Goal: Transaction & Acquisition: Purchase product/service

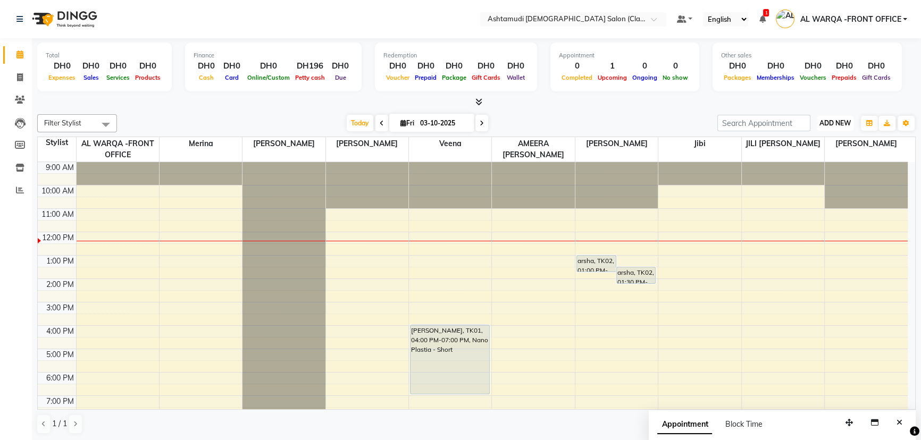
click at [820, 122] on span "ADD NEW" at bounding box center [835, 123] width 31 height 8
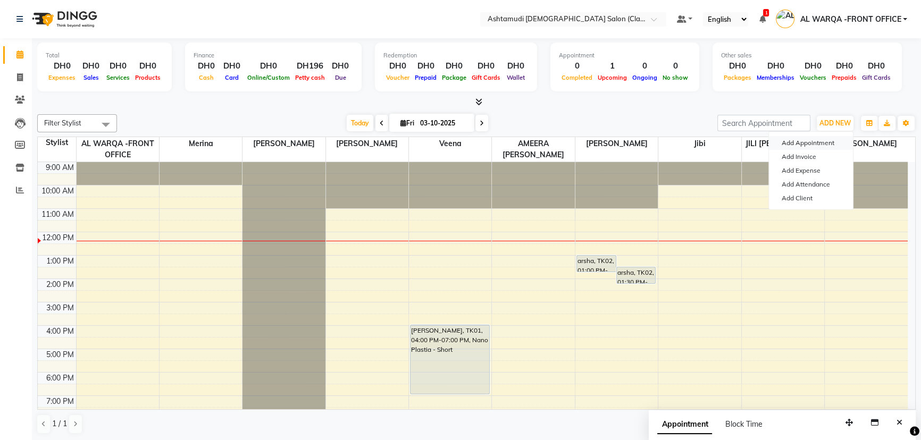
click at [821, 140] on button "Add Appointment" at bounding box center [811, 143] width 84 height 14
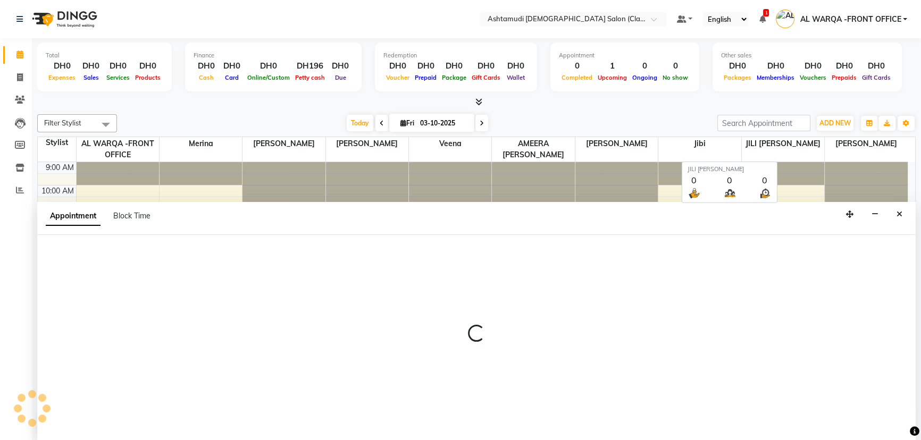
select select "600"
select select "tentative"
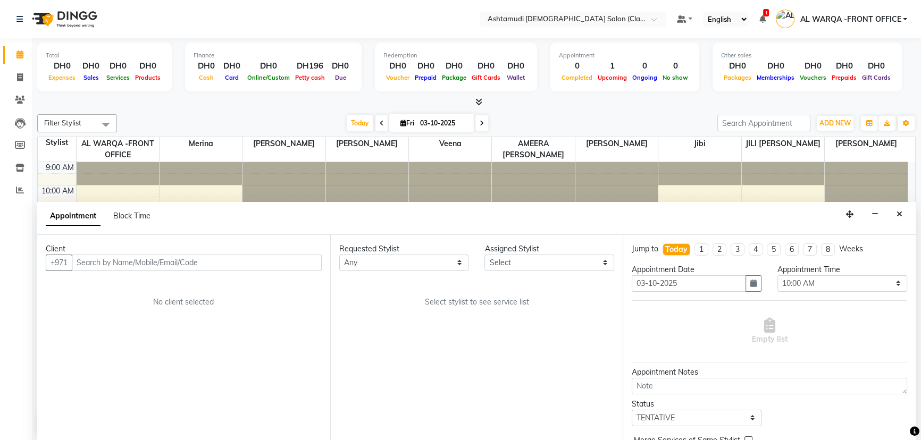
click at [237, 265] on input "text" at bounding box center [197, 263] width 250 height 16
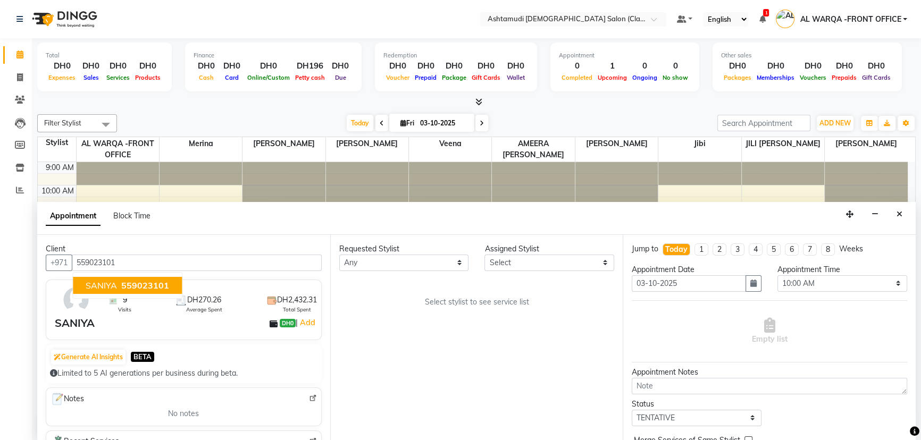
click at [129, 287] on span "559023101" at bounding box center [145, 285] width 48 height 11
type input "559023101"
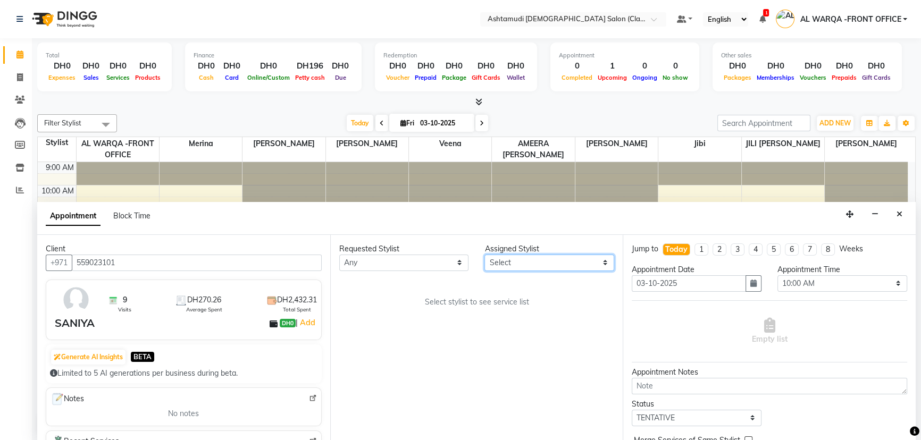
click at [512, 261] on select "Select AL WARQA -FRONT OFFICE AMEERA NIHAL Anita Jibi JILI MAHALIA Merina Rachn…" at bounding box center [550, 263] width 130 height 16
select select "77691"
click at [485, 255] on select "Select AL WARQA -FRONT OFFICE AMEERA NIHAL Anita Jibi JILI MAHALIA Merina Rachn…" at bounding box center [550, 263] width 130 height 16
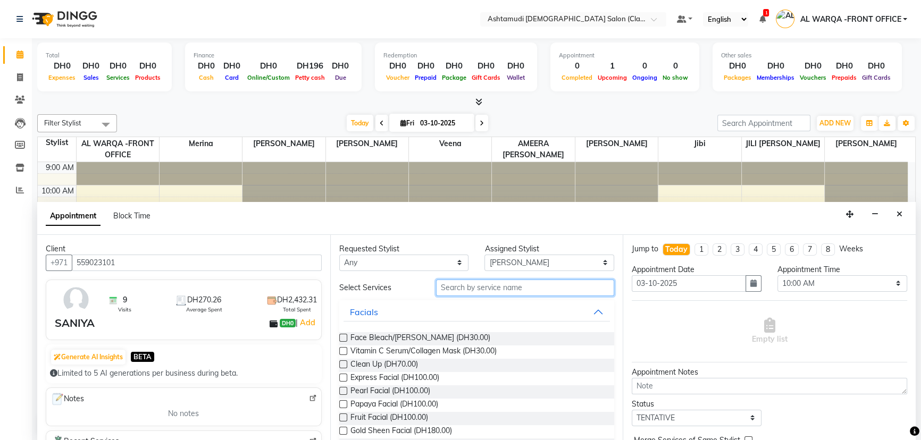
click at [487, 286] on input "text" at bounding box center [525, 288] width 178 height 16
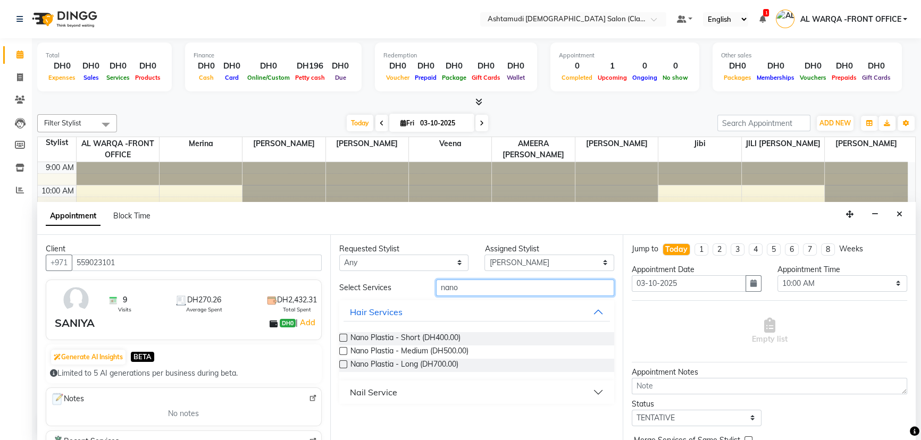
type input "nano"
click at [510, 335] on div "Nano Plastia - Short (DH400.00)" at bounding box center [476, 338] width 275 height 13
click at [342, 336] on label at bounding box center [343, 338] width 8 height 8
click at [342, 336] on input "checkbox" at bounding box center [342, 339] width 7 height 7
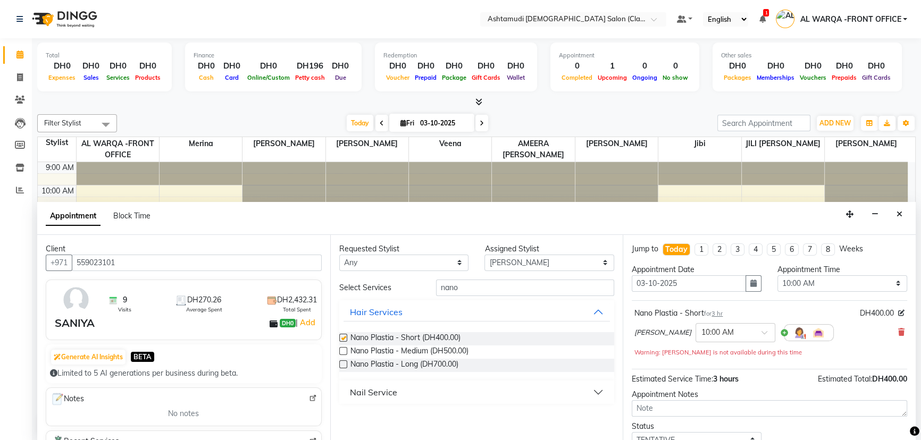
checkbox input "false"
click at [790, 279] on select "Select 10:00 AM 10:30 AM 11:00 AM 11:30 AM 12:00 PM 12:30 PM 01:00 PM 01:30 PM …" at bounding box center [843, 283] width 130 height 16
select select "750"
click at [778, 275] on select "Select 10:00 AM 10:30 AM 11:00 AM 11:30 AM 12:00 PM 12:30 PM 01:00 PM 01:30 PM …" at bounding box center [843, 283] width 130 height 16
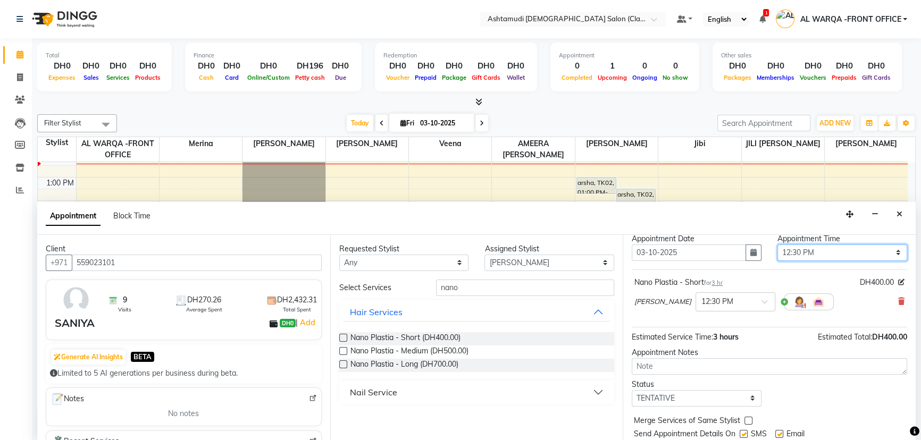
scroll to position [63, 0]
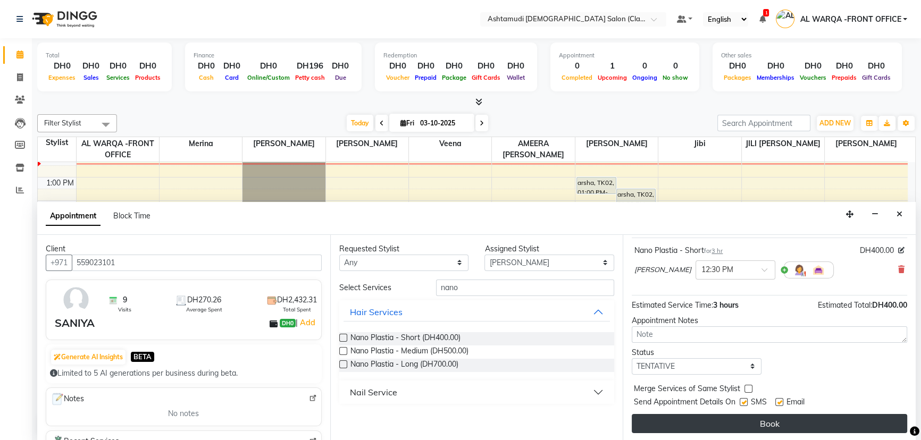
click at [750, 419] on button "Book" at bounding box center [769, 423] width 275 height 19
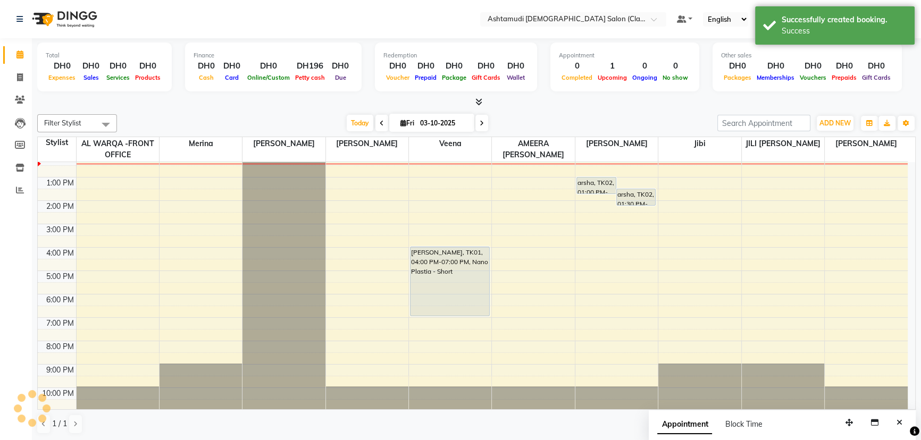
scroll to position [0, 0]
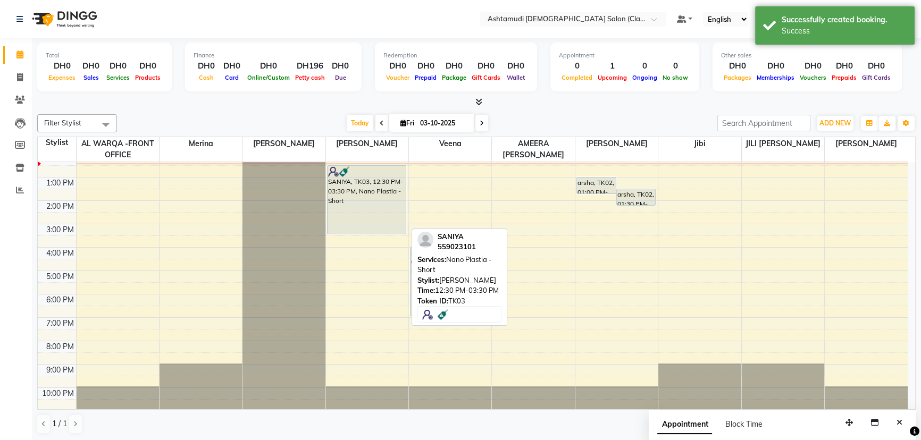
click at [369, 190] on div "SANIYA, TK03, 12:30 PM-03:30 PM, Nano Plastia - Short" at bounding box center [367, 200] width 79 height 68
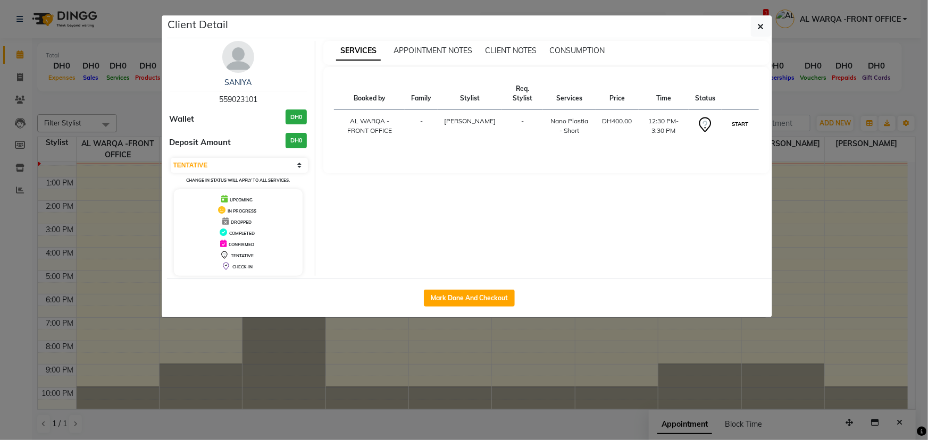
click at [745, 119] on button "START" at bounding box center [740, 124] width 22 height 13
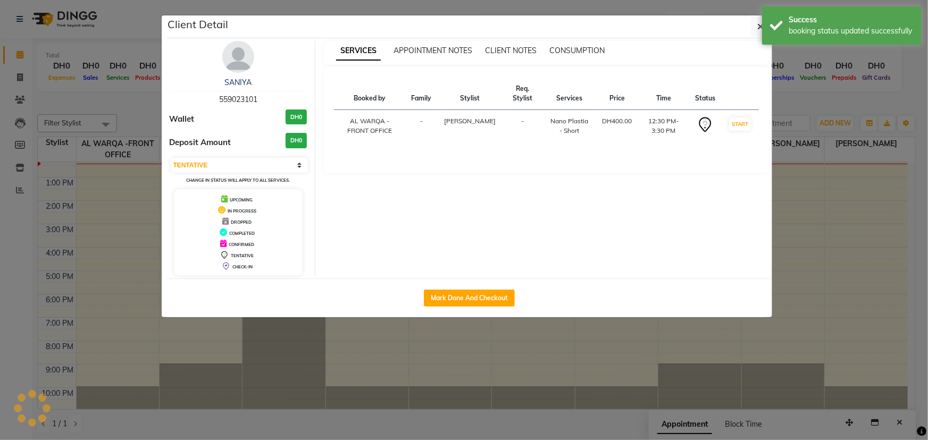
select select "1"
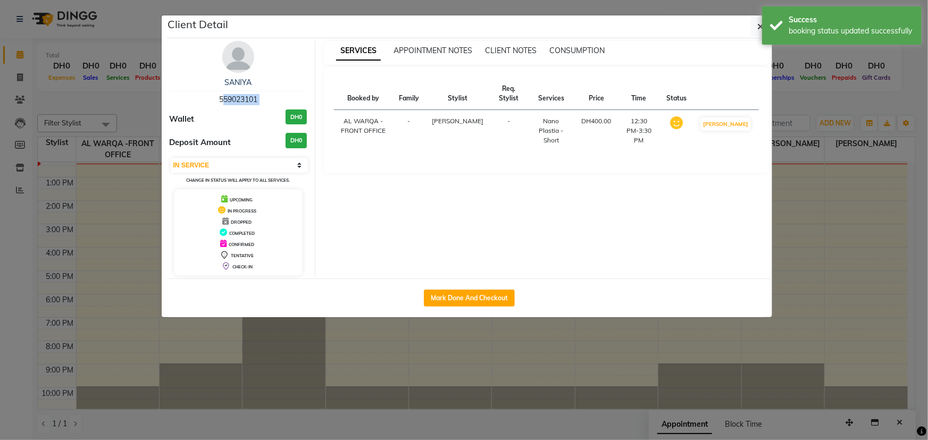
drag, startPoint x: 216, startPoint y: 99, endPoint x: 171, endPoint y: 113, distance: 47.8
click at [171, 113] on div "SANIYA 559023101 Wallet DH0 Deposit Amount DH0 Select IN SERVICE CONFIRMED TENT…" at bounding box center [239, 158] width 154 height 235
copy span "559023101"
drag, startPoint x: 103, startPoint y: 203, endPoint x: 107, endPoint y: 197, distance: 7.2
click at [104, 203] on ngb-modal-window "Client Detail SANIYA 559023101 Wallet DH0 Deposit Amount DH0 Select IN SERVICE …" at bounding box center [464, 220] width 928 height 440
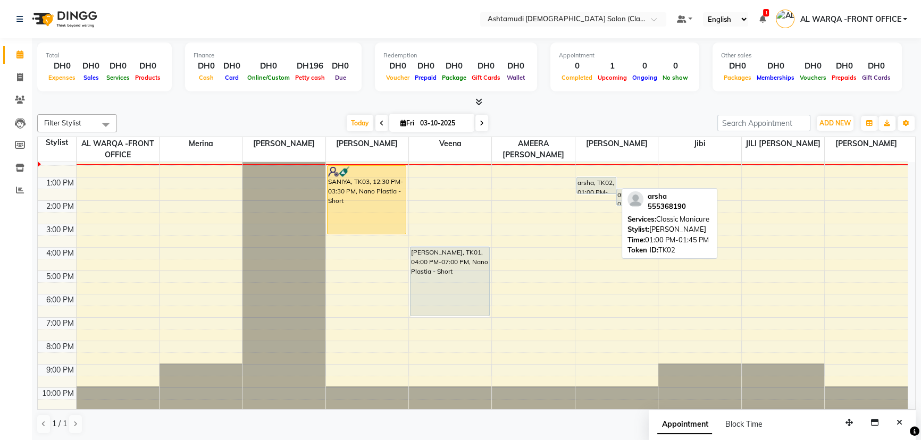
click at [593, 188] on div "arsha, TK02, 01:00 PM-01:45 PM, Classic Manicure" at bounding box center [596, 186] width 39 height 16
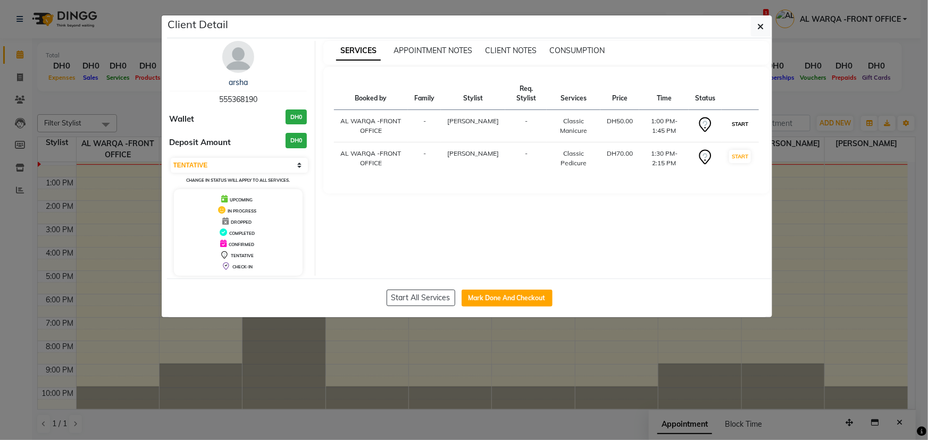
click at [737, 124] on button "START" at bounding box center [740, 124] width 22 height 13
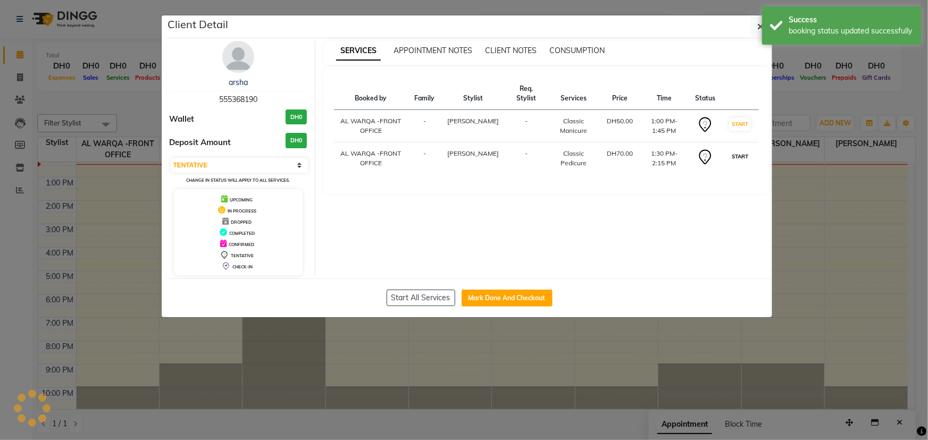
click at [739, 157] on button "START" at bounding box center [740, 156] width 22 height 13
select select "1"
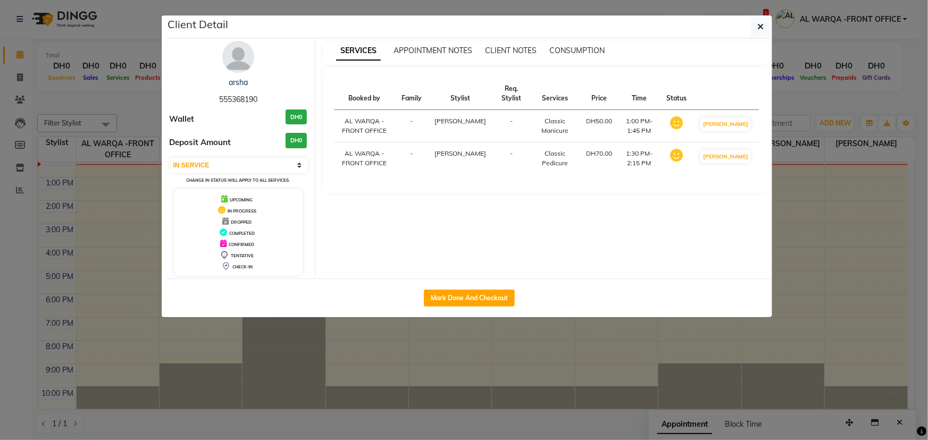
click at [765, 28] on button "button" at bounding box center [761, 26] width 20 height 20
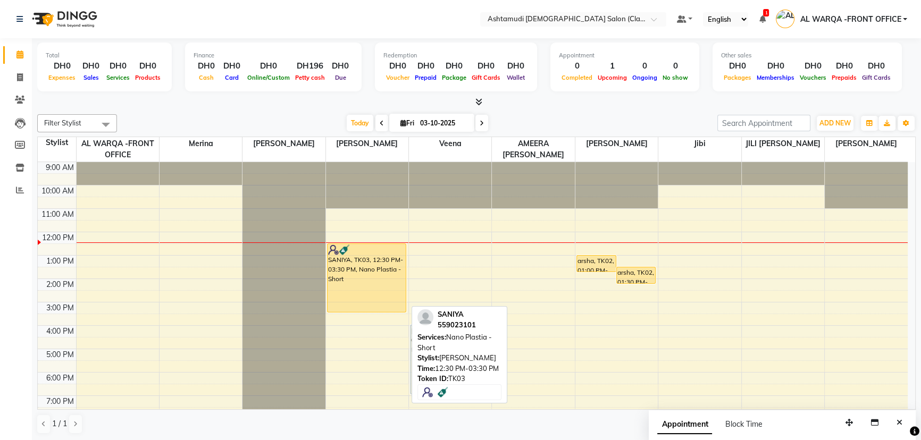
click at [341, 290] on div "SANIYA, TK03, 12:30 PM-03:30 PM, Nano Plastia - Short" at bounding box center [367, 278] width 79 height 68
select select "1"
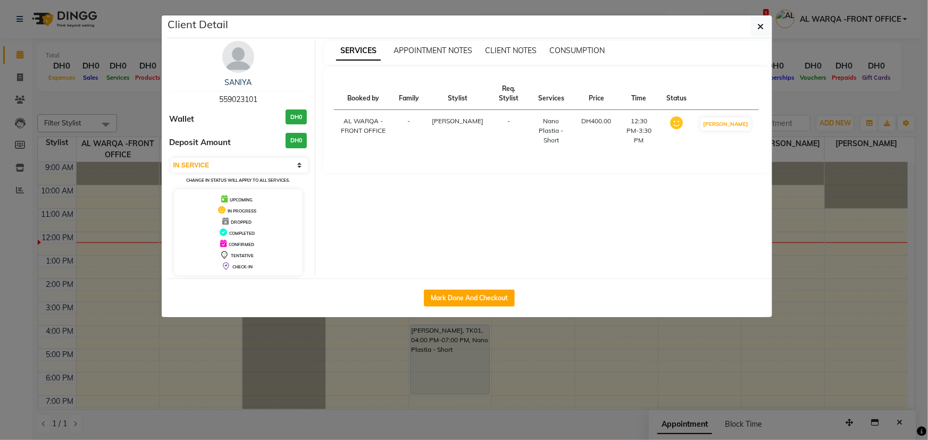
drag, startPoint x: 218, startPoint y: 98, endPoint x: 260, endPoint y: 104, distance: 42.4
click at [260, 104] on div "SANIYA 559023101" at bounding box center [239, 91] width 138 height 28
copy span "559023101"
click at [161, 168] on ngb-modal-window "Client Detail SANIYA 559023101 Wallet DH0 Deposit Amount DH0 Select IN SERVICE …" at bounding box center [464, 220] width 928 height 440
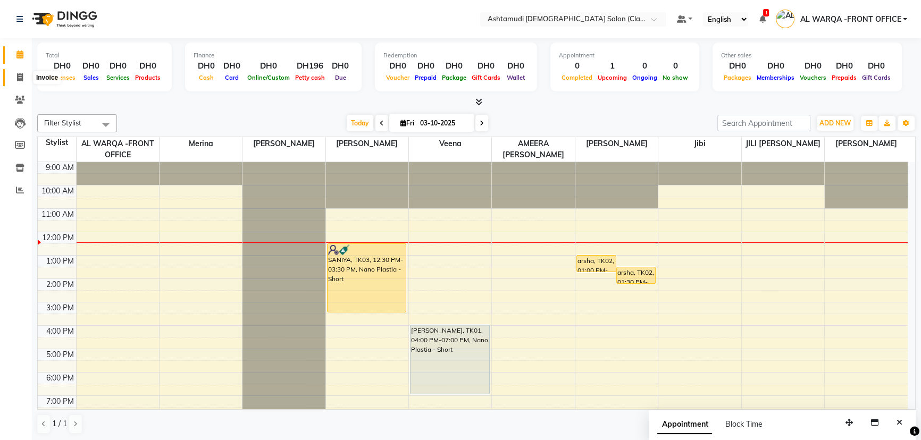
click at [17, 79] on icon at bounding box center [20, 77] width 6 height 8
select select "service"
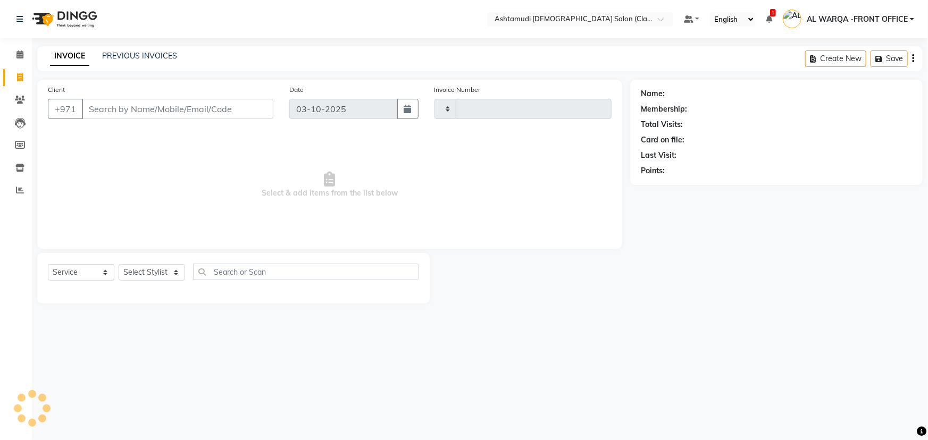
type input "1745"
select select "8201"
click at [122, 112] on input "Client" at bounding box center [177, 109] width 191 height 20
click at [18, 98] on icon at bounding box center [20, 100] width 10 height 8
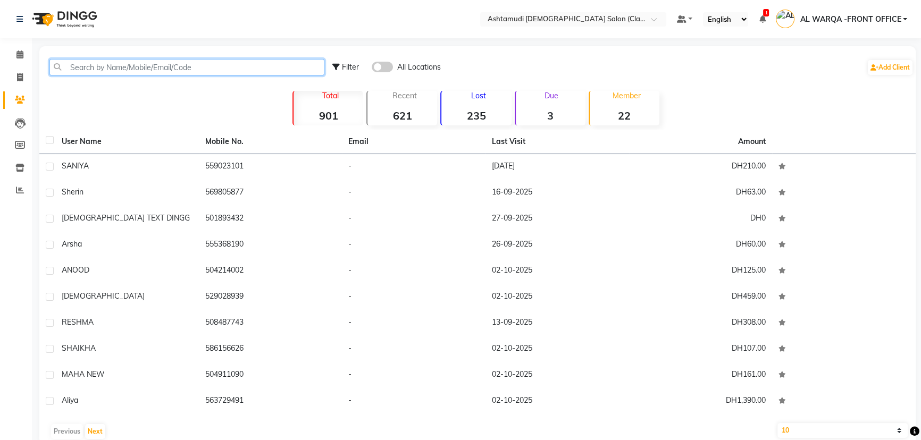
click at [163, 65] on input "text" at bounding box center [186, 67] width 275 height 16
paste input "559023101"
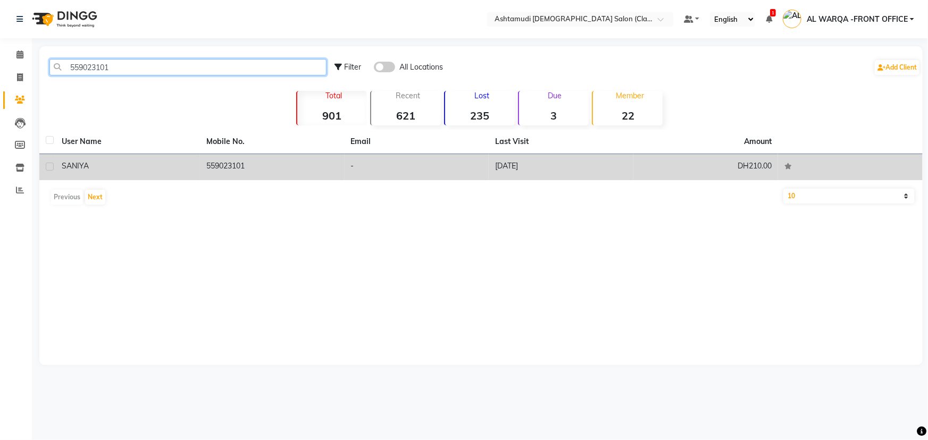
type input "559023101"
click at [173, 172] on td "SANIYA" at bounding box center [127, 167] width 145 height 26
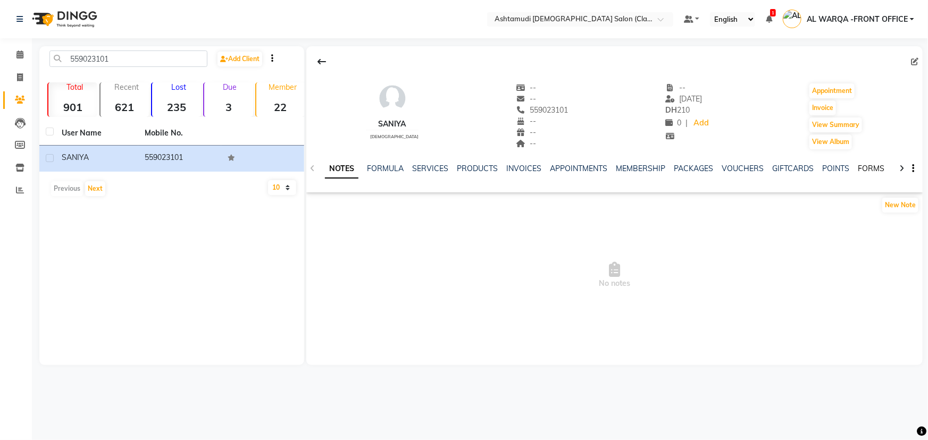
click at [870, 167] on link "FORMS" at bounding box center [871, 169] width 27 height 10
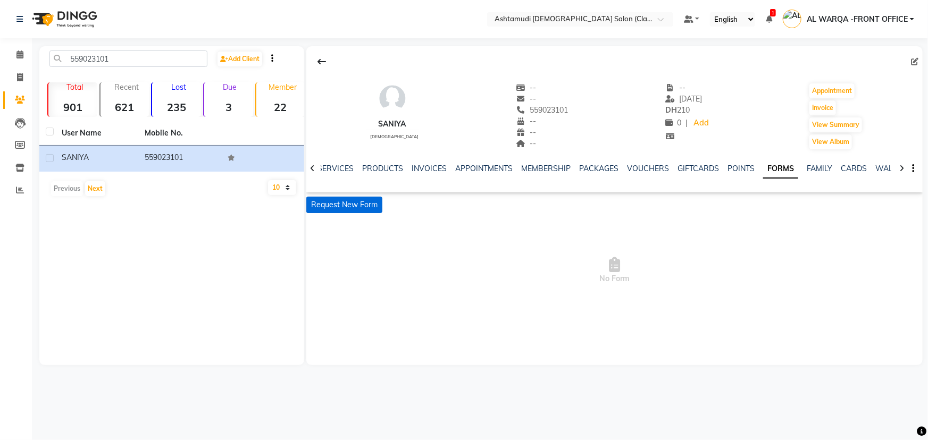
click at [362, 206] on button "Request New Form" at bounding box center [344, 205] width 76 height 16
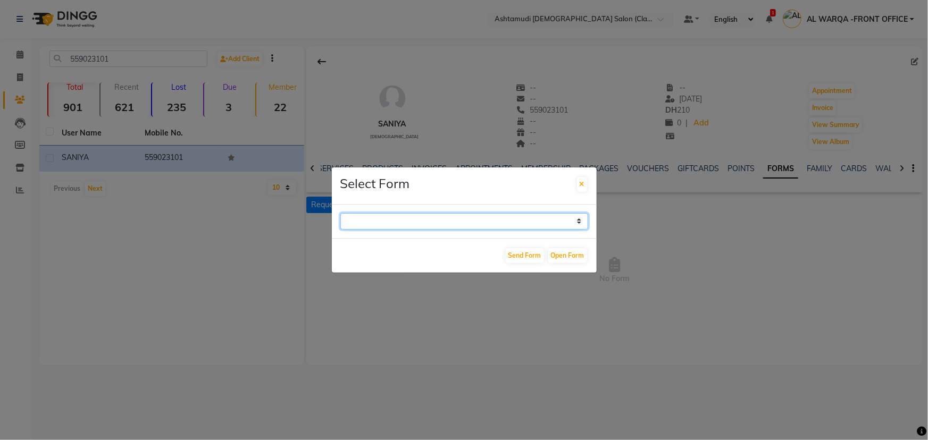
click at [430, 219] on select "WAXING CLIENT CONSULTATION FORM FACIAL-CLIENT CONSULTATION FORM HAIR TREATMENT …" at bounding box center [464, 221] width 248 height 16
select select "263"
click at [340, 213] on select "WAXING CLIENT CONSULTATION FORM FACIAL-CLIENT CONSULTATION FORM HAIR TREATMENT …" at bounding box center [464, 221] width 248 height 16
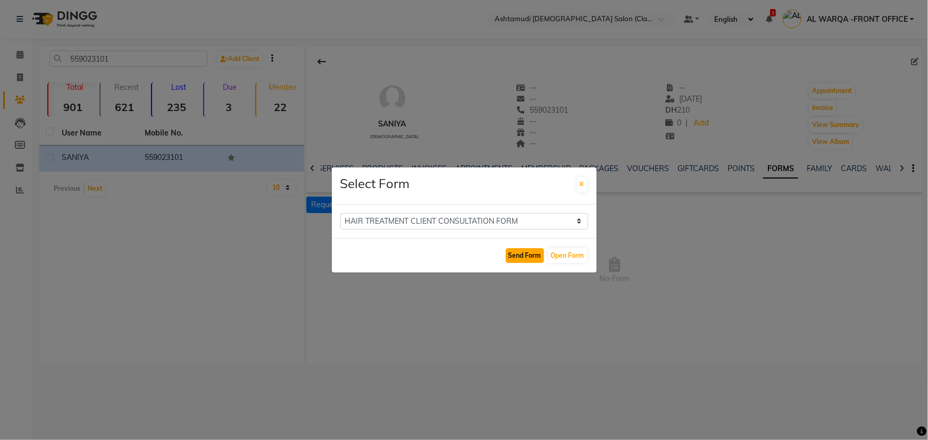
click at [530, 255] on button "Send Form" at bounding box center [525, 255] width 38 height 15
select select
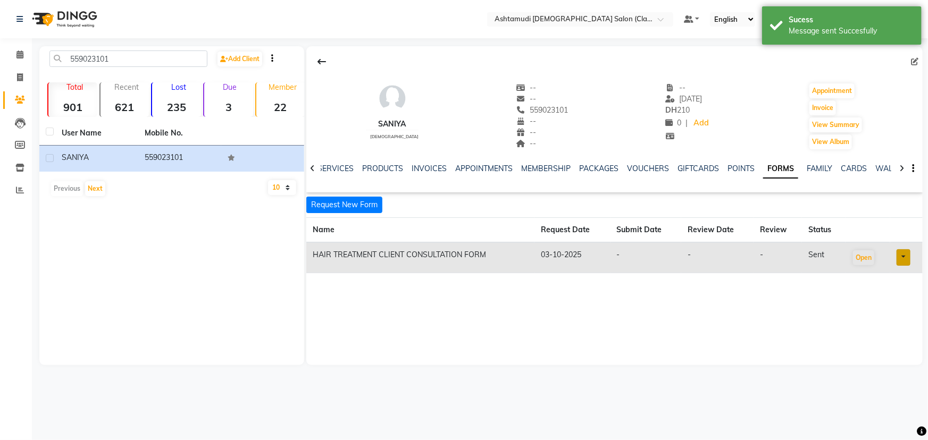
click at [417, 255] on td "HAIR TREATMENT CLIENT CONSULTATION FORM" at bounding box center [420, 258] width 228 height 31
click at [516, 270] on td "HAIR TREATMENT CLIENT CONSULTATION FORM" at bounding box center [420, 258] width 228 height 31
click at [856, 253] on button "Open" at bounding box center [863, 257] width 21 height 15
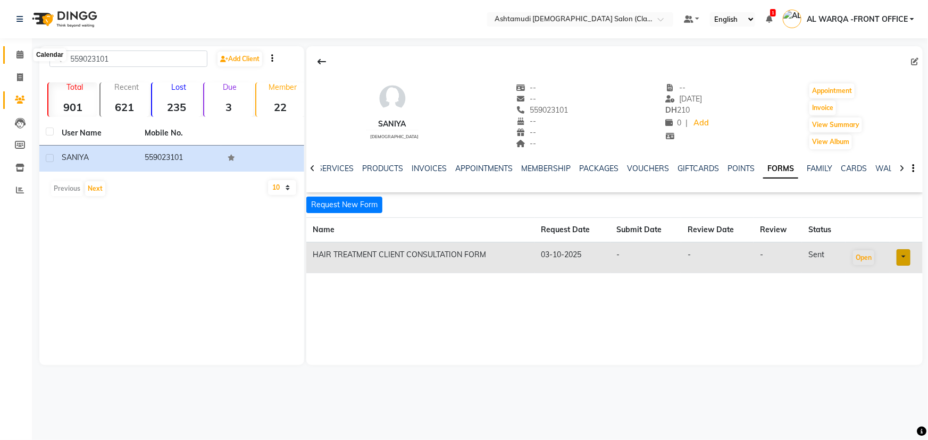
click at [20, 53] on icon at bounding box center [19, 55] width 7 height 8
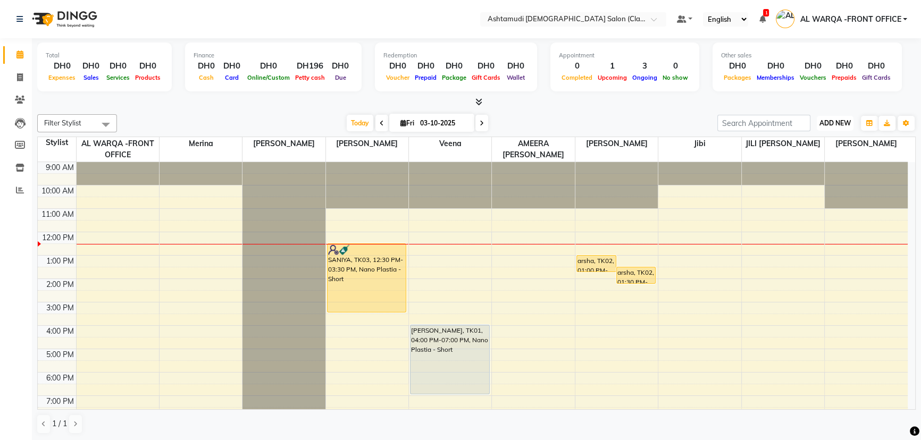
click at [833, 119] on span "ADD NEW" at bounding box center [835, 123] width 31 height 8
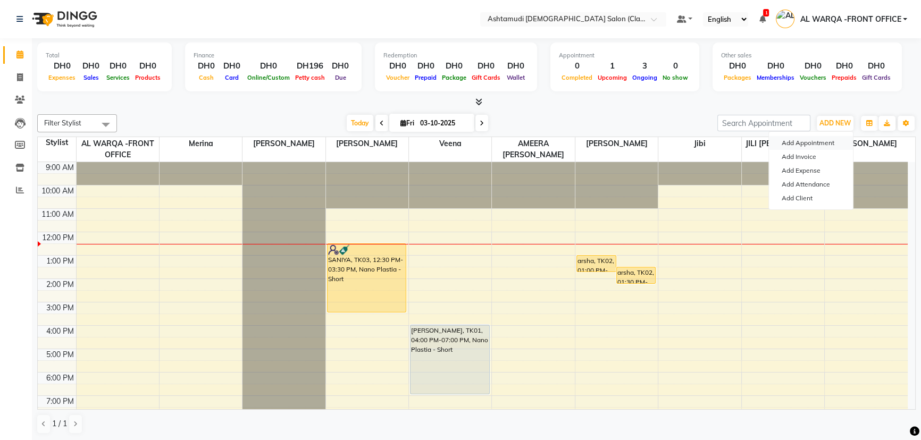
click at [813, 142] on button "Add Appointment" at bounding box center [811, 143] width 84 height 14
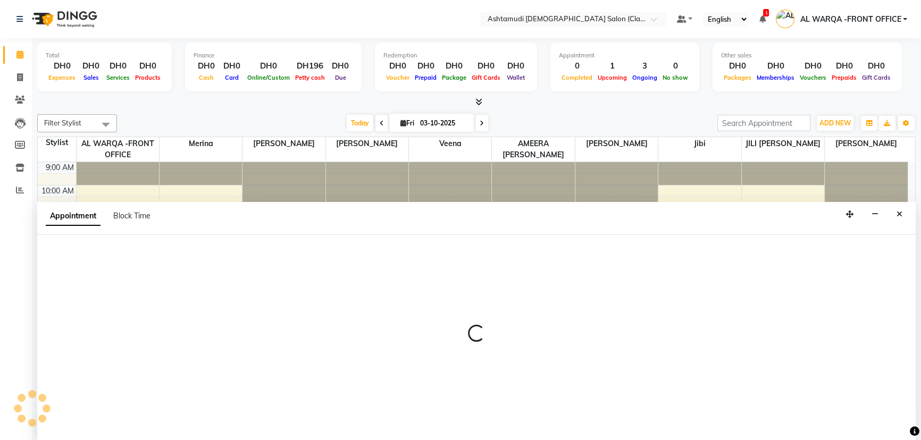
select select "600"
select select "tentative"
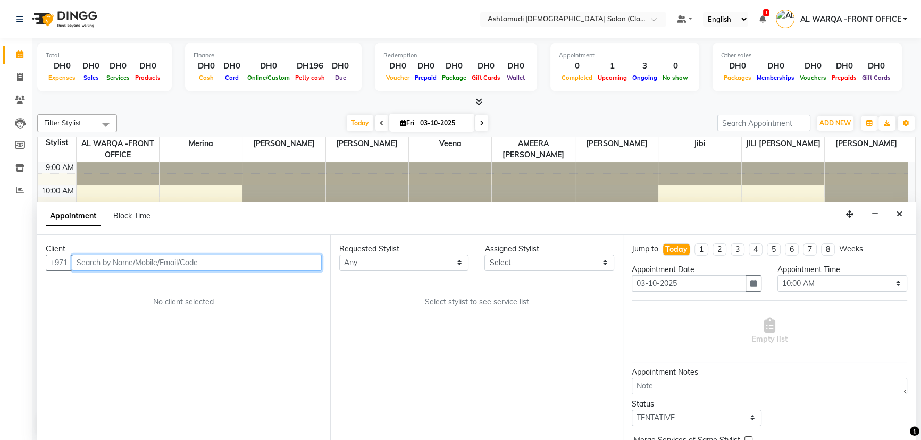
click at [129, 260] on input "text" at bounding box center [197, 263] width 250 height 16
type input "558083879"
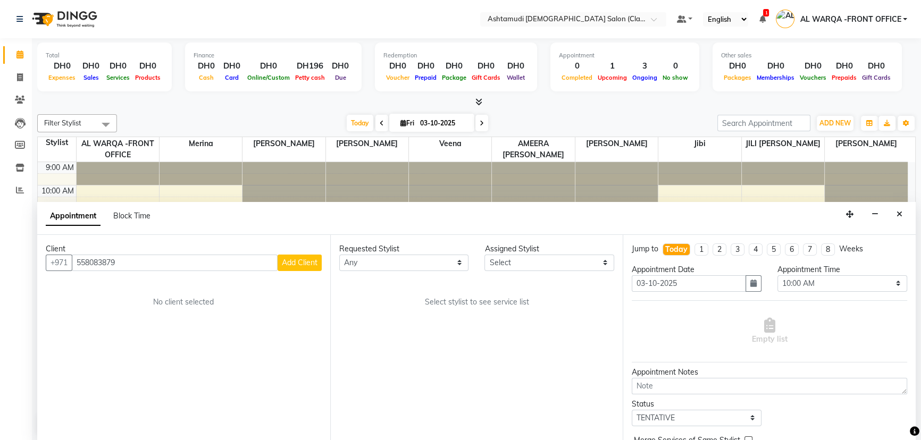
click at [310, 262] on span "Add Client" at bounding box center [300, 263] width 36 height 10
select select "3798"
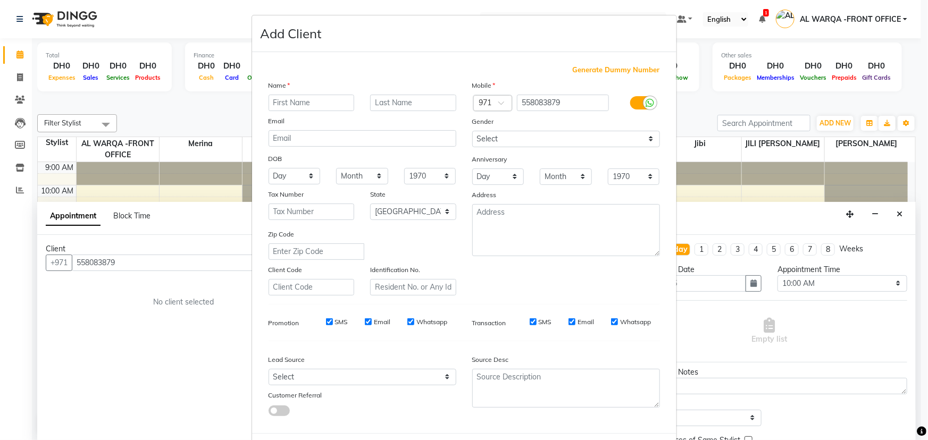
click at [299, 102] on input "text" at bounding box center [312, 103] width 86 height 16
type input "jubi"
click at [310, 373] on select "Select Walk-in Referral Internet Friend Word of Mouth Advertisement Facebook Ju…" at bounding box center [363, 377] width 188 height 16
select select "54219"
click at [269, 371] on select "Select Walk-in Referral Internet Friend Word of Mouth Advertisement Facebook Ju…" at bounding box center [363, 377] width 188 height 16
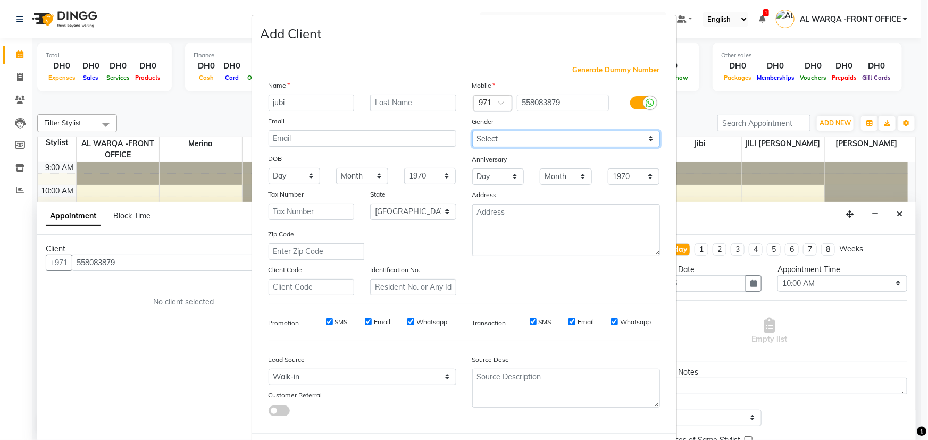
click at [541, 132] on select "Select Male Female Other Prefer Not To Say" at bounding box center [566, 139] width 188 height 16
select select "[DEMOGRAPHIC_DATA]"
click at [472, 131] on select "Select Male Female Other Prefer Not To Say" at bounding box center [566, 139] width 188 height 16
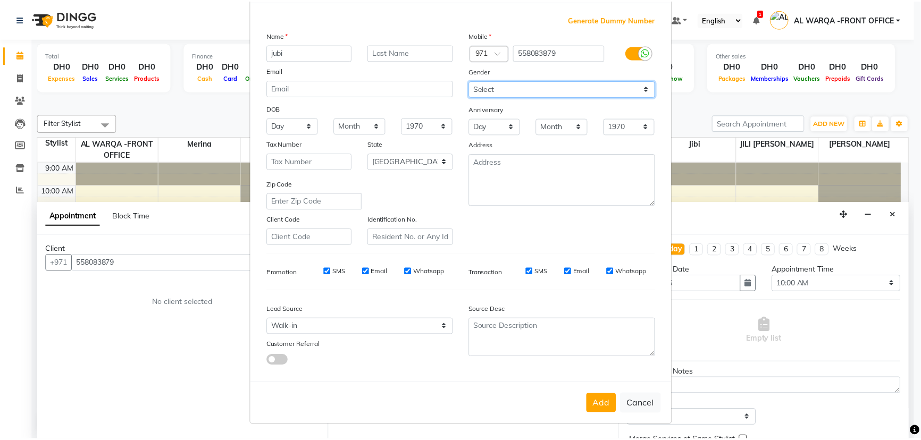
scroll to position [53, 0]
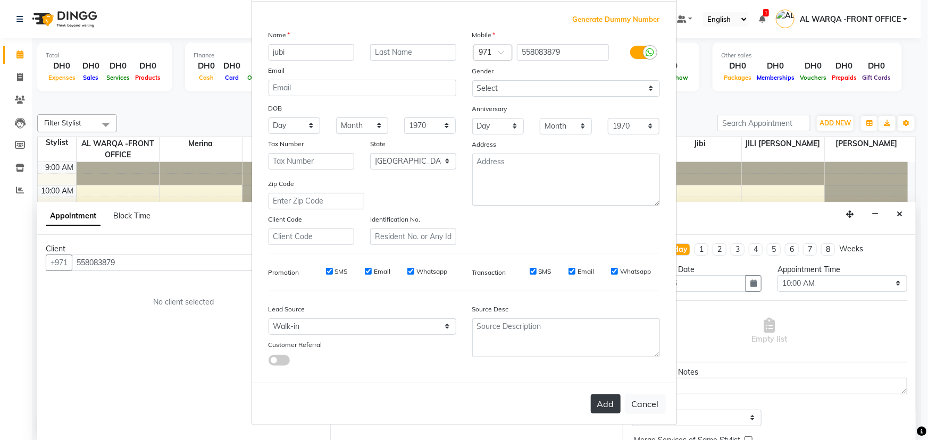
click at [602, 401] on button "Add" at bounding box center [606, 404] width 30 height 19
select select
select select "null"
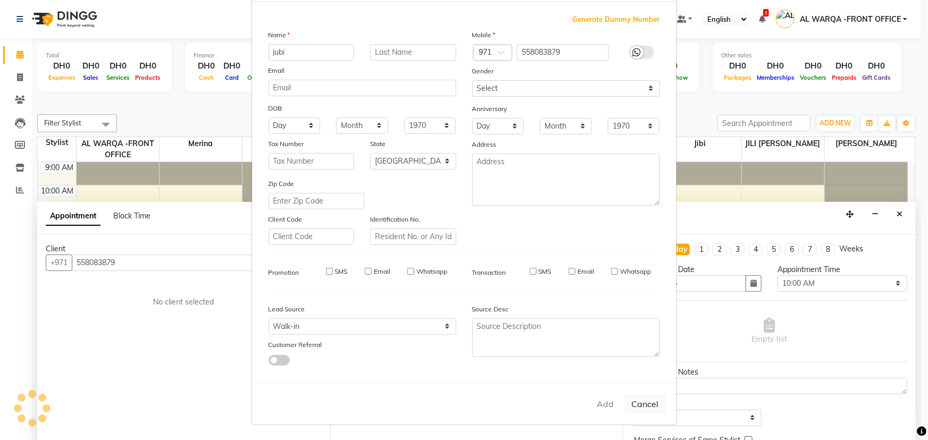
select select
checkbox input "false"
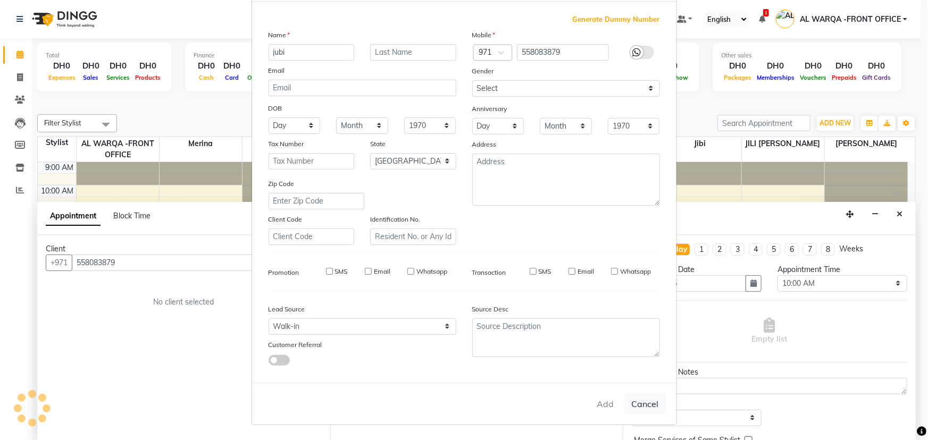
checkbox input "false"
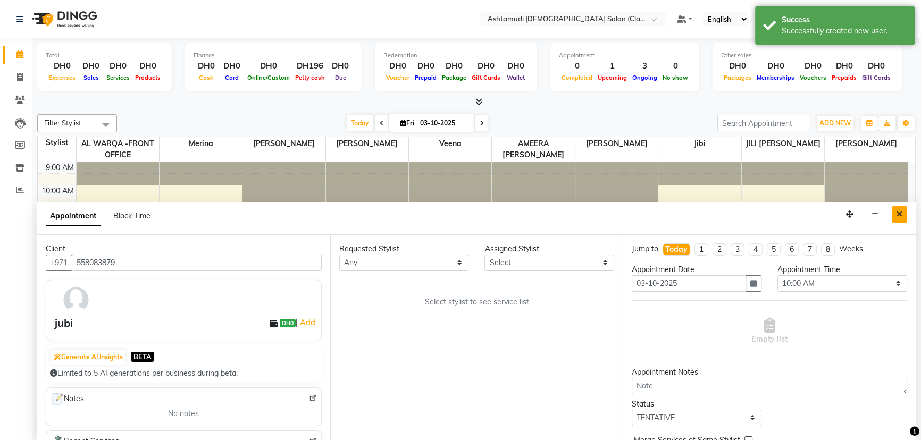
click at [897, 213] on icon "Close" at bounding box center [900, 214] width 6 height 7
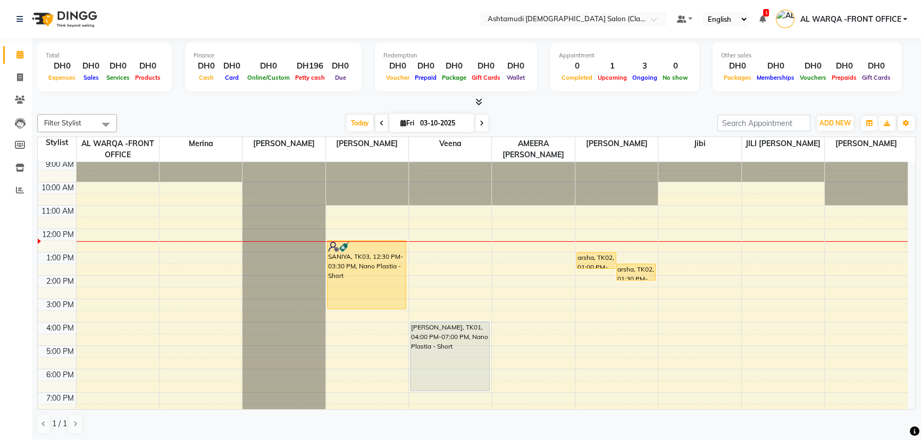
scroll to position [0, 0]
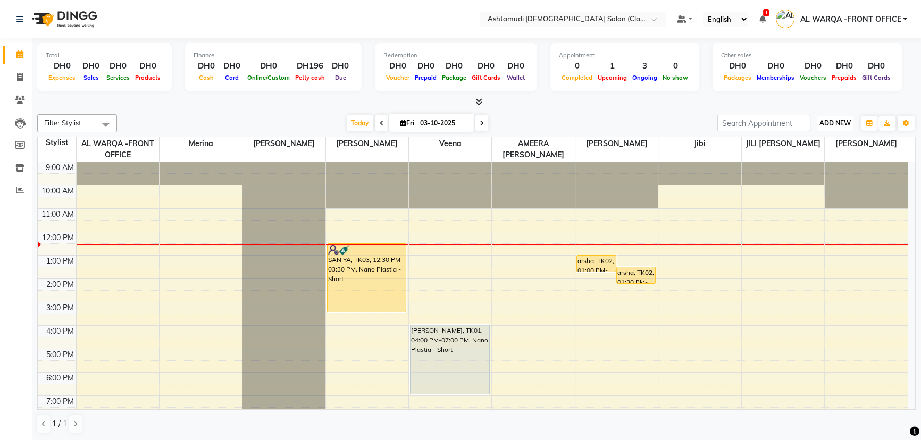
click at [834, 127] on button "ADD NEW Toggle Dropdown" at bounding box center [835, 123] width 37 height 15
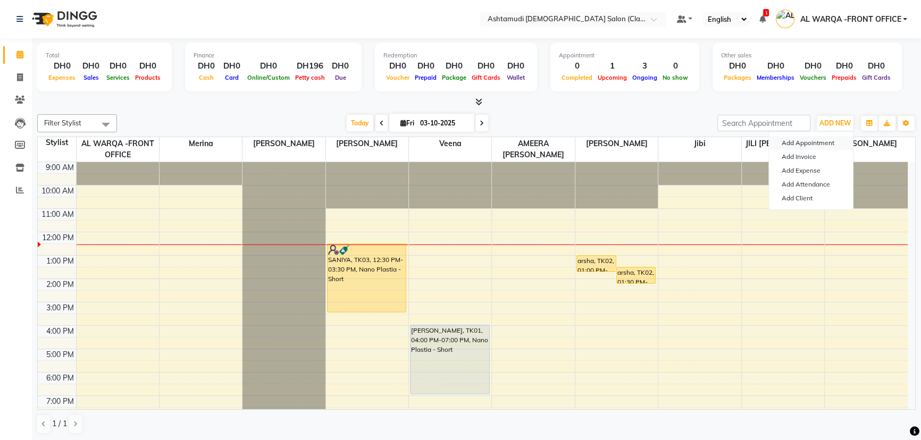
click at [819, 141] on button "Add Appointment" at bounding box center [811, 143] width 84 height 14
select select "tentative"
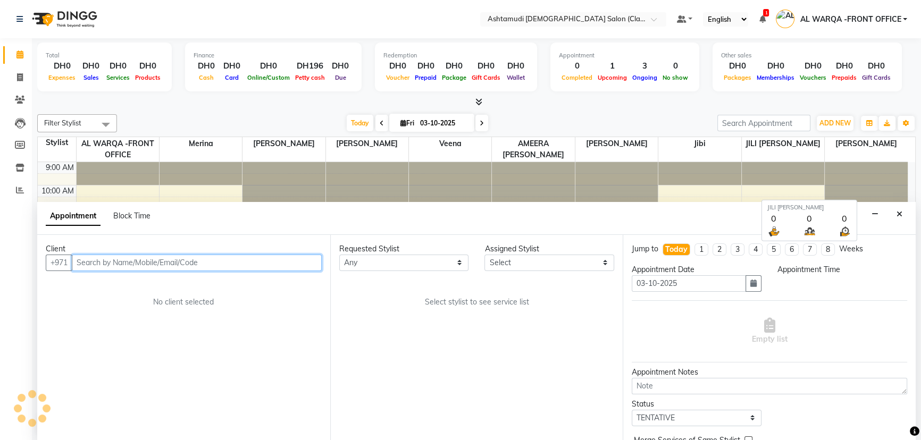
select select "600"
click at [215, 265] on input "text" at bounding box center [197, 263] width 250 height 16
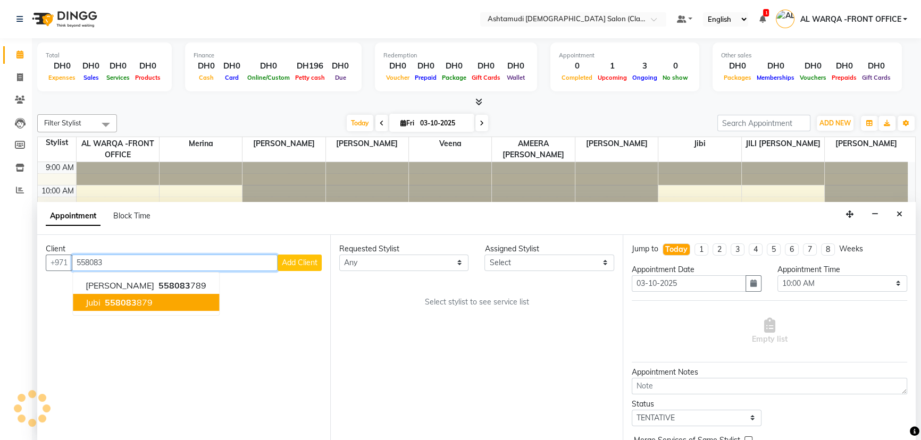
click at [143, 304] on ngb-highlight "558083 879" at bounding box center [128, 302] width 50 height 11
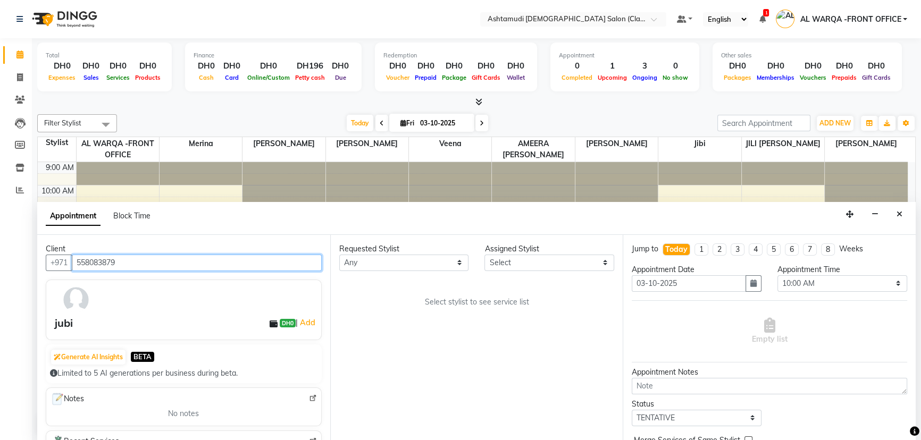
type input "558083879"
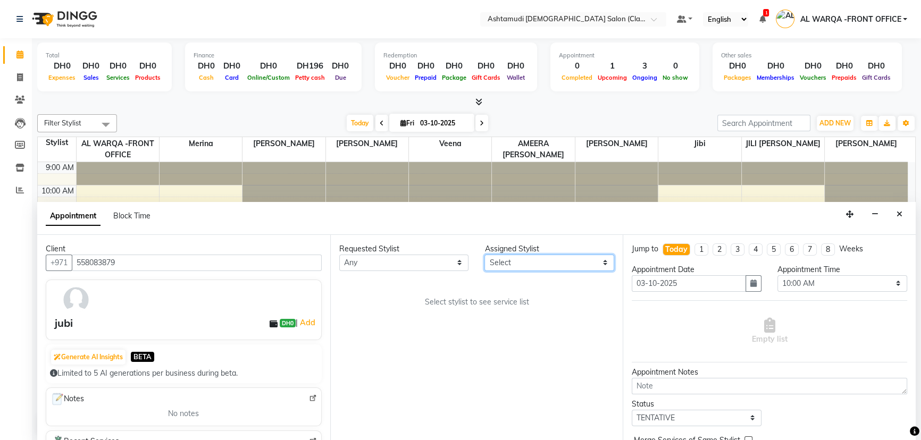
click at [581, 258] on select "Select AL WARQA -FRONT OFFICE AMEERA NIHAL Anita Jibi JILI MAHALIA Merina Rachn…" at bounding box center [550, 263] width 130 height 16
select select "89076"
click at [485, 255] on select "Select AL WARQA -FRONT OFFICE AMEERA NIHAL Anita Jibi JILI MAHALIA Merina Rachn…" at bounding box center [550, 263] width 130 height 16
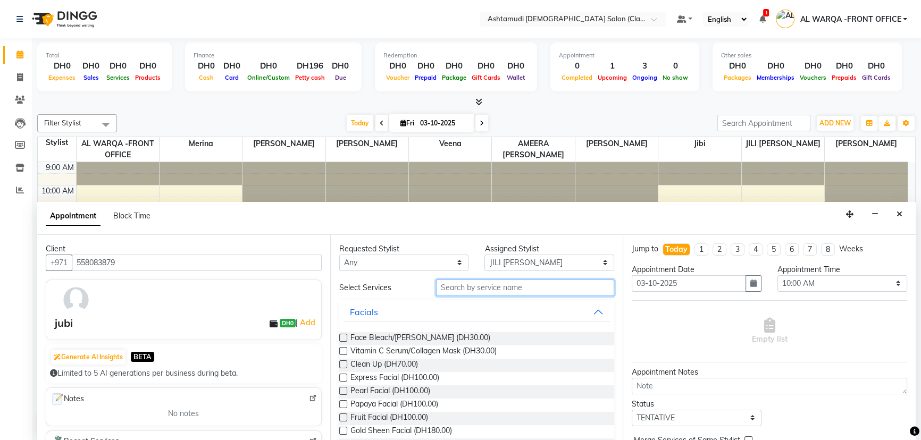
click at [482, 290] on input "text" at bounding box center [525, 288] width 178 height 16
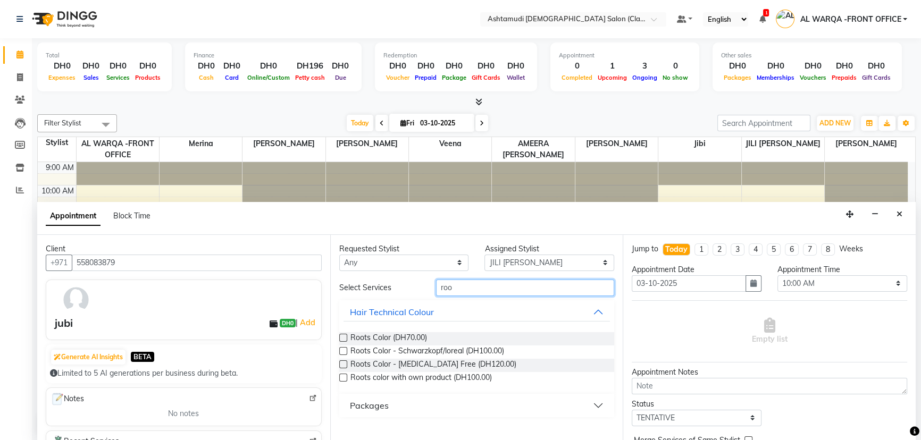
type input "roo"
click at [342, 336] on label at bounding box center [343, 338] width 8 height 8
click at [342, 336] on input "checkbox" at bounding box center [342, 339] width 7 height 7
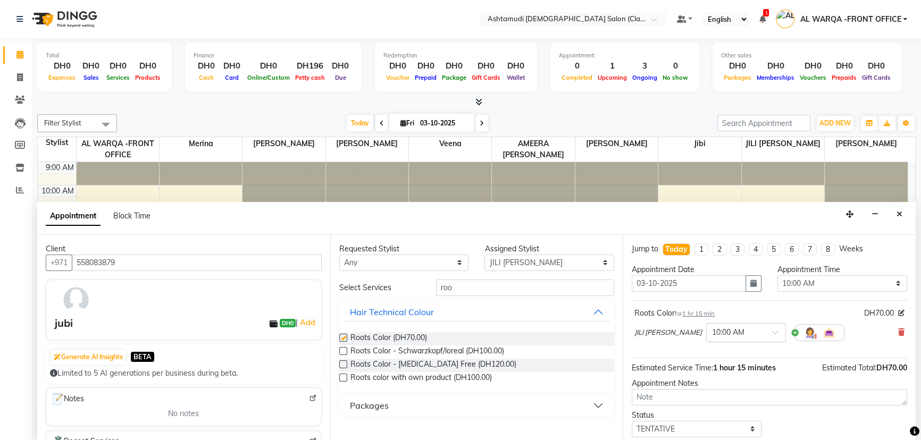
checkbox input "false"
click at [838, 282] on select "Select 10:00 AM 10:30 AM 11:00 AM 11:30 AM 12:00 PM 12:30 PM 01:00 PM 01:30 PM …" at bounding box center [843, 283] width 130 height 16
select select "750"
click at [778, 275] on select "Select 10:00 AM 10:30 AM 11:00 AM 11:30 AM 12:00 PM 12:30 PM 01:00 PM 01:30 PM …" at bounding box center [843, 283] width 130 height 16
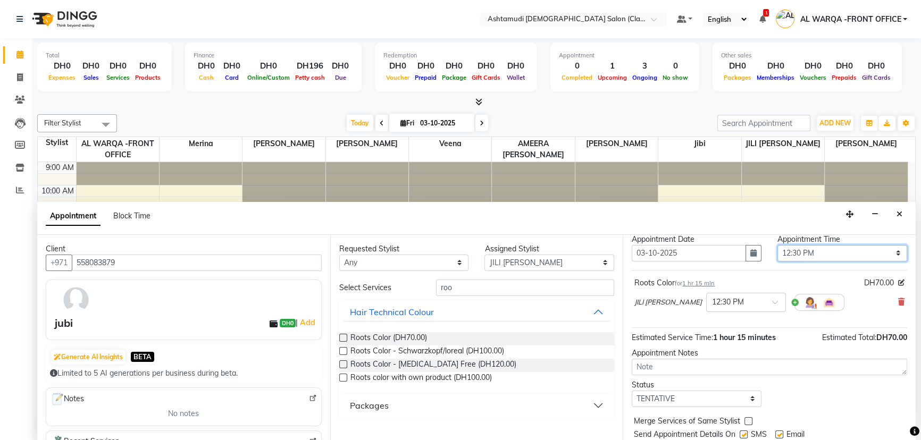
scroll to position [63, 0]
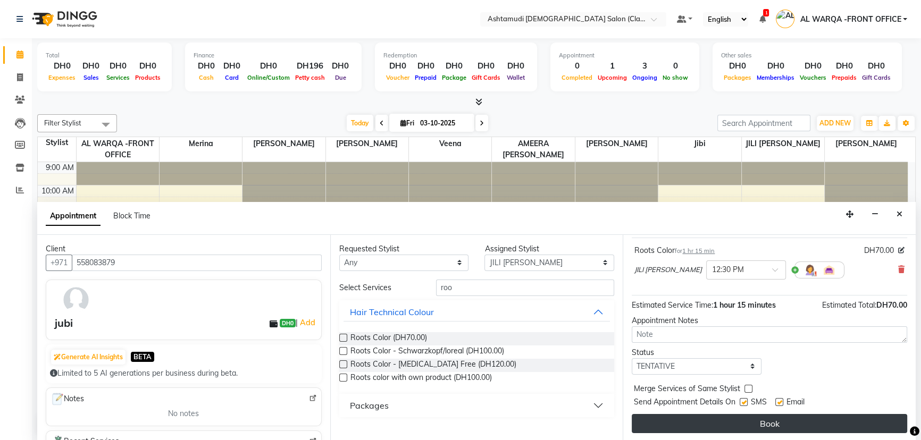
click at [799, 425] on button "Book" at bounding box center [769, 423] width 275 height 19
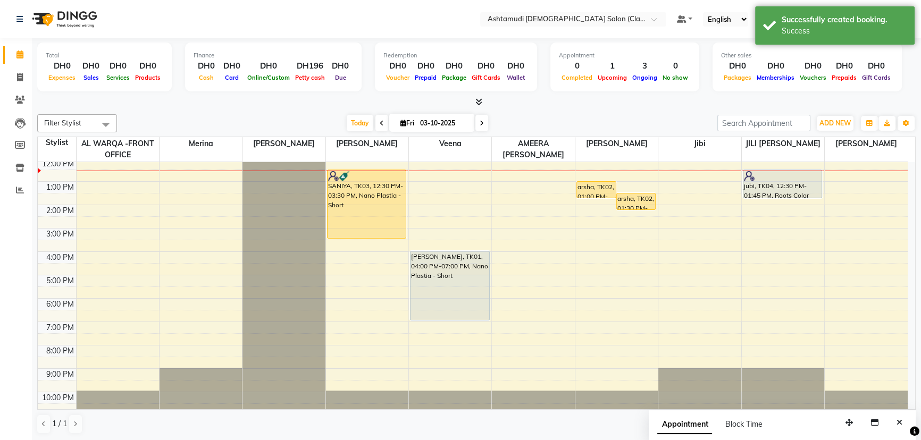
scroll to position [78, 0]
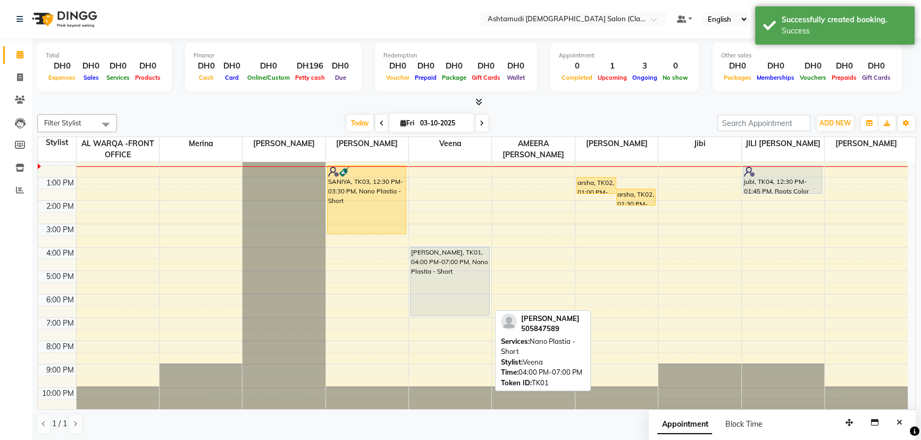
click at [434, 254] on div "[PERSON_NAME], TK01, 04:00 PM-07:00 PM, Nano Plastia - Short" at bounding box center [450, 281] width 79 height 69
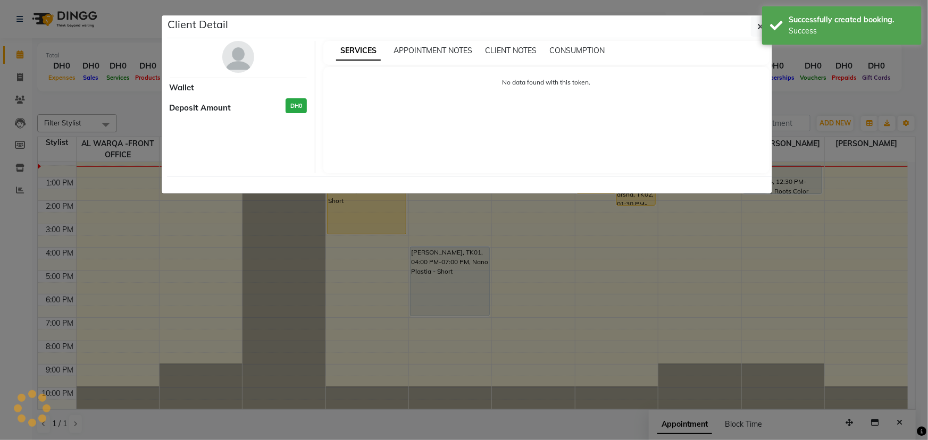
select select "7"
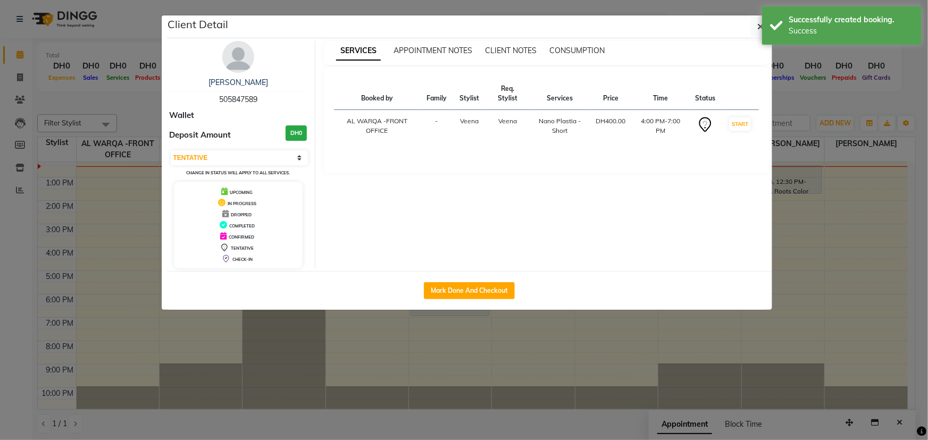
click at [752, 346] on ngb-modal-window "Client Detail annie 505847589 Wallet Deposit Amount DH0 Select IN SERVICE CONFI…" at bounding box center [464, 220] width 928 height 440
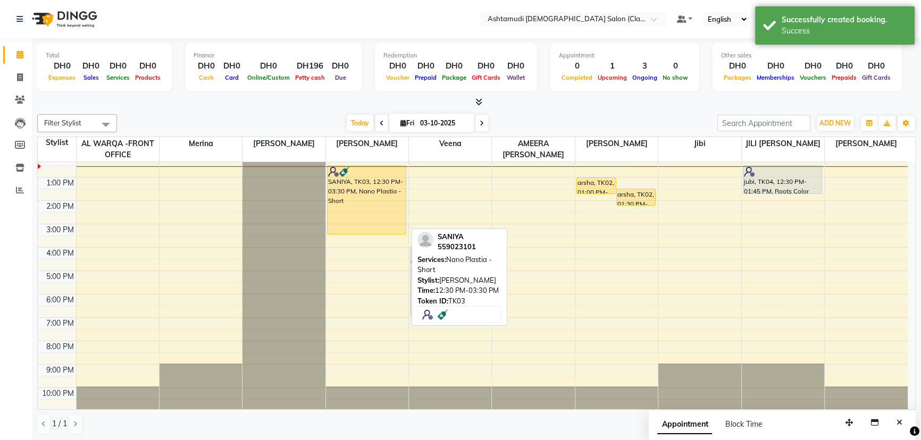
click at [383, 184] on div "SANIYA, TK03, 12:30 PM-03:30 PM, Nano Plastia - Short" at bounding box center [367, 200] width 79 height 68
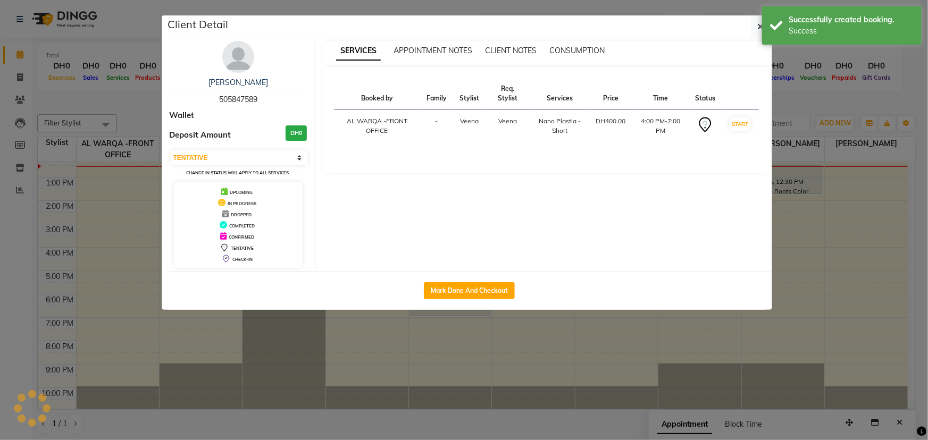
select select "1"
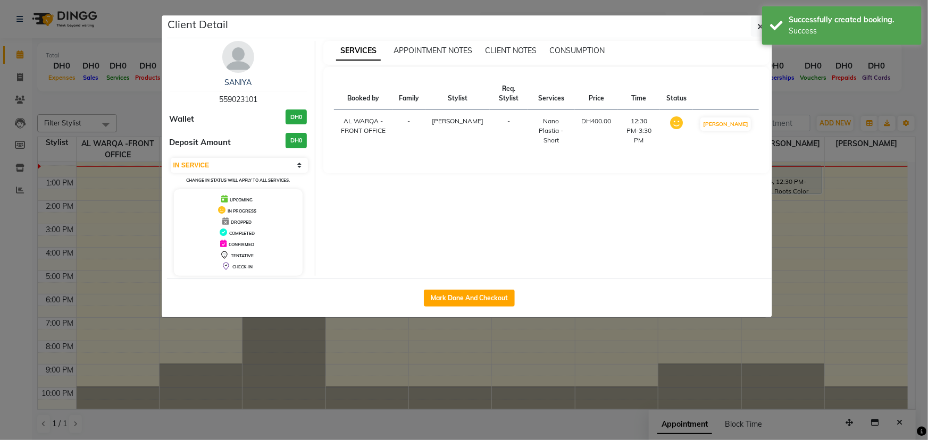
click at [600, 344] on ngb-modal-window "Client Detail SANIYA 559023101 Wallet DH0 Deposit Amount DH0 Select IN SERVICE …" at bounding box center [464, 220] width 928 height 440
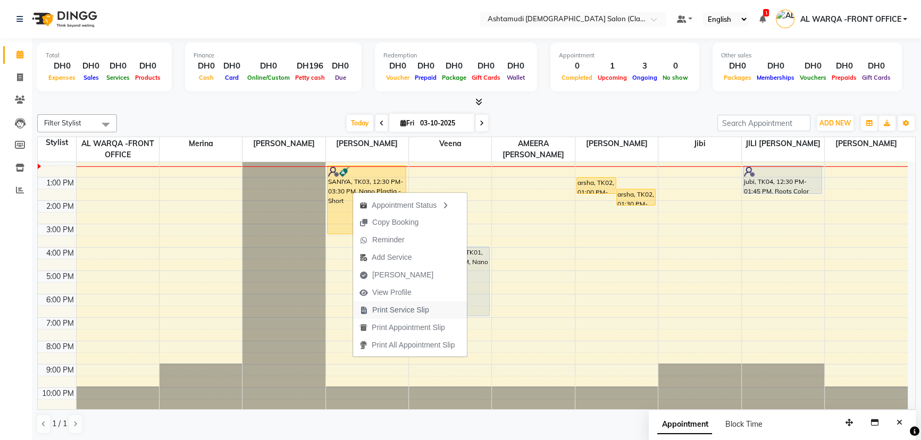
click at [407, 314] on span "Print Service Slip" at bounding box center [400, 310] width 57 height 11
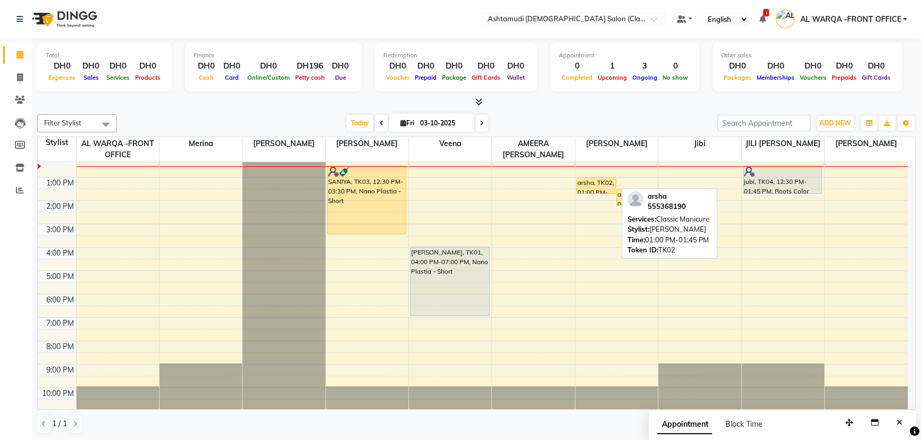
click at [591, 179] on div "arsha, TK02, 01:00 PM-01:45 PM, Classic Manicure" at bounding box center [596, 186] width 39 height 16
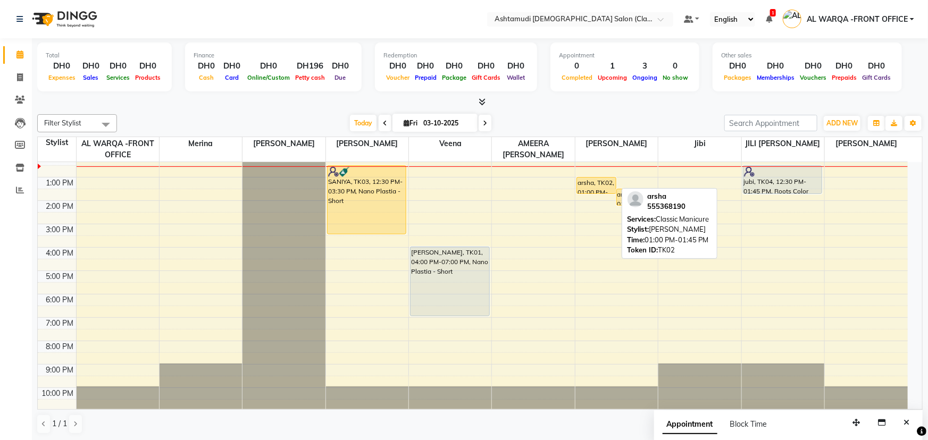
select select "1"
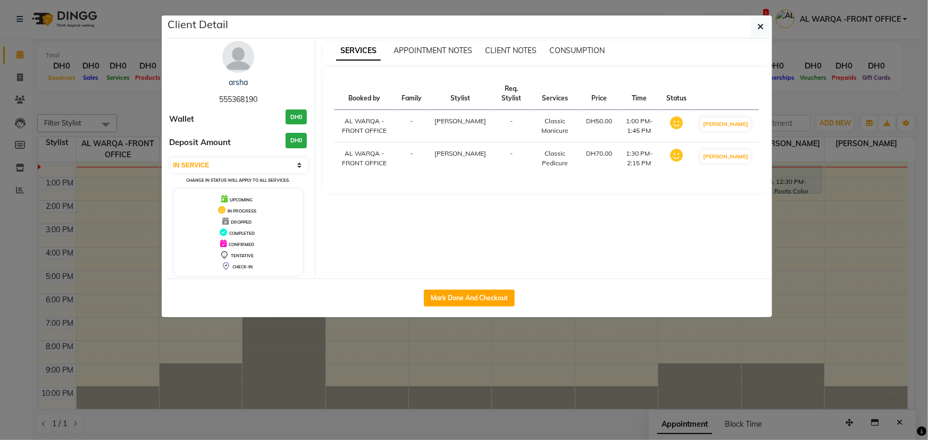
drag, startPoint x: 641, startPoint y: 362, endPoint x: 632, endPoint y: 337, distance: 26.6
click at [641, 362] on ngb-modal-window "Client Detail arsha 555368190 Wallet DH0 Deposit Amount DH0 Select IN SERVICE C…" at bounding box center [464, 220] width 928 height 440
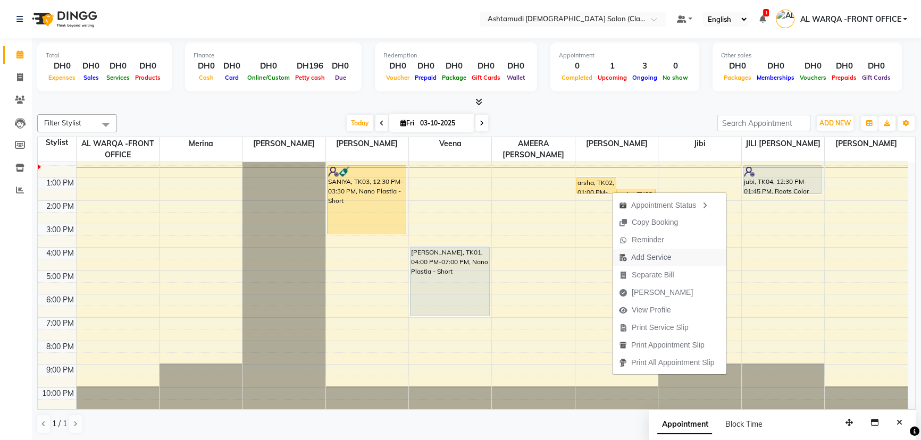
drag, startPoint x: 638, startPoint y: 256, endPoint x: 642, endPoint y: 264, distance: 9.0
click at [642, 264] on span "Add Service" at bounding box center [645, 258] width 65 height 18
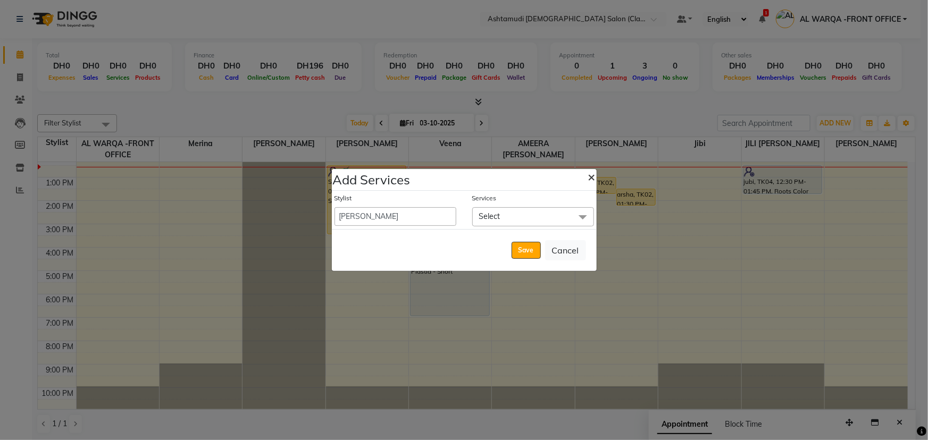
click at [589, 174] on span "×" at bounding box center [591, 177] width 7 height 16
select select "80345"
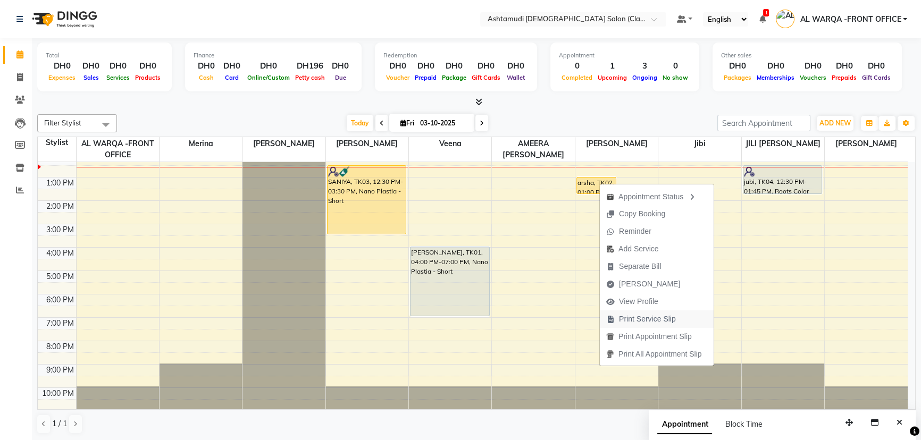
click at [659, 323] on span "Print Service Slip" at bounding box center [647, 319] width 57 height 11
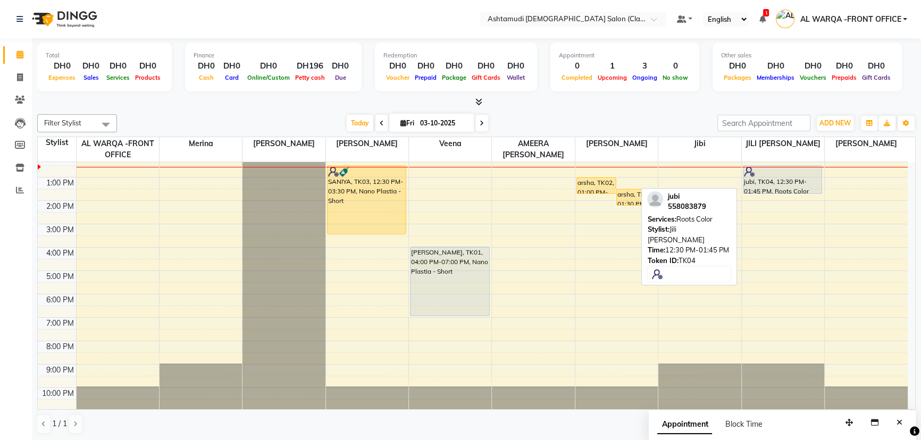
click at [792, 175] on div at bounding box center [783, 171] width 78 height 11
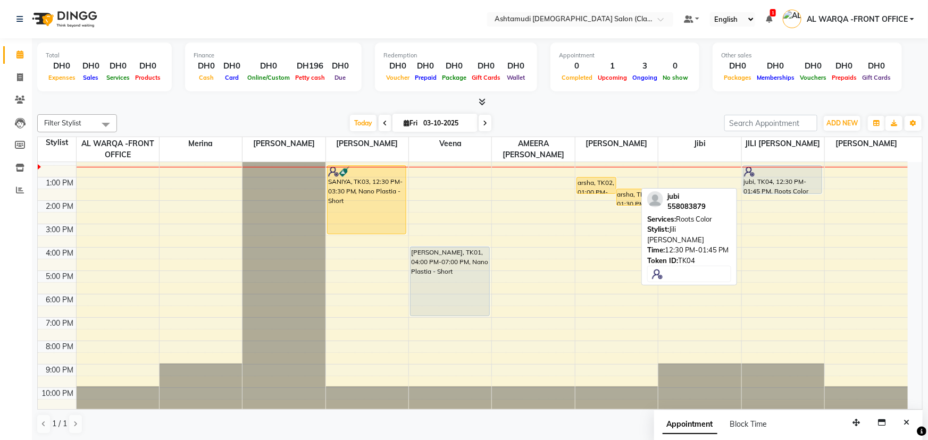
select select "1"
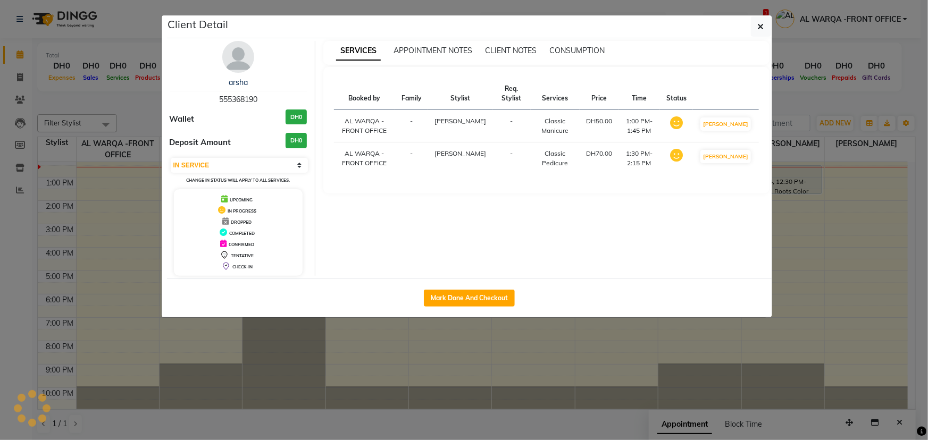
click at [860, 256] on ngb-modal-window "Client Detail arsha 555368190 Wallet DH0 Deposit Amount DH0 Select IN SERVICE C…" at bounding box center [464, 220] width 928 height 440
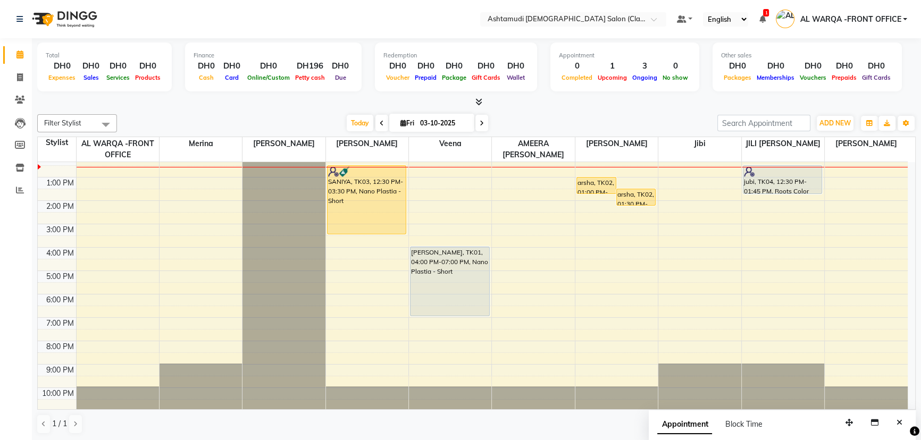
click at [681, 261] on div "9:00 AM 10:00 AM 11:00 AM 12:00 PM 1:00 PM 2:00 PM 3:00 PM 4:00 PM 5:00 PM 6:00…" at bounding box center [473, 247] width 870 height 327
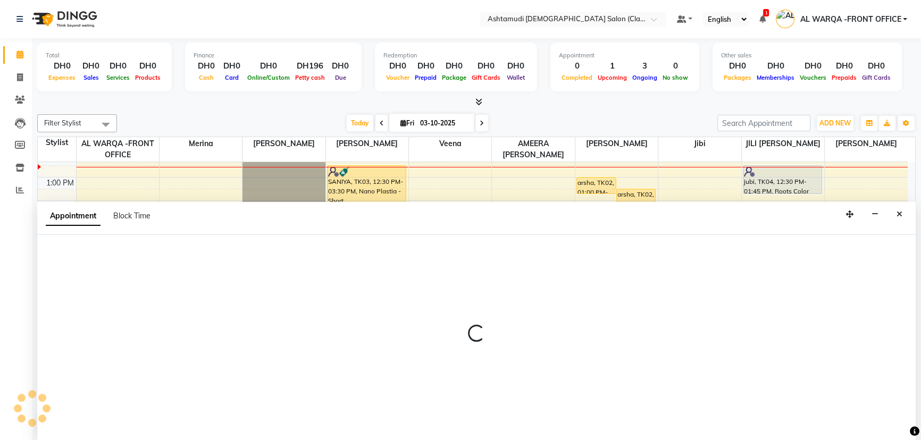
select select "88890"
select select "tentative"
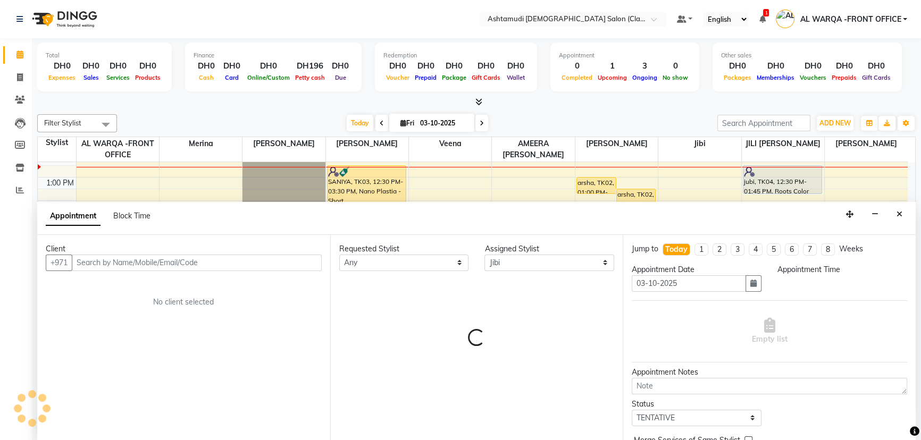
scroll to position [0, 0]
select select "990"
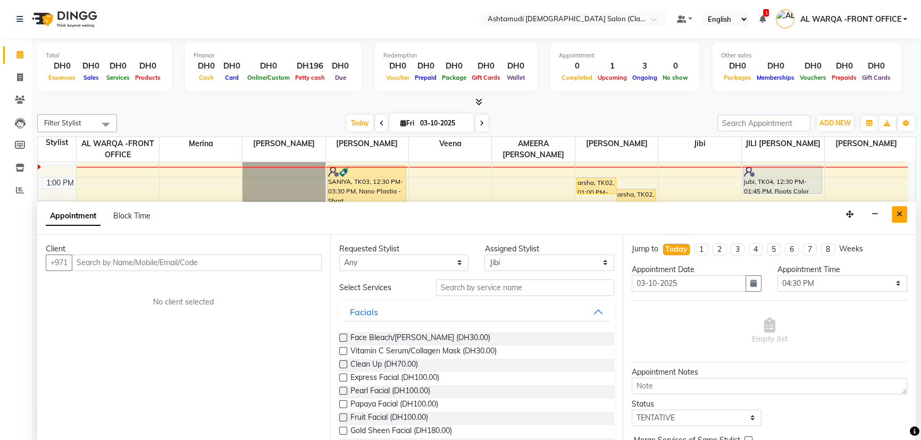
click at [899, 216] on icon "Close" at bounding box center [900, 214] width 6 height 7
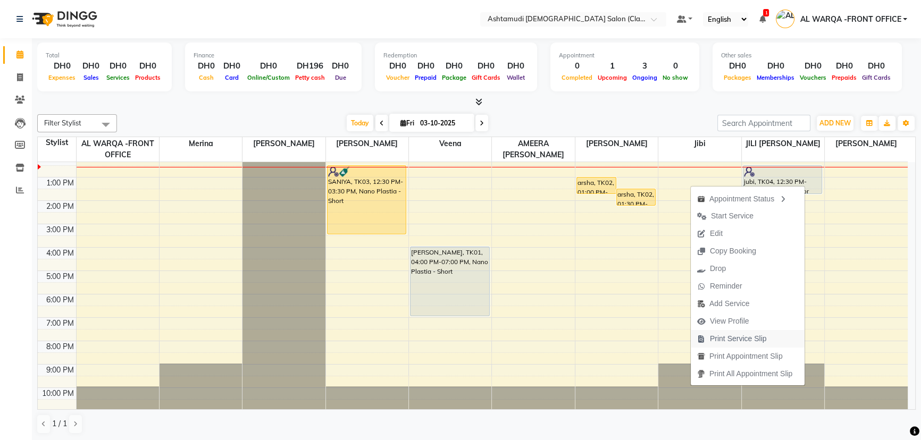
click at [763, 337] on span "Print Service Slip" at bounding box center [732, 339] width 82 height 18
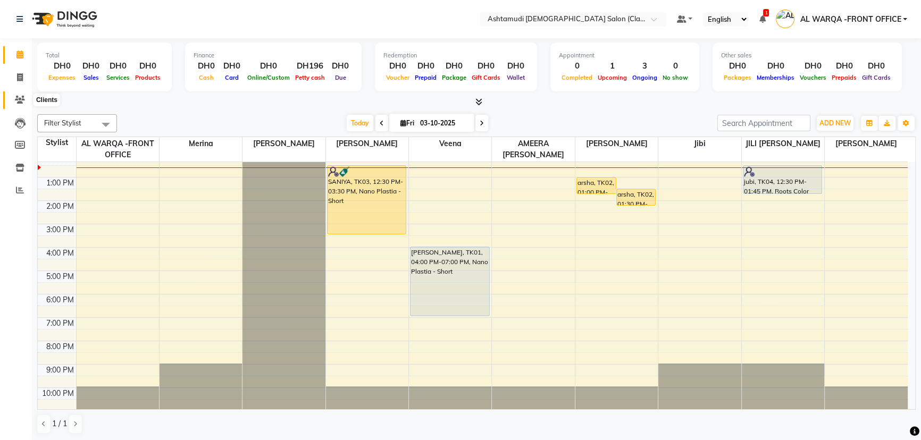
click at [14, 96] on span at bounding box center [20, 100] width 19 height 12
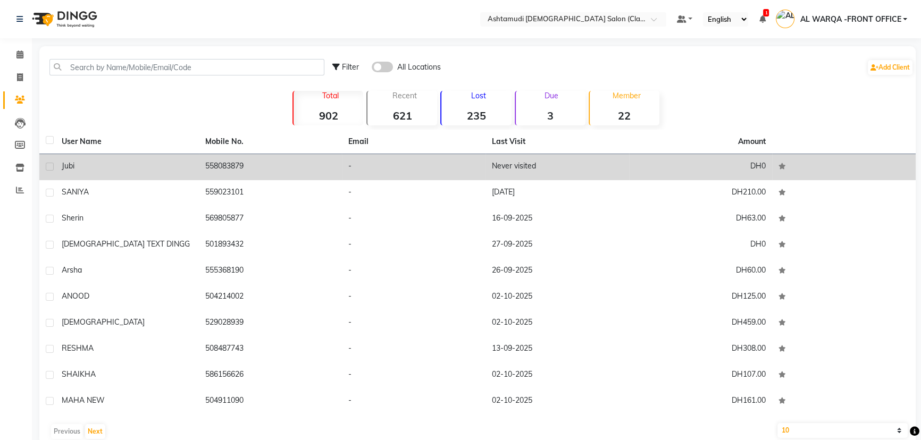
click at [125, 165] on div "jubi" at bounding box center [127, 166] width 131 height 11
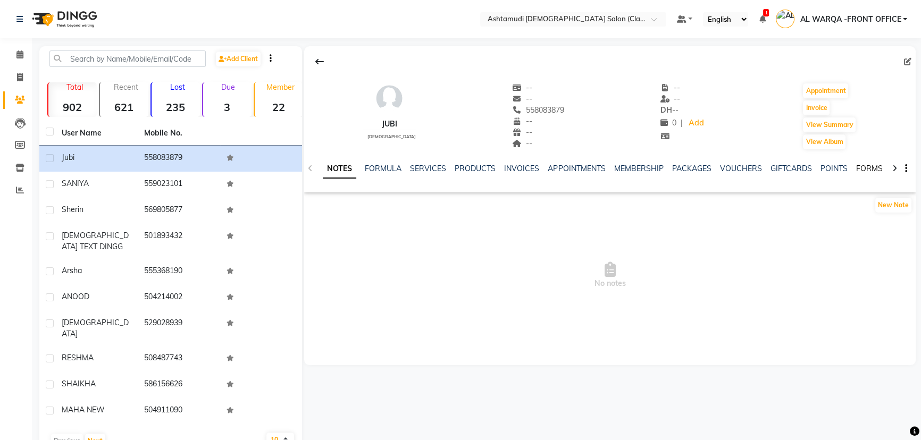
click at [863, 164] on link "FORMS" at bounding box center [869, 169] width 27 height 10
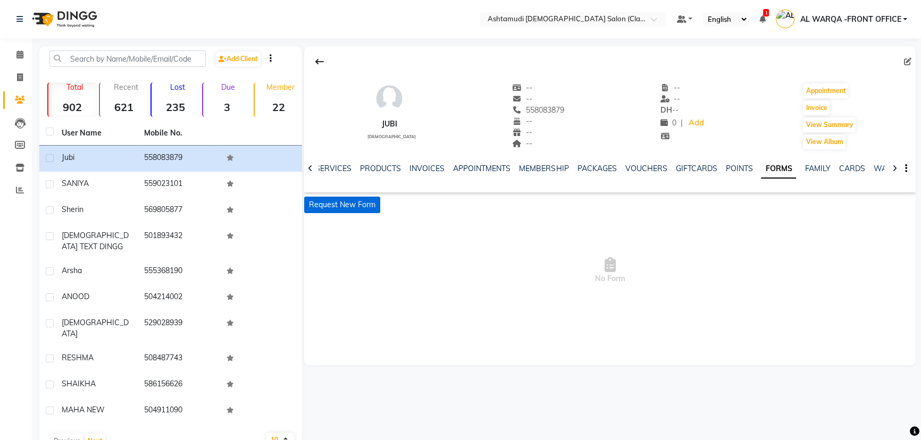
click at [335, 197] on button "Request New Form" at bounding box center [342, 205] width 76 height 16
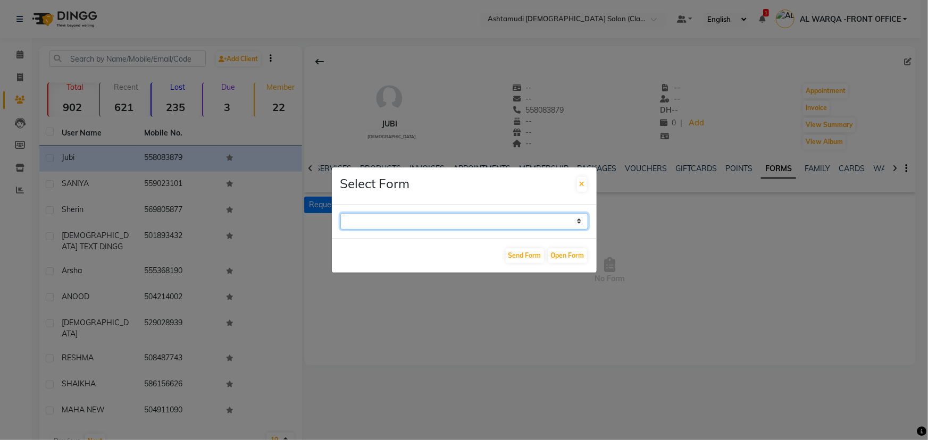
click at [499, 219] on select "WAXING CLIENT CONSULTATION FORM FACIAL-CLIENT CONSULTATION FORM HAIR TREATMENT …" at bounding box center [464, 221] width 248 height 16
select select "263"
click at [340, 213] on select "WAXING CLIENT CONSULTATION FORM FACIAL-CLIENT CONSULTATION FORM HAIR TREATMENT …" at bounding box center [464, 221] width 248 height 16
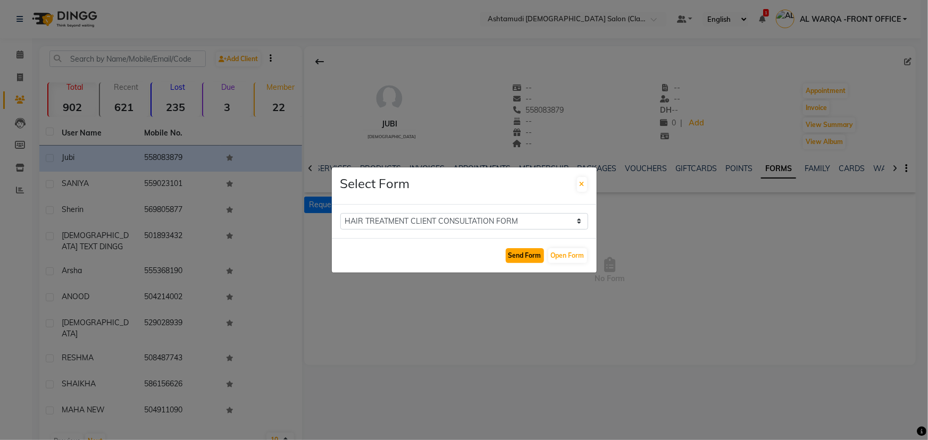
click at [529, 256] on button "Send Form" at bounding box center [525, 255] width 38 height 15
select select
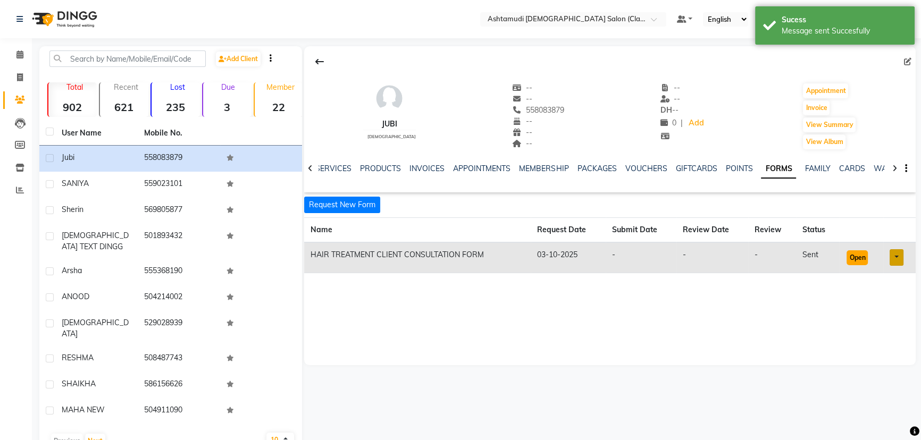
click at [857, 258] on button "Open" at bounding box center [857, 257] width 21 height 15
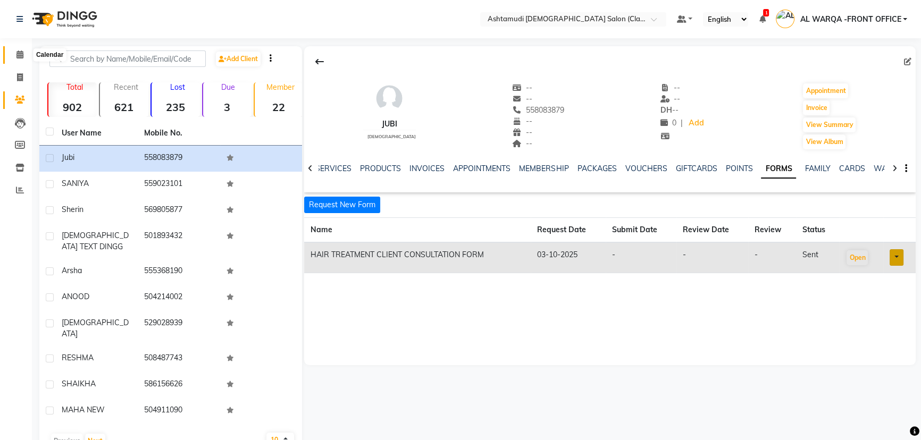
click at [15, 52] on span at bounding box center [20, 55] width 19 height 12
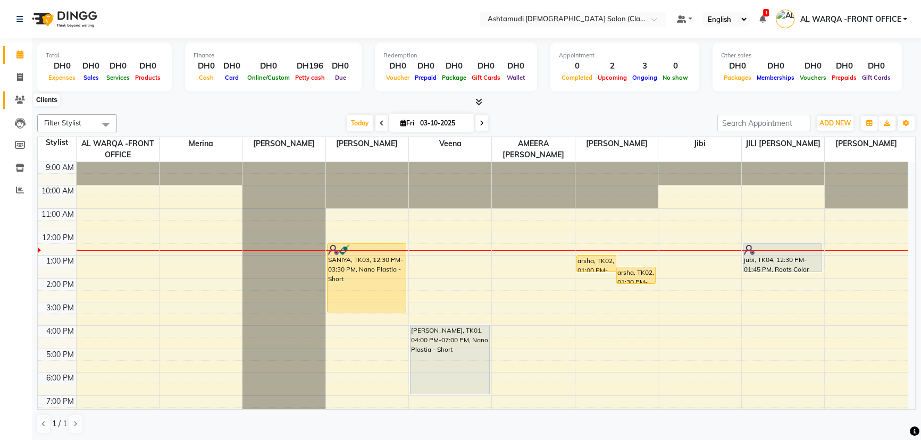
click at [21, 98] on icon at bounding box center [20, 100] width 10 height 8
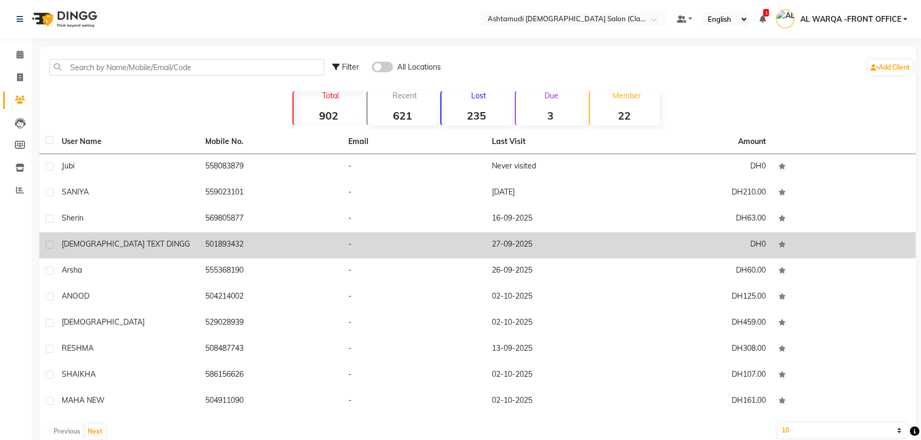
scroll to position [20, 0]
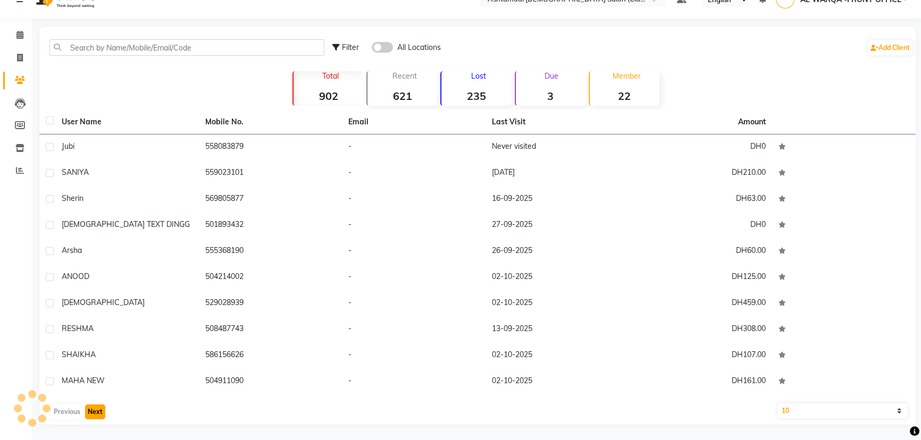
click at [96, 413] on button "Next" at bounding box center [95, 412] width 20 height 15
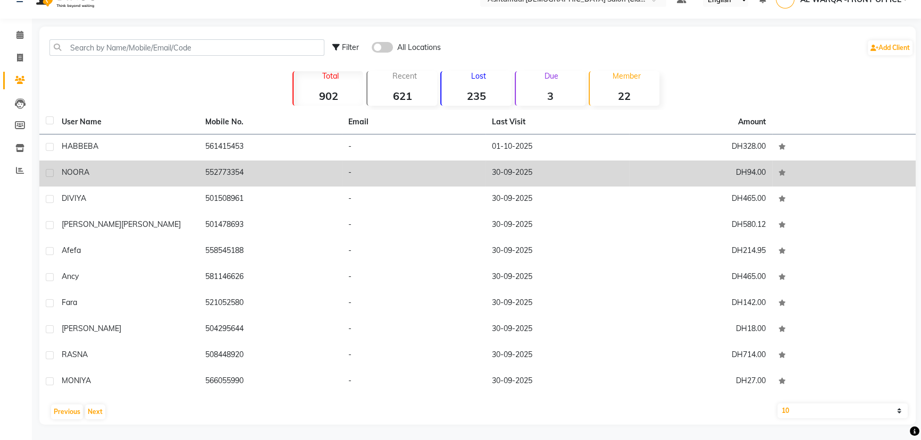
click at [115, 173] on div "NOORA" at bounding box center [127, 172] width 131 height 11
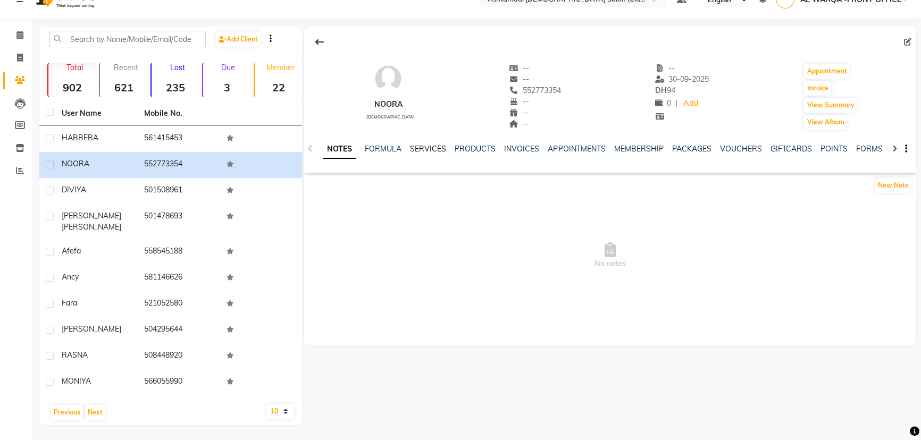
click at [425, 150] on link "SERVICES" at bounding box center [428, 149] width 36 height 10
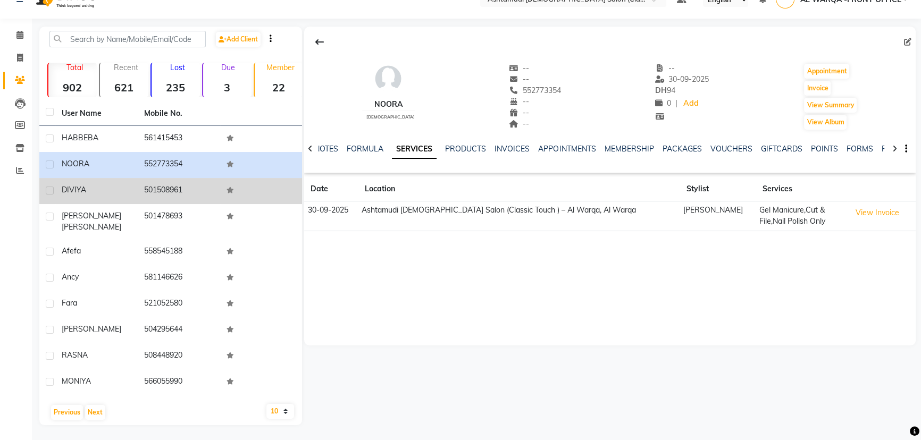
click at [101, 191] on div "DIVIYA" at bounding box center [97, 190] width 70 height 11
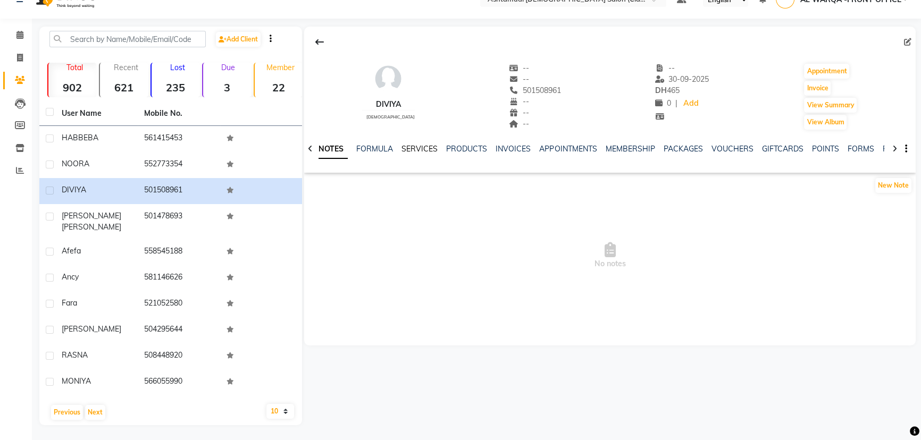
click at [426, 148] on link "SERVICES" at bounding box center [420, 149] width 36 height 10
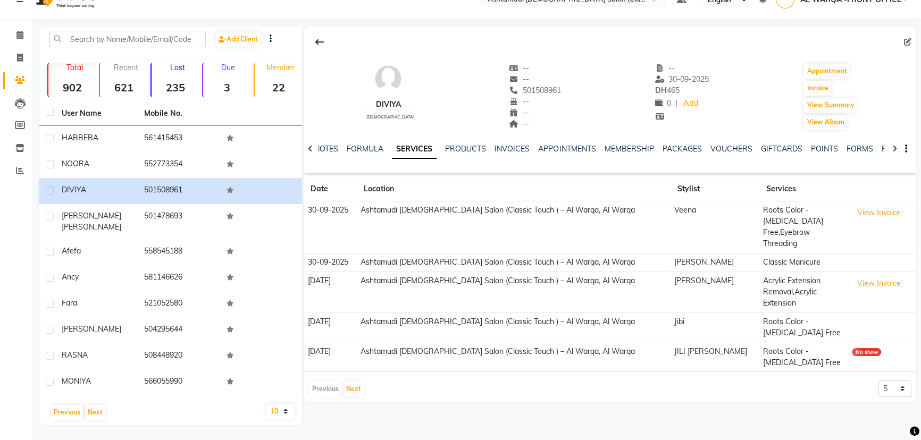
click at [394, 369] on div "DIVIYA female -- -- 501508961 -- -- -- -- 30-09-2025 DH 465 0 | Add Appointment…" at bounding box center [609, 226] width 614 height 399
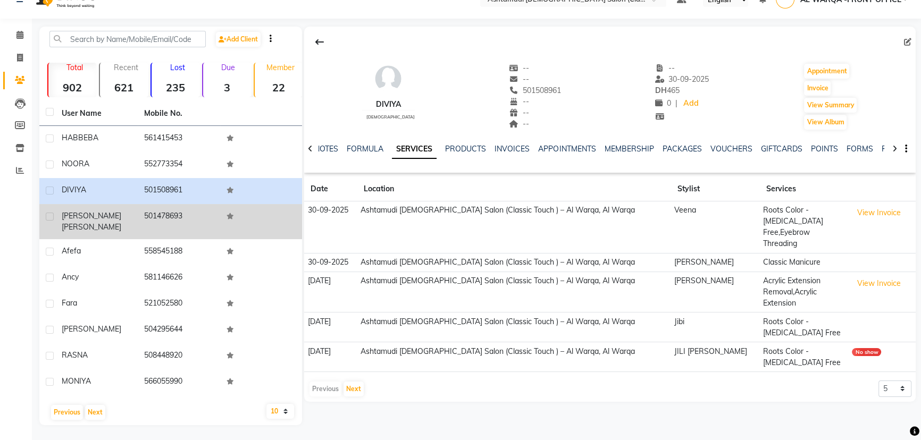
click at [121, 219] on div "Monisha Mahendran" at bounding box center [97, 222] width 70 height 22
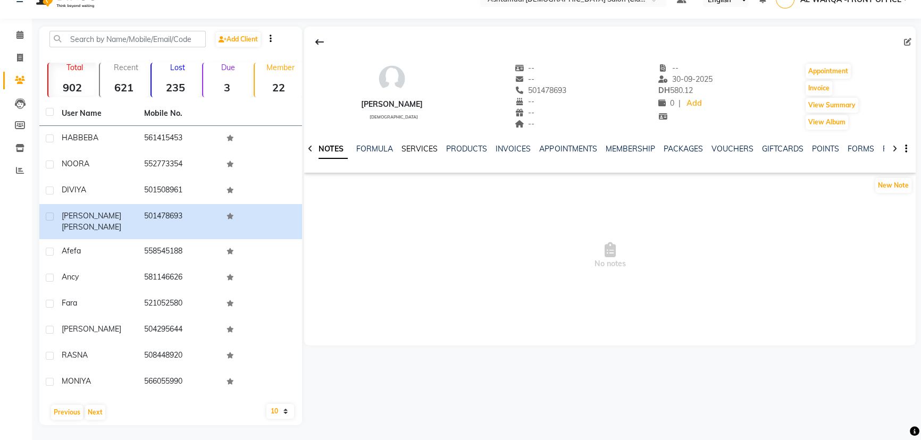
click at [425, 149] on link "SERVICES" at bounding box center [420, 149] width 36 height 10
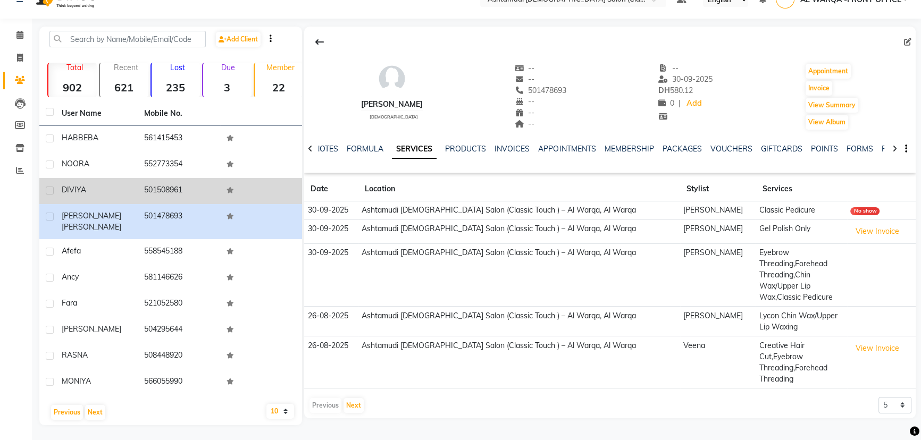
click at [108, 189] on div "DIVIYA" at bounding box center [97, 190] width 70 height 11
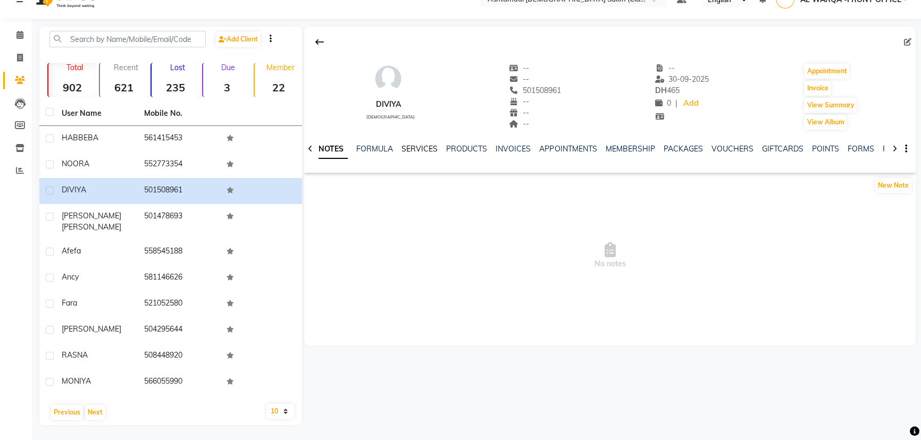
click at [414, 149] on link "SERVICES" at bounding box center [420, 149] width 36 height 10
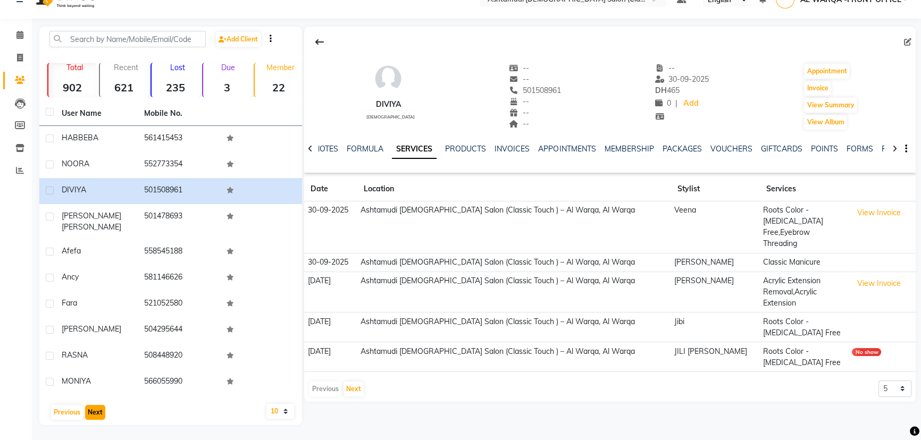
click at [96, 413] on button "Next" at bounding box center [95, 412] width 20 height 15
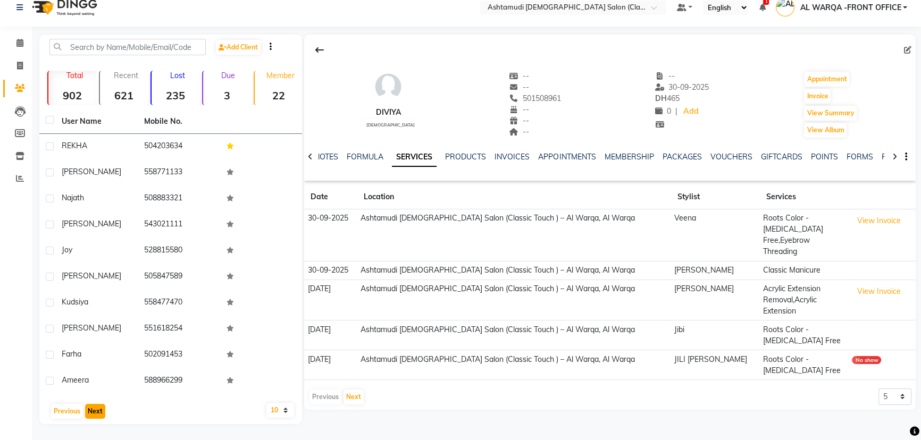
scroll to position [11, 0]
click at [424, 404] on div "DIVIYA female -- -- 501508961 -- -- -- -- 30-09-2025 DH 465 0 | Add Appointment…" at bounding box center [609, 230] width 614 height 390
click at [21, 43] on icon at bounding box center [19, 43] width 7 height 8
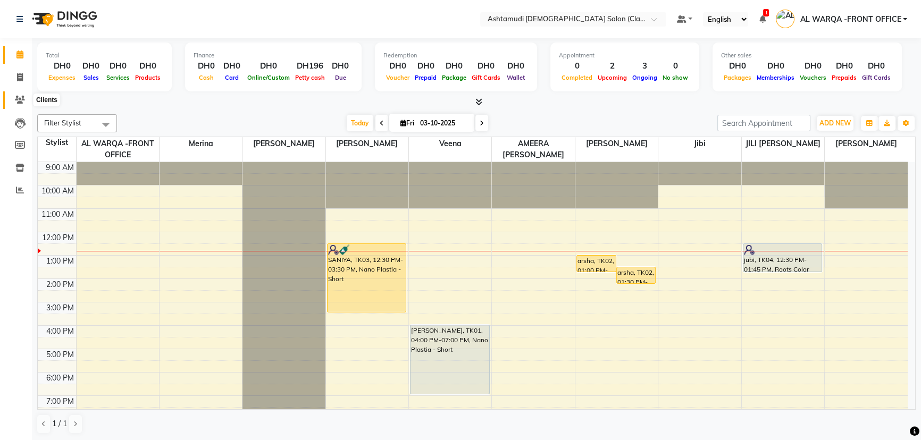
click at [20, 97] on icon at bounding box center [20, 100] width 10 height 8
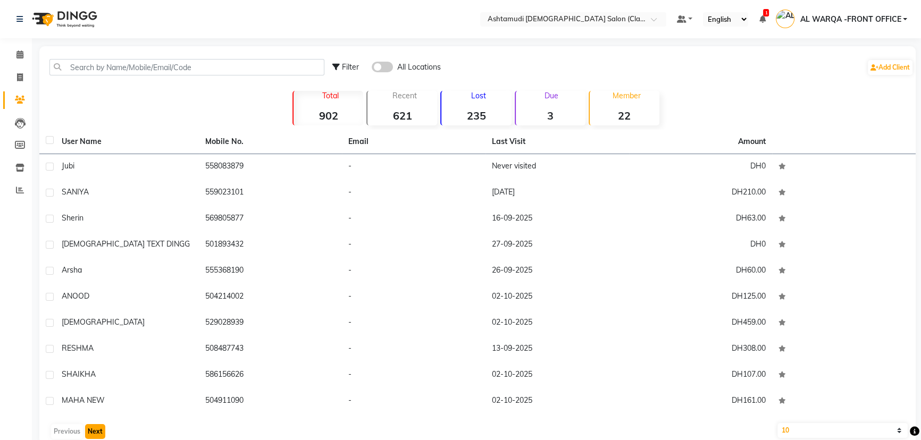
click at [90, 430] on button "Next" at bounding box center [95, 431] width 20 height 15
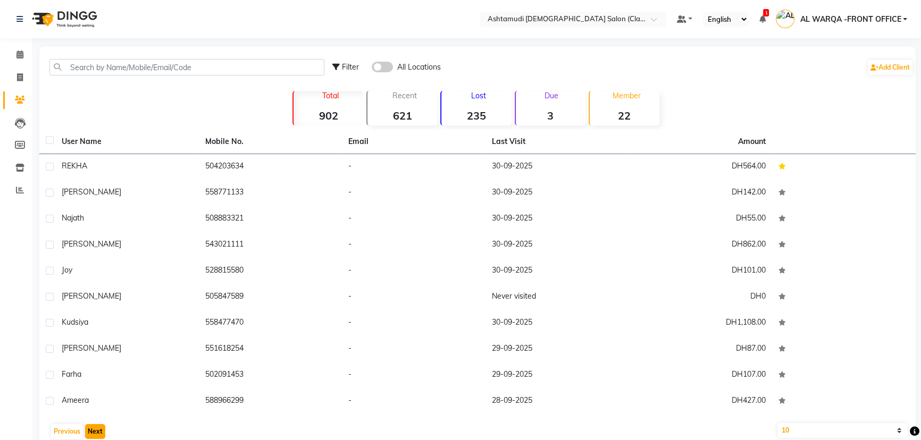
click at [91, 430] on button "Next" at bounding box center [95, 431] width 20 height 15
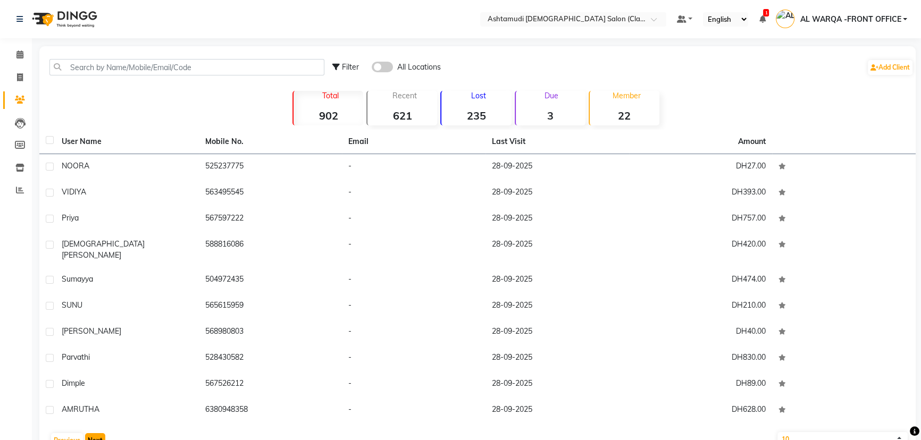
click at [91, 433] on button "Next" at bounding box center [95, 440] width 20 height 15
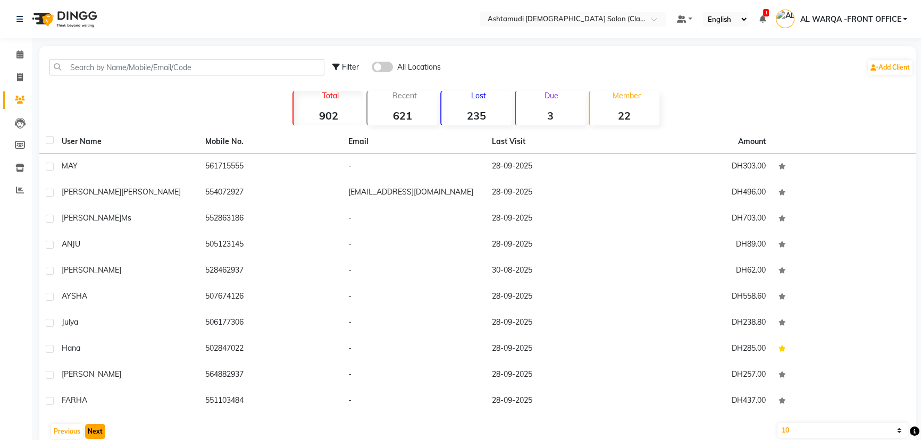
click at [92, 430] on button "Next" at bounding box center [95, 431] width 20 height 15
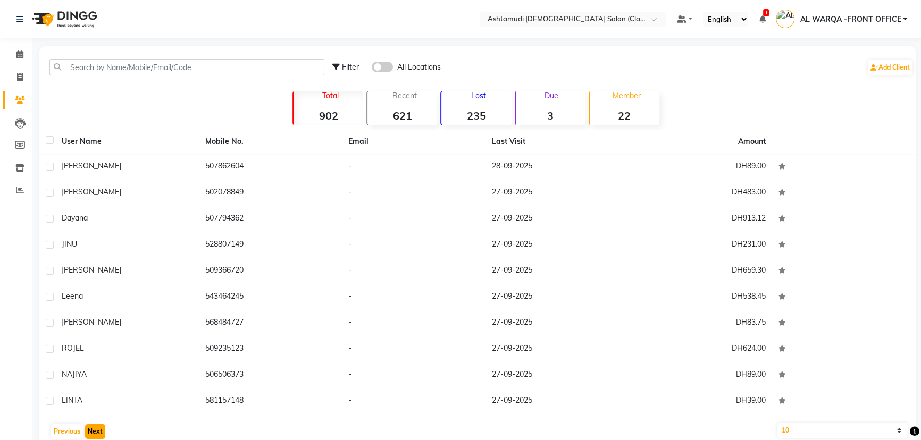
click at [92, 430] on button "Next" at bounding box center [95, 431] width 20 height 15
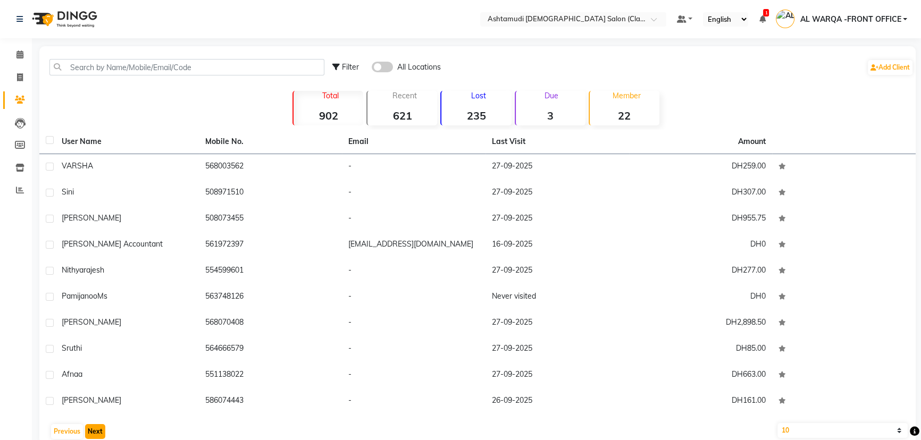
click at [92, 430] on button "Next" at bounding box center [95, 431] width 20 height 15
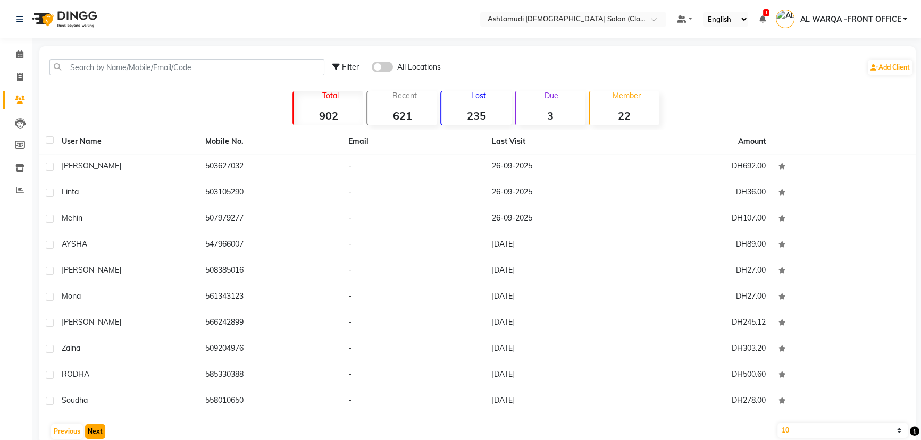
click at [92, 430] on button "Next" at bounding box center [95, 431] width 20 height 15
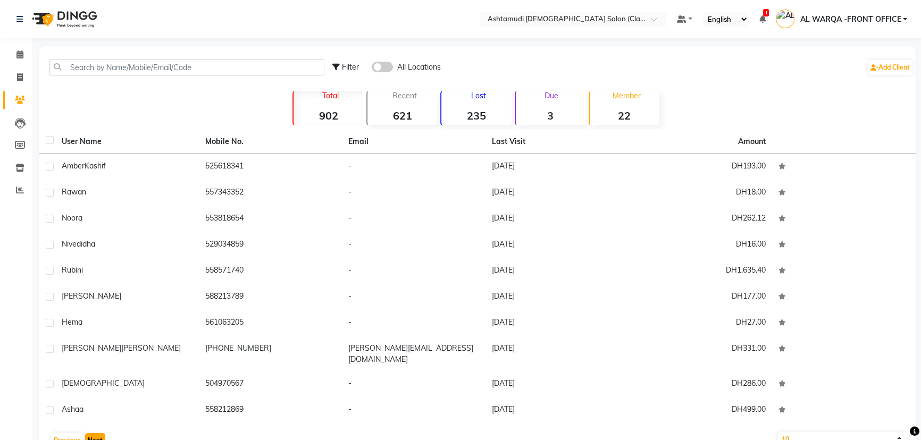
click at [92, 433] on button "Next" at bounding box center [95, 440] width 20 height 15
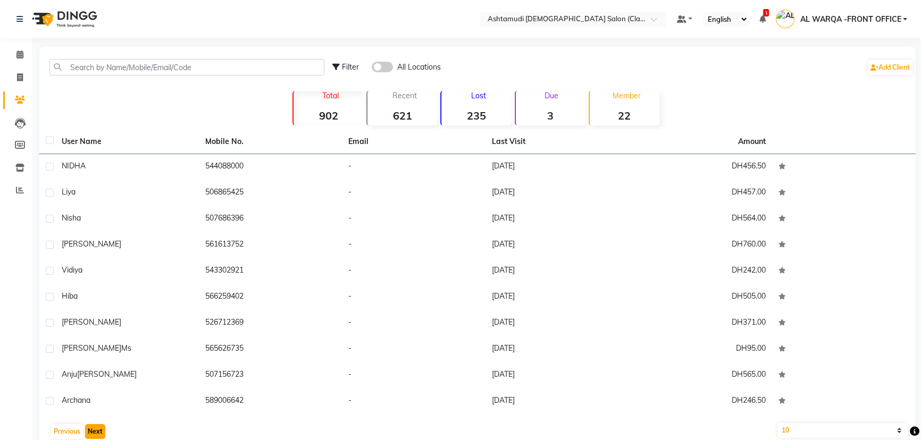
click at [92, 430] on button "Next" at bounding box center [95, 431] width 20 height 15
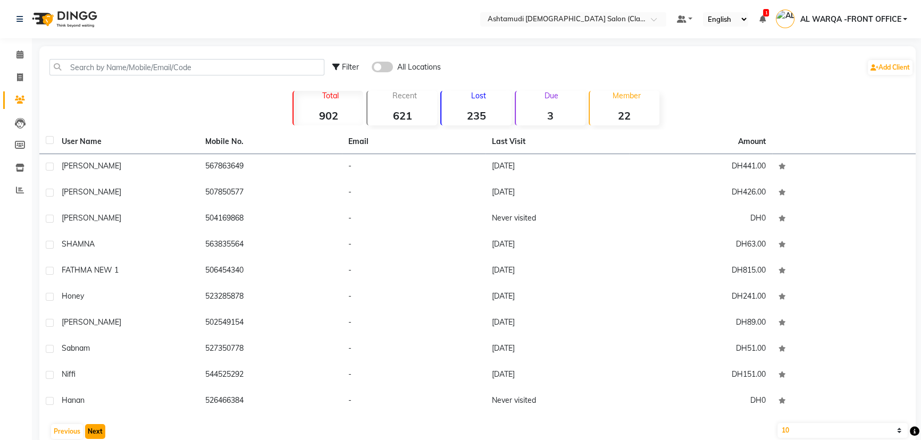
click at [92, 430] on button "Next" at bounding box center [95, 431] width 20 height 15
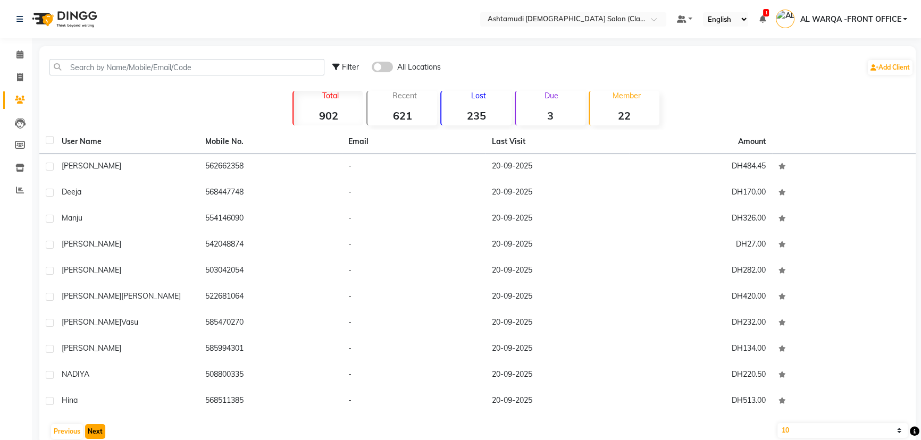
click at [92, 430] on button "Next" at bounding box center [95, 431] width 20 height 15
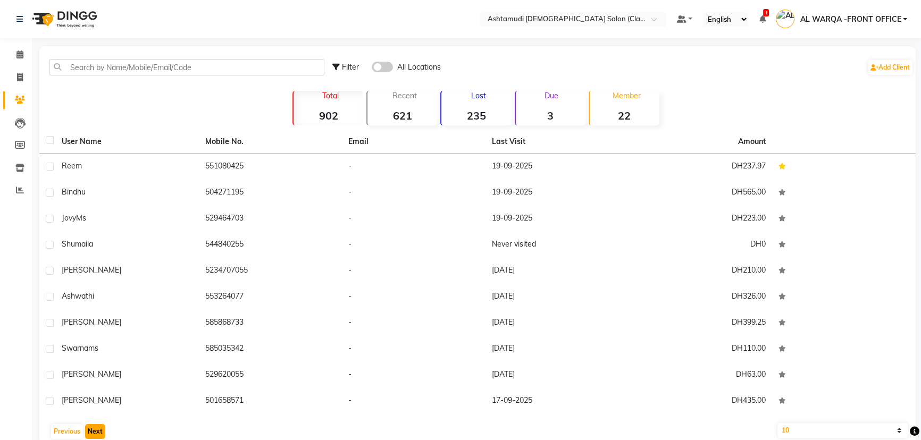
click at [92, 430] on button "Next" at bounding box center [95, 431] width 20 height 15
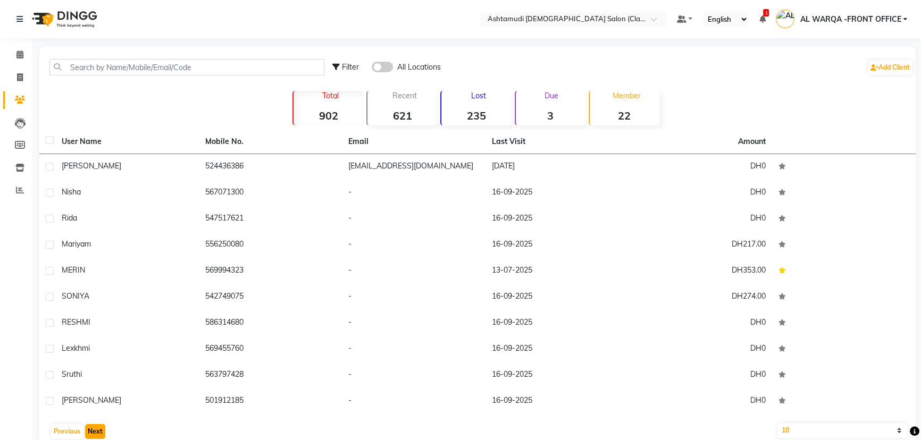
click at [92, 430] on button "Next" at bounding box center [95, 431] width 20 height 15
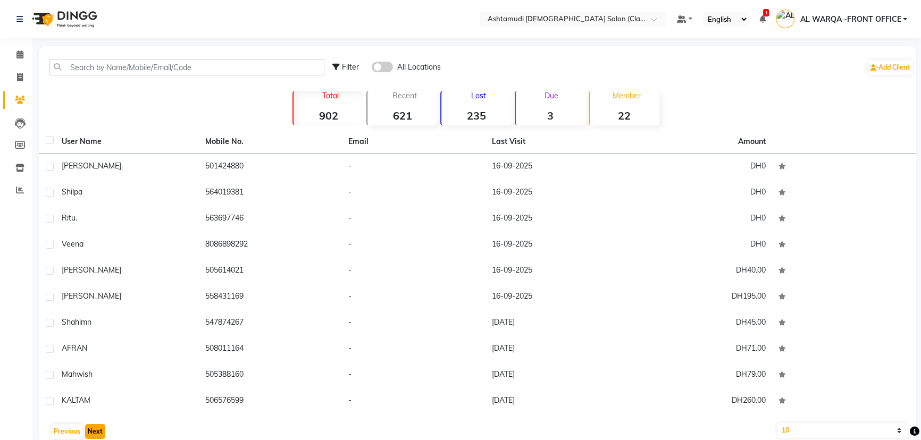
click at [92, 430] on button "Next" at bounding box center [95, 431] width 20 height 15
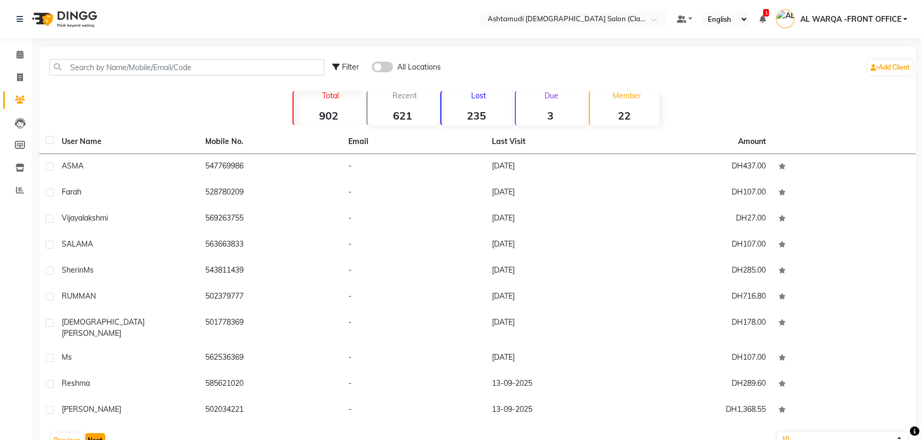
click at [92, 433] on button "Next" at bounding box center [95, 440] width 20 height 15
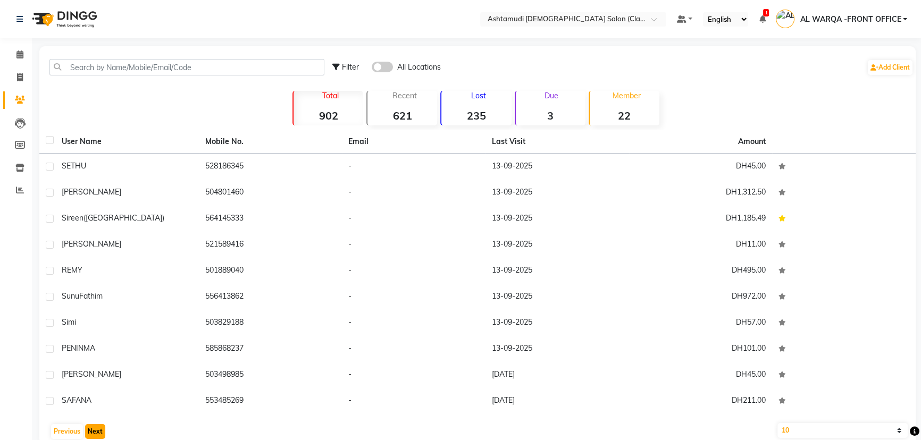
click at [92, 430] on button "Next" at bounding box center [95, 431] width 20 height 15
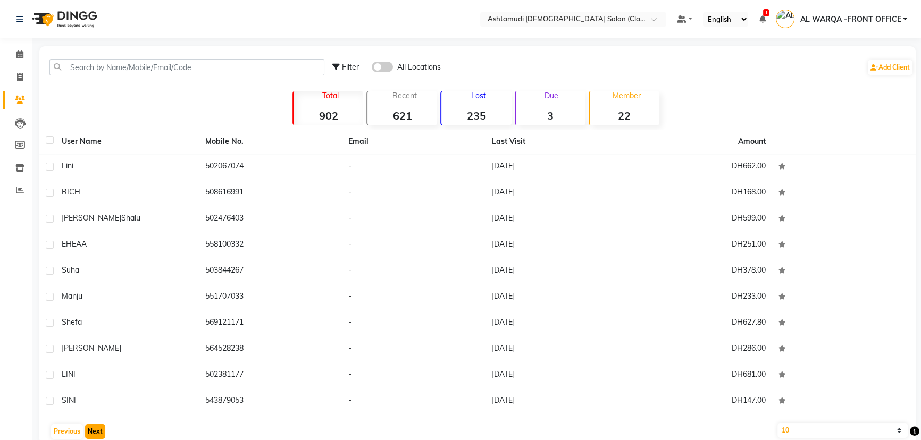
click at [92, 430] on button "Next" at bounding box center [95, 431] width 20 height 15
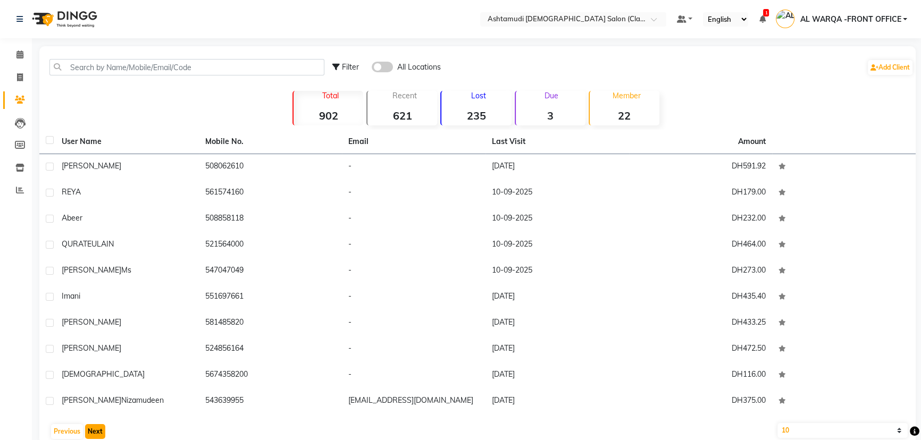
click at [97, 433] on button "Next" at bounding box center [95, 431] width 20 height 15
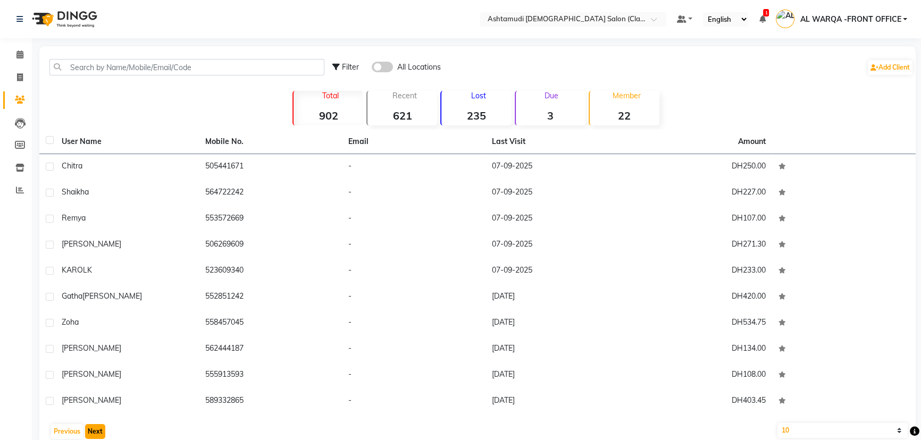
click at [97, 433] on button "Next" at bounding box center [95, 431] width 20 height 15
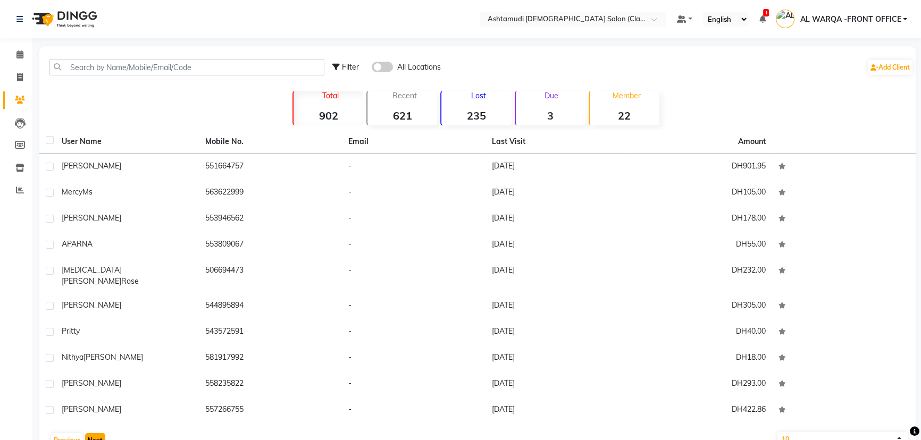
click at [97, 433] on button "Next" at bounding box center [95, 440] width 20 height 15
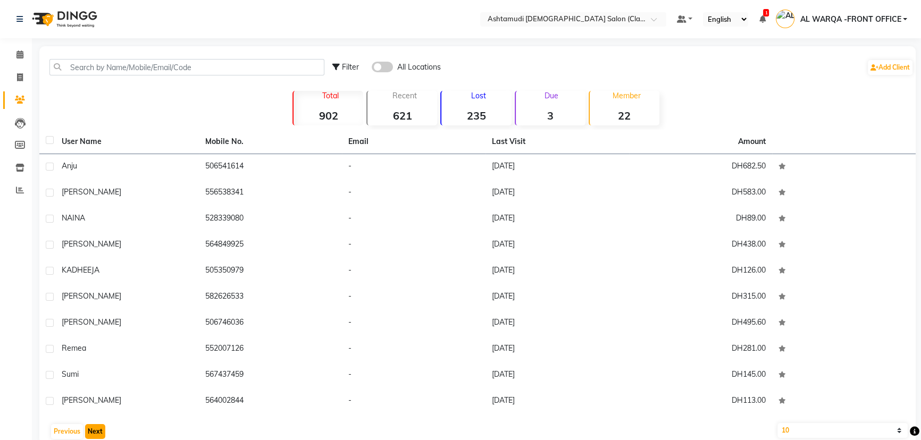
click at [97, 432] on button "Next" at bounding box center [95, 431] width 20 height 15
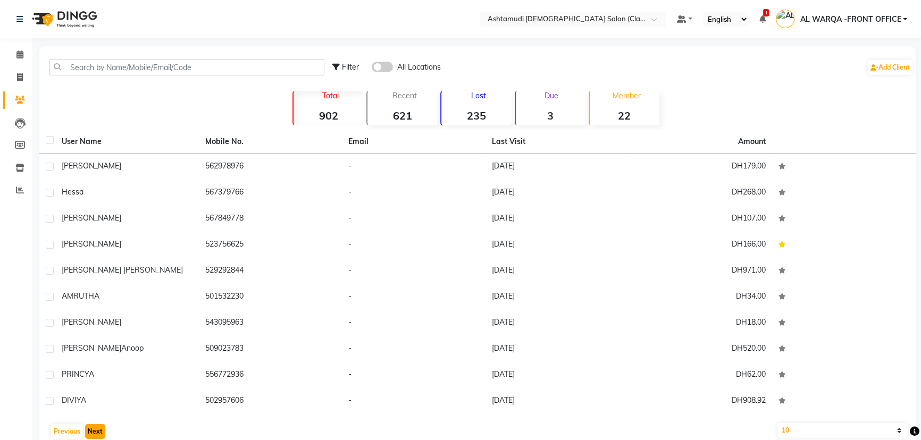
click at [98, 431] on button "Next" at bounding box center [95, 431] width 20 height 15
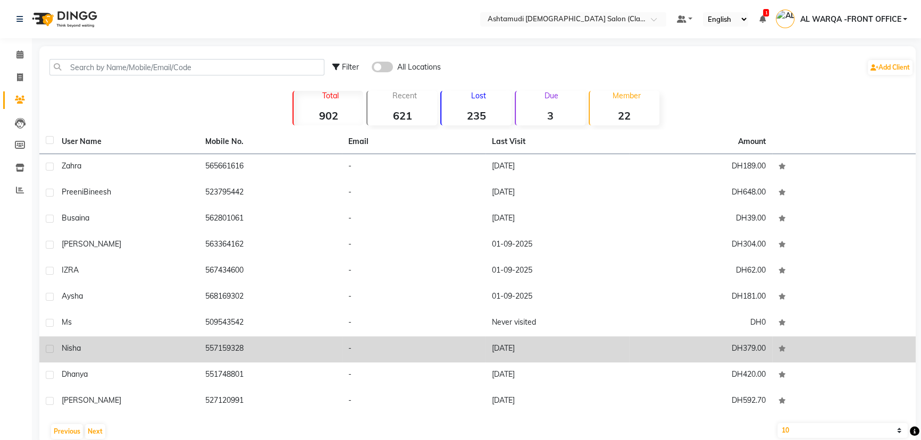
click at [144, 347] on div "Nisha" at bounding box center [127, 348] width 131 height 11
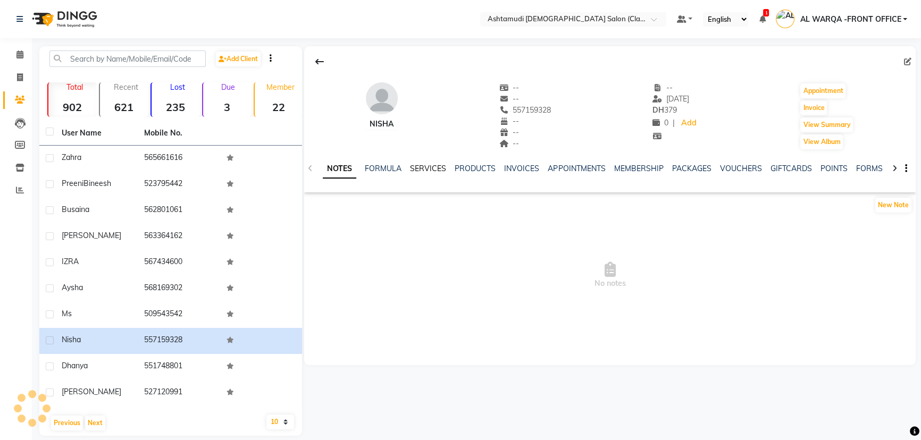
click at [423, 171] on link "SERVICES" at bounding box center [428, 169] width 36 height 10
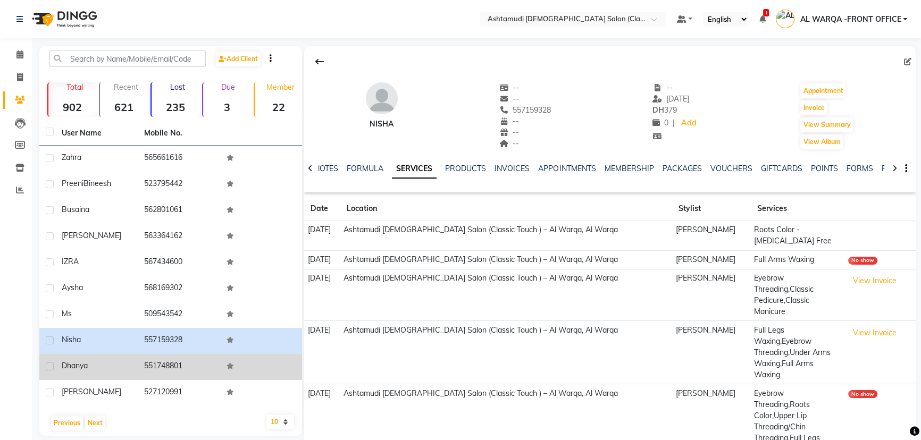
click at [127, 368] on div "dhanya" at bounding box center [97, 366] width 70 height 11
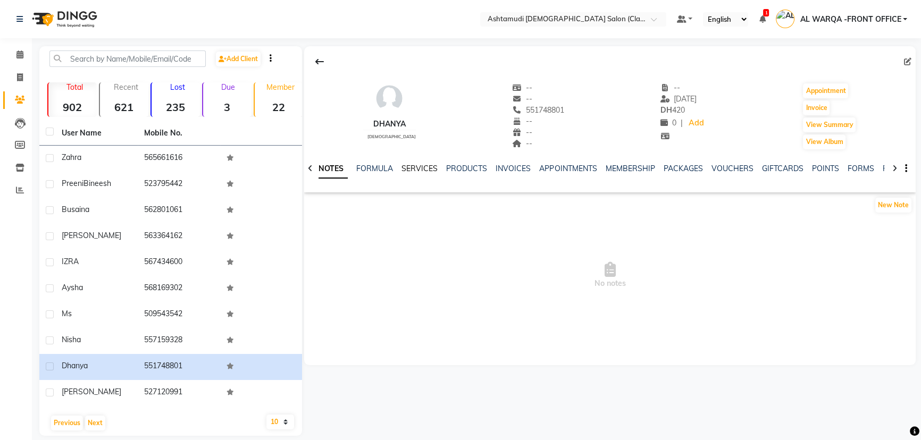
click at [421, 170] on link "SERVICES" at bounding box center [420, 169] width 36 height 10
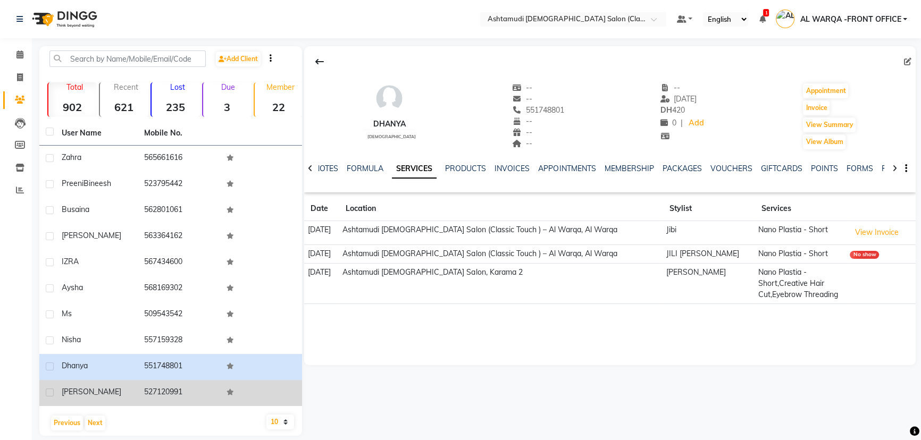
click at [115, 394] on div "gayathri" at bounding box center [97, 392] width 70 height 11
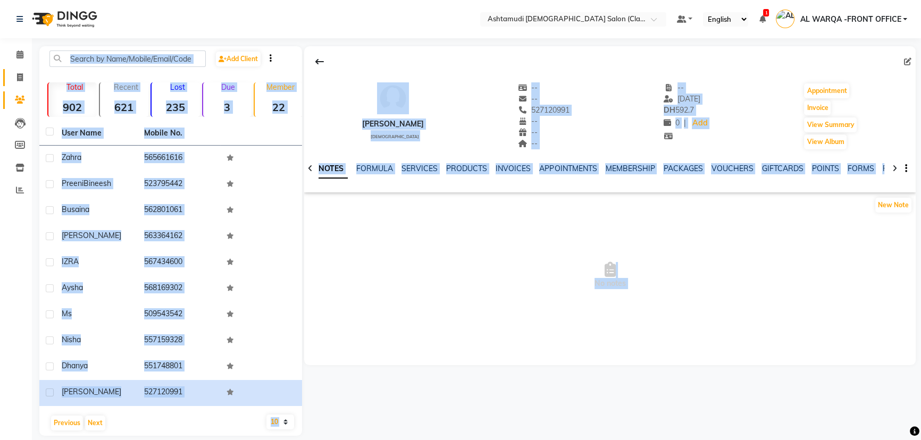
click at [31, 80] on body "Select Location × Ashtamudi Ladies Salon (Classic Touch ) – Al Warqa, Al Warqa …" at bounding box center [460, 220] width 921 height 440
click at [453, 335] on div "gayathri female -- -- 527120991 -- -- -- -- 31-08-2025 DH 592.7 0 | Add Appoint…" at bounding box center [610, 205] width 612 height 319
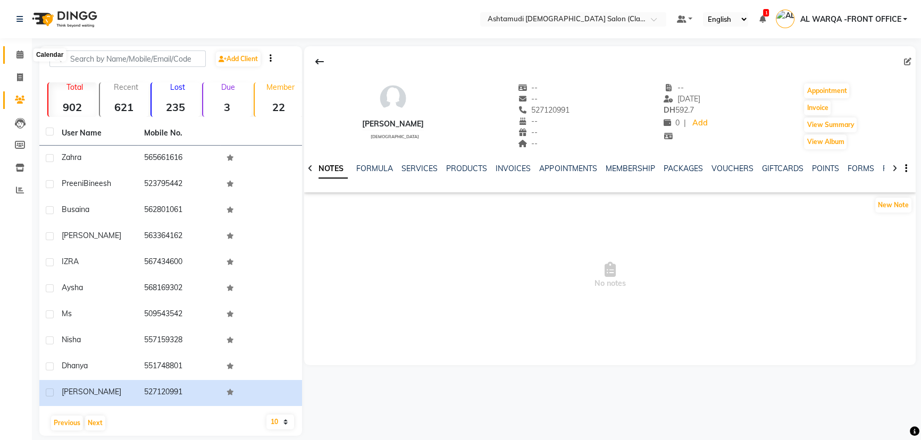
click at [21, 49] on span at bounding box center [20, 55] width 19 height 12
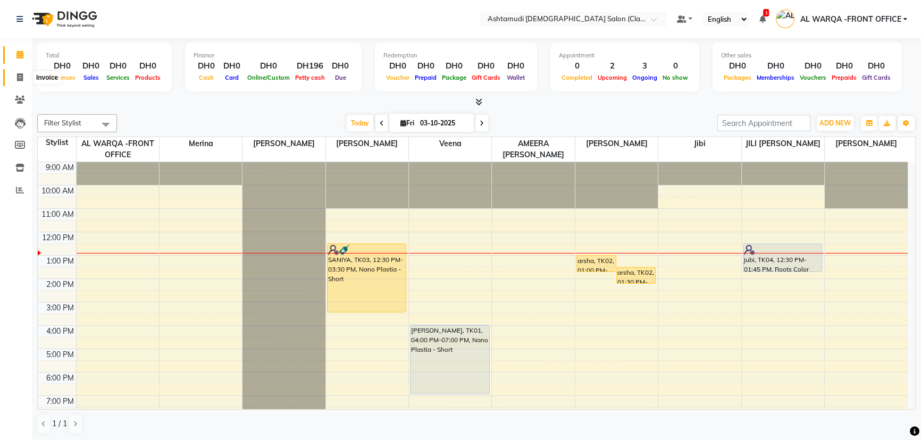
click at [14, 72] on span at bounding box center [20, 78] width 19 height 12
select select "service"
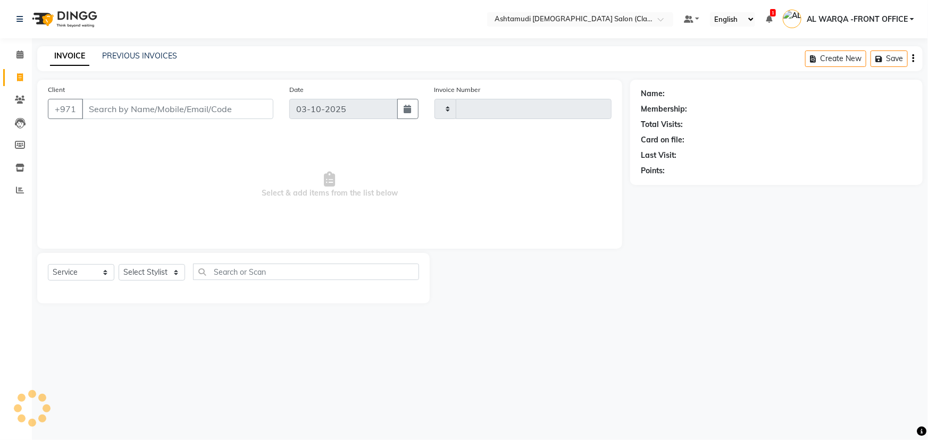
type input "1745"
select select "8201"
click at [156, 111] on input "Client" at bounding box center [177, 109] width 191 height 20
type input "558181331"
click at [256, 117] on button "Add Client" at bounding box center [246, 109] width 55 height 20
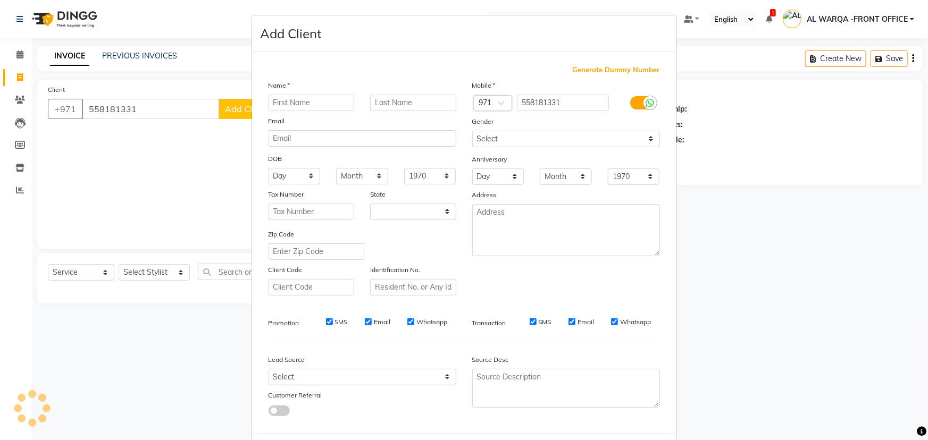
click at [286, 106] on input "text" at bounding box center [312, 103] width 86 height 16
select select "3798"
type input "mariyam"
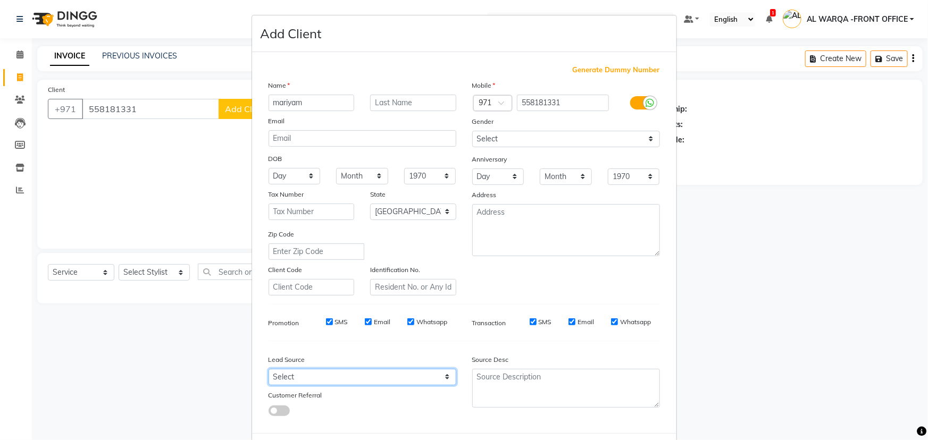
click at [367, 385] on select "Select Walk-in Referral Internet Friend Word of Mouth Advertisement Facebook Ju…" at bounding box center [363, 377] width 188 height 16
select select "54219"
click at [269, 371] on select "Select Walk-in Referral Internet Friend Word of Mouth Advertisement Facebook Ju…" at bounding box center [363, 377] width 188 height 16
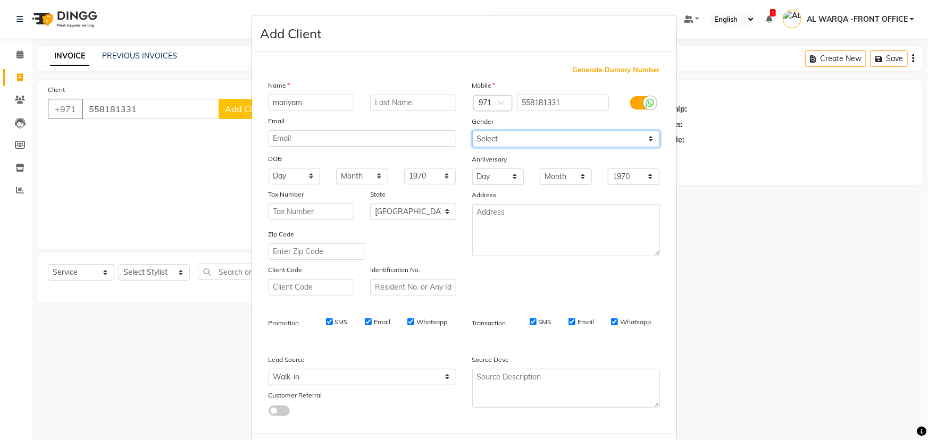
click at [506, 134] on select "Select [DEMOGRAPHIC_DATA] [DEMOGRAPHIC_DATA] Other Prefer Not To Say" at bounding box center [566, 139] width 188 height 16
select select "[DEMOGRAPHIC_DATA]"
click at [472, 131] on select "Select [DEMOGRAPHIC_DATA] [DEMOGRAPHIC_DATA] Other Prefer Not To Say" at bounding box center [566, 139] width 188 height 16
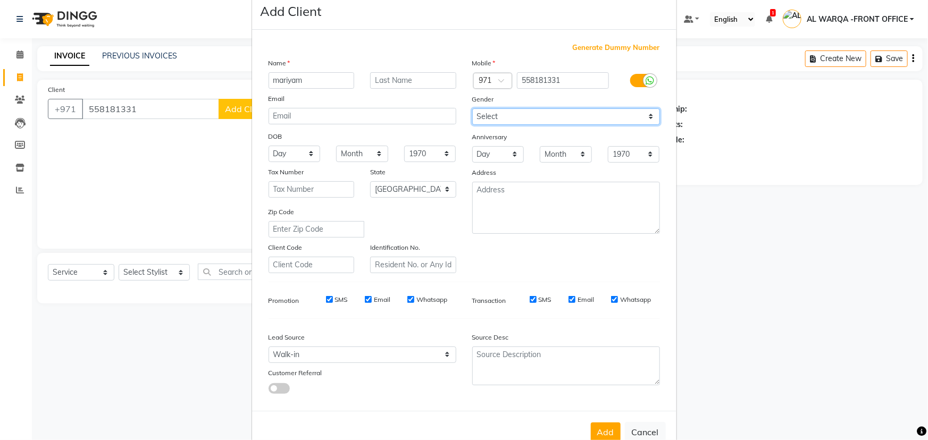
scroll to position [53, 0]
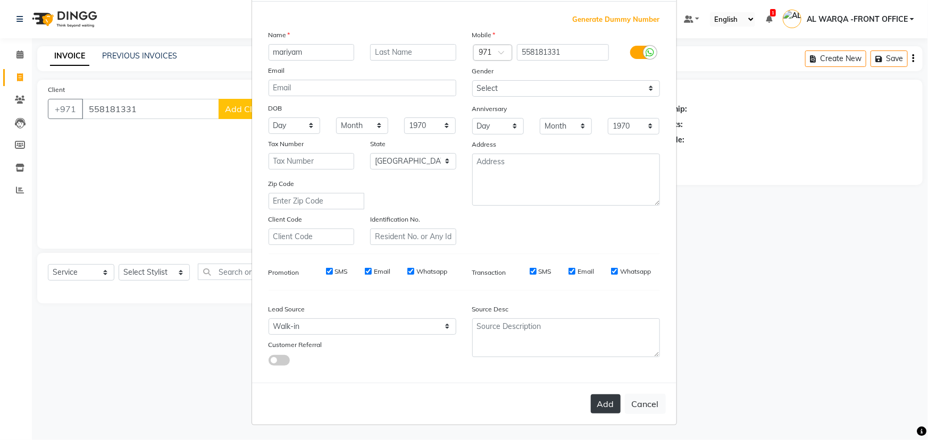
click at [600, 405] on button "Add" at bounding box center [606, 404] width 30 height 19
select select
select select "null"
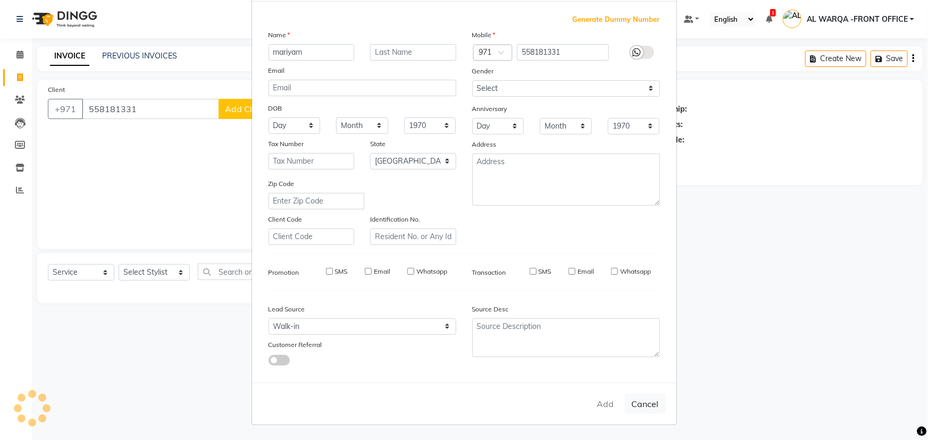
select select
checkbox input "false"
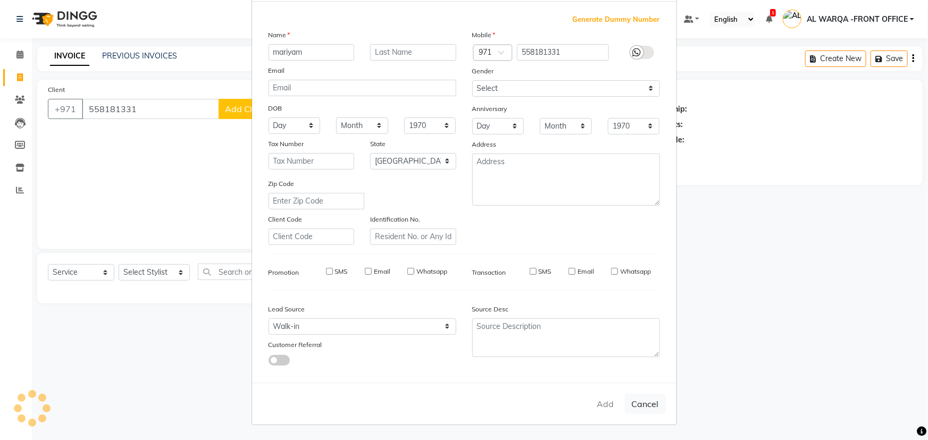
checkbox input "false"
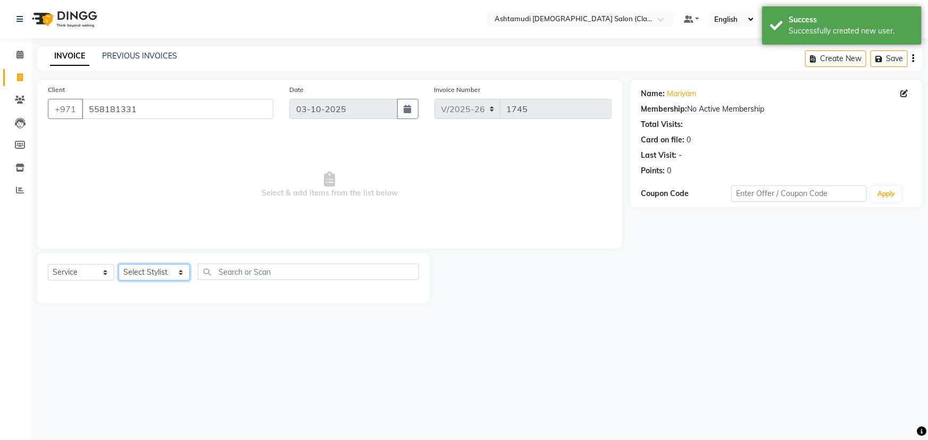
click at [147, 271] on select "Select Stylist AL WARQA -FRONT OFFICE AMEERA [PERSON_NAME] [PERSON_NAME] JILI […" at bounding box center [154, 272] width 71 height 16
select select "88890"
click at [119, 264] on select "Select Stylist AL WARQA -FRONT OFFICE AMEERA [PERSON_NAME] [PERSON_NAME] JILI […" at bounding box center [154, 272] width 71 height 16
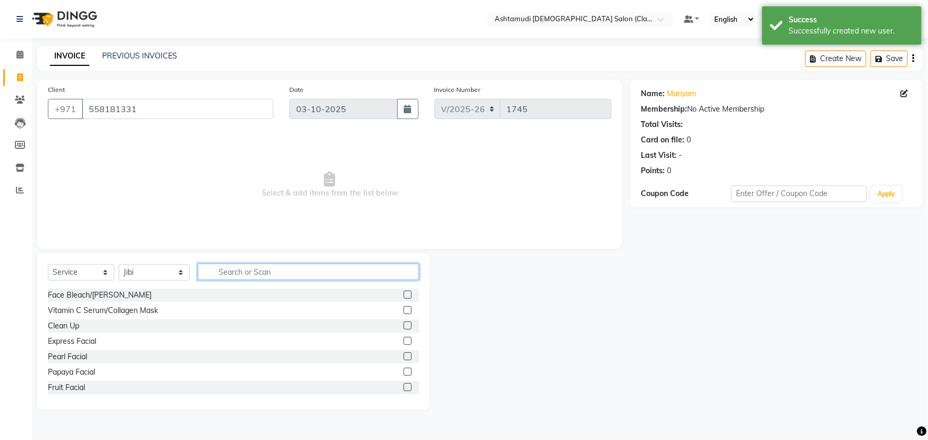
click at [270, 271] on input "text" at bounding box center [308, 272] width 221 height 16
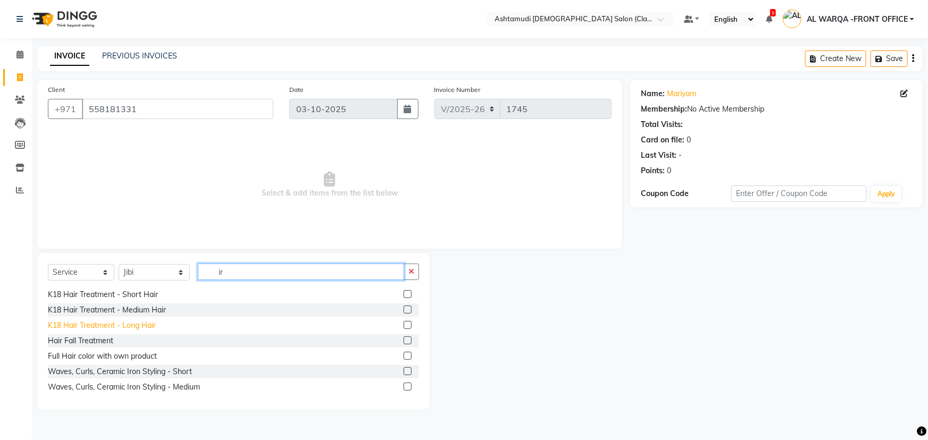
scroll to position [387, 0]
type input "ir"
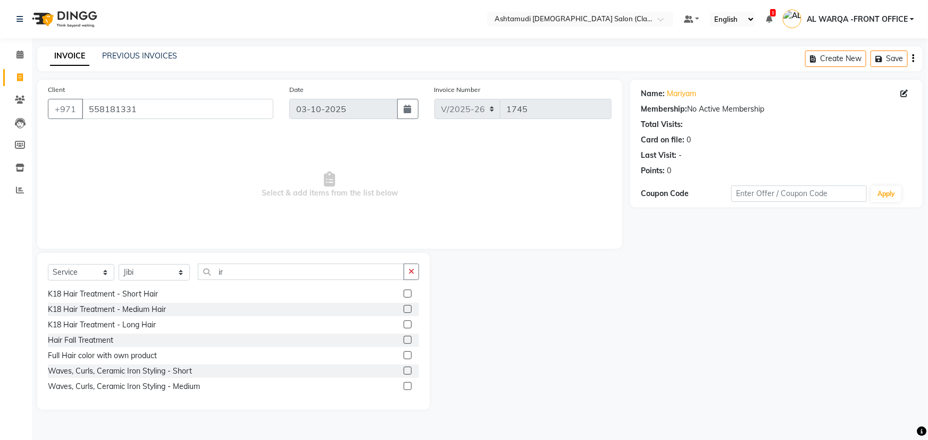
click at [404, 385] on label at bounding box center [408, 386] width 8 height 8
click at [404, 385] on input "checkbox" at bounding box center [407, 386] width 7 height 7
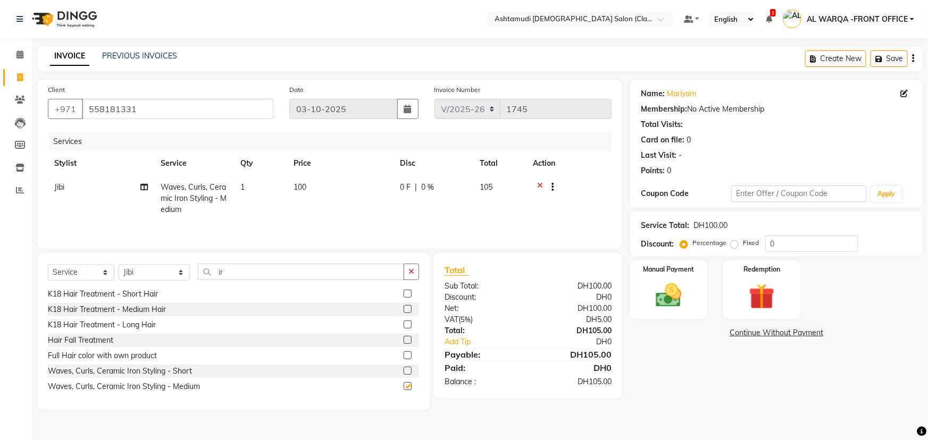
checkbox input "false"
click at [223, 277] on input "ir" at bounding box center [301, 272] width 206 height 16
type input "i"
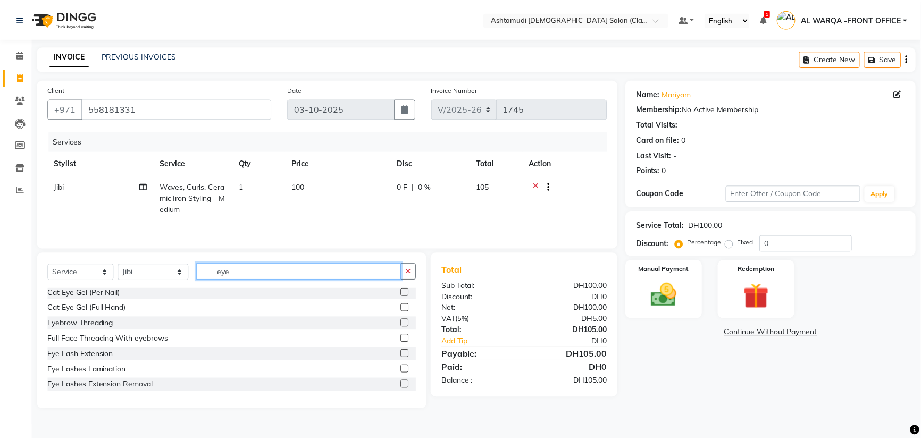
scroll to position [0, 0]
type input "eye"
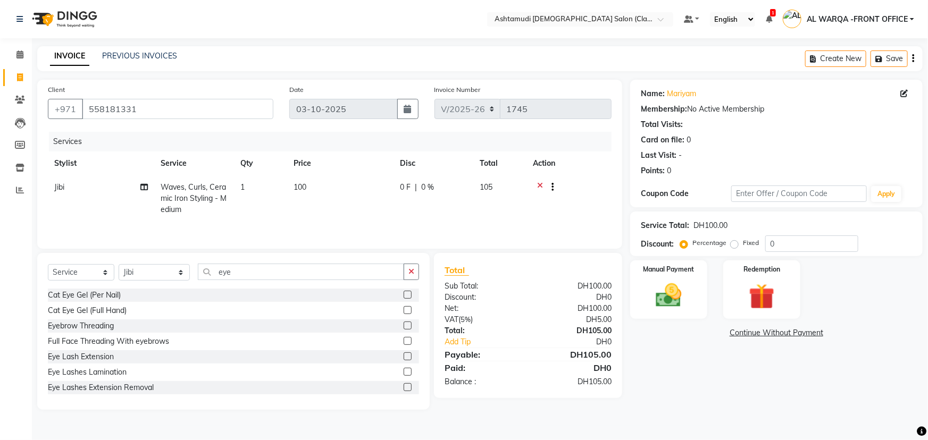
click at [404, 327] on label at bounding box center [408, 326] width 8 height 8
click at [404, 327] on input "checkbox" at bounding box center [407, 326] width 7 height 7
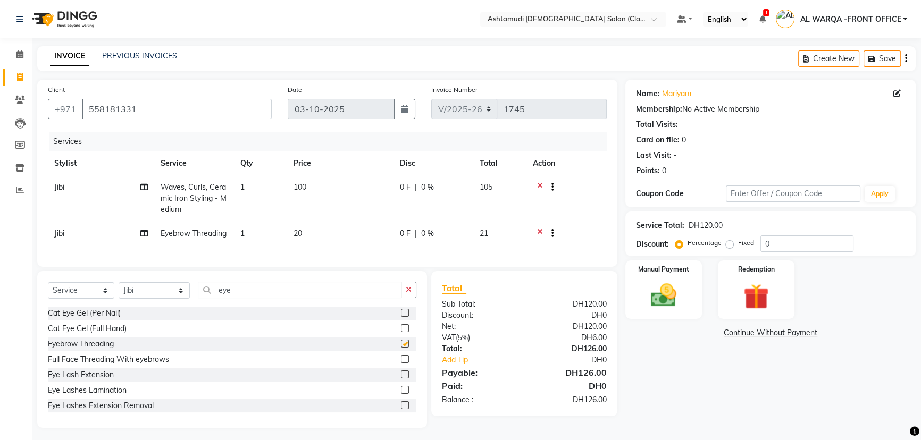
checkbox input "false"
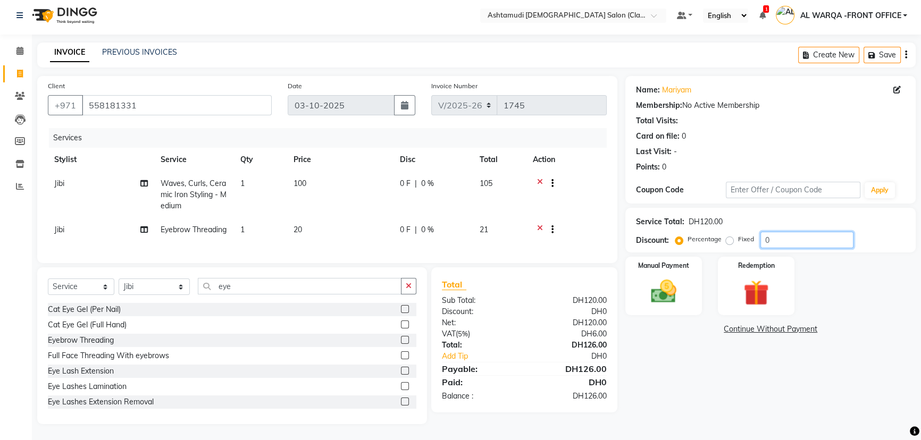
click at [782, 232] on input "0" at bounding box center [807, 240] width 93 height 16
type input "015"
click at [654, 277] on img at bounding box center [663, 292] width 43 height 30
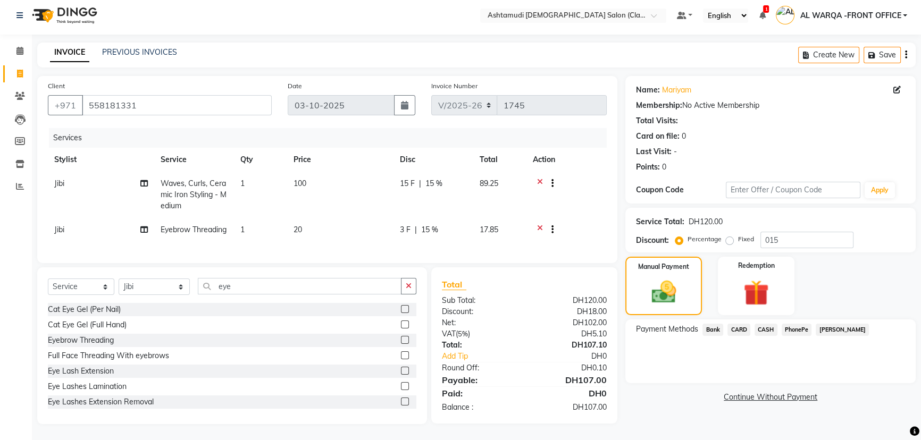
click at [745, 324] on span "CARD" at bounding box center [739, 330] width 23 height 12
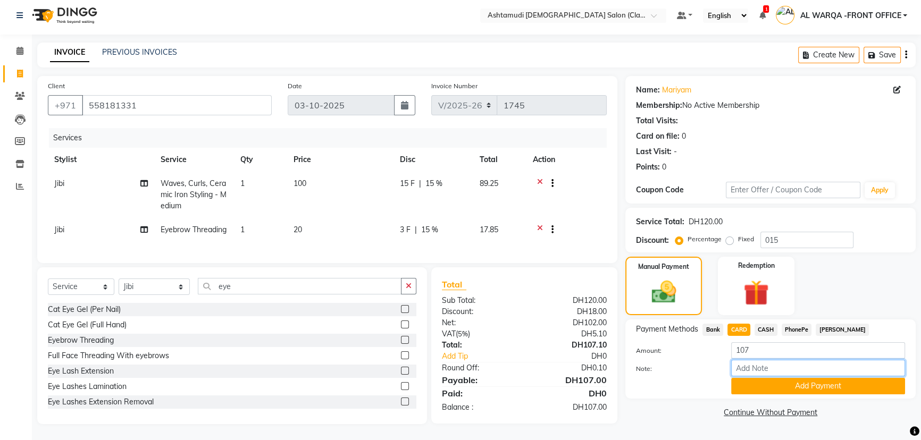
click at [756, 360] on input "Note:" at bounding box center [818, 368] width 174 height 16
type input "AMEERA"
click at [835, 378] on button "Add Payment" at bounding box center [818, 386] width 174 height 16
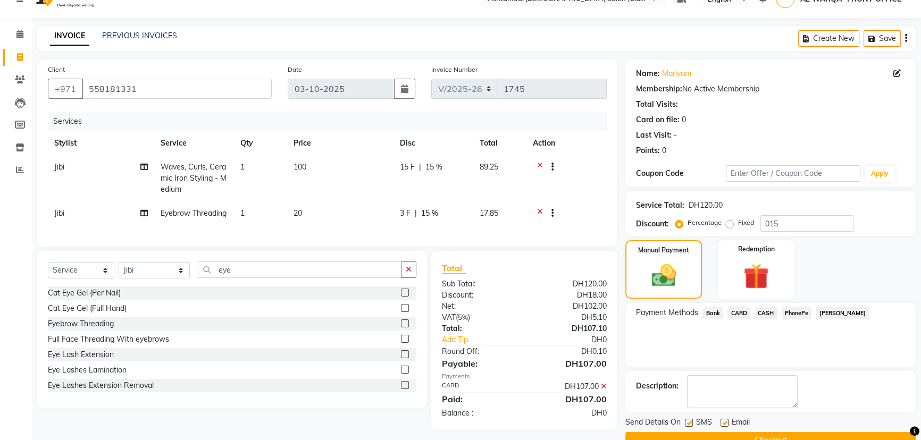
scroll to position [44, 0]
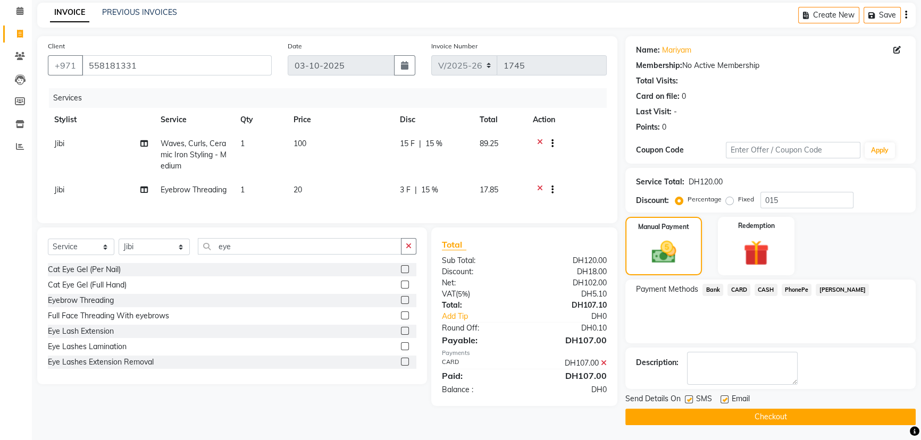
click at [774, 411] on button "Checkout" at bounding box center [770, 417] width 290 height 16
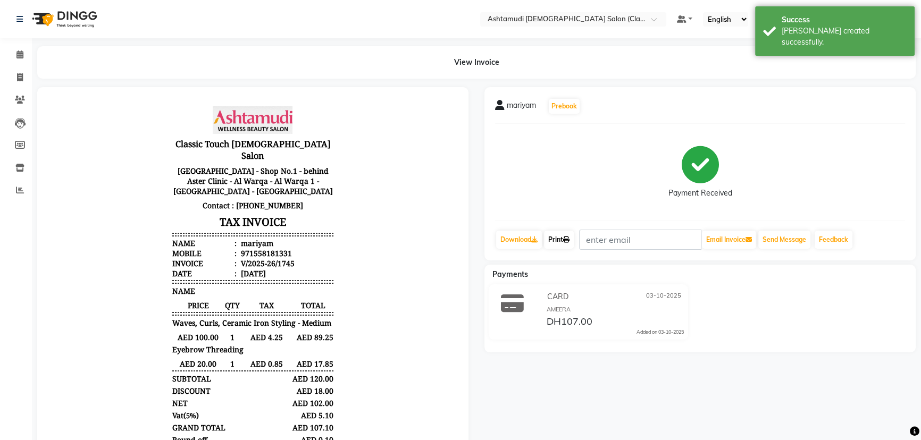
click at [562, 239] on link "Print" at bounding box center [559, 240] width 30 height 18
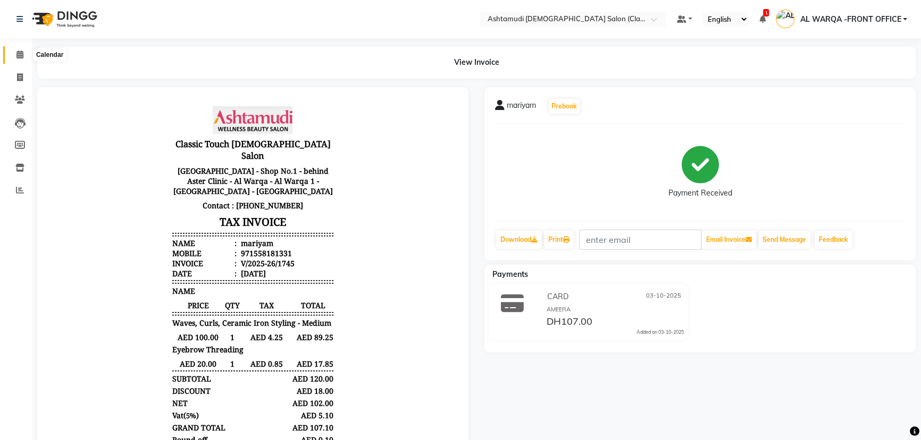
click at [18, 53] on icon at bounding box center [19, 55] width 7 height 8
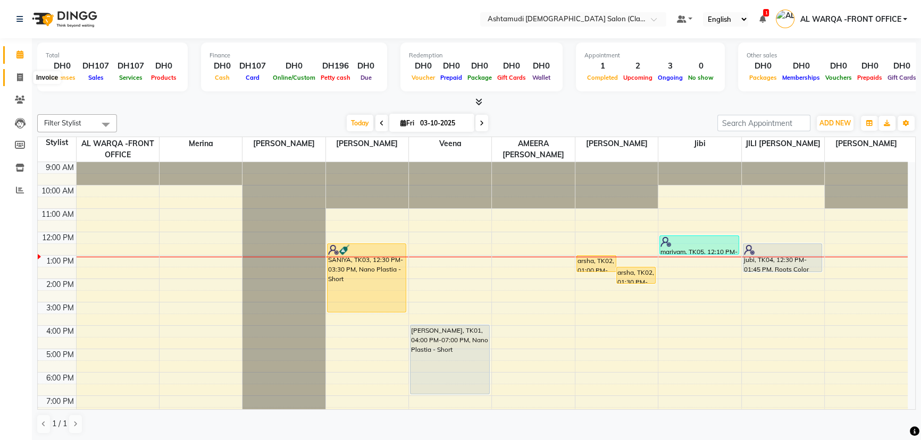
click at [23, 80] on span at bounding box center [20, 78] width 19 height 12
select select "service"
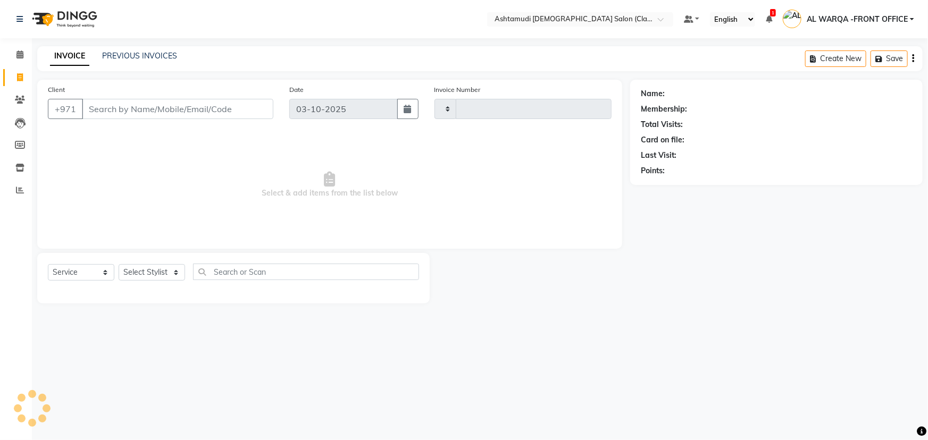
type input "1746"
select select "8201"
type input "55734027"
click at [256, 112] on span "Add Client" at bounding box center [246, 109] width 42 height 11
select select "3798"
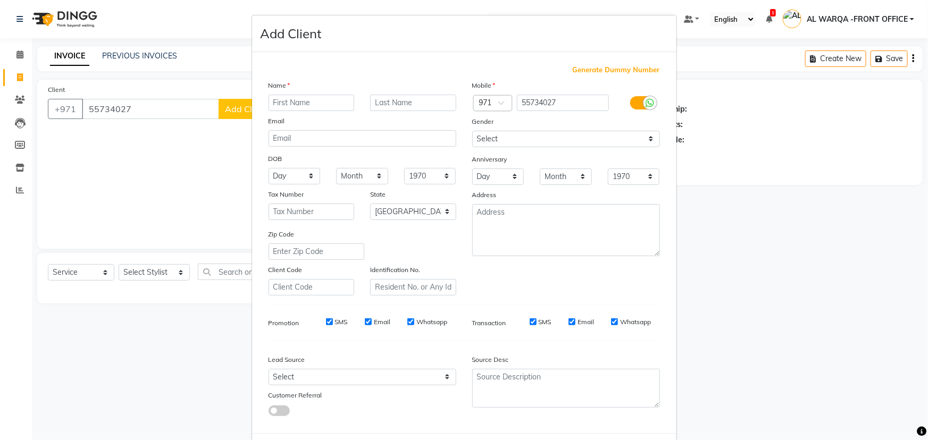
drag, startPoint x: 319, startPoint y: 102, endPoint x: 330, endPoint y: 96, distance: 13.3
click at [329, 100] on input "text" at bounding box center [312, 103] width 86 height 16
type input "vidiya"
drag, startPoint x: 404, startPoint y: 374, endPoint x: 698, endPoint y: 368, distance: 294.2
click at [418, 377] on select "Select Walk-in Referral Internet Friend Word of Mouth Advertisement Facebook Ju…" at bounding box center [363, 377] width 188 height 16
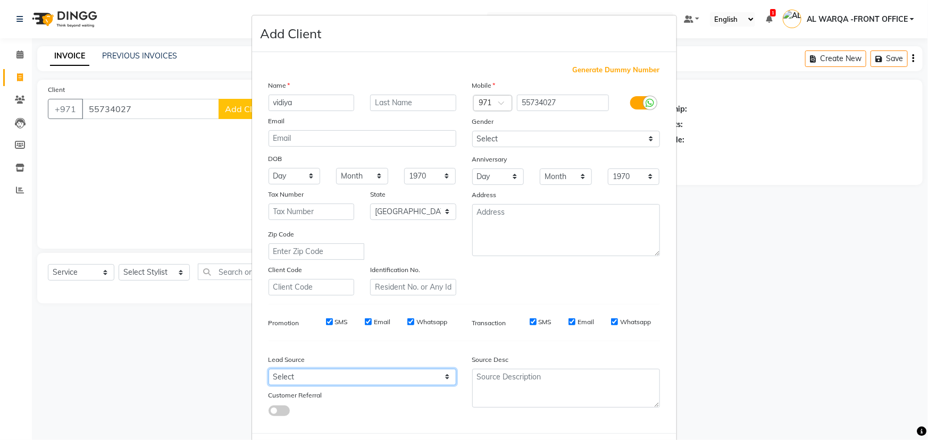
select select "54219"
click at [269, 371] on select "Select Walk-in Referral Internet Friend Word of Mouth Advertisement Facebook Ju…" at bounding box center [363, 377] width 188 height 16
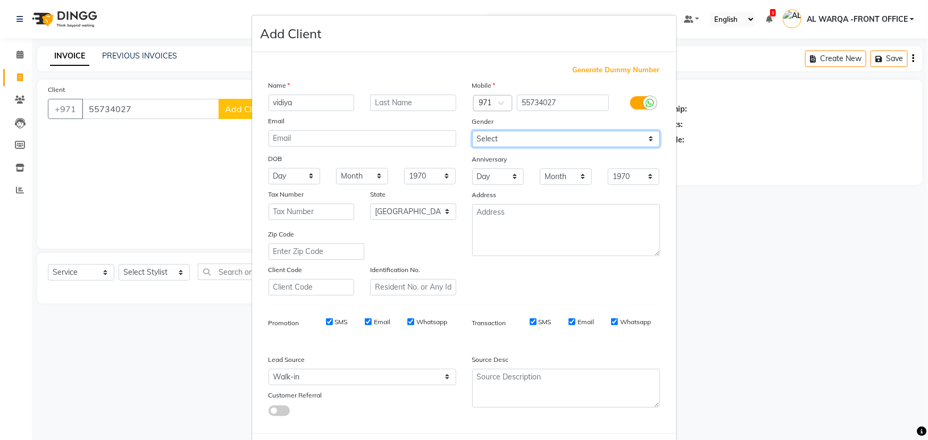
click at [506, 137] on select "Select Male Female Other Prefer Not To Say" at bounding box center [566, 139] width 188 height 16
select select "female"
click at [472, 131] on select "Select Male Female Other Prefer Not To Say" at bounding box center [566, 139] width 188 height 16
click at [302, 177] on select "Day 01 02 03 04 05 06 07 08 09 10 11 12 13 14 15 16 17 18 19 20 21 22 23 24 25 …" at bounding box center [295, 176] width 52 height 16
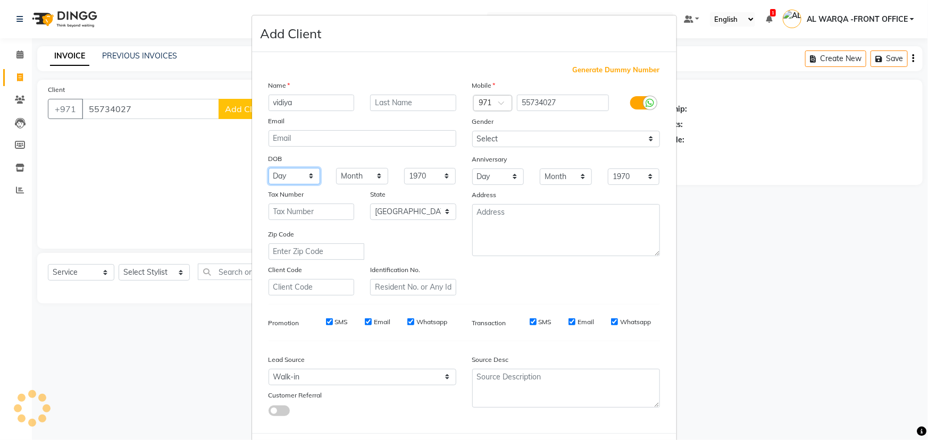
select select "24"
click at [269, 169] on select "Day 01 02 03 04 05 06 07 08 09 10 11 12 13 14 15 16 17 18 19 20 21 22 23 24 25 …" at bounding box center [295, 176] width 52 height 16
click at [366, 175] on select "Month January February March April May June July August September October Novem…" at bounding box center [362, 176] width 52 height 16
select select "10"
click at [336, 169] on select "Month January February March April May June July August September October Novem…" at bounding box center [362, 176] width 52 height 16
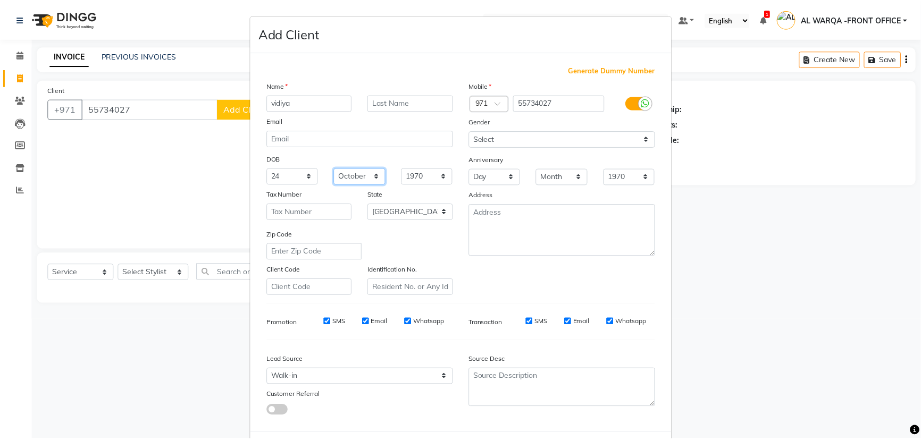
scroll to position [53, 0]
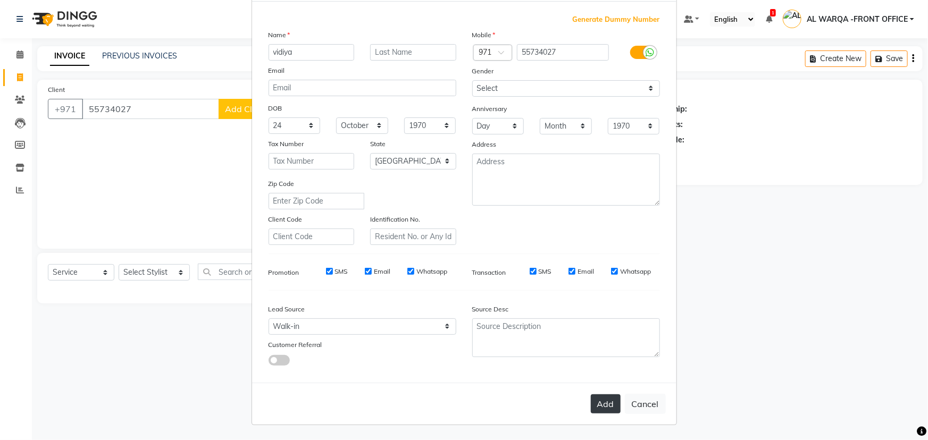
click at [604, 404] on button "Add" at bounding box center [606, 404] width 30 height 19
select select
select select "null"
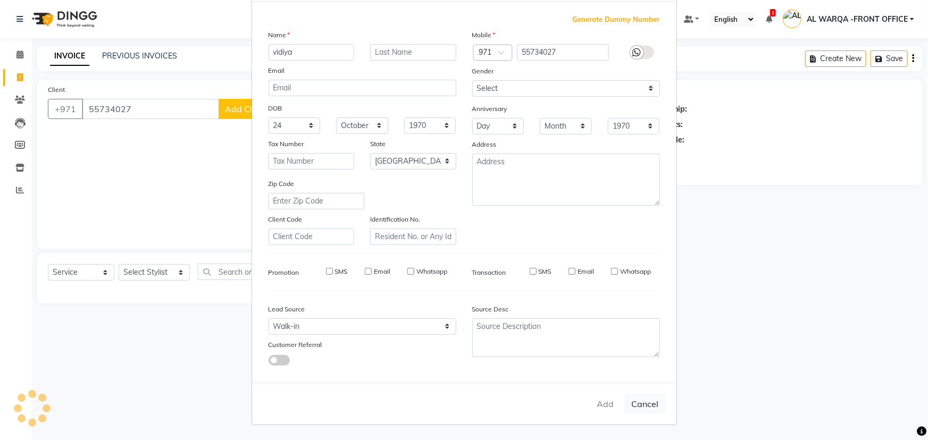
select select
checkbox input "false"
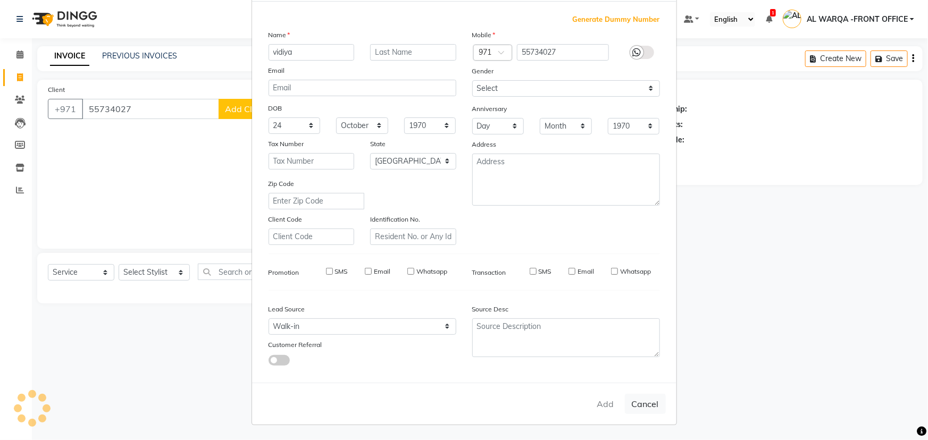
checkbox input "false"
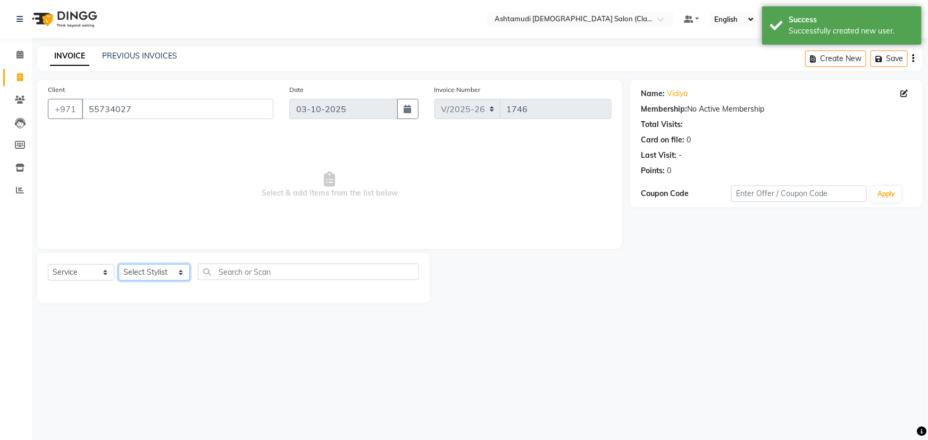
click at [143, 275] on select "Select Stylist AL WARQA -FRONT OFFICE AMEERA [PERSON_NAME] [PERSON_NAME] JILI […" at bounding box center [154, 272] width 71 height 16
select select "82443"
click at [119, 264] on select "Select Stylist AL WARQA -FRONT OFFICE AMEERA [PERSON_NAME] [PERSON_NAME] JILI […" at bounding box center [154, 272] width 71 height 16
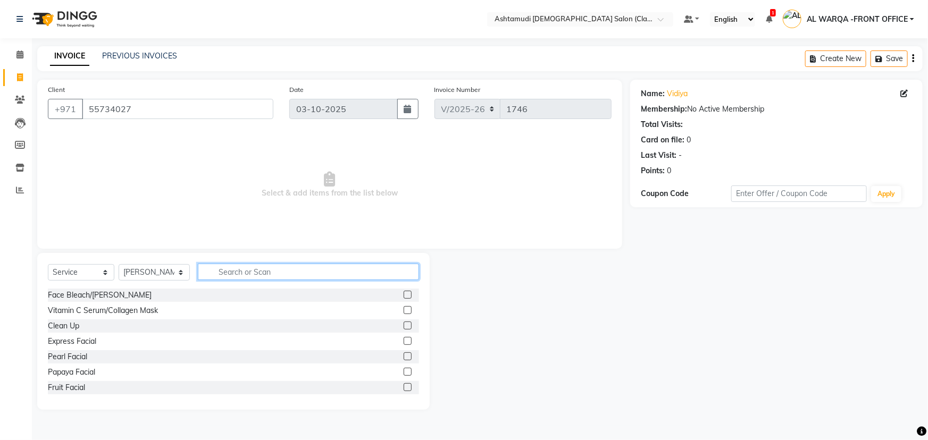
click at [246, 274] on input "text" at bounding box center [308, 272] width 221 height 16
type input "eye"
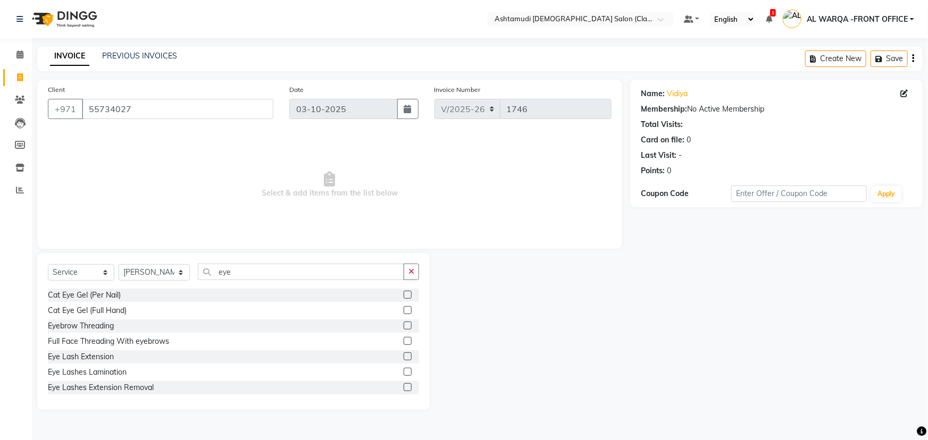
click at [404, 324] on label at bounding box center [408, 326] width 8 height 8
click at [404, 324] on input "checkbox" at bounding box center [407, 326] width 7 height 7
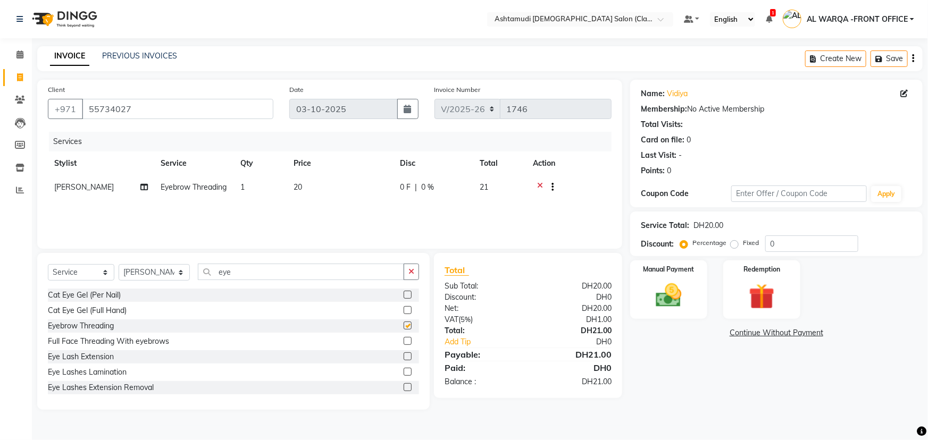
checkbox input "false"
drag, startPoint x: 806, startPoint y: 249, endPoint x: 795, endPoint y: 254, distance: 12.5
click at [796, 253] on div "Service Total: DH20.00 Discount: Percentage Fixed 0" at bounding box center [776, 234] width 293 height 45
type input "015"
click at [654, 294] on img at bounding box center [669, 295] width 44 height 31
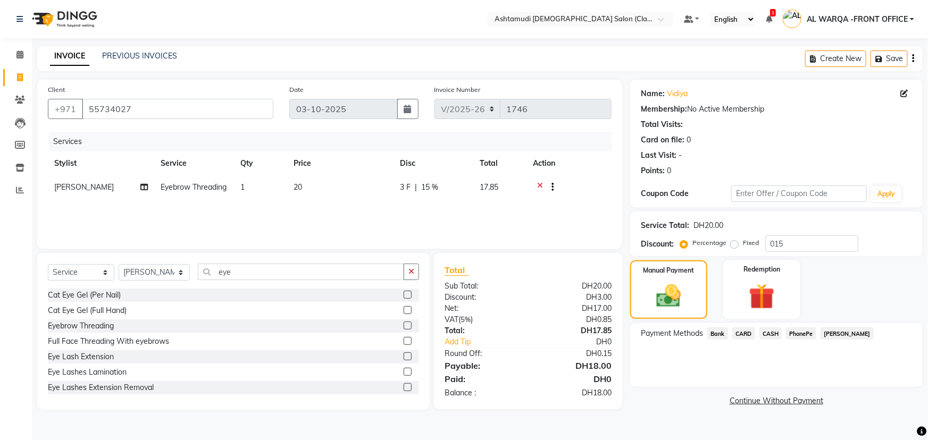
click at [750, 337] on span "CARD" at bounding box center [743, 334] width 23 height 12
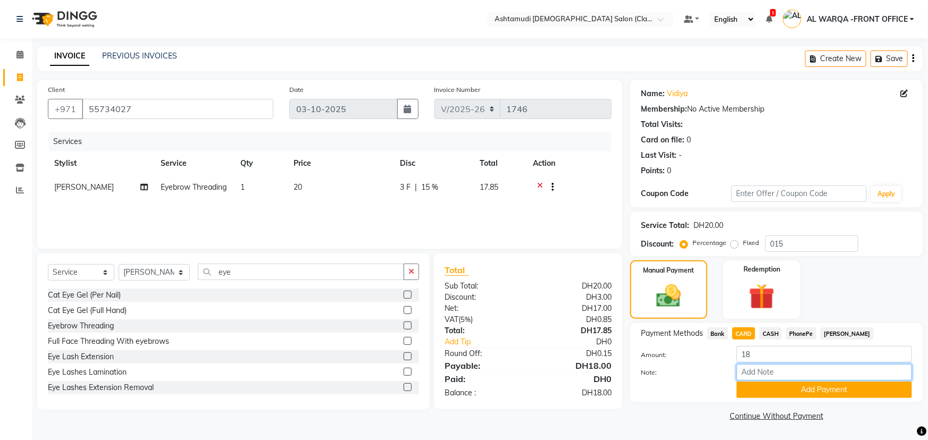
click at [766, 378] on input "Note:" at bounding box center [825, 372] width 176 height 16
type input "AMEERA"
click at [826, 400] on div "Payment Methods Bank CARD CASH PhonePe Tamara Amount: 18 Note: AMEERA Add Payme…" at bounding box center [776, 362] width 293 height 79
click at [825, 397] on button "Add Payment" at bounding box center [825, 390] width 176 height 16
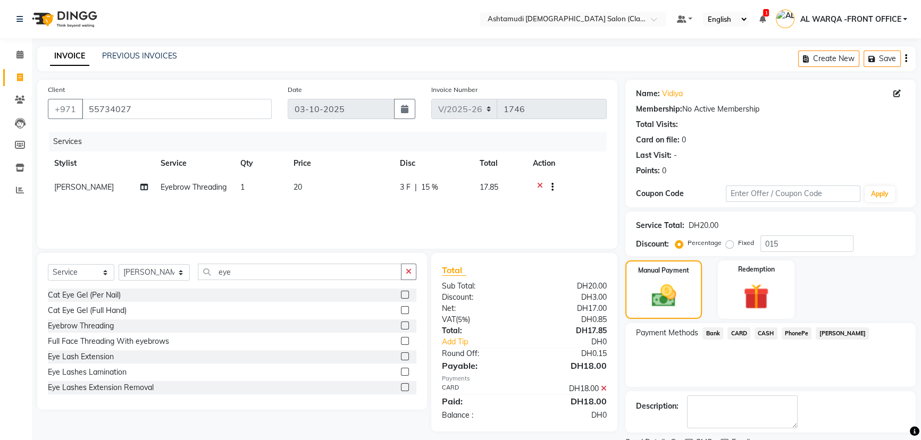
scroll to position [44, 0]
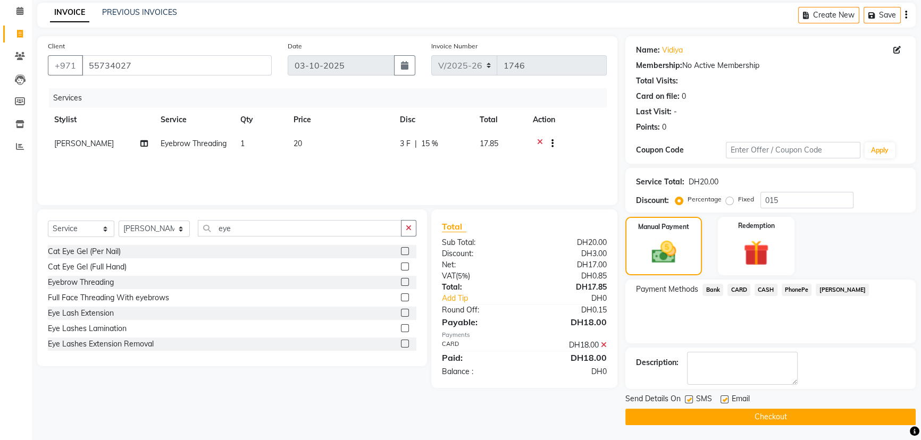
click at [814, 420] on button "Checkout" at bounding box center [770, 417] width 290 height 16
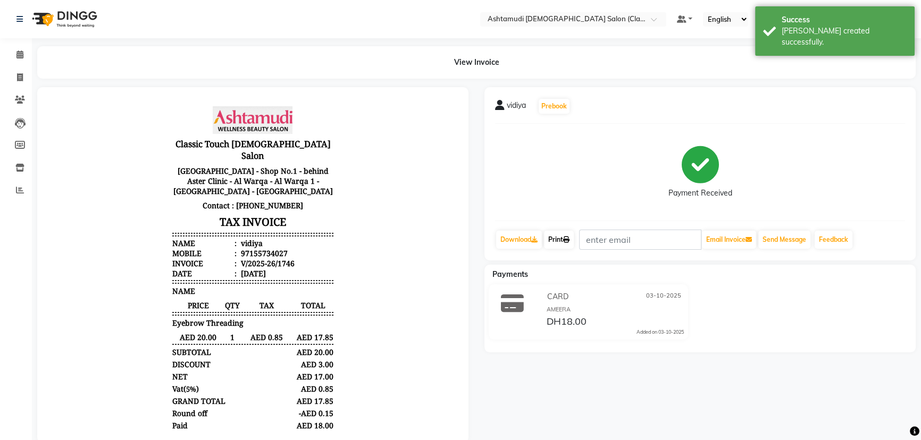
click at [562, 233] on link "Print" at bounding box center [559, 240] width 30 height 18
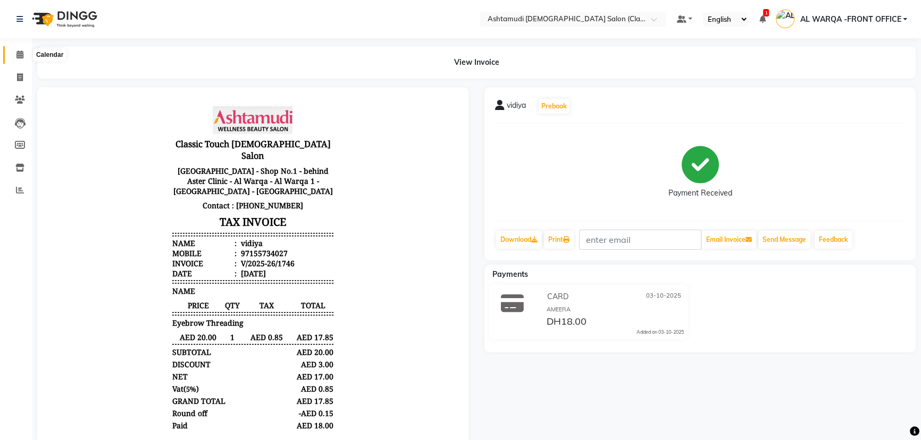
click at [19, 53] on icon at bounding box center [19, 55] width 7 height 8
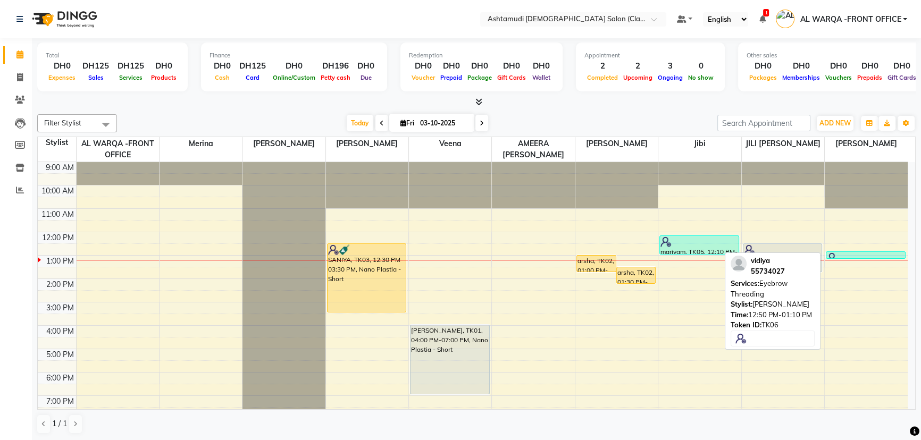
click at [851, 253] on div at bounding box center [866, 258] width 78 height 11
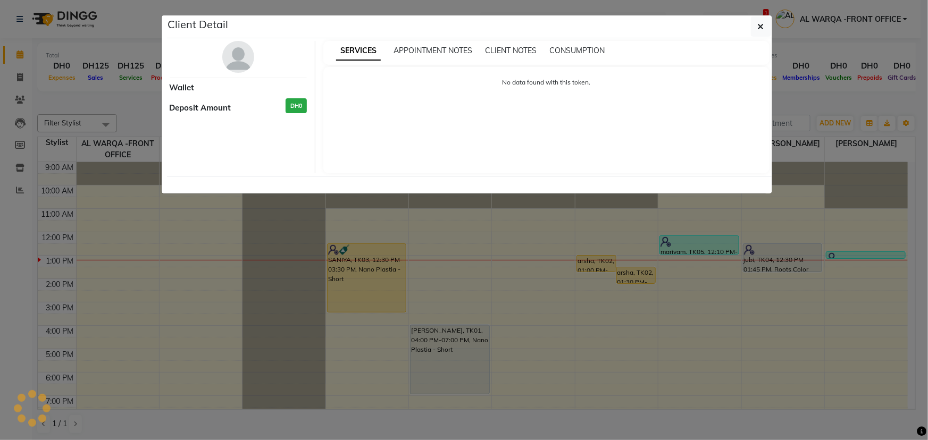
select select "3"
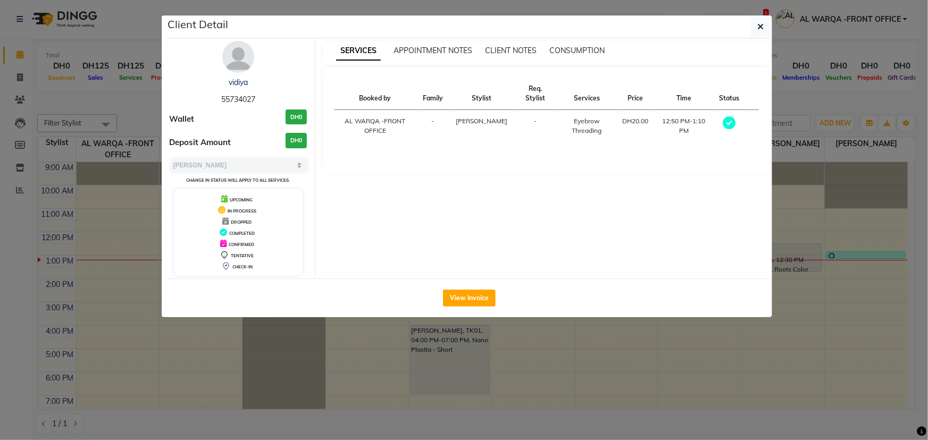
drag, startPoint x: 214, startPoint y: 97, endPoint x: 270, endPoint y: 102, distance: 56.1
click at [270, 102] on div "vidiya 55734027" at bounding box center [239, 91] width 138 height 28
copy span "55734027"
click at [758, 20] on button "button" at bounding box center [761, 26] width 20 height 20
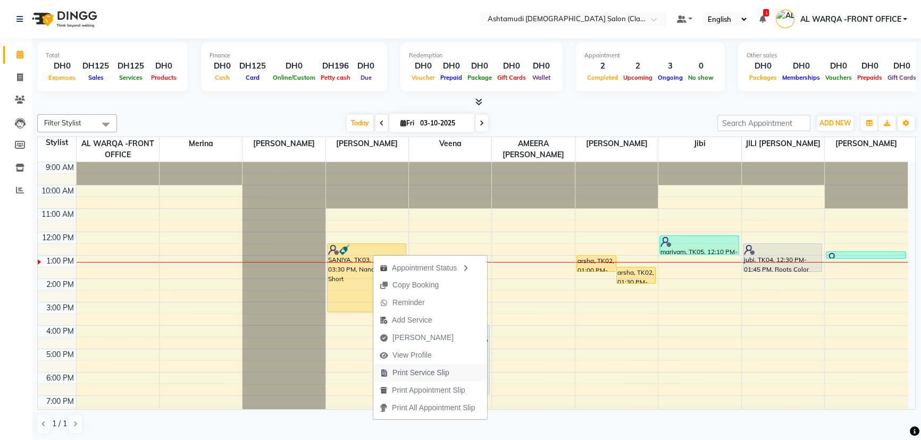
click at [429, 372] on span "Print Service Slip" at bounding box center [420, 373] width 57 height 11
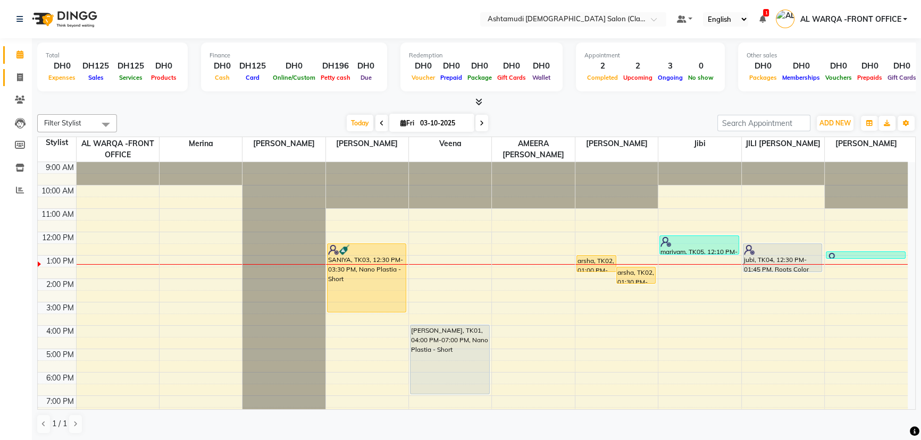
click at [24, 77] on span at bounding box center [20, 78] width 19 height 12
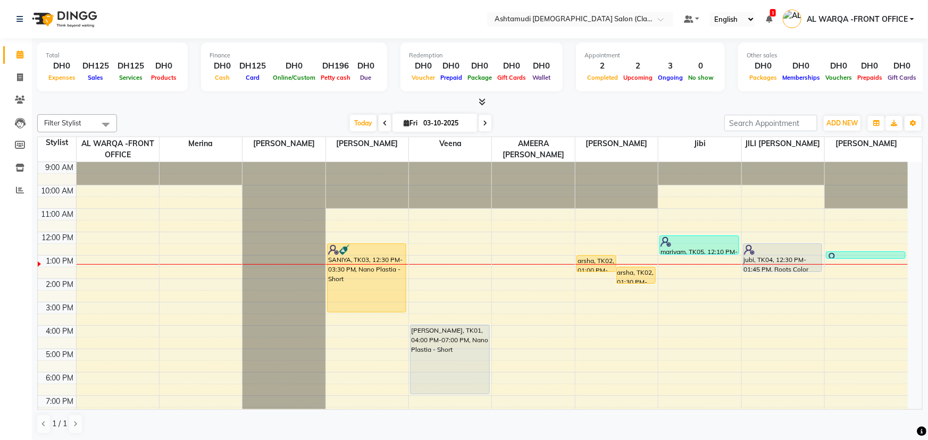
select select "8201"
select select "service"
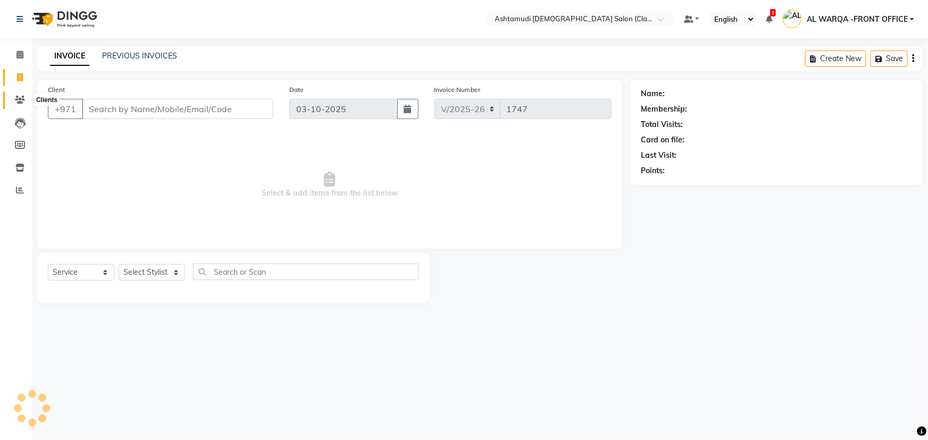
click at [22, 96] on icon at bounding box center [20, 100] width 10 height 8
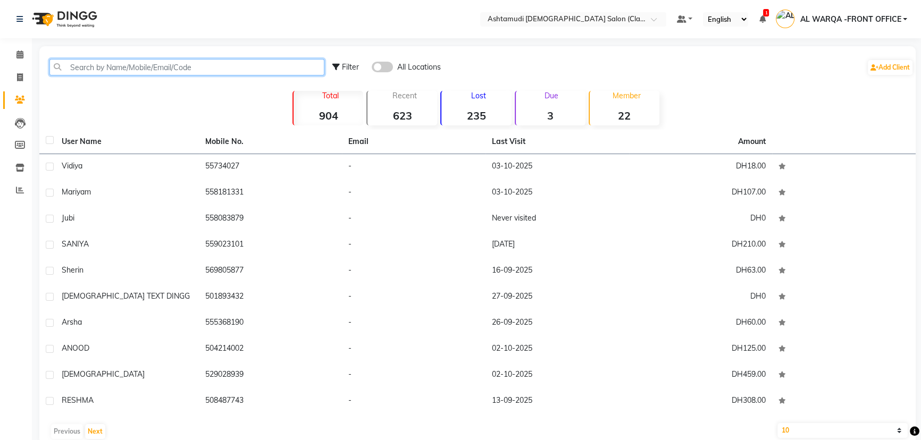
click at [120, 69] on input "text" at bounding box center [186, 67] width 275 height 16
paste input "55 292 9290"
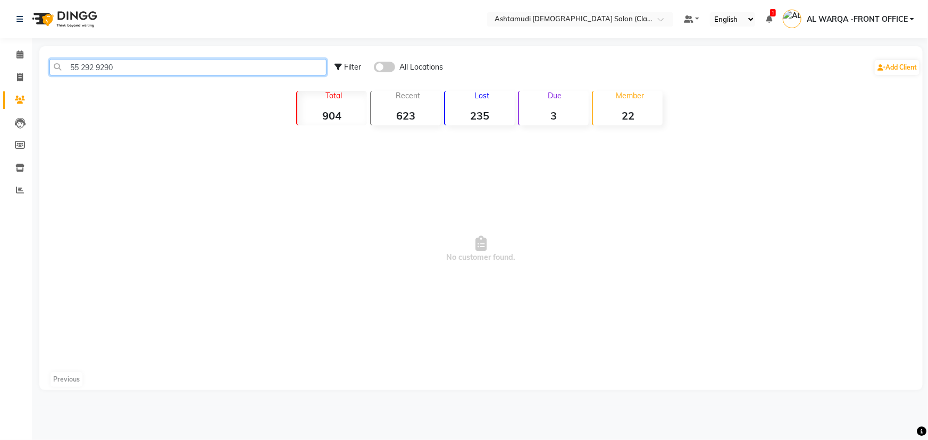
click at [99, 64] on input "55 292 9290" at bounding box center [187, 67] width 277 height 16
click at [95, 66] on input "55 292 9290" at bounding box center [187, 67] width 277 height 16
click at [97, 62] on input "55 292 9290" at bounding box center [187, 67] width 277 height 16
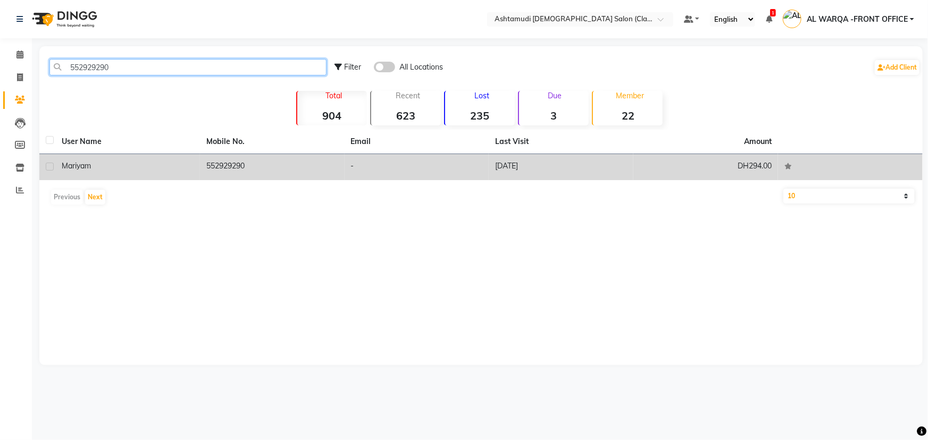
type input "552929290"
click at [222, 161] on td "552929290" at bounding box center [272, 167] width 145 height 26
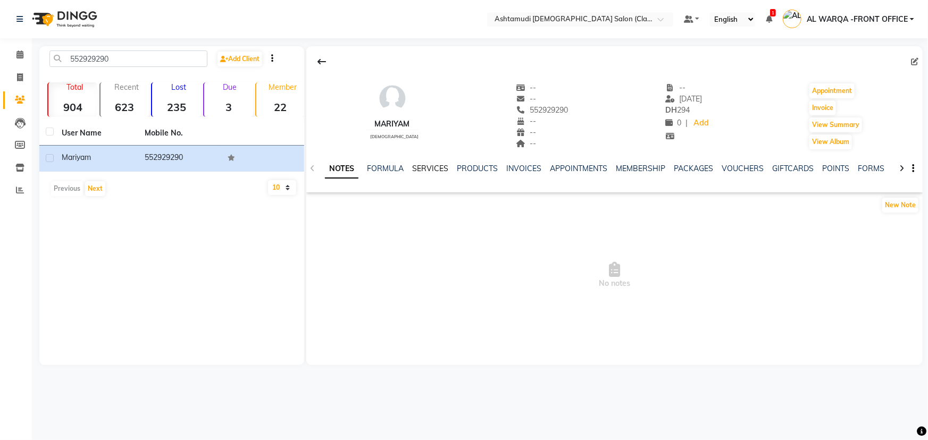
click at [433, 165] on link "SERVICES" at bounding box center [430, 169] width 36 height 10
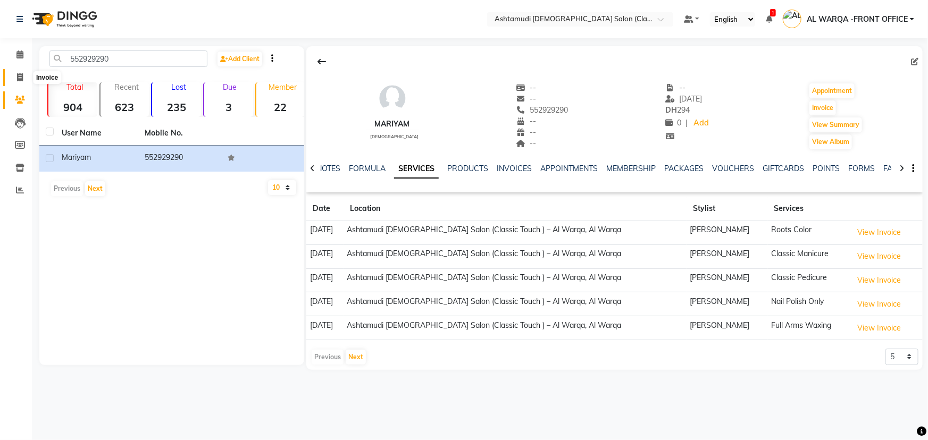
click at [19, 72] on span at bounding box center [20, 78] width 19 height 12
select select "service"
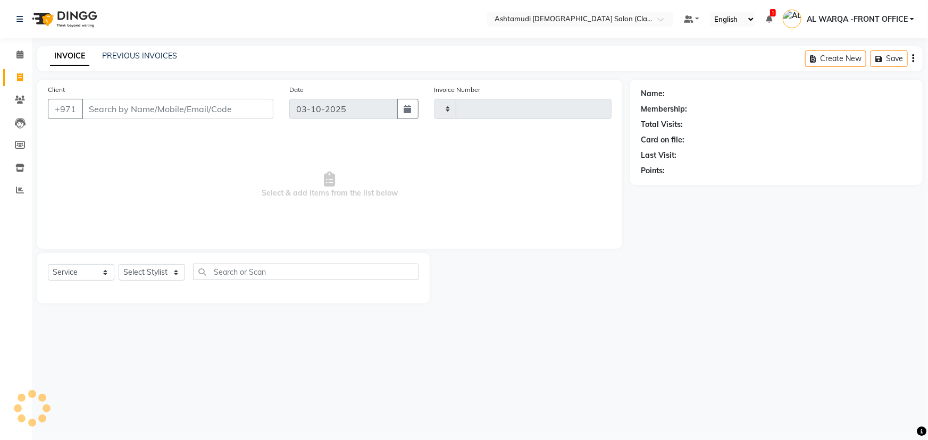
type input "1747"
select select "8201"
click at [98, 105] on input "Client" at bounding box center [177, 109] width 191 height 20
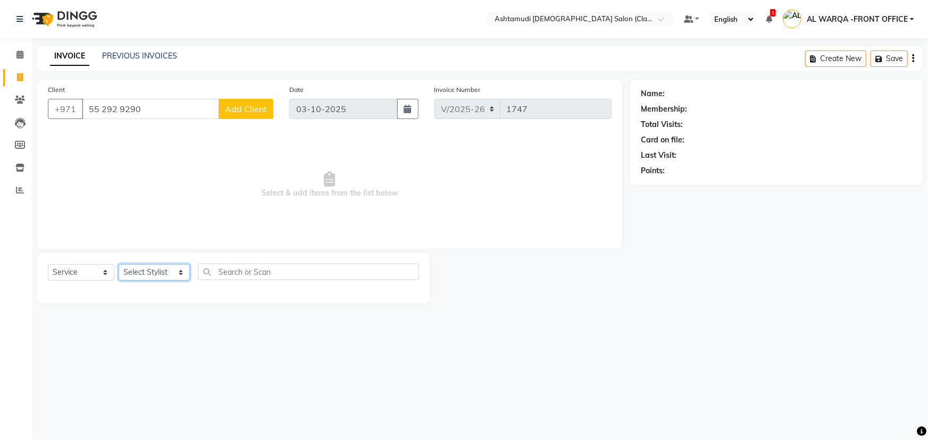
click at [147, 271] on select "Select Stylist AL WARQA -FRONT OFFICE AMEERA [PERSON_NAME] [PERSON_NAME] JILI […" at bounding box center [154, 272] width 71 height 16
click at [118, 109] on input "55 292 9290" at bounding box center [150, 109] width 137 height 20
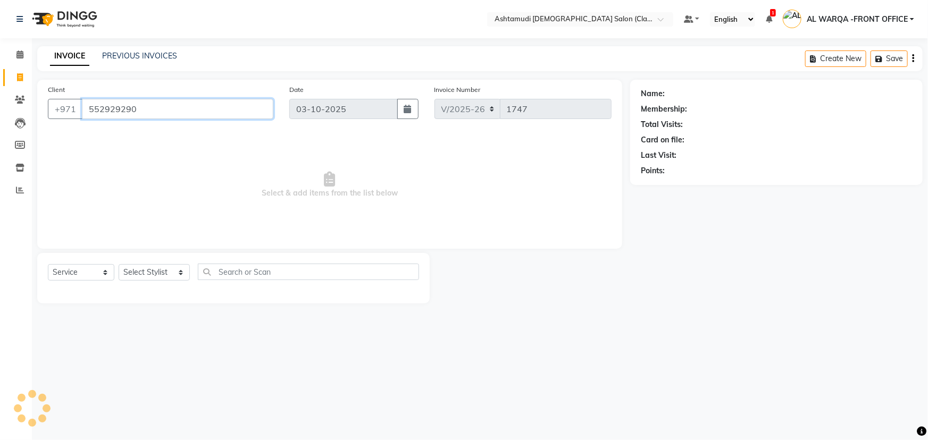
type input "552929290"
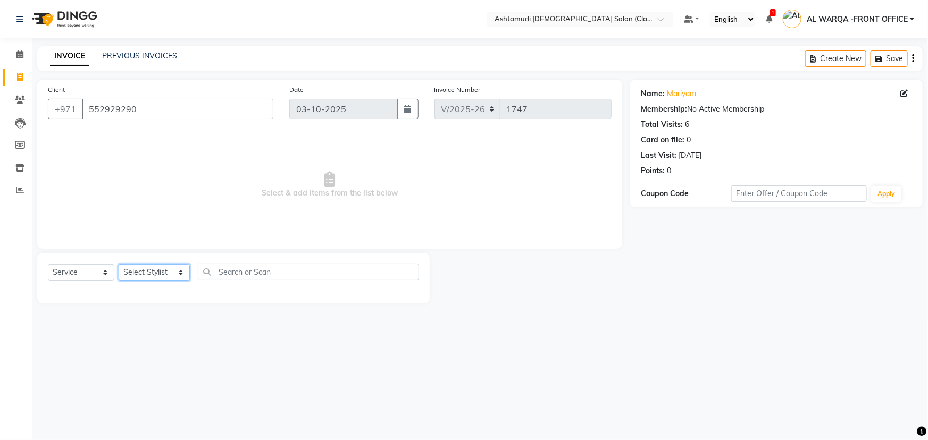
click at [151, 271] on select "Select Stylist AL WARQA -FRONT OFFICE AMEERA [PERSON_NAME] [PERSON_NAME] JILI […" at bounding box center [154, 272] width 71 height 16
click at [119, 264] on select "Select Stylist AL WARQA -FRONT OFFICE AMEERA [PERSON_NAME] [PERSON_NAME] JILI […" at bounding box center [154, 272] width 71 height 16
click at [160, 277] on select "Select Stylist AL WARQA -FRONT OFFICE AMEERA [PERSON_NAME] [PERSON_NAME] JILI […" at bounding box center [154, 272] width 71 height 16
click at [302, 373] on div "Select Location × Ashtamudi Ladies Salon (Classic Touch ) – Al Warqa, Al Warqa …" at bounding box center [464, 220] width 928 height 440
click at [24, 53] on span at bounding box center [20, 55] width 19 height 12
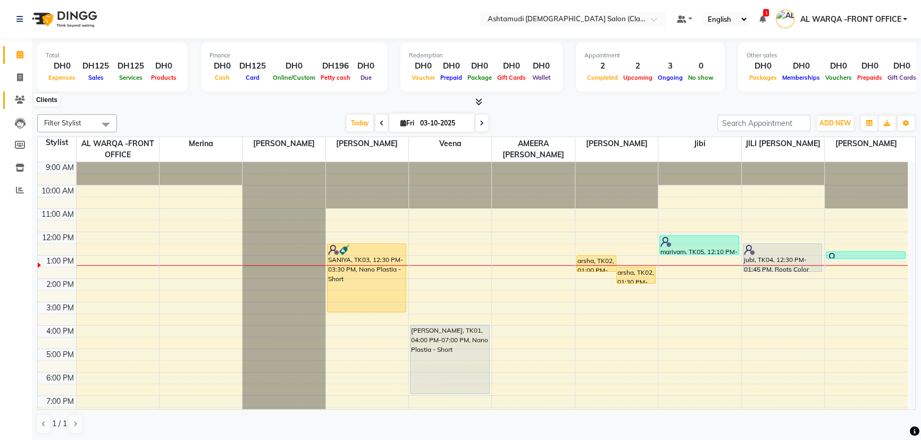
click at [21, 98] on icon at bounding box center [20, 100] width 10 height 8
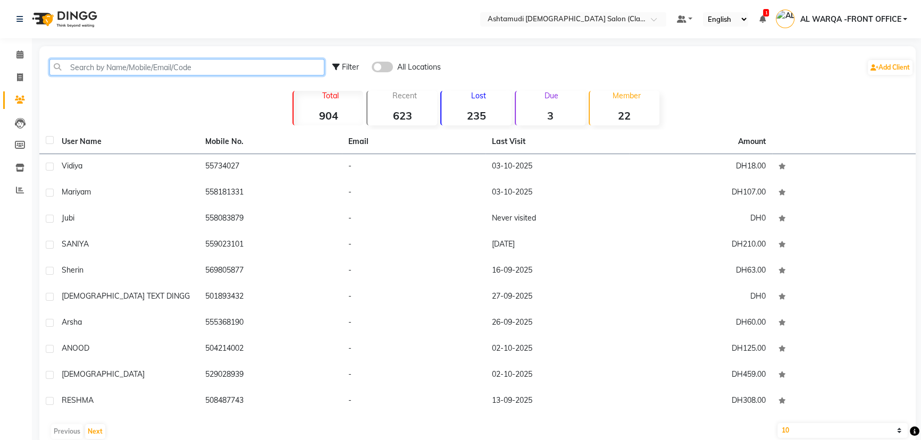
click at [121, 65] on input "text" at bounding box center [186, 67] width 275 height 16
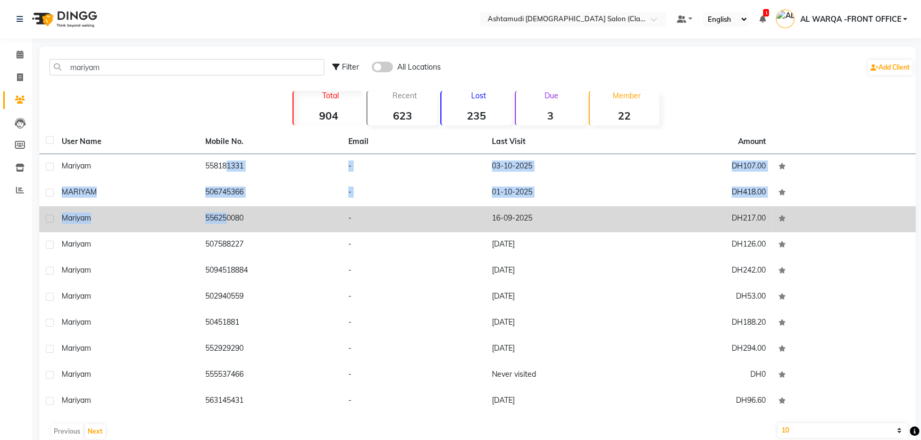
drag, startPoint x: 220, startPoint y: 161, endPoint x: 220, endPoint y: 226, distance: 64.9
click at [220, 226] on tbody "mariyam 558181331 - 03-10-2025 DH107.00 MARIYAM 506745366 - 01-10-2025 DH418.00…" at bounding box center [477, 284] width 876 height 261
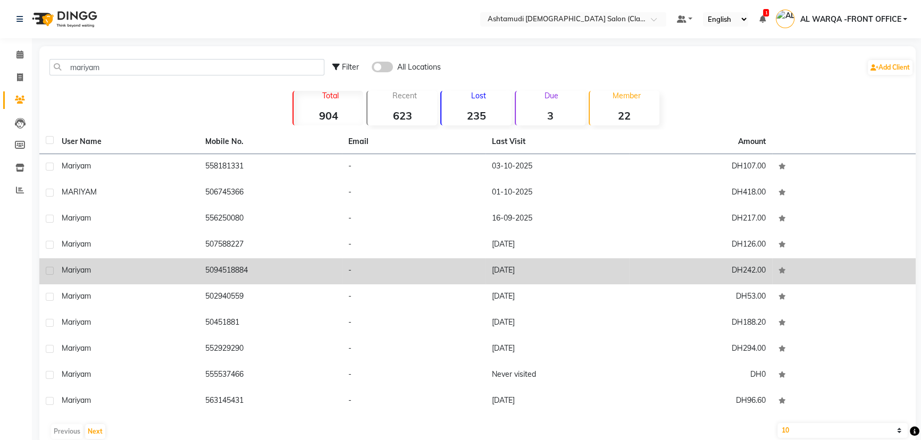
click at [295, 263] on td "5094518884" at bounding box center [271, 271] width 144 height 26
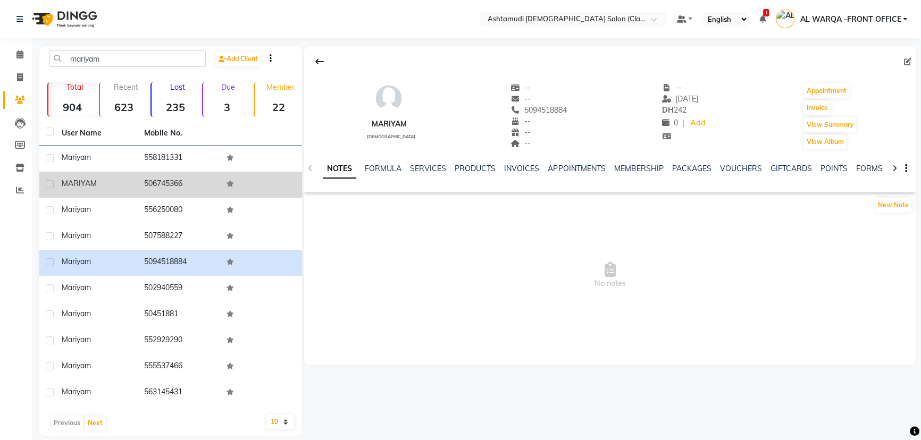
drag, startPoint x: 144, startPoint y: 154, endPoint x: 183, endPoint y: 176, distance: 44.7
click at [183, 176] on tbody "mariyam 558181331 MARIYAM 506745366 mariyam 556250080 mariyam 507588227 mariyam…" at bounding box center [170, 276] width 263 height 261
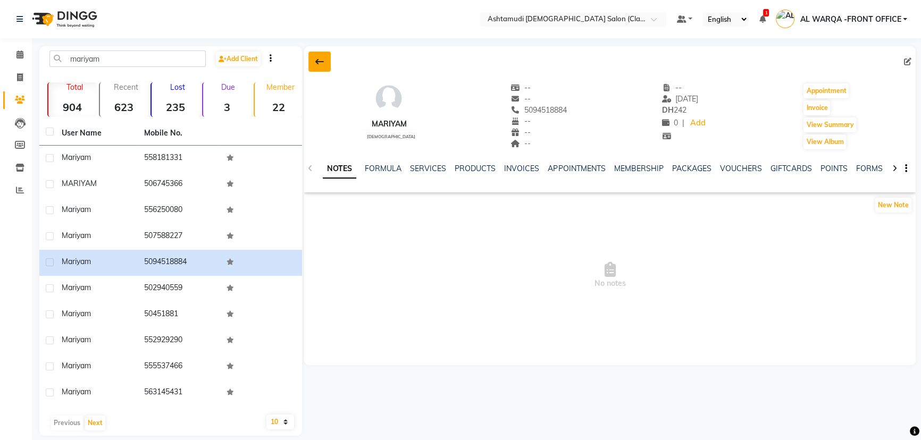
click at [319, 61] on icon at bounding box center [319, 61] width 9 height 9
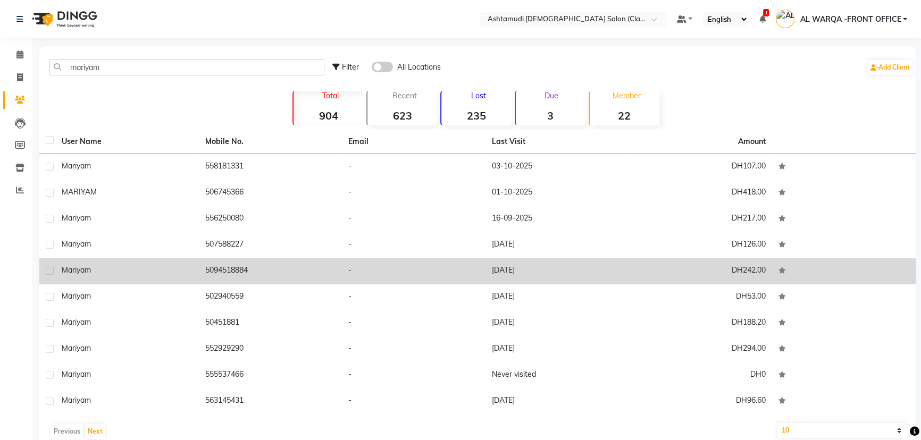
drag, startPoint x: 218, startPoint y: 164, endPoint x: 179, endPoint y: 273, distance: 115.9
click at [239, 395] on tbody "mariyam 558181331 - 03-10-2025 DH107.00 MARIYAM 506745366 - 01-10-2025 DH418.00…" at bounding box center [477, 284] width 876 height 261
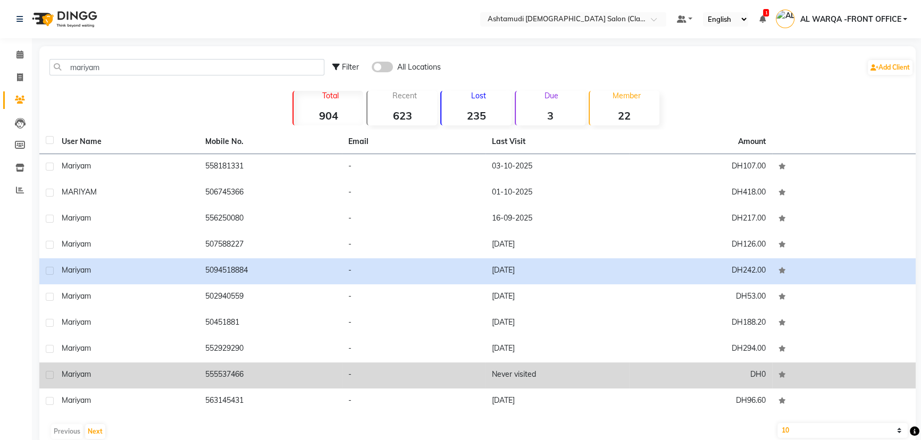
drag, startPoint x: 204, startPoint y: 166, endPoint x: 241, endPoint y: 382, distance: 219.1
click at [241, 383] on tbody "mariyam 558181331 - 03-10-2025 DH107.00 MARIYAM 506745366 - 01-10-2025 DH418.00…" at bounding box center [477, 284] width 876 height 261
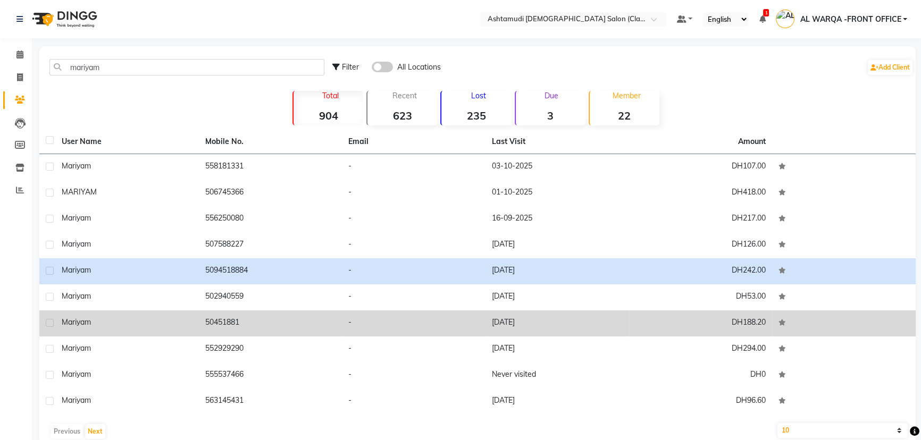
click at [303, 335] on td "50451881" at bounding box center [271, 324] width 144 height 26
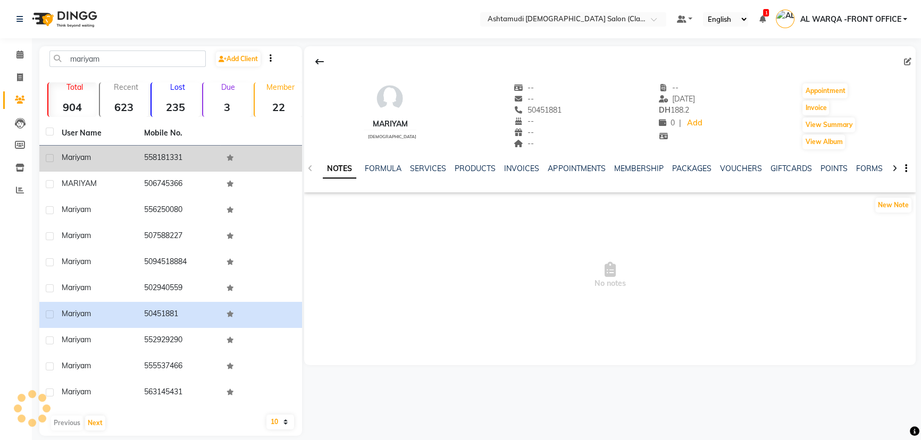
drag, startPoint x: 146, startPoint y: 154, endPoint x: 174, endPoint y: 163, distance: 29.6
click at [181, 162] on td "558181331" at bounding box center [179, 159] width 82 height 26
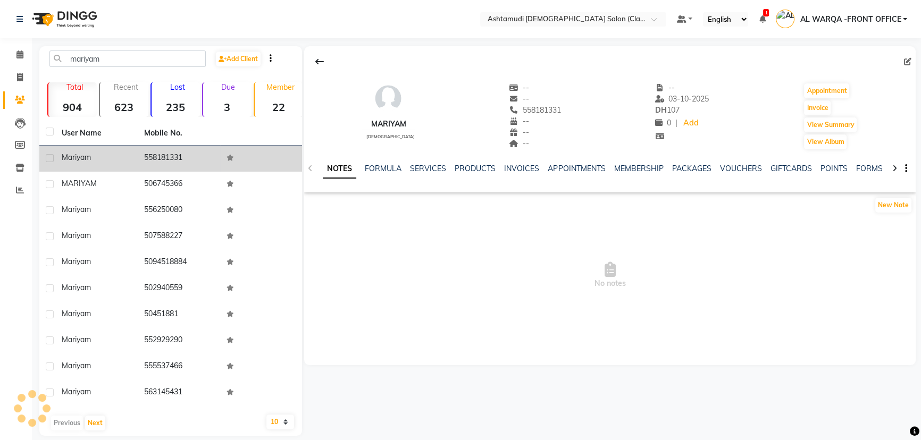
click at [138, 157] on td "558181331" at bounding box center [179, 159] width 82 height 26
drag, startPoint x: 140, startPoint y: 155, endPoint x: 194, endPoint y: 170, distance: 55.7
click at [194, 170] on td "558181331" at bounding box center [179, 159] width 82 height 26
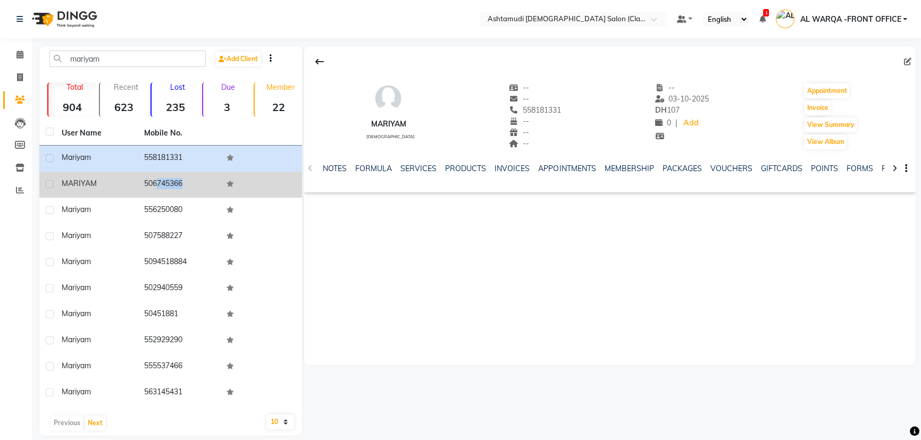
drag, startPoint x: 146, startPoint y: 185, endPoint x: 176, endPoint y: 185, distance: 29.3
click at [176, 185] on td "506745366" at bounding box center [179, 185] width 82 height 26
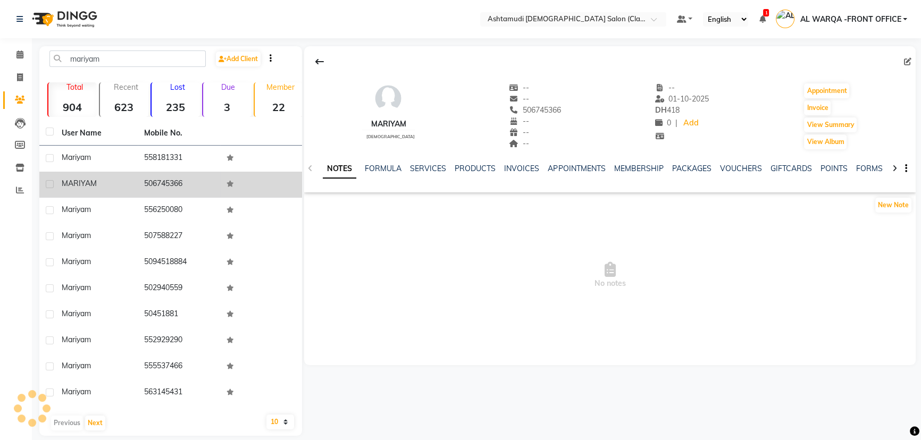
click at [122, 176] on td "MARIYAM" at bounding box center [96, 185] width 82 height 26
drag, startPoint x: 144, startPoint y: 181, endPoint x: 185, endPoint y: 187, distance: 42.0
click at [185, 187] on td "506745366" at bounding box center [179, 185] width 82 height 26
copy td "506745366"
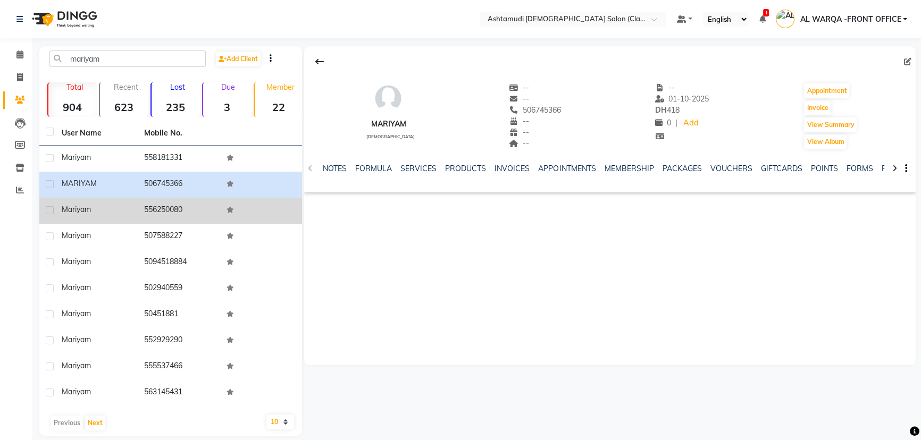
drag, startPoint x: 146, startPoint y: 208, endPoint x: 189, endPoint y: 210, distance: 43.7
click at [189, 210] on td "556250080" at bounding box center [179, 211] width 82 height 26
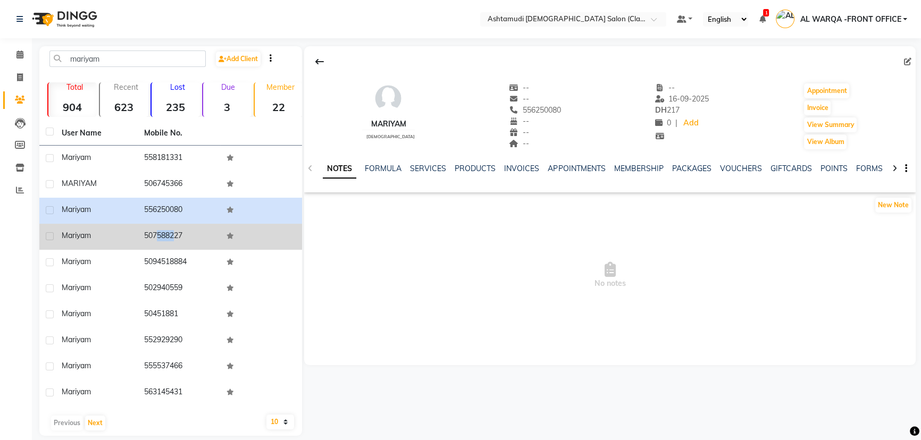
drag, startPoint x: 147, startPoint y: 232, endPoint x: 168, endPoint y: 235, distance: 20.9
click at [168, 235] on td "507588227" at bounding box center [179, 237] width 82 height 26
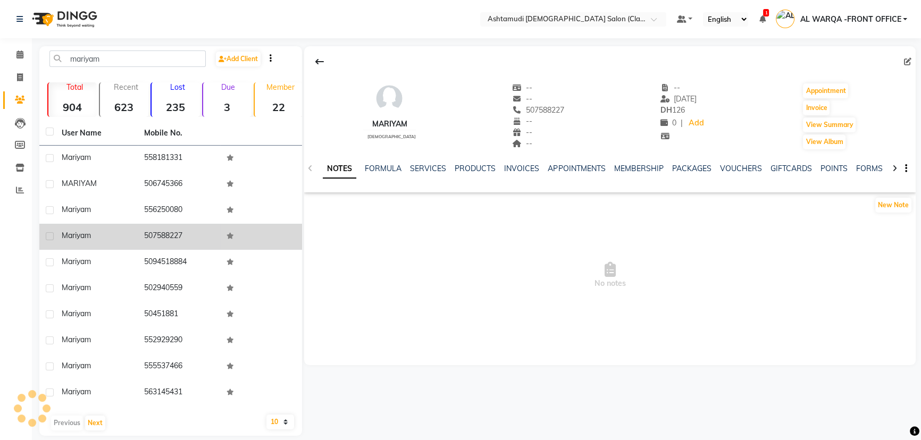
click at [122, 227] on td "mariyam" at bounding box center [96, 237] width 82 height 26
drag, startPoint x: 145, startPoint y: 231, endPoint x: 186, endPoint y: 237, distance: 41.3
click at [186, 237] on td "507588227" at bounding box center [179, 237] width 82 height 26
copy td "507588227"
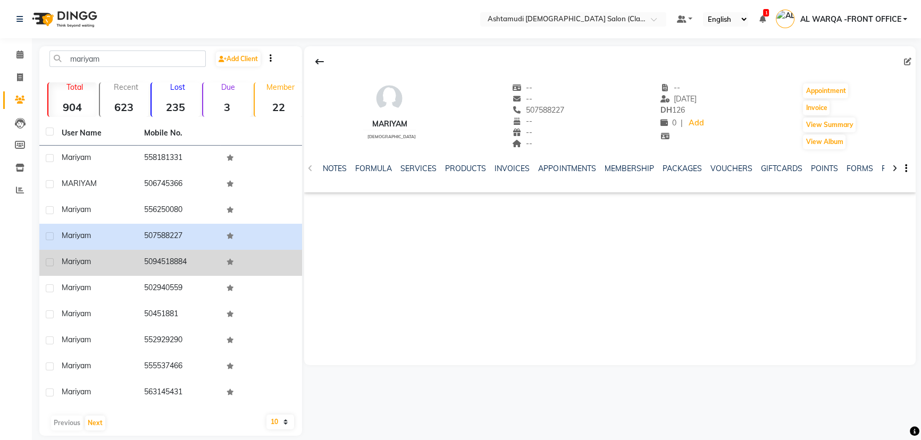
drag, startPoint x: 141, startPoint y: 260, endPoint x: 188, endPoint y: 268, distance: 47.4
click at [188, 268] on td "5094518884" at bounding box center [179, 263] width 82 height 26
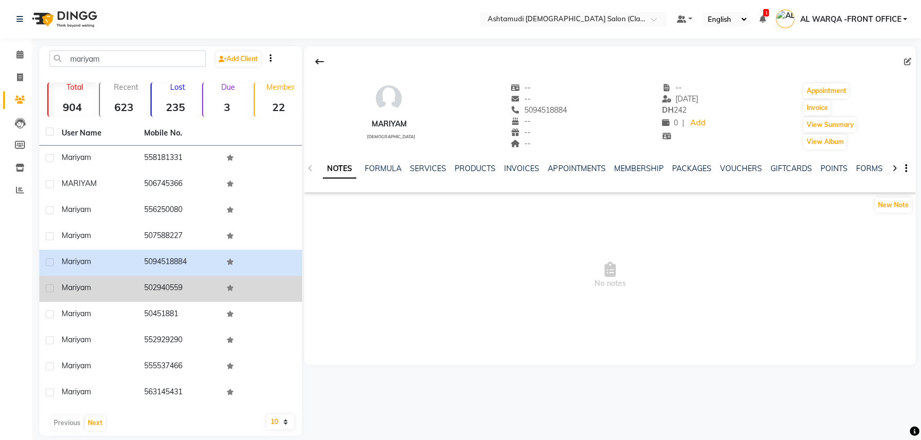
drag, startPoint x: 143, startPoint y: 285, endPoint x: 184, endPoint y: 289, distance: 41.7
click at [184, 289] on td "502940559" at bounding box center [179, 289] width 82 height 26
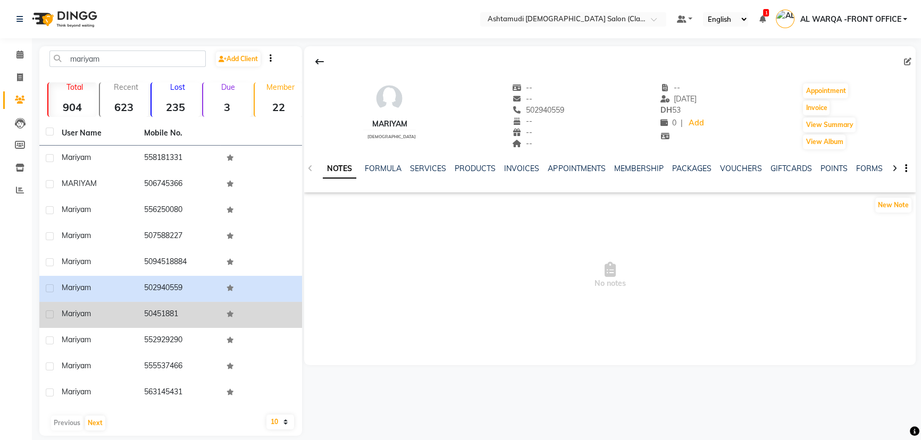
drag, startPoint x: 142, startPoint y: 309, endPoint x: 185, endPoint y: 316, distance: 43.1
click at [185, 316] on td "50451881" at bounding box center [179, 315] width 82 height 26
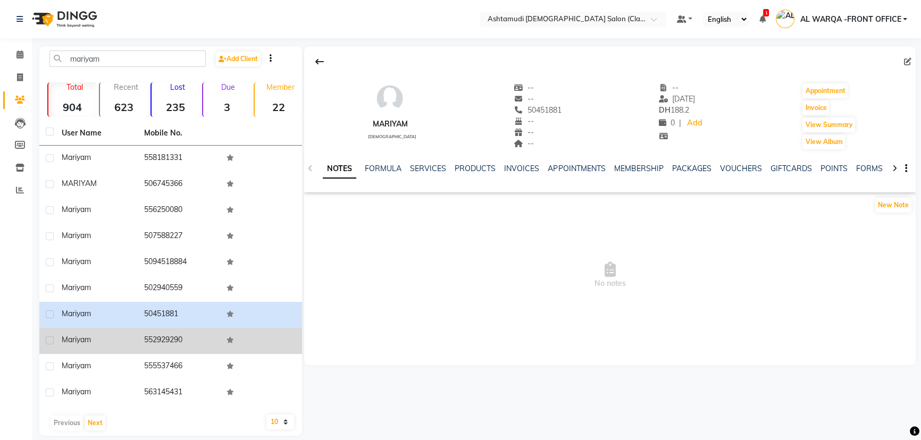
drag, startPoint x: 142, startPoint y: 338, endPoint x: 192, endPoint y: 343, distance: 50.2
click at [192, 343] on td "552929290" at bounding box center [179, 341] width 82 height 26
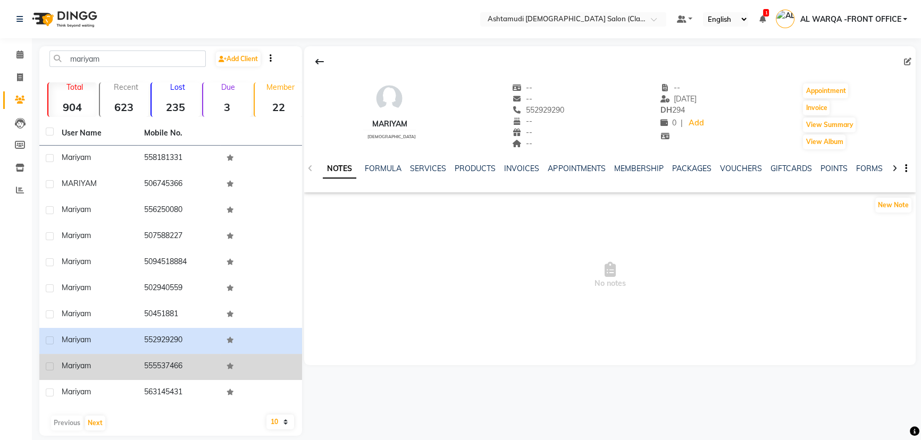
drag, startPoint x: 143, startPoint y: 362, endPoint x: 189, endPoint y: 364, distance: 45.8
click at [189, 364] on td "555537466" at bounding box center [179, 367] width 82 height 26
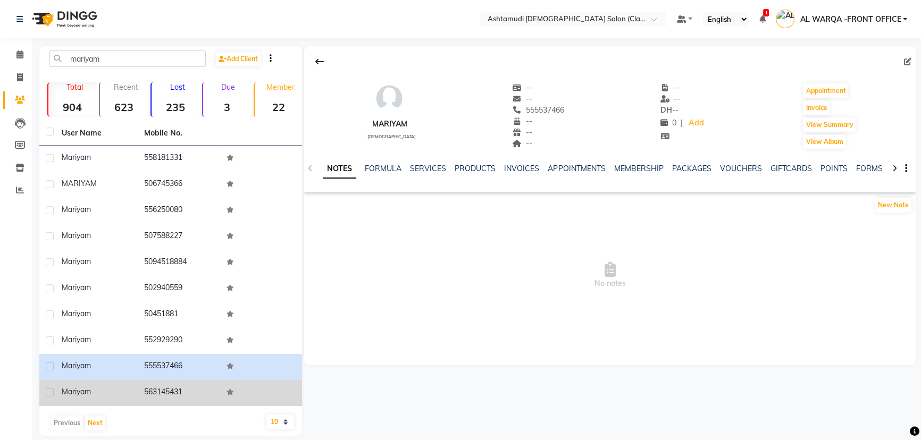
scroll to position [11, 0]
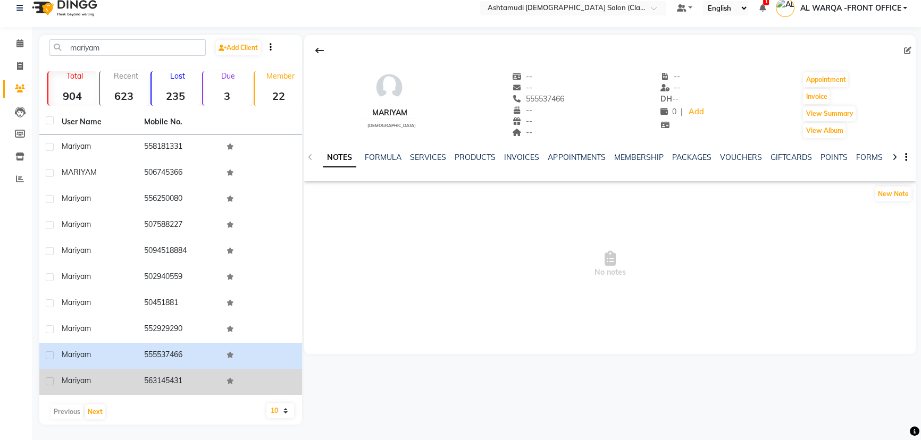
drag, startPoint x: 144, startPoint y: 375, endPoint x: 190, endPoint y: 378, distance: 46.3
click at [190, 378] on td "563145431" at bounding box center [179, 382] width 82 height 26
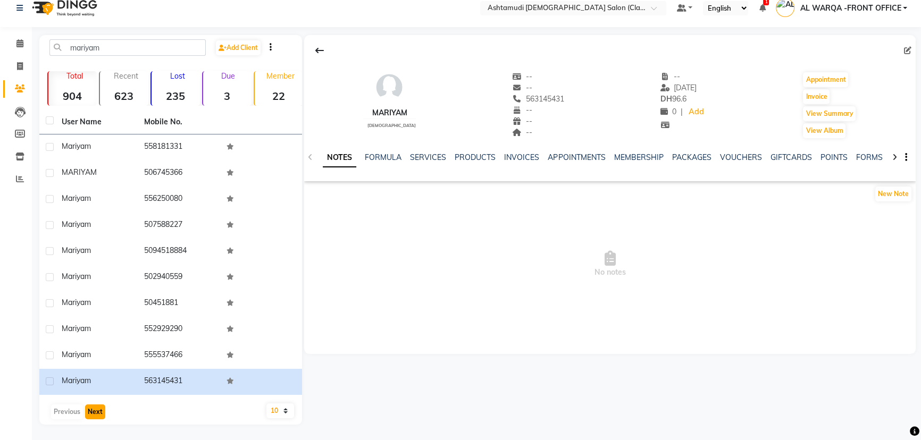
click at [93, 412] on button "Next" at bounding box center [95, 412] width 20 height 15
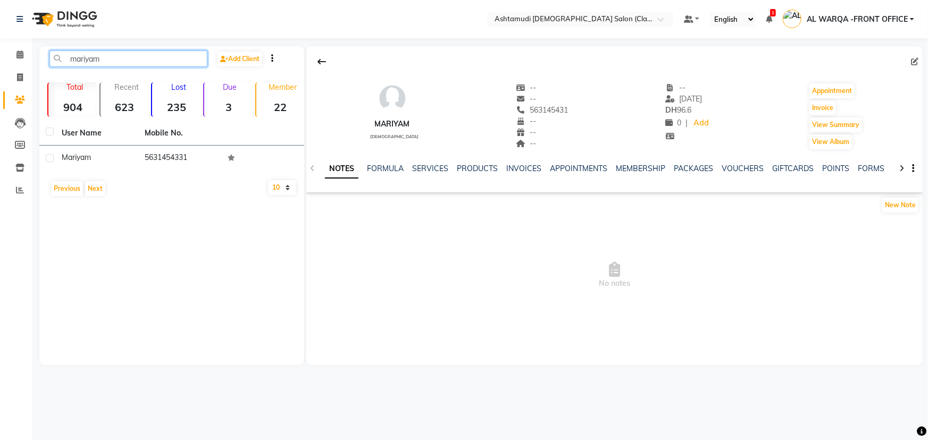
click at [191, 62] on input "mariyam" at bounding box center [128, 59] width 158 height 16
type input "m"
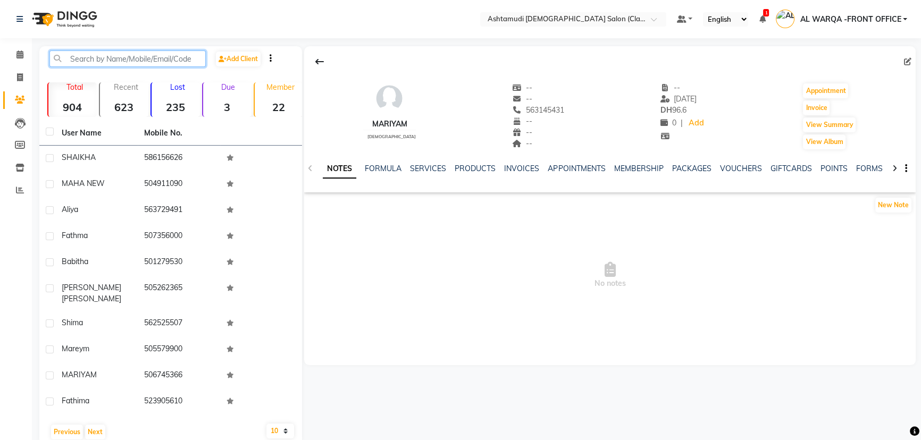
click at [120, 61] on input "text" at bounding box center [127, 59] width 156 height 16
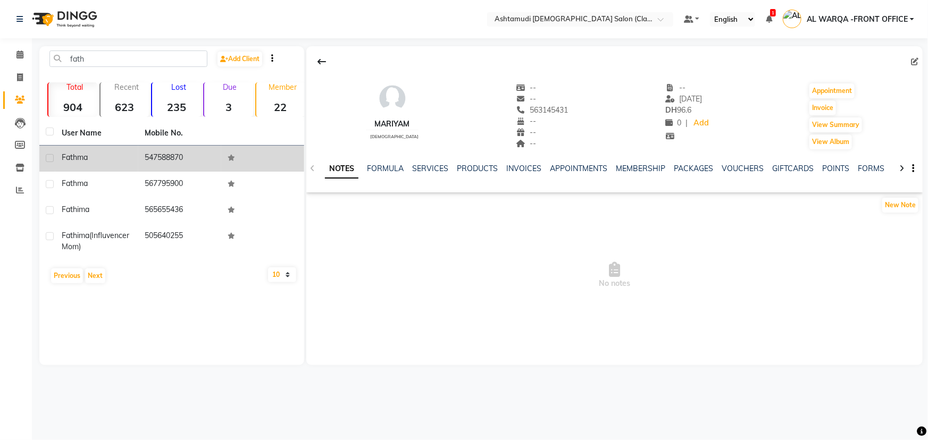
drag, startPoint x: 146, startPoint y: 157, endPoint x: 188, endPoint y: 165, distance: 42.1
click at [188, 165] on td "547588870" at bounding box center [179, 159] width 83 height 26
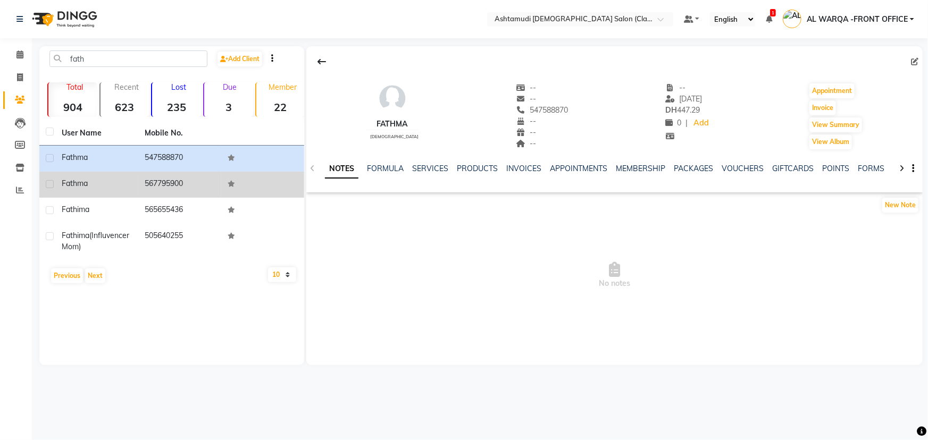
drag, startPoint x: 145, startPoint y: 180, endPoint x: 187, endPoint y: 188, distance: 42.2
click at [187, 188] on td "567795900" at bounding box center [179, 185] width 83 height 26
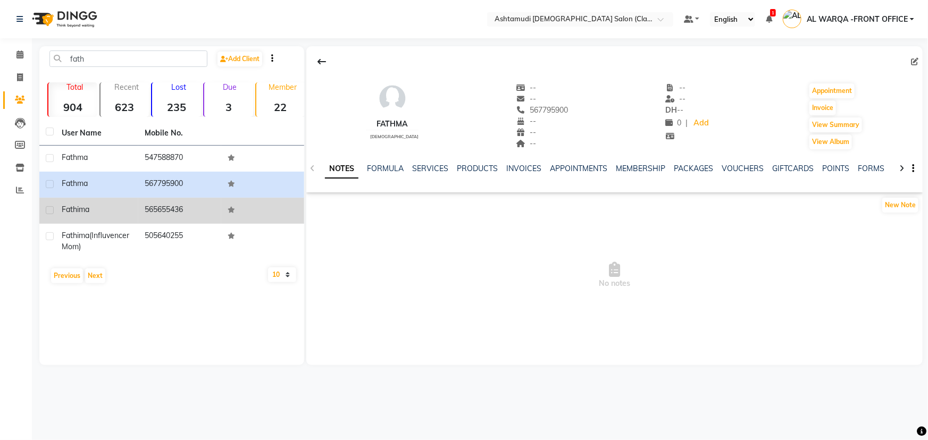
drag, startPoint x: 143, startPoint y: 208, endPoint x: 191, endPoint y: 218, distance: 48.8
click at [191, 218] on td "565655436" at bounding box center [179, 211] width 83 height 26
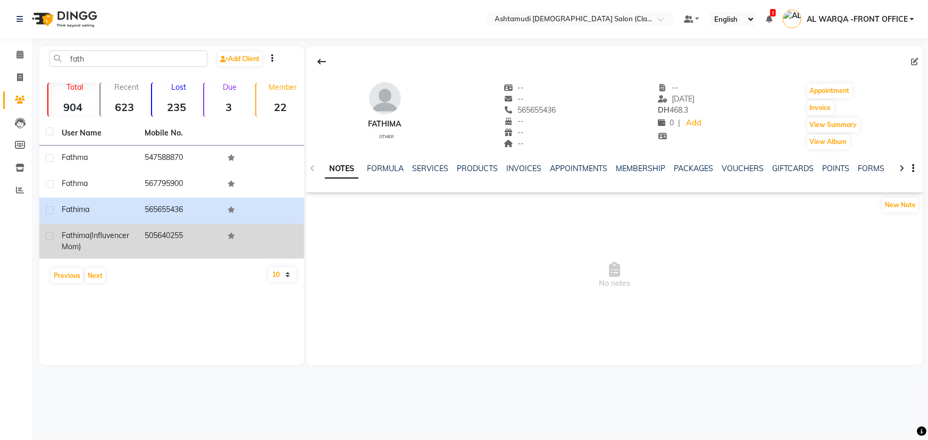
drag, startPoint x: 143, startPoint y: 230, endPoint x: 186, endPoint y: 240, distance: 43.7
click at [186, 240] on td "505640255" at bounding box center [179, 241] width 83 height 35
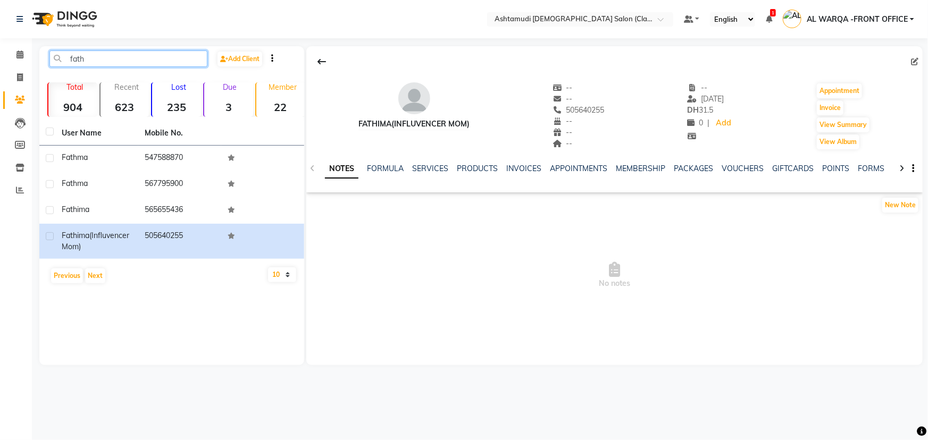
click at [155, 56] on input "fath" at bounding box center [128, 59] width 158 height 16
type input "f"
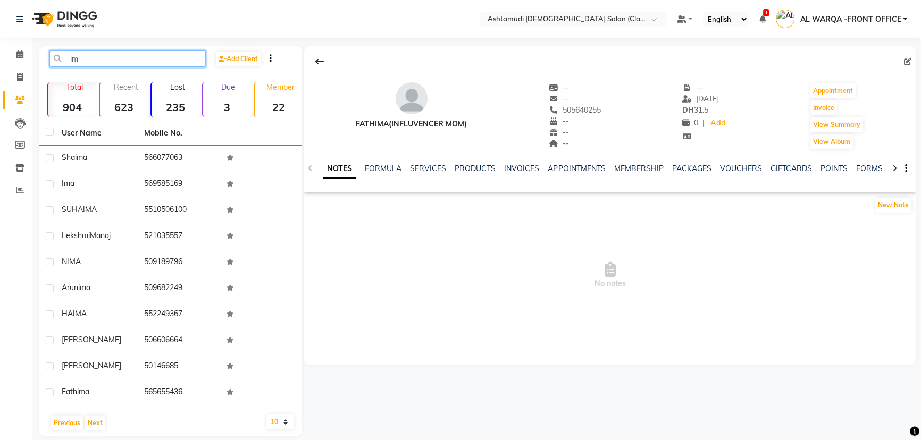
type input "i"
type input "h"
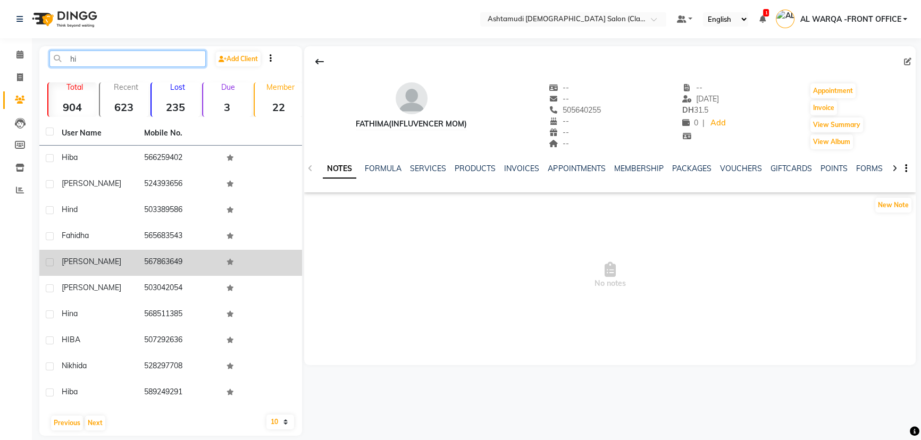
scroll to position [11, 0]
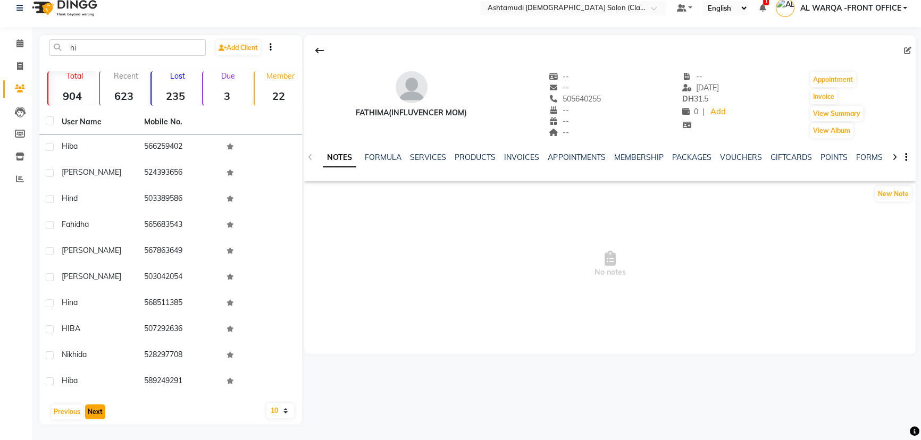
drag, startPoint x: 95, startPoint y: 410, endPoint x: 98, endPoint y: 405, distance: 5.7
click at [98, 406] on button "Next" at bounding box center [95, 412] width 20 height 15
click at [98, 405] on button "Next" at bounding box center [95, 412] width 20 height 15
click at [97, 414] on button "Next" at bounding box center [95, 421] width 20 height 15
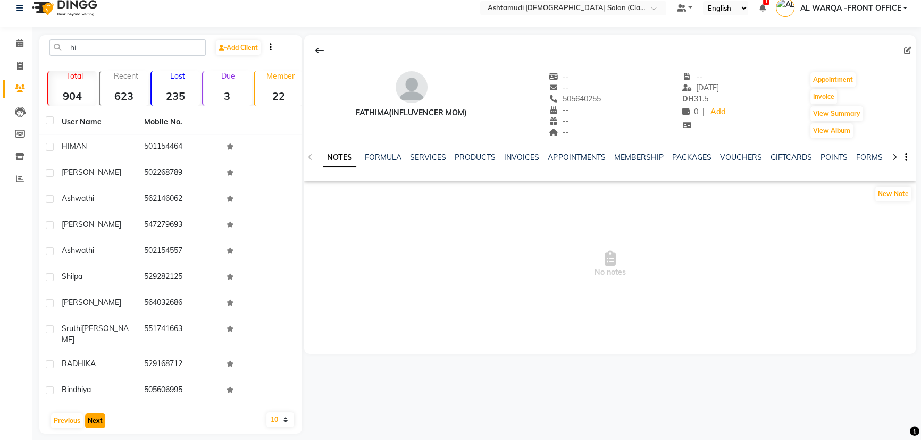
click at [97, 414] on button "Next" at bounding box center [95, 421] width 20 height 15
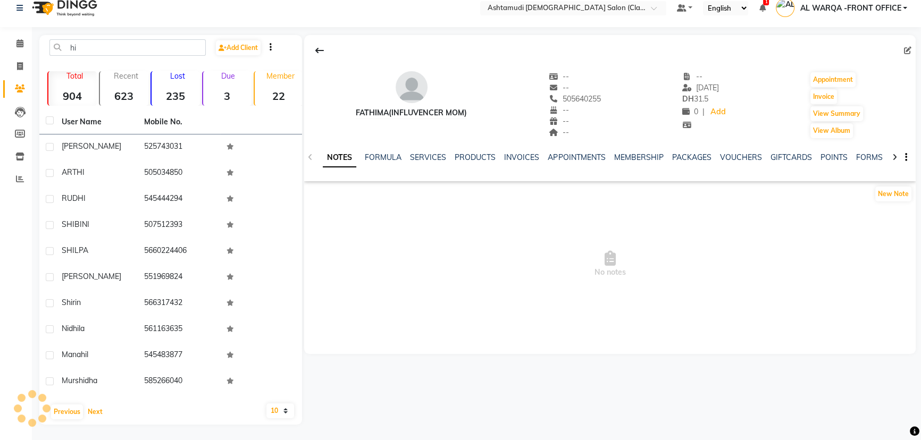
click at [96, 404] on div "Previous Next" at bounding box center [171, 412] width 254 height 17
click at [95, 400] on div "User Name Mobile No. ARCHITA 525743031 ARTHI 505034850 RUDHI 545444294 SHIBINI …" at bounding box center [170, 267] width 263 height 315
click at [93, 398] on div "User Name Mobile No. ARCHITA 525743031 ARTHI 505034850 RUDHI 545444294 SHIBINI …" at bounding box center [170, 267] width 263 height 315
click at [137, 43] on input "hi" at bounding box center [127, 47] width 156 height 16
type input "h"
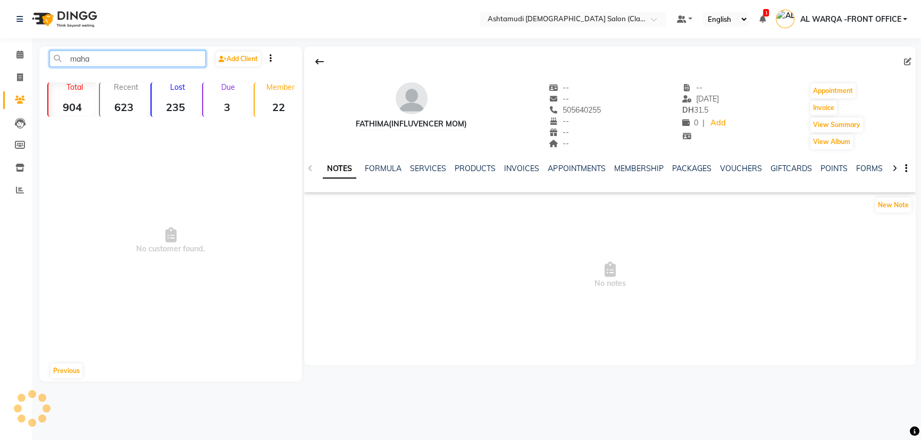
scroll to position [0, 0]
type input "m"
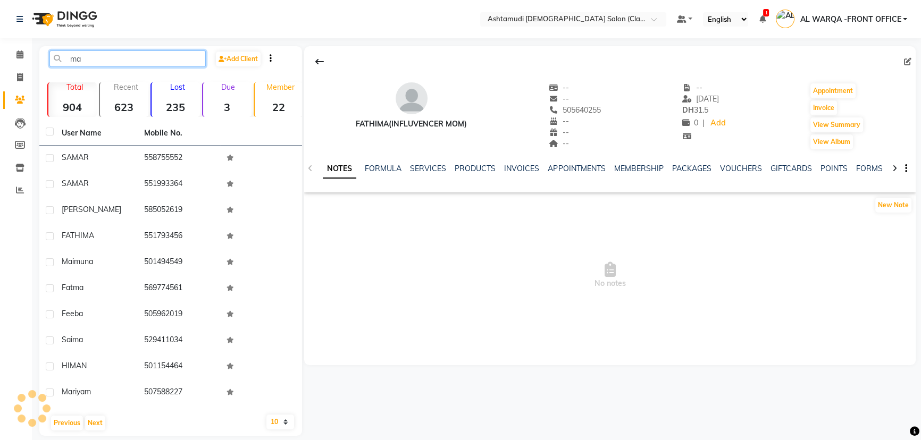
type input "m"
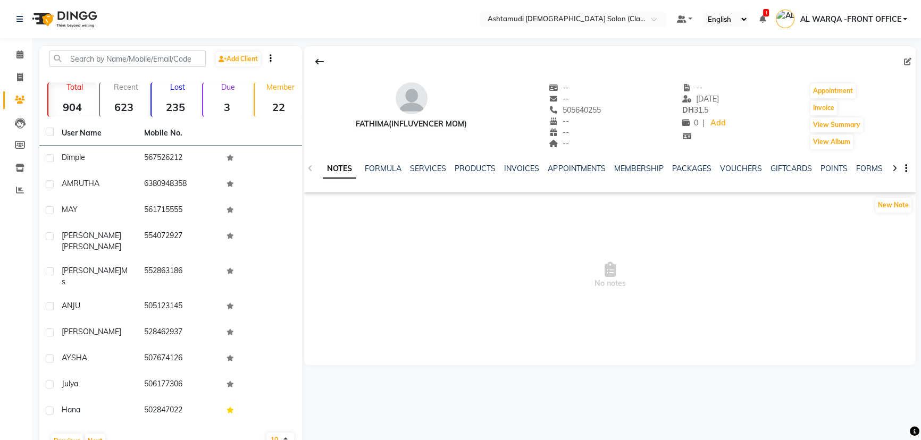
click at [177, 85] on p "Lost" at bounding box center [178, 87] width 44 height 10
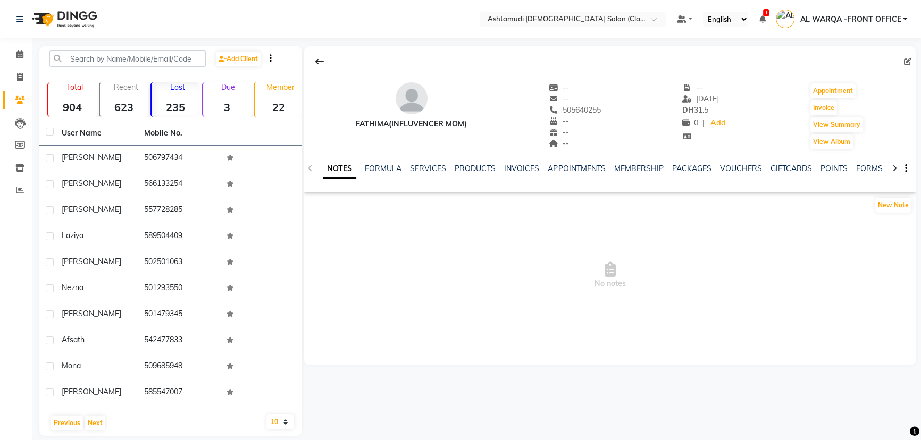
click at [180, 98] on div "Lost 235" at bounding box center [175, 99] width 49 height 35
click at [24, 53] on span at bounding box center [20, 55] width 19 height 12
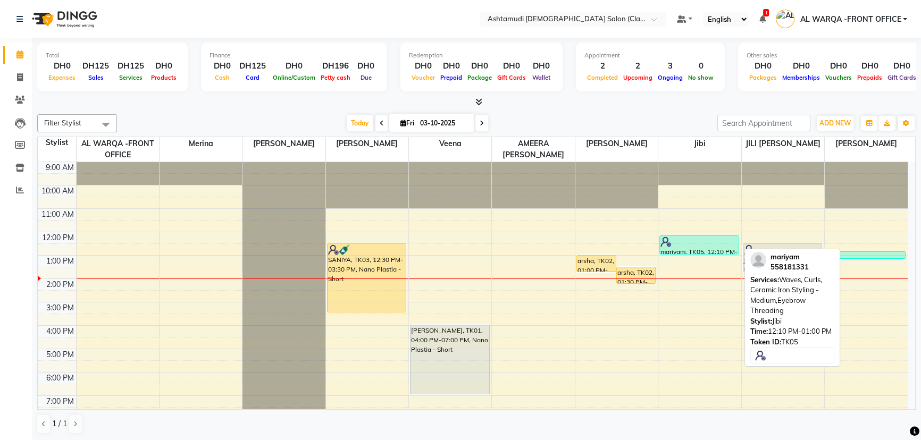
click at [690, 244] on div at bounding box center [700, 242] width 78 height 11
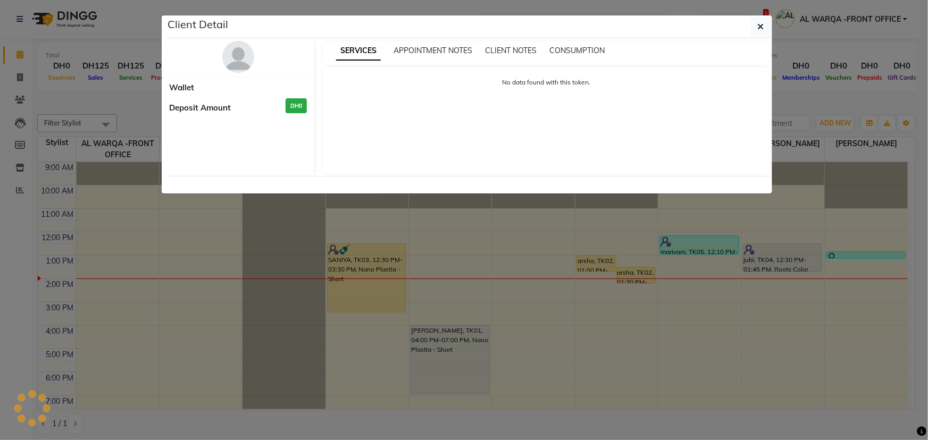
select select "3"
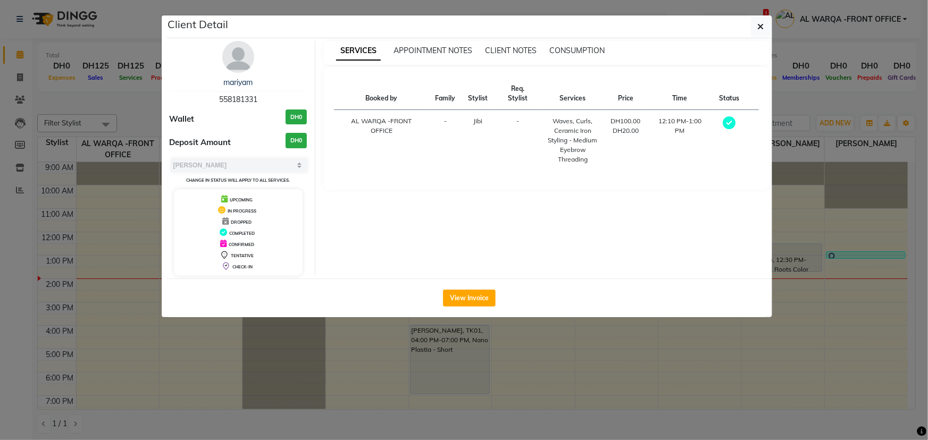
click at [646, 340] on ngb-modal-window "Client Detail mariyam 558181331 Wallet DH0 Deposit Amount DH0 Select MARK DONE …" at bounding box center [464, 220] width 928 height 440
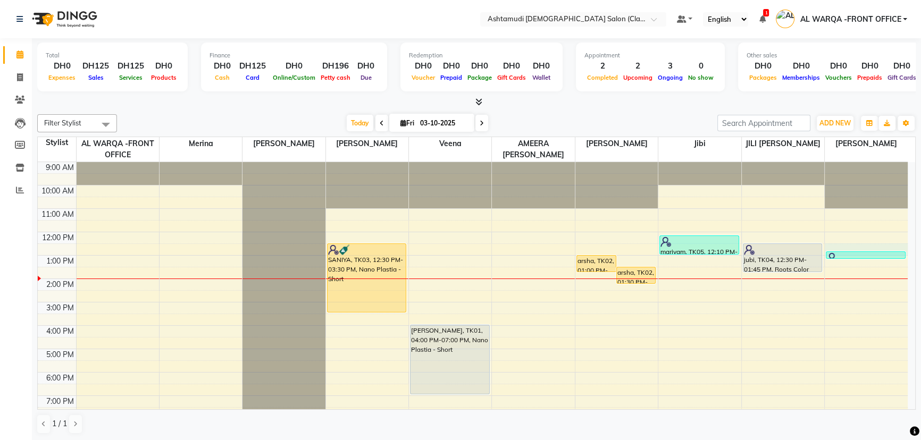
click at [847, 249] on div "9:00 AM 10:00 AM 11:00 AM 12:00 PM 1:00 PM 2:00 PM 3:00 PM 4:00 PM 5:00 PM 6:00…" at bounding box center [473, 325] width 870 height 327
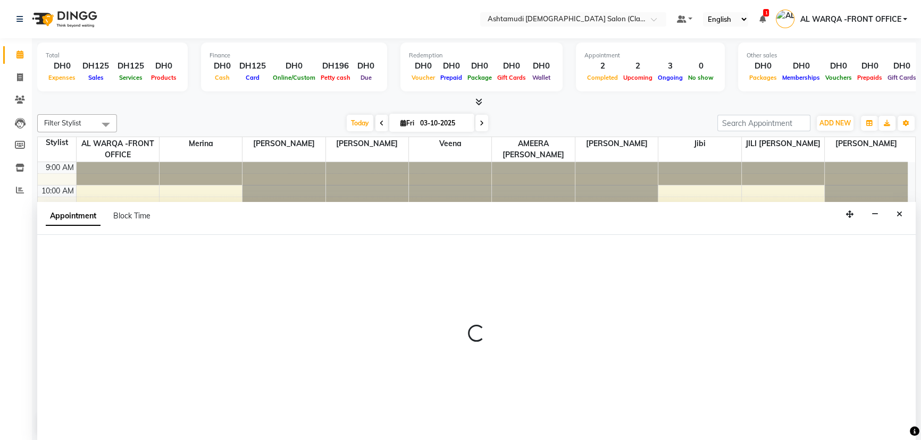
select select "82443"
select select "750"
select select "tentative"
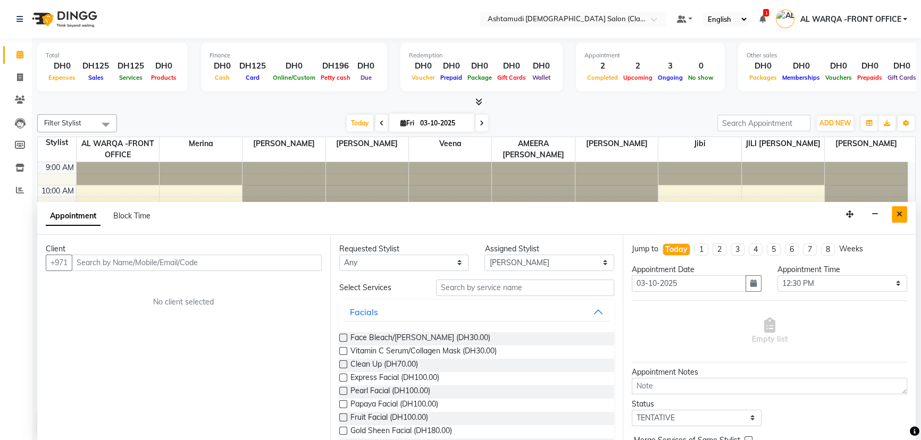
click at [906, 214] on button "Close" at bounding box center [899, 214] width 15 height 16
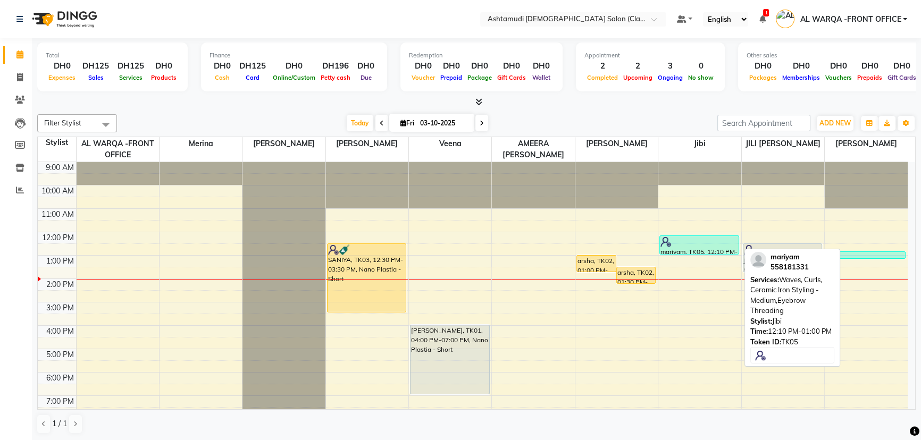
click at [683, 247] on div "mariyam, TK05, 12:10 PM-01:00 PM, Waves, Curls, Ceramic Iron Styling - Medium,E…" at bounding box center [699, 245] width 79 height 18
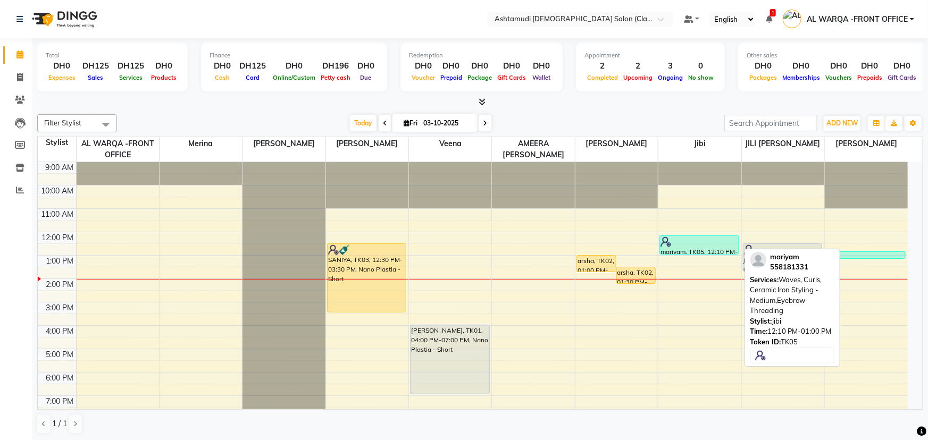
select select "3"
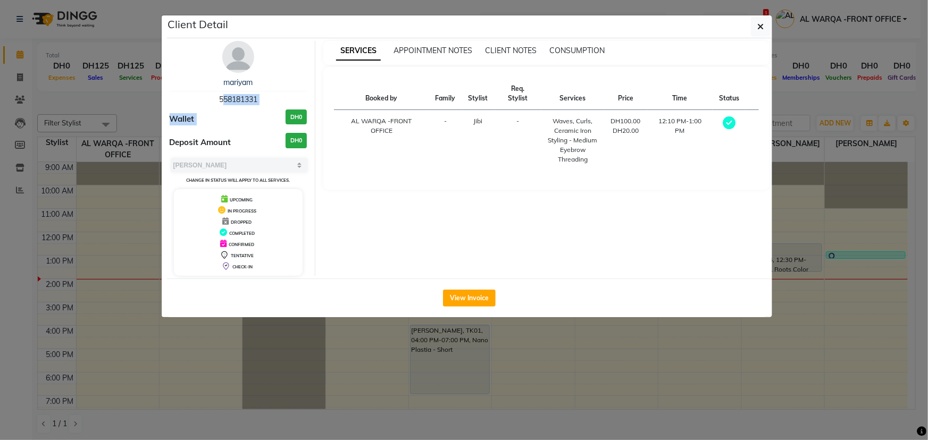
drag, startPoint x: 213, startPoint y: 92, endPoint x: 271, endPoint y: 106, distance: 60.2
click at [271, 106] on div "mariyam 558181331 Wallet DH0 Deposit Amount DH0 Select MARK DONE UPCOMING Chang…" at bounding box center [239, 158] width 154 height 235
click at [221, 122] on div "Wallet DH0" at bounding box center [239, 120] width 138 height 20
copy span "558181331"
drag, startPoint x: 214, startPoint y: 94, endPoint x: 259, endPoint y: 101, distance: 45.7
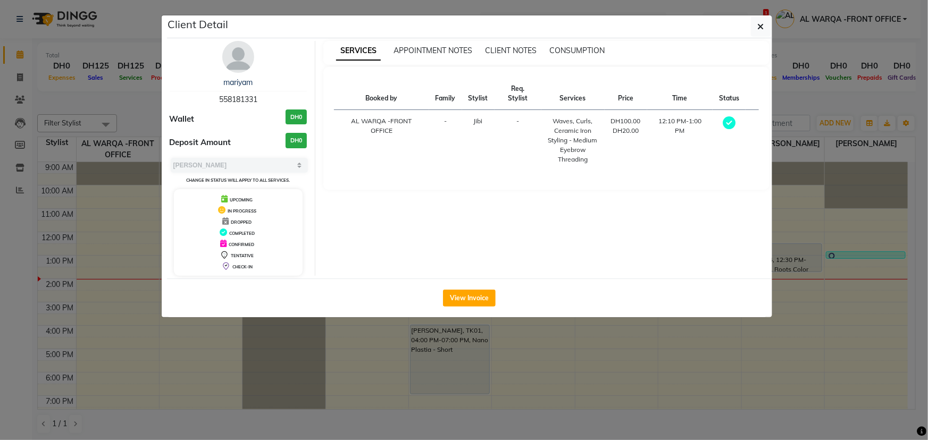
click at [259, 101] on div "mariyam 558181331" at bounding box center [239, 91] width 138 height 28
drag, startPoint x: 137, startPoint y: 71, endPoint x: 122, endPoint y: 21, distance: 51.8
click at [127, 39] on ngb-modal-window "Client Detail mariyam 558181331 Wallet DH0 Deposit Amount DH0 Select MARK DONE …" at bounding box center [464, 220] width 928 height 440
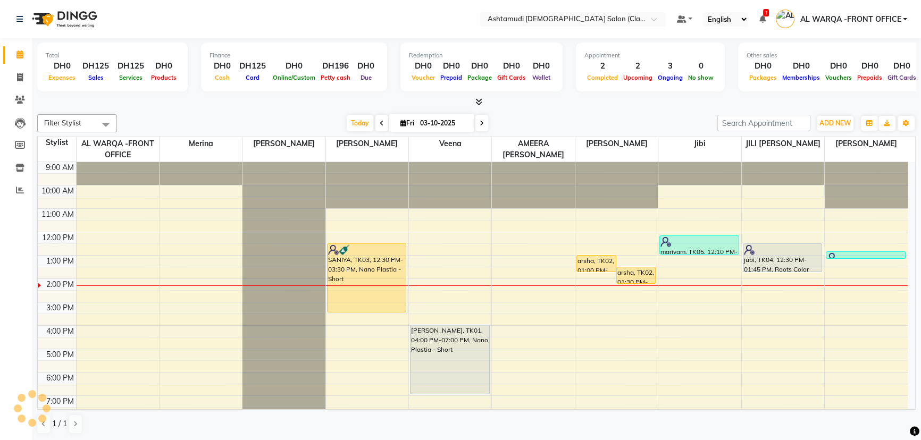
scroll to position [78, 0]
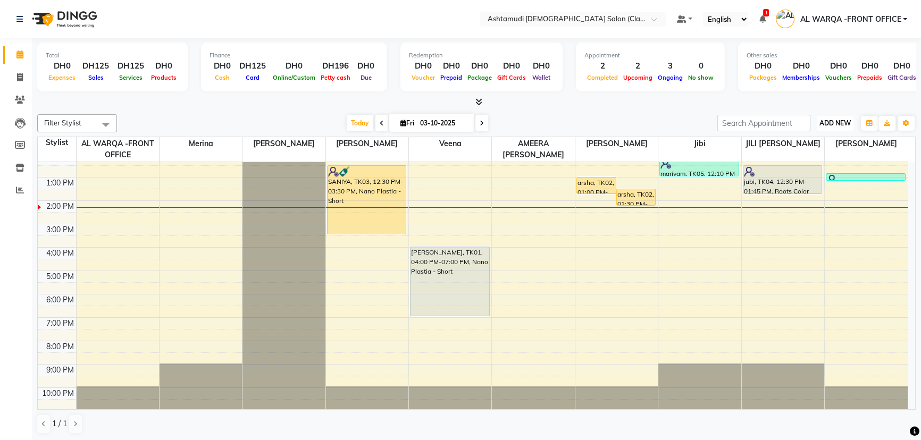
click at [824, 122] on span "ADD NEW" at bounding box center [835, 123] width 31 height 8
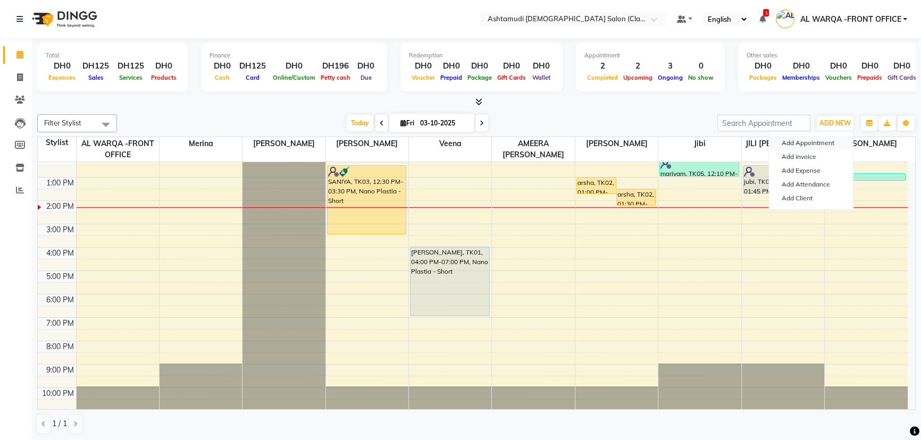
click at [806, 140] on button "Add Appointment" at bounding box center [811, 143] width 84 height 14
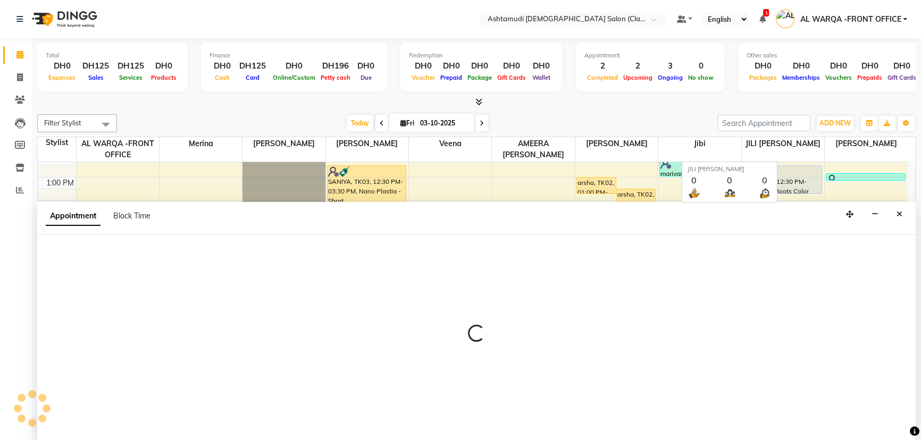
scroll to position [0, 0]
select select "600"
select select "tentative"
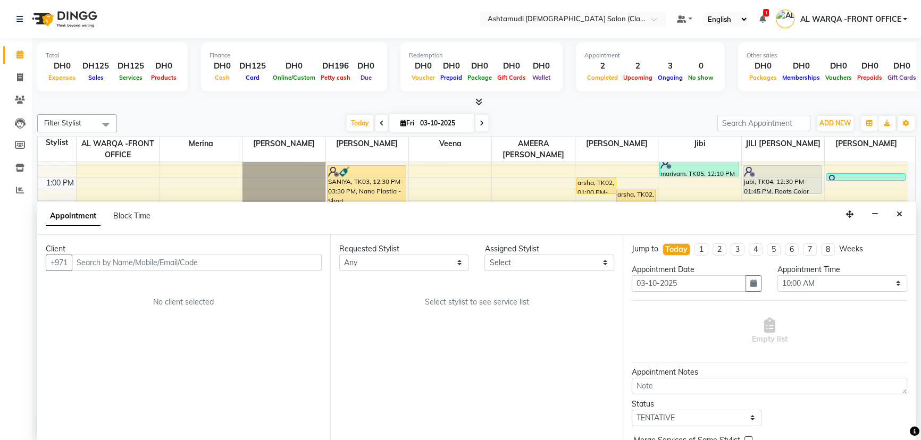
click at [128, 261] on input "text" at bounding box center [197, 263] width 250 height 16
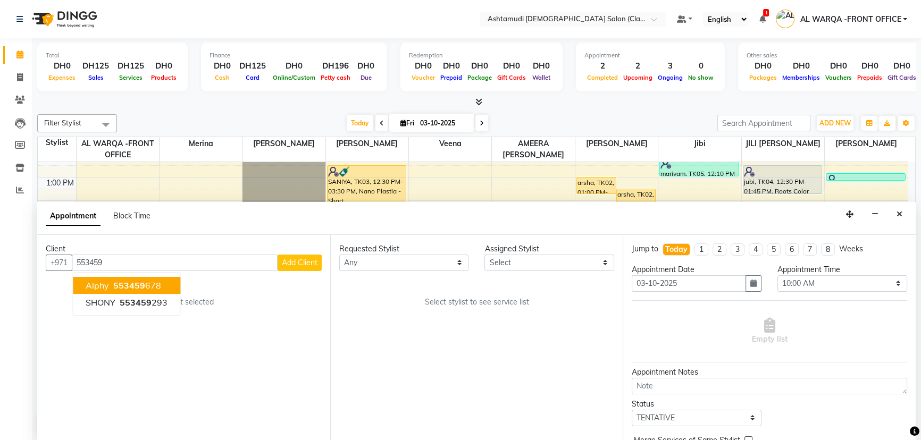
click at [139, 287] on span "553459" at bounding box center [129, 285] width 32 height 11
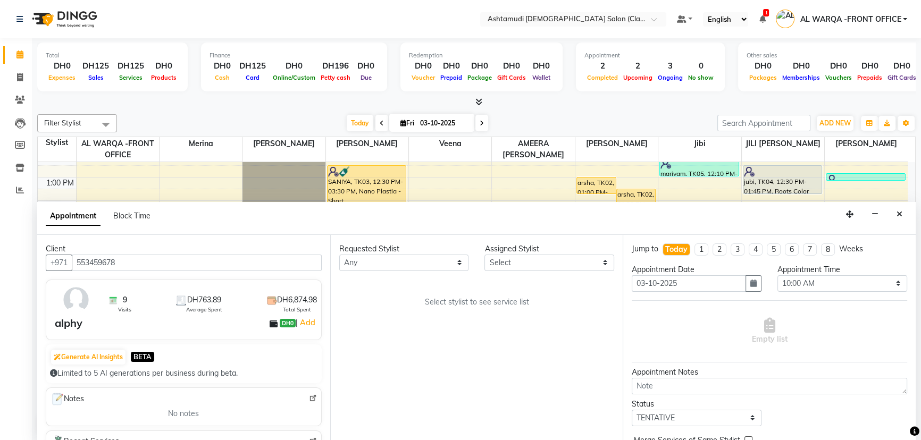
type input "553459678"
click at [537, 265] on select "Select AL WARQA -FRONT OFFICE AMEERA NIHAL Anita Jibi JILI MAHALIA Merina Rachn…" at bounding box center [550, 263] width 130 height 16
select select "82443"
click at [485, 255] on select "Select AL WARQA -FRONT OFFICE AMEERA NIHAL Anita Jibi JILI MAHALIA Merina Rachn…" at bounding box center [550, 263] width 130 height 16
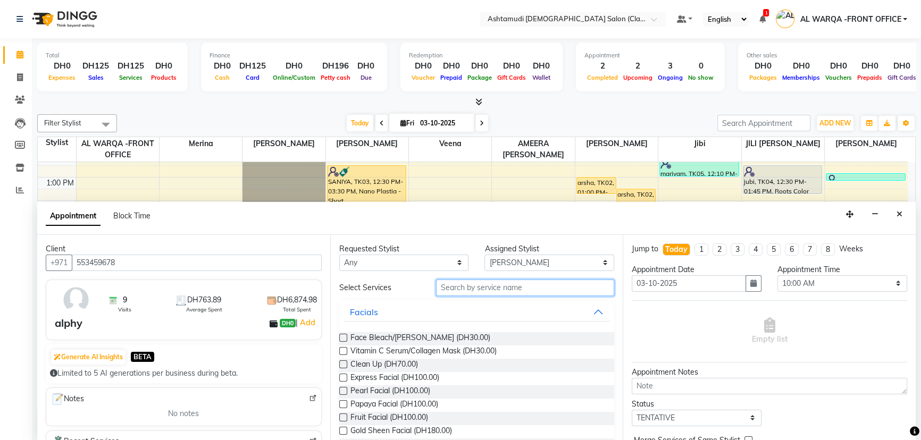
click at [478, 281] on input "text" at bounding box center [525, 288] width 178 height 16
click at [369, 286] on div "Select Services" at bounding box center [379, 287] width 97 height 11
click at [367, 280] on div "Select Services" at bounding box center [476, 288] width 291 height 16
click at [447, 281] on input "text" at bounding box center [525, 288] width 178 height 16
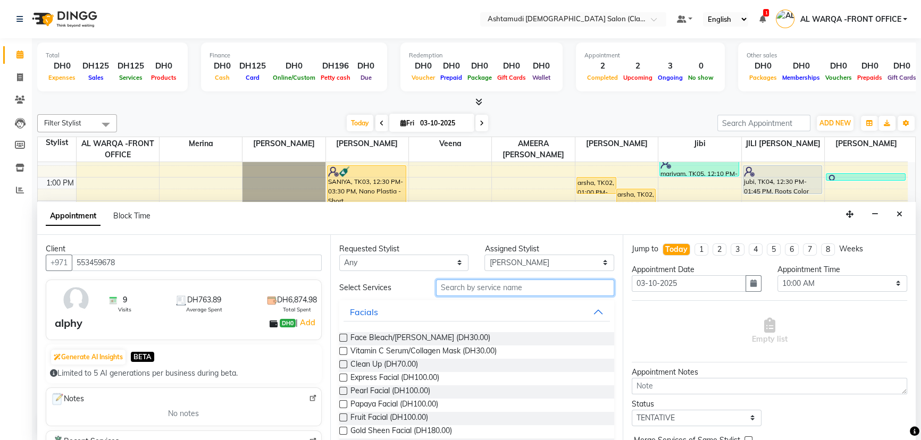
click at [467, 286] on input "text" at bounding box center [525, 288] width 178 height 16
type input "fac"
click at [341, 387] on label at bounding box center [343, 391] width 8 height 8
click at [341, 389] on input "checkbox" at bounding box center [342, 392] width 7 height 7
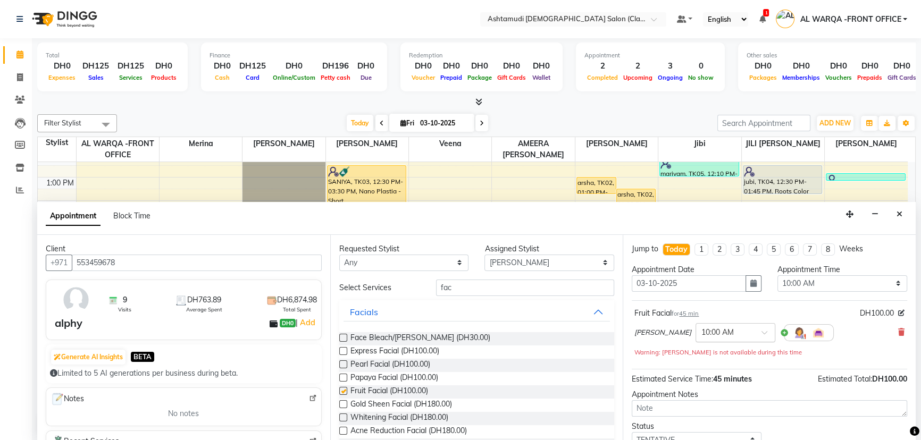
checkbox input "false"
click at [809, 287] on select "Select 10:00 AM 10:30 AM 11:00 AM 11:30 AM 12:00 PM 12:30 PM 01:00 PM 01:30 PM …" at bounding box center [843, 283] width 130 height 16
select select "870"
click at [778, 275] on select "Select 10:00 AM 10:30 AM 11:00 AM 11:30 AM 12:00 PM 12:30 PM 01:00 PM 01:30 PM …" at bounding box center [843, 283] width 130 height 16
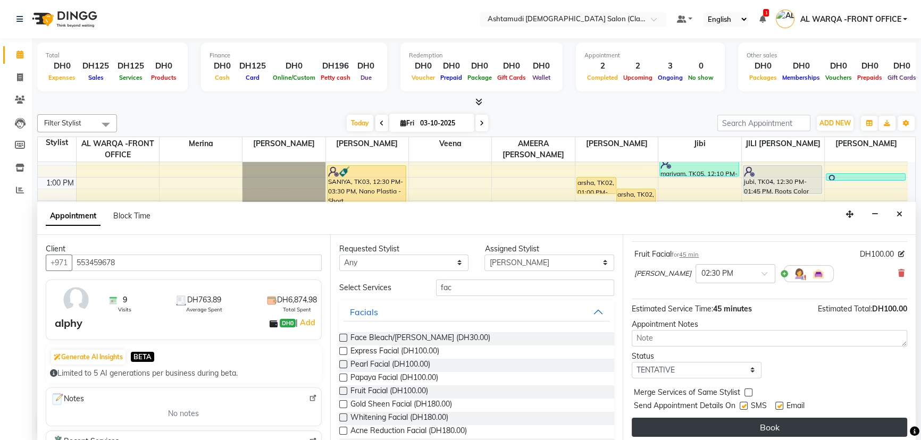
scroll to position [63, 0]
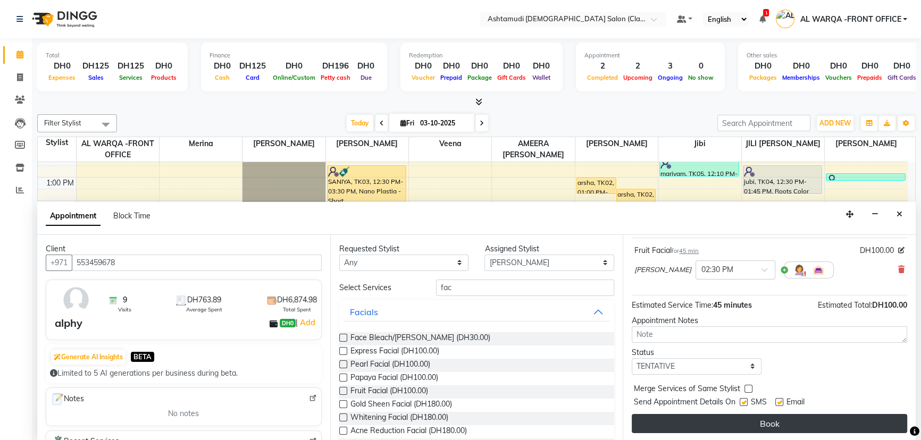
click at [851, 427] on button "Book" at bounding box center [769, 423] width 275 height 19
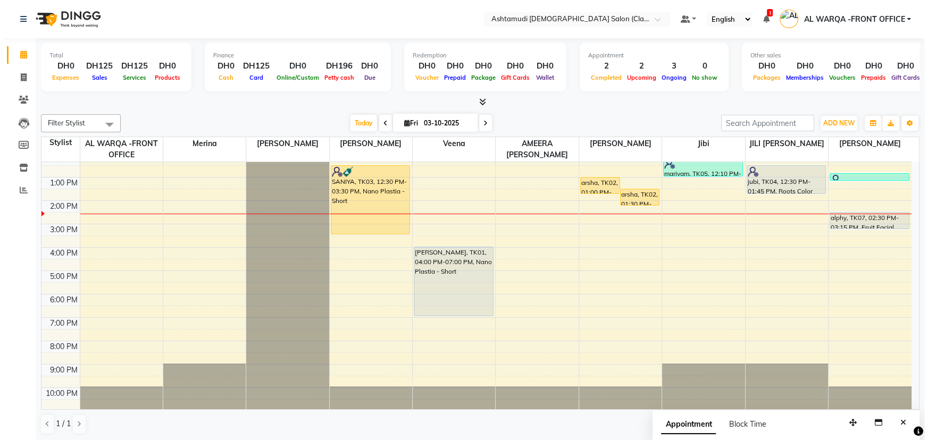
scroll to position [0, 0]
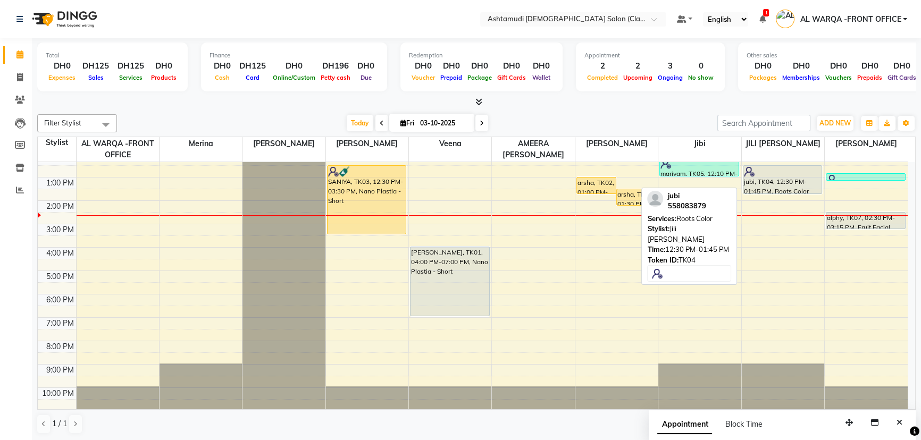
click at [770, 180] on div "jubi, TK04, 12:30 PM-01:45 PM, Roots Color" at bounding box center [783, 180] width 79 height 28
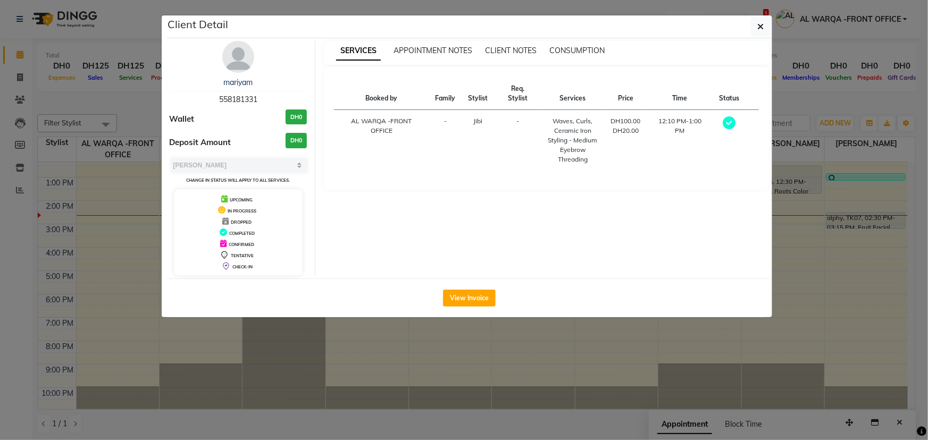
select select "7"
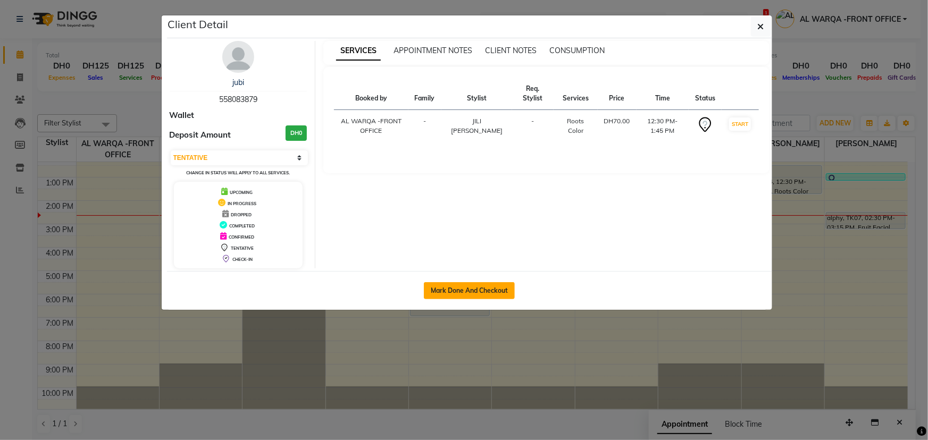
click at [501, 289] on button "Mark Done And Checkout" at bounding box center [469, 290] width 91 height 17
select select "service"
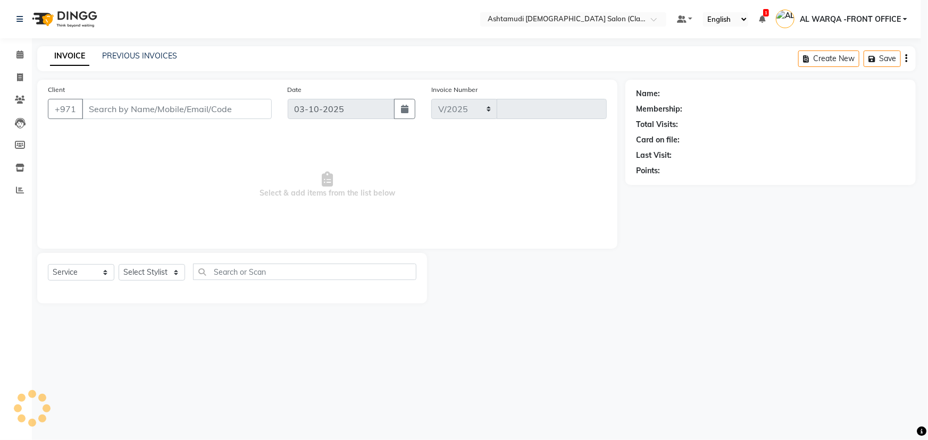
select select "8201"
type input "1747"
type input "558083879"
select select "89076"
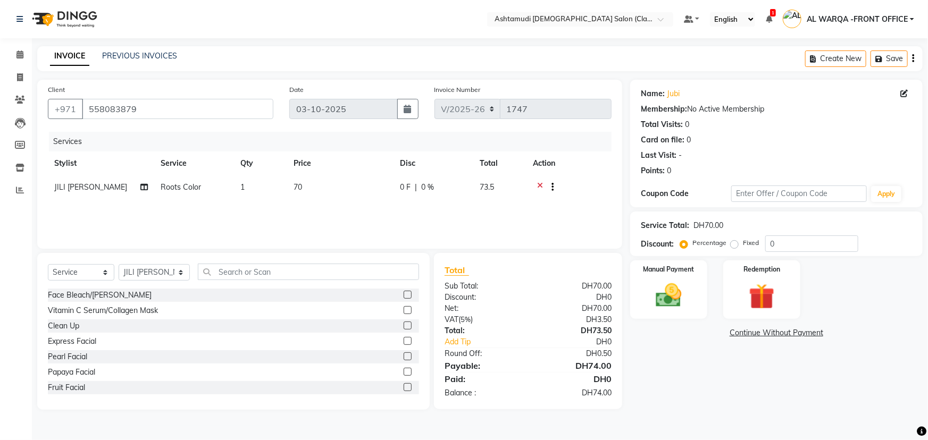
click at [537, 183] on icon at bounding box center [540, 188] width 6 height 13
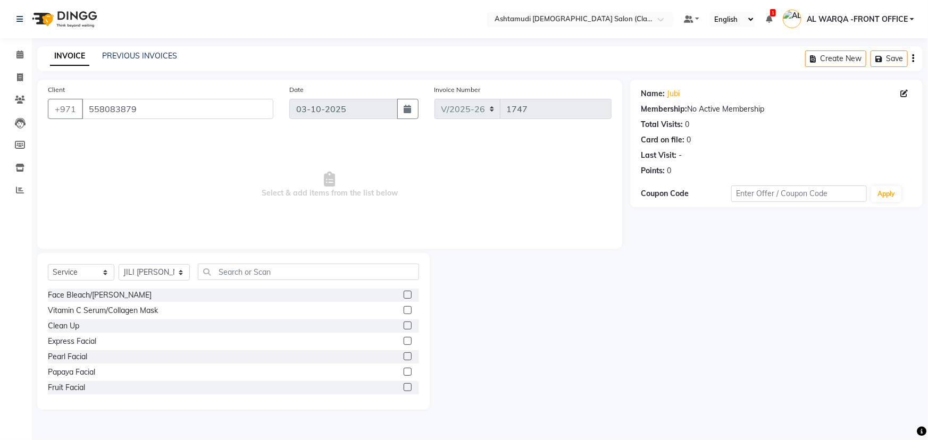
click at [77, 263] on div "Select Service Product Membership Package Voucher Prepaid Gift Card Select Styl…" at bounding box center [233, 331] width 392 height 157
click at [88, 271] on select "Select Service Product Membership Package Voucher Prepaid Gift Card" at bounding box center [81, 272] width 66 height 16
select select "package"
click at [48, 264] on select "Select Service Product Membership Package Voucher Prepaid Gift Card" at bounding box center [81, 272] width 66 height 16
click at [160, 271] on select "Select Stylist AL WARQA -FRONT OFFICE AMEERA [PERSON_NAME] [PERSON_NAME] JILI […" at bounding box center [154, 272] width 71 height 16
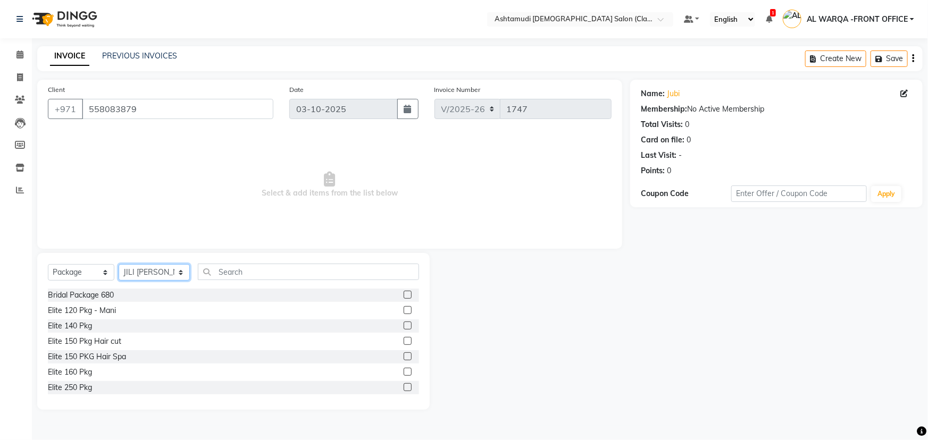
select select "80345"
click at [119, 264] on select "Select Stylist AL WARQA -FRONT OFFICE AMEERA [PERSON_NAME] [PERSON_NAME] JILI […" at bounding box center [154, 272] width 71 height 16
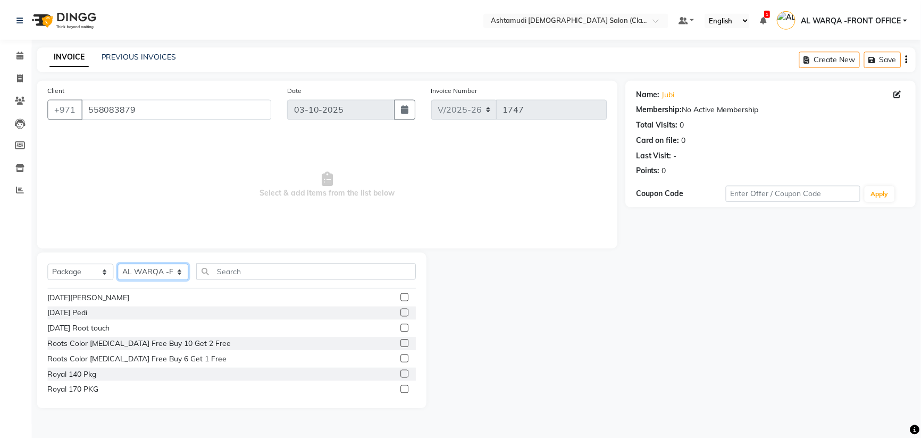
scroll to position [193, 0]
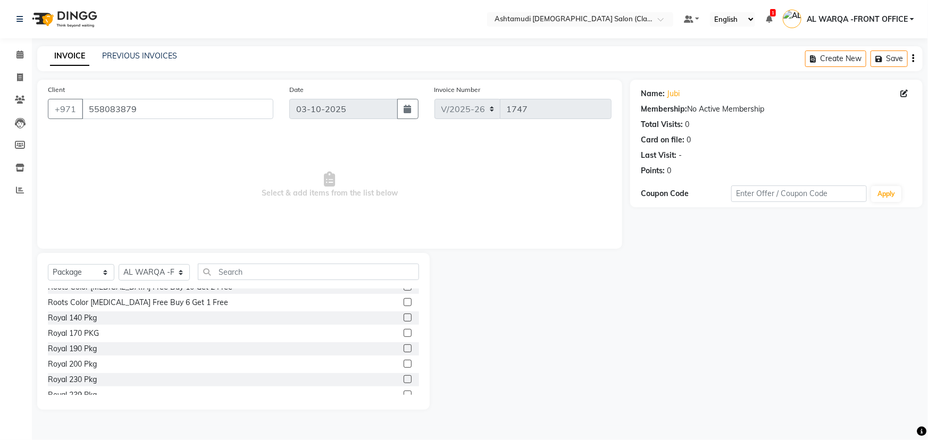
click at [404, 367] on label at bounding box center [408, 364] width 8 height 8
click at [404, 367] on input "checkbox" at bounding box center [407, 364] width 7 height 7
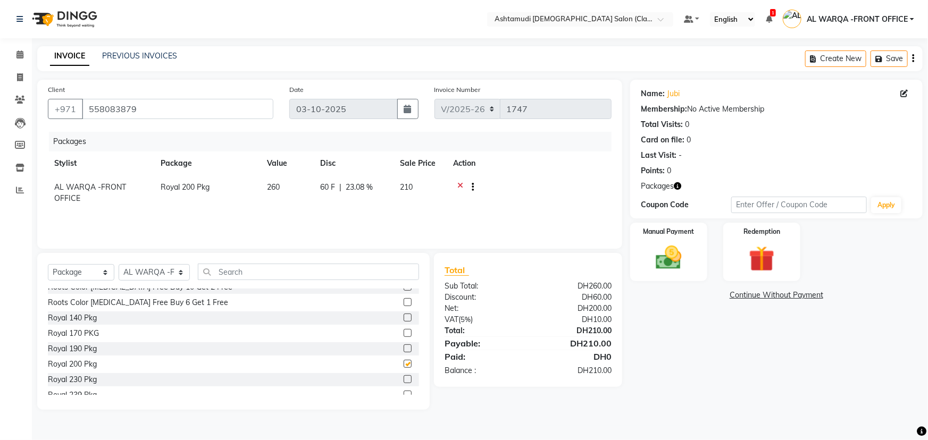
checkbox input "false"
click at [58, 274] on select "Select Service Product Membership Package Voucher Prepaid Gift Card" at bounding box center [81, 272] width 66 height 16
select select "service"
click at [48, 264] on select "Select Service Product Membership Package Voucher Prepaid Gift Card" at bounding box center [81, 272] width 66 height 16
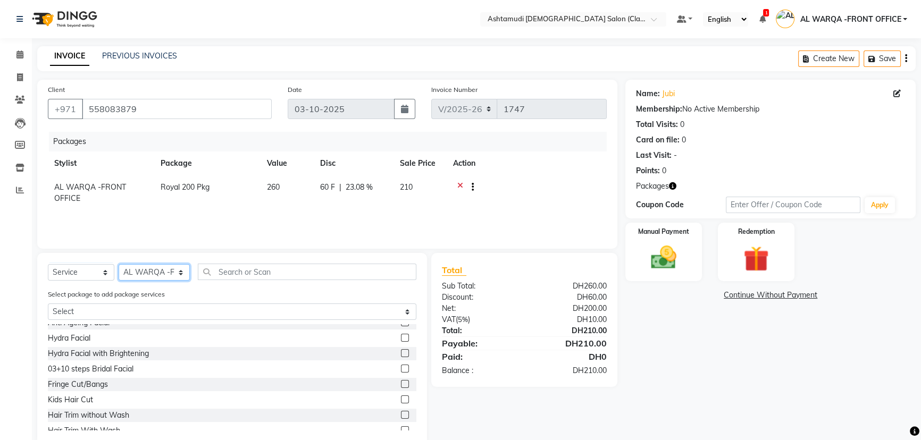
click at [138, 277] on select "Select Stylist AL WARQA -FRONT OFFICE AMEERA [PERSON_NAME] [PERSON_NAME] JILI […" at bounding box center [154, 272] width 71 height 16
select select "89076"
click at [119, 264] on select "Select Stylist AL WARQA -FRONT OFFICE AMEERA [PERSON_NAME] [PERSON_NAME] JILI […" at bounding box center [154, 272] width 71 height 16
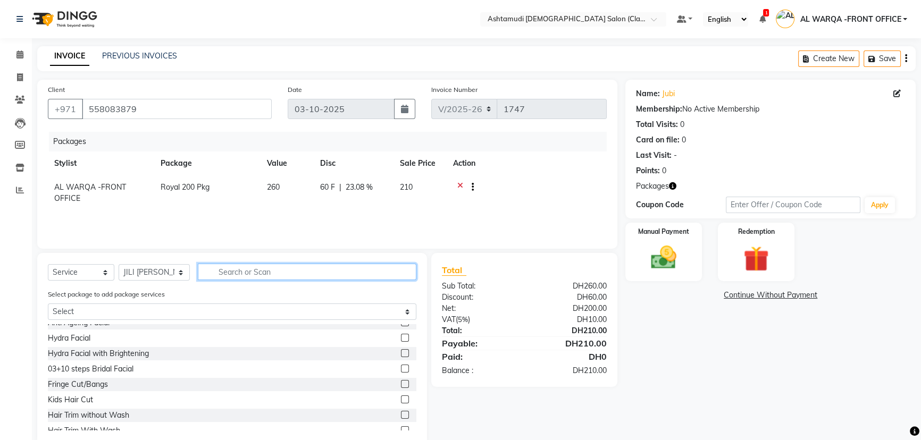
click at [239, 276] on input "text" at bounding box center [307, 272] width 219 height 16
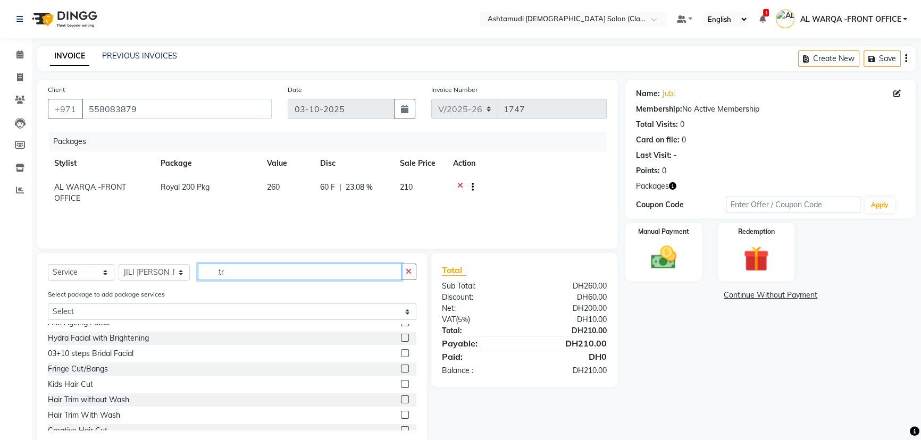
scroll to position [0, 0]
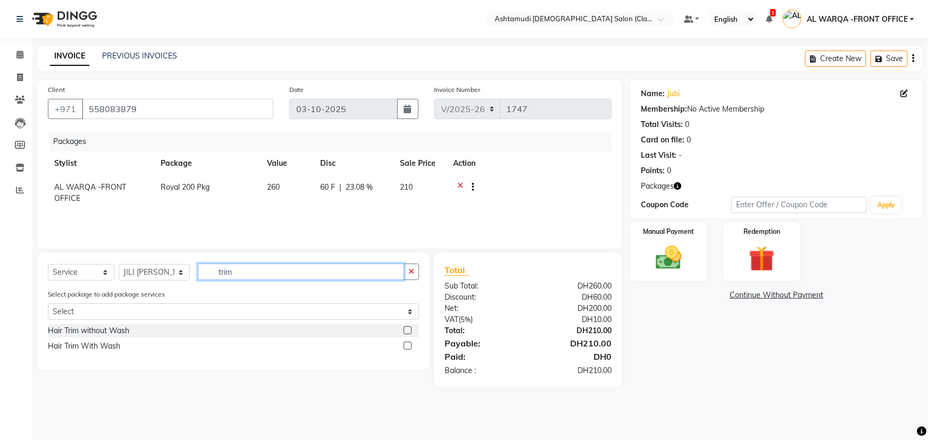
type input "trim"
click at [408, 330] on label at bounding box center [408, 331] width 8 height 8
click at [408, 330] on input "checkbox" at bounding box center [407, 331] width 7 height 7
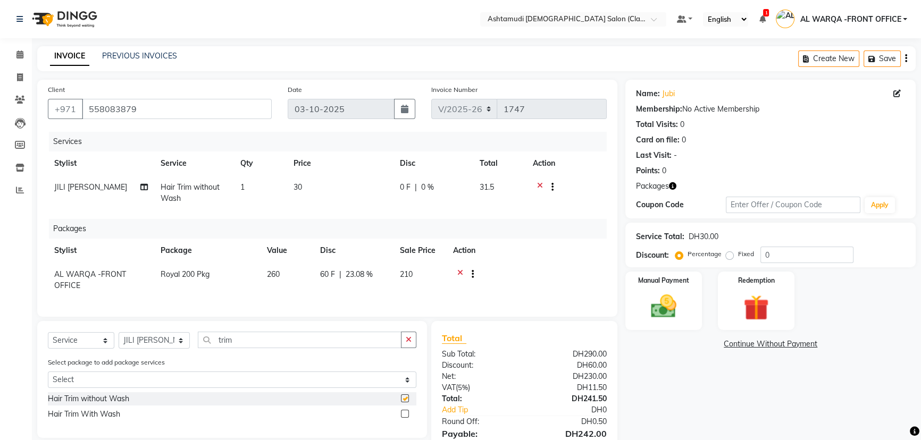
checkbox input "false"
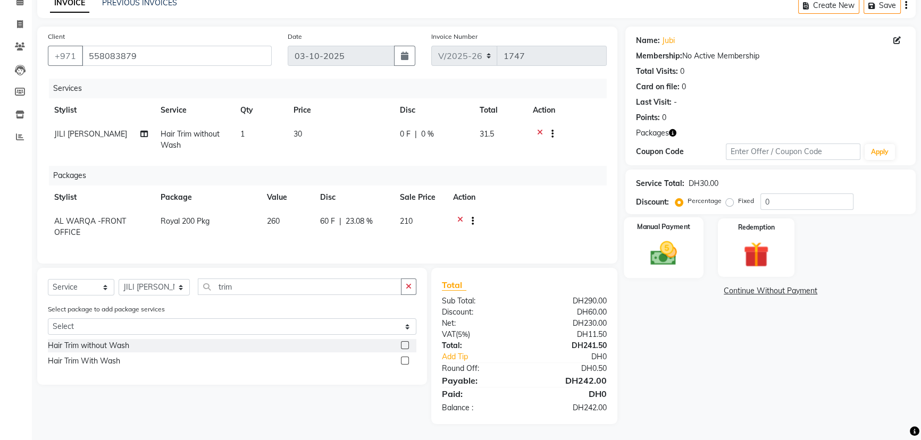
click at [687, 252] on div "Manual Payment" at bounding box center [664, 248] width 80 height 61
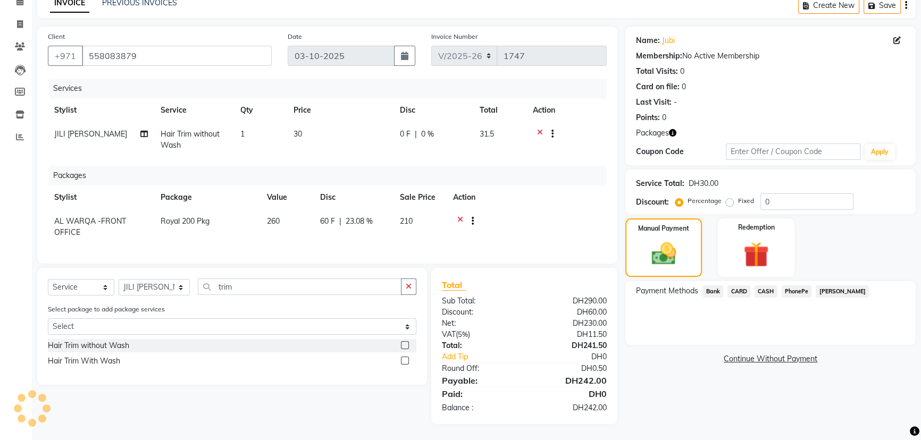
click at [738, 286] on span "CARD" at bounding box center [739, 292] width 23 height 12
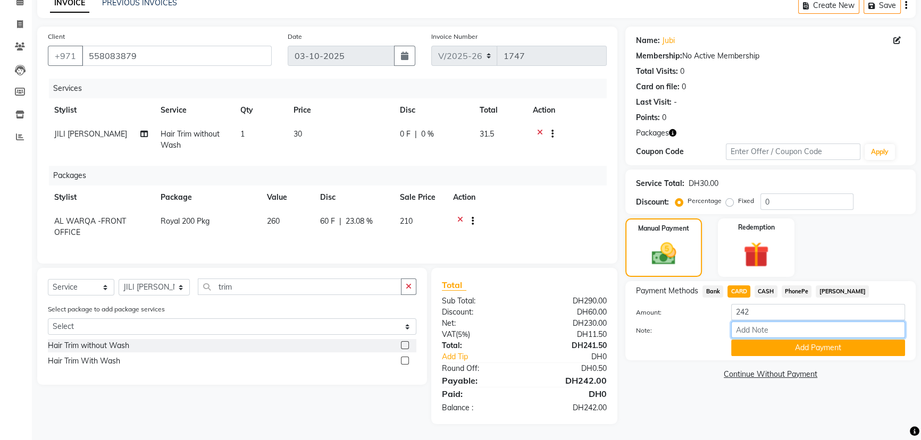
click at [777, 324] on input "Note:" at bounding box center [818, 330] width 174 height 16
type input "AMEERA"
click at [840, 343] on button "Add Payment" at bounding box center [818, 348] width 174 height 16
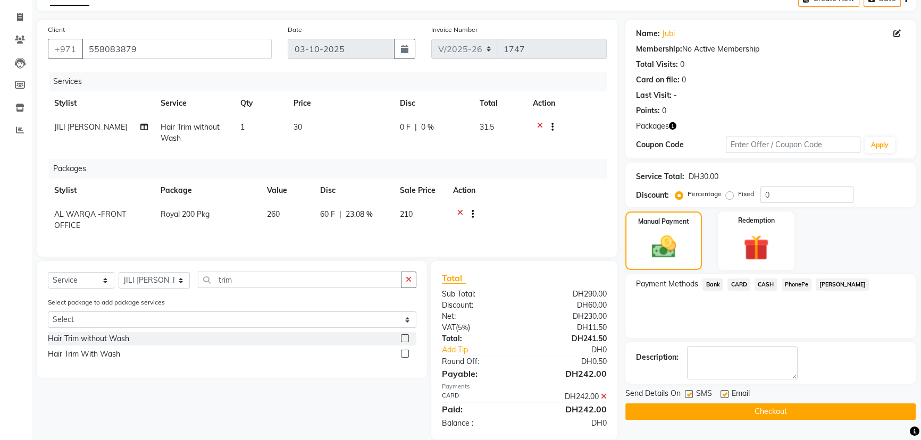
click at [805, 408] on button "Checkout" at bounding box center [770, 412] width 290 height 16
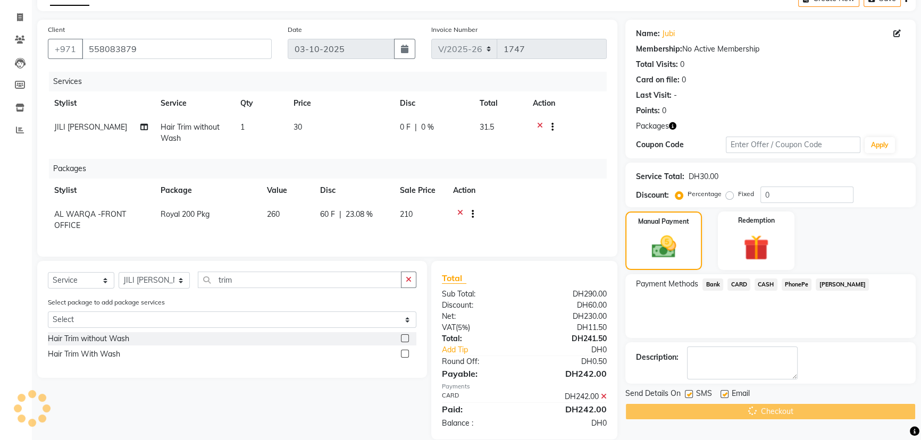
scroll to position [82, 0]
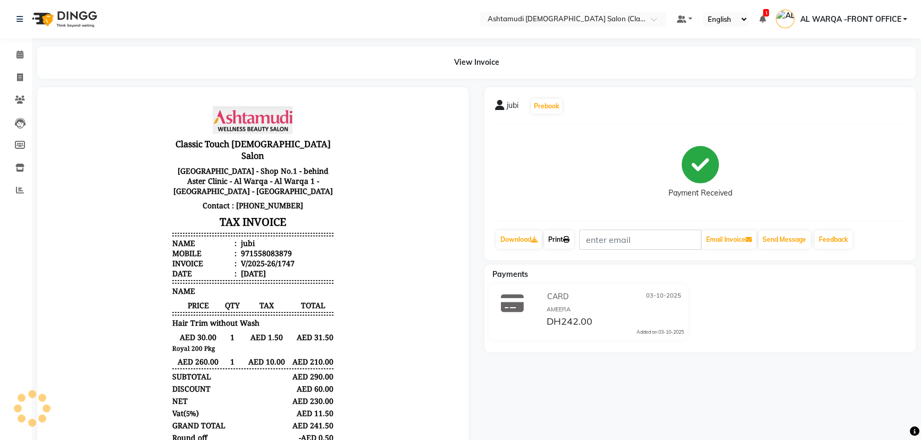
click at [562, 238] on link "Print" at bounding box center [559, 240] width 30 height 18
click at [21, 74] on icon at bounding box center [20, 77] width 6 height 8
select select "service"
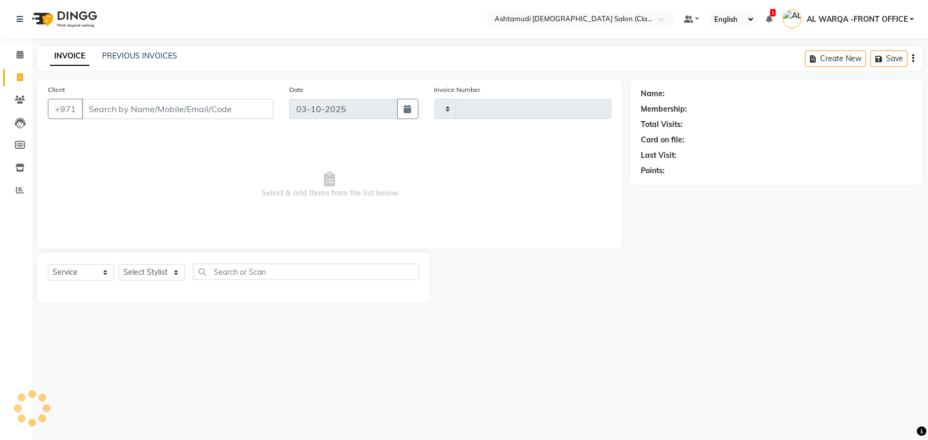
type input "1748"
select select "8201"
click at [136, 112] on input "Client" at bounding box center [177, 109] width 191 height 20
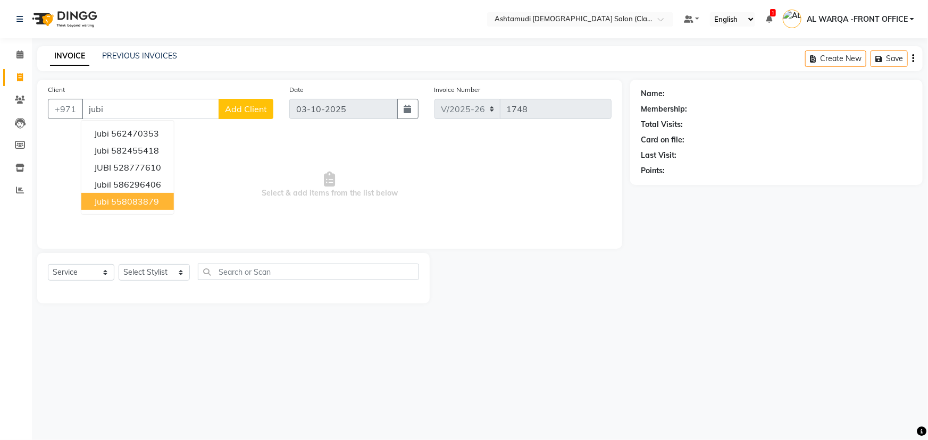
click at [126, 201] on ngb-highlight "558083879" at bounding box center [135, 201] width 48 height 11
type input "558083879"
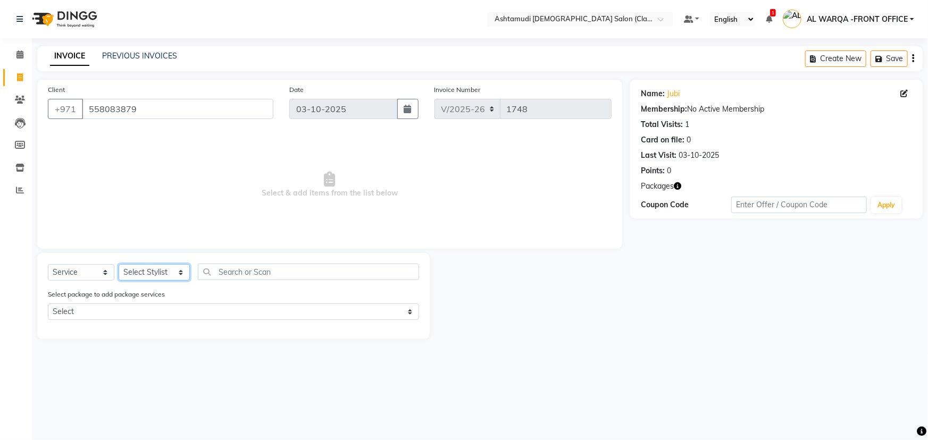
click at [150, 271] on select "Select Stylist AL WARQA -FRONT OFFICE AMEERA [PERSON_NAME] [PERSON_NAME] JILI […" at bounding box center [154, 272] width 71 height 16
select select "89076"
click at [119, 264] on select "Select Stylist AL WARQA -FRONT OFFICE AMEERA [PERSON_NAME] [PERSON_NAME] JILI […" at bounding box center [154, 272] width 71 height 16
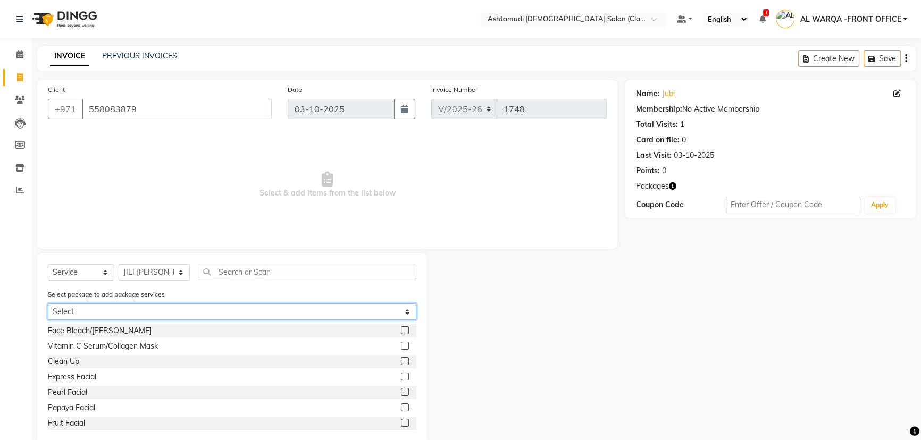
click at [118, 308] on select "Select Royal 200 Pkg" at bounding box center [232, 312] width 369 height 16
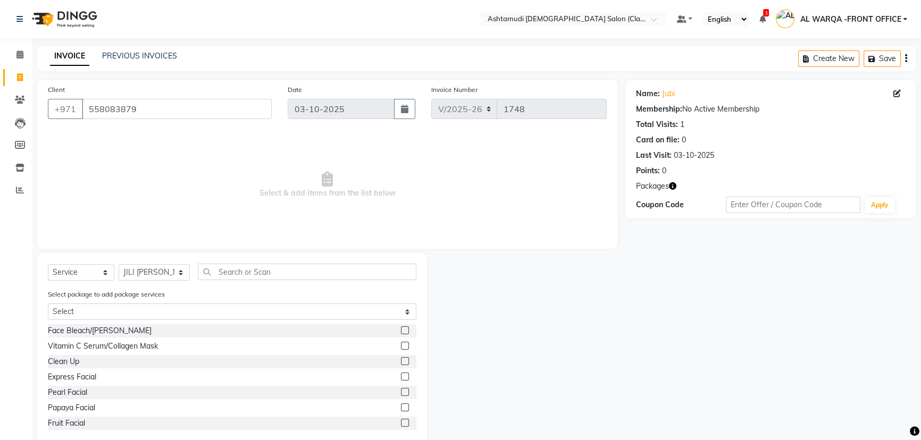
click at [280, 354] on div "Face Bleach/De-Tan Vitamin C Serum/Collagen Mask Clean Up Express Facial Pearl …" at bounding box center [232, 377] width 369 height 106
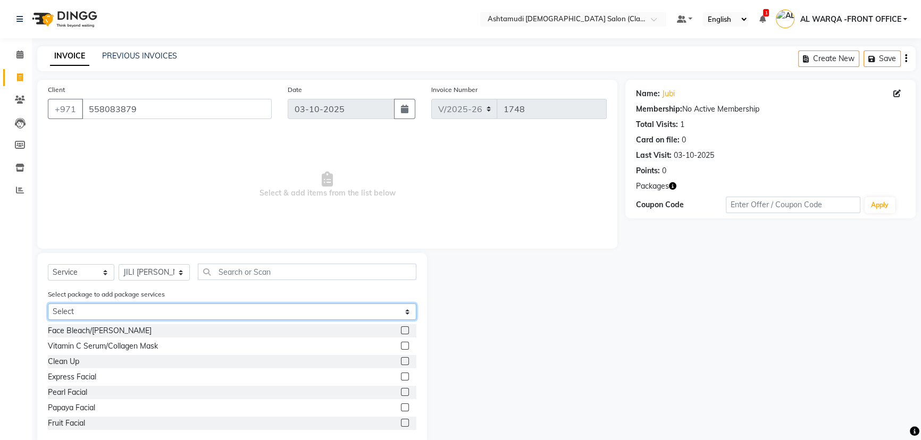
click at [223, 307] on select "Select Royal 200 Pkg" at bounding box center [232, 312] width 369 height 16
select select "1: Object"
click at [48, 304] on select "Select Royal 200 Pkg" at bounding box center [232, 312] width 369 height 16
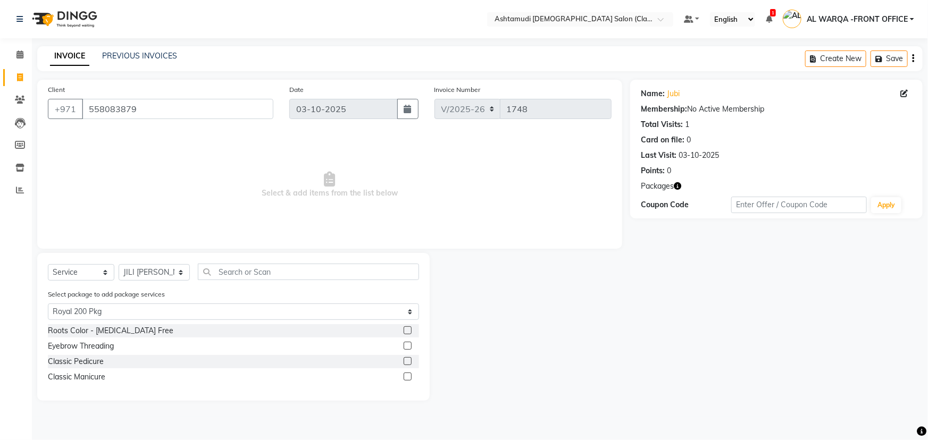
click at [407, 333] on label at bounding box center [408, 331] width 8 height 8
click at [407, 333] on input "checkbox" at bounding box center [407, 331] width 7 height 7
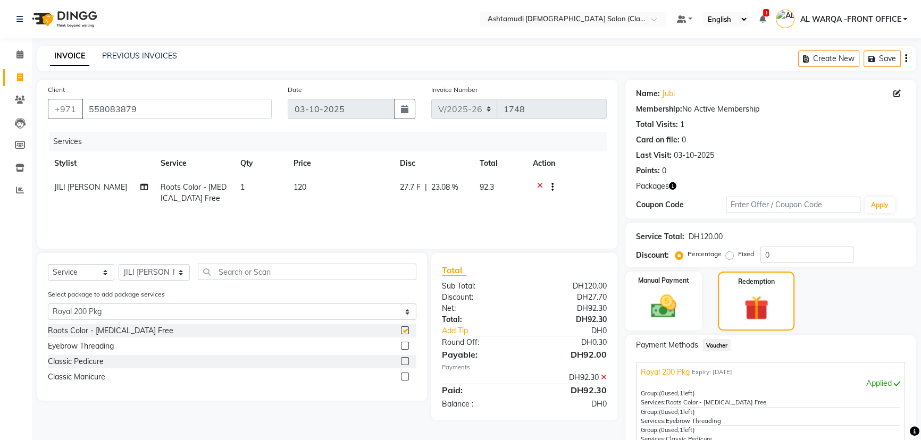
checkbox input "false"
click at [165, 275] on select "Select Stylist AL WARQA -FRONT OFFICE AMEERA [PERSON_NAME] [PERSON_NAME] JILI […" at bounding box center [154, 272] width 71 height 16
select select "82443"
click at [119, 264] on select "Select Stylist AL WARQA -FRONT OFFICE AMEERA [PERSON_NAME] [PERSON_NAME] JILI […" at bounding box center [154, 272] width 71 height 16
click at [406, 361] on label at bounding box center [405, 361] width 8 height 8
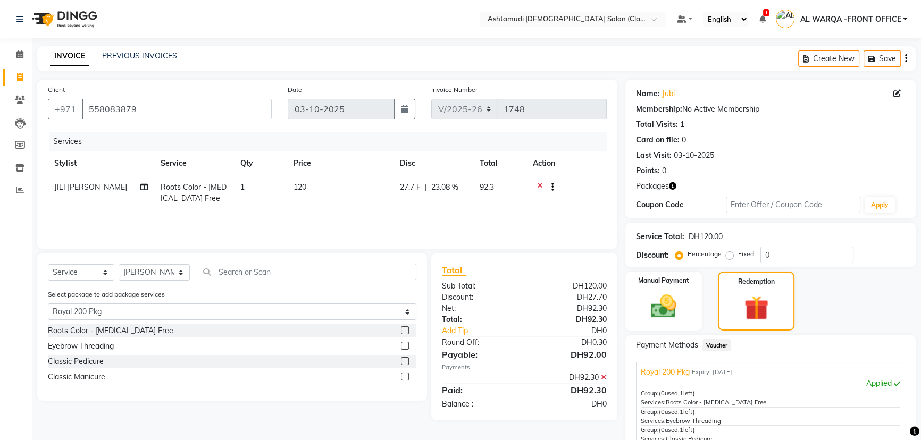
click at [406, 361] on input "checkbox" at bounding box center [404, 361] width 7 height 7
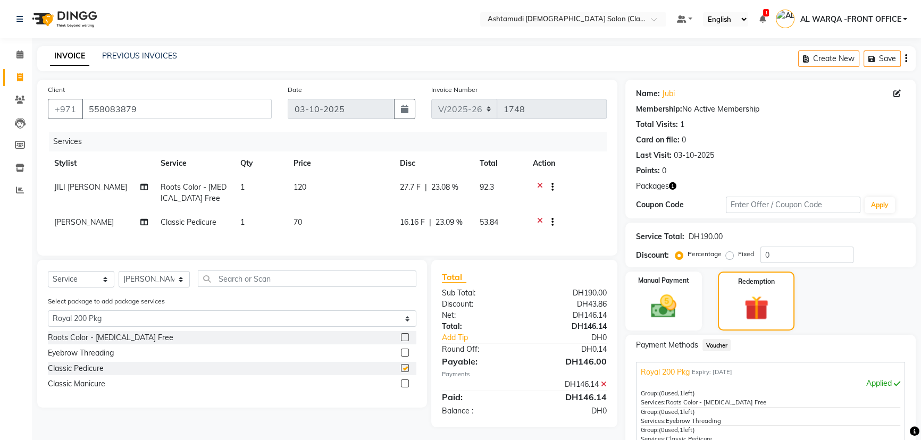
checkbox input "false"
click at [146, 287] on select "Select Stylist AL WARQA -FRONT OFFICE AMEERA [PERSON_NAME] [PERSON_NAME] JILI […" at bounding box center [154, 279] width 71 height 16
select select "82444"
click at [119, 279] on select "Select Stylist AL WARQA -FRONT OFFICE AMEERA [PERSON_NAME] [PERSON_NAME] JILI […" at bounding box center [154, 279] width 71 height 16
click at [404, 388] on label at bounding box center [405, 384] width 8 height 8
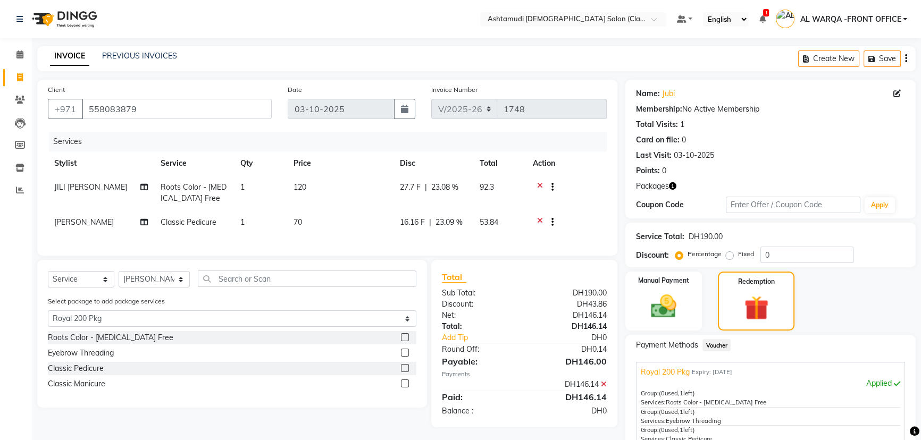
click at [404, 388] on input "checkbox" at bounding box center [404, 384] width 7 height 7
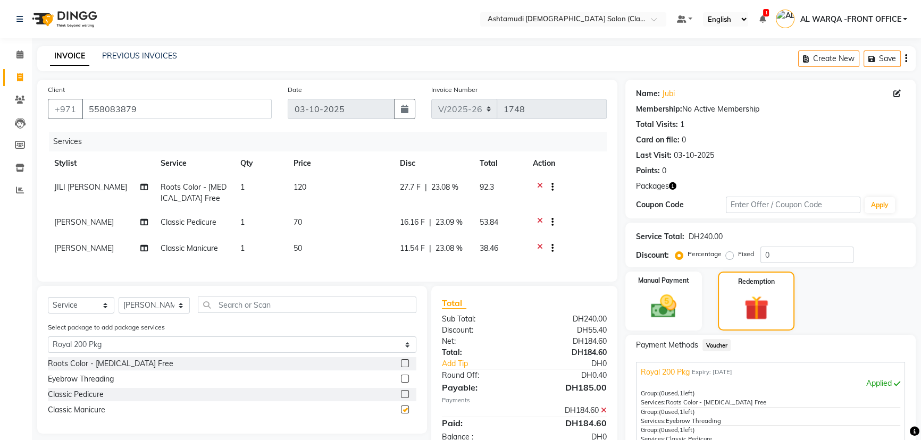
checkbox input "false"
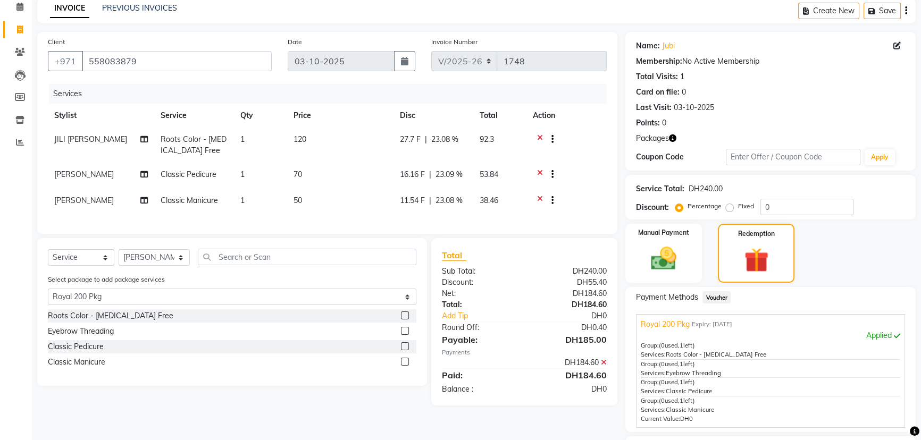
scroll to position [137, 0]
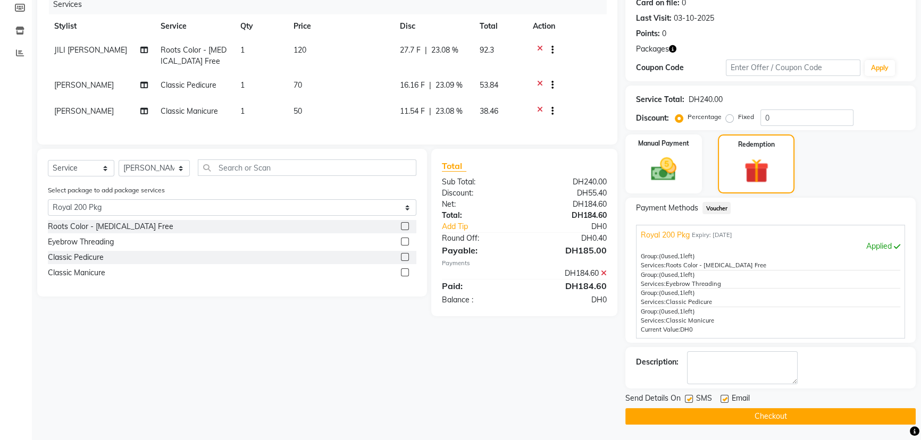
click at [707, 417] on button "Checkout" at bounding box center [770, 416] width 290 height 16
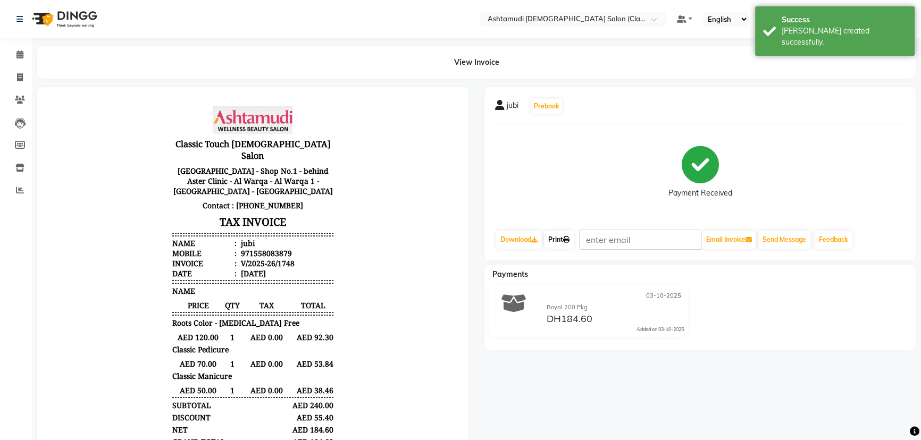
click at [555, 238] on link "Print" at bounding box center [559, 240] width 30 height 18
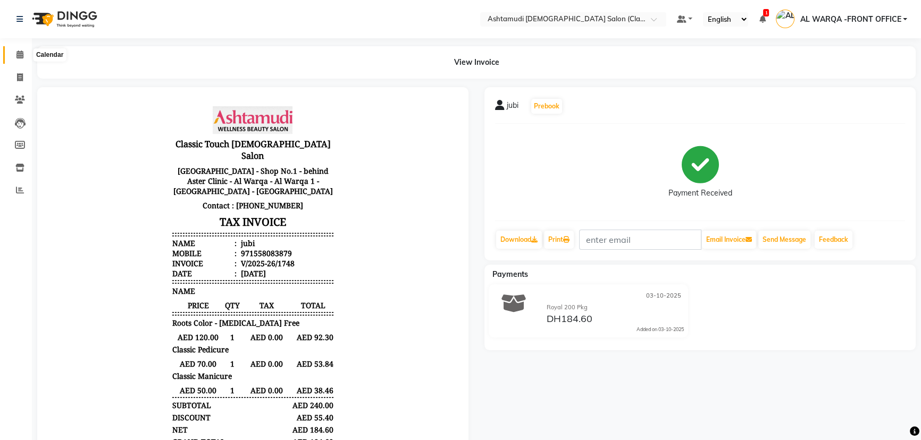
click at [23, 56] on icon at bounding box center [19, 55] width 7 height 8
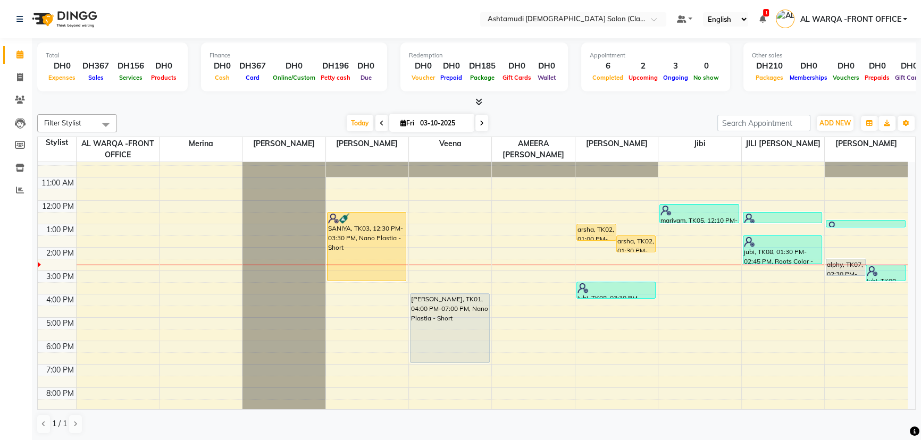
scroll to position [48, 0]
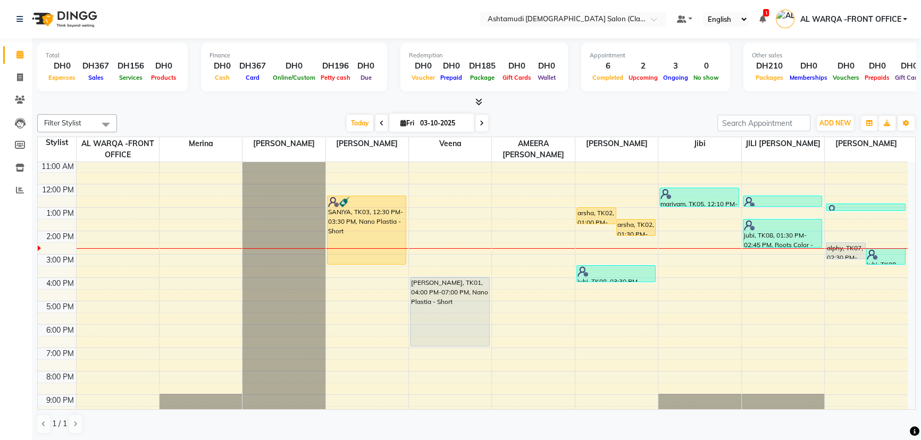
click at [835, 248] on div at bounding box center [866, 248] width 83 height 1
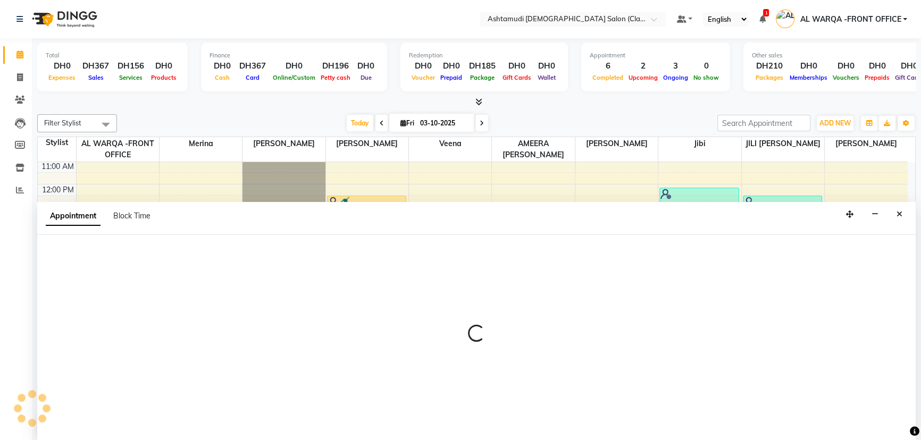
scroll to position [0, 0]
select select "82443"
select select "870"
select select "tentative"
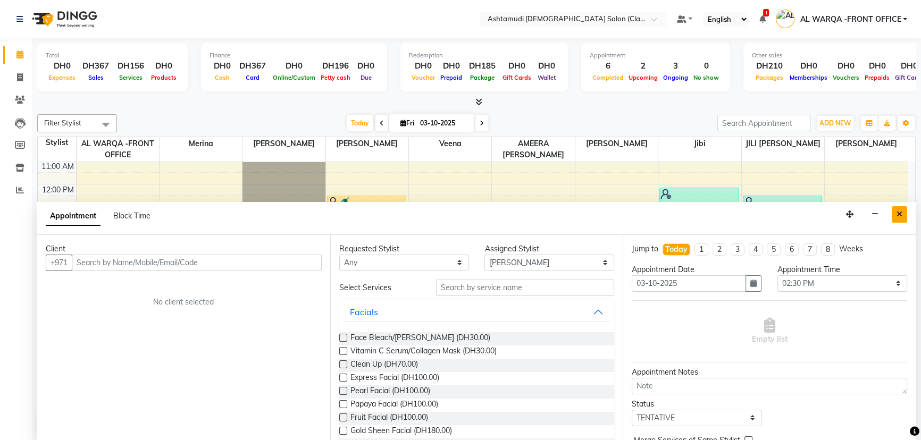
click at [899, 214] on icon "Close" at bounding box center [900, 214] width 6 height 7
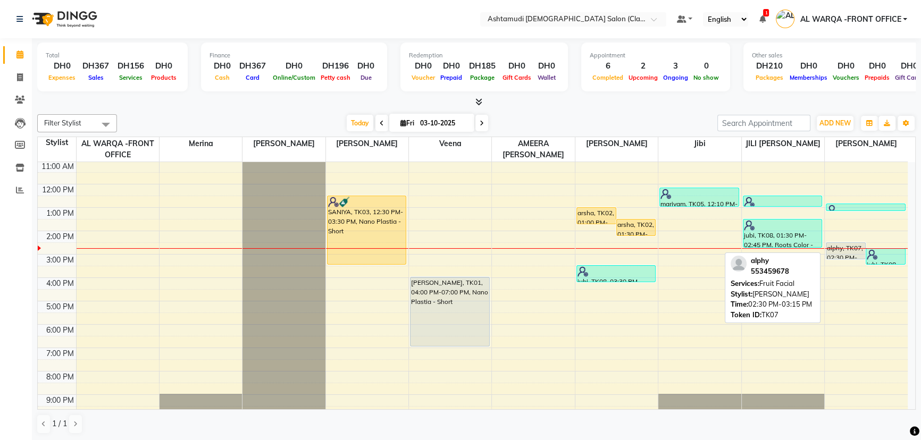
click at [861, 243] on div "alphy, TK07, 02:30 PM-03:15 PM, Fruit Facial" at bounding box center [845, 251] width 39 height 16
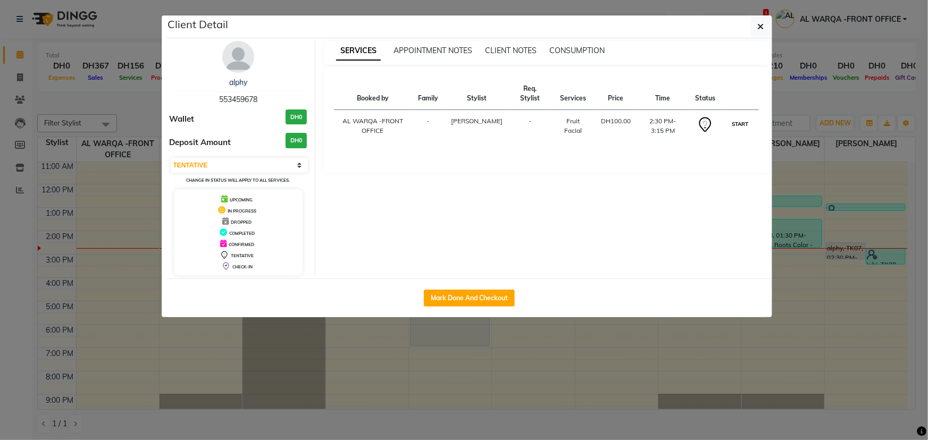
click at [739, 120] on button "START" at bounding box center [740, 124] width 22 height 13
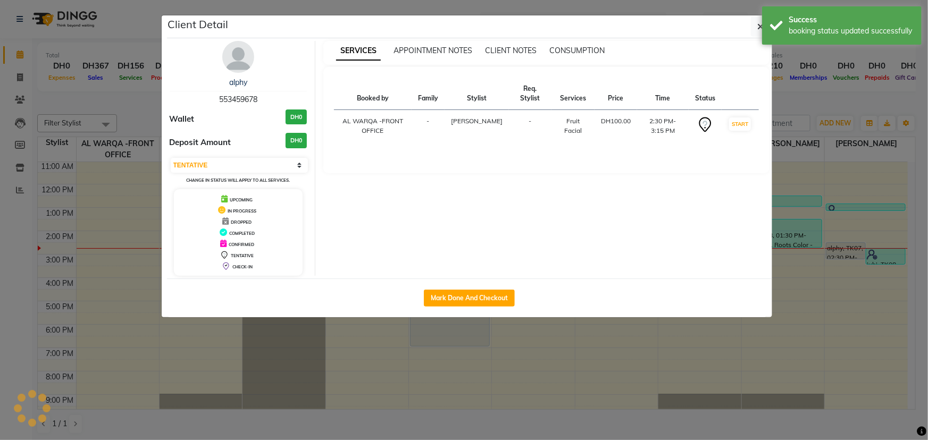
select select "1"
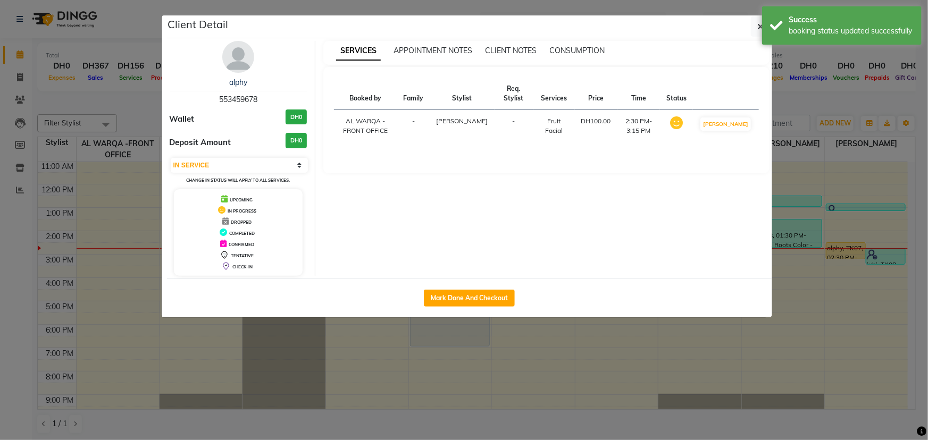
drag, startPoint x: 616, startPoint y: 398, endPoint x: 686, endPoint y: 368, distance: 76.2
click at [619, 395] on ngb-modal-window "Client Detail alphy 553459678 Wallet DH0 Deposit Amount DH0 Select IN SERVICE C…" at bounding box center [464, 220] width 928 height 440
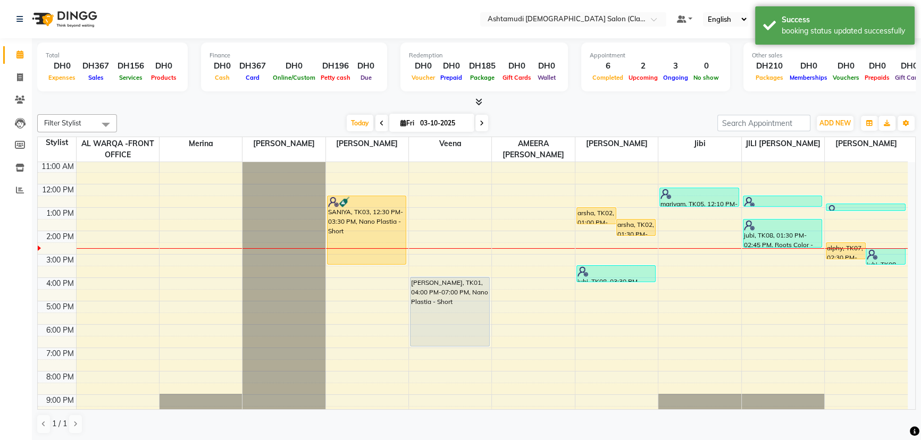
click at [750, 297] on div "9:00 AM 10:00 AM 11:00 AM 12:00 PM 1:00 PM 2:00 PM 3:00 PM 4:00 PM 5:00 PM 6:00…" at bounding box center [473, 277] width 870 height 327
select select "89076"
select select "tentative"
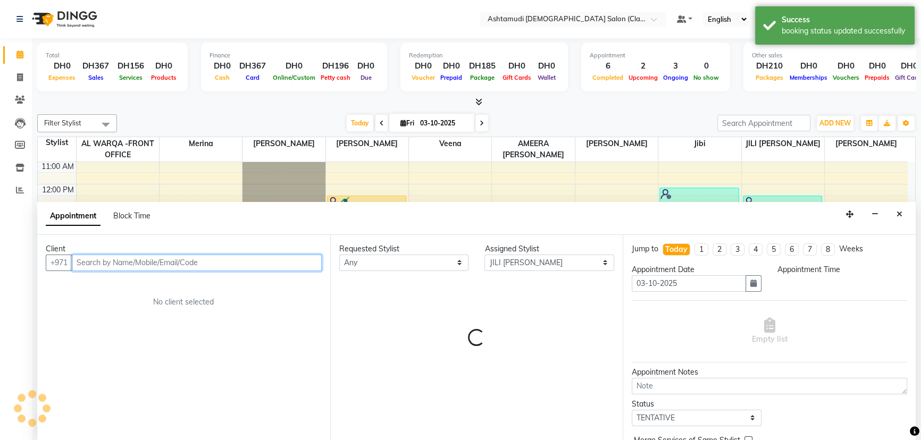
select select "990"
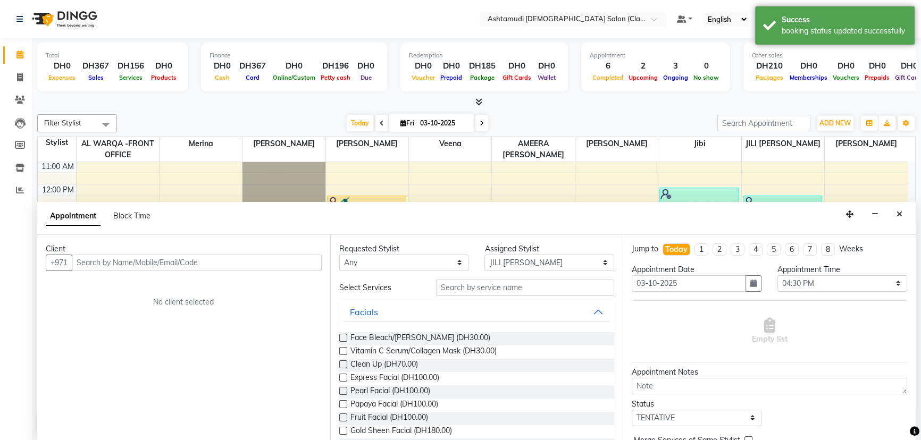
click at [912, 215] on div "Appointment Block Time" at bounding box center [476, 218] width 879 height 33
click at [904, 215] on button "Close" at bounding box center [899, 214] width 15 height 16
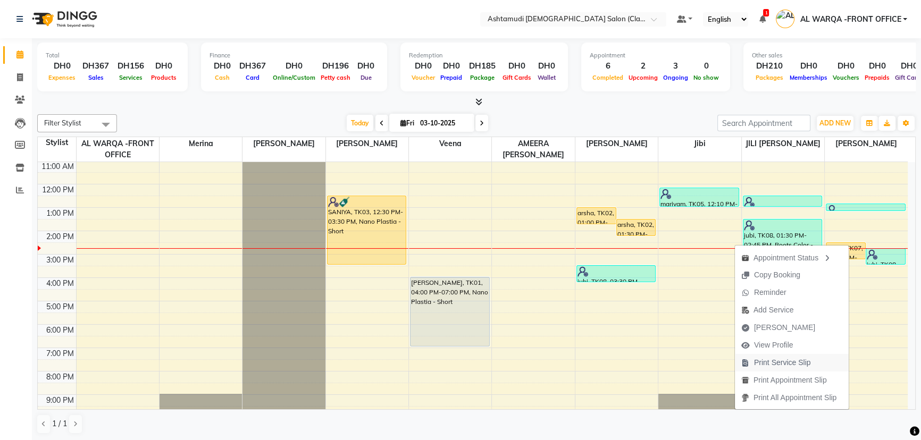
click at [776, 368] on span "Print Service Slip" at bounding box center [782, 362] width 57 height 11
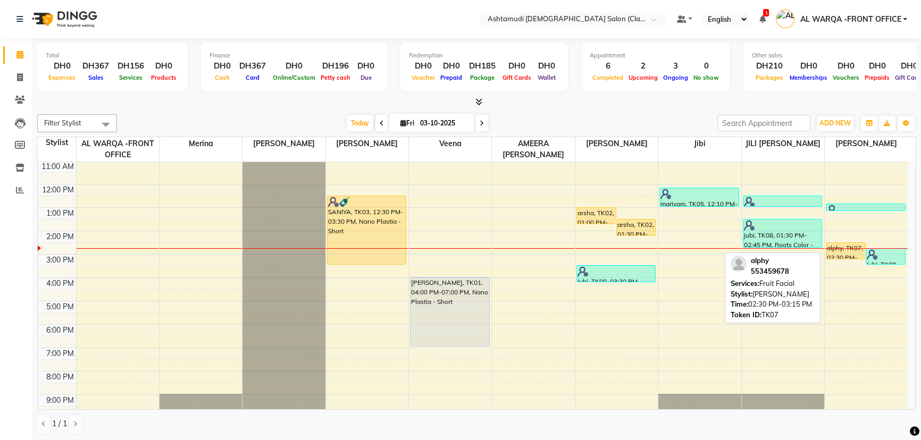
click at [843, 248] on div "alphy, TK07, 02:30 PM-03:15 PM, Fruit Facial" at bounding box center [845, 251] width 39 height 16
select select "1"
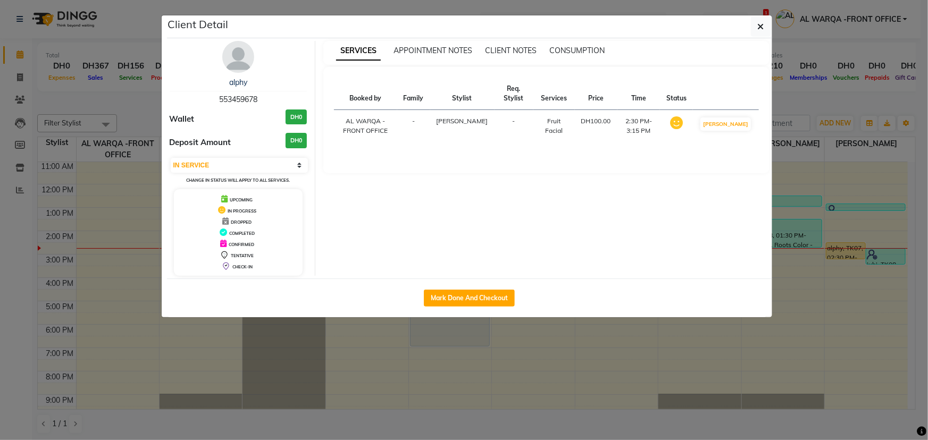
click at [862, 311] on ngb-modal-window "Client Detail alphy 553459678 Wallet DH0 Deposit Amount DH0 Select IN SERVICE C…" at bounding box center [464, 220] width 928 height 440
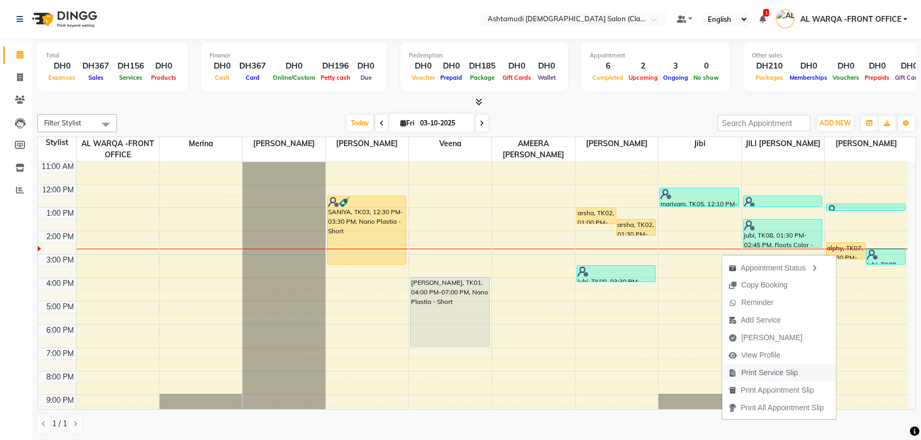
click at [776, 375] on span "Print Service Slip" at bounding box center [769, 373] width 57 height 11
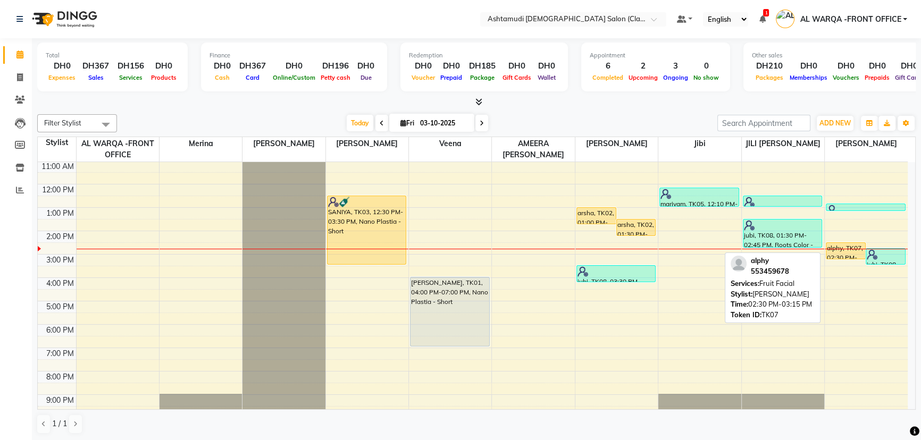
click at [845, 255] on div "alphy, TK07, 02:30 PM-03:15 PM, Fruit Facial" at bounding box center [845, 251] width 39 height 16
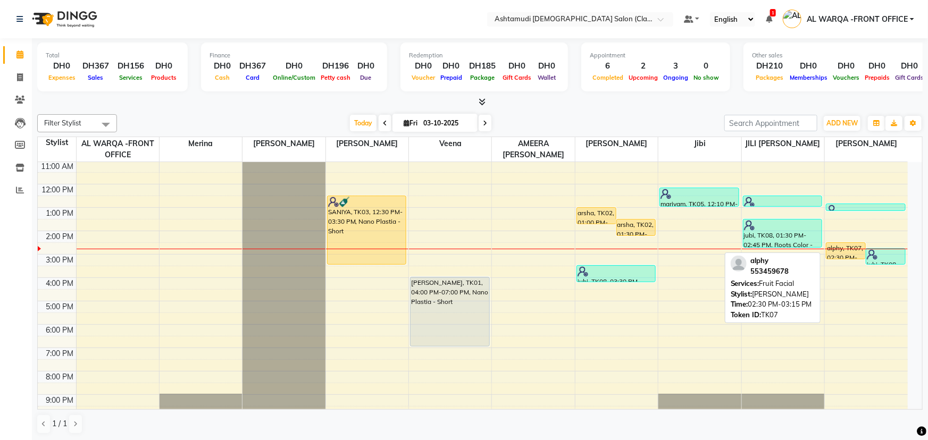
select select "1"
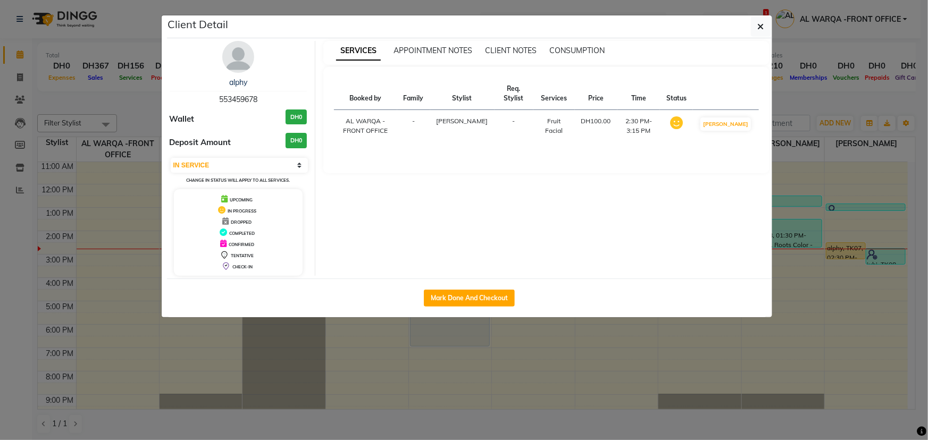
click at [821, 313] on ngb-modal-window "Client Detail alphy 553459678 Wallet DH0 Deposit Amount DH0 Select IN SERVICE C…" at bounding box center [464, 220] width 928 height 440
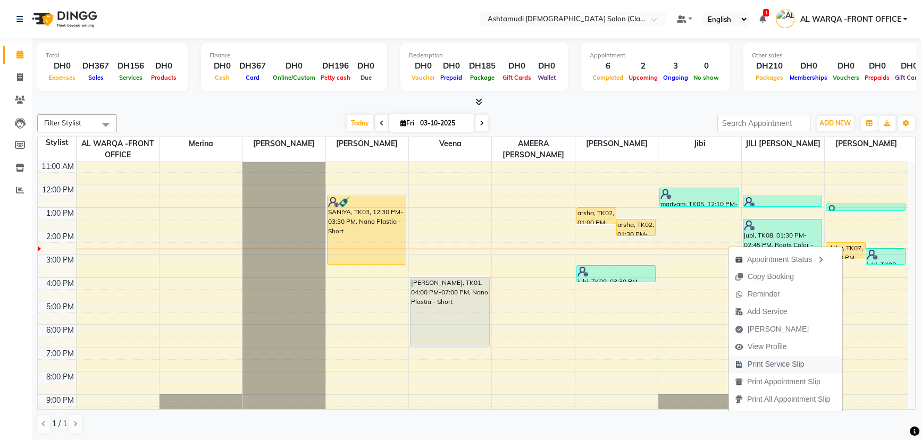
click at [764, 361] on span "Print Service Slip" at bounding box center [776, 364] width 57 height 11
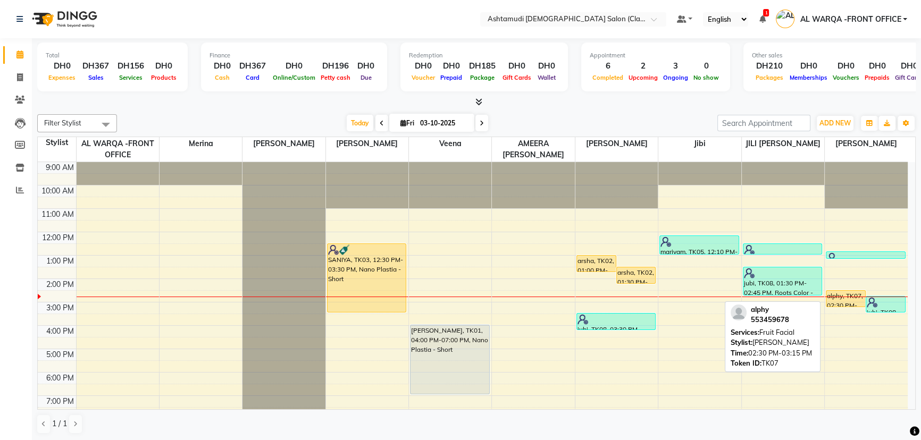
click at [856, 301] on div "alphy, TK07, 02:30 PM-03:15 PM, Fruit Facial" at bounding box center [845, 299] width 39 height 16
select select "1"
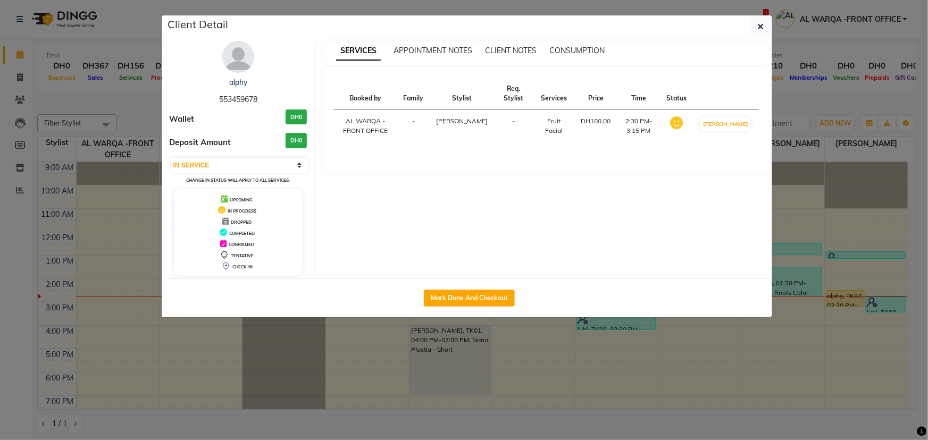
drag, startPoint x: 824, startPoint y: 352, endPoint x: 835, endPoint y: 277, distance: 76.3
click at [824, 352] on ngb-modal-window "Client Detail alphy 553459678 Wallet DH0 Deposit Amount DH0 Select IN SERVICE C…" at bounding box center [464, 220] width 928 height 440
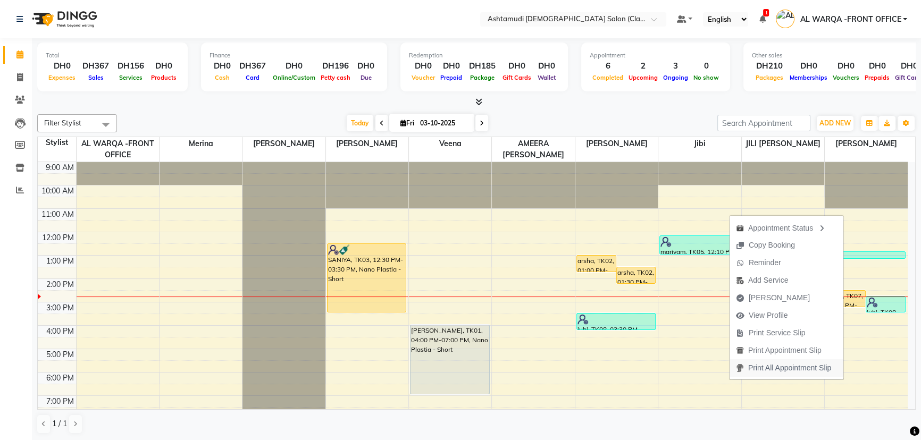
click at [782, 371] on span "Print All Appointment Slip" at bounding box center [789, 368] width 83 height 11
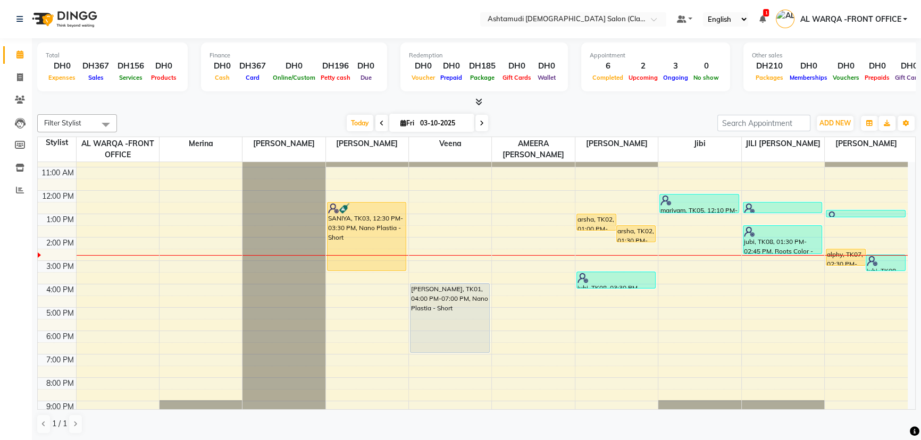
scroll to position [78, 0]
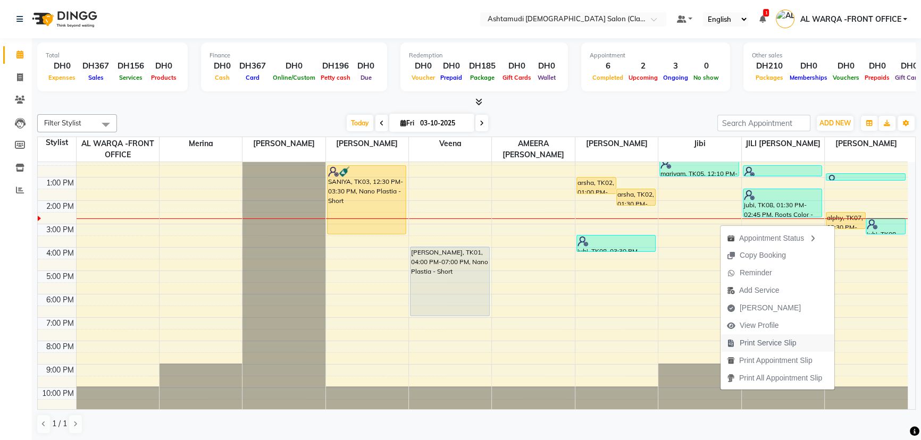
click at [766, 344] on span "Print Service Slip" at bounding box center [768, 343] width 57 height 11
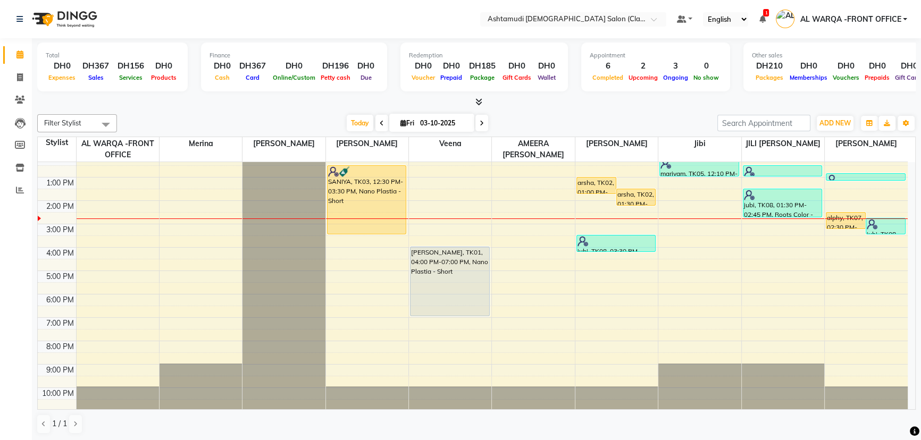
click at [834, 299] on div "9:00 AM 10:00 AM 11:00 AM 12:00 PM 1:00 PM 2:00 PM 3:00 PM 4:00 PM 5:00 PM 6:00…" at bounding box center [473, 247] width 870 height 327
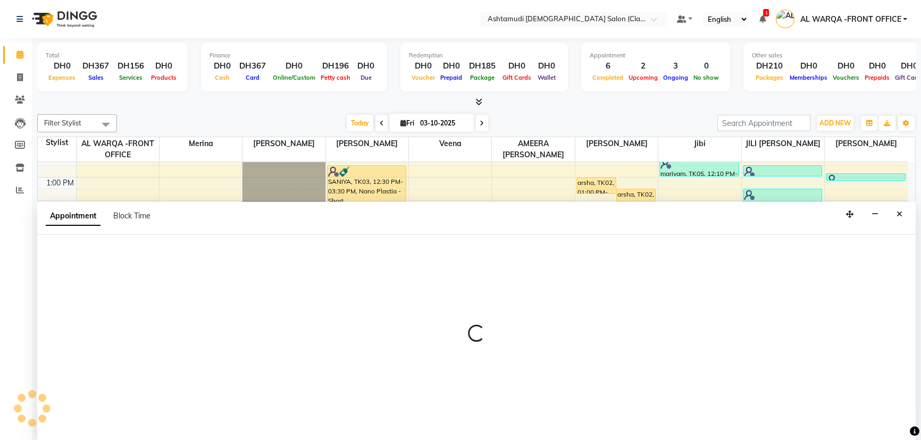
select select "82443"
select select "tentative"
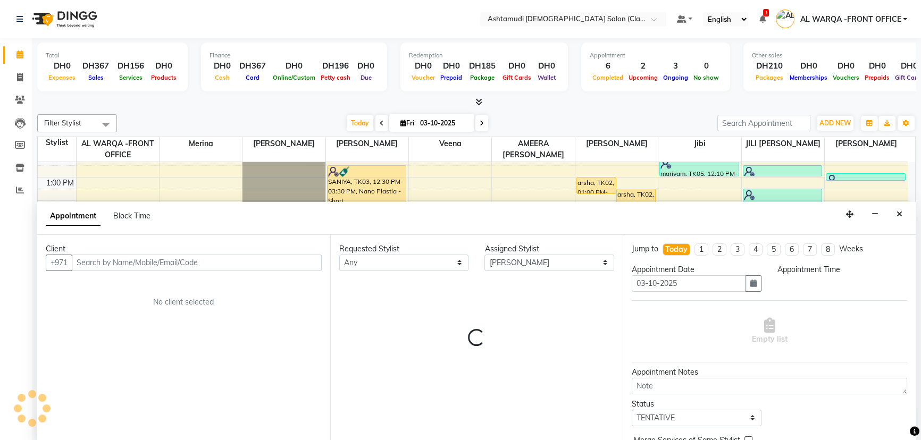
scroll to position [0, 0]
select select "1080"
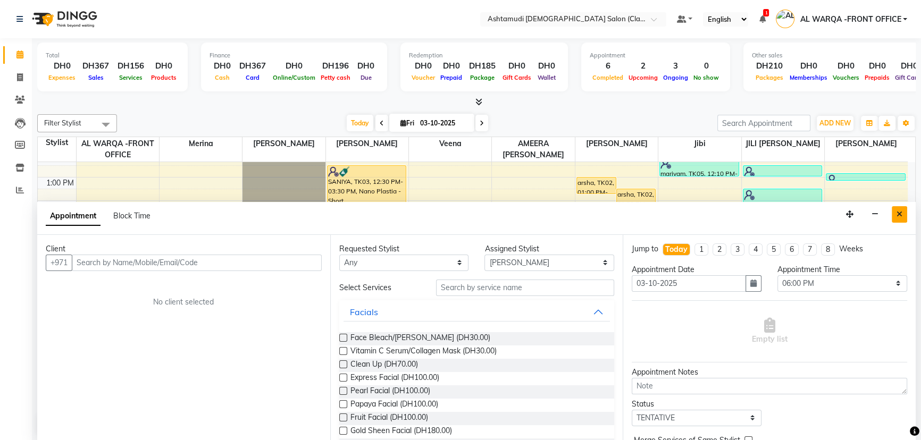
click at [902, 208] on button "Close" at bounding box center [899, 214] width 15 height 16
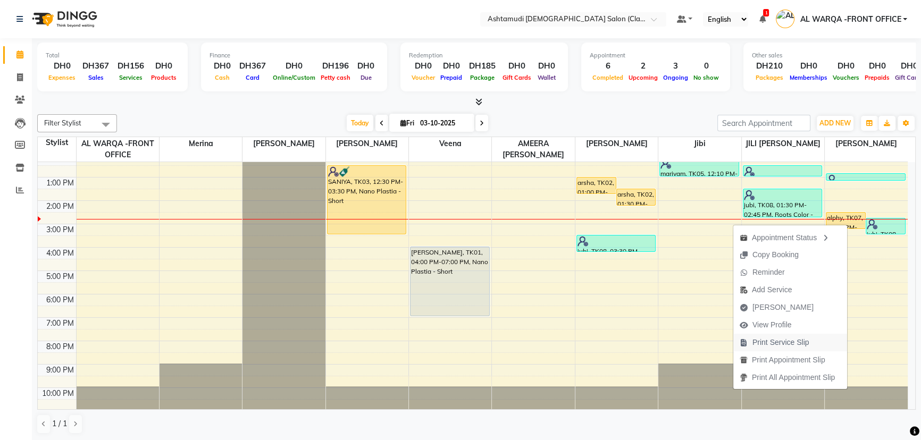
click at [787, 344] on span "Print Service Slip" at bounding box center [781, 342] width 57 height 11
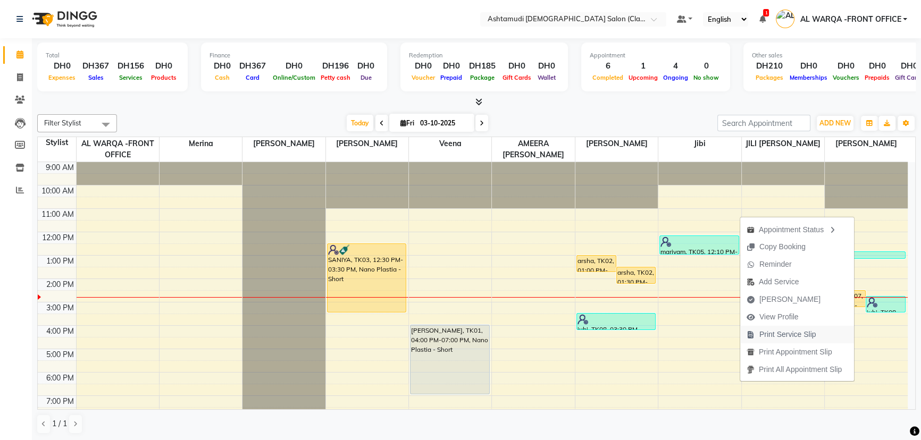
click at [818, 335] on span "Print Service Slip" at bounding box center [781, 335] width 82 height 18
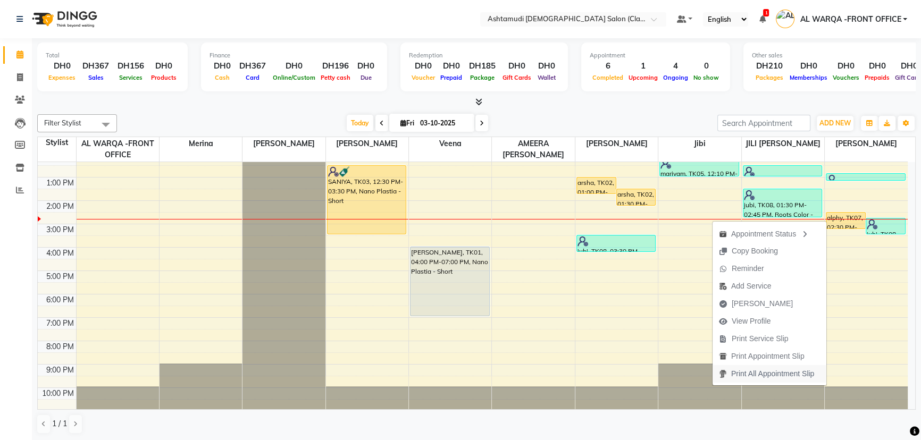
click at [745, 372] on span "Print All Appointment Slip" at bounding box center [772, 374] width 83 height 11
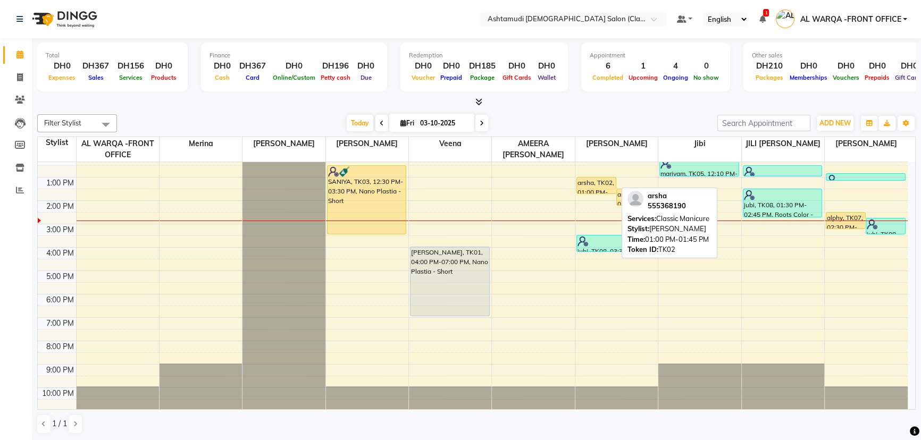
click at [597, 183] on div "arsha, TK02, 01:00 PM-01:45 PM, Classic Manicure" at bounding box center [596, 186] width 39 height 16
select select "1"
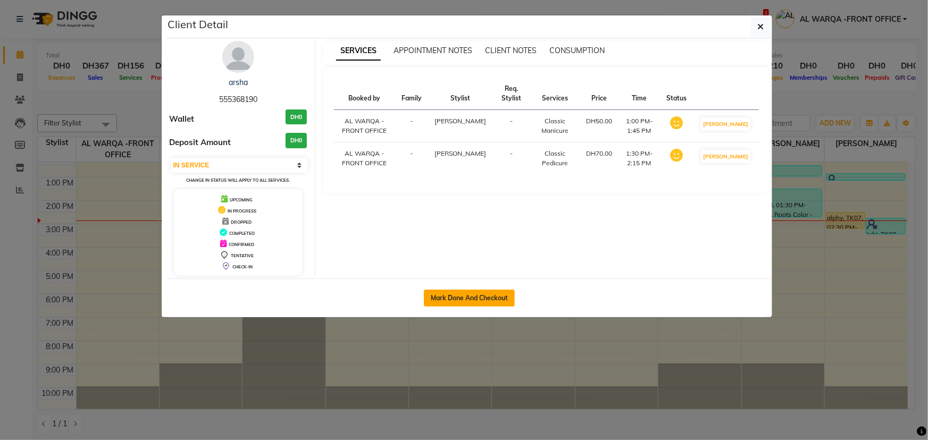
click at [487, 296] on button "Mark Done And Checkout" at bounding box center [469, 298] width 91 height 17
select select "service"
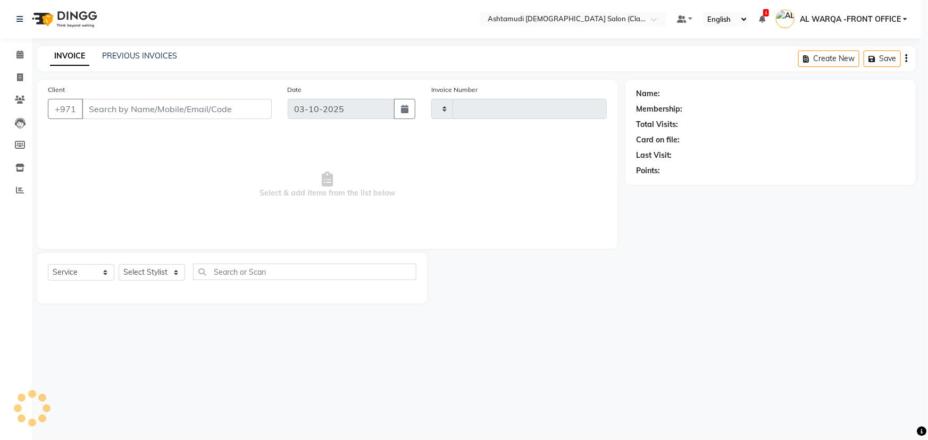
type input "1749"
select select "8201"
type input "555368190"
select select "82444"
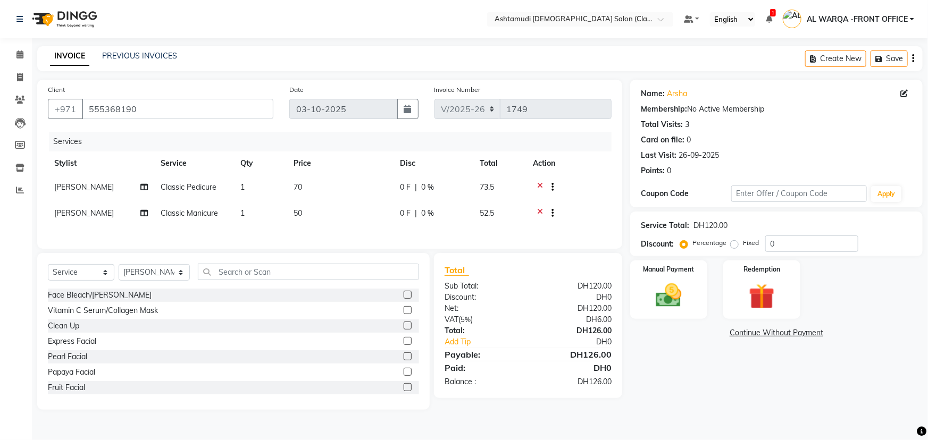
click at [71, 187] on span "[PERSON_NAME]" at bounding box center [84, 187] width 60 height 10
select select "82444"
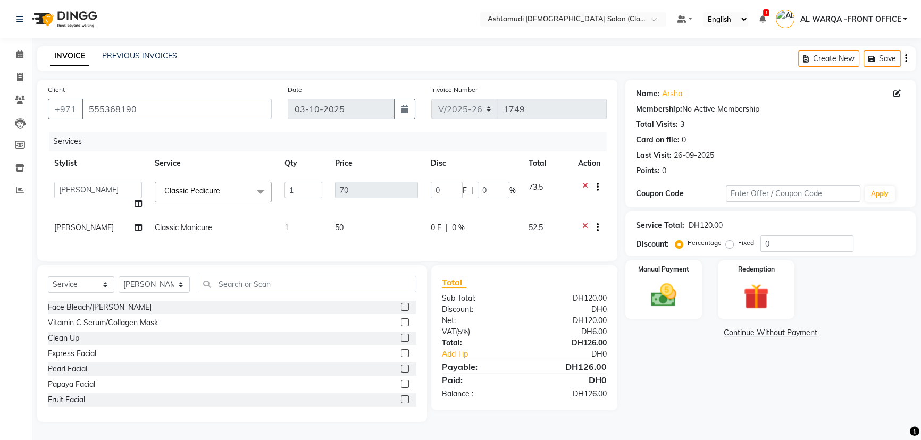
click at [69, 228] on span "[PERSON_NAME]" at bounding box center [84, 228] width 60 height 10
select select "82444"
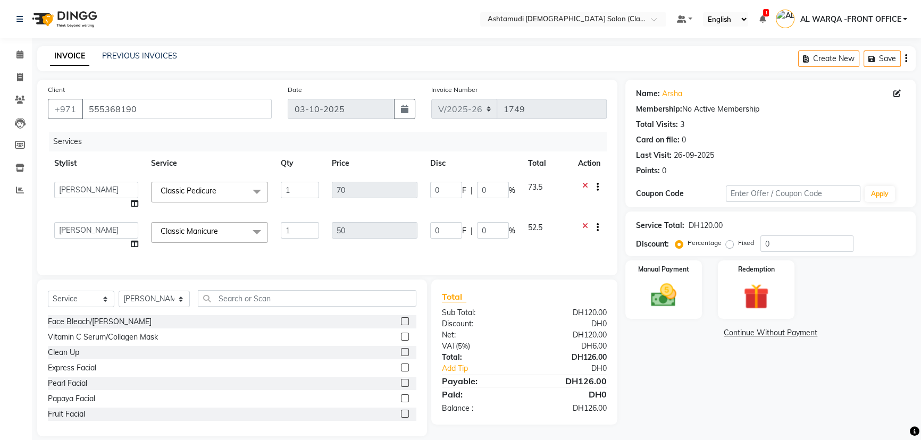
click at [69, 228] on select "AL WARQA -FRONT OFFICE AMEERA NIHAL Anita Jibi JILI MAHALIA Merina Rachna Souad…" at bounding box center [96, 230] width 84 height 16
select select "77683"
click at [144, 307] on select "Select Stylist AL WARQA -FRONT OFFICE AMEERA [PERSON_NAME] [PERSON_NAME] JILI […" at bounding box center [154, 299] width 71 height 16
select select "77683"
click at [119, 298] on select "Select Stylist AL WARQA -FRONT OFFICE AMEERA [PERSON_NAME] [PERSON_NAME] JILI […" at bounding box center [154, 299] width 71 height 16
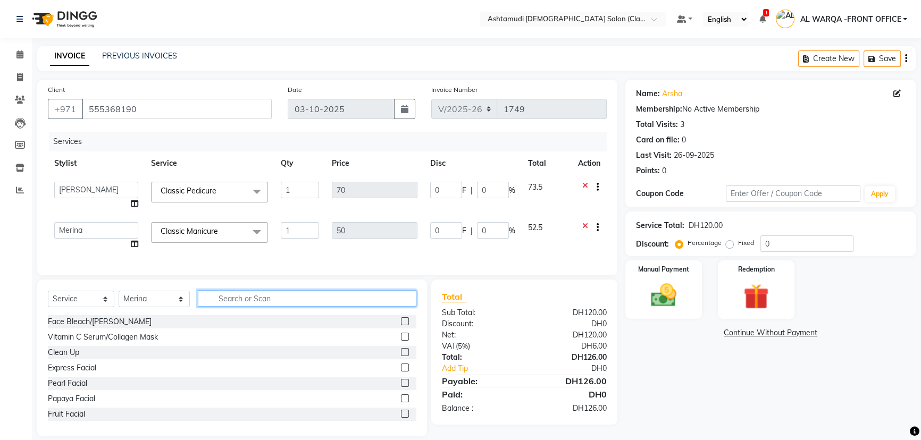
drag, startPoint x: 253, startPoint y: 303, endPoint x: 270, endPoint y: 304, distance: 17.0
click at [257, 302] on input "text" at bounding box center [307, 298] width 219 height 16
type input "pe"
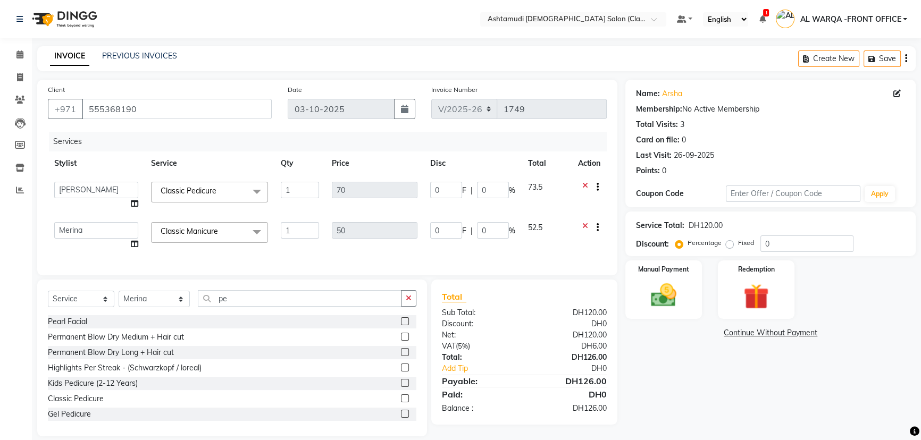
click at [401, 325] on label at bounding box center [405, 322] width 8 height 8
click at [401, 325] on input "checkbox" at bounding box center [404, 322] width 7 height 7
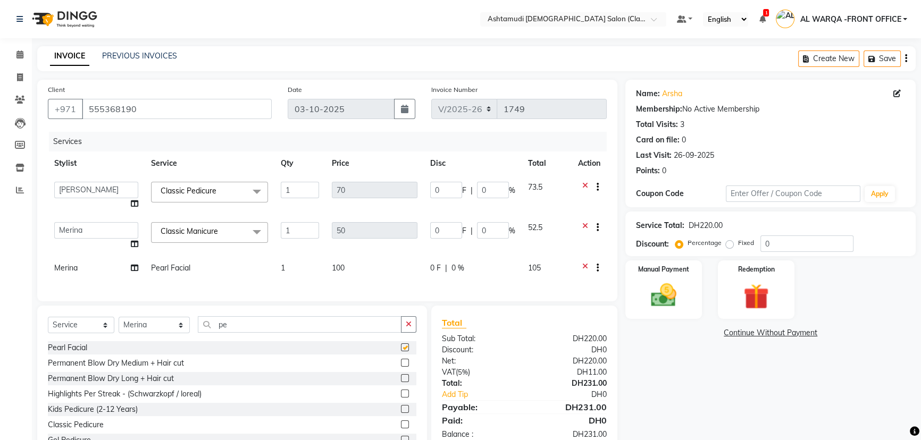
checkbox input "false"
click at [305, 333] on input "pe" at bounding box center [300, 324] width 204 height 16
type input "p"
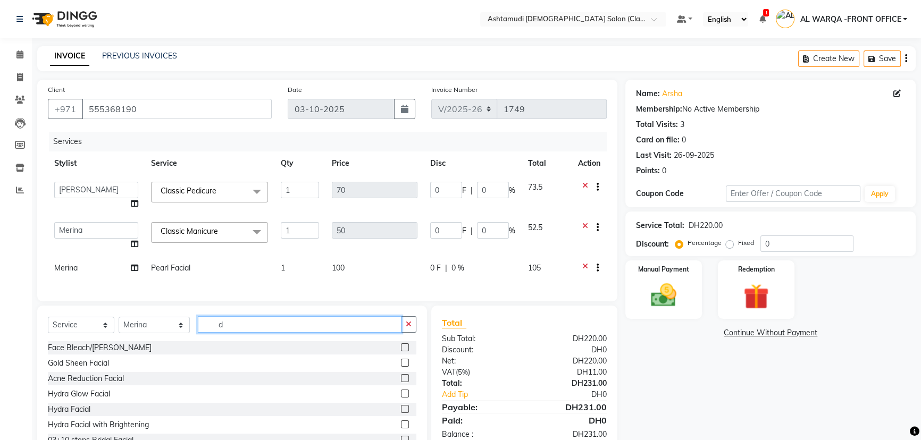
type input "d"
click at [401, 352] on label at bounding box center [405, 348] width 8 height 8
click at [401, 352] on input "checkbox" at bounding box center [404, 348] width 7 height 7
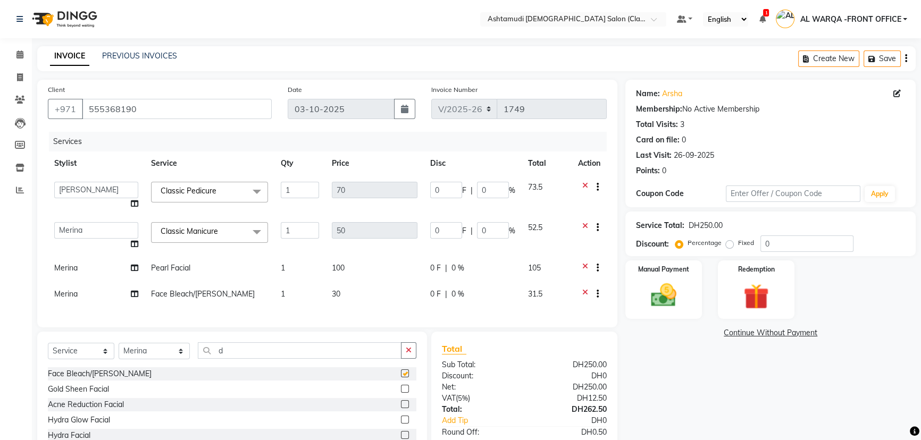
checkbox input "false"
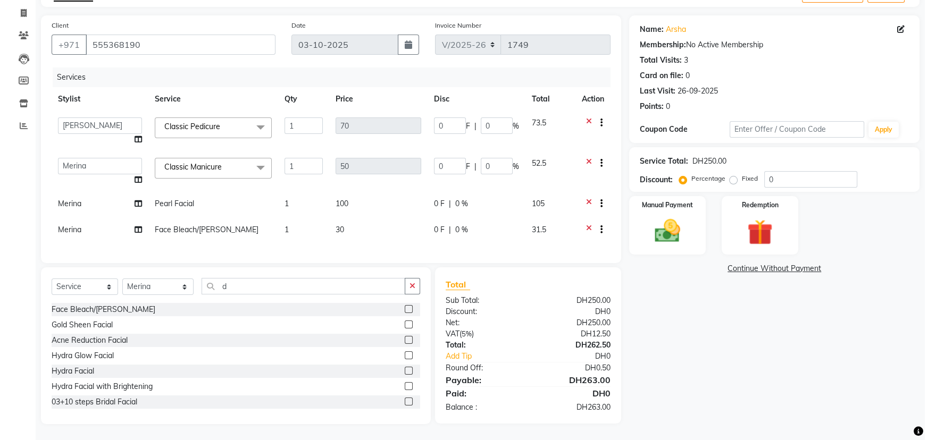
scroll to position [71, 0]
click at [807, 180] on input "0" at bounding box center [807, 179] width 93 height 16
type input "01"
type input "0.7"
type input "1"
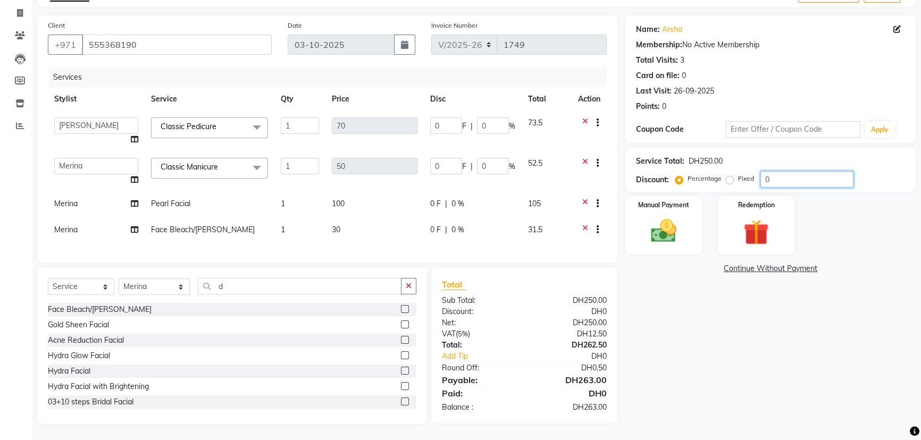
type input "0.5"
type input "1"
type input "015"
type input "10.5"
type input "15"
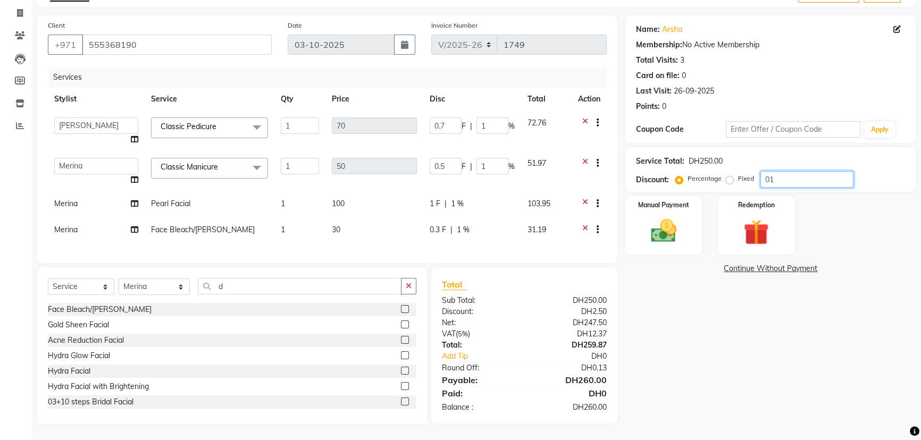
type input "7.5"
type input "15"
type input "015"
click at [893, 26] on icon at bounding box center [896, 29] width 7 height 7
select select "3798"
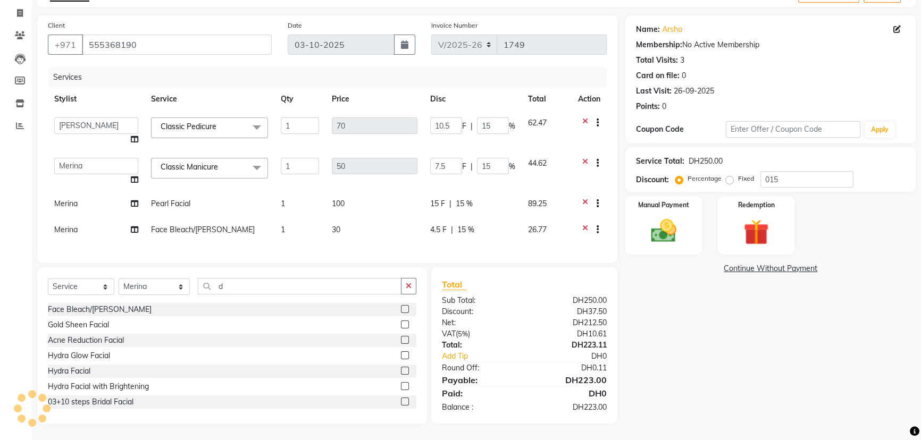
select select "[DEMOGRAPHIC_DATA]"
select select "54219"
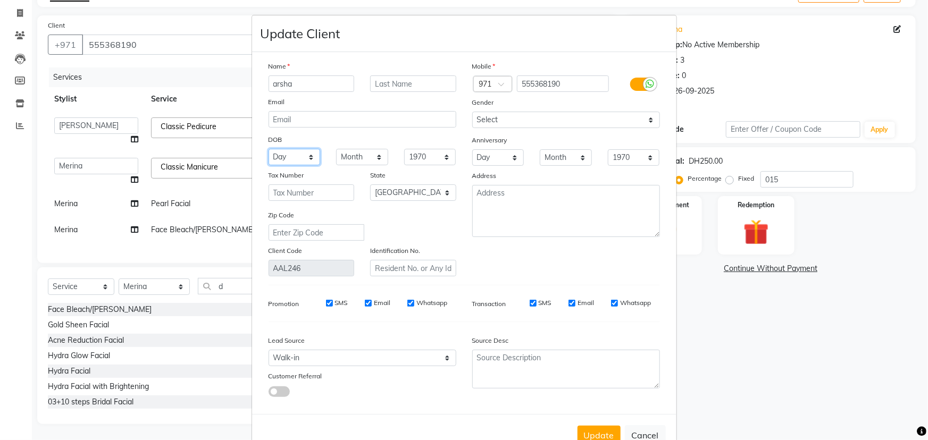
click at [284, 160] on select "Day 01 02 03 04 05 06 07 08 09 10 11 12 13 14 15 16 17 18 19 20 21 22 23 24 25 …" at bounding box center [295, 157] width 52 height 16
select select "15"
click at [269, 149] on select "Day 01 02 03 04 05 06 07 08 09 10 11 12 13 14 15 16 17 18 19 20 21 22 23 24 25 …" at bounding box center [295, 157] width 52 height 16
click at [360, 153] on select "Month January February March April May June July August September October Novem…" at bounding box center [362, 157] width 52 height 16
select select "04"
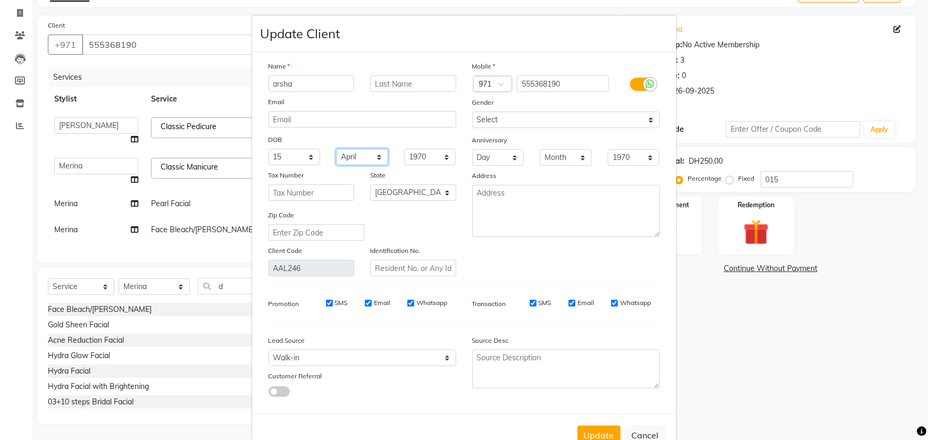
click at [336, 149] on select "Month January February March April May June July August September October Novem…" at bounding box center [362, 157] width 52 height 16
click at [487, 156] on select "Day 01 02 03 04 05 06 07 08 09 10 11 12 13 14 15 16 17 18 19 20 21 22 23 24 25 …" at bounding box center [498, 157] width 52 height 16
click at [276, 163] on select "Day 01 02 03 04 05 06 07 08 09 10 11 12 13 14 15 16 17 18 19 20 21 22 23 24 25 …" at bounding box center [295, 157] width 52 height 16
select select "05"
click at [269, 149] on select "Day 01 02 03 04 05 06 07 08 09 10 11 12 13 14 15 16 17 18 19 20 21 22 23 24 25 …" at bounding box center [295, 157] width 52 height 16
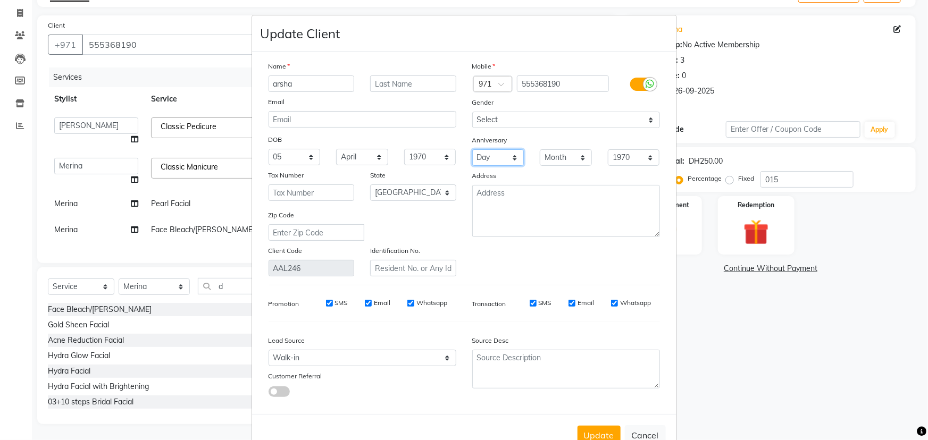
click at [479, 164] on select "Day 01 02 03 04 05 06 07 08 09 10 11 12 13 14 15 16 17 18 19 20 21 22 23 24 25 …" at bounding box center [498, 157] width 52 height 16
select select "07"
click at [472, 150] on select "Day 01 02 03 04 05 06 07 08 09 10 11 12 13 14 15 16 17 18 19 20 21 22 23 24 25 …" at bounding box center [498, 157] width 52 height 16
click at [542, 168] on div "Mobile Country Code × 971 555368190 Gender Select Male Female Other Prefer Not …" at bounding box center [566, 169] width 204 height 216
click at [544, 160] on select "Month January February March April May June July August September October Novem…" at bounding box center [566, 157] width 52 height 16
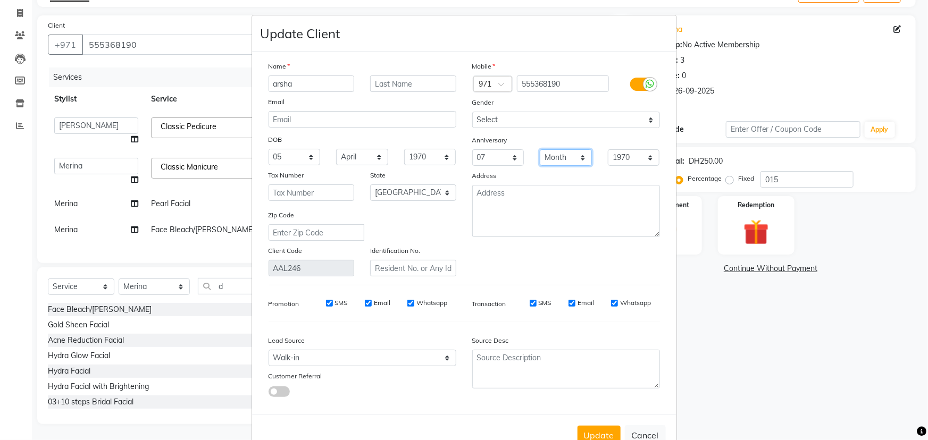
select select "05"
click at [540, 150] on select "Month January February March April May June July August September October Novem…" at bounding box center [566, 157] width 52 height 16
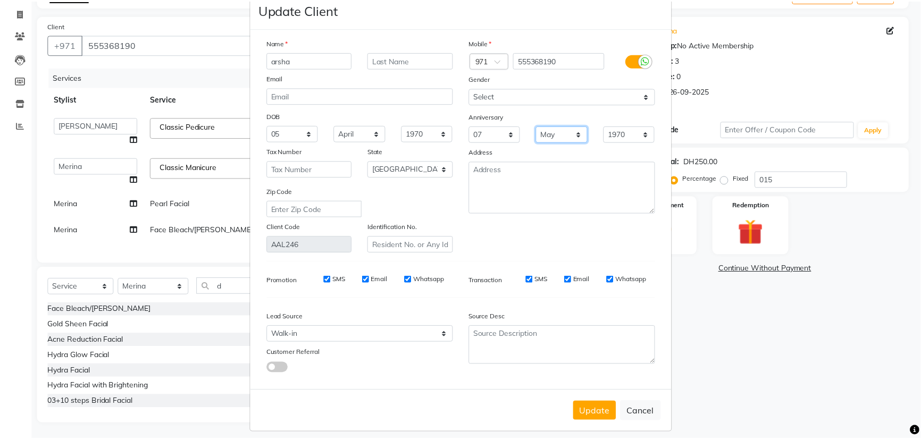
scroll to position [35, 0]
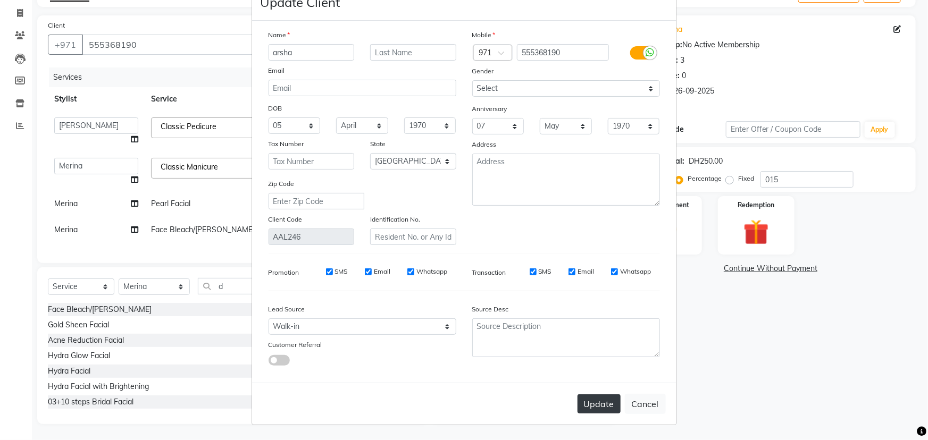
click at [598, 399] on button "Update" at bounding box center [599, 404] width 43 height 19
select select
select select "null"
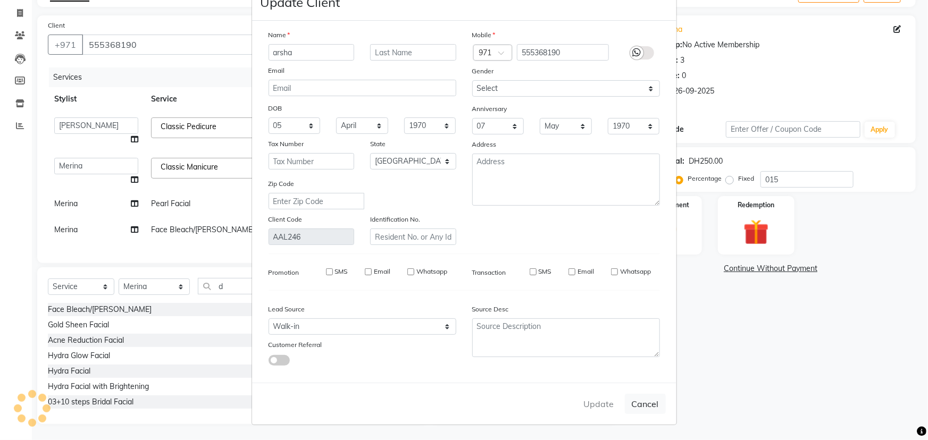
select select
checkbox input "false"
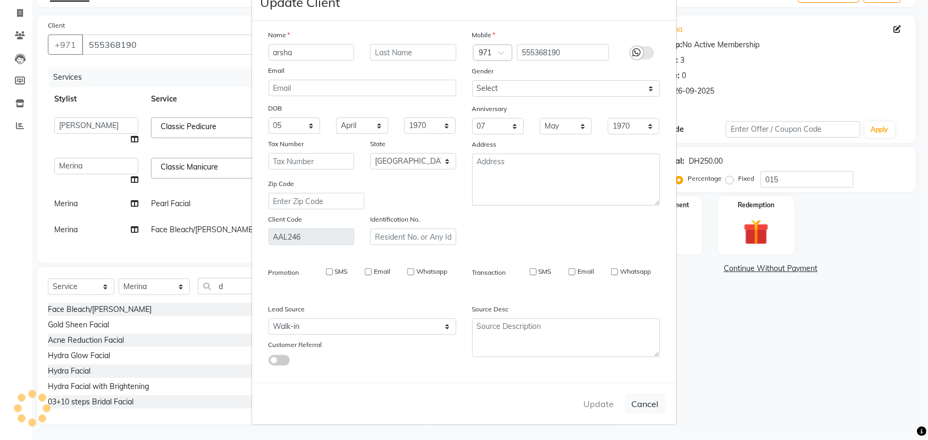
checkbox input "false"
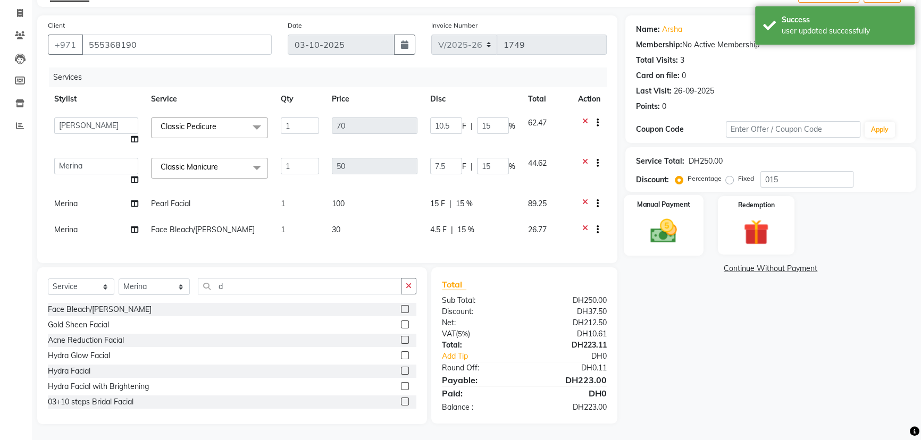
click at [644, 228] on img at bounding box center [663, 231] width 43 height 30
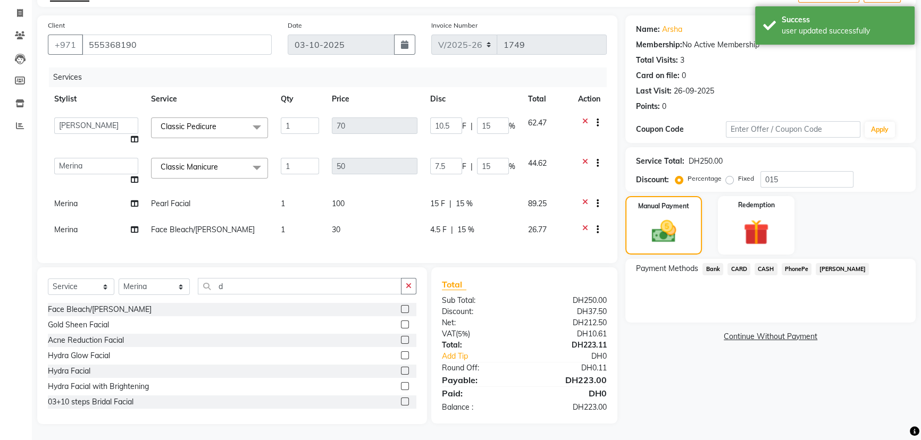
click at [738, 263] on span "CARD" at bounding box center [739, 269] width 23 height 12
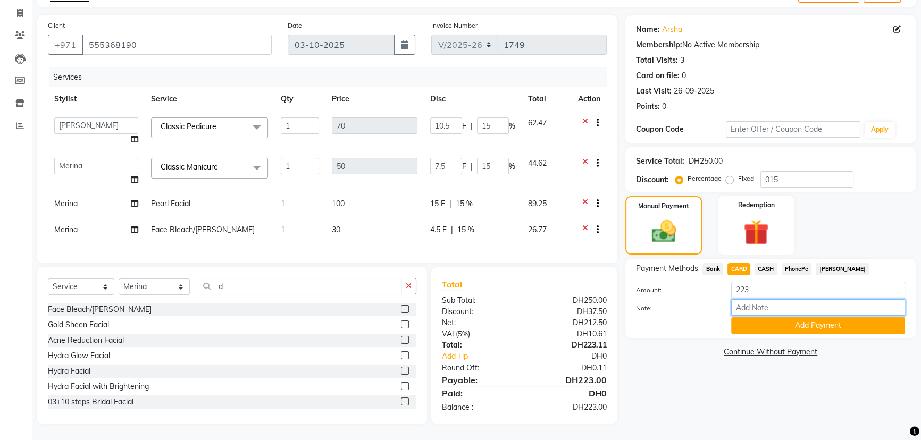
click at [787, 301] on input "Note:" at bounding box center [818, 307] width 174 height 16
type input "AMEERA"
click at [811, 318] on button "Add Payment" at bounding box center [818, 326] width 174 height 16
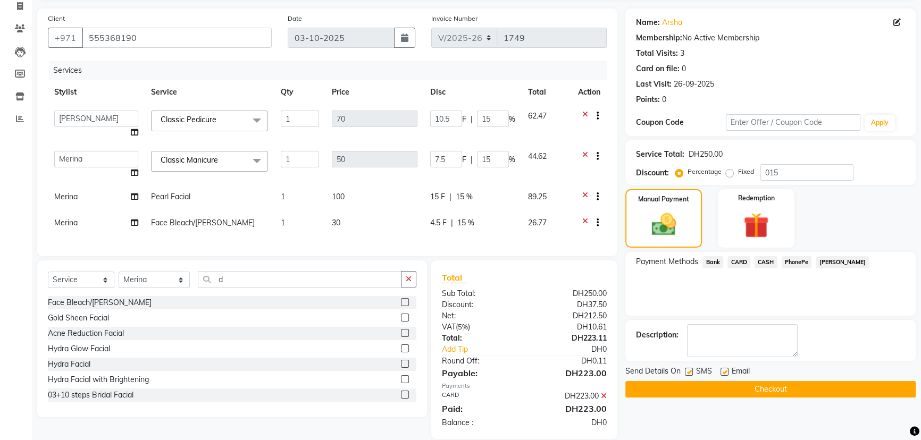
scroll to position [93, 0]
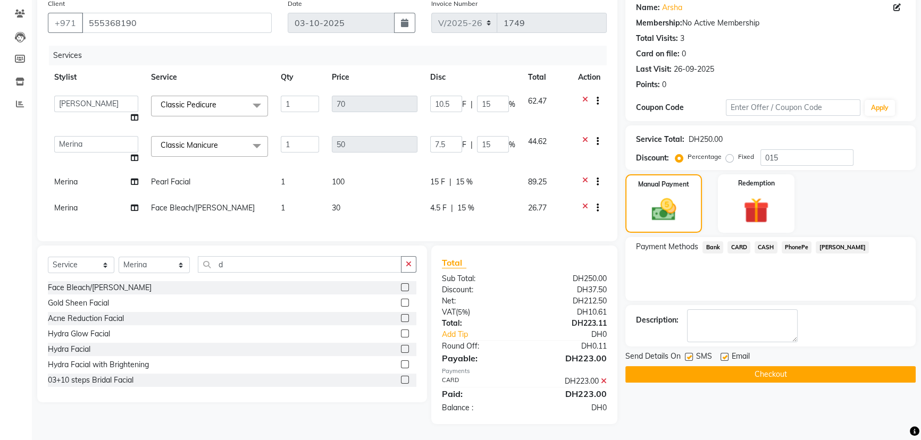
click at [661, 366] on button "Checkout" at bounding box center [770, 374] width 290 height 16
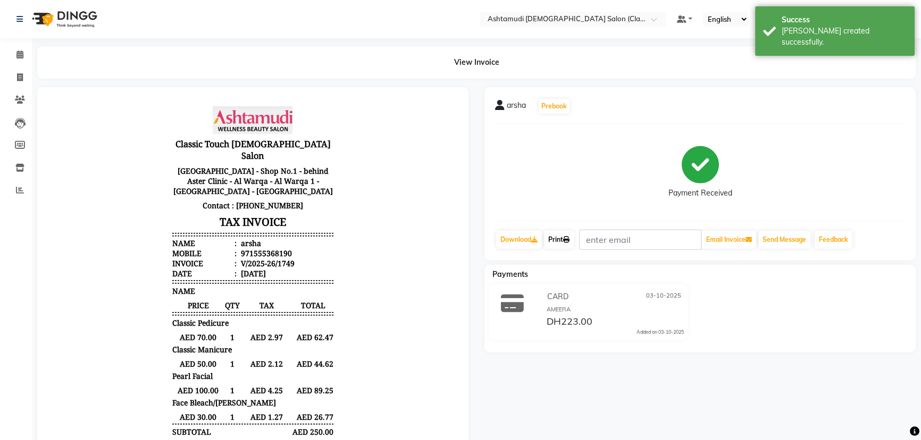
click at [559, 236] on link "Print" at bounding box center [559, 240] width 30 height 18
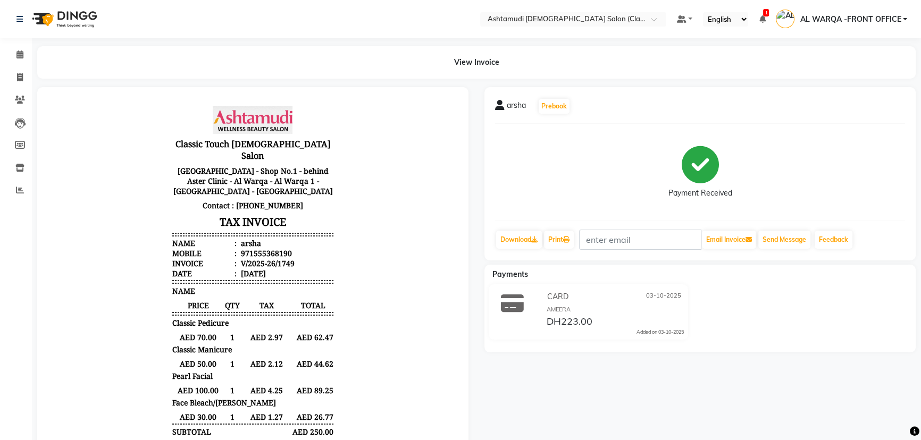
drag, startPoint x: 558, startPoint y: 165, endPoint x: 524, endPoint y: 162, distance: 33.7
click at [557, 165] on div "Payment Received" at bounding box center [700, 172] width 410 height 80
click at [18, 49] on span at bounding box center [20, 55] width 19 height 12
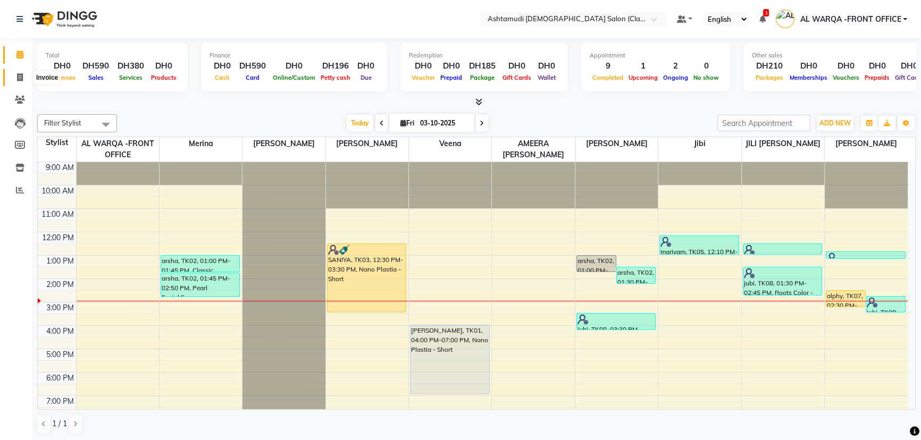
click at [18, 78] on icon at bounding box center [20, 77] width 6 height 8
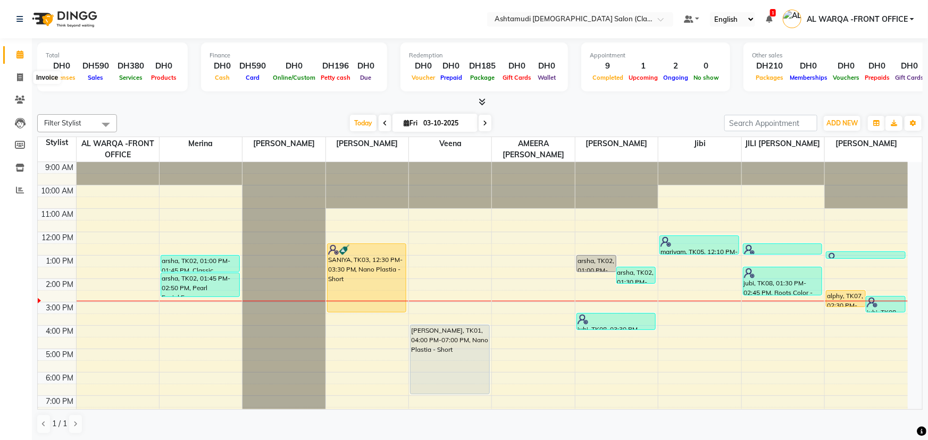
select select "8201"
select select "service"
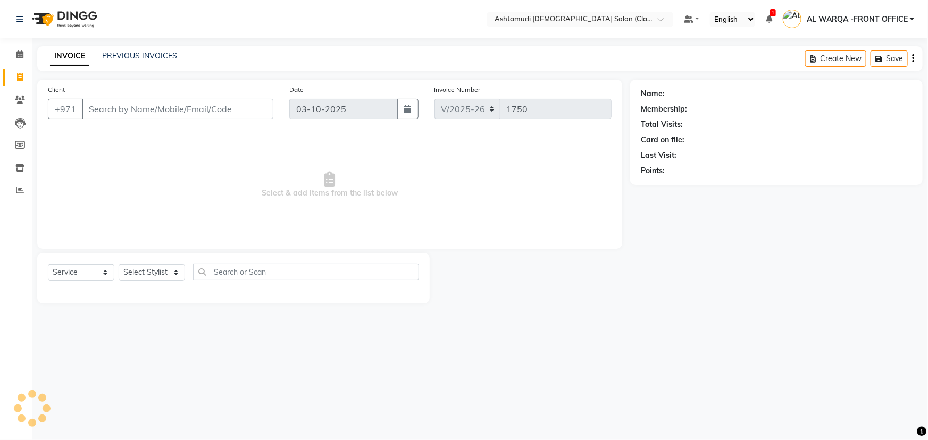
click at [131, 107] on input "Client" at bounding box center [177, 109] width 191 height 20
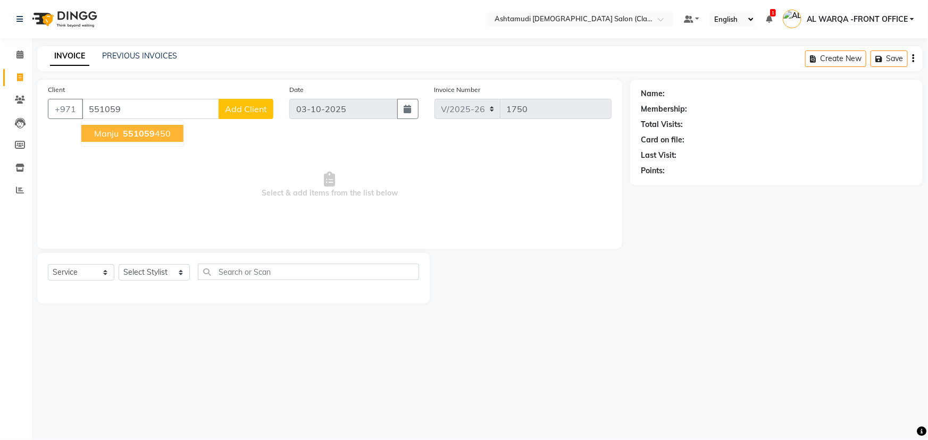
click at [137, 133] on span "551059" at bounding box center [139, 133] width 32 height 11
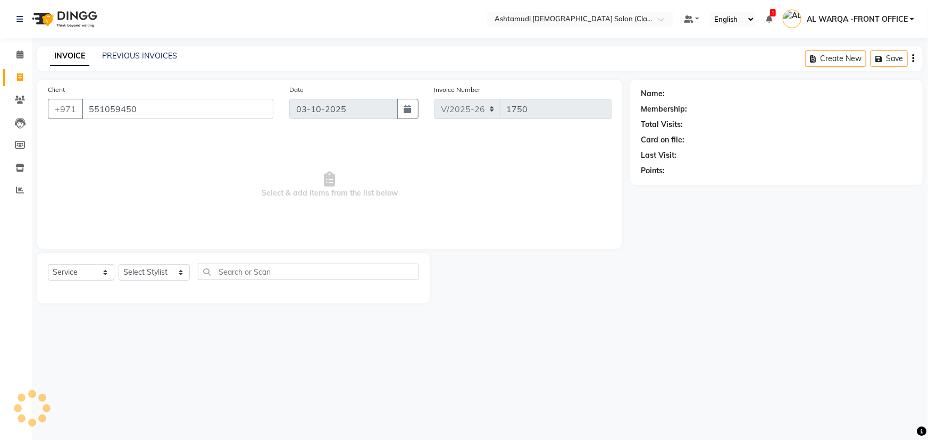
type input "551059450"
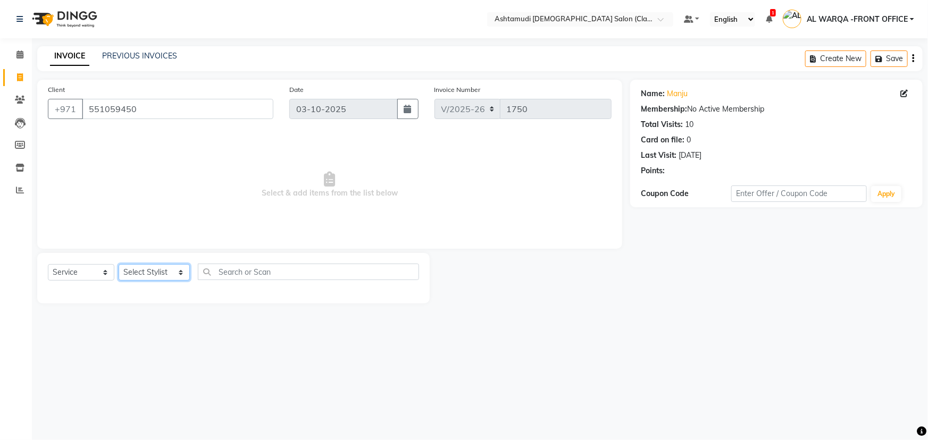
click at [146, 267] on select "Select Stylist AL WARQA -FRONT OFFICE AMEERA [PERSON_NAME] [PERSON_NAME] JILI […" at bounding box center [154, 272] width 71 height 16
select select "82444"
click at [119, 264] on select "Select Stylist AL WARQA -FRONT OFFICE AMEERA [PERSON_NAME] [PERSON_NAME] JILI […" at bounding box center [154, 272] width 71 height 16
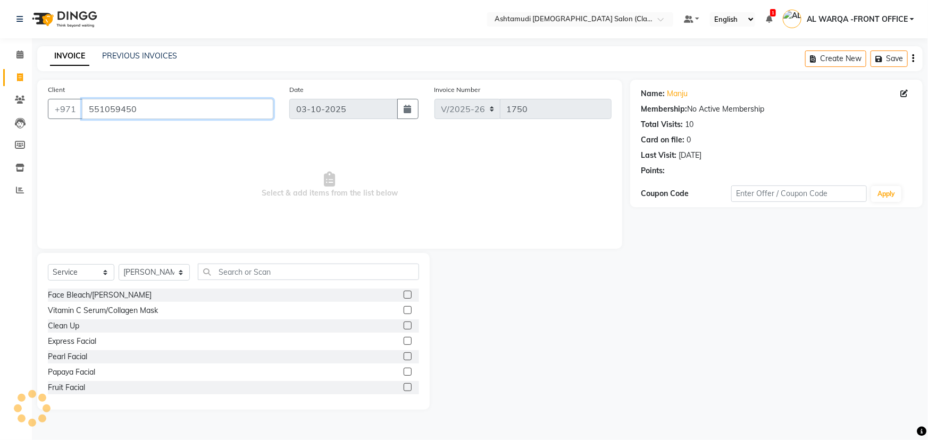
drag, startPoint x: 87, startPoint y: 110, endPoint x: 143, endPoint y: 112, distance: 56.4
click at [143, 112] on input "551059450" at bounding box center [177, 109] width 191 height 20
click at [22, 54] on icon at bounding box center [19, 55] width 7 height 8
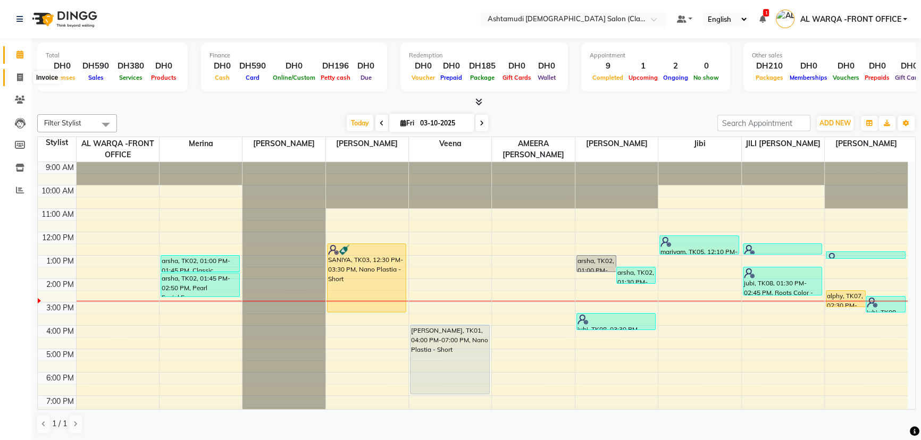
click at [17, 80] on icon at bounding box center [20, 77] width 6 height 8
select select "service"
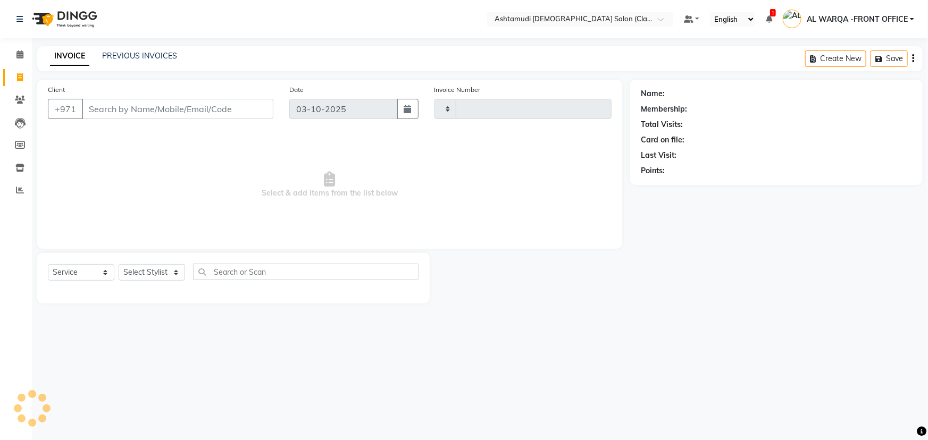
type input "1750"
select select "8201"
click at [16, 52] on icon at bounding box center [19, 55] width 7 height 8
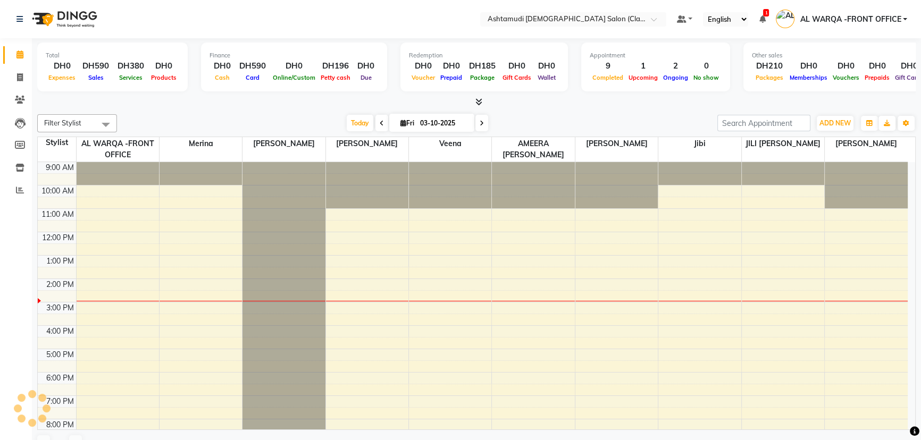
scroll to position [59, 0]
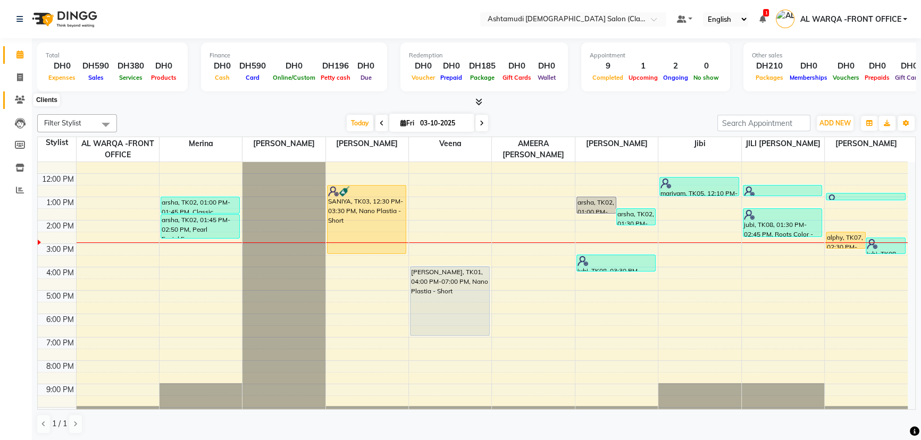
click at [23, 101] on icon at bounding box center [20, 100] width 10 height 8
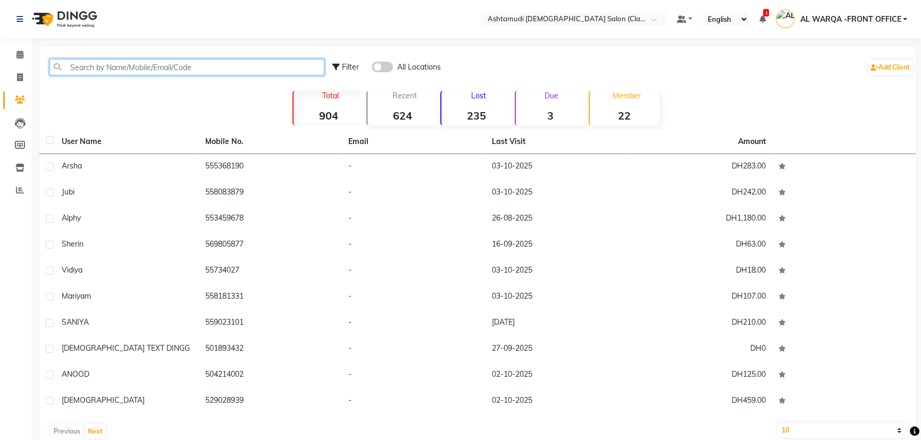
click at [101, 65] on input "text" at bounding box center [186, 67] width 275 height 16
paste input "551059450"
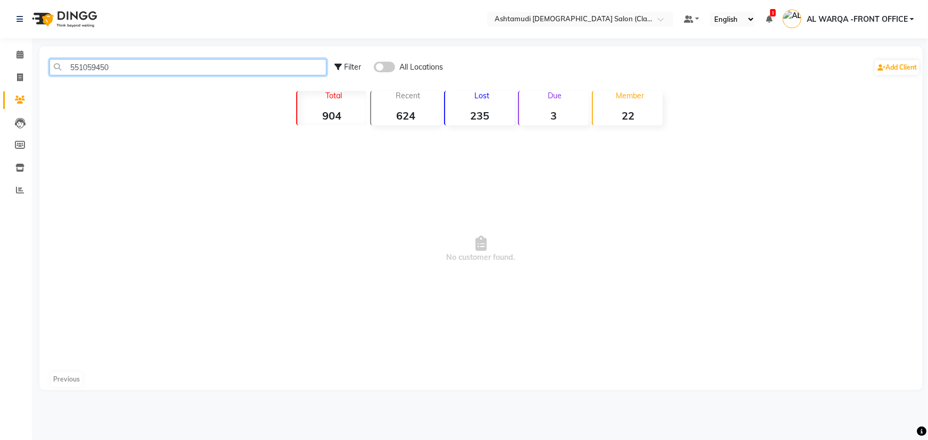
click at [112, 74] on input "551059450" at bounding box center [187, 67] width 277 height 16
click at [161, 62] on input "551059450" at bounding box center [187, 67] width 277 height 16
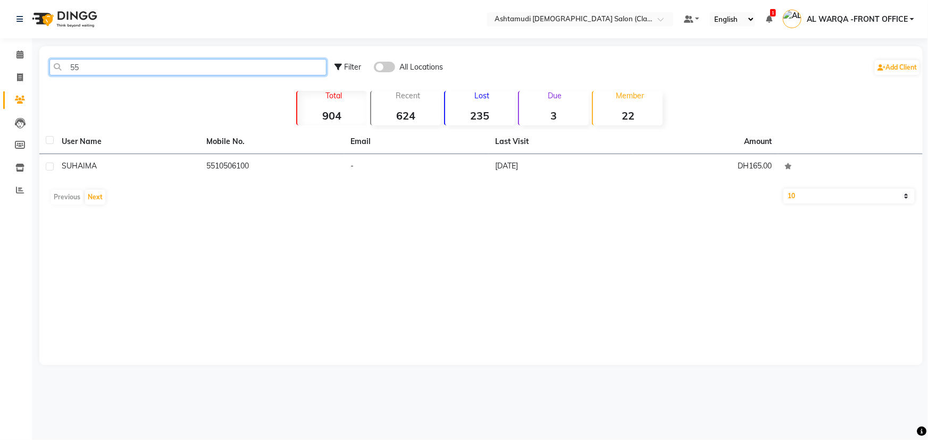
type input "5"
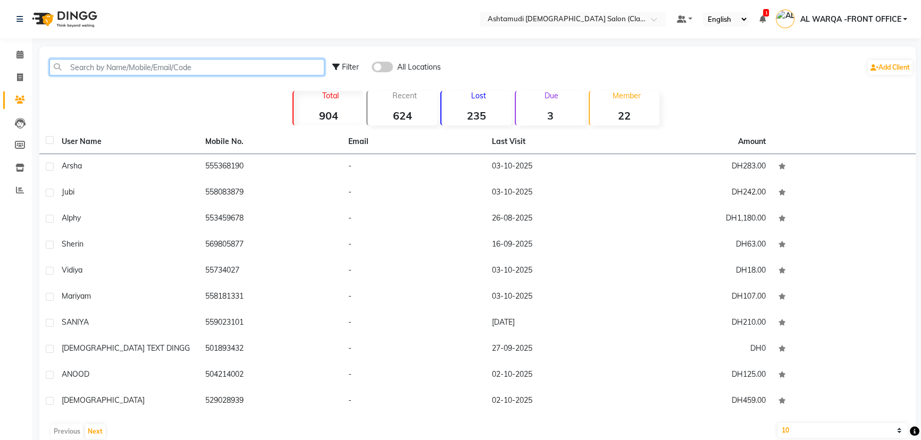
paste input "551059450"
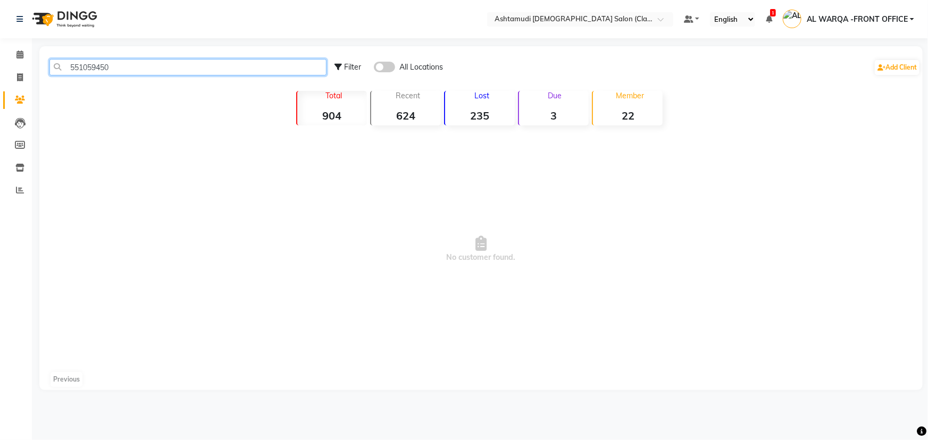
click at [161, 62] on input "551059450" at bounding box center [187, 67] width 277 height 16
click at [163, 67] on input "551059450" at bounding box center [187, 67] width 277 height 16
type input "5"
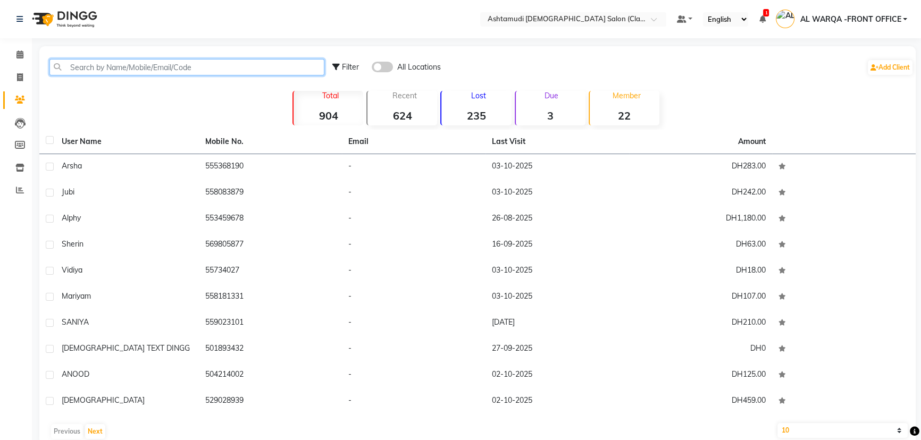
click at [135, 69] on input "text" at bounding box center [186, 67] width 275 height 16
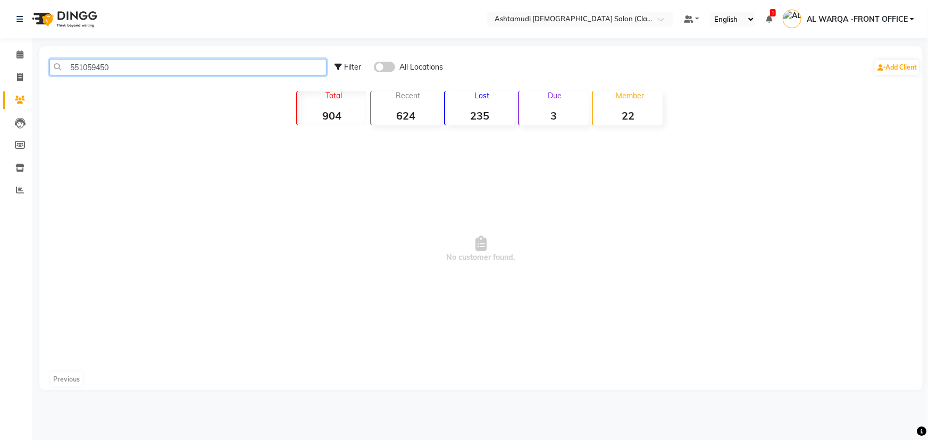
drag, startPoint x: 67, startPoint y: 68, endPoint x: 115, endPoint y: 72, distance: 48.0
click at [115, 72] on input "551059450" at bounding box center [187, 67] width 277 height 16
type input "551059450"
click at [17, 74] on icon at bounding box center [20, 77] width 6 height 8
select select "service"
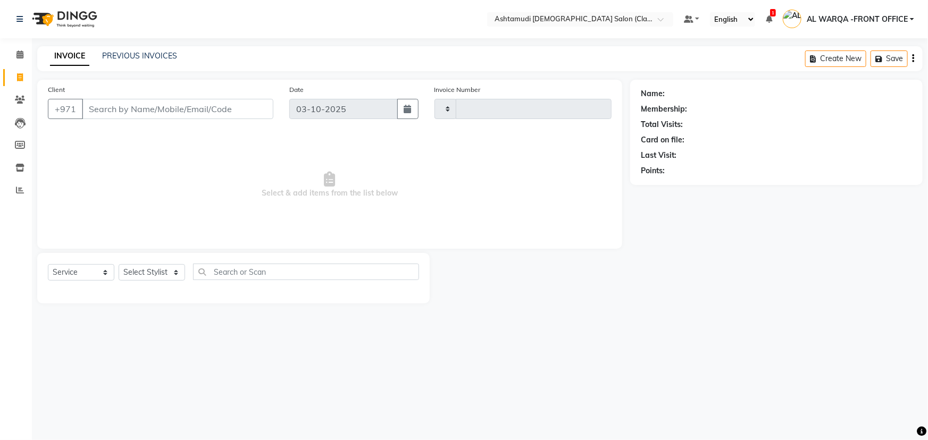
type input "1750"
select select "8201"
click at [106, 112] on input "Client" at bounding box center [177, 109] width 191 height 20
type input "551059450"
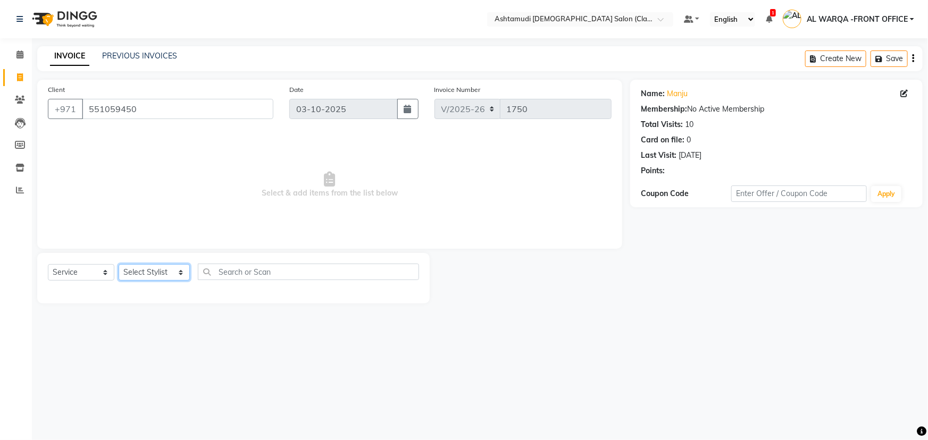
click at [152, 269] on select "Select Stylist AL WARQA -FRONT OFFICE AMEERA [PERSON_NAME] [PERSON_NAME] JILI […" at bounding box center [154, 272] width 71 height 16
select select "80345"
click at [119, 264] on select "Select Stylist AL WARQA -FRONT OFFICE AMEERA [PERSON_NAME] [PERSON_NAME] JILI […" at bounding box center [154, 272] width 71 height 16
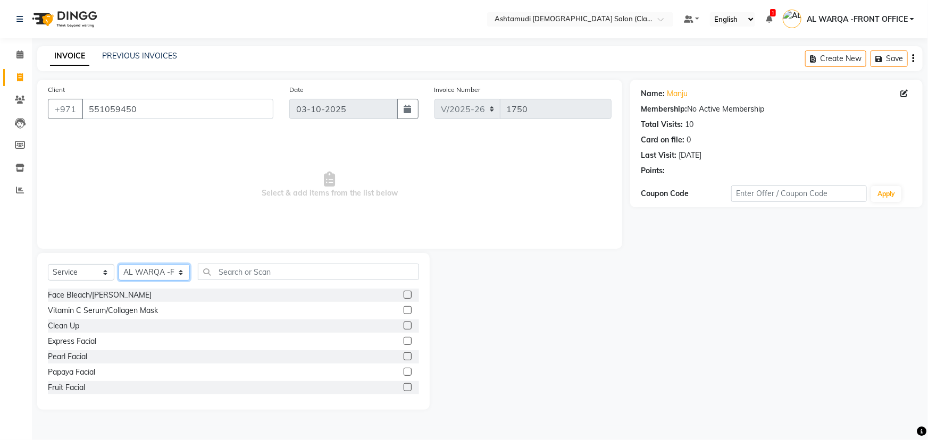
click at [159, 277] on select "Select Stylist AL WARQA -FRONT OFFICE AMEERA [PERSON_NAME] [PERSON_NAME] JILI […" at bounding box center [154, 272] width 71 height 16
click at [75, 219] on span "Select & add items from the list below" at bounding box center [330, 185] width 564 height 106
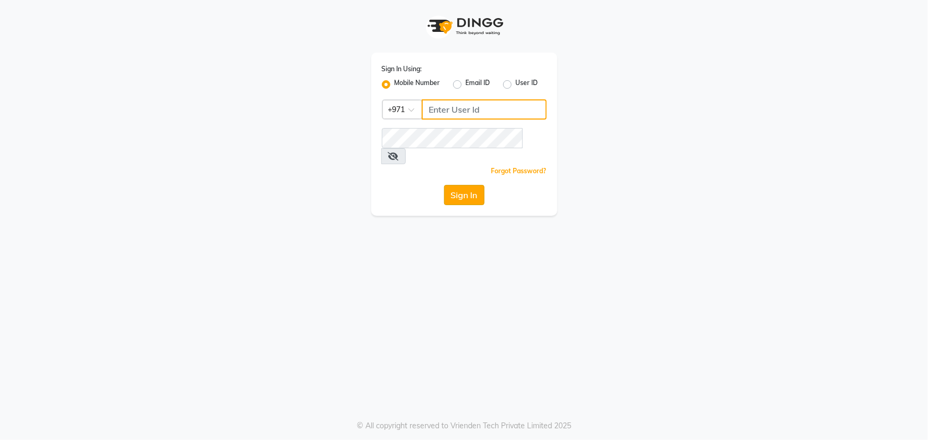
type input "45516698"
click at [472, 185] on button "Sign In" at bounding box center [464, 195] width 40 height 20
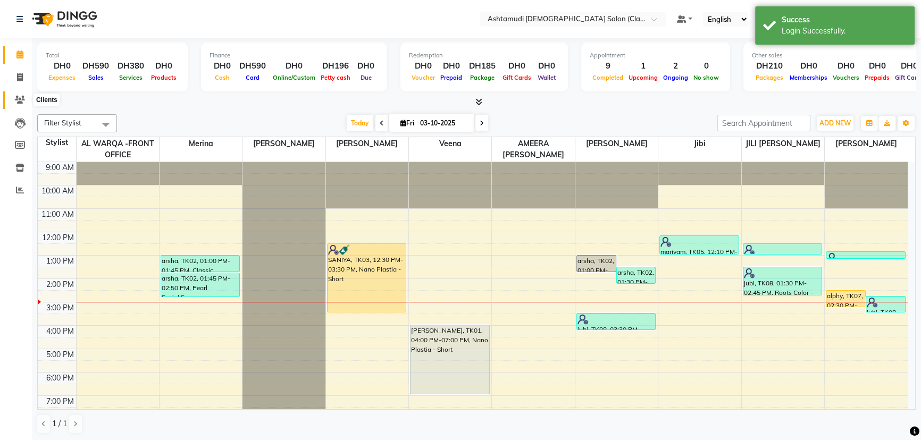
click at [15, 97] on icon at bounding box center [20, 100] width 10 height 8
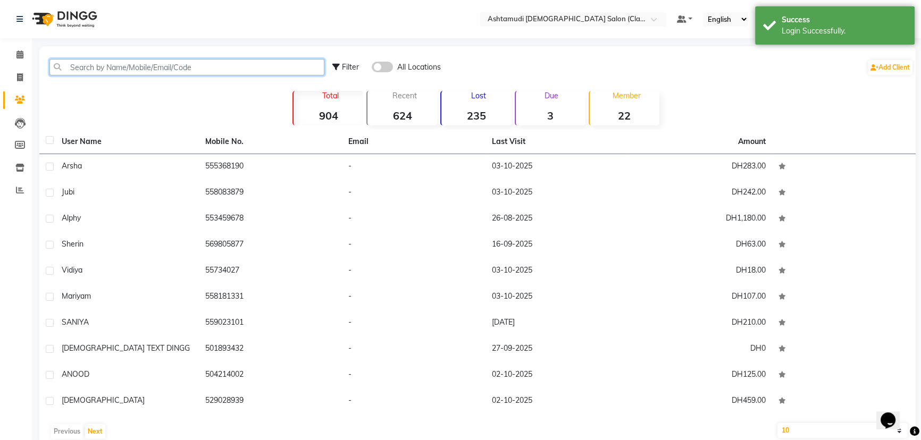
click at [183, 67] on input "text" at bounding box center [186, 67] width 275 height 16
paste input "551059450"
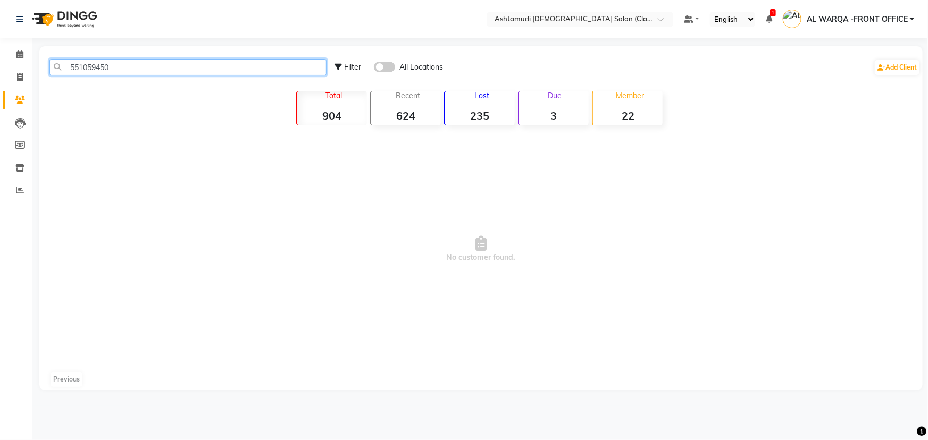
type input "551059450"
click at [21, 101] on icon at bounding box center [20, 100] width 10 height 8
click at [19, 77] on icon at bounding box center [20, 77] width 6 height 8
select select "8201"
select select "service"
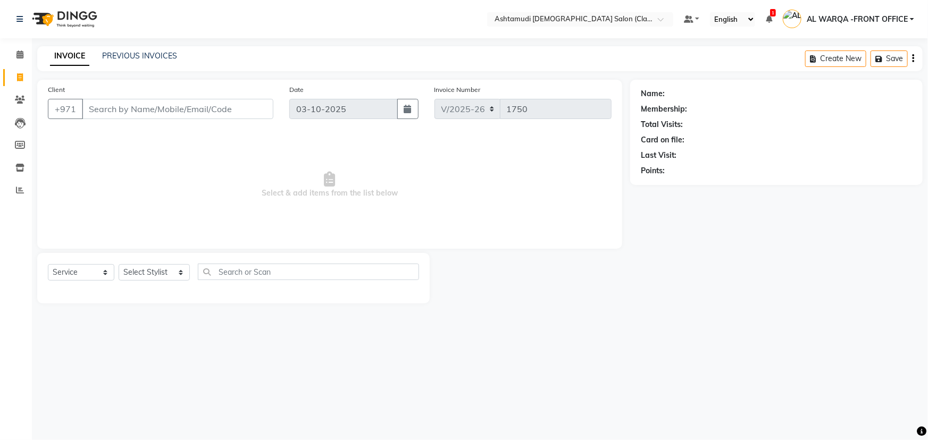
click at [150, 114] on input "Client" at bounding box center [177, 109] width 191 height 20
click at [149, 277] on select "Select Stylist AL WARQA -FRONT OFFICE AMEERA [PERSON_NAME] [PERSON_NAME] JILI […" at bounding box center [154, 272] width 71 height 16
click at [137, 112] on input "Client" at bounding box center [177, 109] width 191 height 20
paste input "551059450"
type input "551059450"
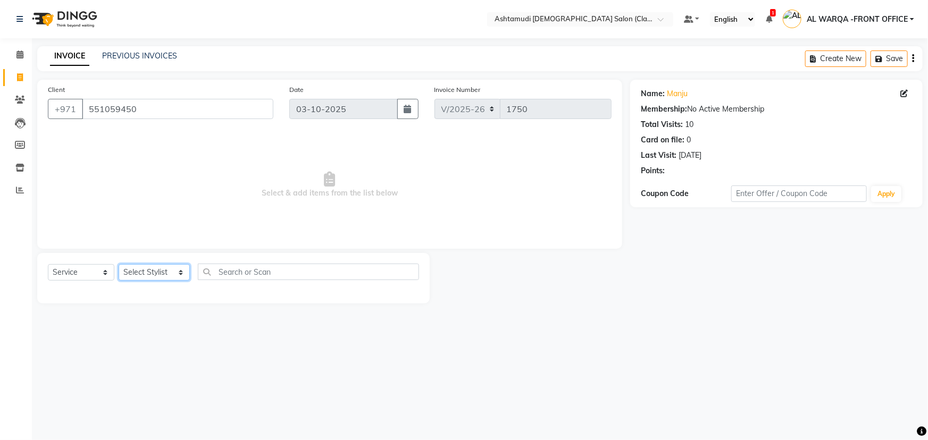
click at [161, 274] on select "Select Stylist AL WARQA -FRONT OFFICE AMEERA [PERSON_NAME] [PERSON_NAME] JILI […" at bounding box center [154, 272] width 71 height 16
select select "82444"
click at [119, 264] on select "Select Stylist AL WARQA -FRONT OFFICE AMEERA [PERSON_NAME] [PERSON_NAME] JILI […" at bounding box center [154, 272] width 71 height 16
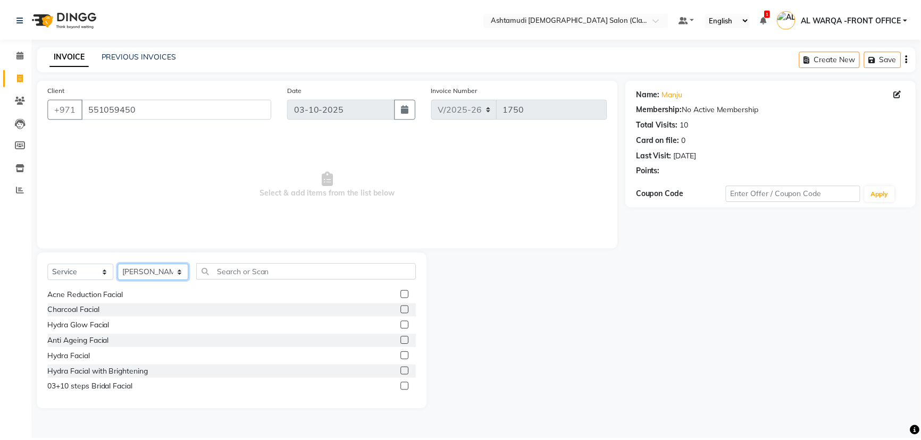
scroll to position [145, 0]
click at [138, 203] on span "Select & add items from the list below" at bounding box center [330, 185] width 564 height 106
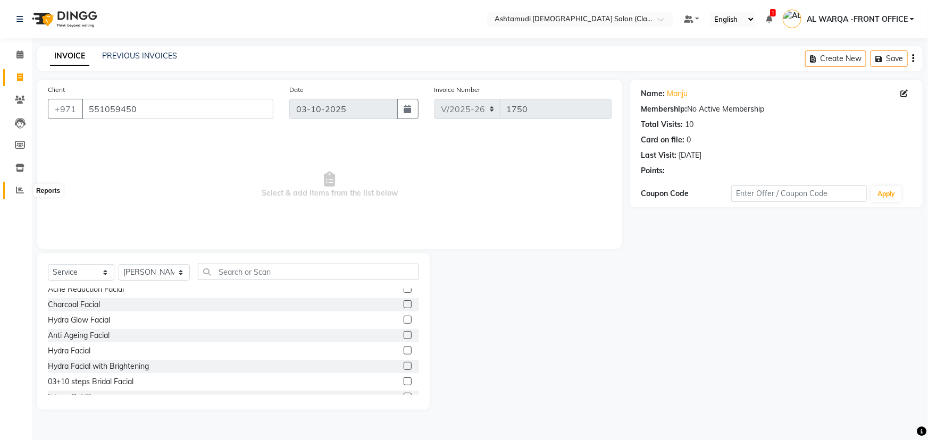
drag, startPoint x: 13, startPoint y: 188, endPoint x: 549, endPoint y: 54, distance: 553.1
click at [13, 188] on span at bounding box center [20, 191] width 19 height 12
click at [16, 51] on icon at bounding box center [19, 55] width 7 height 8
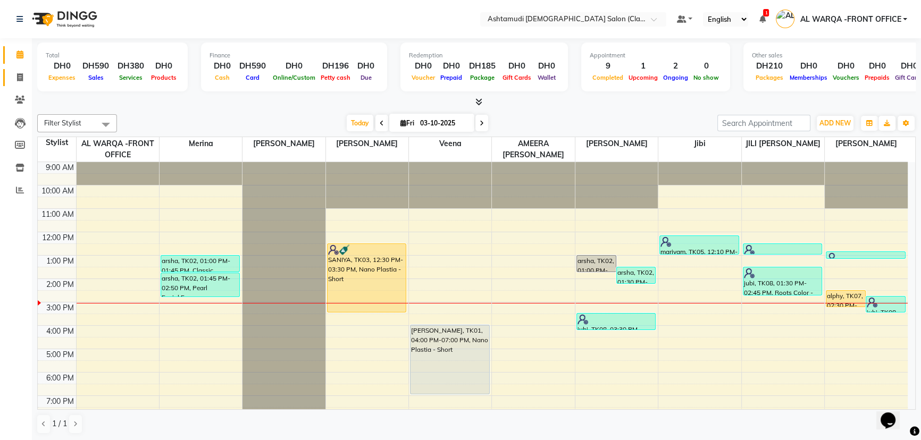
click at [18, 72] on span at bounding box center [20, 78] width 19 height 12
select select "service"
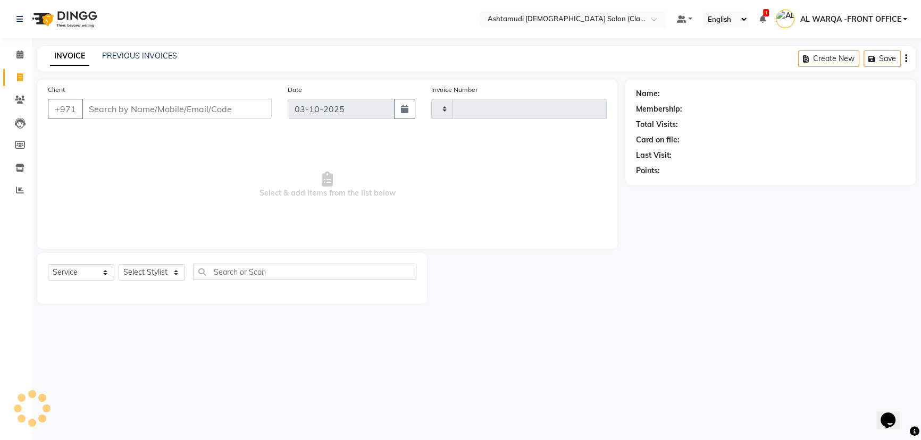
type input "1750"
select select "8201"
click at [132, 111] on input "Client" at bounding box center [177, 109] width 191 height 20
click at [152, 272] on select "Select Stylist AL WARQA -FRONT OFFICE AMEERA [PERSON_NAME] [PERSON_NAME] JILI […" at bounding box center [154, 272] width 71 height 16
select select "82444"
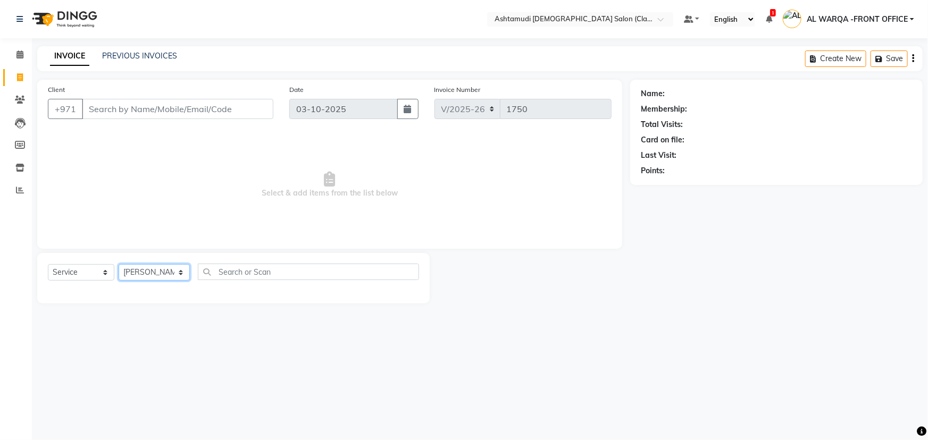
click at [119, 264] on select "Select Stylist AL WARQA -FRONT OFFICE AMEERA [PERSON_NAME] [PERSON_NAME] JILI […" at bounding box center [154, 272] width 71 height 16
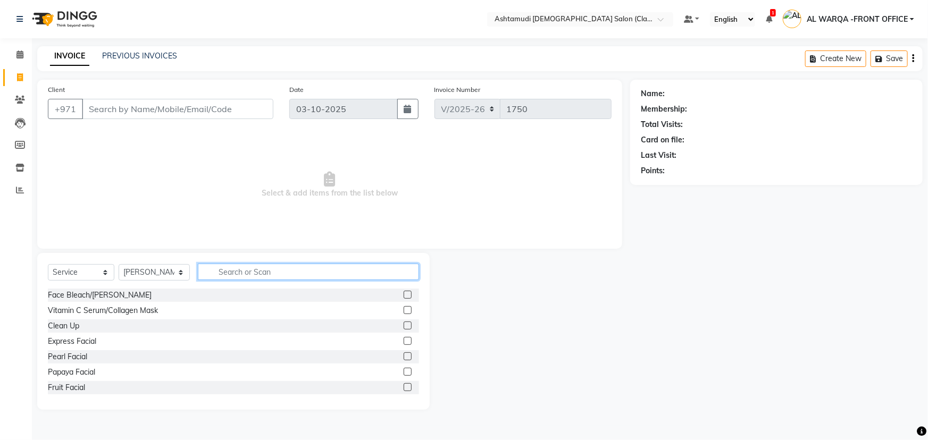
drag, startPoint x: 232, startPoint y: 274, endPoint x: 246, endPoint y: 274, distance: 13.8
click at [240, 277] on input "text" at bounding box center [308, 272] width 221 height 16
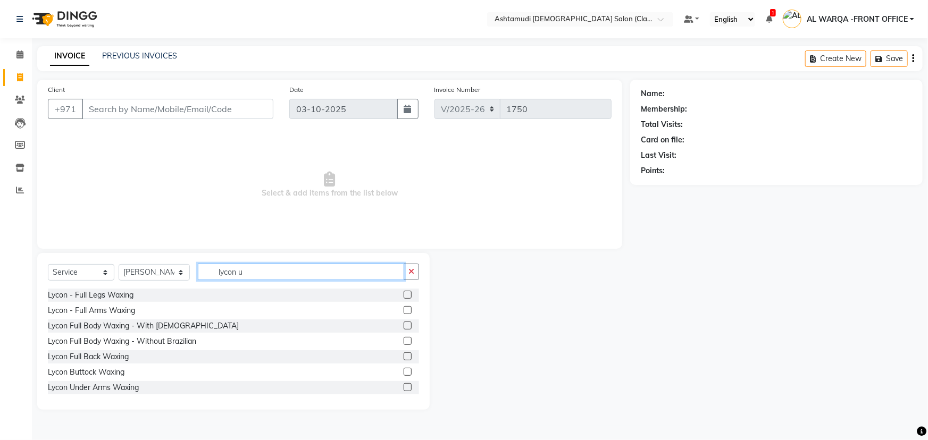
type input "lycon u"
click at [404, 386] on label at bounding box center [408, 387] width 8 height 8
click at [404, 386] on input "checkbox" at bounding box center [407, 388] width 7 height 7
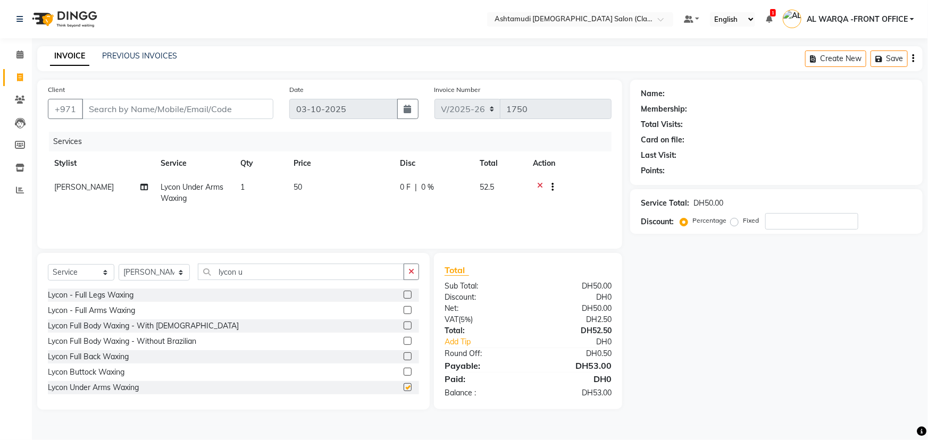
checkbox input "false"
click at [770, 227] on input "number" at bounding box center [811, 221] width 93 height 16
type input "15"
click at [541, 187] on icon at bounding box center [540, 188] width 6 height 13
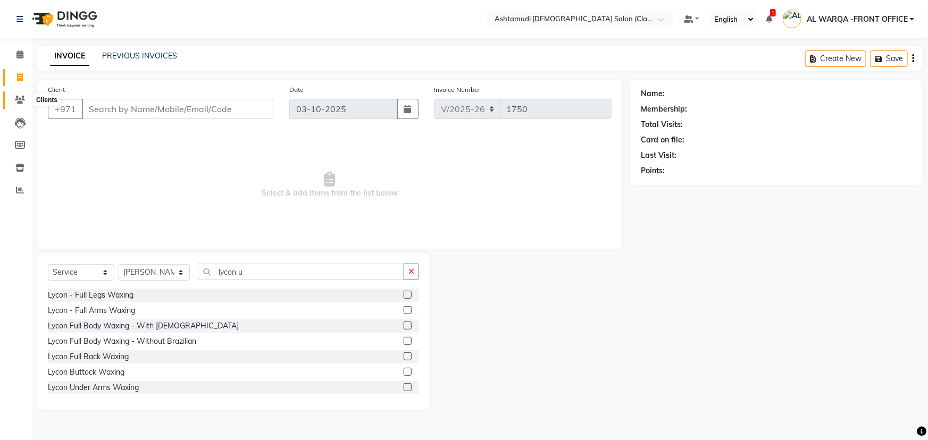
click at [21, 96] on icon at bounding box center [20, 100] width 10 height 8
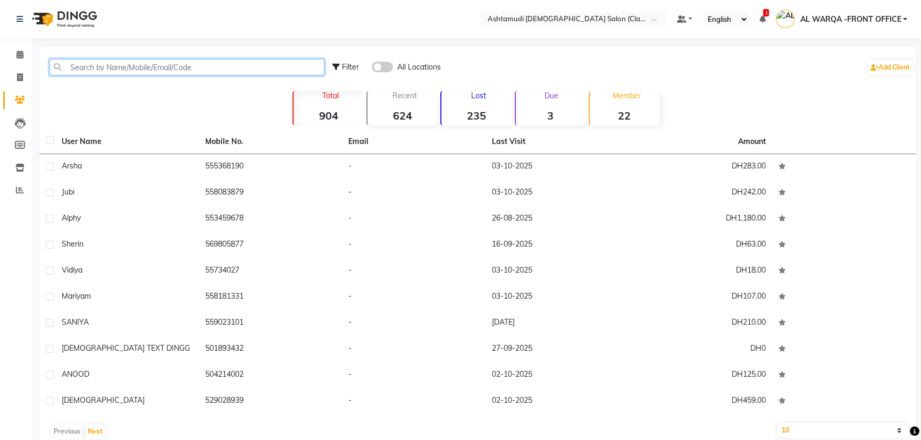
click at [183, 65] on input "text" at bounding box center [186, 67] width 275 height 16
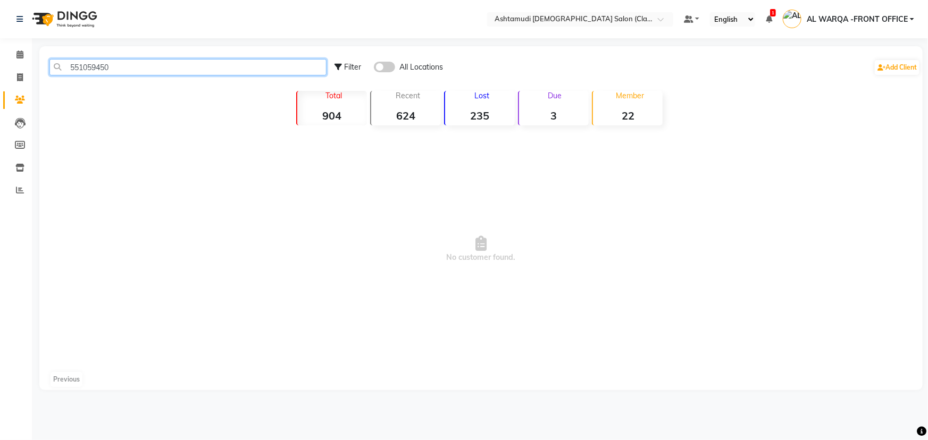
type input "551059450"
drag, startPoint x: 401, startPoint y: 192, endPoint x: 627, endPoint y: 138, distance: 231.9
click at [407, 190] on span "No customer found." at bounding box center [480, 249] width 883 height 239
click at [142, 64] on input "551059450" at bounding box center [187, 67] width 277 height 16
drag, startPoint x: 70, startPoint y: 68, endPoint x: 114, endPoint y: 69, distance: 43.6
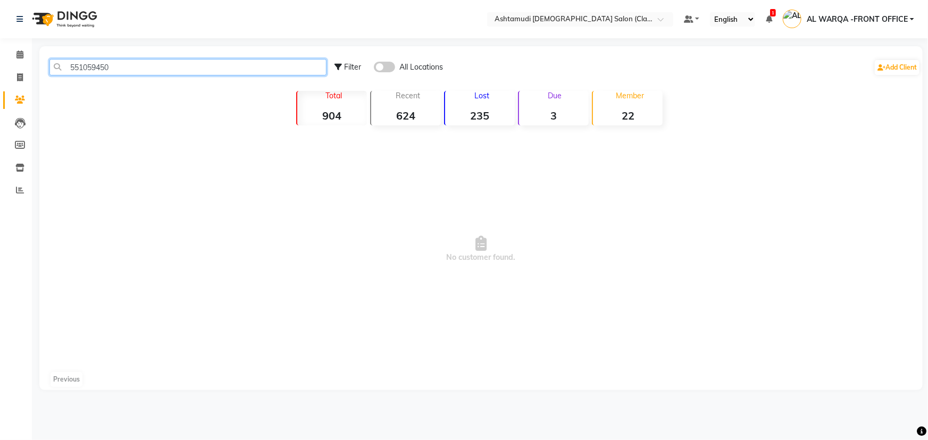
click at [114, 69] on input "551059450" at bounding box center [187, 67] width 277 height 16
click at [163, 160] on span "No customer found." at bounding box center [480, 249] width 883 height 239
click at [22, 77] on icon at bounding box center [20, 77] width 6 height 8
select select "service"
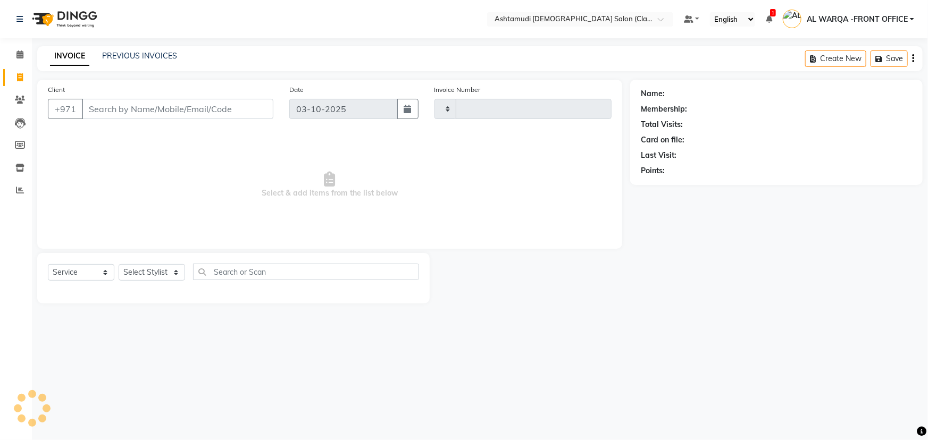
type input "1750"
select select "8201"
click at [19, 99] on icon at bounding box center [20, 100] width 10 height 8
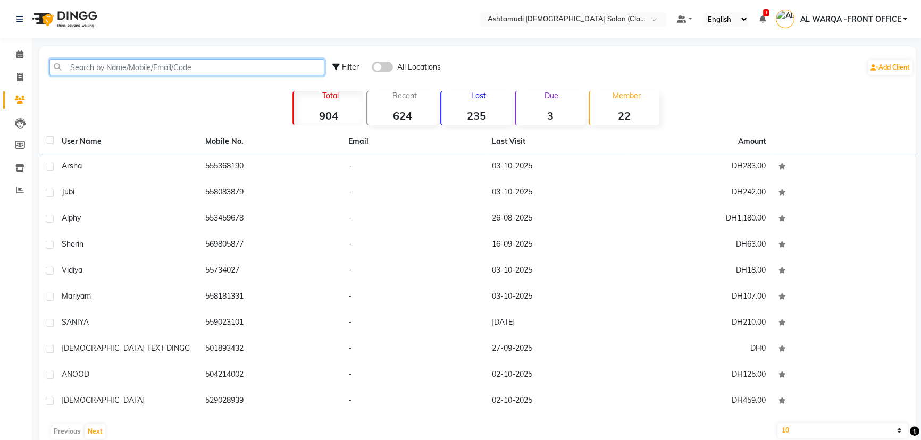
click at [105, 64] on input "text" at bounding box center [186, 67] width 275 height 16
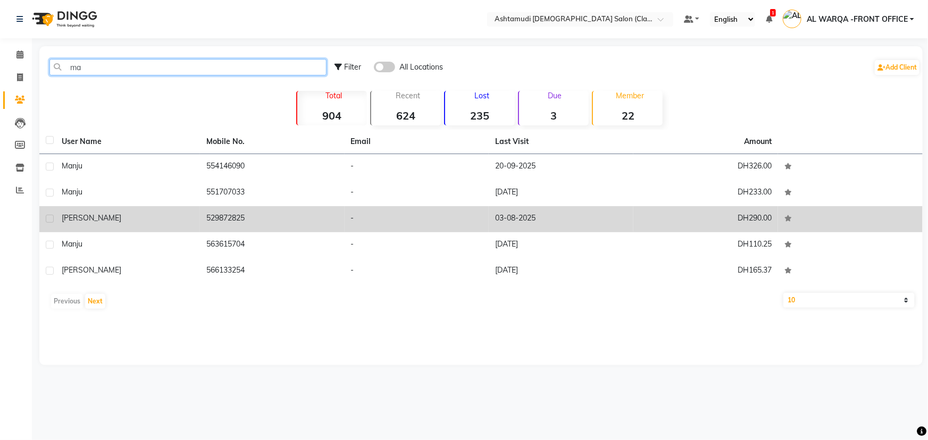
type input "m"
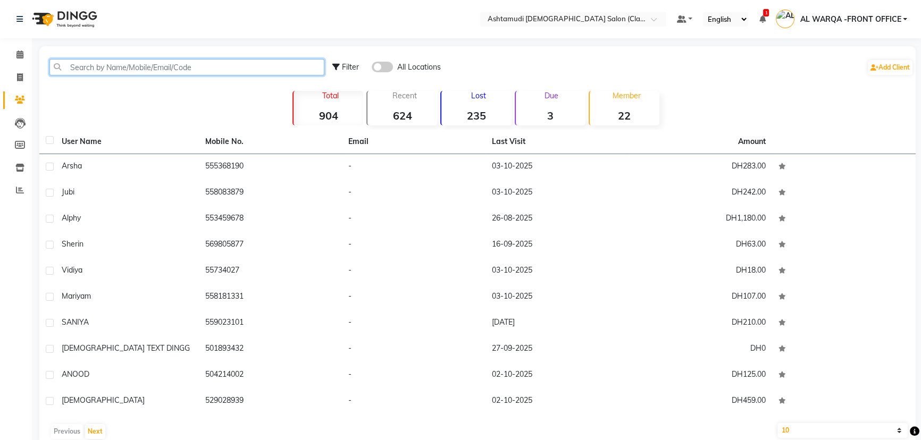
paste input "551059450"
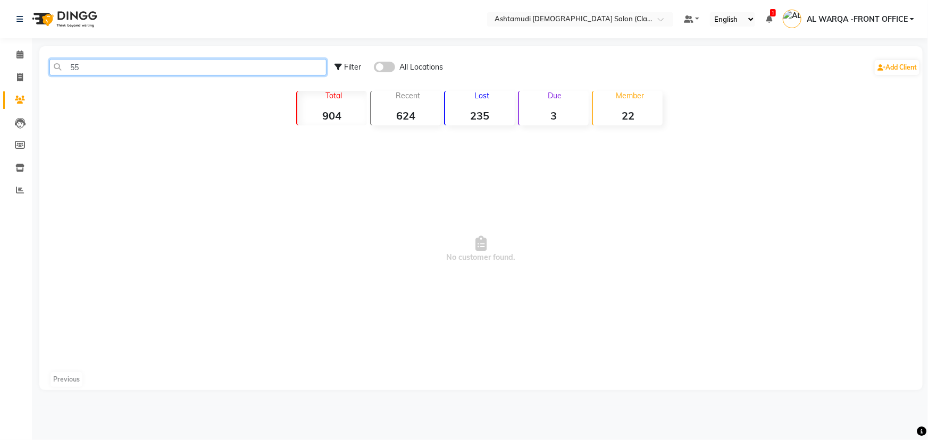
type input "5"
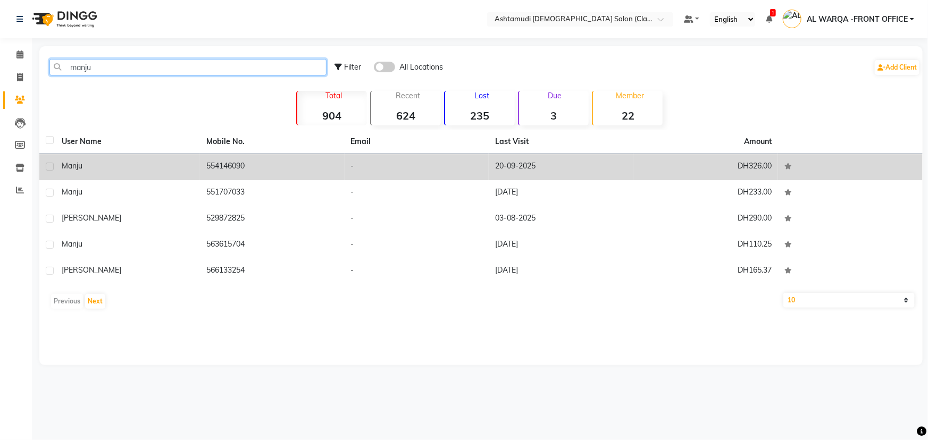
type input "manju"
click at [160, 169] on div "manju" at bounding box center [128, 166] width 132 height 11
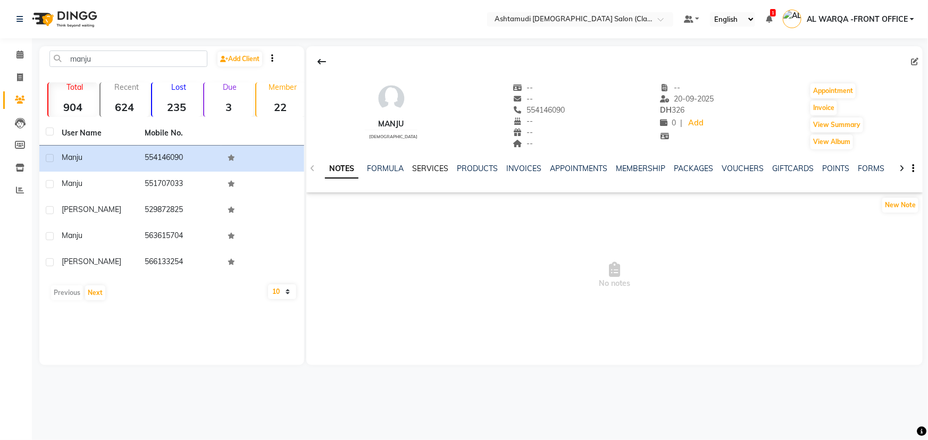
click at [440, 167] on link "SERVICES" at bounding box center [430, 169] width 36 height 10
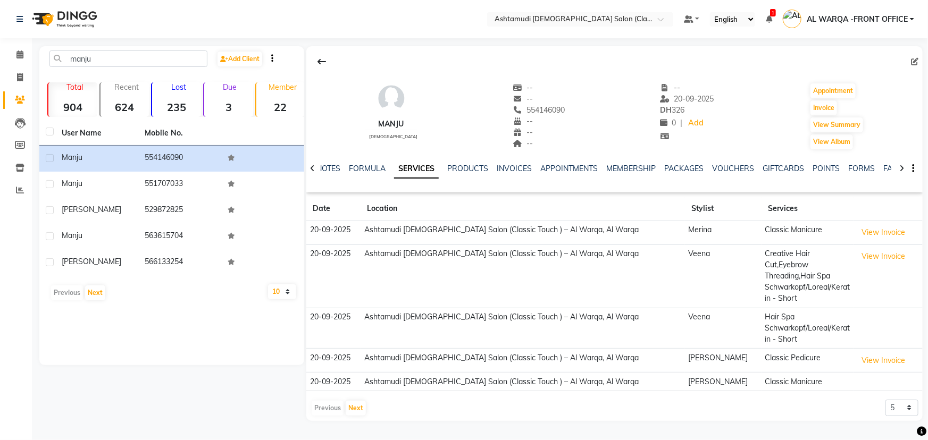
drag, startPoint x: 512, startPoint y: 106, endPoint x: 558, endPoint y: 115, distance: 47.8
click at [558, 115] on div "manju female -- -- 554146090 -- -- -- -- 20-09-2025 DH 326 0 | Add Appointment …" at bounding box center [614, 111] width 616 height 79
copy span "554146090"
click at [18, 54] on icon at bounding box center [19, 55] width 7 height 8
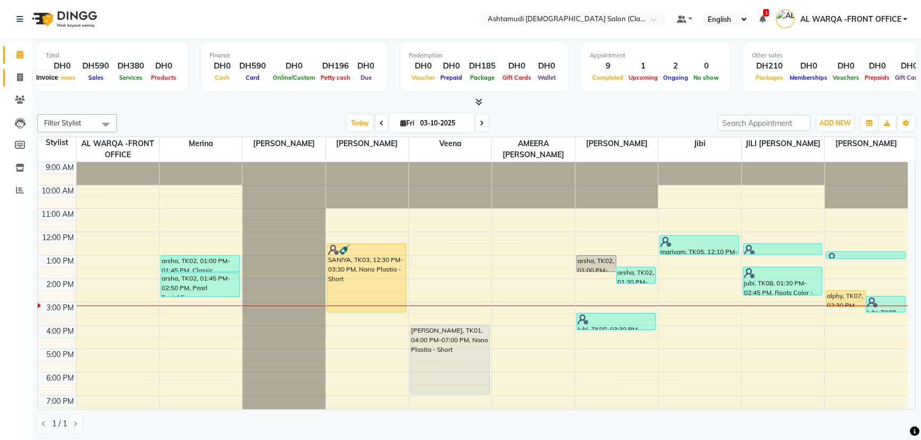
click at [17, 78] on icon at bounding box center [20, 77] width 6 height 8
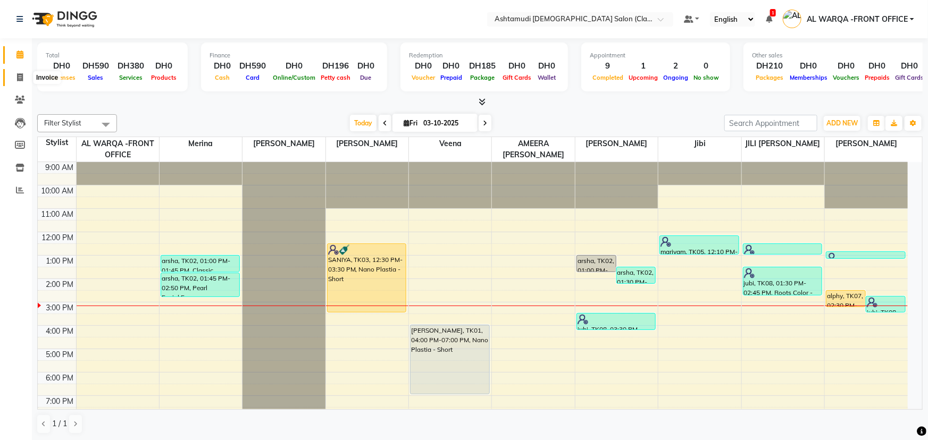
select select "service"
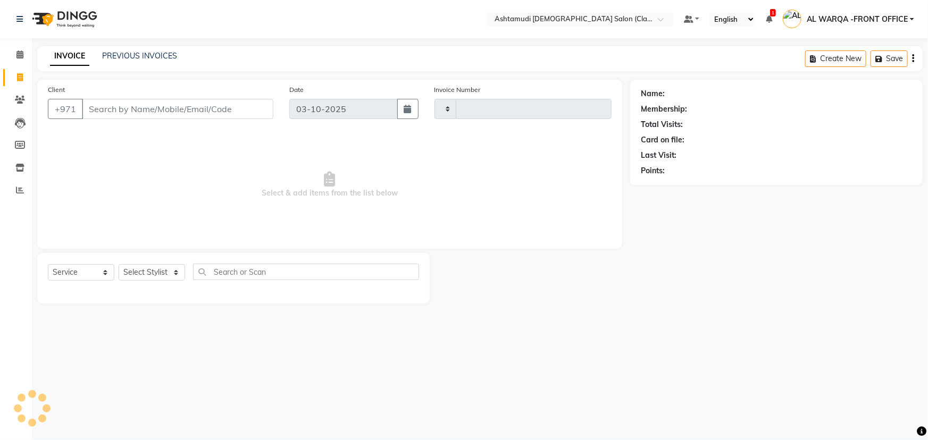
type input "1750"
select select "8201"
click at [116, 106] on input "Client" at bounding box center [177, 109] width 191 height 20
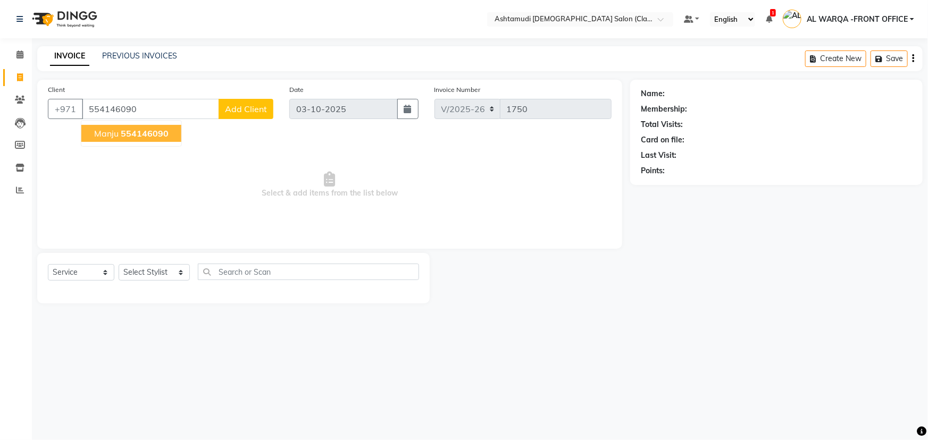
click at [123, 135] on span "554146090" at bounding box center [145, 133] width 48 height 11
type input "554146090"
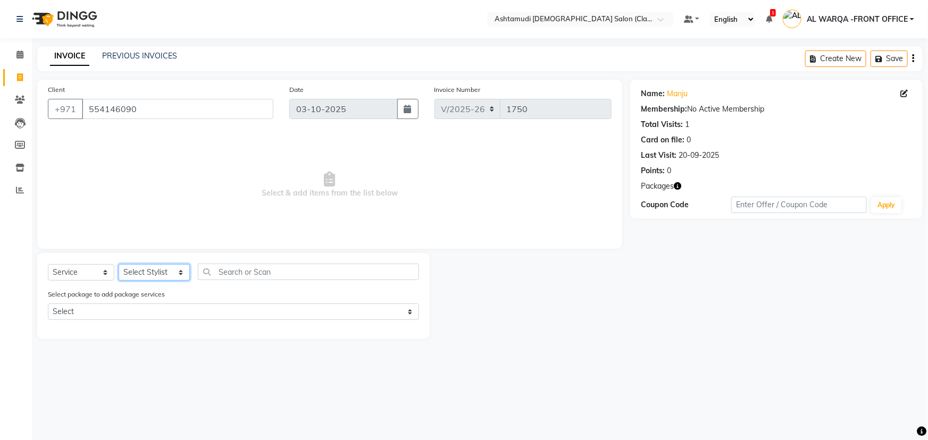
click at [158, 267] on select "Select Stylist AL WARQA -FRONT OFFICE AMEERA NIHAL Anita Jibi JILI MAHALIA Meri…" at bounding box center [154, 272] width 71 height 16
select select "77683"
click at [119, 264] on select "Select Stylist AL WARQA -FRONT OFFICE AMEERA NIHAL Anita Jibi JILI MAHALIA Meri…" at bounding box center [154, 272] width 71 height 16
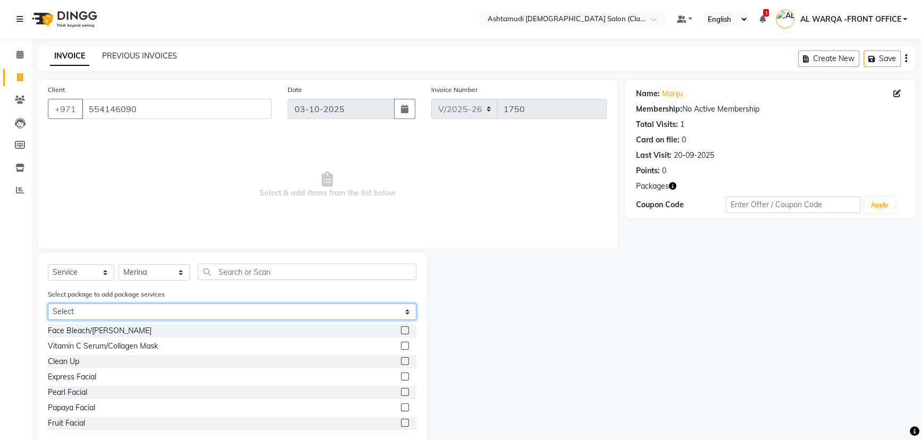
click at [142, 312] on select "Select Royal 190 Pkg Elite 120 Pkg - Mani" at bounding box center [232, 312] width 369 height 16
select select "1: Object"
click at [48, 304] on select "Select Royal 190 Pkg Elite 120 Pkg - Mani" at bounding box center [232, 312] width 369 height 16
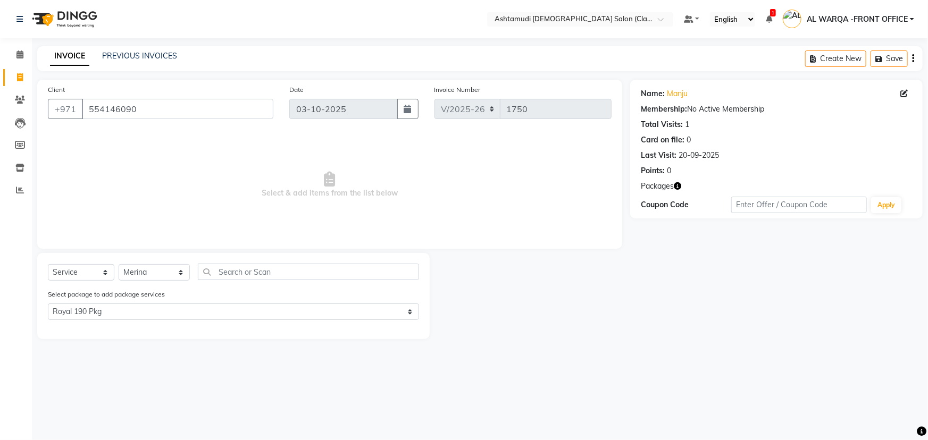
click at [899, 91] on div "Name: Manju" at bounding box center [776, 93] width 271 height 11
click at [901, 94] on icon at bounding box center [903, 93] width 7 height 7
select select "3798"
select select "female"
select select "54221"
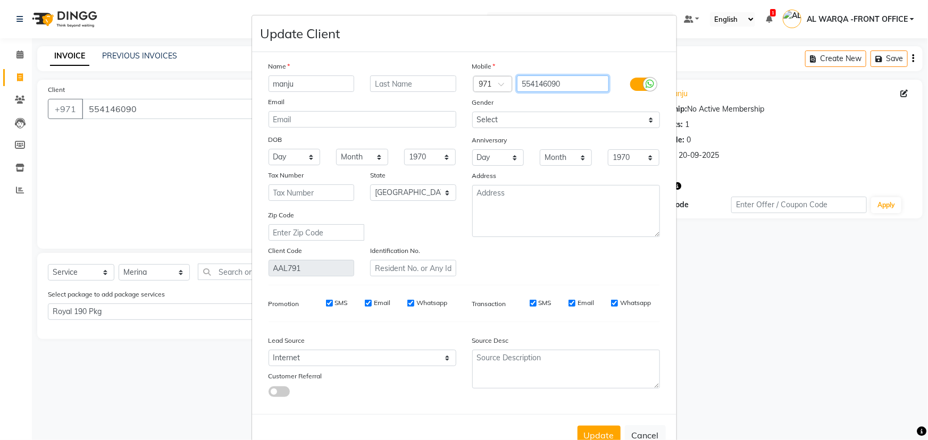
drag, startPoint x: 517, startPoint y: 85, endPoint x: 561, endPoint y: 82, distance: 43.7
click at [561, 82] on input "554146090" at bounding box center [563, 84] width 92 height 16
type input "5"
click at [146, 207] on ngb-modal-window "Update Client Name manju Email DOB Day 01 02 03 04 05 06 07 08 09 10 11 12 13 1…" at bounding box center [464, 220] width 928 height 440
click at [637, 437] on button "Cancel" at bounding box center [645, 435] width 41 height 20
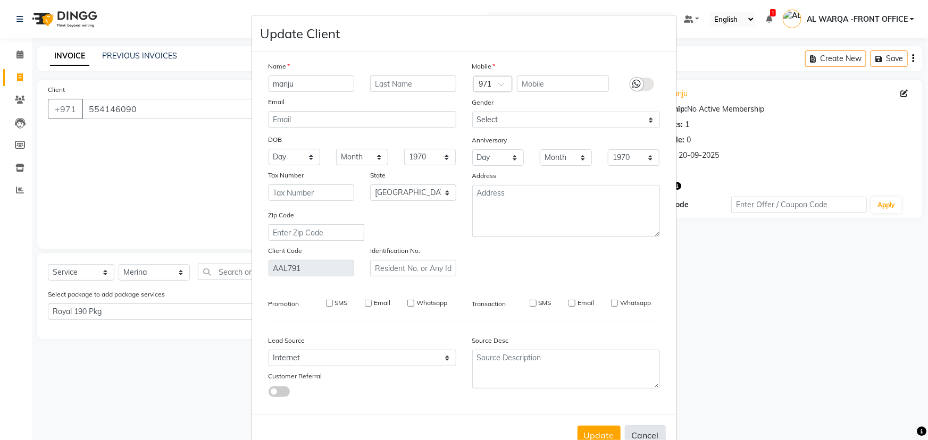
select select
select select "null"
select select
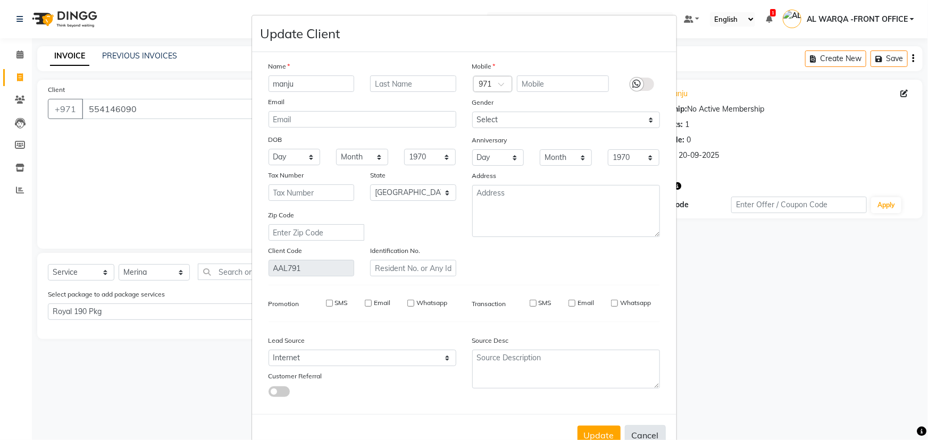
select select
checkbox input "false"
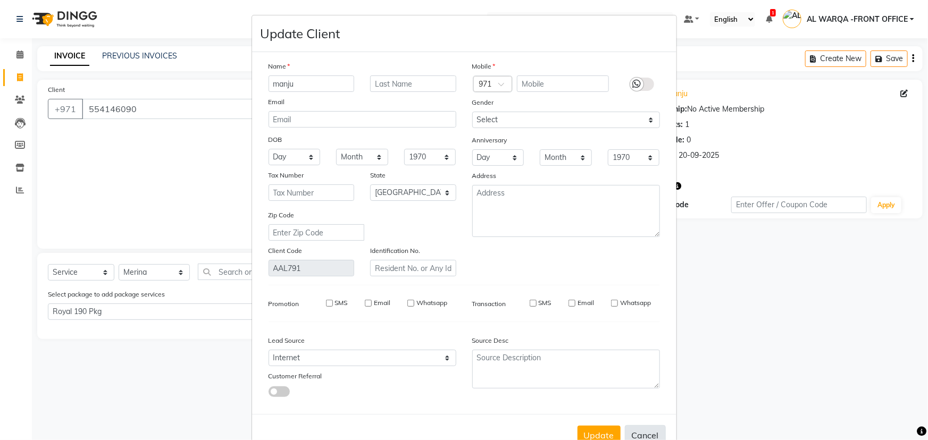
checkbox input "false"
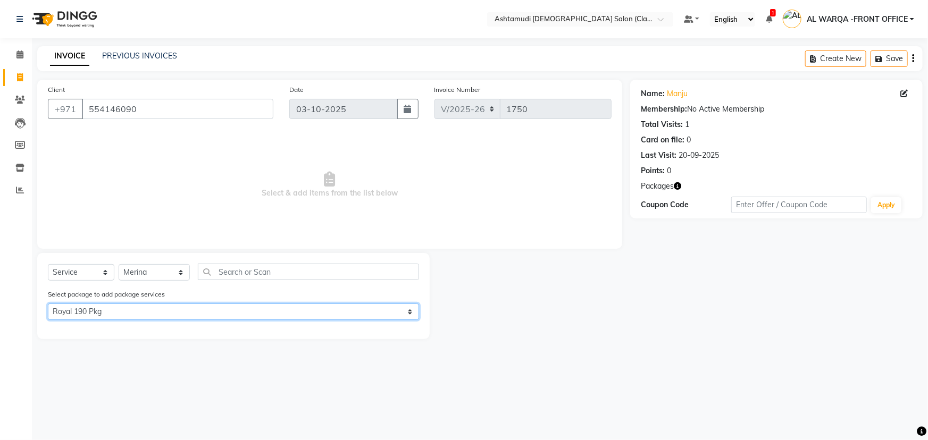
click at [140, 314] on select "Select Royal 190 Pkg Elite 120 Pkg - Mani" at bounding box center [233, 312] width 371 height 16
click at [48, 304] on select "Select Royal 190 Pkg Elite 120 Pkg - Mani" at bounding box center [233, 312] width 371 height 16
click at [143, 313] on select "Select Royal 190 Pkg Elite 120 Pkg - Mani" at bounding box center [233, 312] width 371 height 16
click at [48, 304] on select "Select Royal 190 Pkg Elite 120 Pkg - Mani" at bounding box center [233, 312] width 371 height 16
click at [154, 311] on select "Select Royal 190 Pkg Elite 120 Pkg - Mani" at bounding box center [233, 312] width 371 height 16
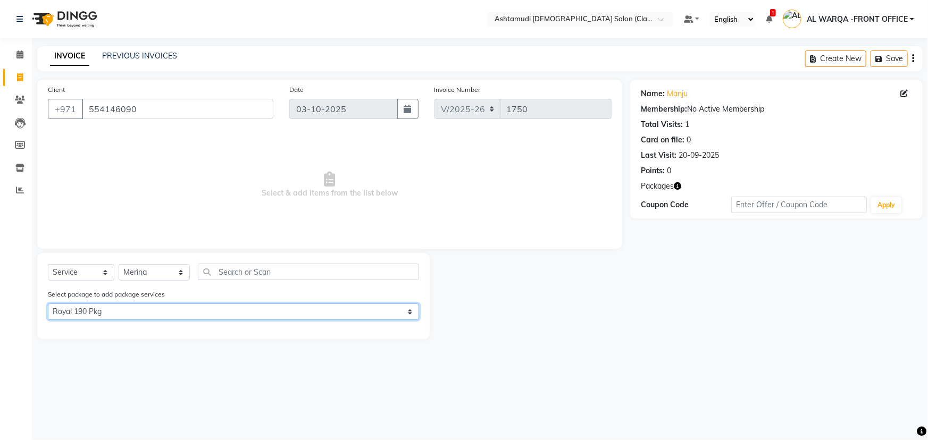
select select "2: Object"
click at [48, 304] on select "Select Royal 190 Pkg Elite 120 Pkg - Mani" at bounding box center [233, 312] width 371 height 16
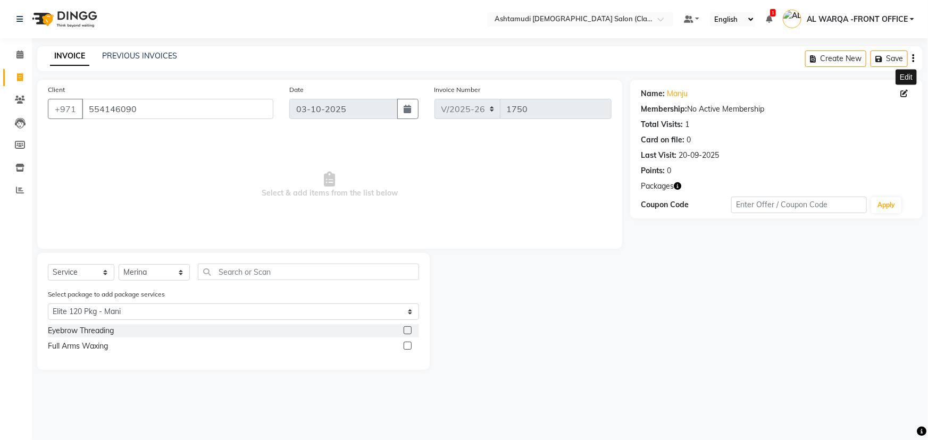
click at [909, 90] on span at bounding box center [906, 93] width 12 height 11
click at [906, 91] on icon at bounding box center [903, 93] width 7 height 7
select select "3798"
select select "[DEMOGRAPHIC_DATA]"
select select "54221"
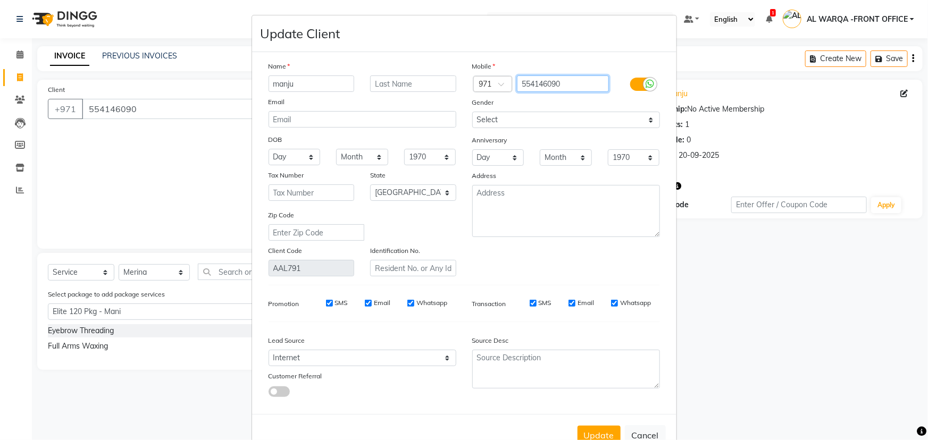
click at [574, 85] on input "554146090" at bounding box center [563, 84] width 92 height 16
type input "5"
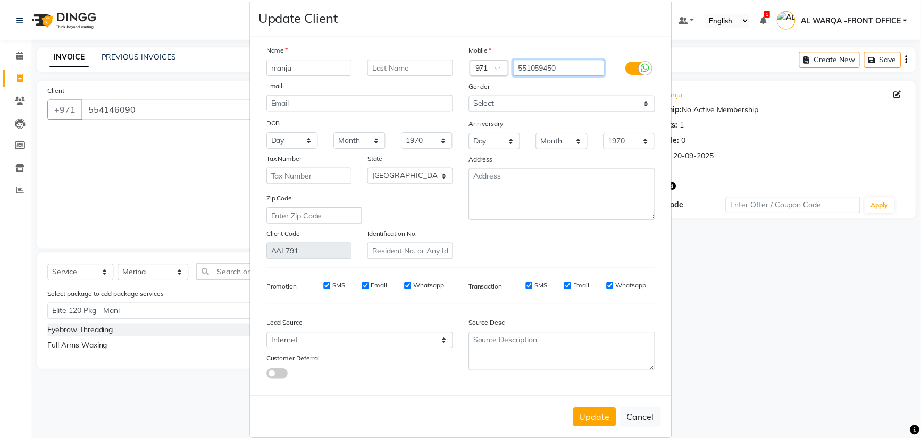
scroll to position [35, 0]
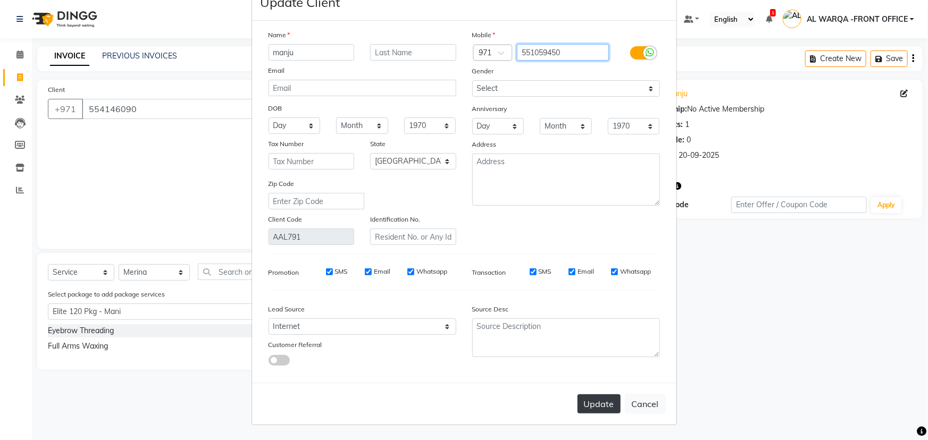
type input "551059450"
click at [591, 402] on button "Update" at bounding box center [599, 404] width 43 height 19
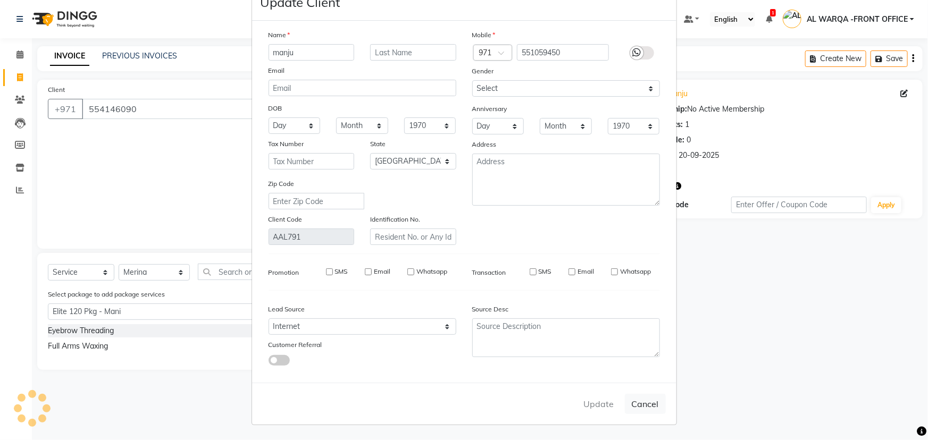
type input "551059450"
select select
select select "null"
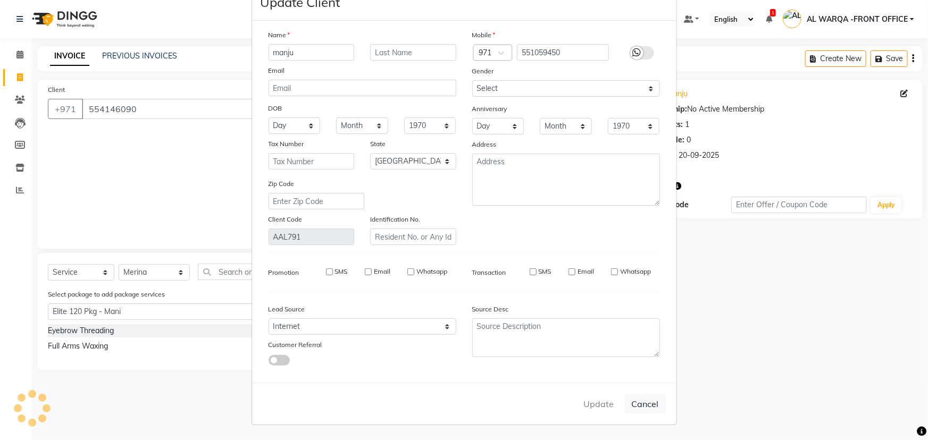
select select
checkbox input "false"
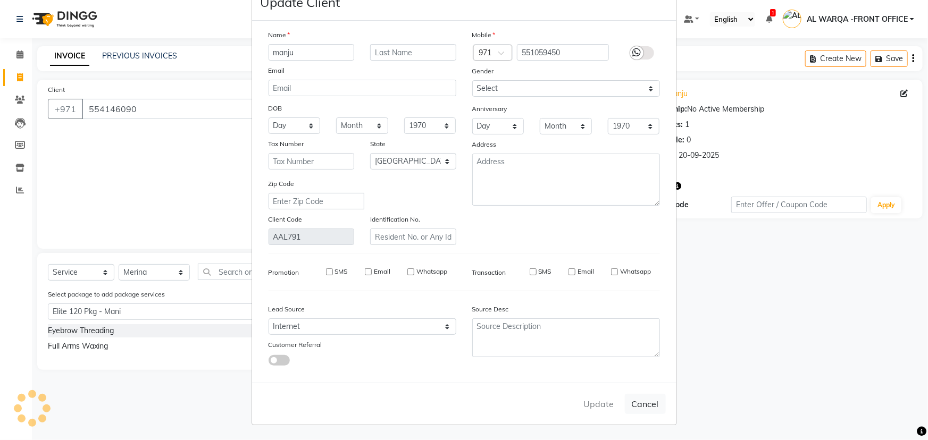
checkbox input "false"
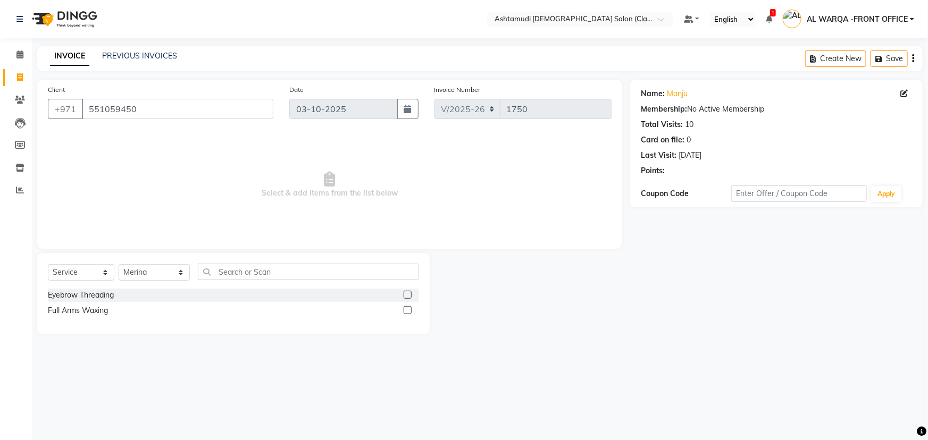
drag, startPoint x: 410, startPoint y: 299, endPoint x: 513, endPoint y: 330, distance: 107.2
click at [515, 330] on div at bounding box center [530, 293] width 201 height 81
click at [406, 295] on label at bounding box center [408, 295] width 8 height 8
click at [406, 295] on input "checkbox" at bounding box center [407, 295] width 7 height 7
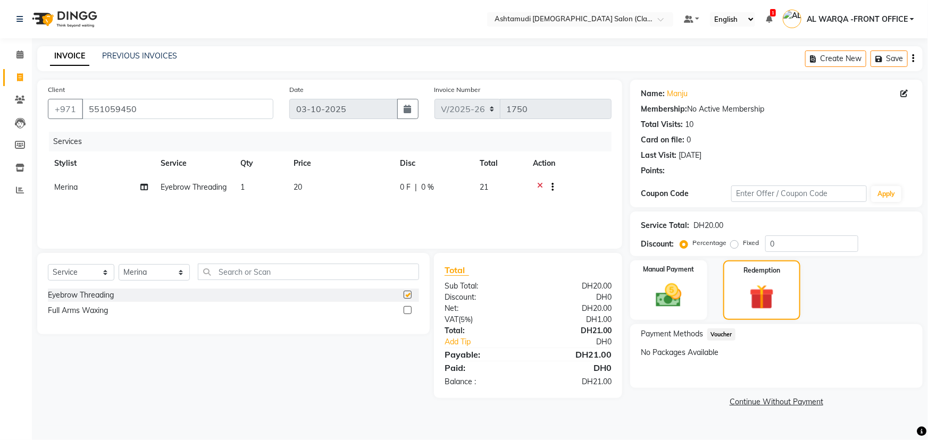
checkbox input "false"
click at [537, 182] on icon at bounding box center [540, 188] width 6 height 13
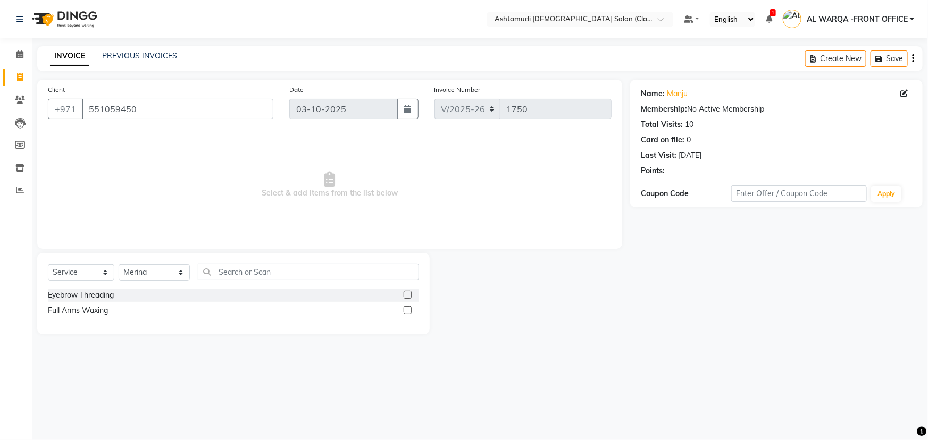
click at [404, 310] on label at bounding box center [408, 310] width 8 height 8
click at [404, 310] on input "checkbox" at bounding box center [407, 310] width 7 height 7
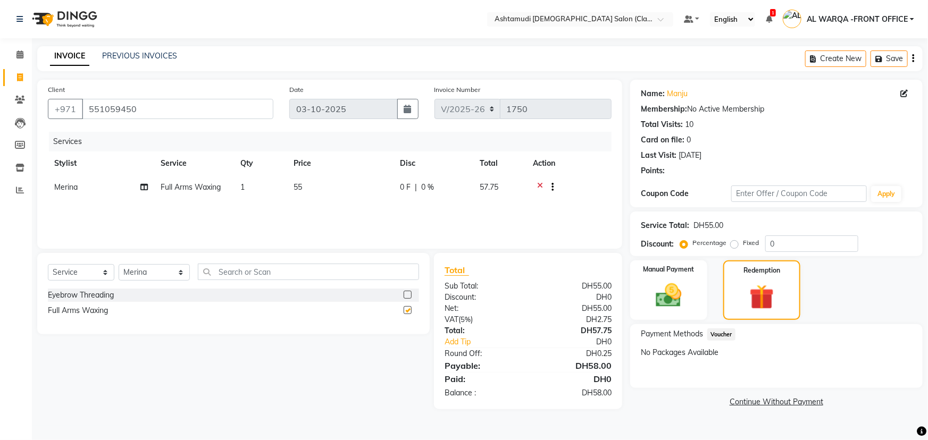
checkbox input "false"
click at [674, 292] on img at bounding box center [669, 295] width 44 height 31
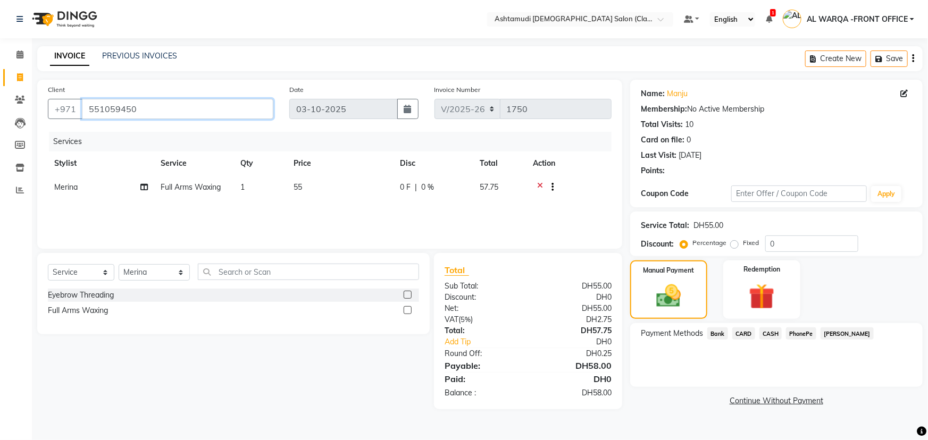
drag, startPoint x: 87, startPoint y: 107, endPoint x: 146, endPoint y: 113, distance: 59.3
click at [146, 113] on input "551059450" at bounding box center [177, 109] width 191 height 20
click at [20, 54] on icon at bounding box center [19, 55] width 7 height 8
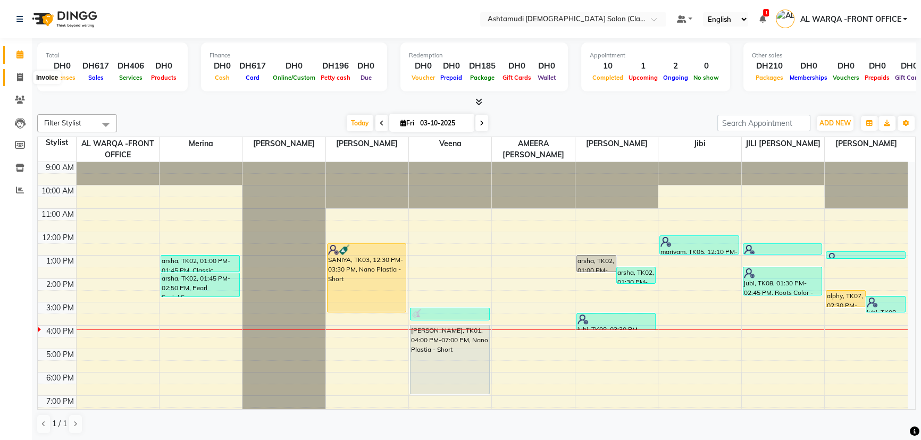
click at [21, 73] on icon at bounding box center [20, 77] width 6 height 8
select select "service"
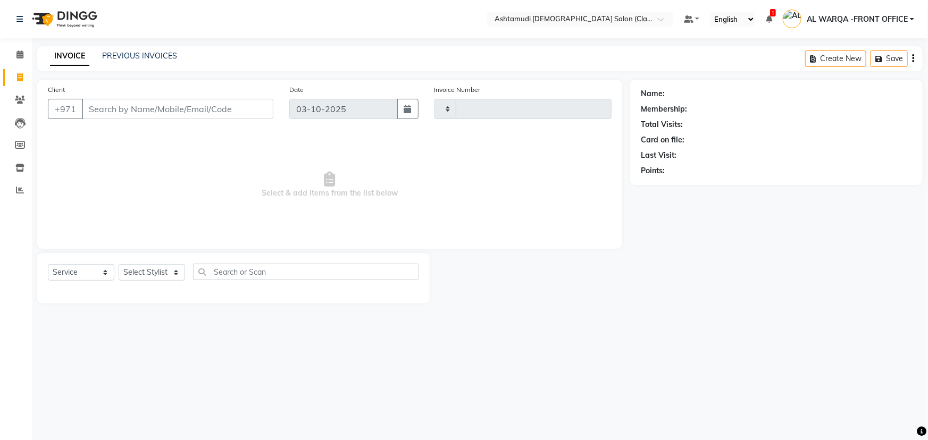
type input "1751"
select select "8201"
click at [158, 108] on input "Client" at bounding box center [177, 109] width 191 height 20
type input "551059450"
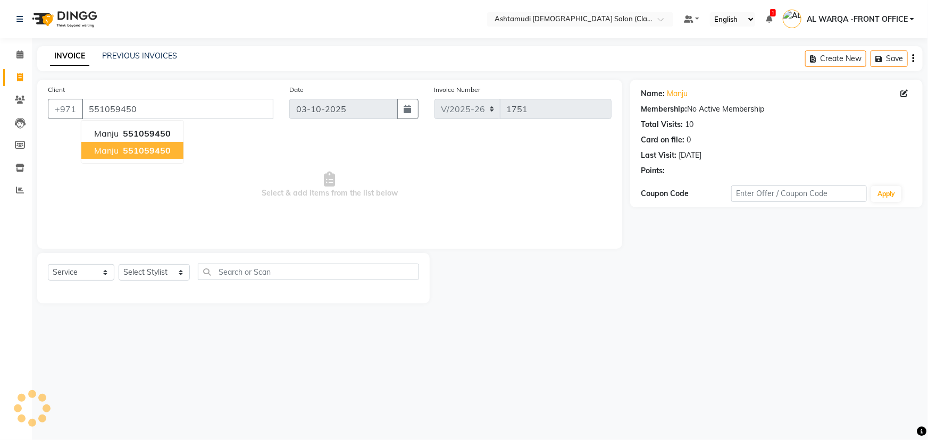
click at [140, 152] on span "551059450" at bounding box center [147, 150] width 48 height 11
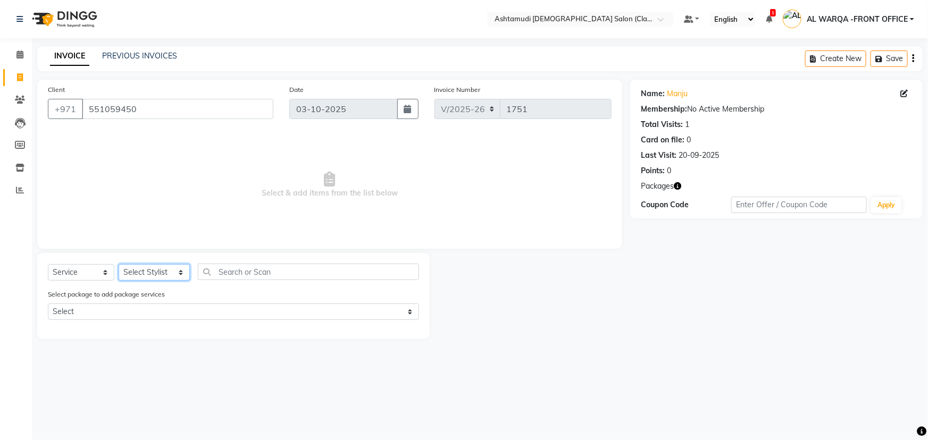
click at [154, 269] on select "Select Stylist AL WARQA -FRONT OFFICE AMEERA [PERSON_NAME] [PERSON_NAME] JILI […" at bounding box center [154, 272] width 71 height 16
click at [96, 264] on div "Select Service Product Membership Package Voucher Prepaid Gift Card Select Styl…" at bounding box center [233, 276] width 371 height 25
click at [91, 270] on select "Select Service Product Membership Package Voucher Prepaid Gift Card" at bounding box center [81, 272] width 66 height 16
select select "package"
click at [48, 264] on select "Select Service Product Membership Package Voucher Prepaid Gift Card" at bounding box center [81, 272] width 66 height 16
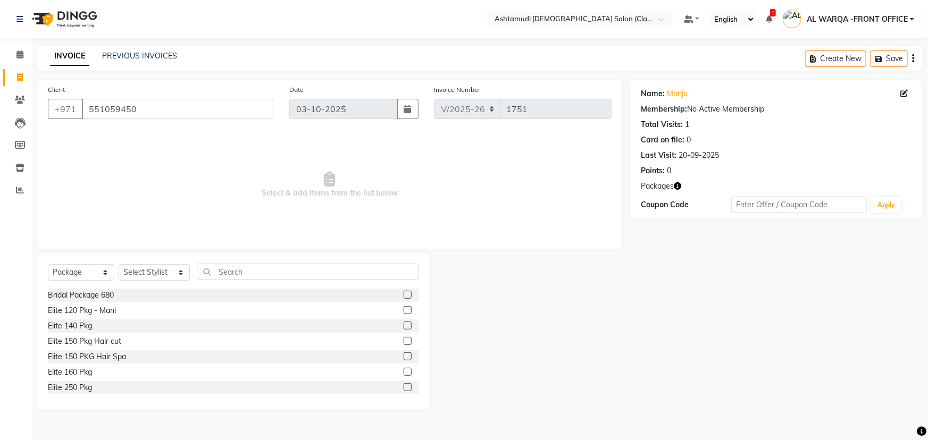
click at [404, 324] on label at bounding box center [408, 326] width 8 height 8
click at [404, 324] on input "checkbox" at bounding box center [407, 326] width 7 height 7
checkbox input "false"
click at [146, 277] on select "Select Stylist AL WARQA -FRONT OFFICE AMEERA [PERSON_NAME] [PERSON_NAME] JILI […" at bounding box center [154, 272] width 71 height 16
select select "80345"
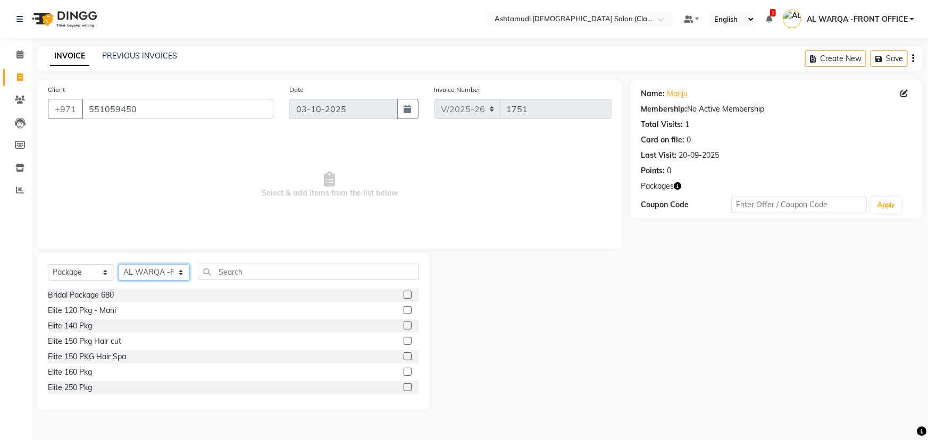
click at [119, 264] on select "Select Stylist AL WARQA -FRONT OFFICE AMEERA [PERSON_NAME] [PERSON_NAME] JILI […" at bounding box center [154, 272] width 71 height 16
click at [404, 328] on label at bounding box center [408, 326] width 8 height 8
click at [404, 328] on input "checkbox" at bounding box center [407, 326] width 7 height 7
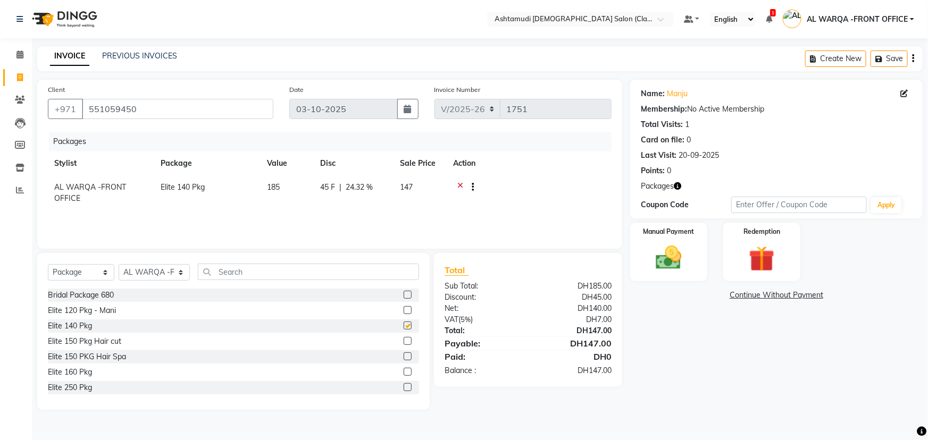
checkbox input "false"
click at [82, 278] on select "Select Service Product Membership Package Voucher Prepaid Gift Card" at bounding box center [81, 272] width 66 height 16
select select "service"
click at [48, 264] on select "Select Service Product Membership Package Voucher Prepaid Gift Card" at bounding box center [81, 272] width 66 height 16
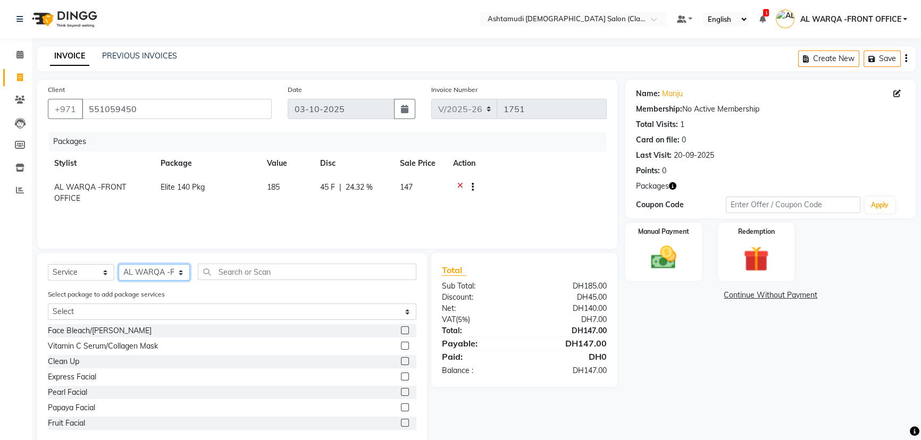
click at [158, 276] on select "Select Stylist AL WARQA -FRONT OFFICE AMEERA [PERSON_NAME] [PERSON_NAME] JILI […" at bounding box center [154, 272] width 71 height 16
select select "77683"
click at [119, 264] on select "Select Stylist AL WARQA -FRONT OFFICE AMEERA [PERSON_NAME] [PERSON_NAME] JILI […" at bounding box center [154, 272] width 71 height 16
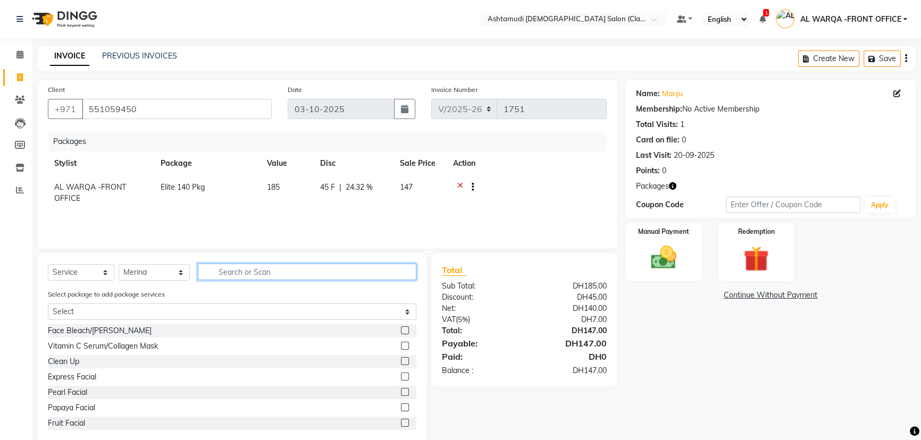
click at [275, 264] on input "text" at bounding box center [307, 272] width 219 height 16
type input "eye"
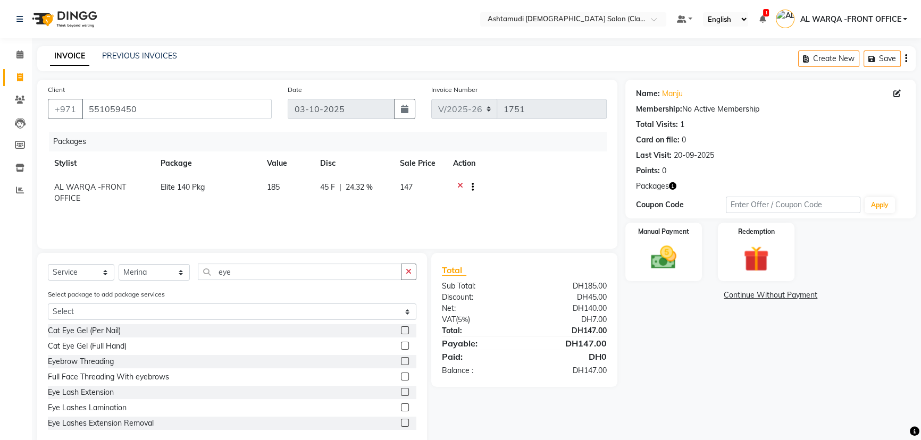
click at [401, 362] on label at bounding box center [405, 361] width 8 height 8
click at [401, 362] on input "checkbox" at bounding box center [404, 361] width 7 height 7
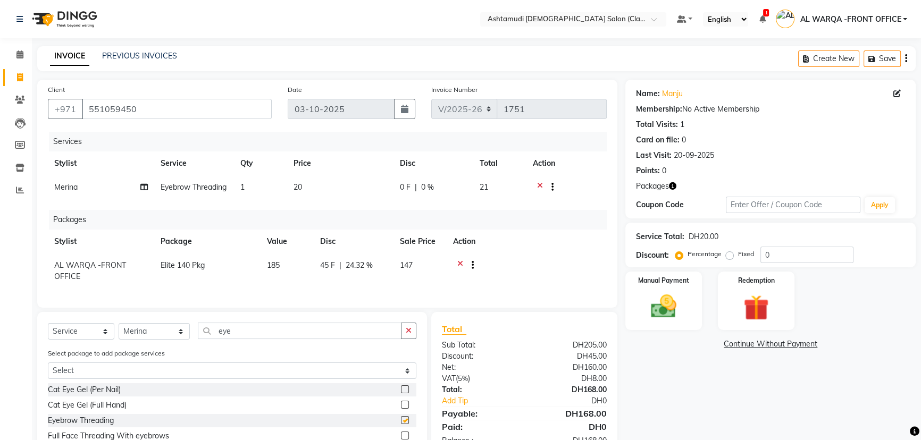
checkbox input "false"
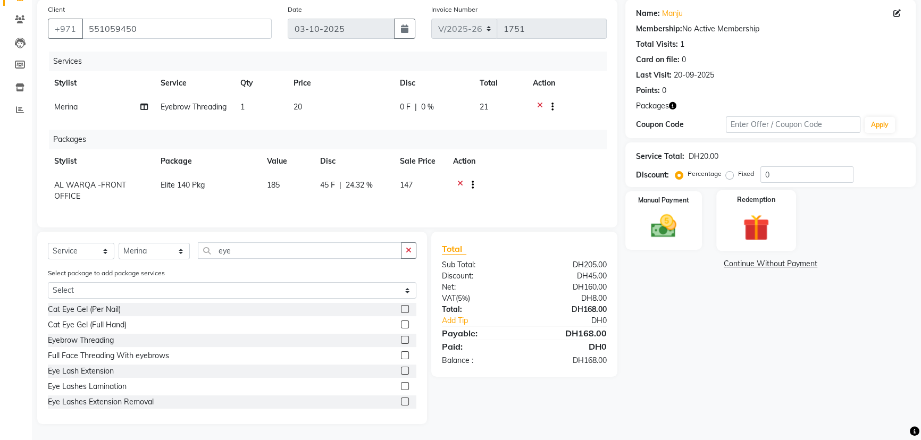
scroll to position [97, 0]
click at [660, 211] on img at bounding box center [663, 226] width 43 height 30
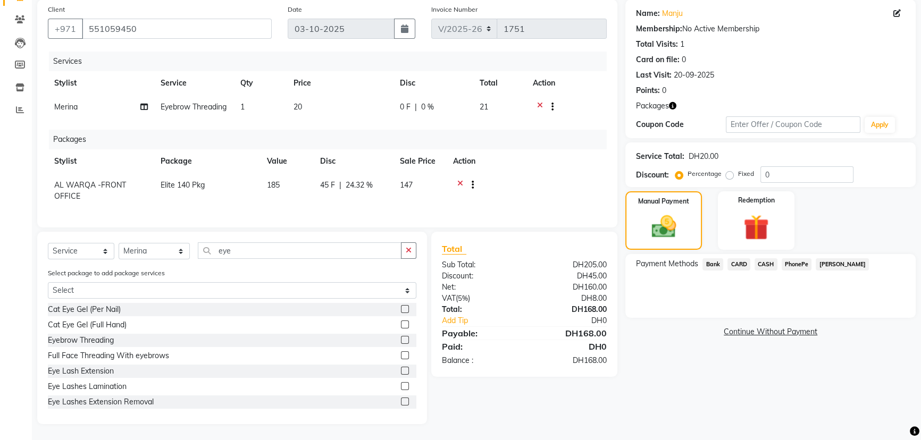
click at [742, 258] on span "CARD" at bounding box center [739, 264] width 23 height 12
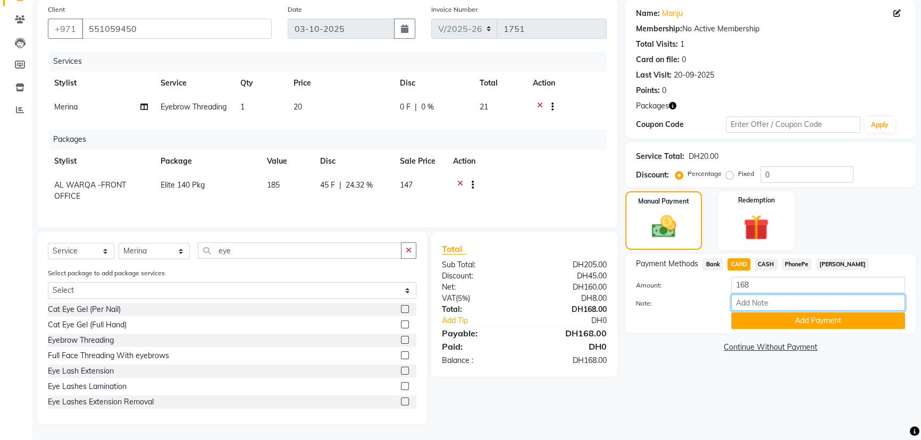
click at [787, 295] on input "Note:" at bounding box center [818, 303] width 174 height 16
type input "AMEERA"
click at [790, 313] on button "Add Payment" at bounding box center [818, 321] width 174 height 16
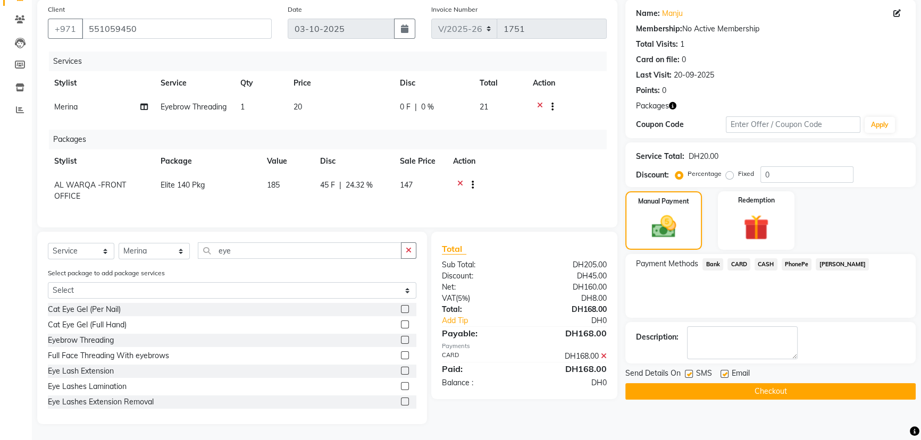
click at [778, 383] on button "Checkout" at bounding box center [770, 391] width 290 height 16
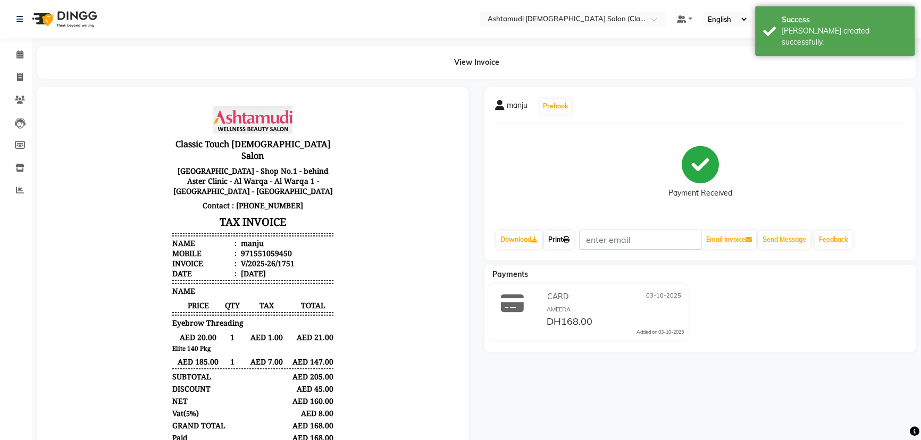
click at [557, 237] on link "Print" at bounding box center [559, 240] width 30 height 18
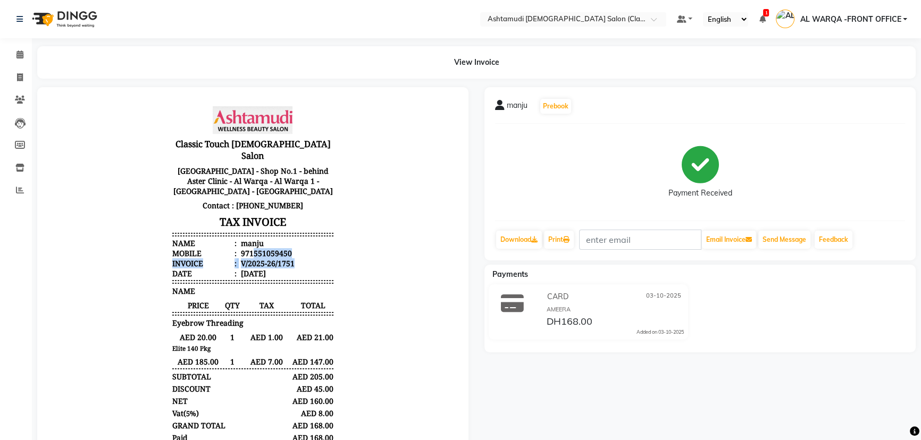
drag, startPoint x: 245, startPoint y: 240, endPoint x: 288, endPoint y: 247, distance: 43.0
click at [288, 247] on ul "Name : manju Mobile : 971551059450 Invoice : V/2025-26/1751 Date : 03/10/2025" at bounding box center [252, 258] width 161 height 40
drag, startPoint x: 362, startPoint y: 278, endPoint x: 356, endPoint y: 277, distance: 6.6
click at [363, 278] on body "Classic Touch Ladies Salon Sheikh Turkey Building - Shop No.1 - behind Aster Cl…" at bounding box center [253, 297] width 402 height 391
drag, startPoint x: 245, startPoint y: 243, endPoint x: 284, endPoint y: 246, distance: 39.5
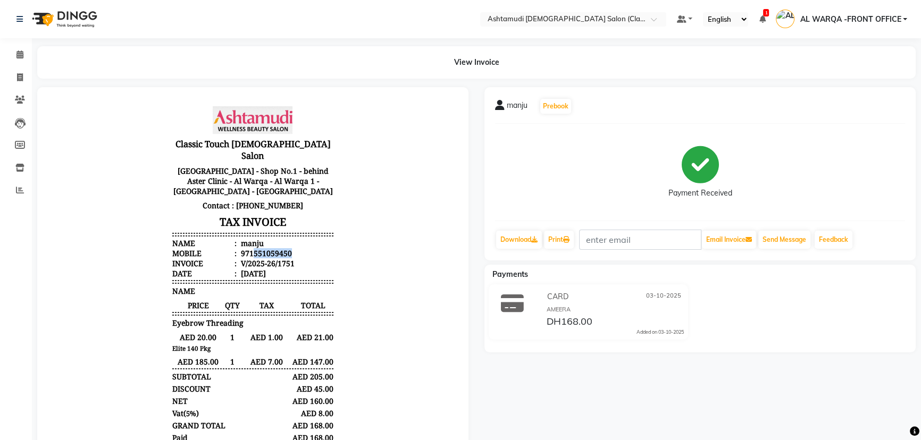
click at [284, 248] on li "Mobile : 971551059450" at bounding box center [252, 253] width 161 height 10
copy div "551059450"
click at [20, 73] on icon at bounding box center [20, 77] width 6 height 8
select select "service"
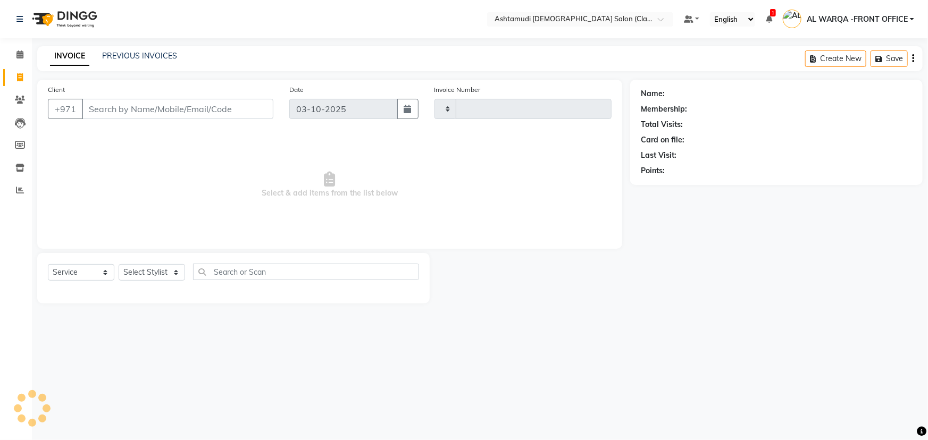
type input "1752"
select select "8201"
click at [122, 107] on input "Client" at bounding box center [177, 109] width 191 height 20
type input "551059450"
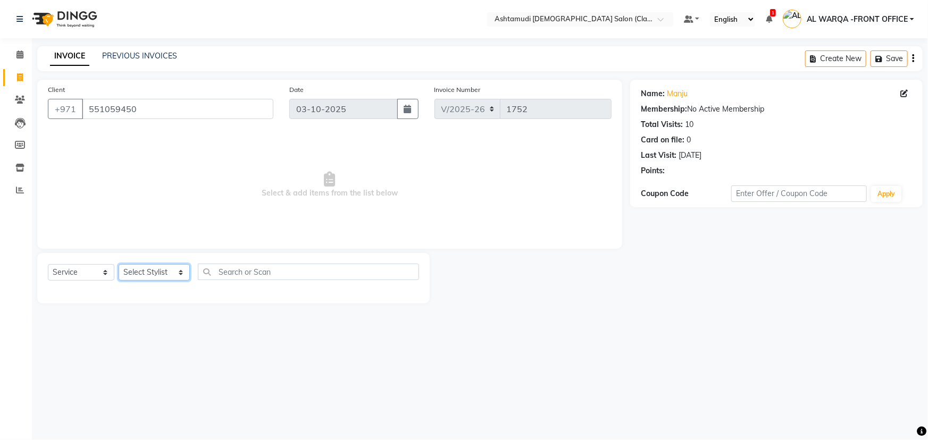
click at [152, 276] on select "Select Stylist AL WARQA -FRONT OFFICE AMEERA [PERSON_NAME] [PERSON_NAME] JILI […" at bounding box center [154, 272] width 71 height 16
select select "82444"
click at [119, 264] on select "Select Stylist AL WARQA -FRONT OFFICE AMEERA [PERSON_NAME] [PERSON_NAME] JILI […" at bounding box center [154, 272] width 71 height 16
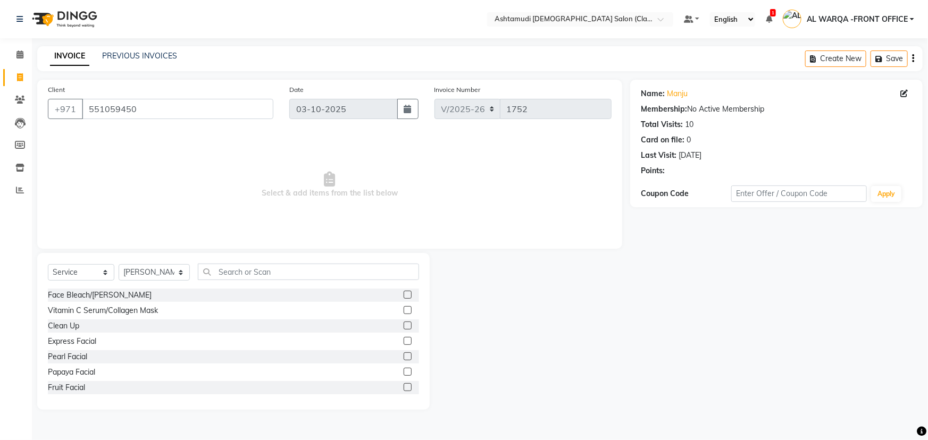
click at [509, 330] on div at bounding box center [530, 331] width 201 height 157
click at [176, 115] on input "551059450" at bounding box center [177, 109] width 191 height 20
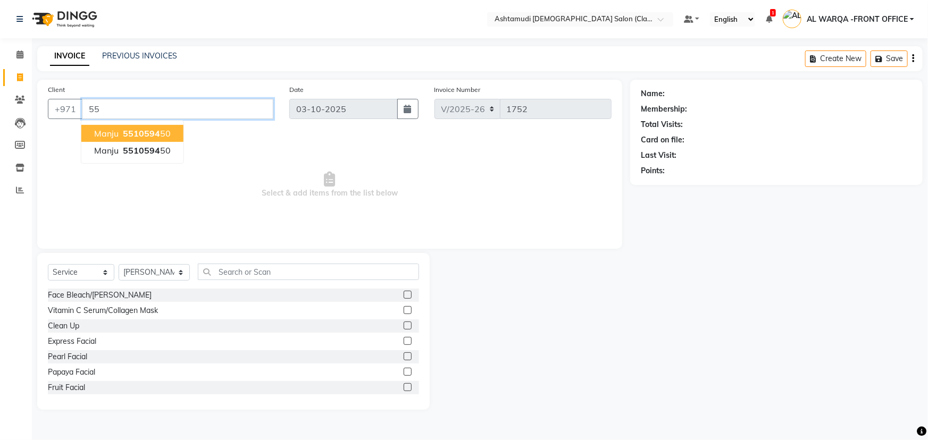
type input "5"
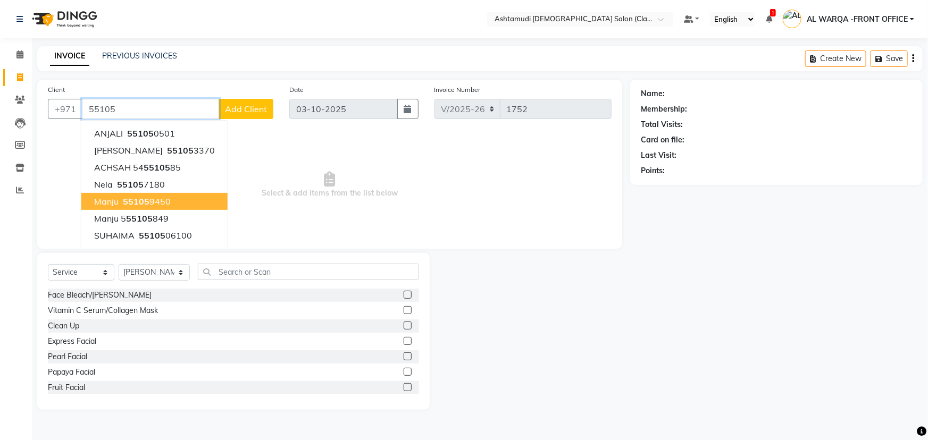
click at [167, 203] on ngb-highlight "55105 9450" at bounding box center [146, 201] width 50 height 11
type input "551059450"
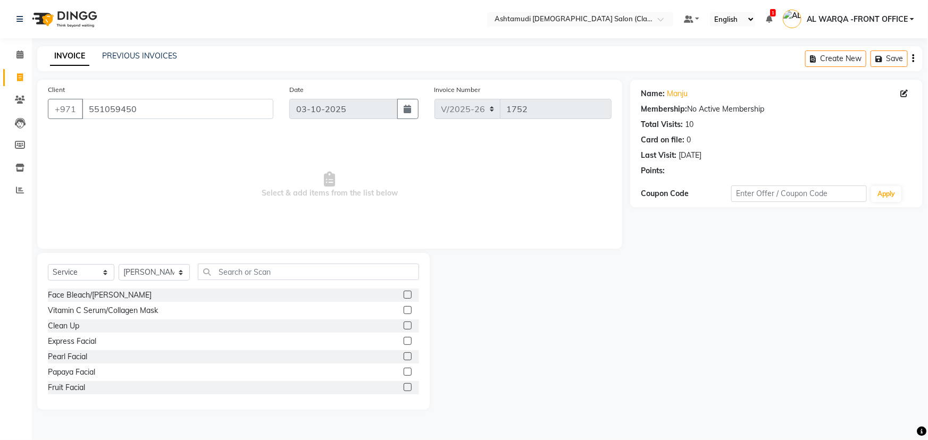
click at [154, 221] on span "Select & add items from the list below" at bounding box center [330, 185] width 564 height 106
click at [160, 282] on div "Select Service Product Membership Package Voucher Prepaid Gift Card Select Styl…" at bounding box center [233, 276] width 371 height 25
click at [257, 251] on div "Client +971 551059450 Date 03-10-2025 Invoice Number V/2025 V/2025-26 1752 Sele…" at bounding box center [329, 245] width 601 height 330
click at [236, 299] on div "Face Bleach/[PERSON_NAME]" at bounding box center [233, 295] width 371 height 13
click at [22, 41] on div "Calendar Invoice Clients Leads Members Inventory Reports Completed InProgress U…" at bounding box center [72, 227] width 144 height 394
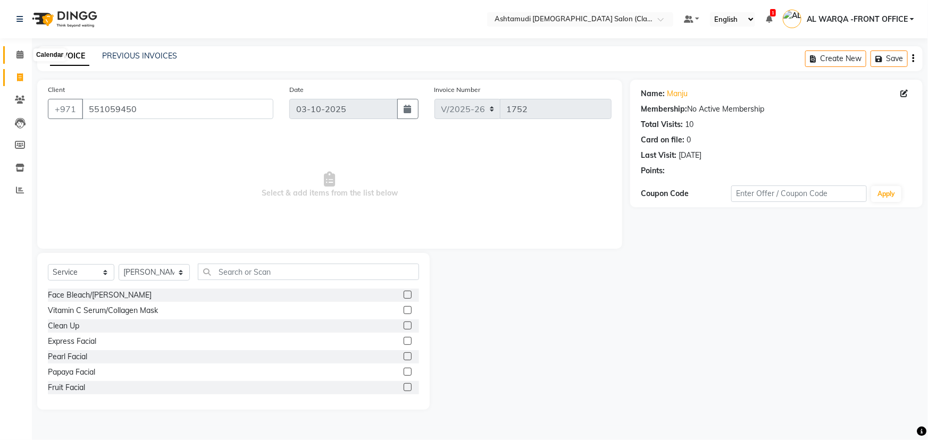
click at [19, 54] on icon at bounding box center [19, 55] width 7 height 8
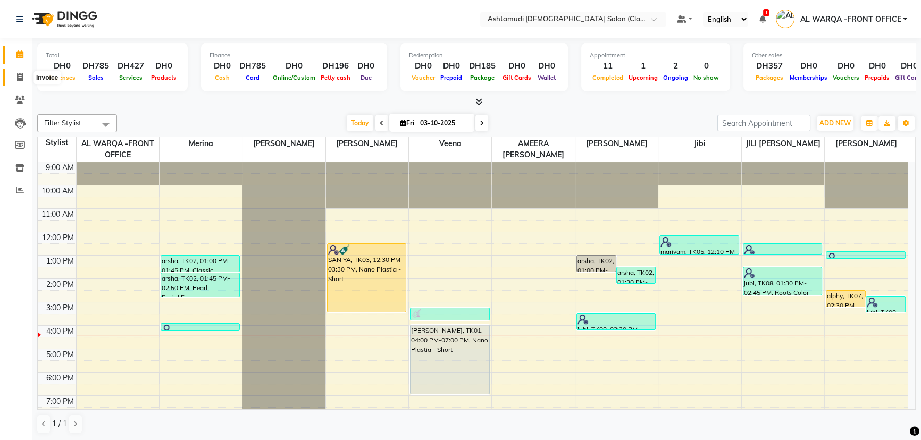
click at [14, 76] on span at bounding box center [20, 78] width 19 height 12
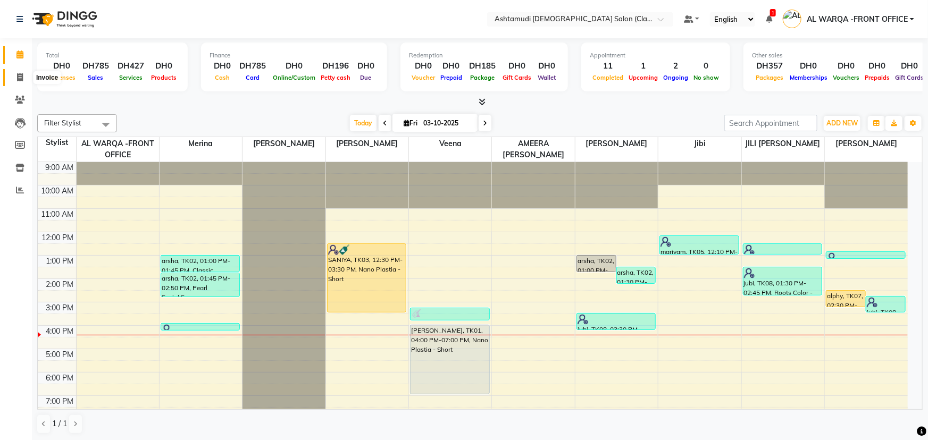
select select "8201"
select select "service"
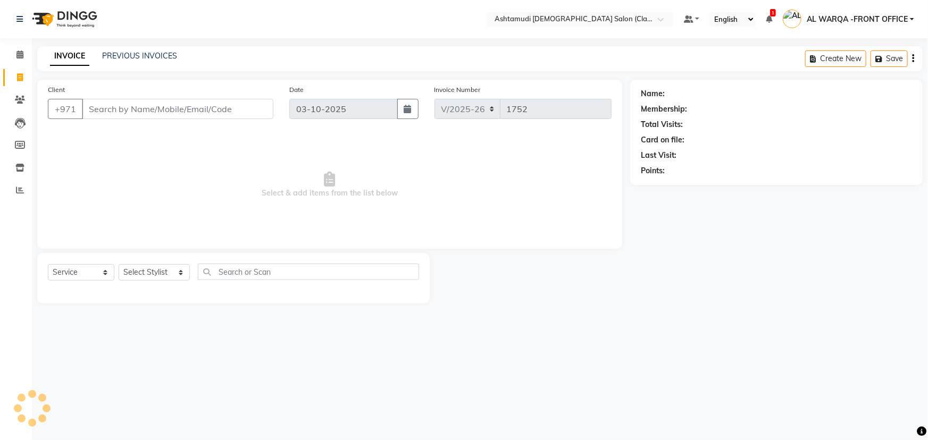
drag, startPoint x: 160, startPoint y: 107, endPoint x: 164, endPoint y: 112, distance: 6.0
click at [164, 111] on input "Client" at bounding box center [177, 109] width 191 height 20
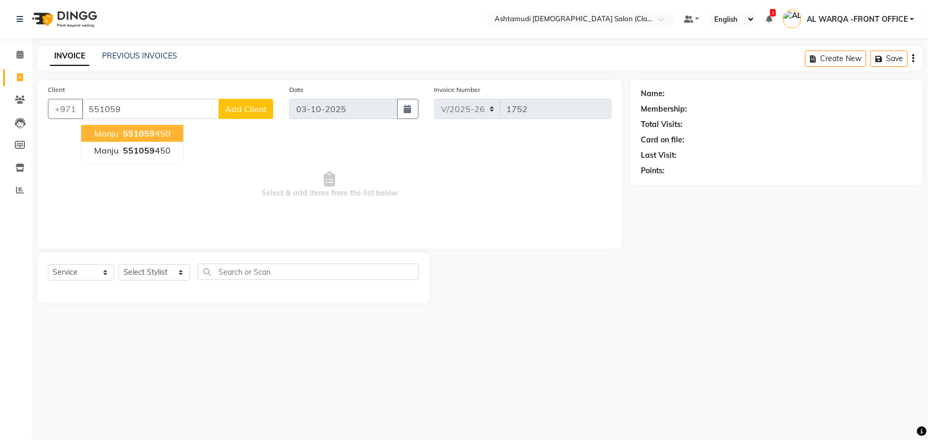
click at [157, 139] on button "manju 551059 450" at bounding box center [132, 133] width 102 height 17
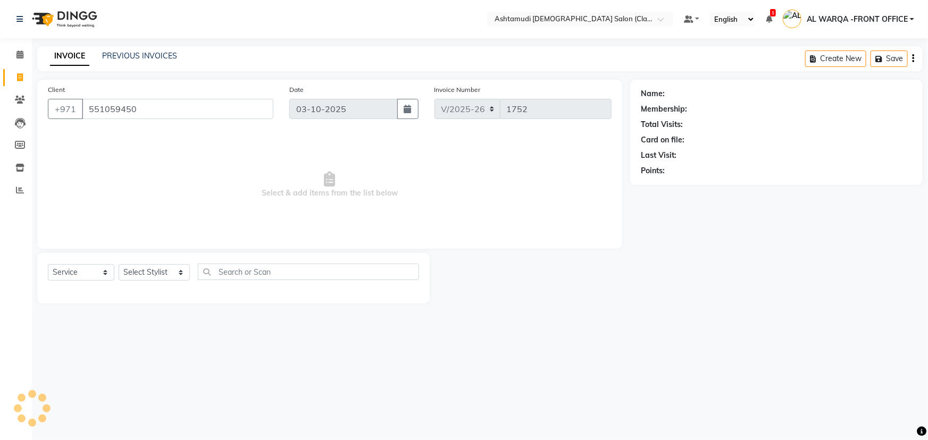
type input "551059450"
click at [16, 97] on icon at bounding box center [20, 100] width 10 height 8
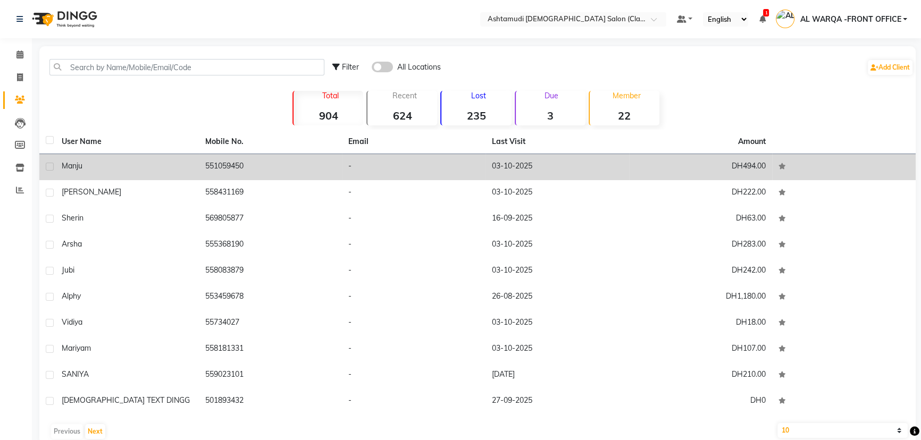
click at [298, 174] on td "551059450" at bounding box center [271, 167] width 144 height 26
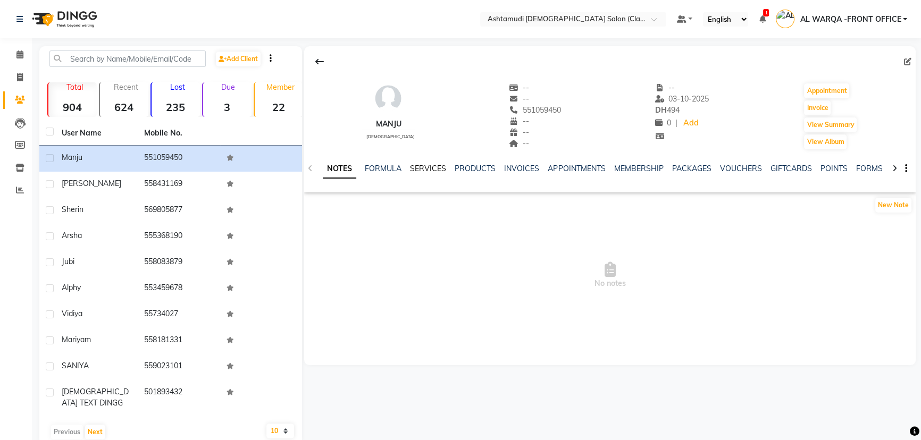
click at [437, 168] on link "SERVICES" at bounding box center [428, 169] width 36 height 10
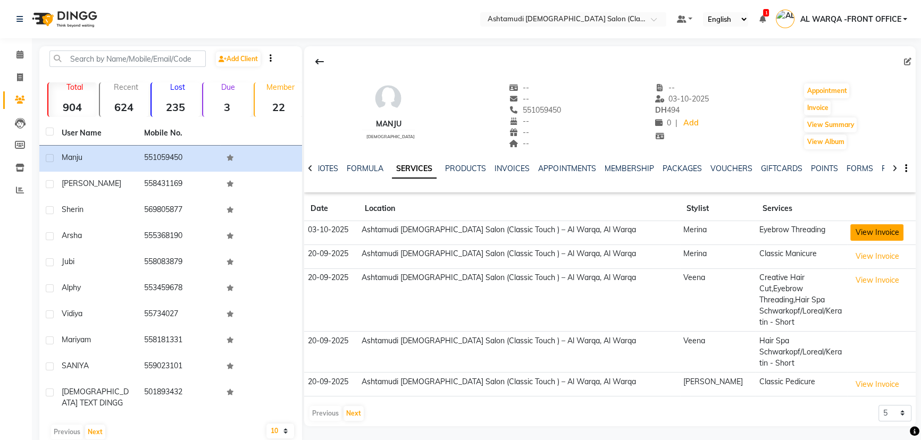
click at [870, 233] on button "View Invoice" at bounding box center [876, 232] width 53 height 16
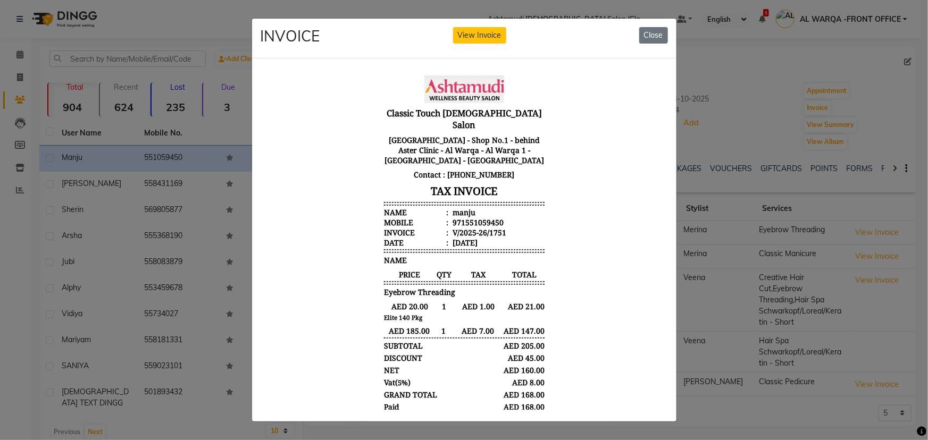
click at [802, 154] on ngb-modal-window "INVOICE View Invoice Close" at bounding box center [464, 220] width 928 height 440
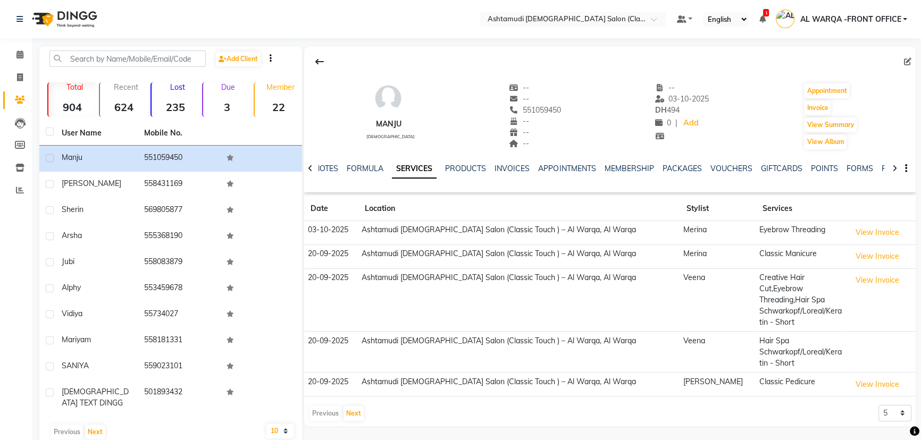
drag, startPoint x: 510, startPoint y: 110, endPoint x: 558, endPoint y: 113, distance: 48.5
click at [558, 113] on div "manju female -- -- 551059450 -- -- -- -- 03-10-2025 DH 494 0 | Add Appointment …" at bounding box center [610, 111] width 612 height 79
copy span "551059450"
click at [21, 72] on span at bounding box center [20, 78] width 19 height 12
select select "service"
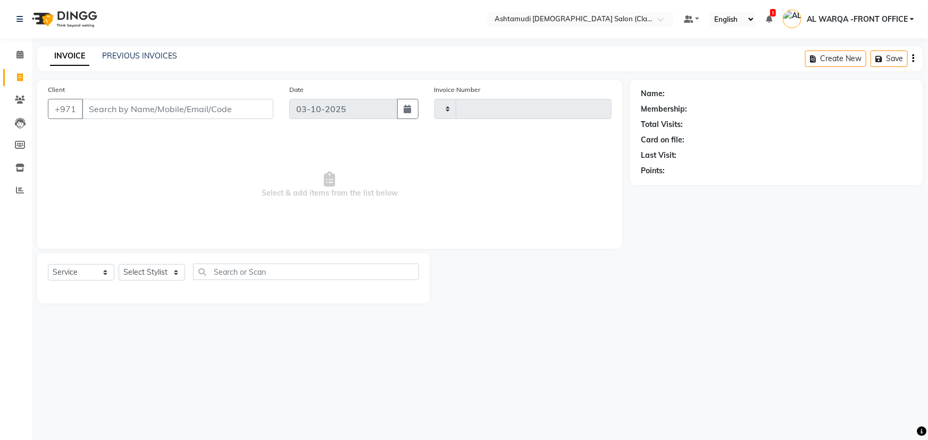
type input "1752"
select select "8201"
click at [116, 107] on input "Client" at bounding box center [177, 109] width 191 height 20
type input "551059450"
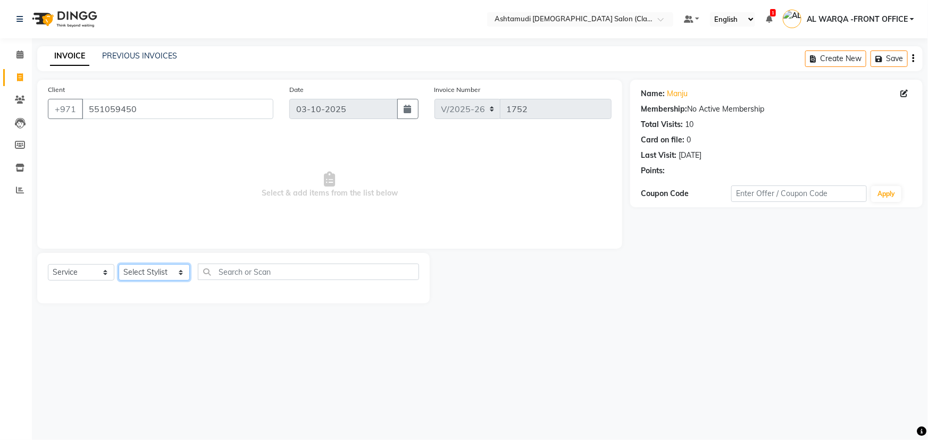
click at [153, 269] on select "Select Stylist AL WARQA -FRONT OFFICE AMEERA [PERSON_NAME] [PERSON_NAME] JILI […" at bounding box center [154, 272] width 71 height 16
select select "77683"
click at [119, 264] on select "Select Stylist AL WARQA -FRONT OFFICE AMEERA [PERSON_NAME] [PERSON_NAME] JILI […" at bounding box center [154, 272] width 71 height 16
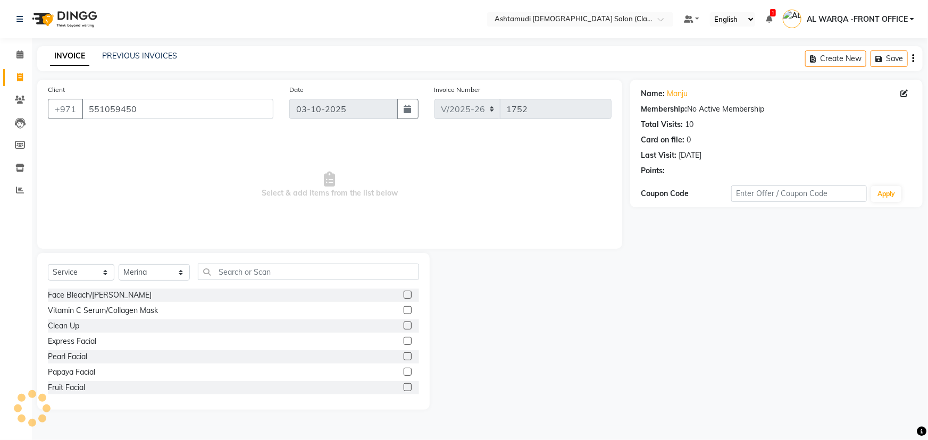
click at [612, 358] on div at bounding box center [530, 331] width 201 height 157
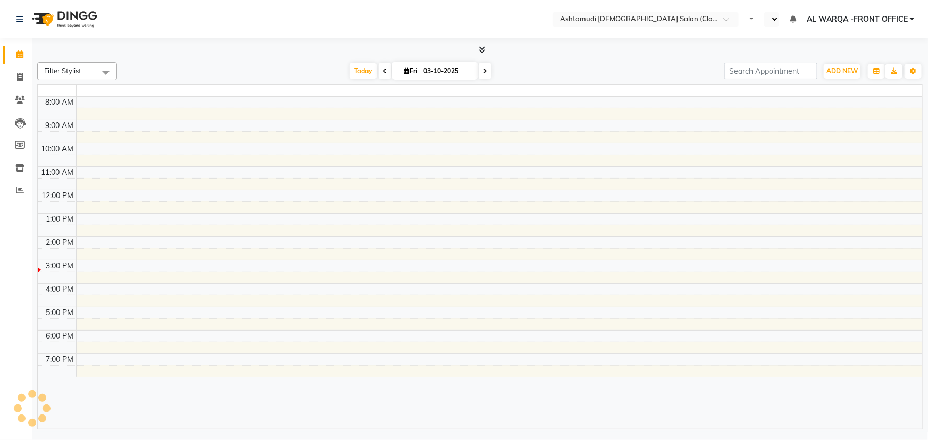
select select "en"
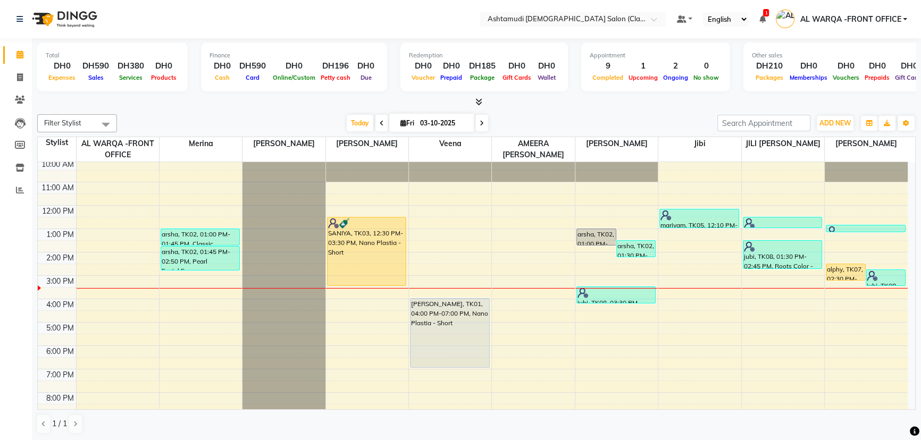
scroll to position [78, 0]
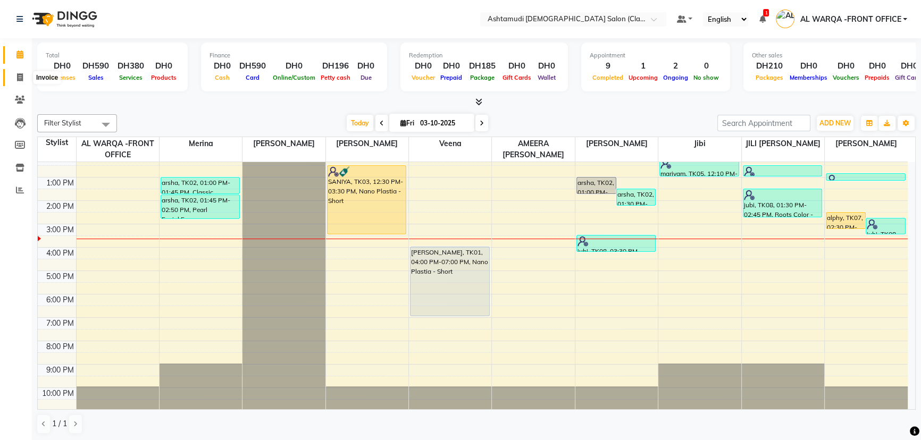
click at [14, 73] on span at bounding box center [20, 78] width 19 height 12
select select "service"
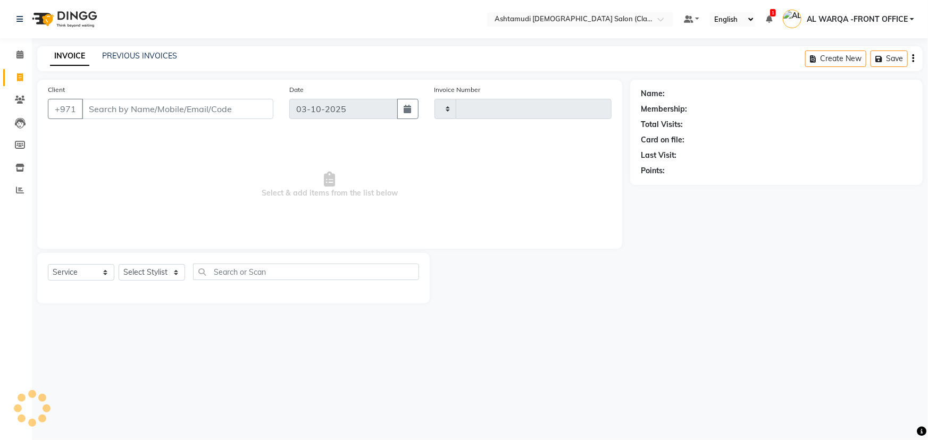
type input "1750"
select select "8201"
drag, startPoint x: 114, startPoint y: 111, endPoint x: 119, endPoint y: 106, distance: 6.8
click at [118, 108] on input "Client" at bounding box center [177, 109] width 191 height 20
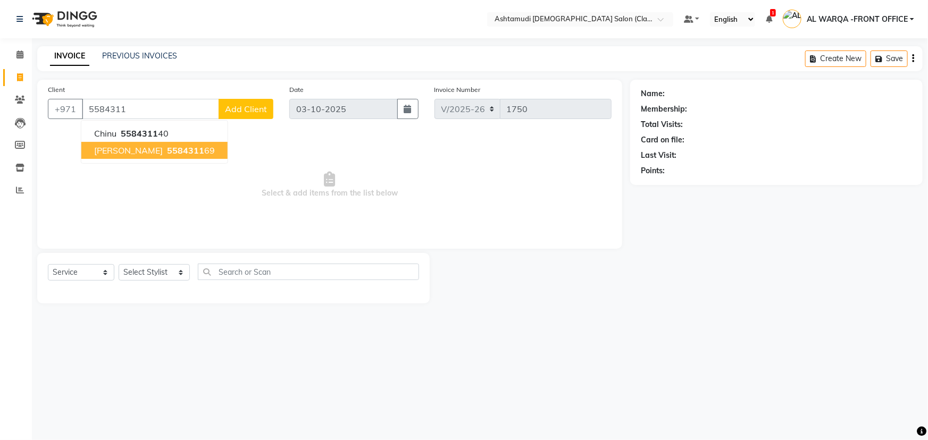
click at [126, 154] on span "[PERSON_NAME]" at bounding box center [128, 150] width 69 height 11
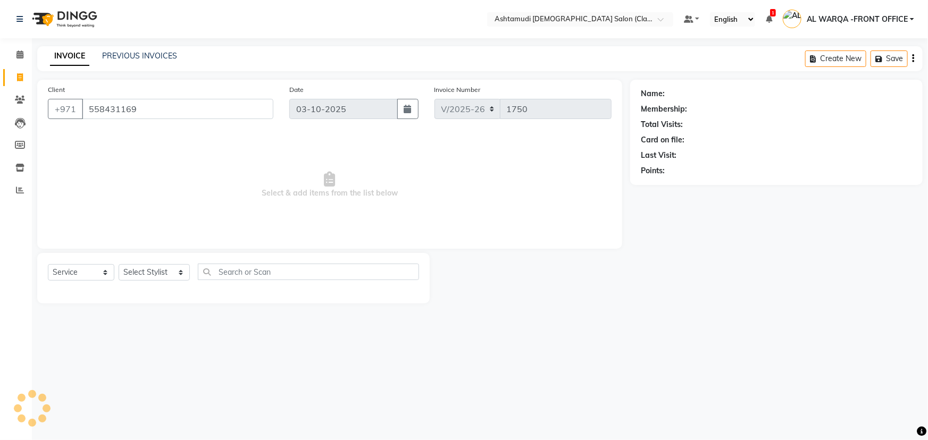
type input "558431169"
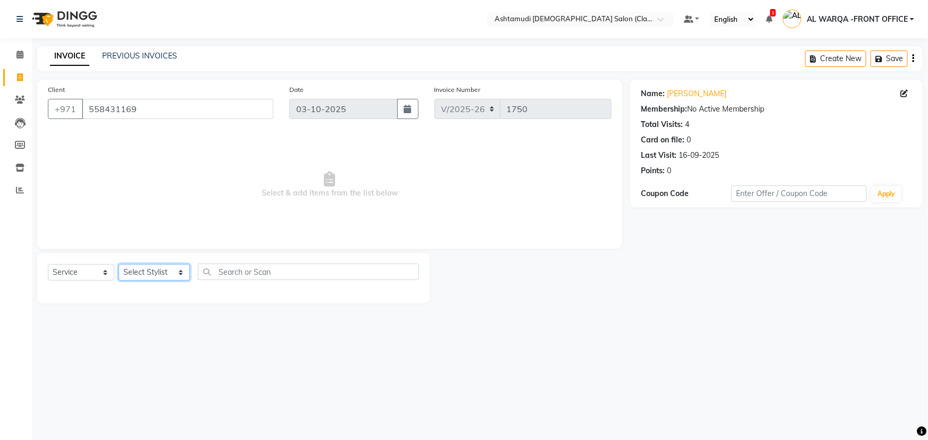
click at [166, 280] on select "Select Stylist AL WARQA -FRONT OFFICE AMEERA [PERSON_NAME] [PERSON_NAME] JILI […" at bounding box center [154, 272] width 71 height 16
select select "80375"
click at [119, 264] on select "Select Stylist AL WARQA -FRONT OFFICE AMEERA [PERSON_NAME] [PERSON_NAME] JILI […" at bounding box center [154, 272] width 71 height 16
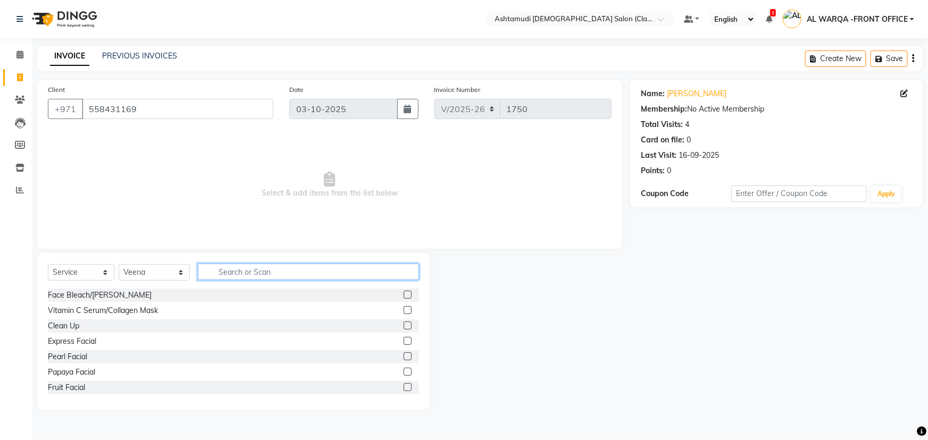
click at [247, 275] on input "text" at bounding box center [308, 272] width 221 height 16
type input "eye"
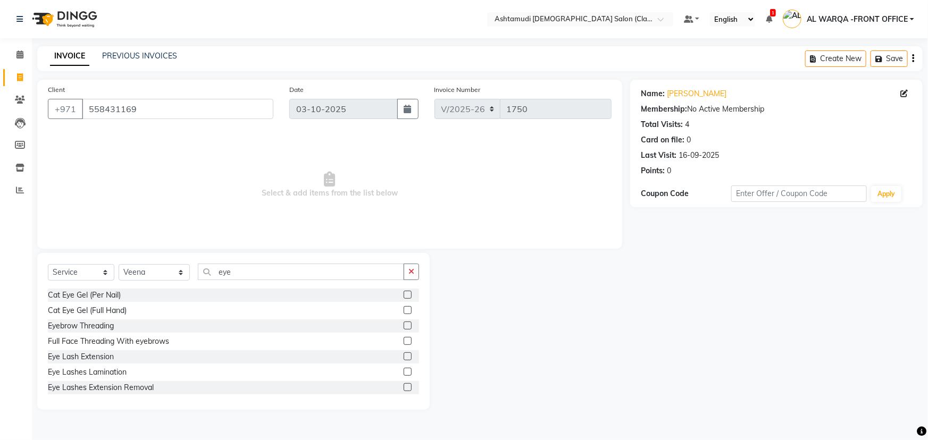
click at [404, 323] on label at bounding box center [408, 326] width 8 height 8
click at [404, 323] on input "checkbox" at bounding box center [407, 326] width 7 height 7
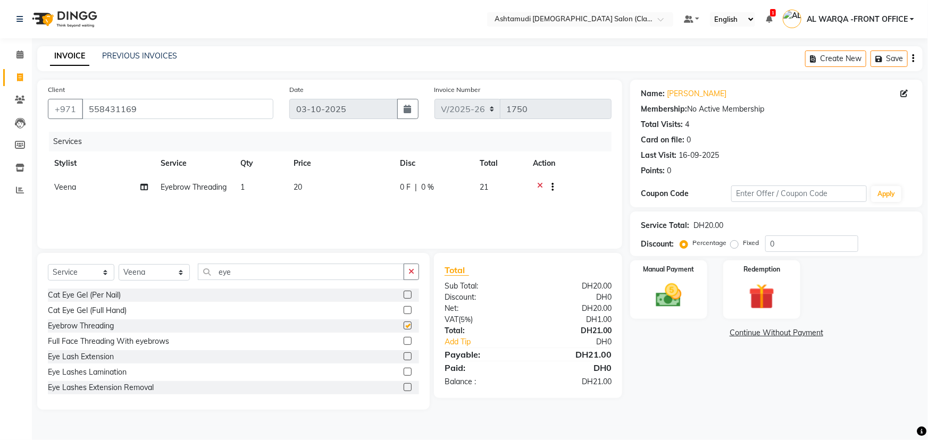
checkbox input "false"
click at [275, 271] on input "eye" at bounding box center [301, 272] width 206 height 16
type input "e"
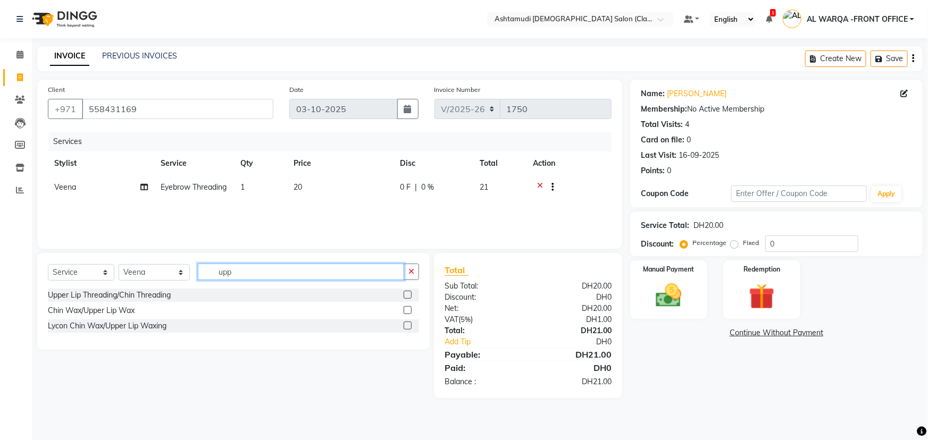
type input "upp"
click at [406, 296] on label at bounding box center [408, 295] width 8 height 8
click at [406, 296] on input "checkbox" at bounding box center [407, 295] width 7 height 7
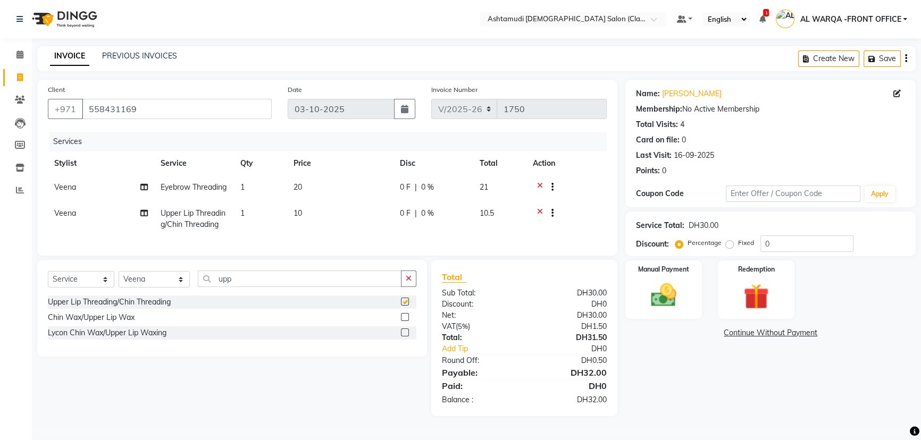
checkbox input "false"
click at [792, 251] on input "0" at bounding box center [807, 244] width 93 height 16
type input "015"
click at [672, 285] on img at bounding box center [663, 295] width 43 height 30
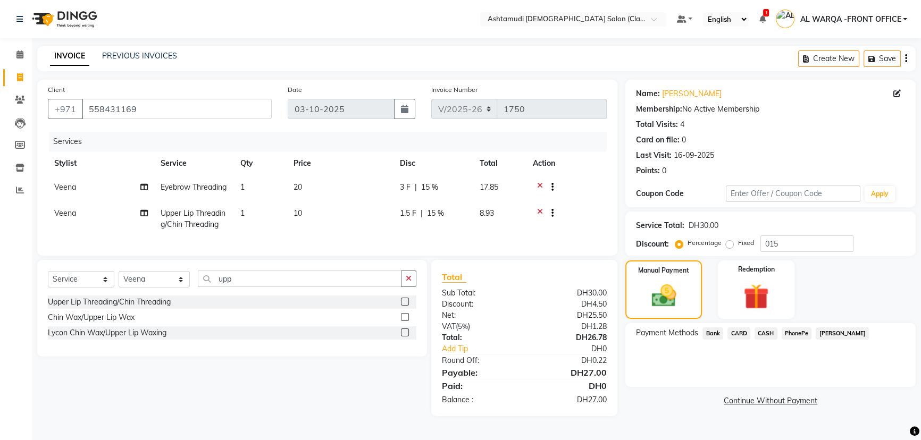
click at [739, 335] on span "CARD" at bounding box center [739, 334] width 23 height 12
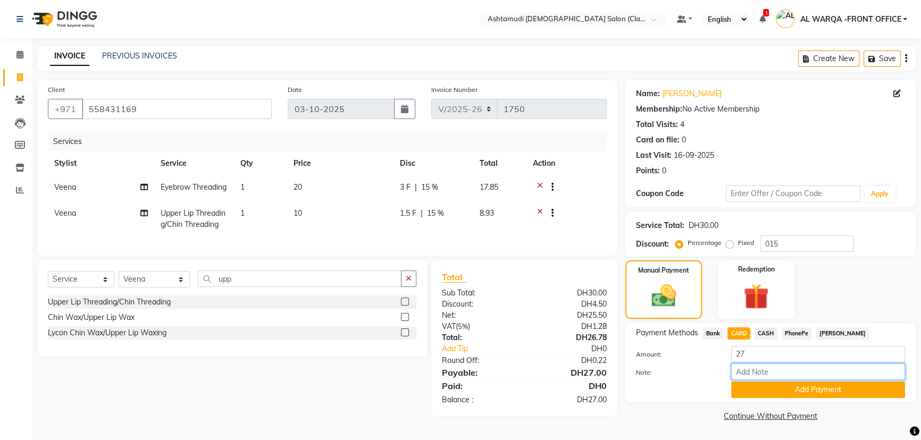
click at [763, 372] on input "Note:" at bounding box center [818, 372] width 174 height 16
type input "AMEERA"
click at [849, 382] on button "Add Payment" at bounding box center [818, 390] width 174 height 16
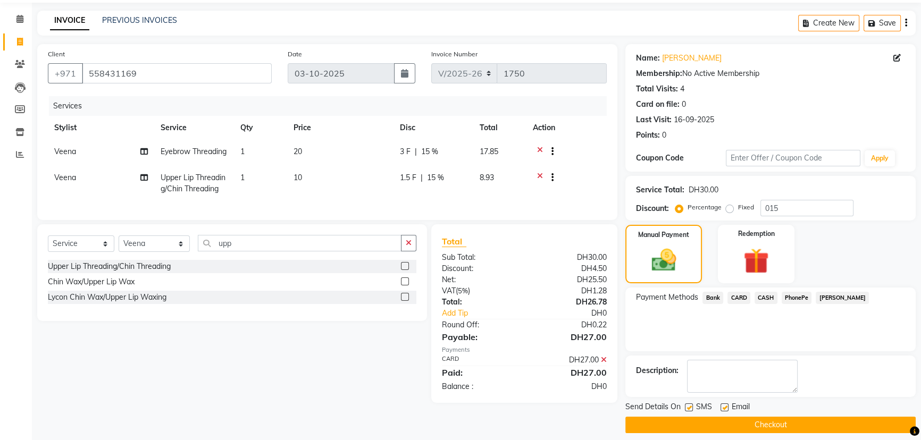
scroll to position [44, 0]
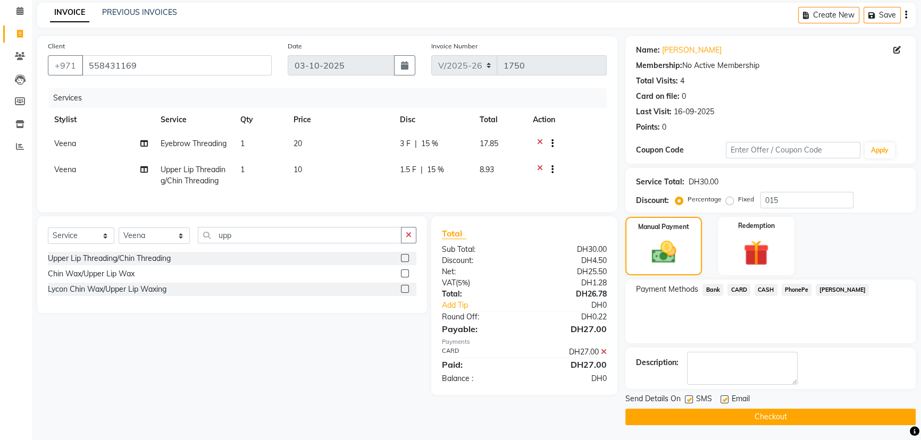
click at [729, 416] on button "Checkout" at bounding box center [770, 417] width 290 height 16
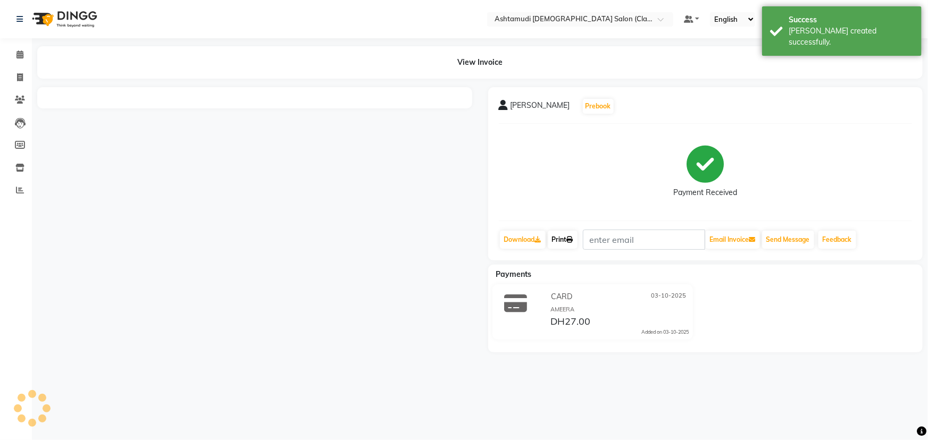
click at [567, 240] on link "Print" at bounding box center [563, 240] width 30 height 18
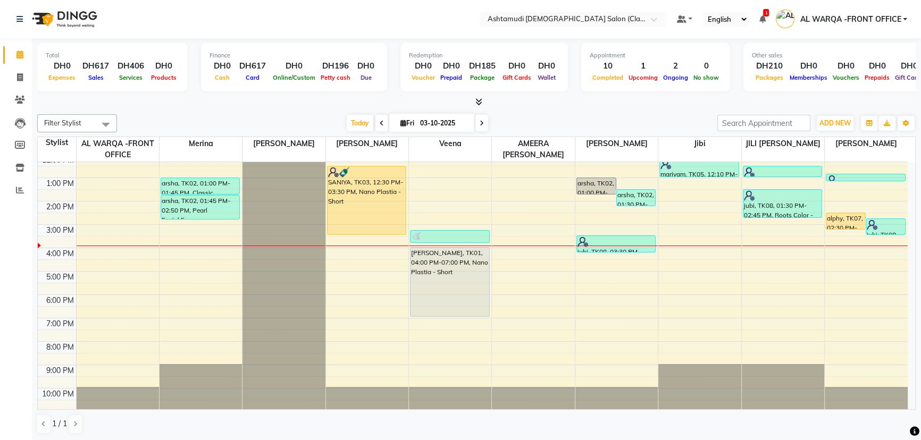
scroll to position [78, 0]
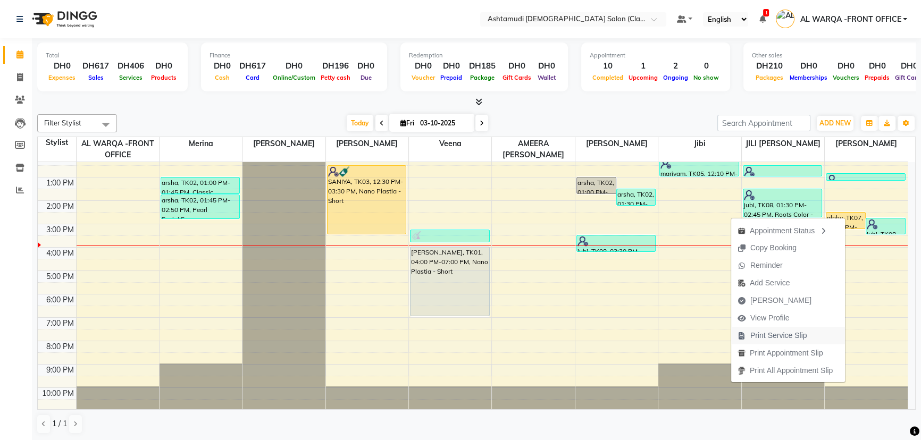
click at [800, 335] on span "Print Service Slip" at bounding box center [778, 335] width 57 height 11
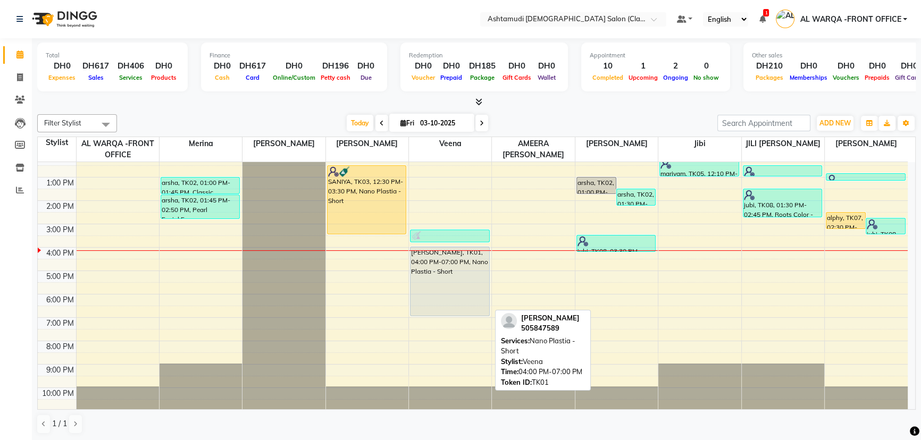
click at [447, 279] on div "[PERSON_NAME], TK01, 04:00 PM-07:00 PM, Nano Plastia - Short" at bounding box center [450, 281] width 79 height 69
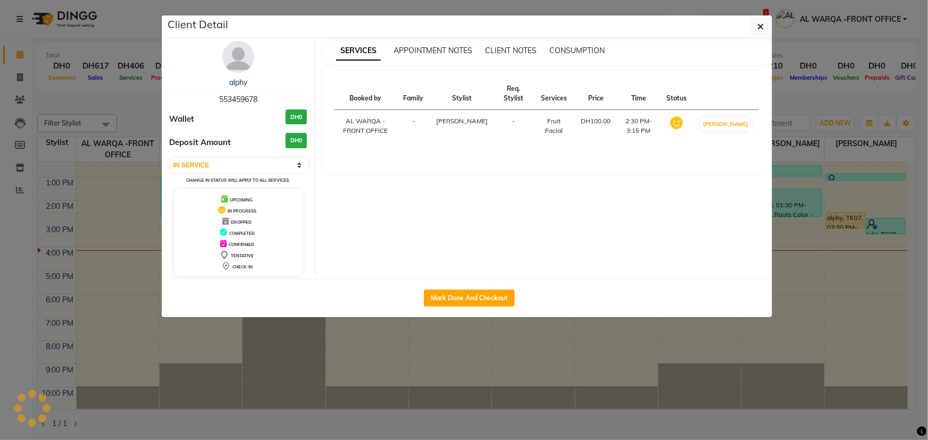
select select "7"
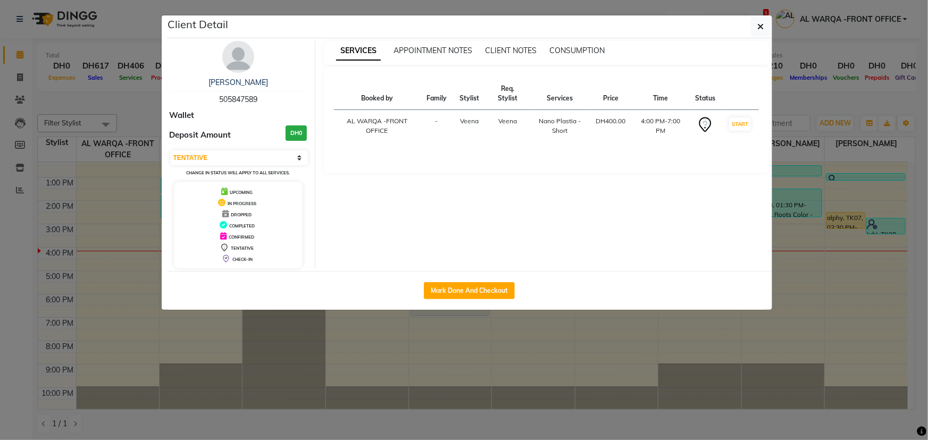
click at [856, 330] on ngb-modal-window "Client Detail [PERSON_NAME] 505847589 Wallet Deposit Amount DH0 Select IN SERVI…" at bounding box center [464, 220] width 928 height 440
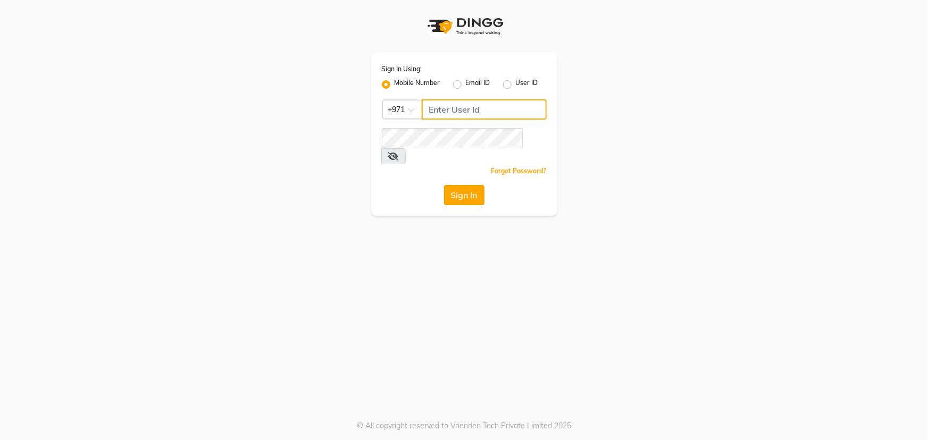
type input "45516698"
click at [469, 185] on button "Sign In" at bounding box center [464, 195] width 40 height 20
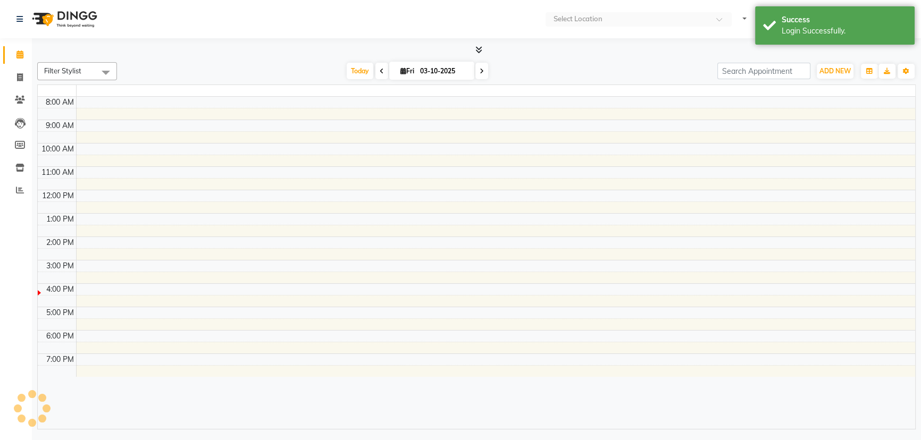
select select "en"
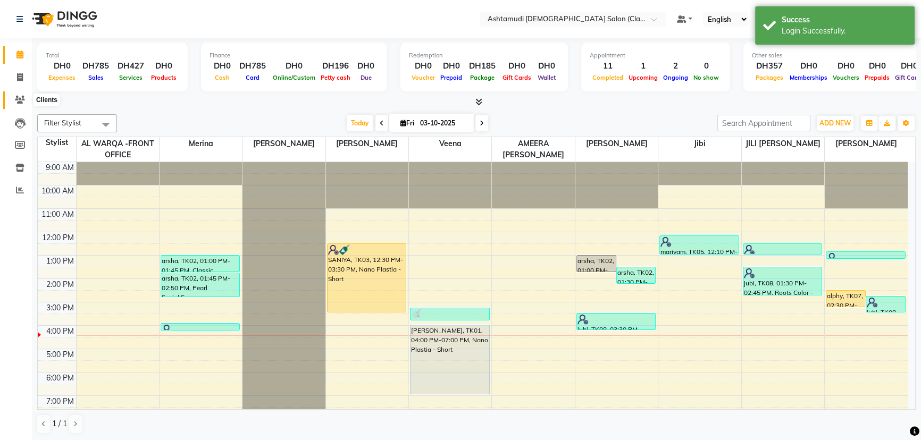
click at [17, 97] on icon at bounding box center [20, 100] width 10 height 8
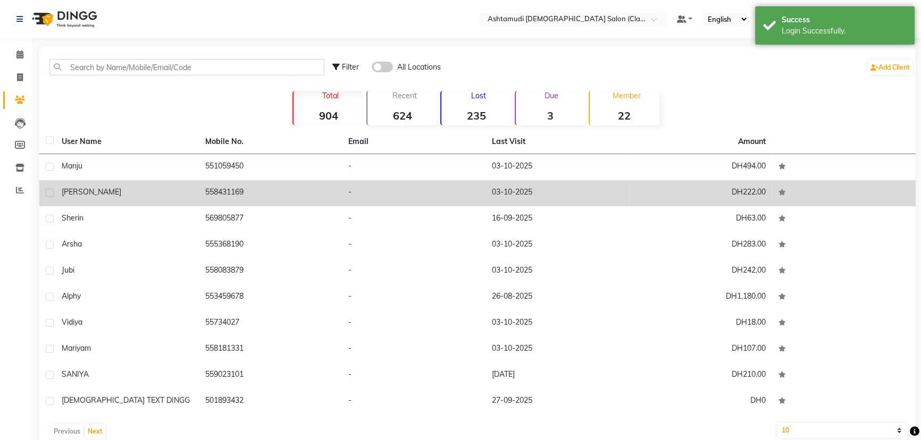
click at [223, 196] on td "558431169" at bounding box center [271, 193] width 144 height 26
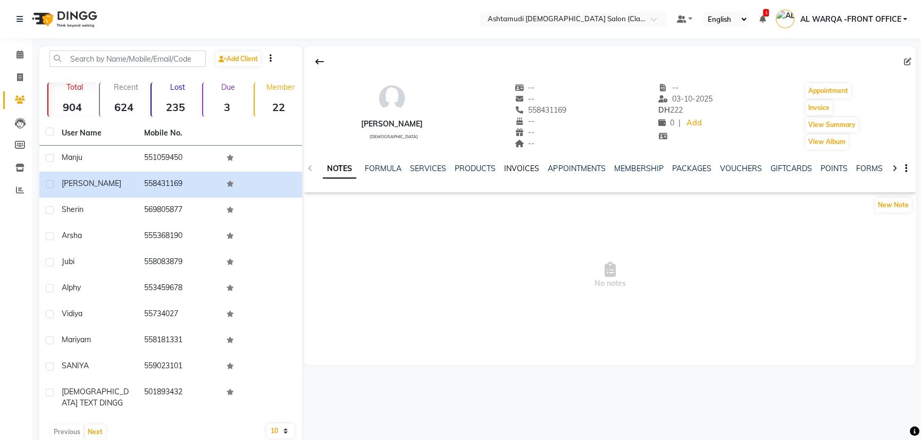
click at [512, 169] on link "INVOICES" at bounding box center [521, 169] width 35 height 10
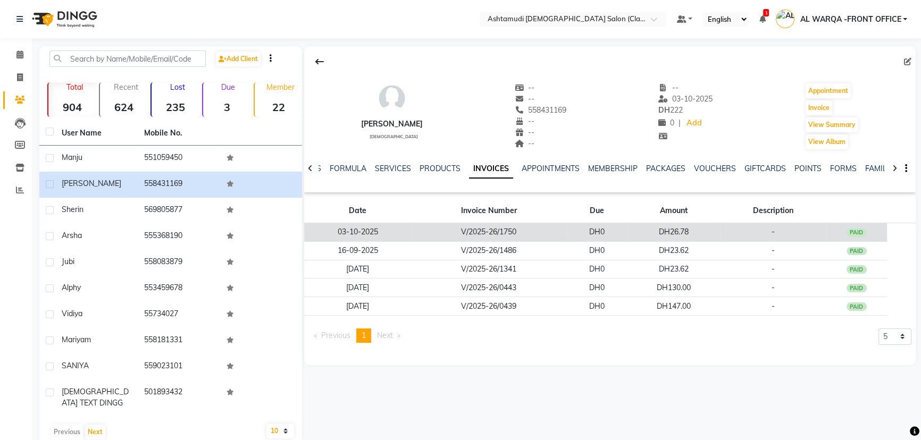
click at [539, 228] on td "V/2025-26/1750" at bounding box center [488, 232] width 155 height 19
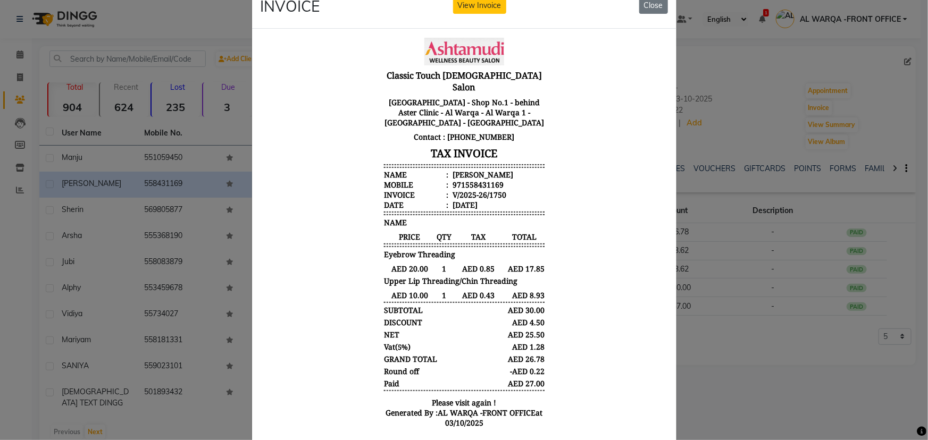
scroll to position [51, 0]
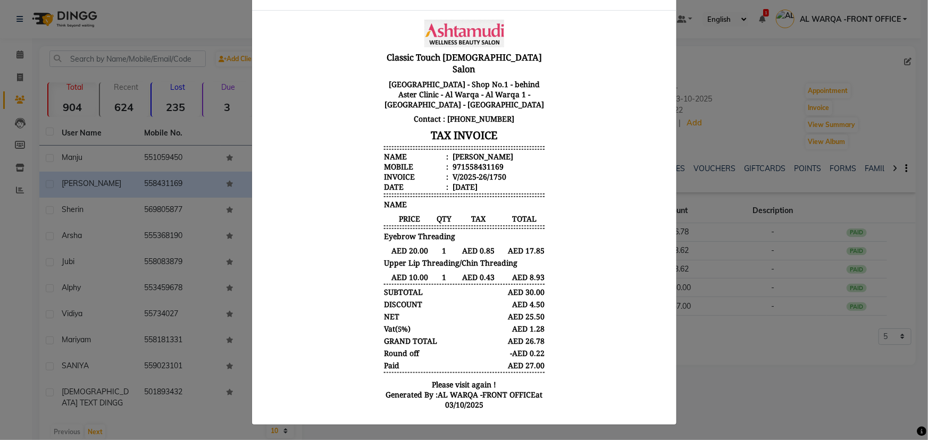
click at [544, 225] on body "Classic Touch [DEMOGRAPHIC_DATA] Salon [GEOGRAPHIC_DATA] - Shop No.1 - behind A…" at bounding box center [463, 217] width 399 height 405
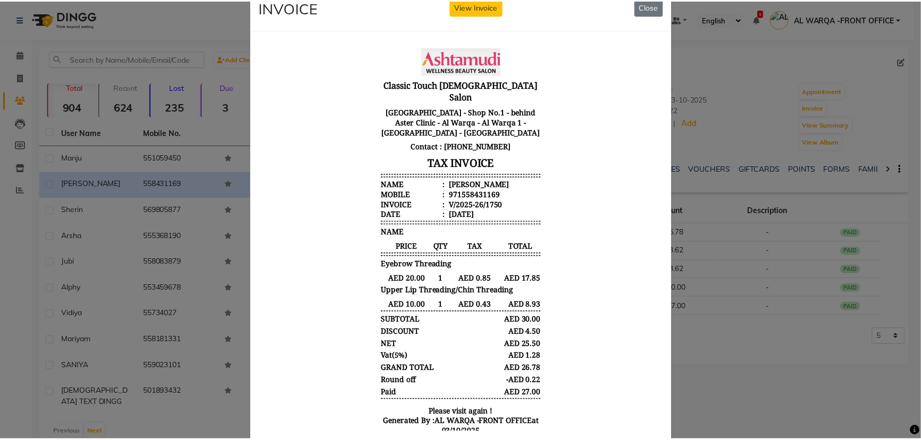
scroll to position [0, 0]
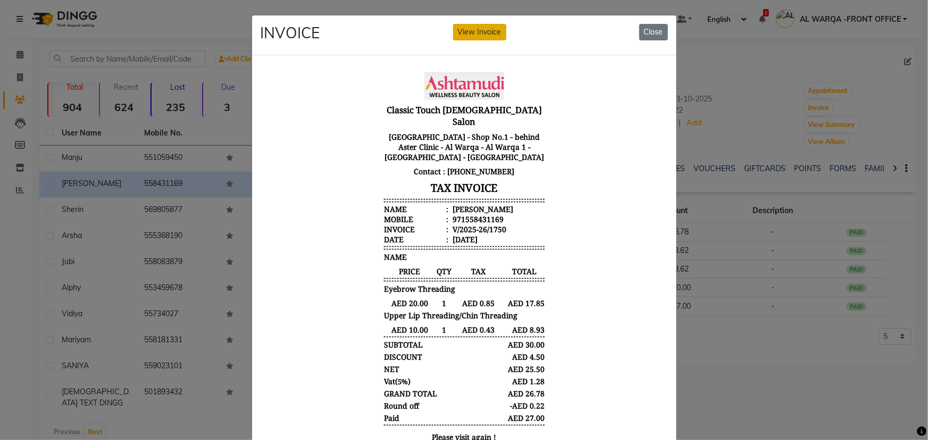
click at [490, 29] on button "View Invoice" at bounding box center [479, 32] width 53 height 16
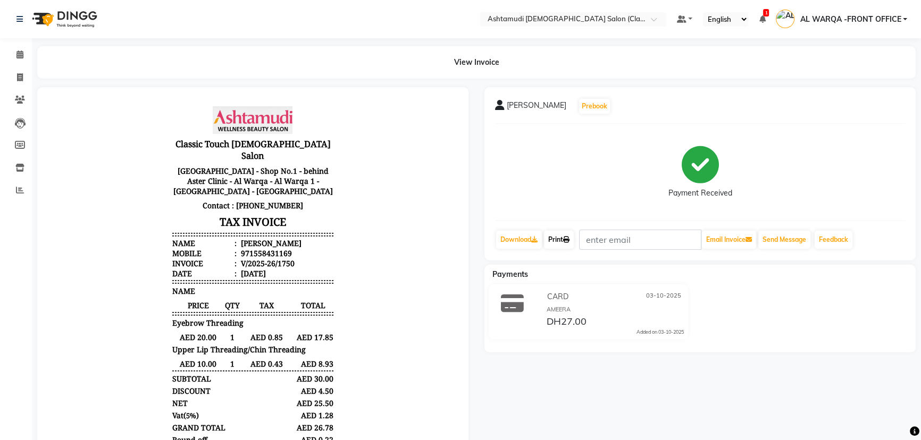
click at [559, 238] on link "Print" at bounding box center [559, 240] width 30 height 18
click at [17, 55] on icon at bounding box center [19, 55] width 7 height 8
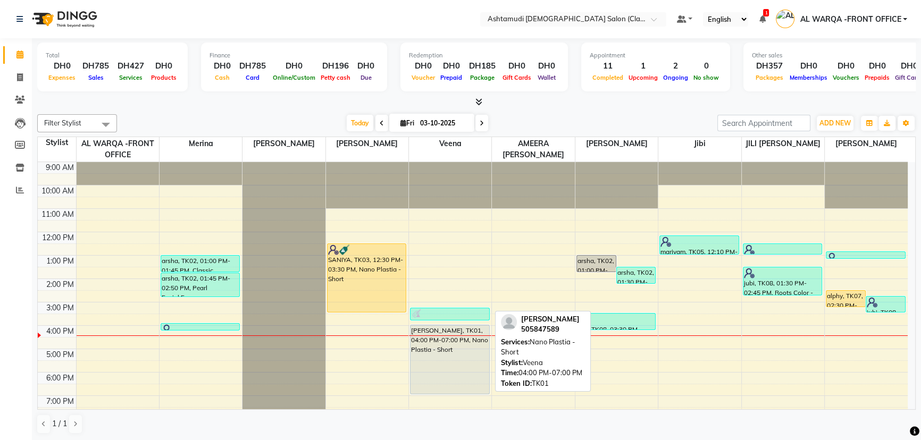
click at [472, 359] on div "[PERSON_NAME], TK01, 04:00 PM-07:00 PM, Nano Plastia - Short" at bounding box center [450, 359] width 79 height 69
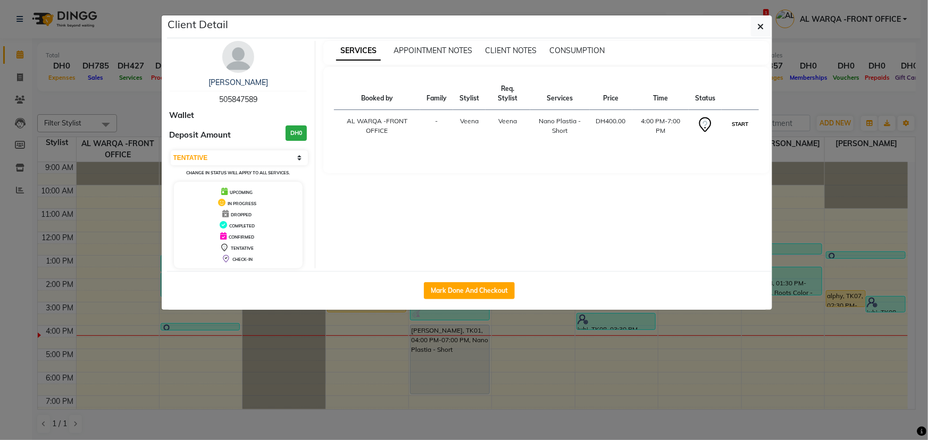
click at [735, 123] on button "START" at bounding box center [740, 124] width 22 height 13
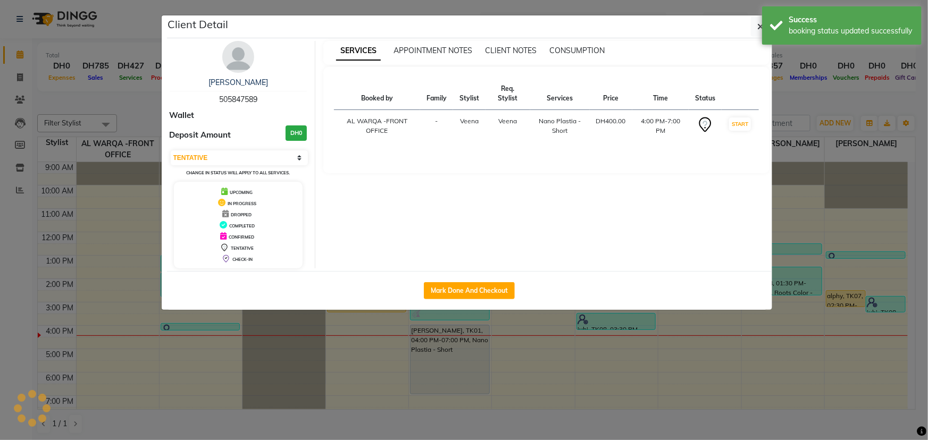
select select "1"
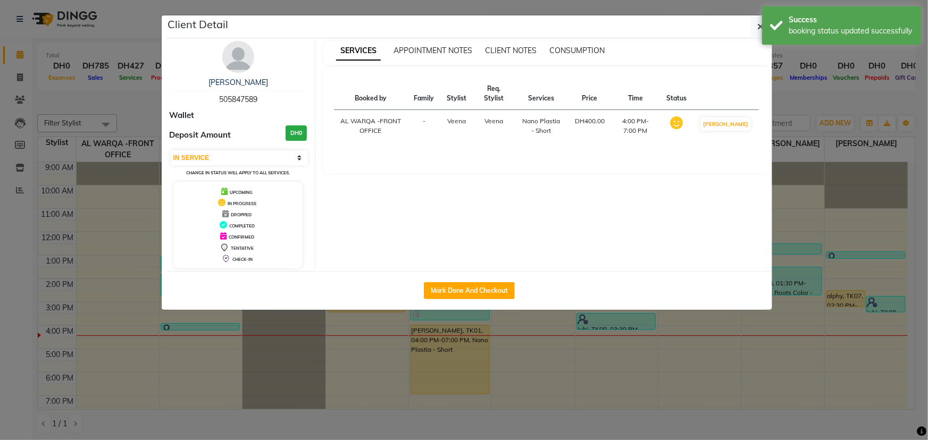
drag, startPoint x: 805, startPoint y: 406, endPoint x: 806, endPoint y: 412, distance: 5.9
click at [805, 408] on ngb-modal-window "Client Detail [PERSON_NAME] 505847589 Wallet Deposit Amount DH0 Select IN SERVI…" at bounding box center [464, 220] width 928 height 440
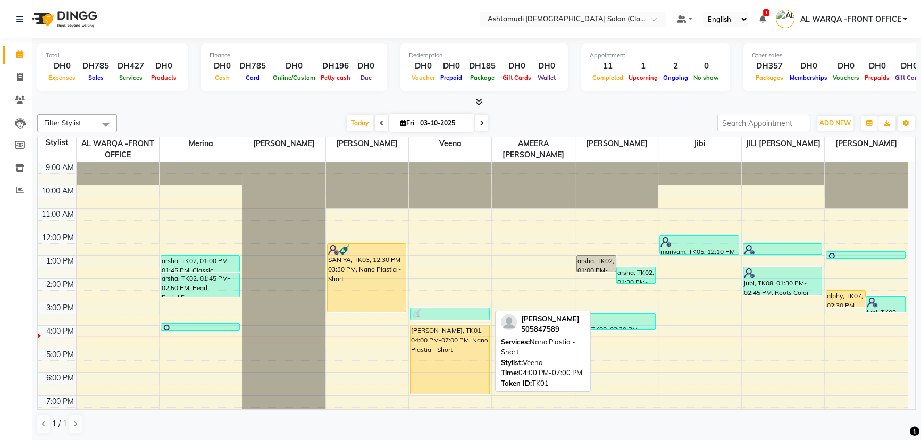
click at [459, 378] on div "[PERSON_NAME], TK01, 04:00 PM-07:00 PM, Nano Plastia - Short" at bounding box center [450, 359] width 79 height 69
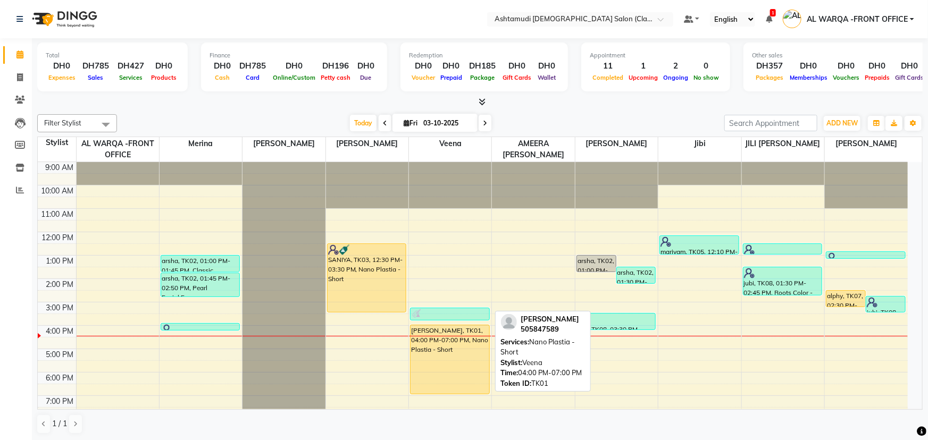
select select "1"
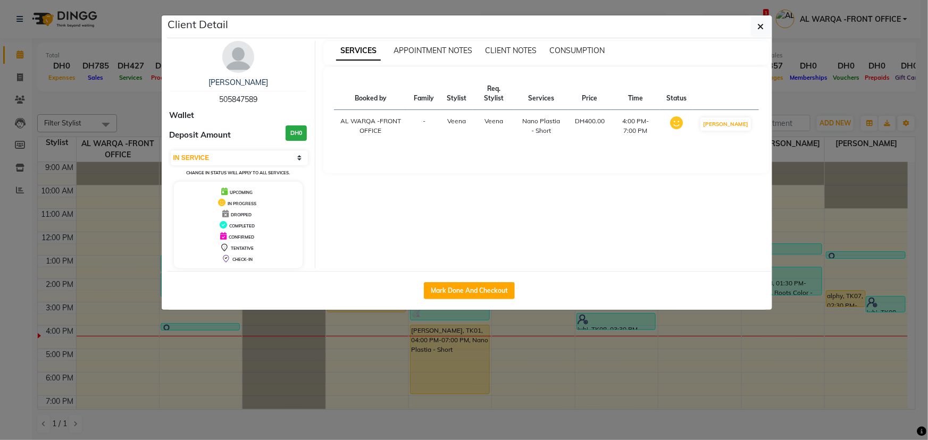
click at [590, 362] on ngb-modal-window "Client Detail [PERSON_NAME] 505847589 Wallet Deposit Amount DH0 Select IN SERVI…" at bounding box center [464, 220] width 928 height 440
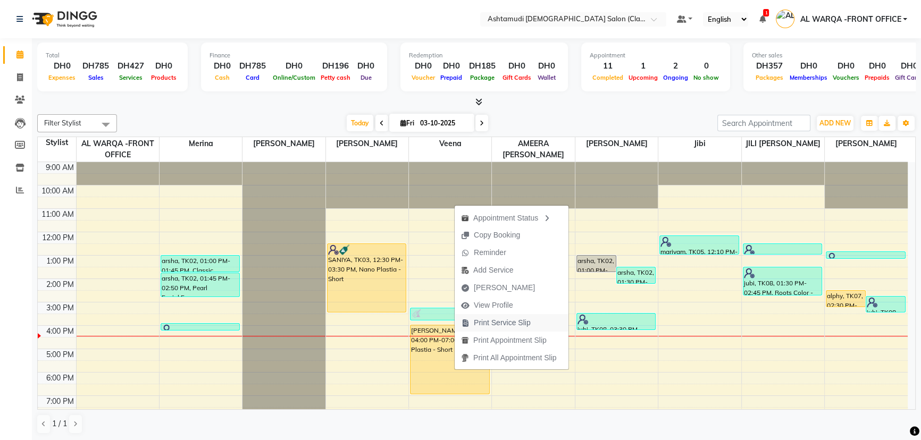
click at [495, 325] on span "Print Service Slip" at bounding box center [502, 323] width 57 height 11
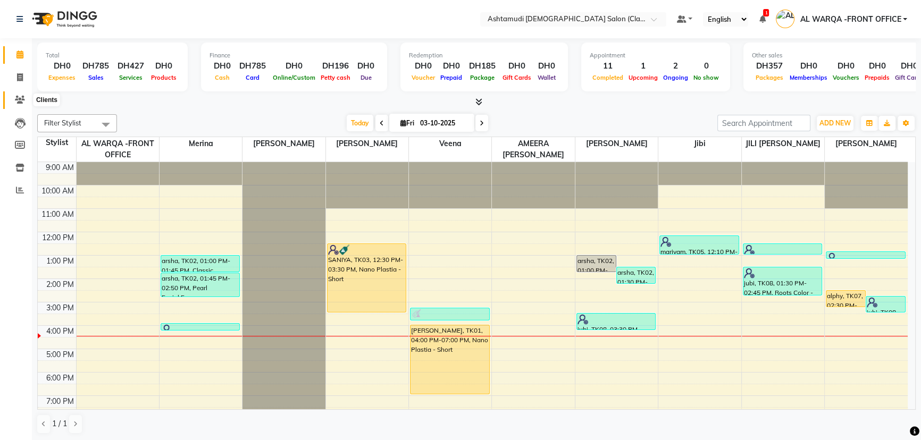
click at [16, 98] on icon at bounding box center [20, 100] width 10 height 8
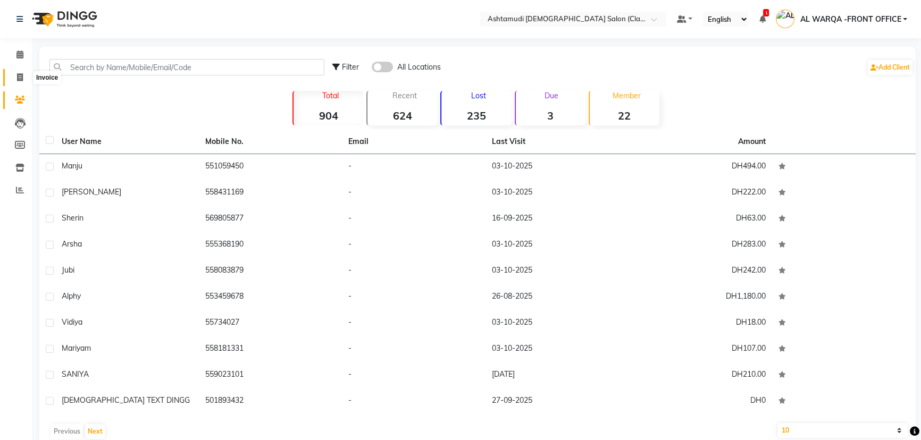
click at [15, 76] on span at bounding box center [20, 78] width 19 height 12
select select "service"
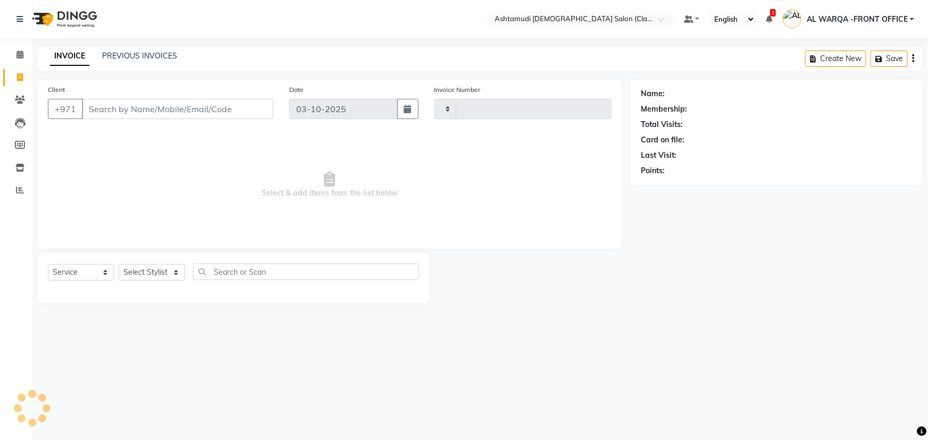
type input "1752"
select select "8201"
click at [102, 115] on input "Client" at bounding box center [177, 109] width 191 height 20
click at [151, 108] on input "551416090" at bounding box center [150, 109] width 137 height 20
type input "5"
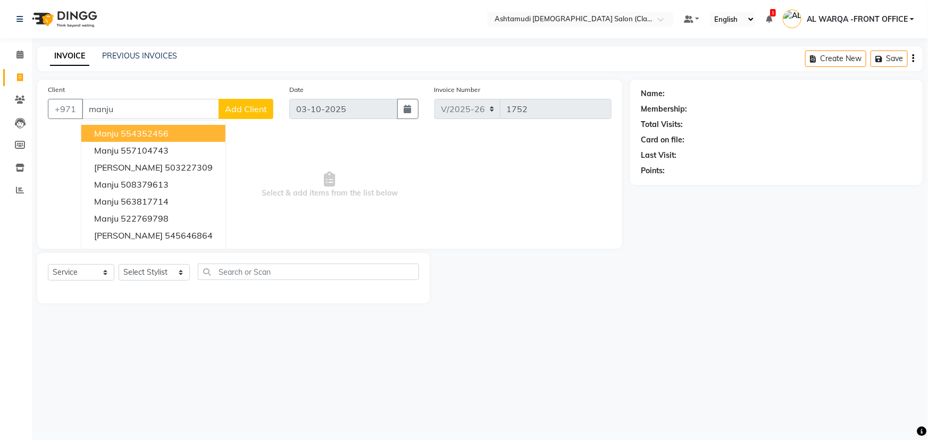
click at [143, 108] on input "manju" at bounding box center [150, 109] width 137 height 20
type input "m"
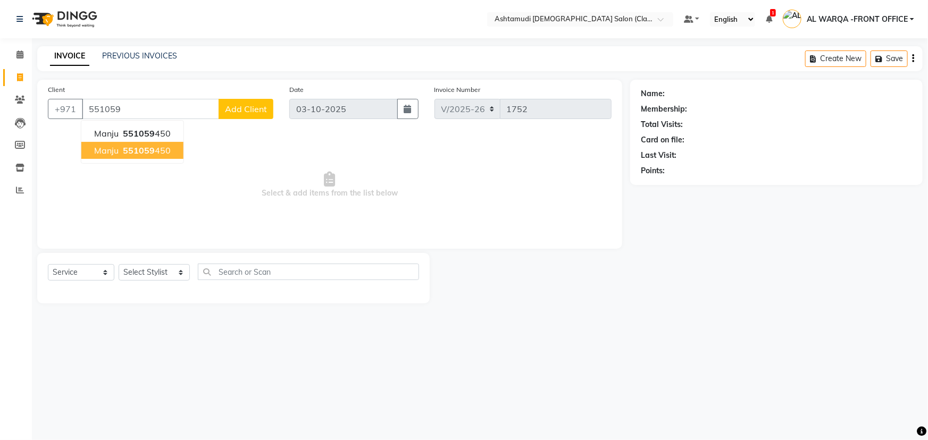
click at [137, 148] on span "551059" at bounding box center [139, 150] width 32 height 11
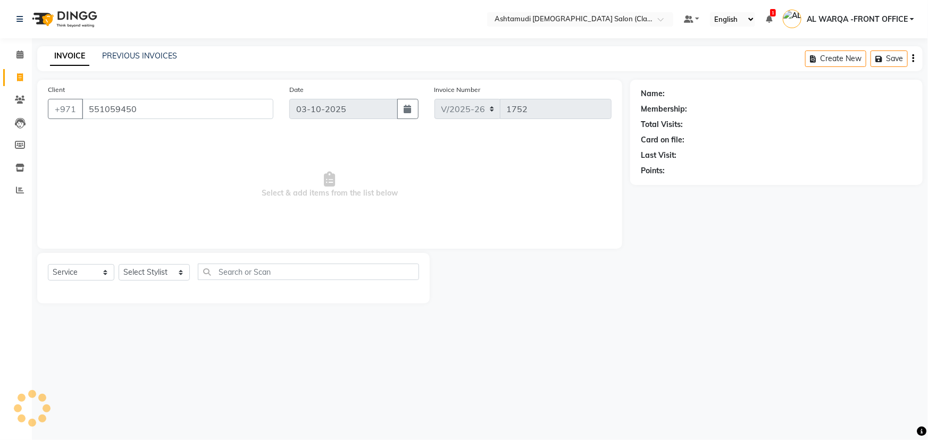
type input "551059450"
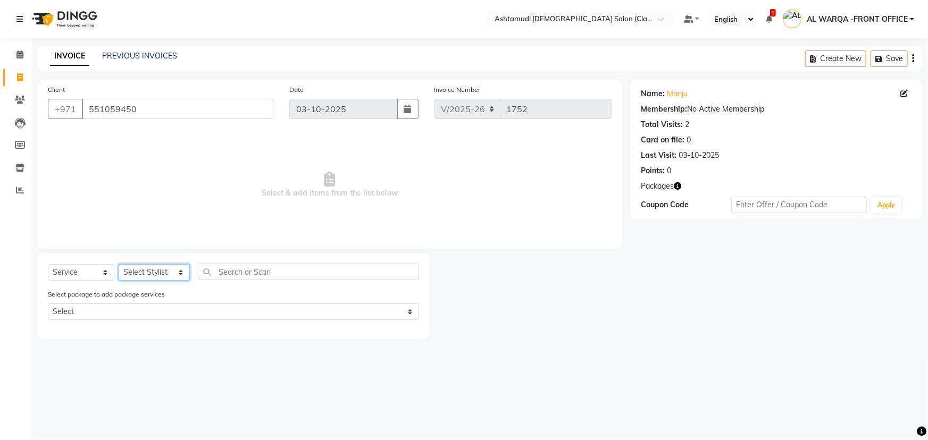
click at [155, 265] on select "Select Stylist AL WARQA -FRONT OFFICE AMEERA [PERSON_NAME] [PERSON_NAME] JILI […" at bounding box center [154, 272] width 71 height 16
select select "77683"
click at [119, 264] on select "Select Stylist AL WARQA -FRONT OFFICE AMEERA [PERSON_NAME] [PERSON_NAME] JILI […" at bounding box center [154, 272] width 71 height 16
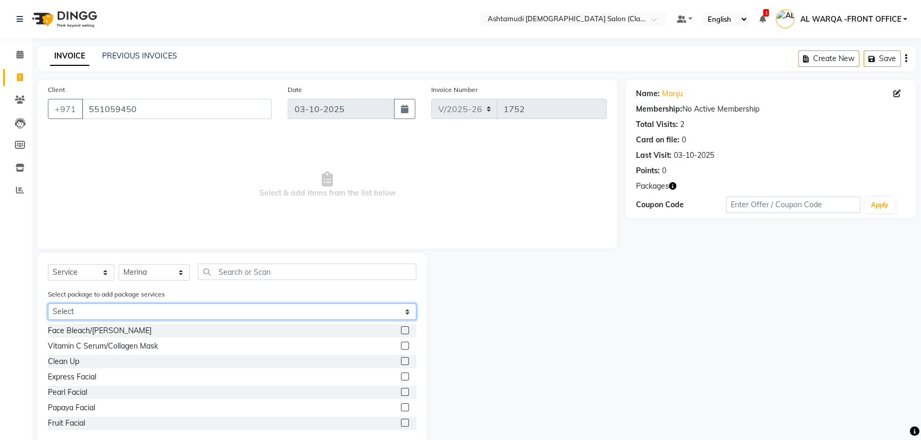
click at [154, 312] on select "Select Elite 140 Pkg Royal 190 Pkg Elite 120 Pkg - Mani" at bounding box center [232, 312] width 369 height 16
select select "3: Object"
click at [48, 304] on select "Select Elite 140 Pkg Royal 190 Pkg Elite 120 Pkg - Mani" at bounding box center [232, 312] width 369 height 16
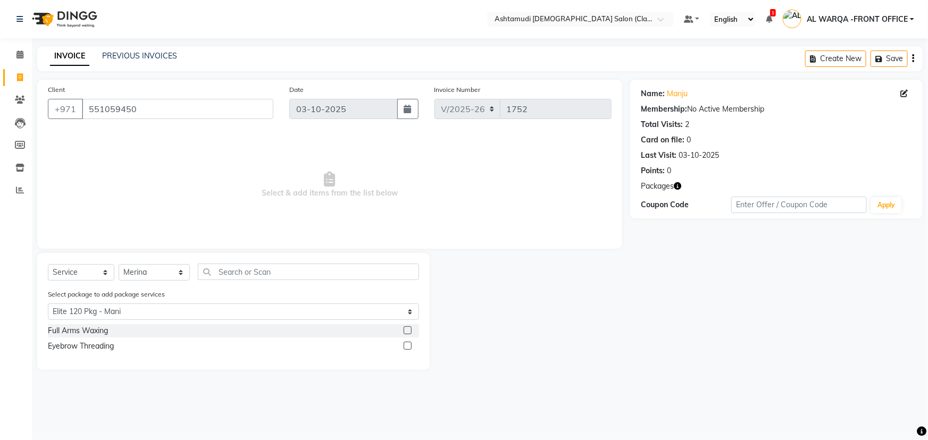
click at [412, 331] on div at bounding box center [411, 330] width 15 height 13
click at [409, 332] on label at bounding box center [408, 331] width 8 height 8
click at [409, 332] on input "checkbox" at bounding box center [407, 331] width 7 height 7
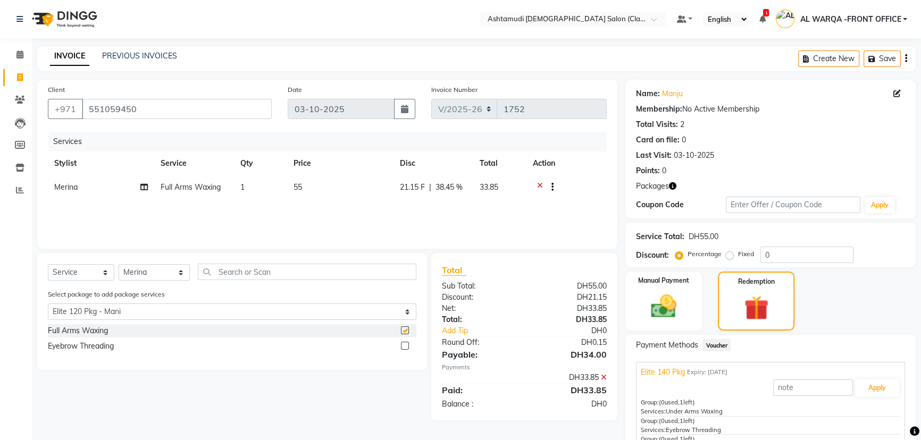
checkbox input "false"
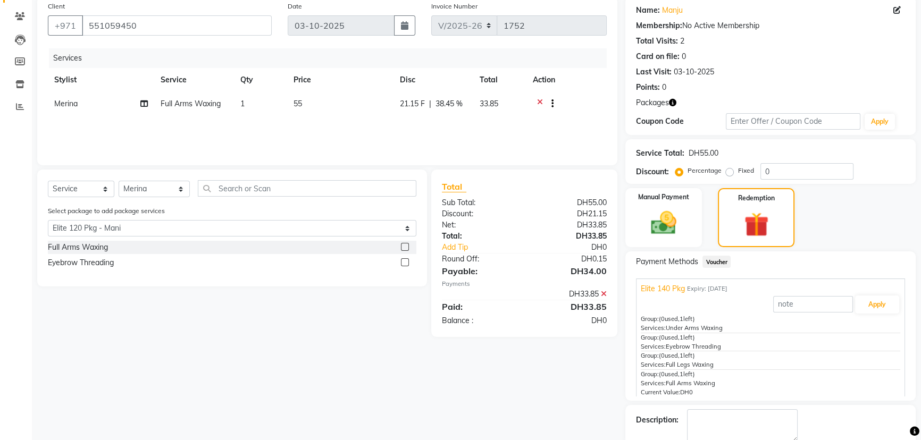
scroll to position [141, 0]
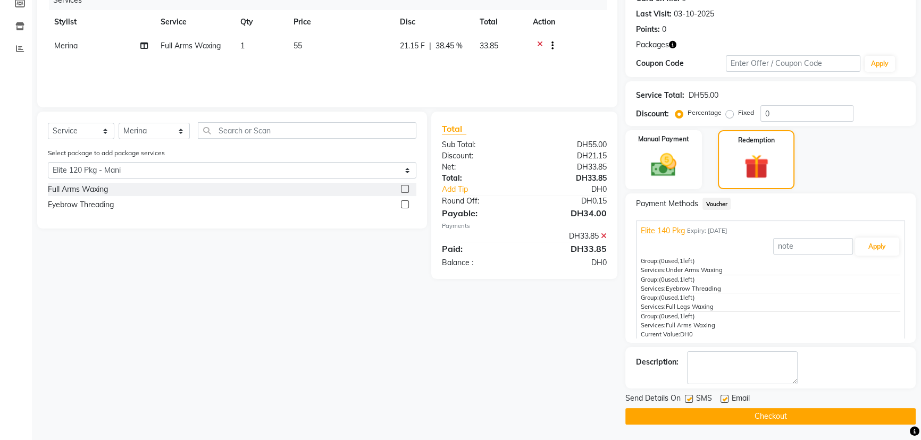
click at [728, 420] on button "Checkout" at bounding box center [770, 416] width 290 height 16
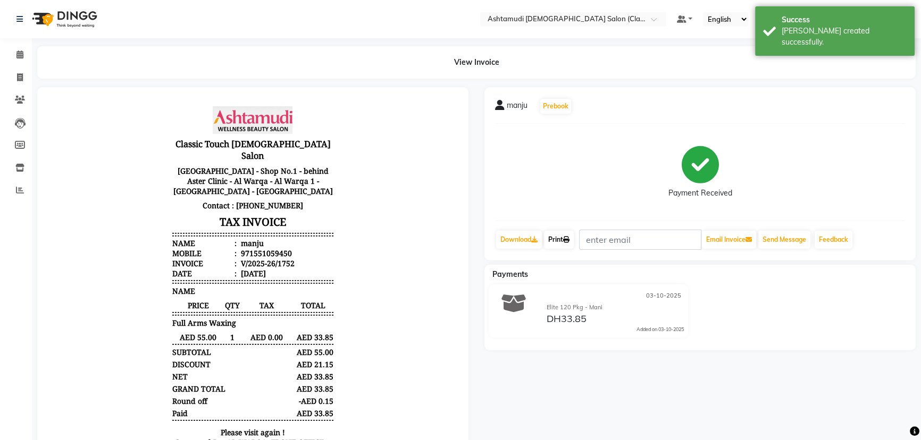
click at [564, 235] on link "Print" at bounding box center [559, 240] width 30 height 18
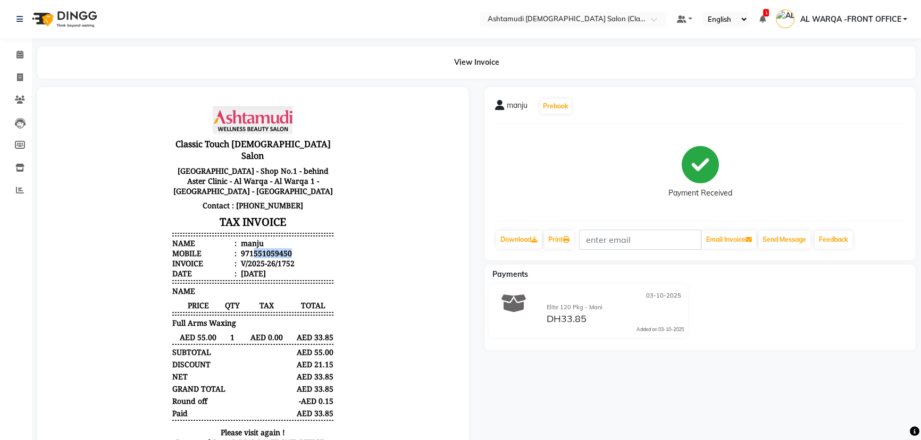
drag, startPoint x: 244, startPoint y: 241, endPoint x: 285, endPoint y: 241, distance: 41.0
click at [285, 248] on li "Mobile : 971551059450" at bounding box center [252, 253] width 161 height 10
copy div "551059450"
click at [568, 237] on icon at bounding box center [566, 240] width 6 height 6
click at [18, 77] on icon at bounding box center [20, 77] width 6 height 8
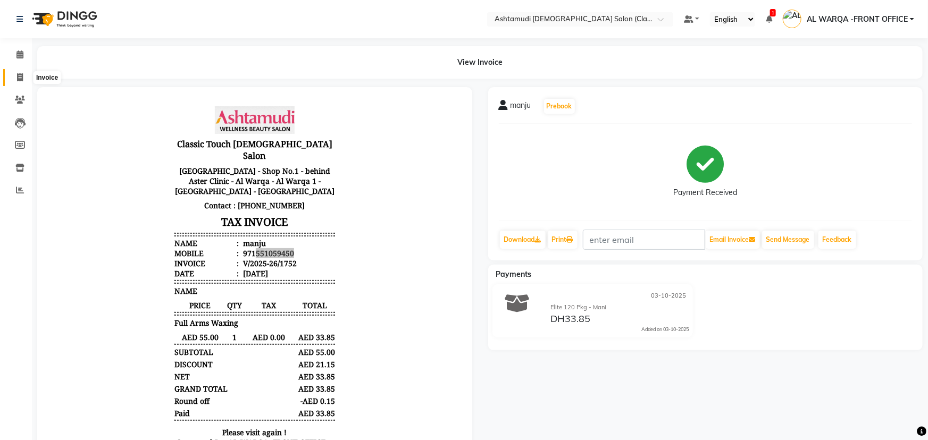
select select "service"
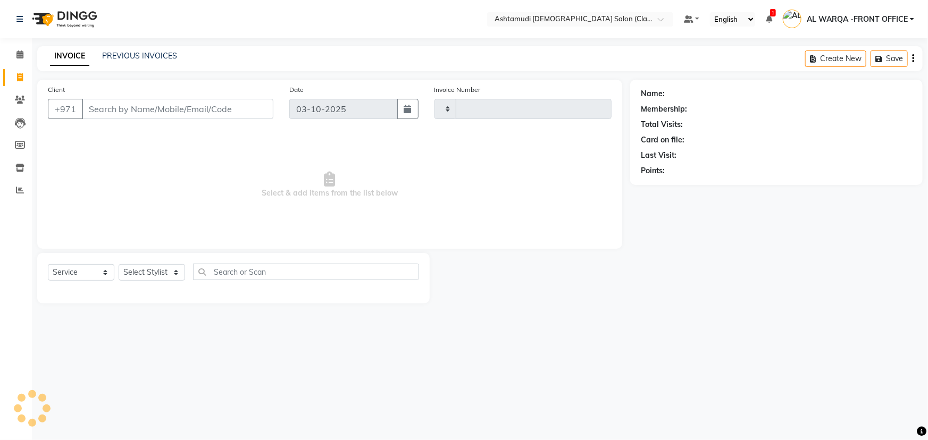
click at [111, 107] on input "Client" at bounding box center [177, 109] width 191 height 20
type input "1753"
select select "8201"
type input "551059450"
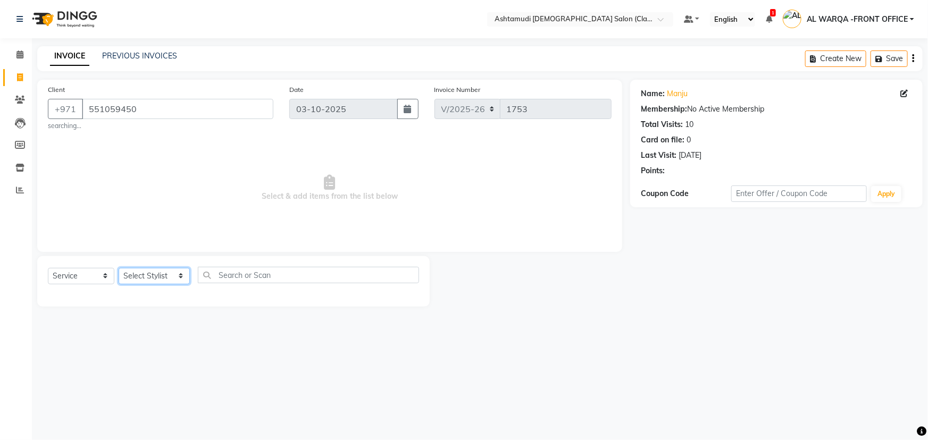
click at [145, 272] on select "Select Stylist AL WARQA -FRONT OFFICE AMEERA [PERSON_NAME] [PERSON_NAME] JILI […" at bounding box center [154, 276] width 71 height 16
select select "77683"
click at [119, 268] on select "Select Stylist AL WARQA -FRONT OFFICE AMEERA [PERSON_NAME] [PERSON_NAME] JILI […" at bounding box center [154, 276] width 71 height 16
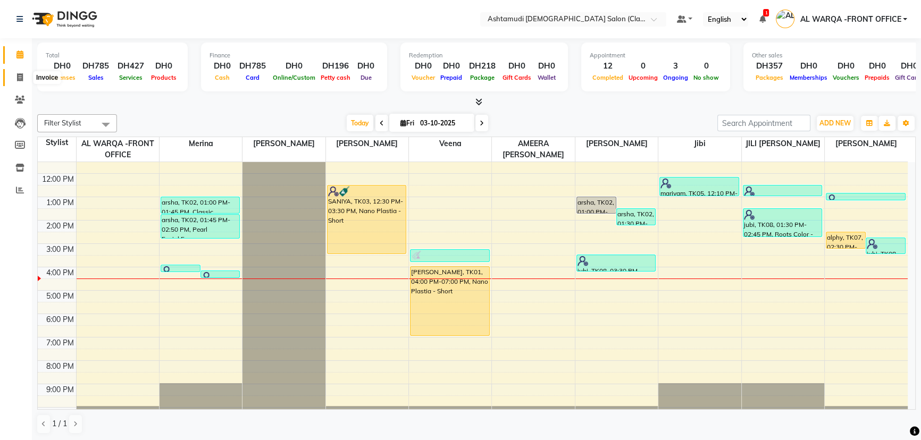
click at [21, 76] on icon at bounding box center [20, 77] width 6 height 8
select select "8201"
select select "service"
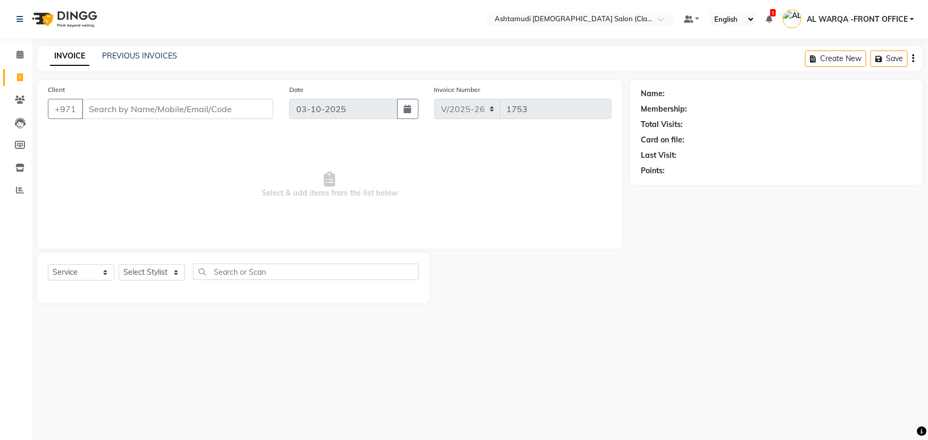
click at [170, 116] on input "Client" at bounding box center [177, 109] width 191 height 20
type input "551059450"
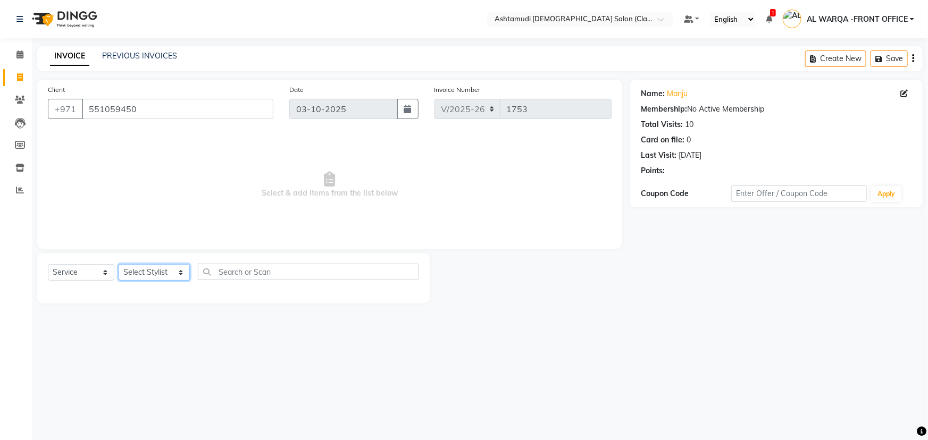
click at [149, 266] on select "Select Stylist AL WARQA -FRONT OFFICE AMEERA [PERSON_NAME] [PERSON_NAME] JILI […" at bounding box center [154, 272] width 71 height 16
select select "77683"
click at [119, 264] on select "Select Stylist AL WARQA -FRONT OFFICE AMEERA [PERSON_NAME] [PERSON_NAME] JILI […" at bounding box center [154, 272] width 71 height 16
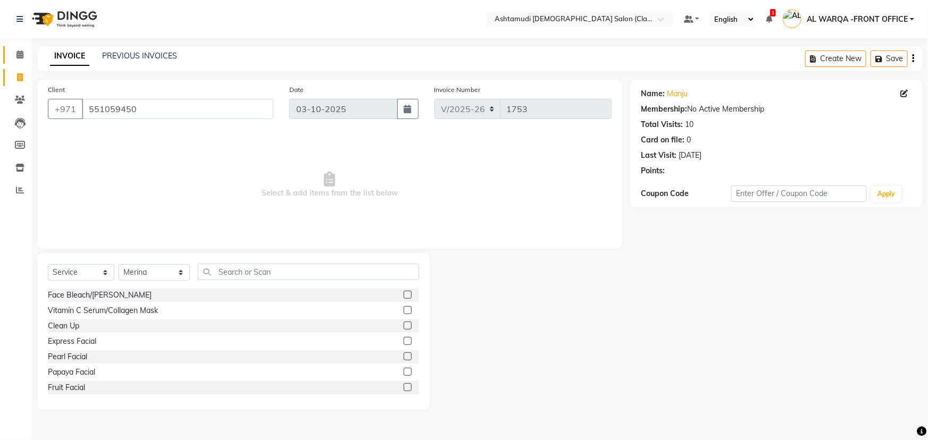
click at [17, 48] on link "Calendar" at bounding box center [16, 55] width 26 height 18
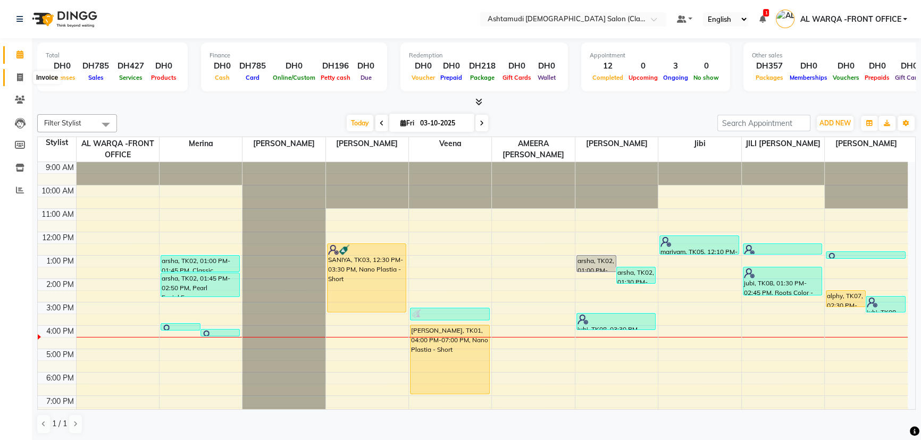
click at [19, 73] on icon at bounding box center [20, 77] width 6 height 8
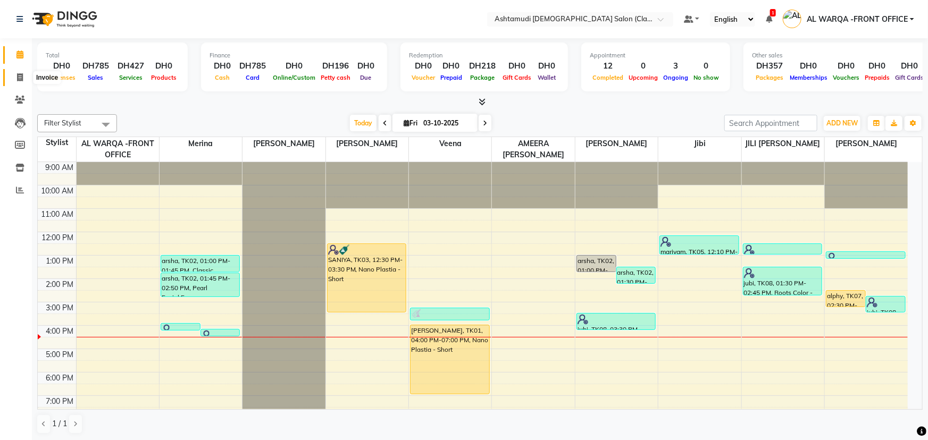
select select "service"
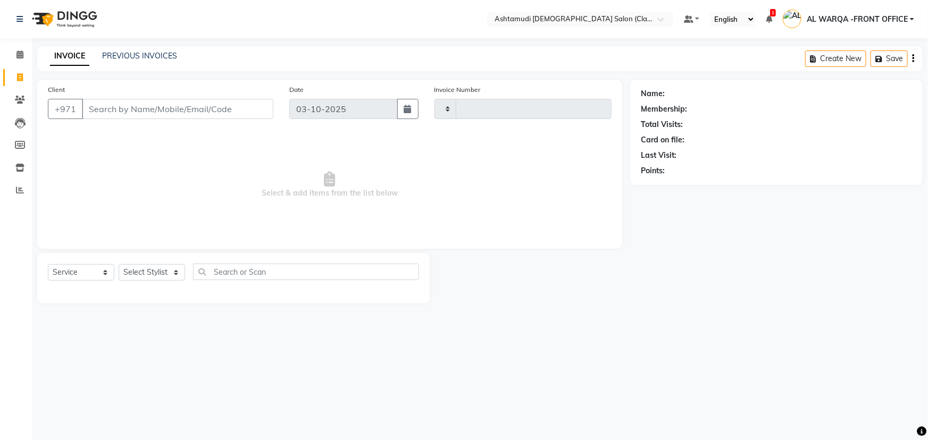
type input "1753"
select select "8201"
click at [123, 112] on input "Client" at bounding box center [177, 109] width 191 height 20
type input "5"
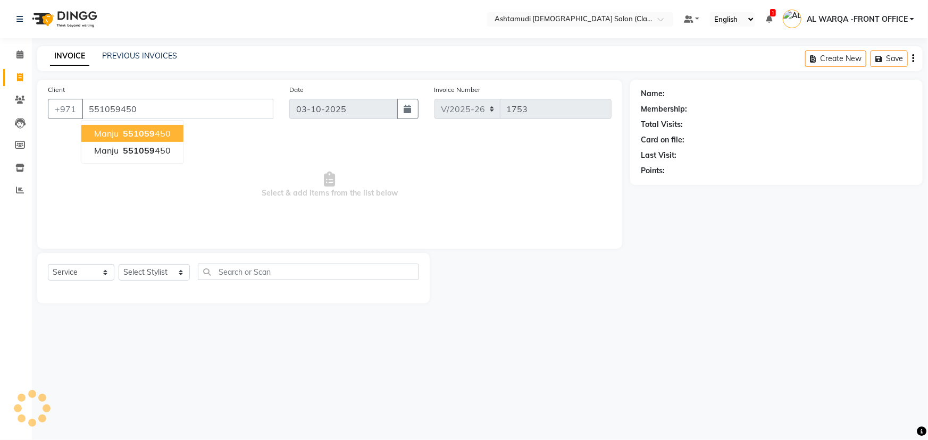
type input "551059450"
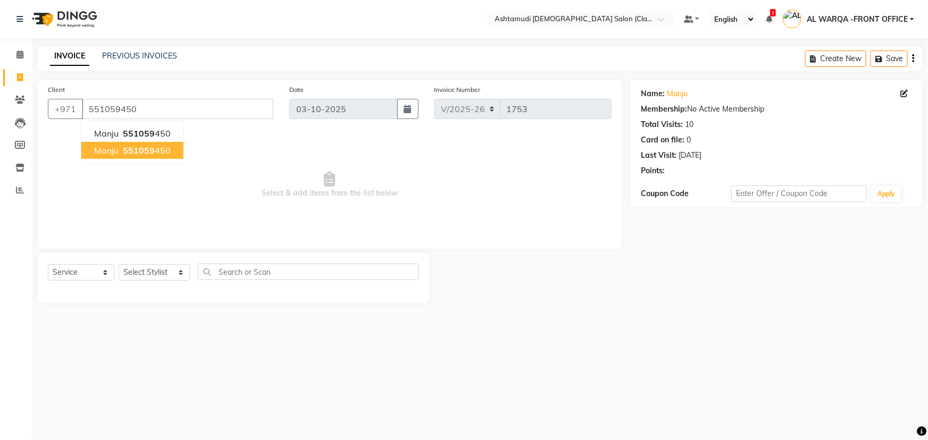
click at [141, 153] on span "551059" at bounding box center [139, 150] width 32 height 11
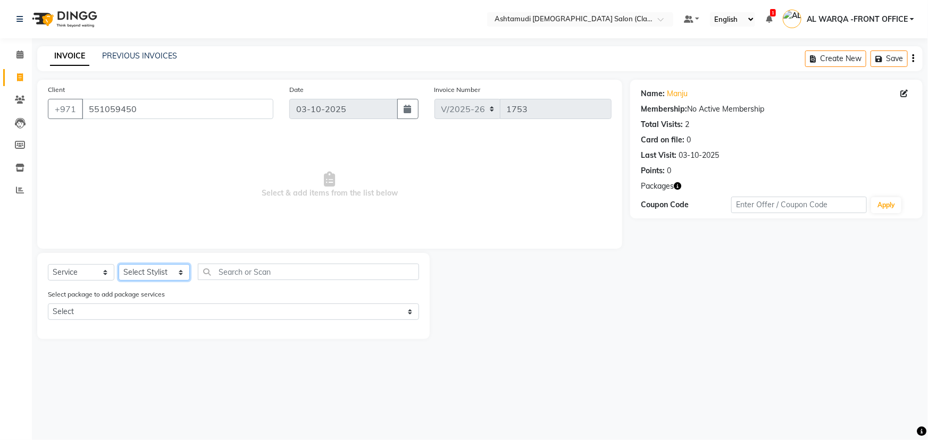
click at [151, 272] on select "Select Stylist AL WARQA -FRONT OFFICE AMEERA [PERSON_NAME] [PERSON_NAME] JILI […" at bounding box center [154, 272] width 71 height 16
select select "77683"
click at [119, 264] on select "Select Stylist AL WARQA -FRONT OFFICE AMEERA [PERSON_NAME] [PERSON_NAME] JILI […" at bounding box center [154, 272] width 71 height 16
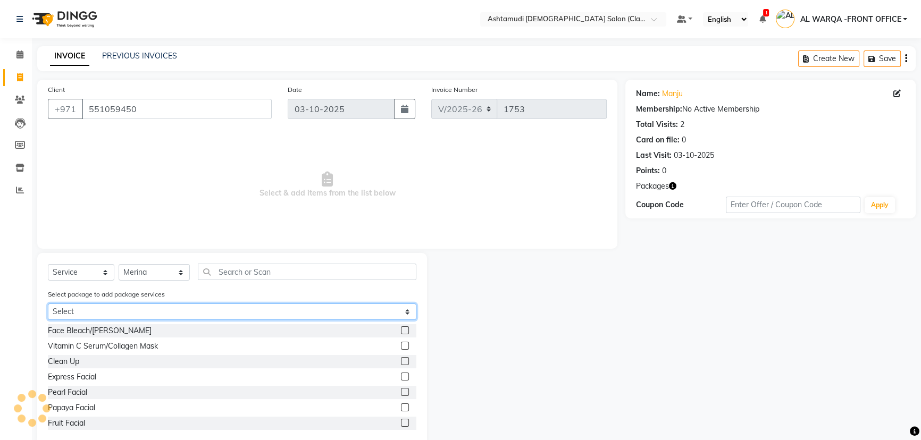
click at [144, 313] on select "Select Elite 140 Pkg Royal 190 Pkg Elite 120 Pkg - Mani" at bounding box center [232, 312] width 369 height 16
select select "1: Object"
click at [48, 304] on select "Select Elite 140 Pkg Royal 190 Pkg Elite 120 Pkg - Mani" at bounding box center [232, 312] width 369 height 16
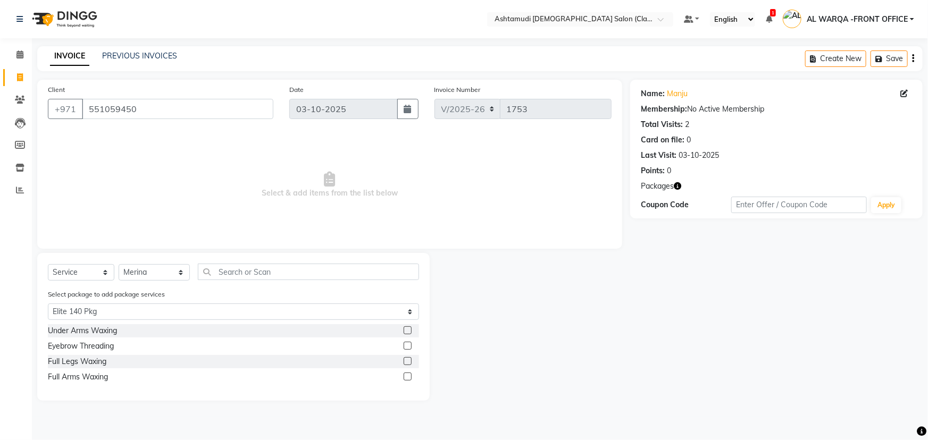
click at [408, 362] on label at bounding box center [408, 361] width 8 height 8
click at [408, 362] on input "checkbox" at bounding box center [407, 361] width 7 height 7
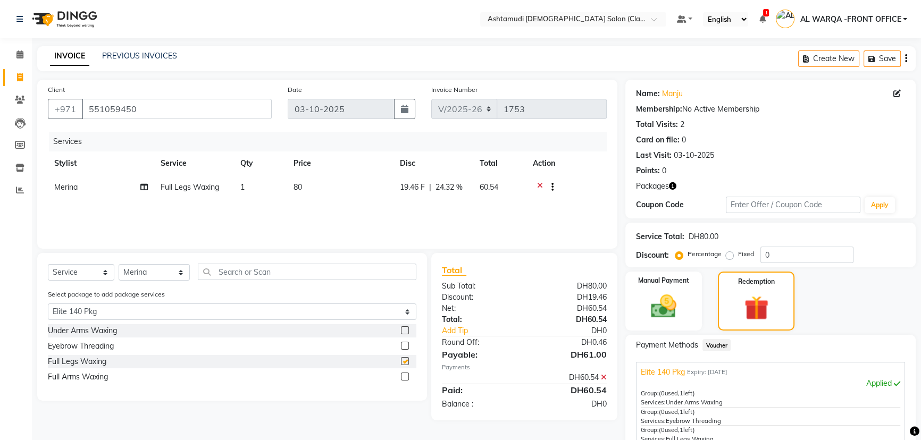
checkbox input "false"
click at [407, 375] on label at bounding box center [405, 377] width 8 height 8
click at [407, 375] on input "checkbox" at bounding box center [404, 377] width 7 height 7
checkbox input "false"
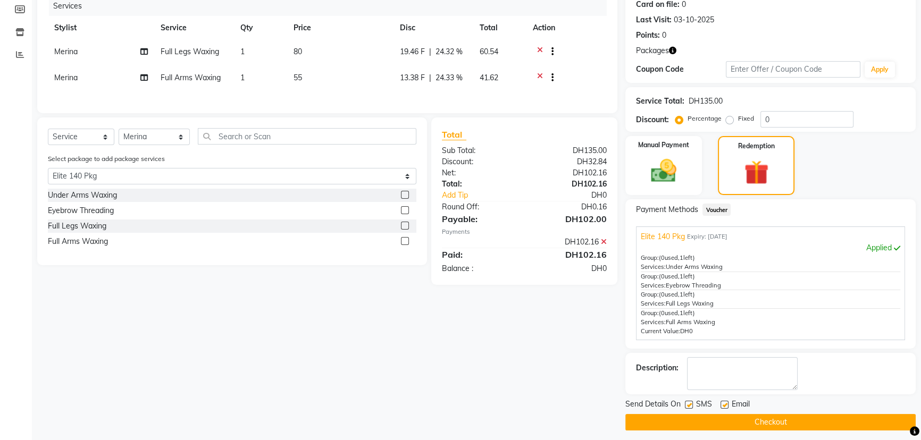
scroll to position [141, 0]
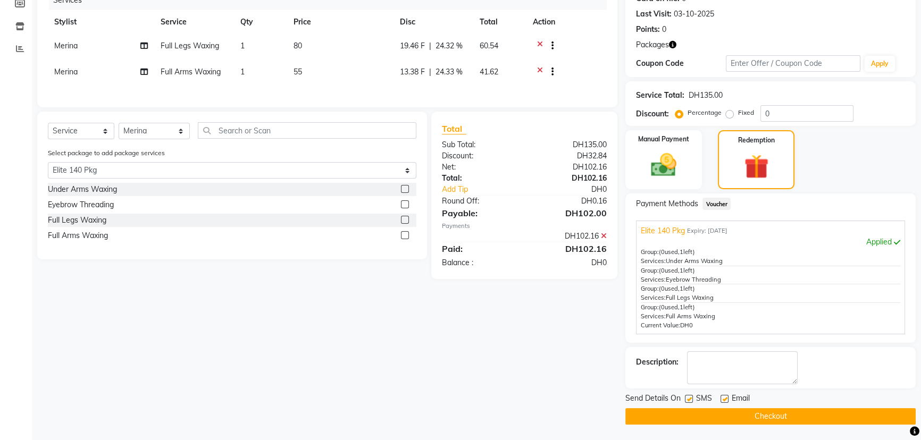
click at [734, 411] on button "Checkout" at bounding box center [770, 416] width 290 height 16
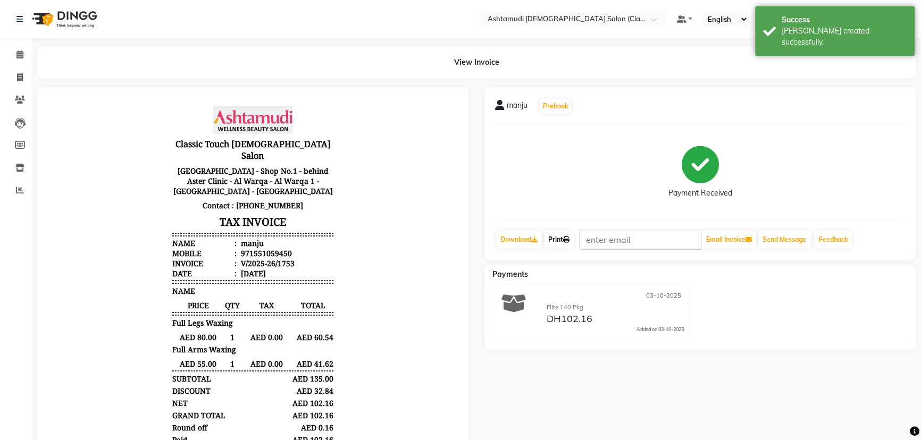
click at [554, 245] on link "Print" at bounding box center [559, 240] width 30 height 18
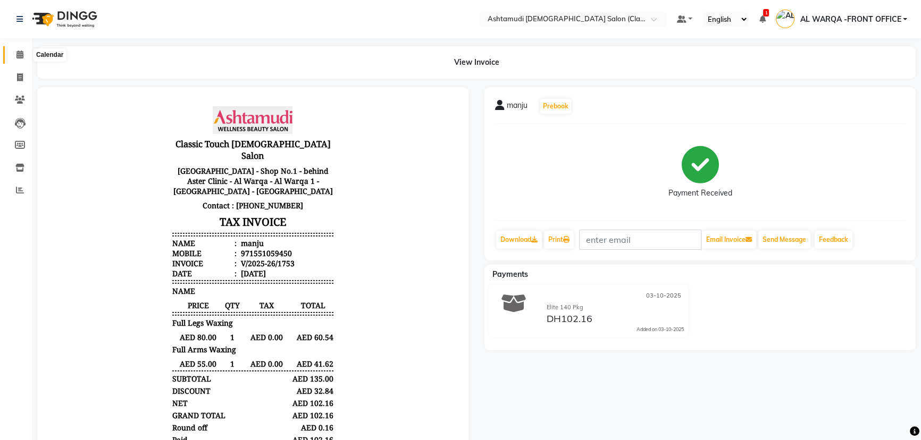
click at [23, 57] on icon at bounding box center [19, 55] width 7 height 8
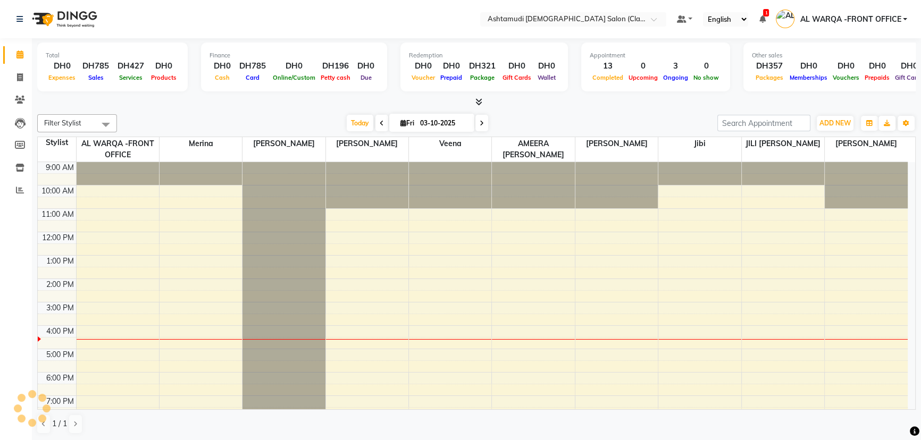
scroll to position [59, 0]
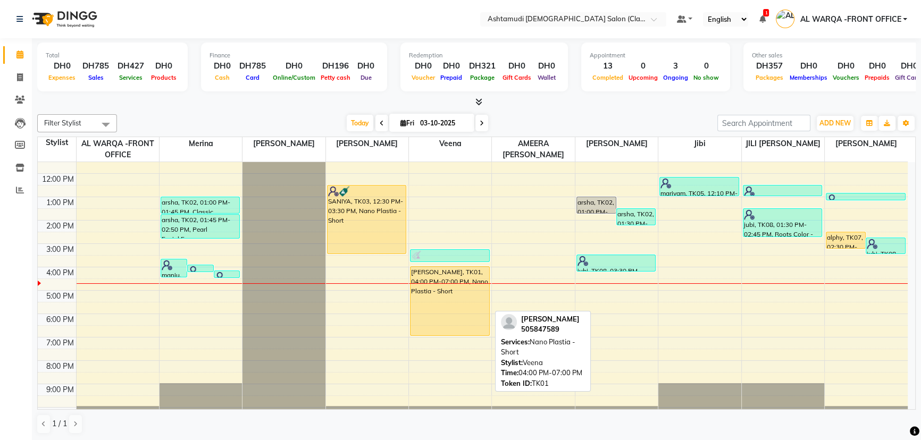
click at [464, 313] on div "[PERSON_NAME], TK01, 04:00 PM-07:00 PM, Nano Plastia - Short" at bounding box center [450, 301] width 79 height 69
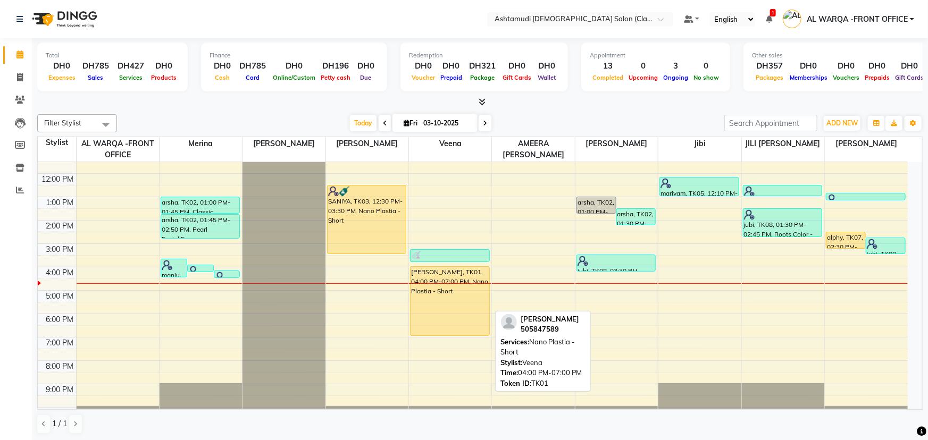
select select "1"
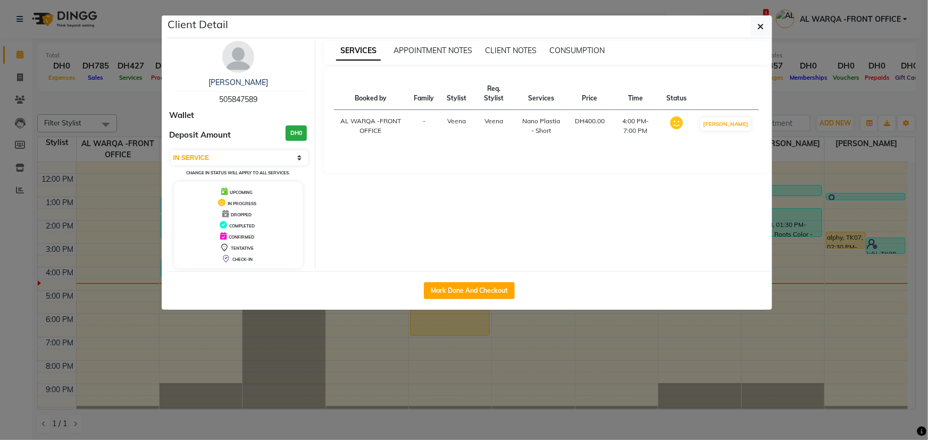
drag, startPoint x: 214, startPoint y: 98, endPoint x: 269, endPoint y: 104, distance: 55.0
click at [269, 104] on div "[PERSON_NAME] 505847589" at bounding box center [239, 91] width 138 height 28
copy span "505847589"
click at [20, 25] on ngb-modal-window "Client Detail [PERSON_NAME] 505847589 Wallet Deposit Amount DH0 Select IN SERVI…" at bounding box center [464, 220] width 928 height 440
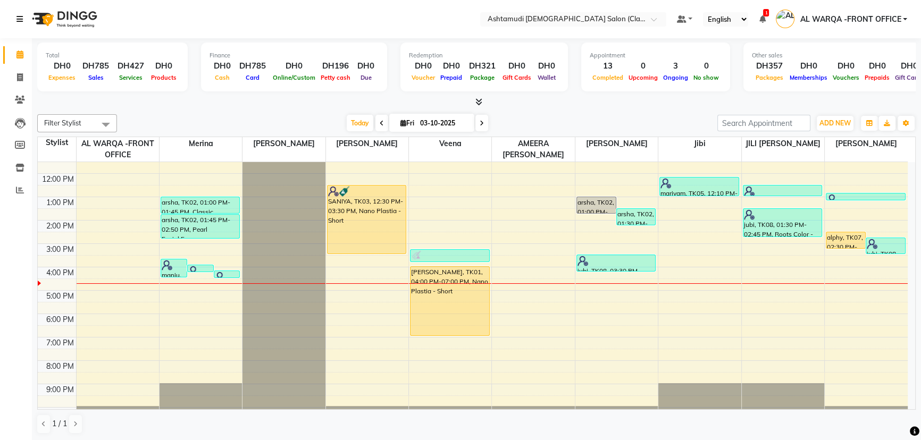
click at [21, 21] on icon at bounding box center [19, 18] width 6 height 7
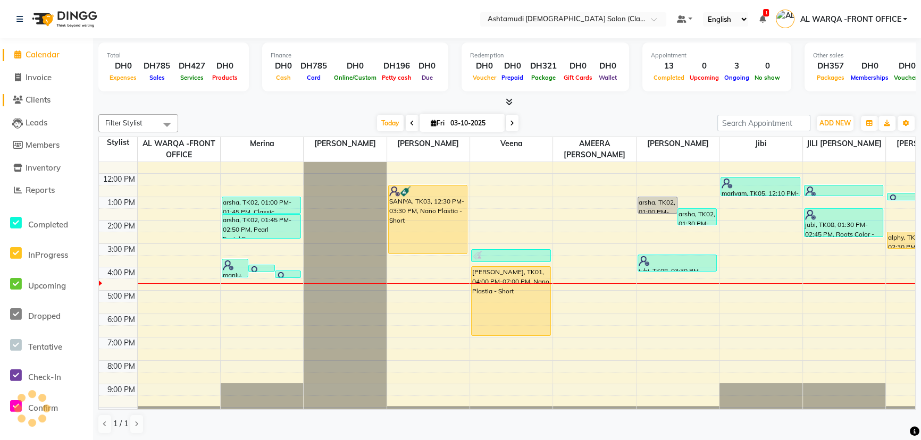
click at [40, 106] on link "Clients" at bounding box center [47, 100] width 88 height 12
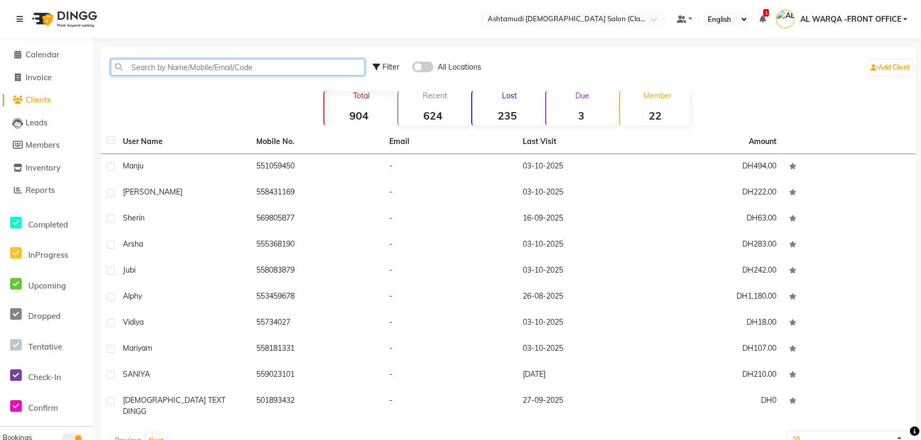
click at [164, 68] on input "text" at bounding box center [238, 67] width 254 height 16
paste input "505847589"
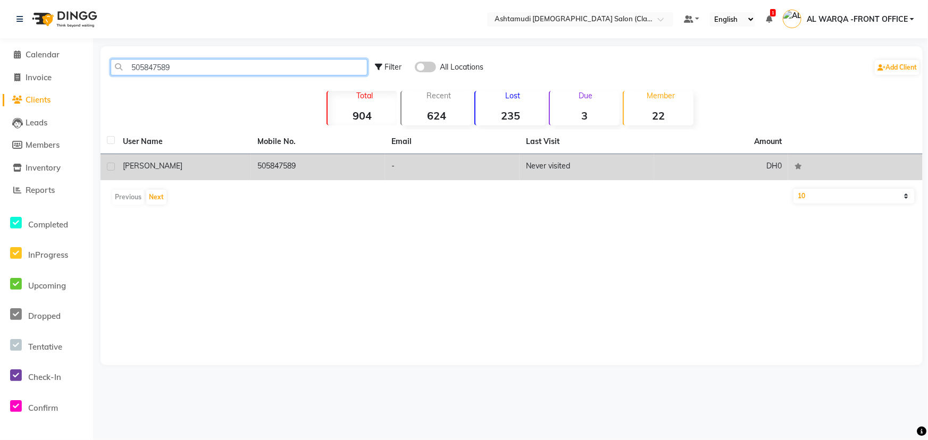
type input "505847589"
click at [191, 166] on div "[PERSON_NAME]" at bounding box center [184, 166] width 122 height 11
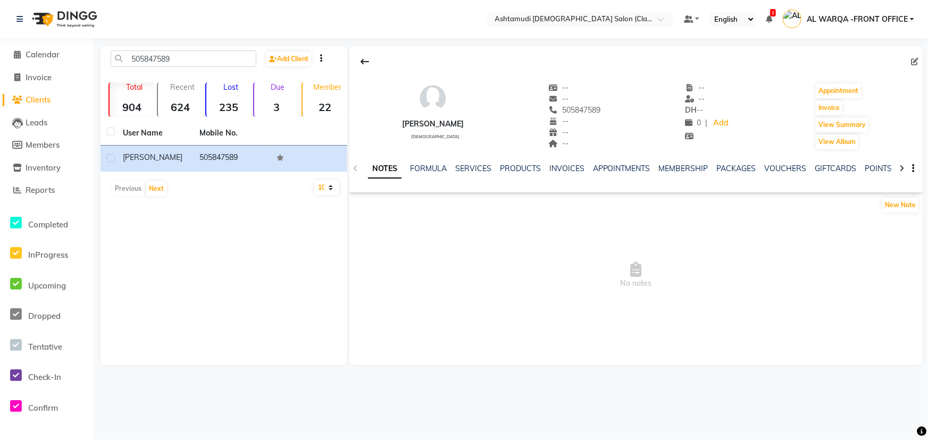
click at [904, 168] on icon at bounding box center [901, 168] width 5 height 7
click at [901, 167] on icon at bounding box center [901, 168] width 5 height 7
click at [872, 169] on link "FORMS" at bounding box center [880, 169] width 27 height 10
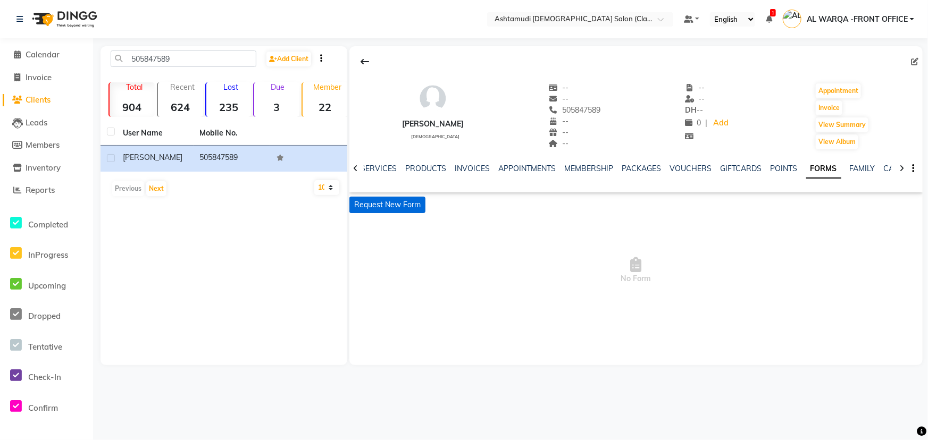
click at [389, 204] on button "Request New Form" at bounding box center [387, 205] width 76 height 16
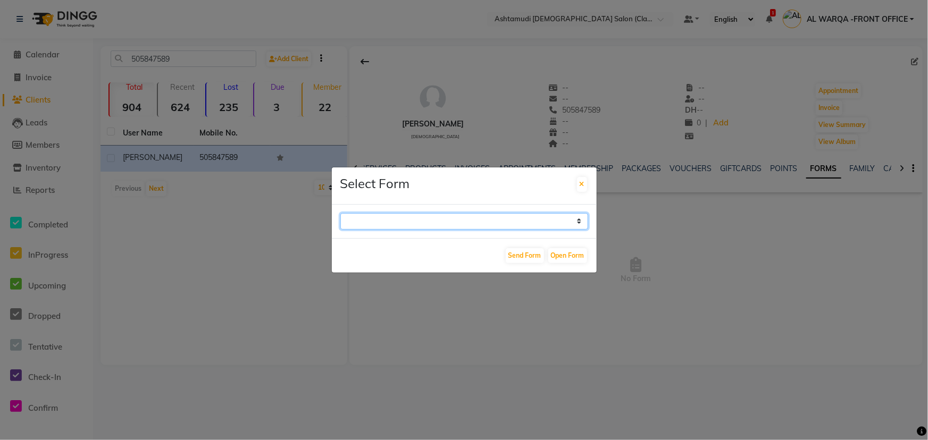
click at [473, 223] on select "WAXING CLIENT CONSULTATION FORM FACIAL-CLIENT CONSULTATION FORM HAIR TREATMENT …" at bounding box center [464, 221] width 248 height 16
select select "263"
click at [340, 213] on select "WAXING CLIENT CONSULTATION FORM FACIAL-CLIENT CONSULTATION FORM HAIR TREATMENT …" at bounding box center [464, 221] width 248 height 16
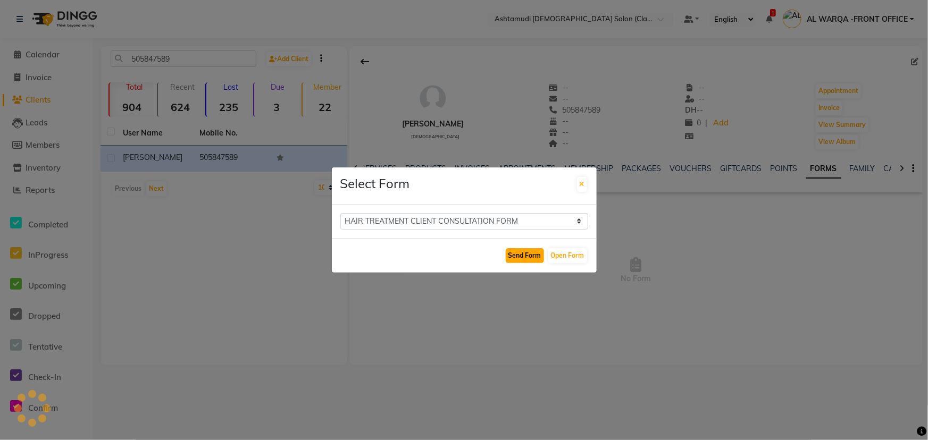
click at [522, 255] on button "Send Form" at bounding box center [525, 255] width 38 height 15
select select
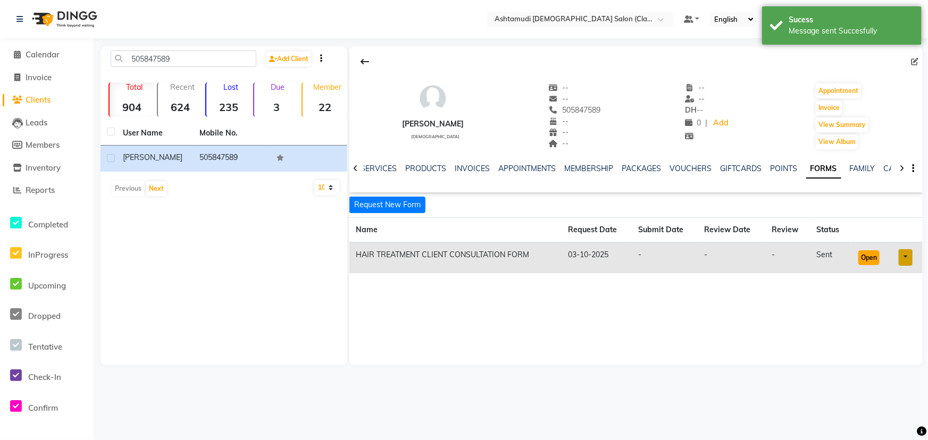
click at [866, 256] on button "Open" at bounding box center [868, 257] width 21 height 15
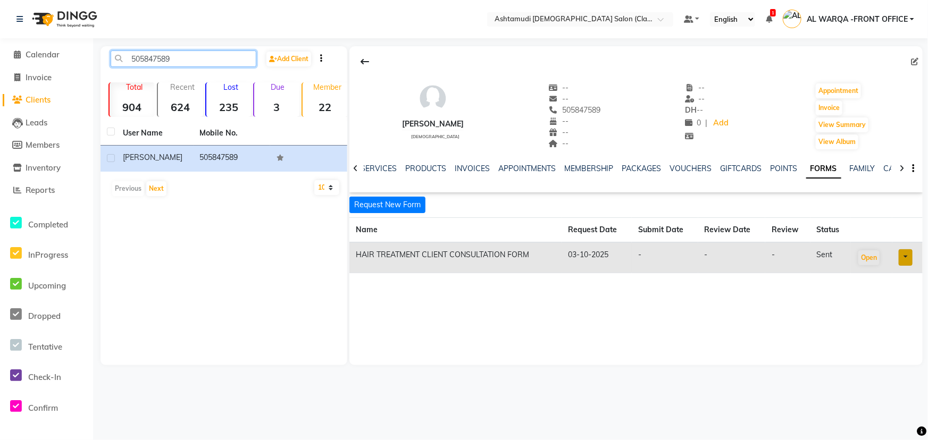
drag, startPoint x: 129, startPoint y: 57, endPoint x: 176, endPoint y: 54, distance: 46.9
click at [176, 54] on input "505847589" at bounding box center [184, 59] width 146 height 16
click at [43, 163] on span "Inventory" at bounding box center [43, 168] width 35 height 10
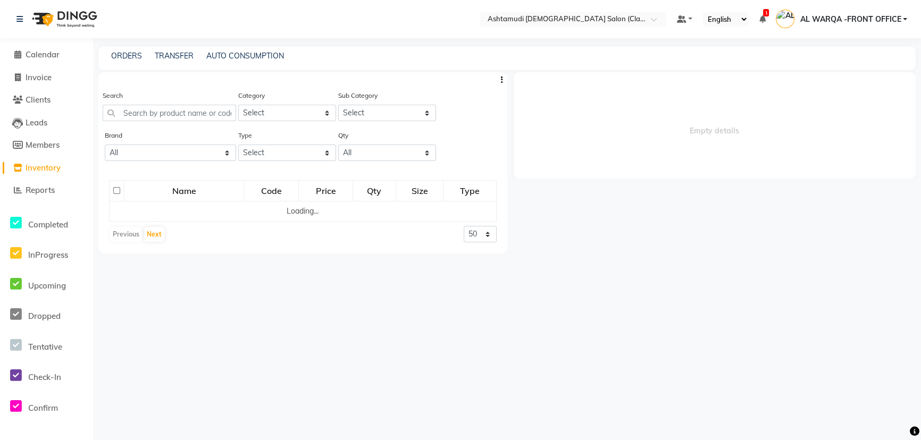
select select
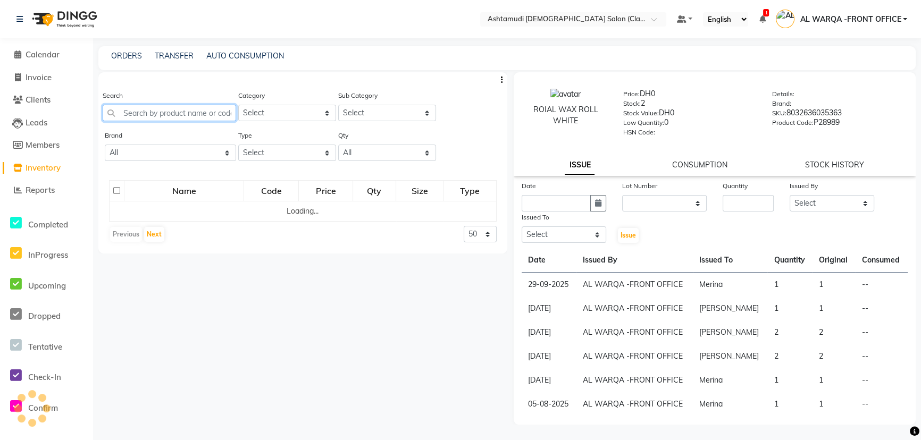
click at [183, 113] on input "text" at bounding box center [169, 113] width 133 height 16
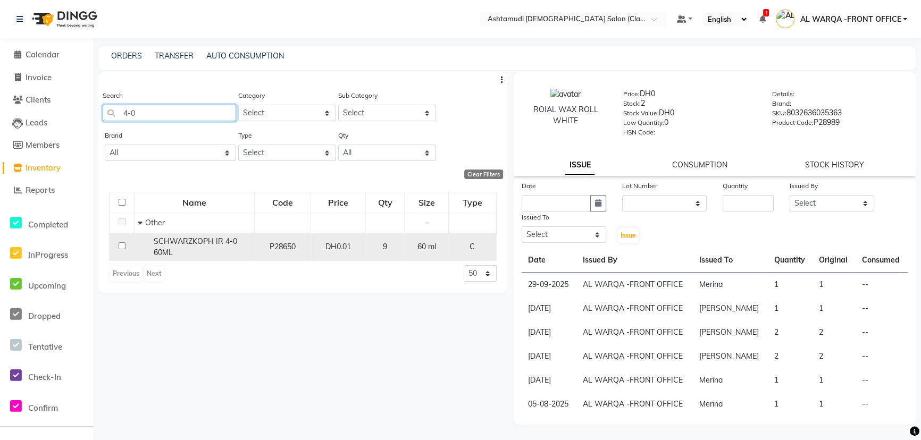
type input "4-0"
click at [123, 246] on input "checkbox" at bounding box center [122, 246] width 7 height 7
checkbox input "true"
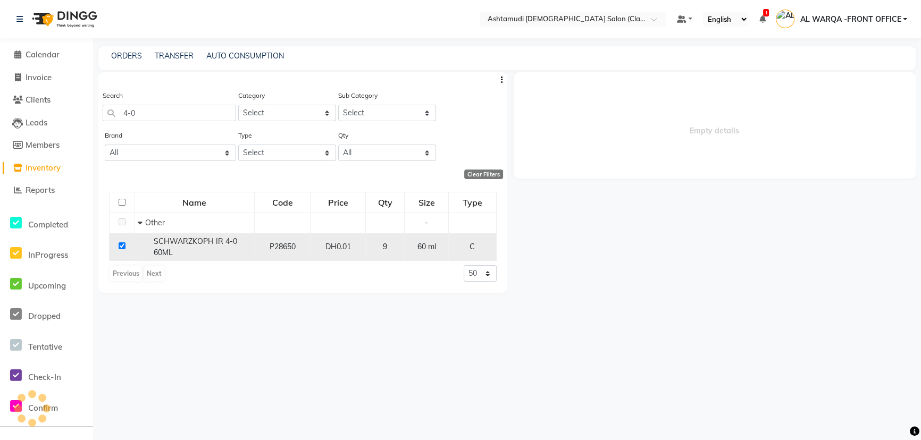
select select
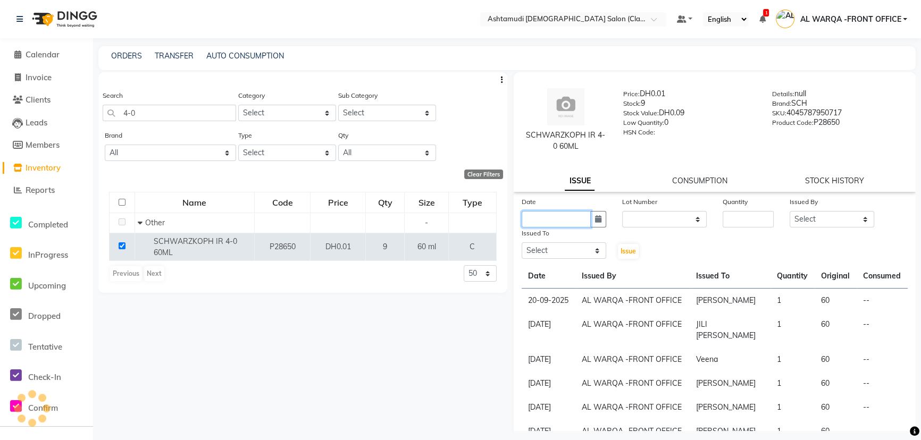
click at [559, 216] on input "text" at bounding box center [556, 219] width 69 height 16
select select "10"
select select "2025"
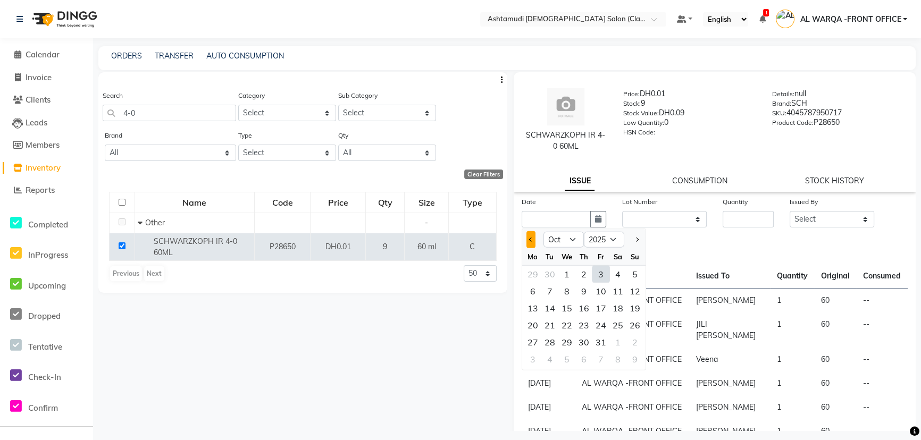
click at [533, 240] on button "Previous month" at bounding box center [531, 239] width 9 height 17
select select "9"
click at [545, 339] on div "30" at bounding box center [549, 342] width 17 height 17
type input "30-09-2025"
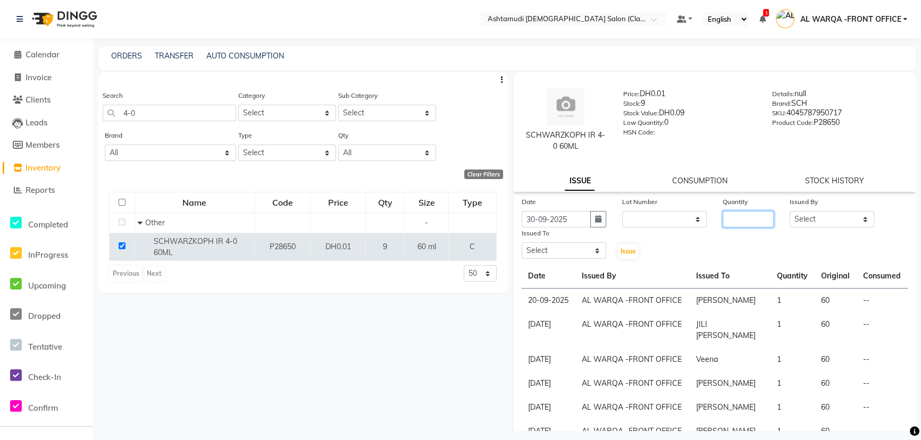
drag, startPoint x: 742, startPoint y: 220, endPoint x: 748, endPoint y: 223, distance: 7.1
click at [748, 223] on input "number" at bounding box center [748, 219] width 51 height 16
type input "1"
click at [833, 215] on select "Select AL WARQA -FRONT OFFICE AMEERA [PERSON_NAME] [PERSON_NAME] JILI [PERSON_N…" at bounding box center [832, 219] width 85 height 16
select select "80345"
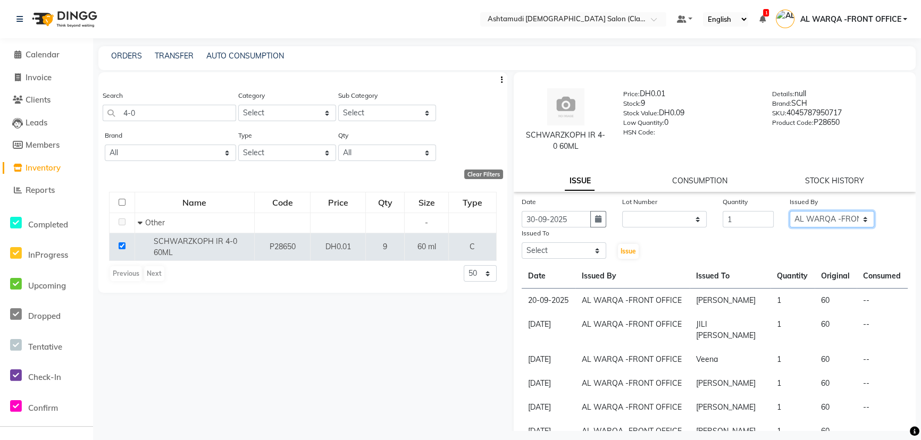
click at [790, 211] on select "Select AL WARQA -FRONT OFFICE AMEERA [PERSON_NAME] [PERSON_NAME] JILI [PERSON_N…" at bounding box center [832, 219] width 85 height 16
click at [566, 248] on select "Select AL WARQA -FRONT OFFICE AMEERA [PERSON_NAME] [PERSON_NAME] JILI [PERSON_N…" at bounding box center [564, 251] width 85 height 16
click at [522, 243] on select "Select AL WARQA -FRONT OFFICE AMEERA [PERSON_NAME] [PERSON_NAME] JILI [PERSON_N…" at bounding box center [564, 251] width 85 height 16
click at [564, 254] on select "Select AL WARQA -FRONT OFFICE AMEERA [PERSON_NAME] [PERSON_NAME] JILI [PERSON_N…" at bounding box center [564, 251] width 85 height 16
select select "89076"
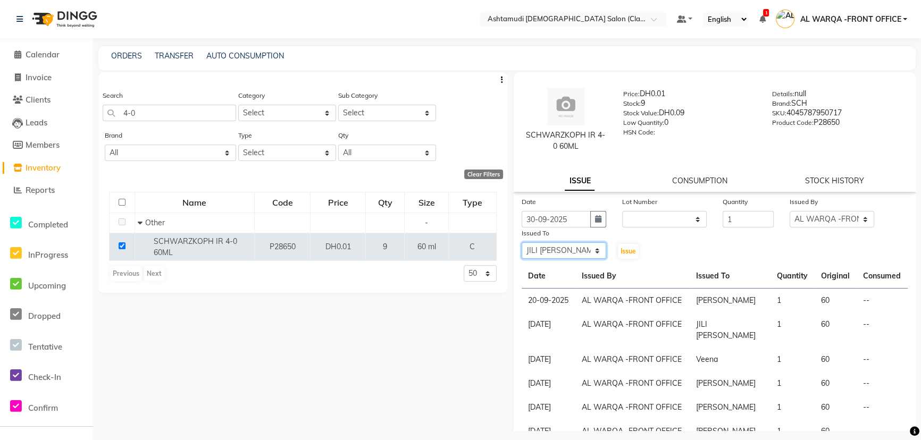
click at [522, 243] on select "Select AL WARQA -FRONT OFFICE AMEERA [PERSON_NAME] [PERSON_NAME] JILI [PERSON_N…" at bounding box center [564, 251] width 85 height 16
click at [625, 256] on button "Issue" at bounding box center [628, 251] width 21 height 15
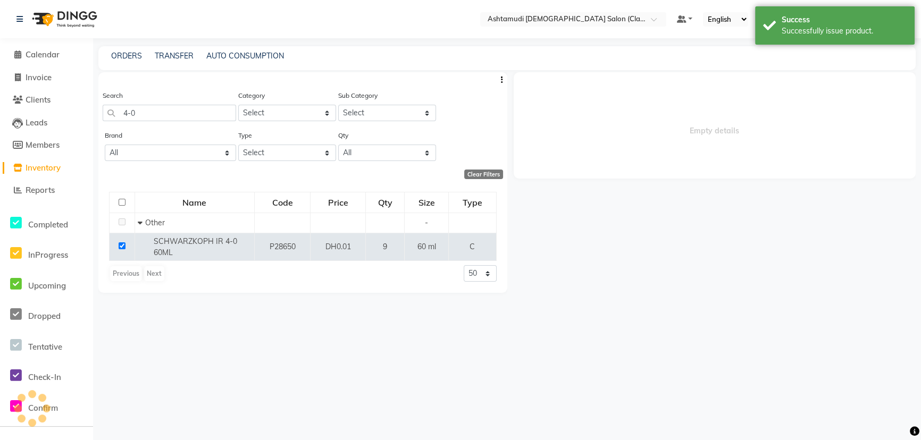
select select
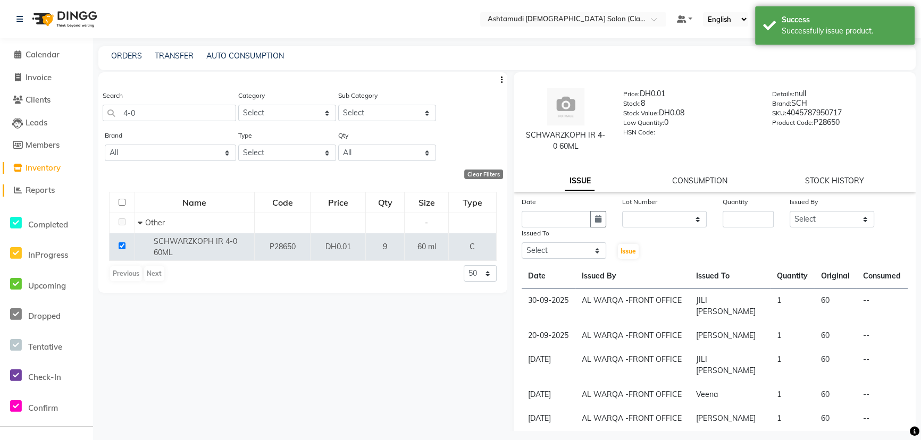
click at [46, 194] on span "Reports" at bounding box center [40, 190] width 29 height 10
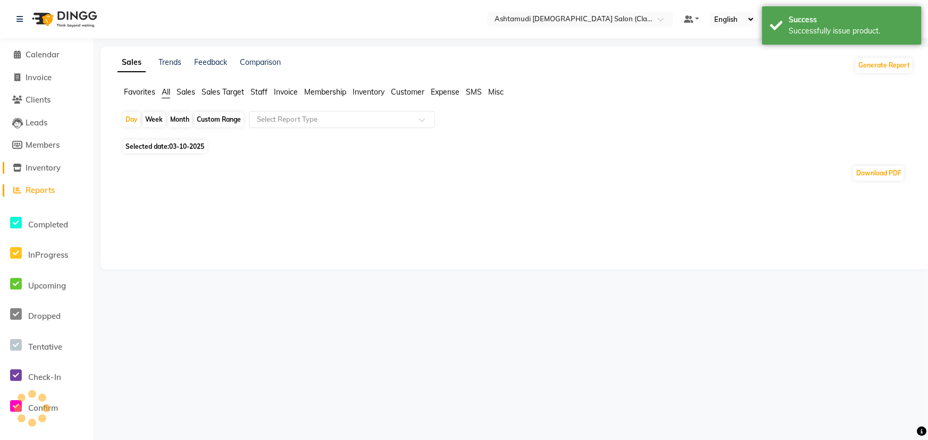
click at [40, 164] on span "Inventory" at bounding box center [43, 168] width 35 height 10
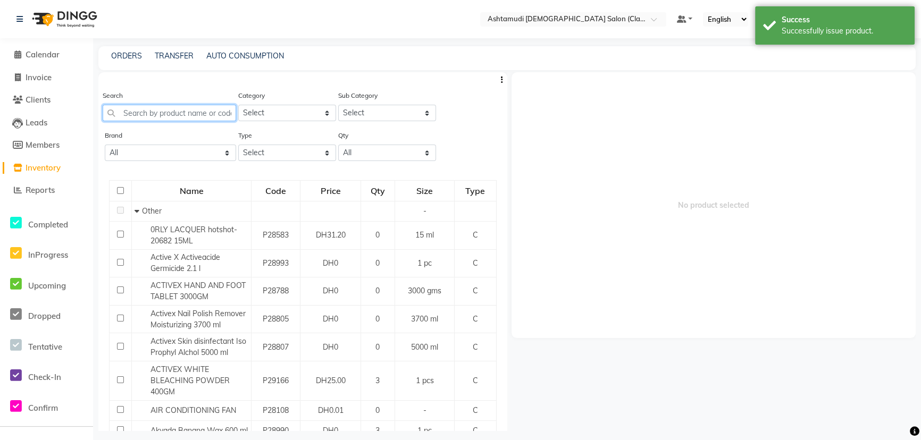
click at [165, 109] on input "text" at bounding box center [169, 113] width 133 height 16
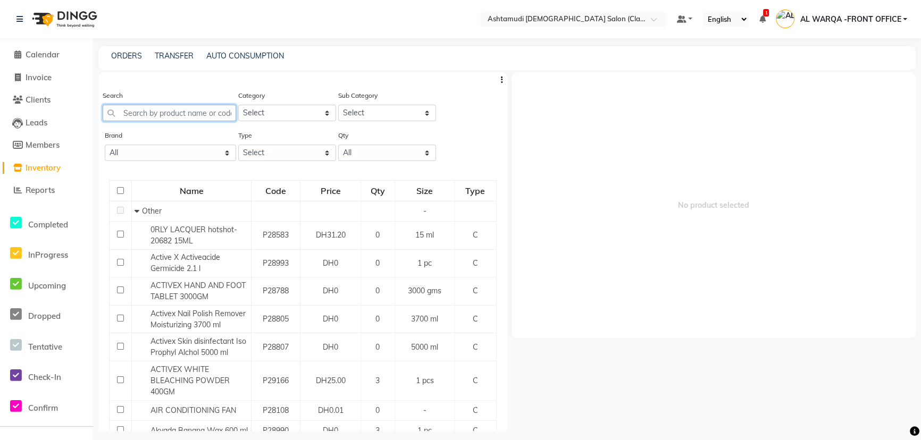
click at [146, 115] on input "text" at bounding box center [169, 113] width 133 height 16
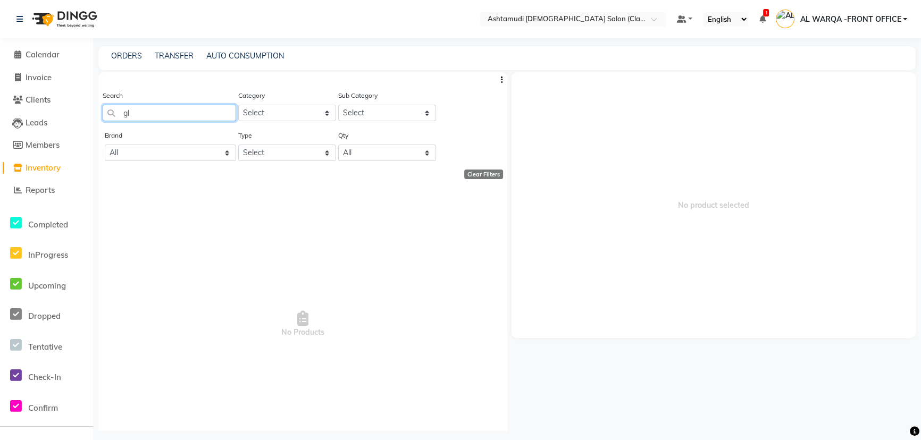
type input "g"
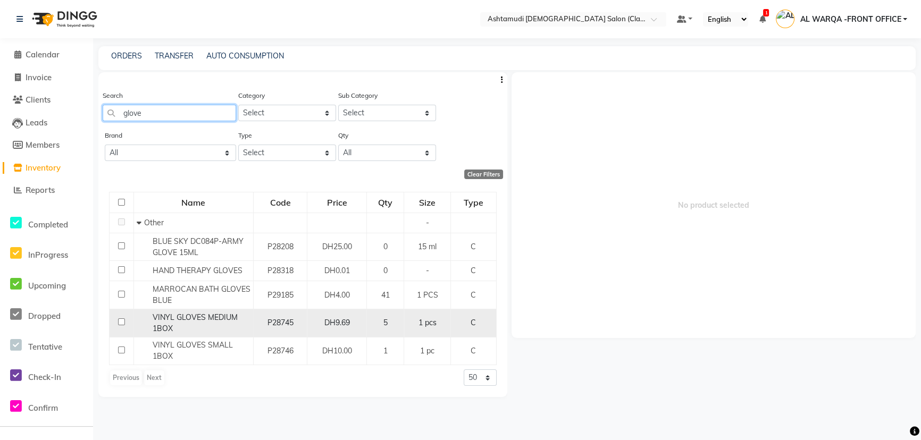
type input "glove"
click at [119, 321] on input "checkbox" at bounding box center [121, 322] width 7 height 7
checkbox input "true"
select select
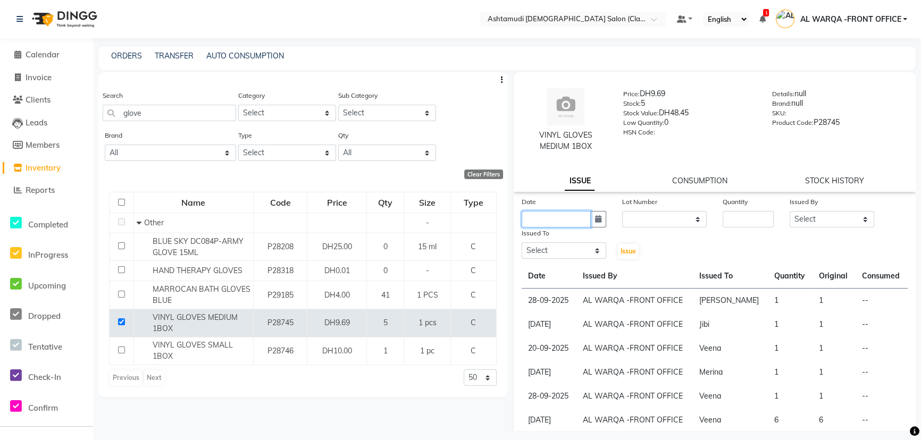
click at [569, 216] on input "text" at bounding box center [556, 219] width 69 height 16
select select "10"
select select "2025"
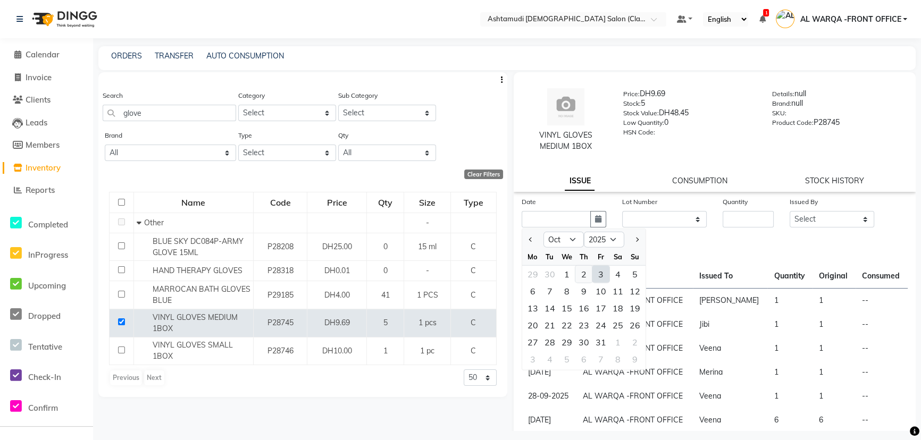
click at [582, 274] on div "2" at bounding box center [583, 274] width 17 height 17
type input "02-10-2025"
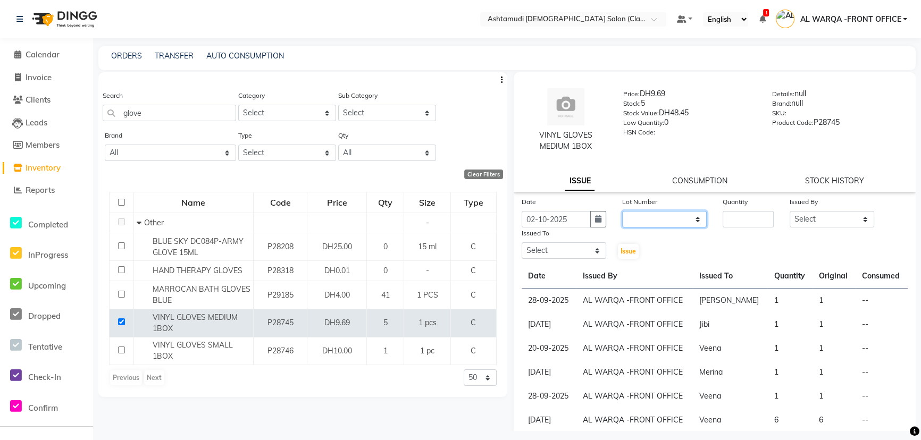
click at [664, 215] on select "None" at bounding box center [664, 219] width 85 height 16
click at [763, 218] on input "number" at bounding box center [748, 219] width 51 height 16
type input "1"
click at [829, 222] on select "Select AL WARQA -FRONT OFFICE AMEERA [PERSON_NAME] [PERSON_NAME] JILI [PERSON_N…" at bounding box center [832, 219] width 85 height 16
click at [564, 252] on select "Select AL WARQA -FRONT OFFICE AMEERA [PERSON_NAME] [PERSON_NAME] JILI [PERSON_N…" at bounding box center [564, 251] width 85 height 16
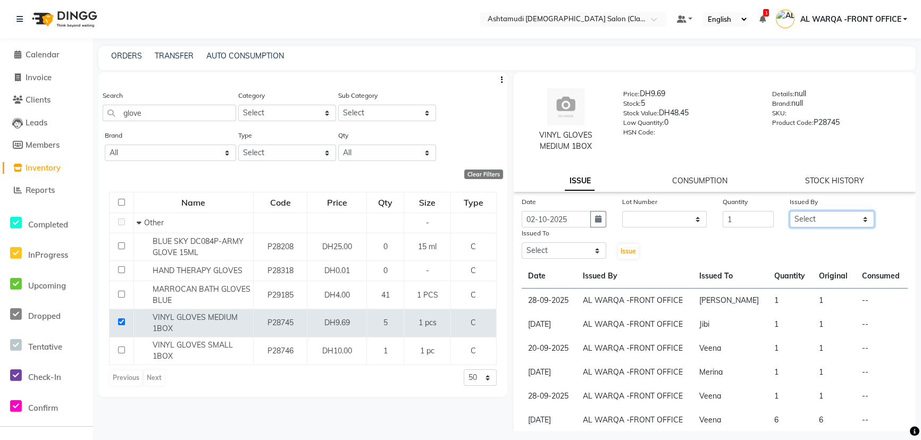
click at [794, 213] on select "Select AL WARQA -FRONT OFFICE AMEERA [PERSON_NAME] [PERSON_NAME] JILI [PERSON_N…" at bounding box center [832, 219] width 85 height 16
select select "80345"
click at [790, 211] on select "Select AL WARQA -FRONT OFFICE AMEERA [PERSON_NAME] [PERSON_NAME] JILI [PERSON_N…" at bounding box center [832, 219] width 85 height 16
click at [562, 256] on select "Select AL WARQA -FRONT OFFICE AMEERA [PERSON_NAME] [PERSON_NAME] JILI [PERSON_N…" at bounding box center [564, 251] width 85 height 16
click at [562, 249] on select "Select AL WARQA -FRONT OFFICE AMEERA [PERSON_NAME] [PERSON_NAME] JILI [PERSON_N…" at bounding box center [564, 251] width 85 height 16
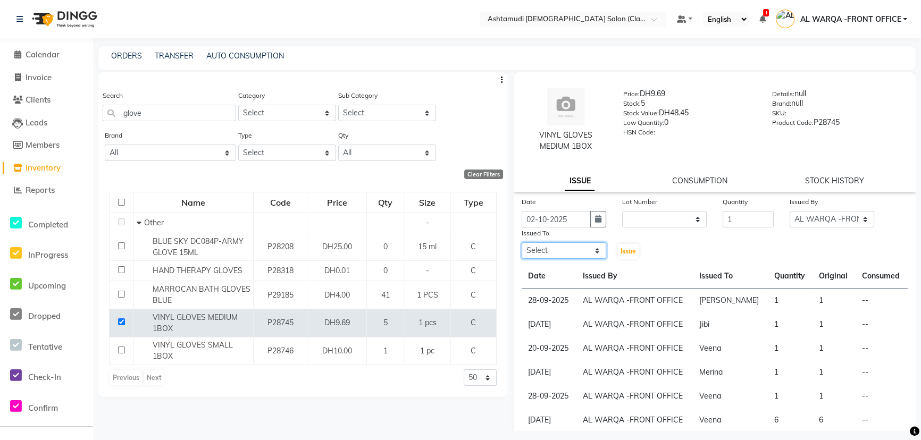
click at [562, 249] on select "Select AL WARQA -FRONT OFFICE AMEERA [PERSON_NAME] [PERSON_NAME] JILI [PERSON_N…" at bounding box center [564, 251] width 85 height 16
select select "80375"
click at [522, 243] on select "Select AL WARQA -FRONT OFFICE AMEERA [PERSON_NAME] [PERSON_NAME] JILI [PERSON_N…" at bounding box center [564, 251] width 85 height 16
drag, startPoint x: 628, startPoint y: 247, endPoint x: 662, endPoint y: 247, distance: 34.0
click at [633, 247] on span "Issue" at bounding box center [628, 251] width 15 height 8
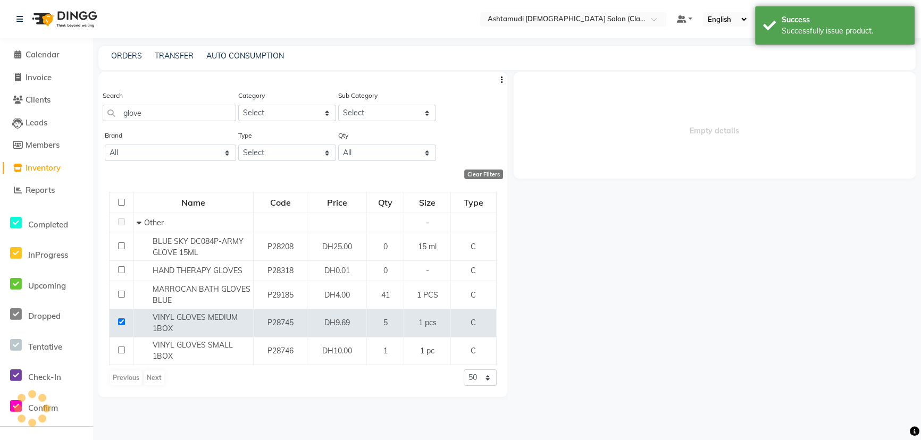
select select
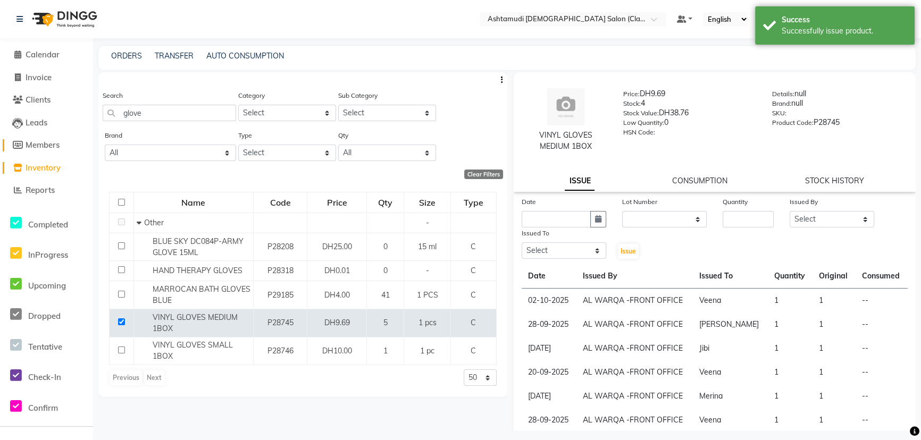
click at [31, 144] on span "Members" at bounding box center [43, 145] width 34 height 10
select select
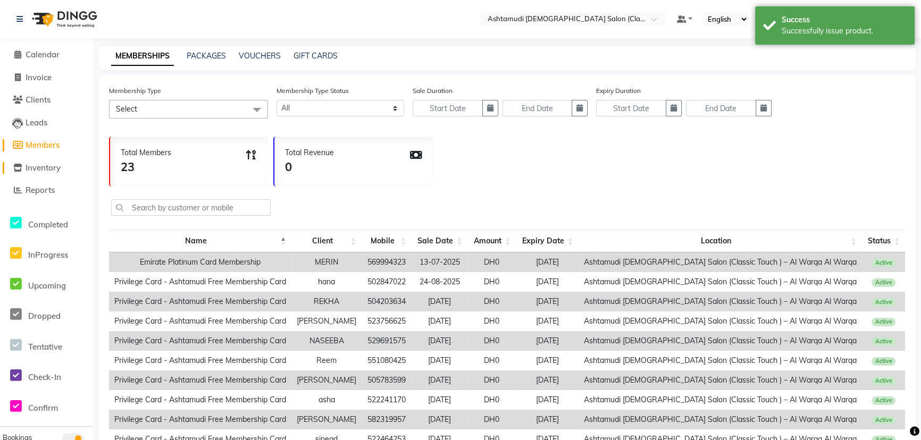
click at [35, 169] on span "Inventory" at bounding box center [43, 168] width 35 height 10
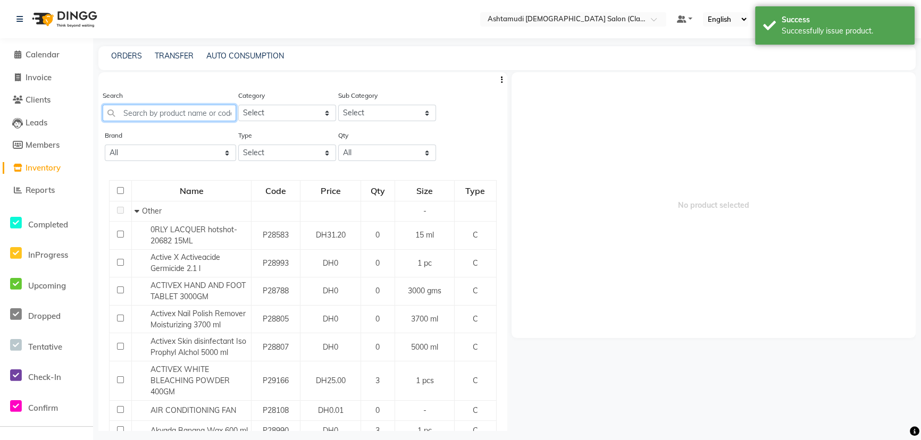
click at [129, 112] on input "text" at bounding box center [169, 113] width 133 height 16
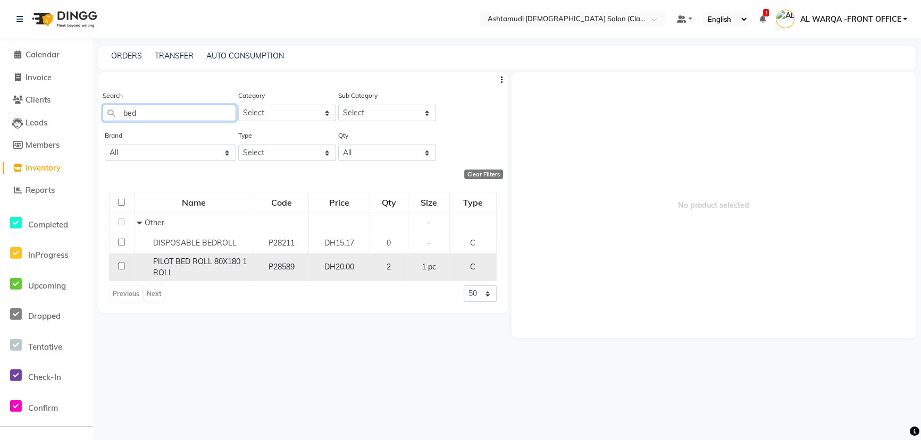
type input "bed"
click at [122, 268] on input "checkbox" at bounding box center [121, 266] width 7 height 7
checkbox input "true"
select select
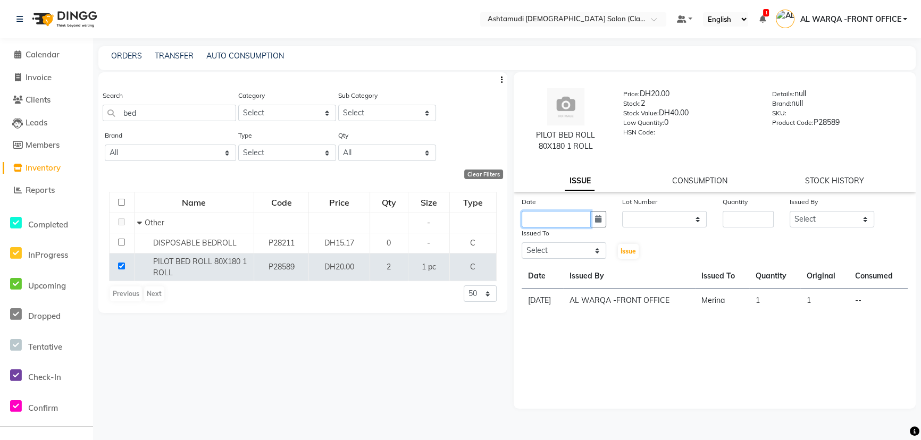
click at [567, 223] on input "text" at bounding box center [556, 219] width 69 height 16
select select "10"
select select "2025"
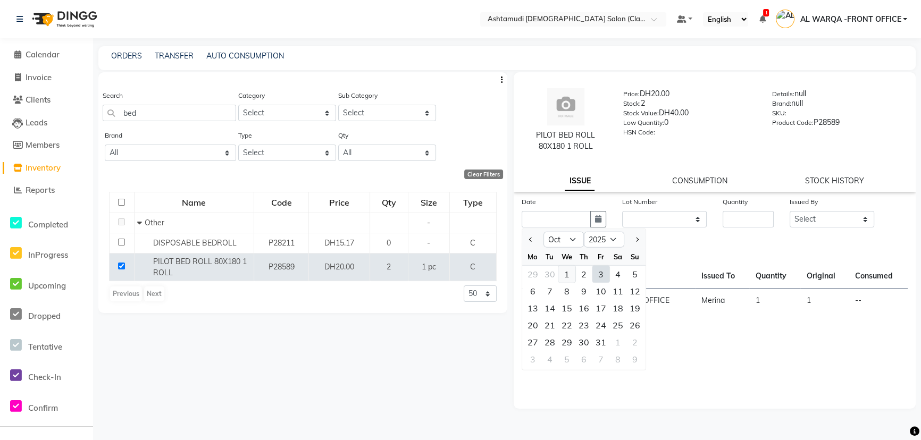
click at [570, 275] on div "1" at bounding box center [566, 274] width 17 height 17
type input "01-10-2025"
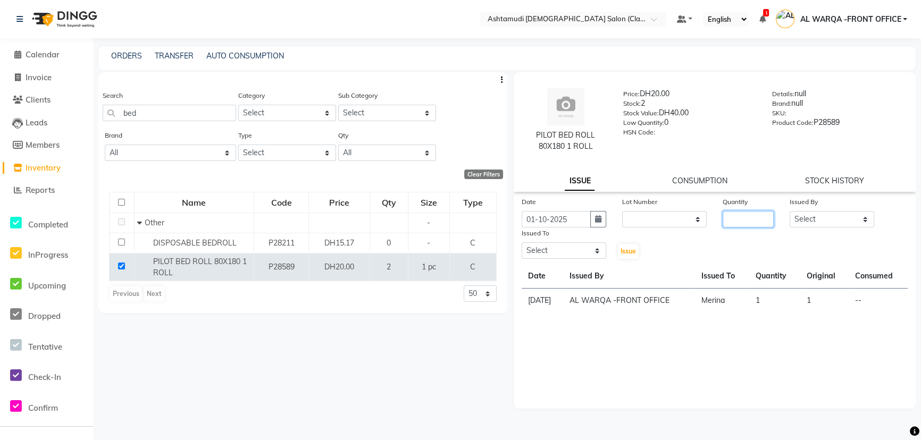
click at [749, 221] on input "number" at bounding box center [748, 219] width 51 height 16
type input "1"
click at [835, 219] on select "Select AL WARQA -FRONT OFFICE AMEERA [PERSON_NAME] [PERSON_NAME] JILI [PERSON_N…" at bounding box center [832, 219] width 85 height 16
select select "80345"
click at [790, 211] on select "Select AL WARQA -FRONT OFFICE AMEERA [PERSON_NAME] [PERSON_NAME] JILI [PERSON_N…" at bounding box center [832, 219] width 85 height 16
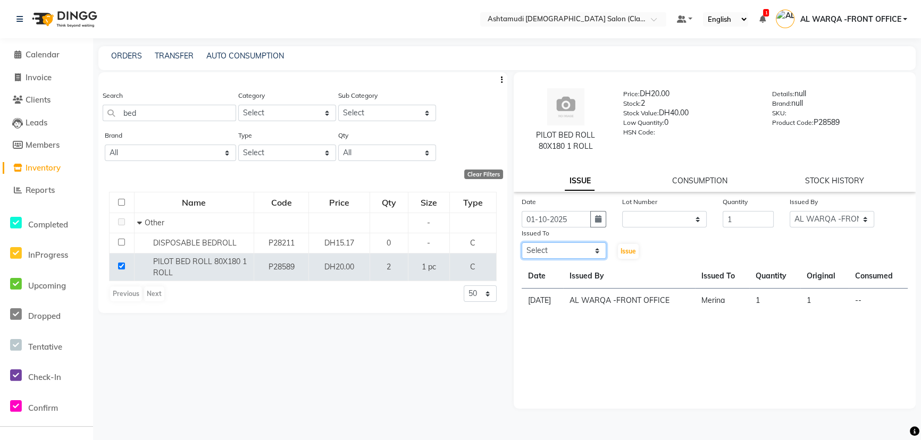
click at [580, 256] on select "Select AL WARQA -FRONT OFFICE AMEERA [PERSON_NAME] [PERSON_NAME] JILI [PERSON_N…" at bounding box center [564, 251] width 85 height 16
select select "77683"
click at [522, 243] on select "Select AL WARQA -FRONT OFFICE AMEERA [PERSON_NAME] [PERSON_NAME] JILI [PERSON_N…" at bounding box center [564, 251] width 85 height 16
click at [630, 252] on span "Issue" at bounding box center [628, 251] width 15 height 8
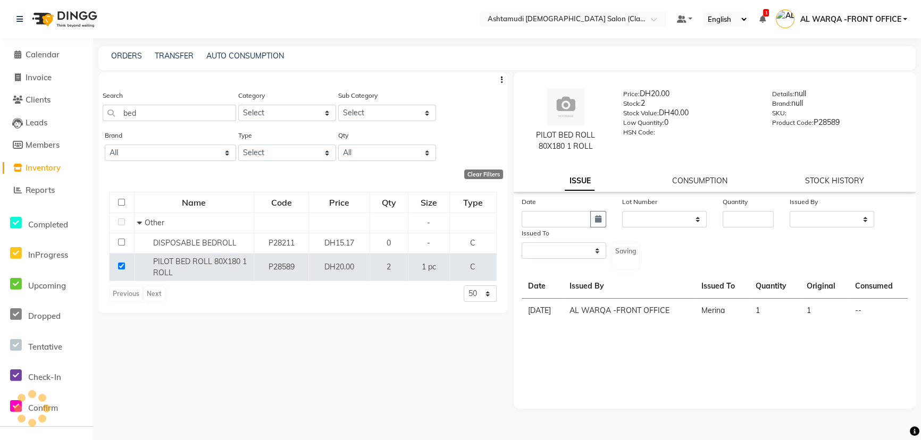
select select
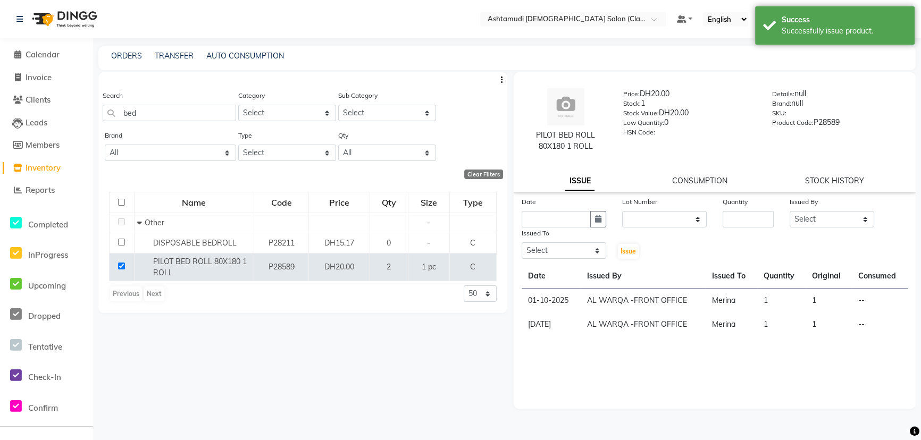
click at [47, 138] on li "Members" at bounding box center [46, 145] width 93 height 23
click at [45, 145] on span "Members" at bounding box center [43, 145] width 34 height 10
select select
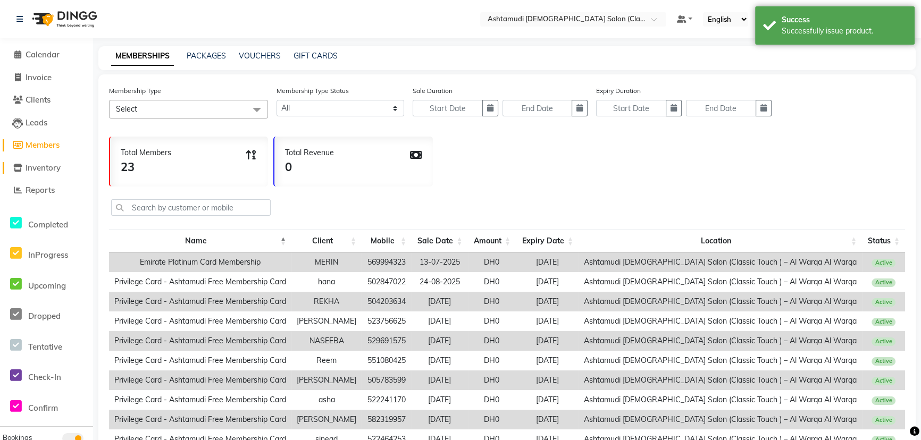
click at [38, 171] on span "Inventory" at bounding box center [43, 168] width 35 height 10
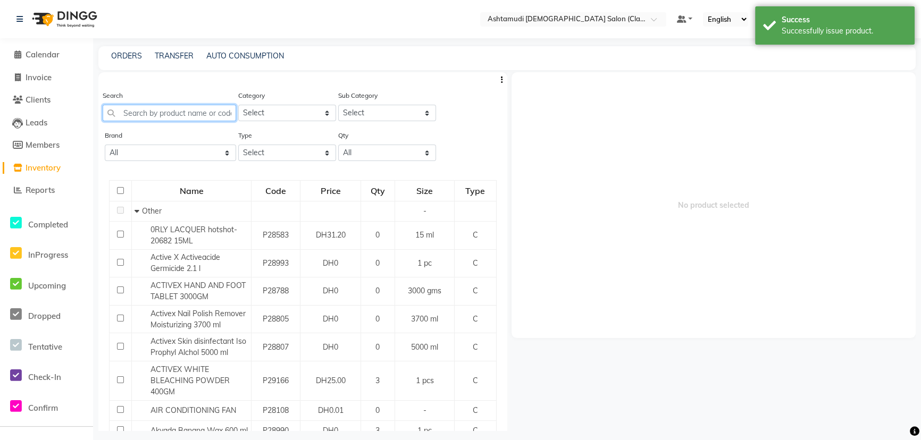
click at [161, 115] on input "text" at bounding box center [169, 113] width 133 height 16
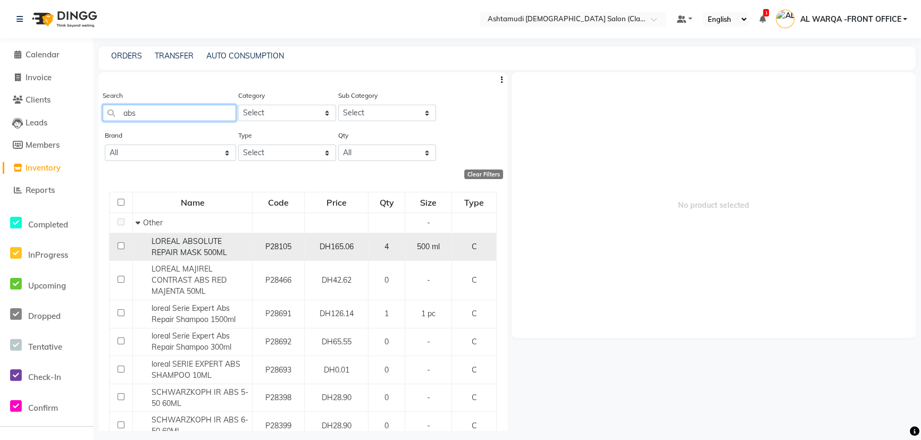
type input "abs"
click at [121, 245] on input "checkbox" at bounding box center [121, 246] width 7 height 7
checkbox input "true"
select select
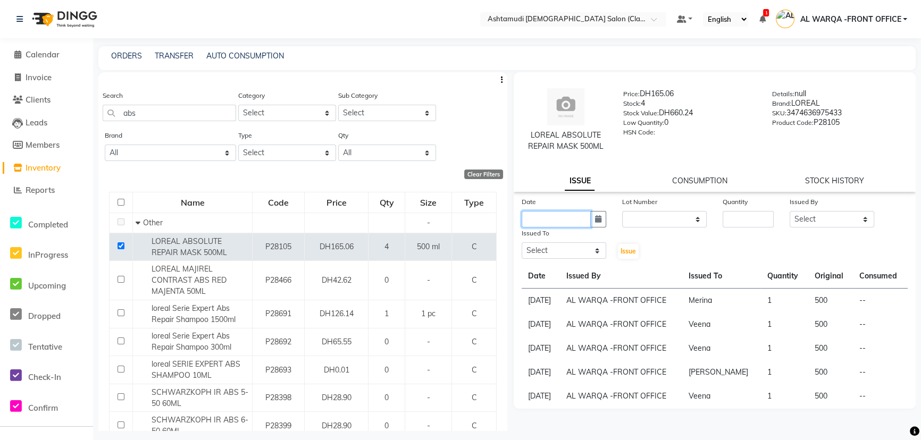
click at [553, 218] on input "text" at bounding box center [556, 219] width 69 height 16
select select "10"
select select "2025"
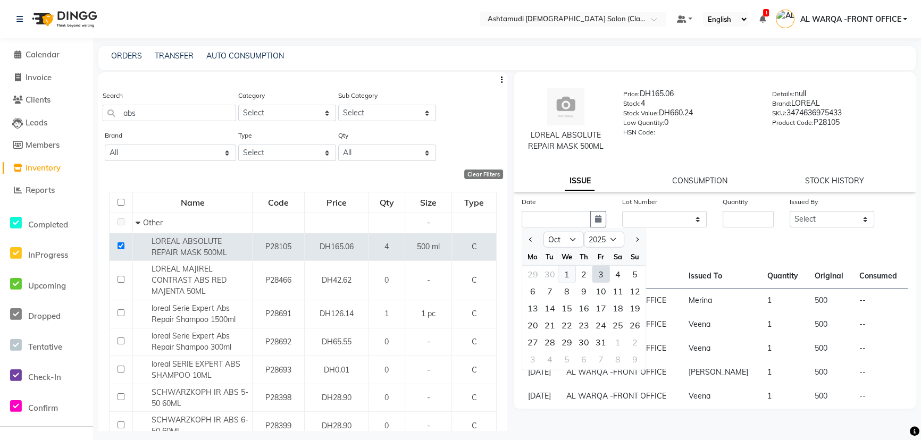
click at [565, 274] on div "1" at bounding box center [566, 274] width 17 height 17
type input "01-10-2025"
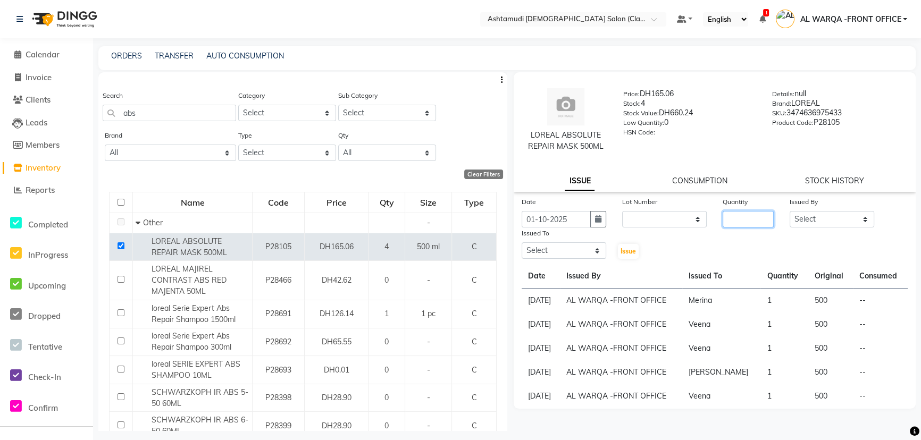
click at [723, 218] on input "number" at bounding box center [748, 219] width 51 height 16
click at [569, 224] on input "01-10-2025" at bounding box center [556, 219] width 69 height 16
select select "10"
select select "2025"
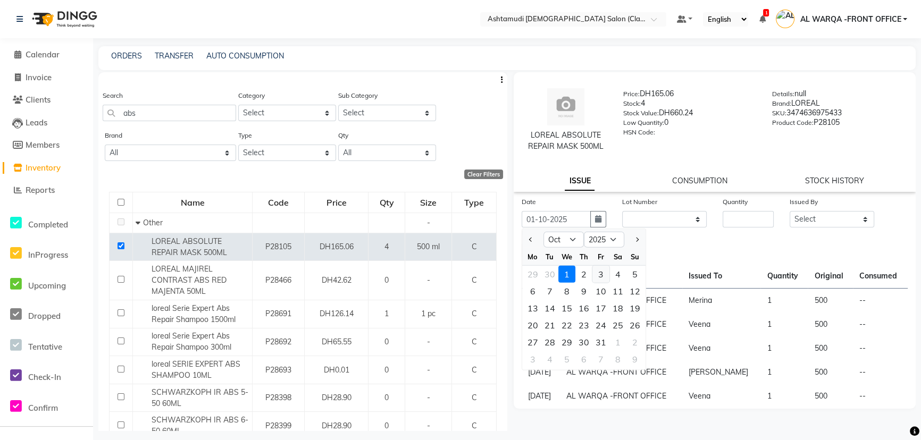
click at [600, 271] on div "3" at bounding box center [600, 274] width 17 height 17
type input "03-10-2025"
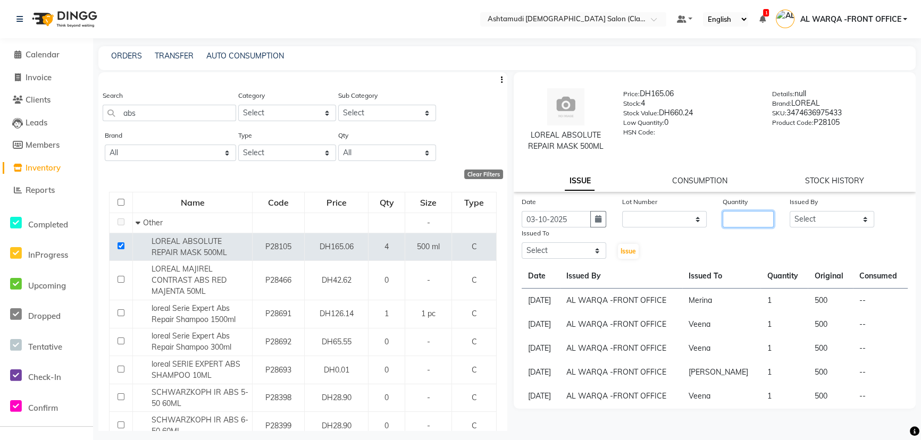
drag, startPoint x: 740, startPoint y: 221, endPoint x: 736, endPoint y: 228, distance: 8.1
click at [739, 223] on input "number" at bounding box center [748, 219] width 51 height 16
type input "1"
click at [808, 218] on select "Select AL WARQA -FRONT OFFICE AMEERA [PERSON_NAME] [PERSON_NAME] JILI [PERSON_N…" at bounding box center [832, 219] width 85 height 16
select select "80345"
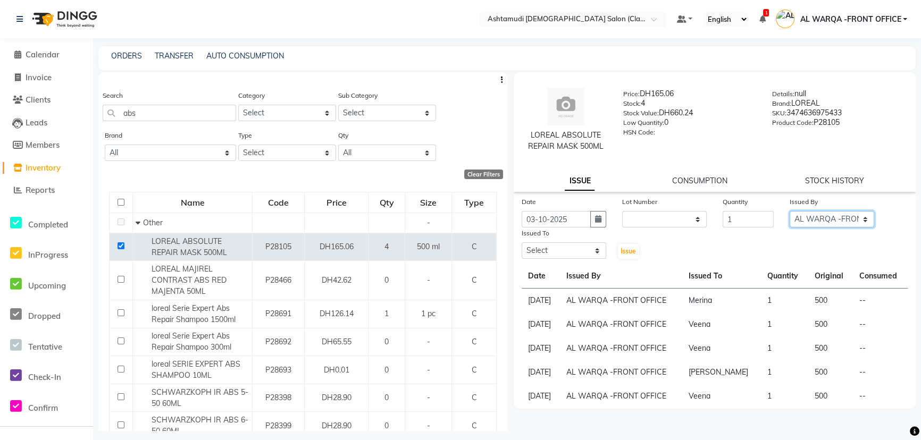
click at [790, 211] on select "Select AL WARQA -FRONT OFFICE AMEERA [PERSON_NAME] [PERSON_NAME] JILI [PERSON_N…" at bounding box center [832, 219] width 85 height 16
click at [578, 249] on select "Select AL WARQA -FRONT OFFICE AMEERA [PERSON_NAME] [PERSON_NAME] JILI [PERSON_N…" at bounding box center [564, 251] width 85 height 16
select select "80375"
click at [522, 243] on select "Select AL WARQA -FRONT OFFICE AMEERA [PERSON_NAME] [PERSON_NAME] JILI [PERSON_N…" at bounding box center [564, 251] width 85 height 16
click at [628, 248] on span "Issue" at bounding box center [628, 251] width 15 height 8
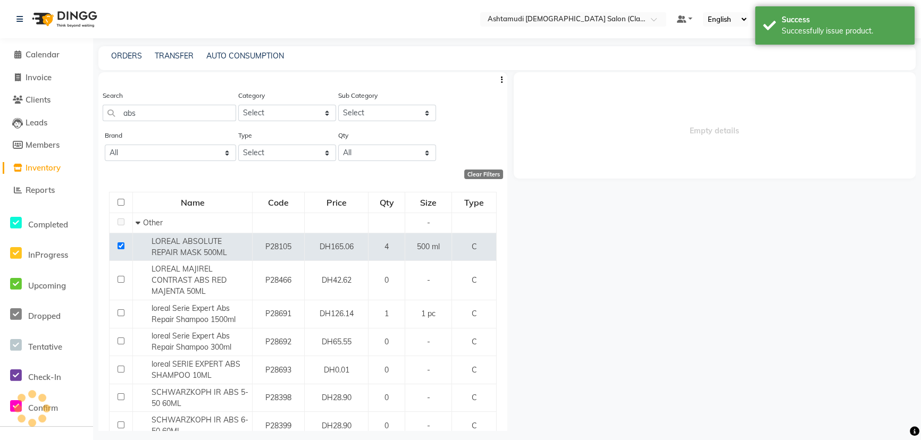
select select
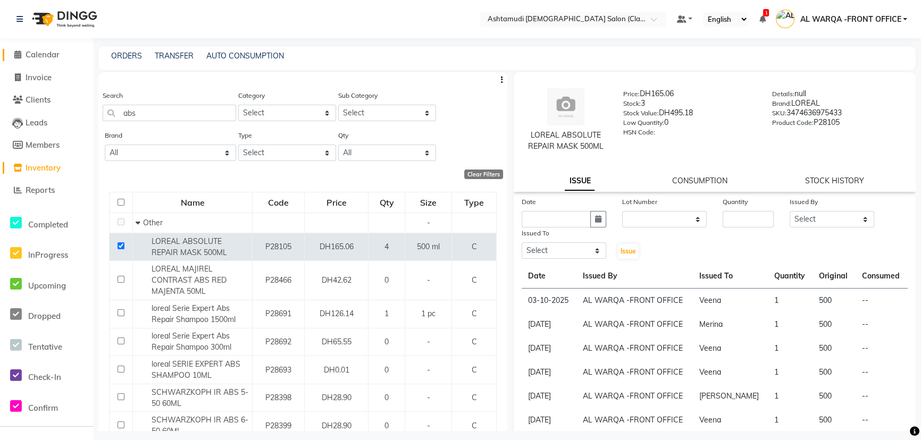
click at [37, 56] on span "Calendar" at bounding box center [43, 54] width 34 height 10
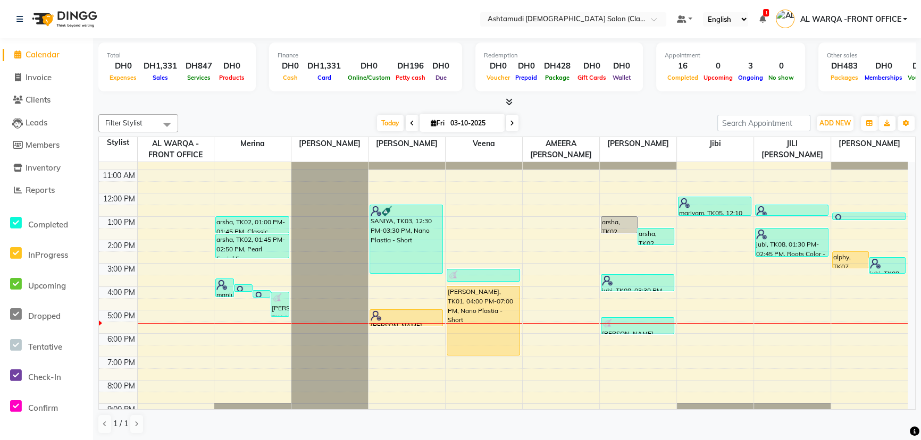
scroll to position [78, 0]
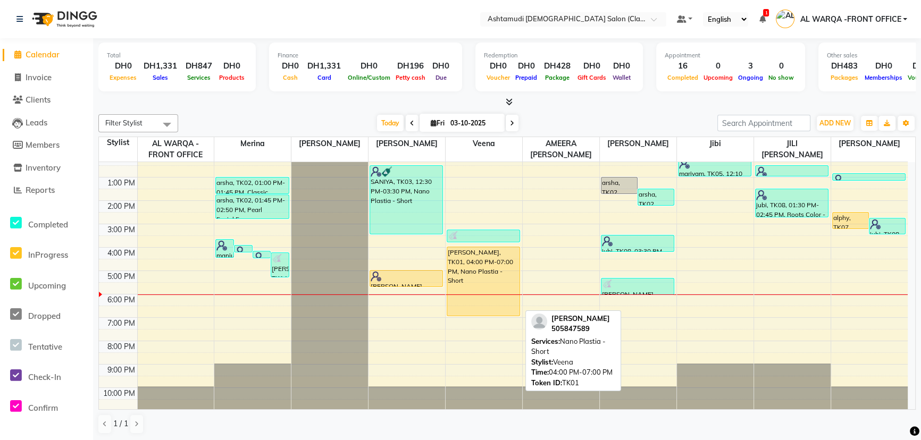
click at [482, 272] on div "[PERSON_NAME], TK01, 04:00 PM-07:00 PM, Nano Plastia - Short" at bounding box center [483, 281] width 72 height 69
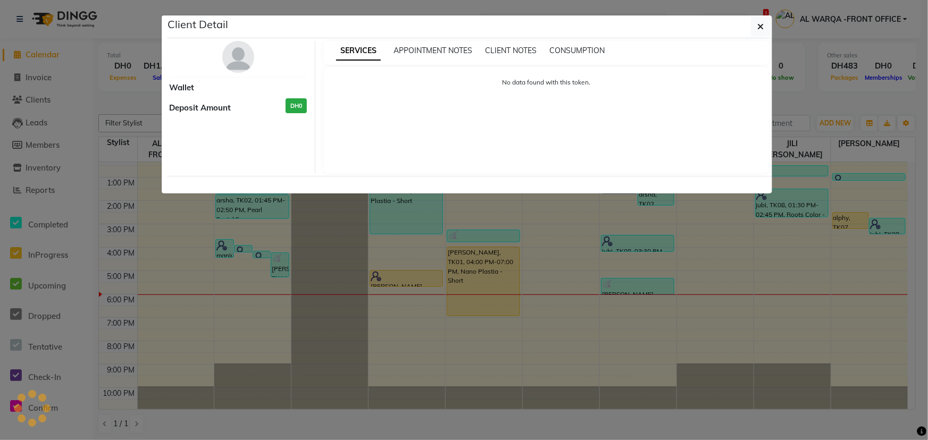
select select "1"
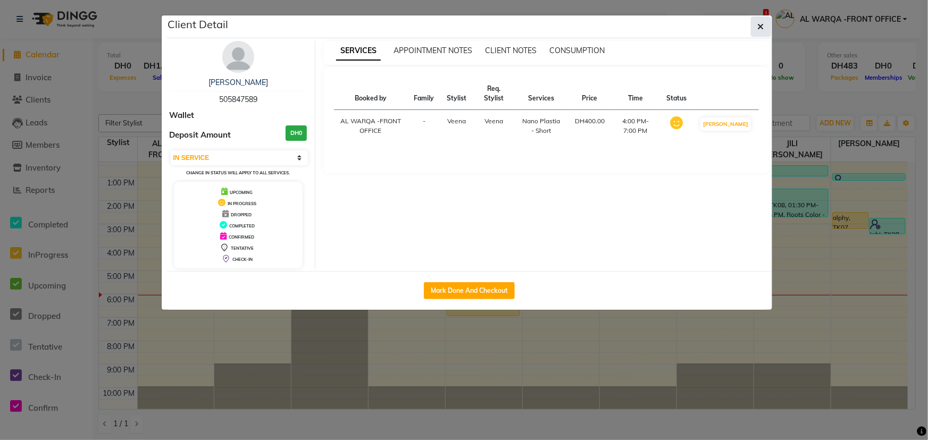
click at [766, 27] on button "button" at bounding box center [761, 26] width 20 height 20
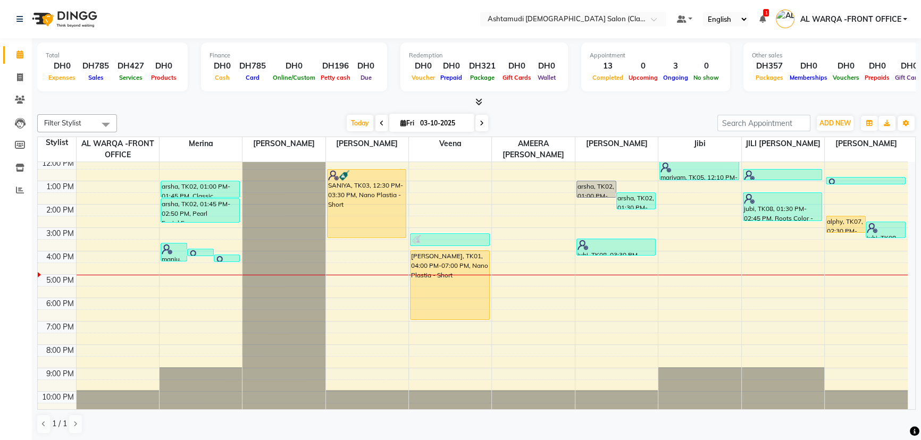
scroll to position [78, 0]
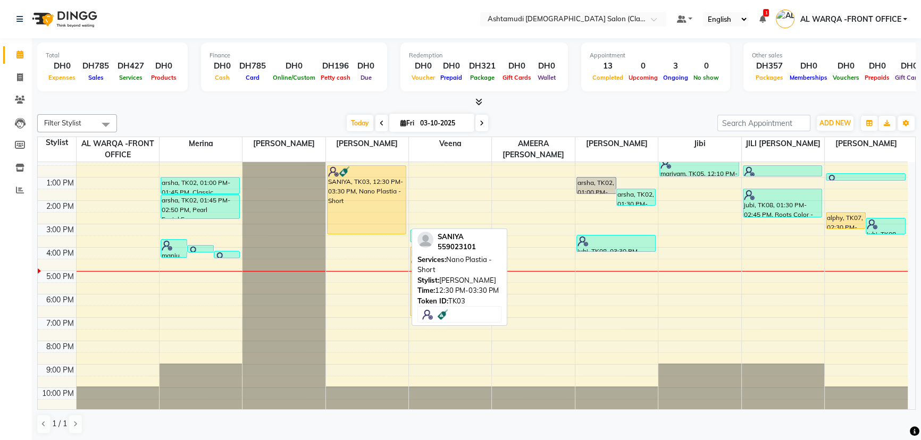
click at [356, 178] on div "SANIYA, TK03, 12:30 PM-03:30 PM, Nano Plastia - Short" at bounding box center [367, 200] width 79 height 68
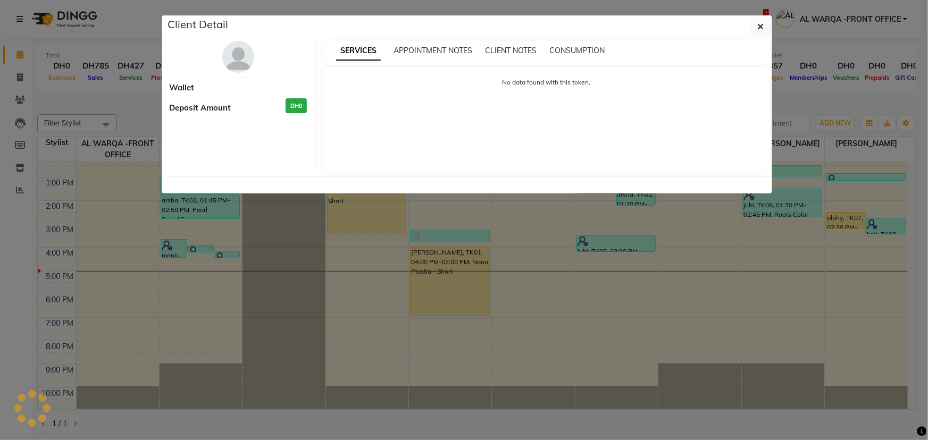
select select "1"
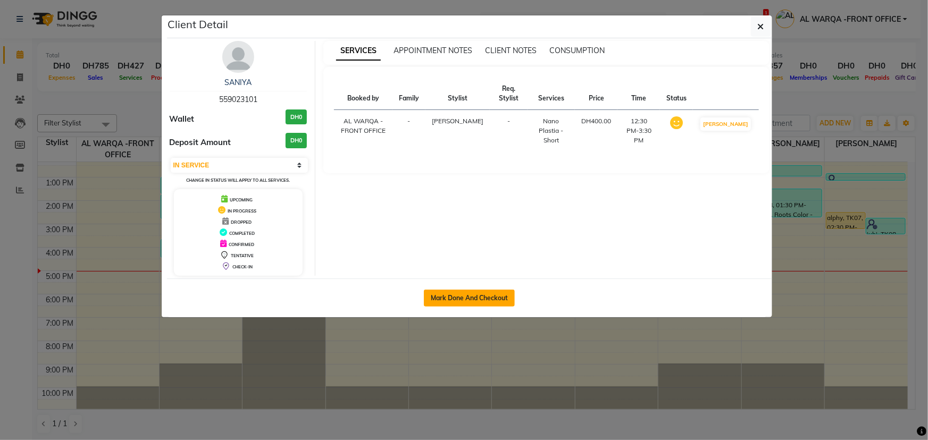
click at [490, 295] on button "Mark Done And Checkout" at bounding box center [469, 298] width 91 height 17
select select "service"
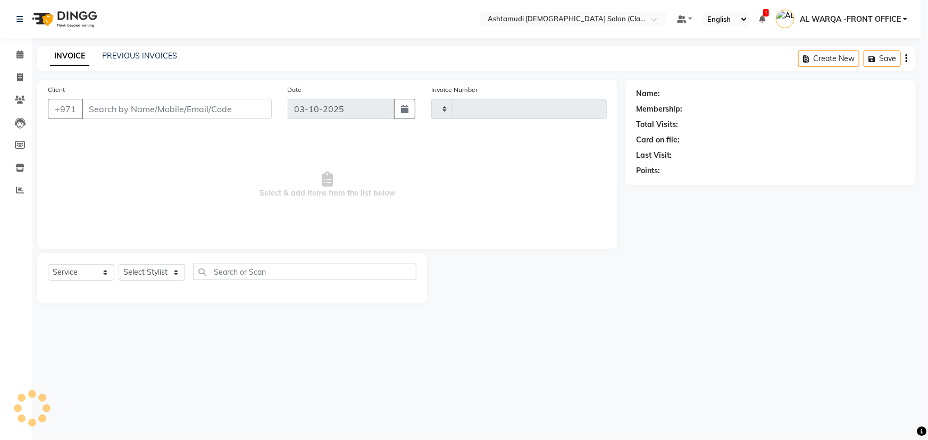
type input "1754"
select select "8201"
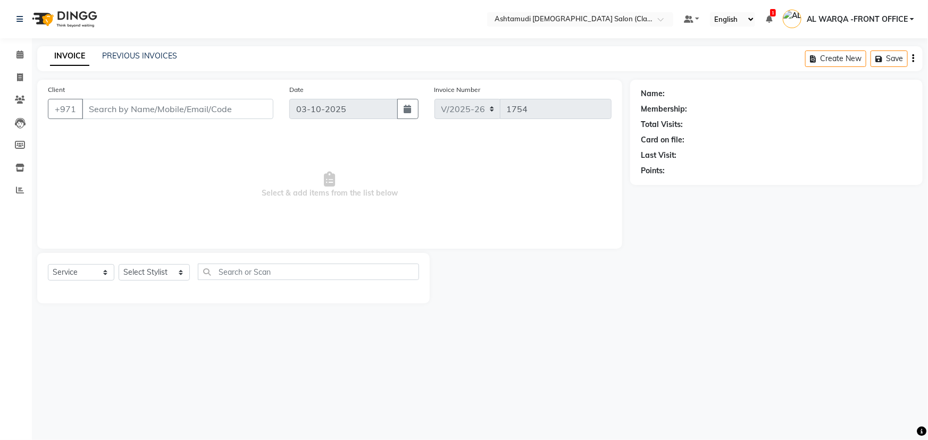
type input "559023101"
select select "77691"
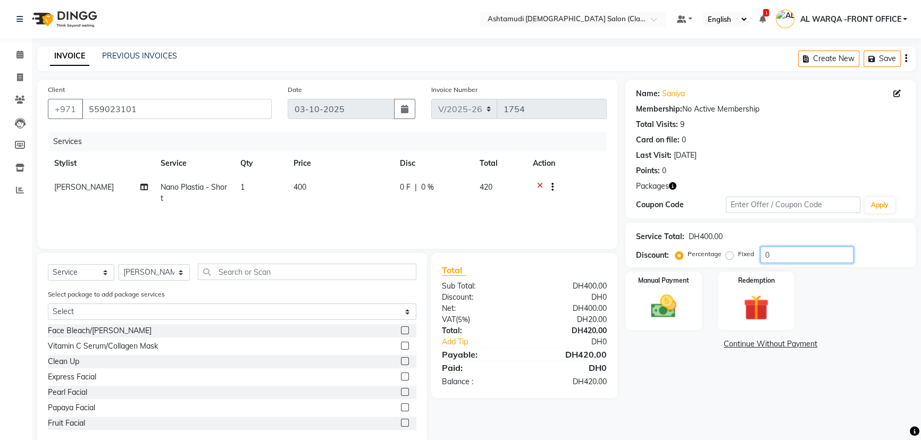
click at [776, 253] on input "0" at bounding box center [807, 255] width 93 height 16
click at [781, 260] on input "0" at bounding box center [807, 255] width 93 height 16
click at [781, 261] on input "0" at bounding box center [807, 255] width 93 height 16
click at [679, 304] on img at bounding box center [663, 306] width 43 height 30
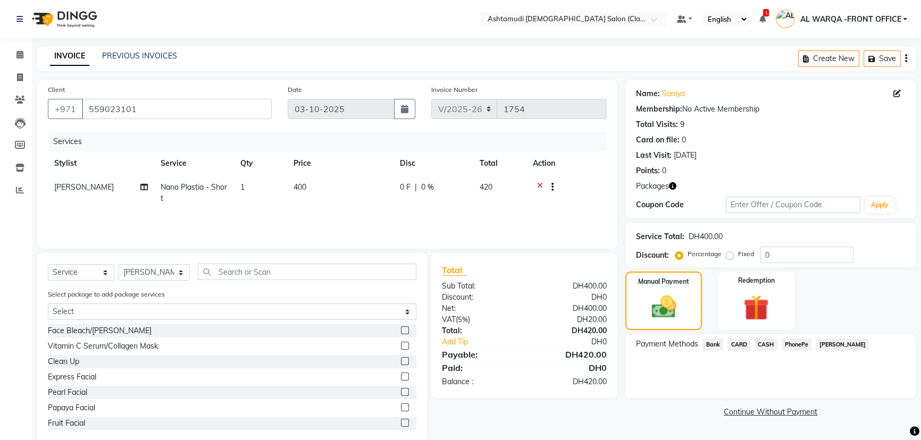
click at [734, 344] on span "CARD" at bounding box center [739, 345] width 23 height 12
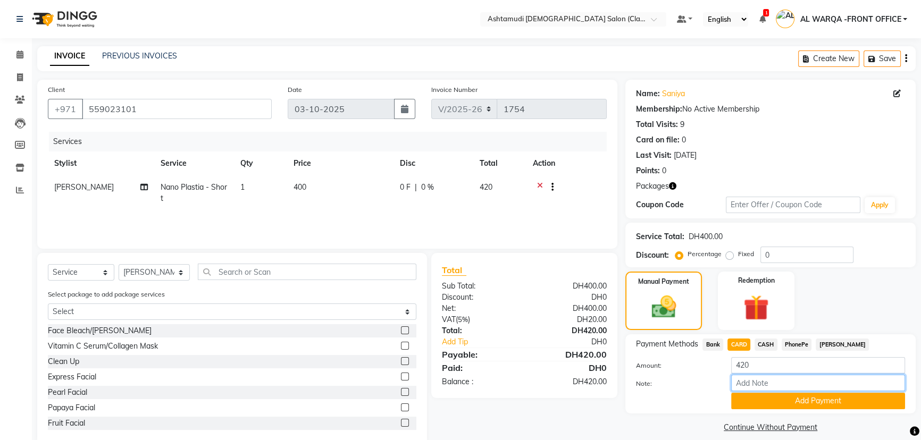
click at [833, 387] on input "Note:" at bounding box center [818, 383] width 174 height 16
type input "AMEERA"
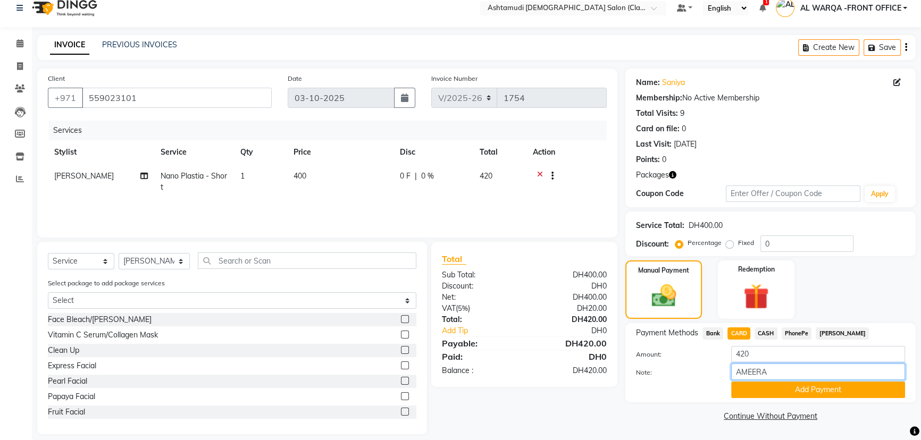
scroll to position [21, 0]
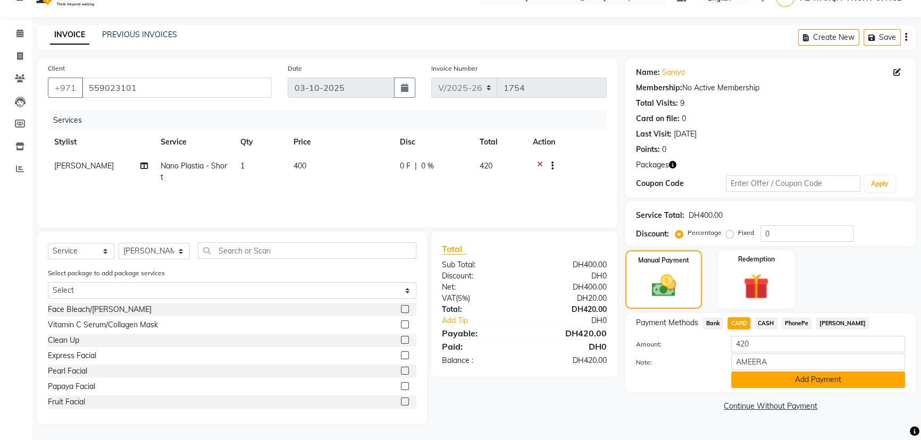
click at [814, 381] on button "Add Payment" at bounding box center [818, 380] width 174 height 16
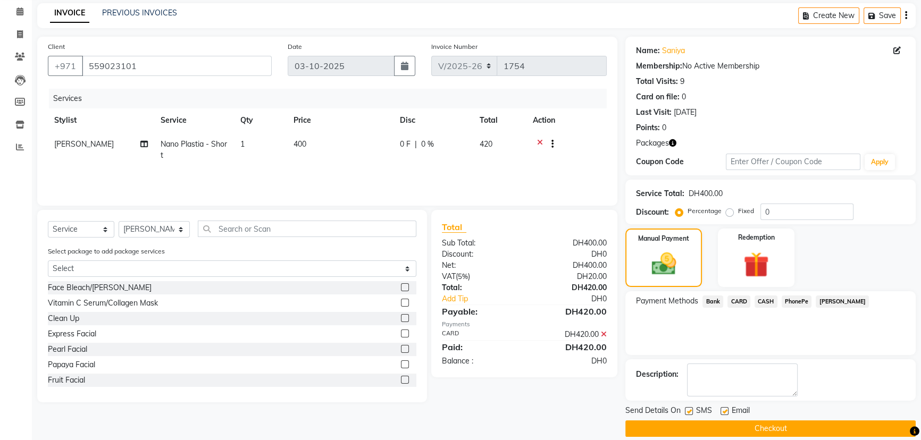
scroll to position [55, 0]
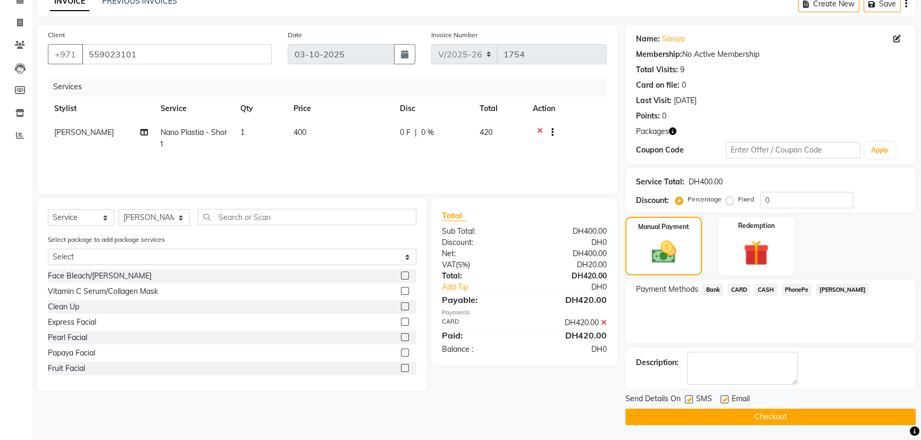
click at [763, 416] on button "Checkout" at bounding box center [770, 417] width 290 height 16
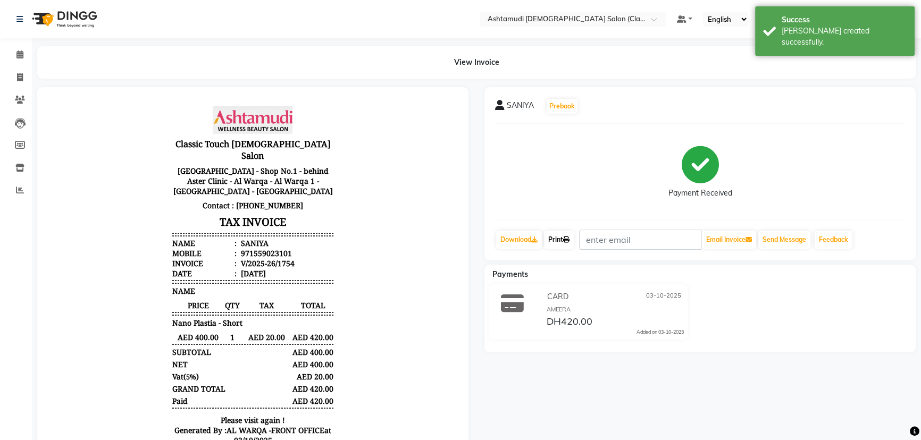
click at [563, 235] on link "Print" at bounding box center [559, 240] width 30 height 18
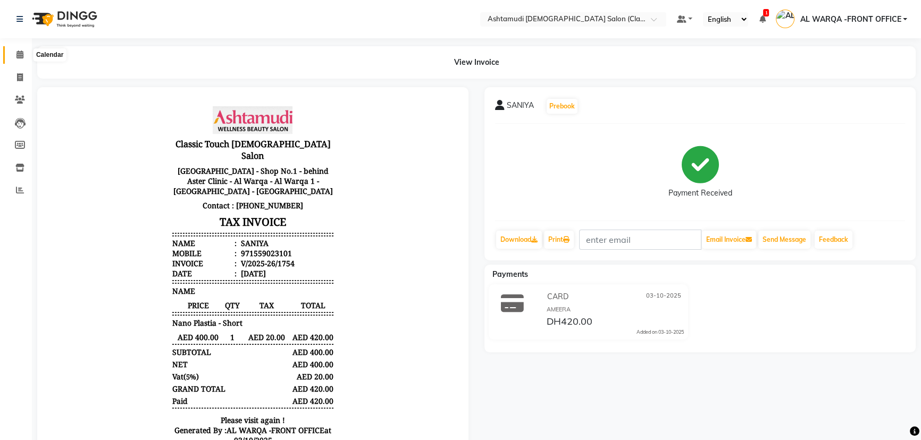
click at [20, 55] on icon at bounding box center [19, 55] width 7 height 8
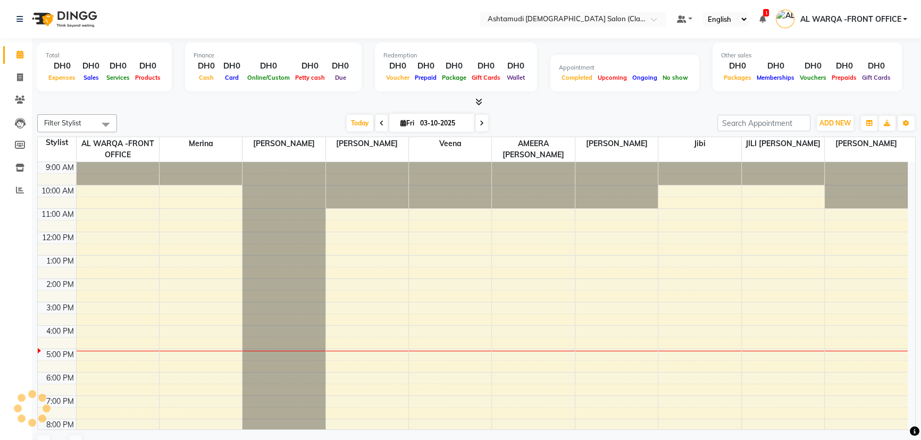
scroll to position [59, 0]
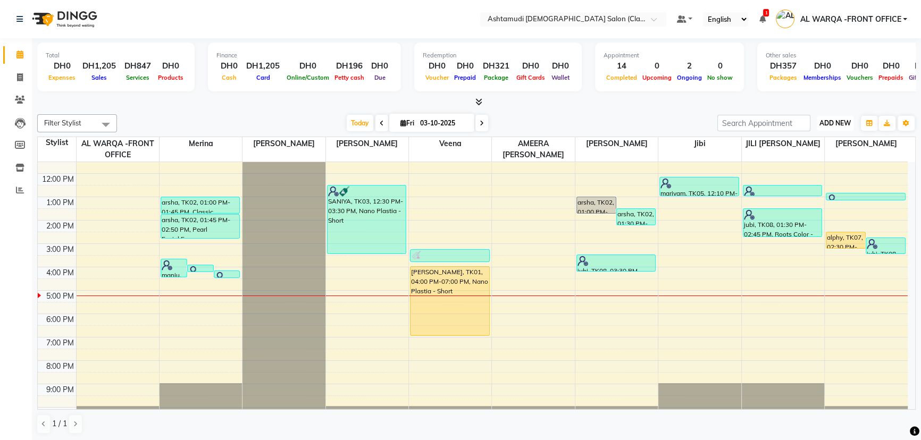
click at [830, 126] on span "ADD NEW" at bounding box center [835, 123] width 31 height 8
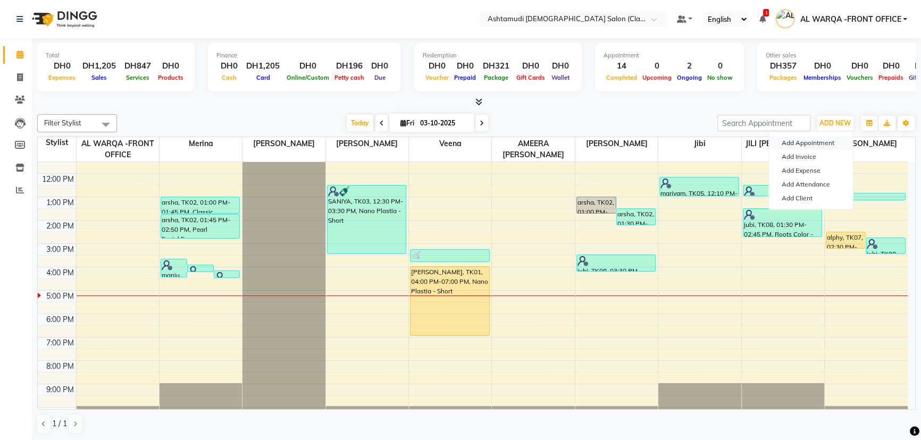
click at [821, 144] on button "Add Appointment" at bounding box center [811, 143] width 84 height 14
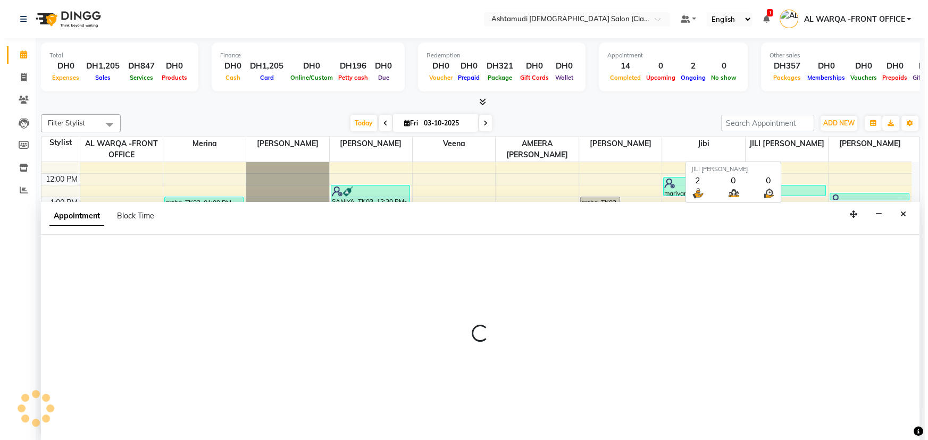
scroll to position [0, 0]
select select "tentative"
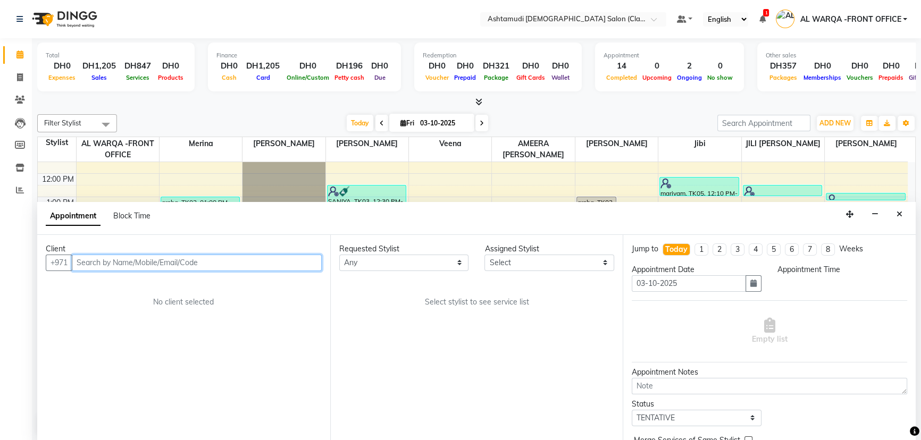
select select "600"
click at [156, 258] on input "text" at bounding box center [197, 263] width 250 height 16
type input "558475834"
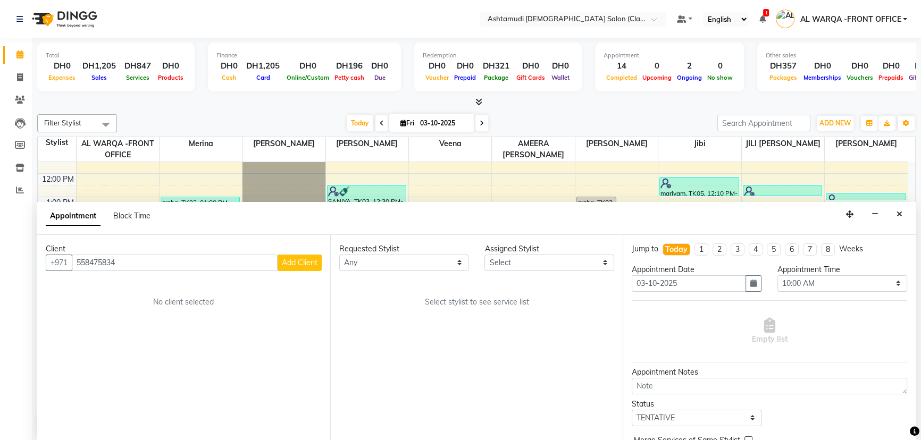
click at [292, 266] on button "Add Client" at bounding box center [300, 263] width 44 height 16
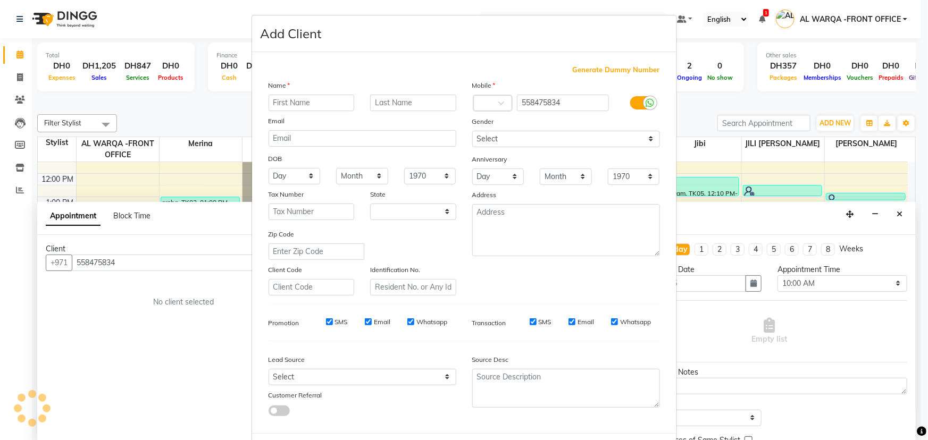
select select "3798"
click at [307, 104] on input "text" at bounding box center [312, 103] width 86 height 16
type input "[PERSON_NAME]"
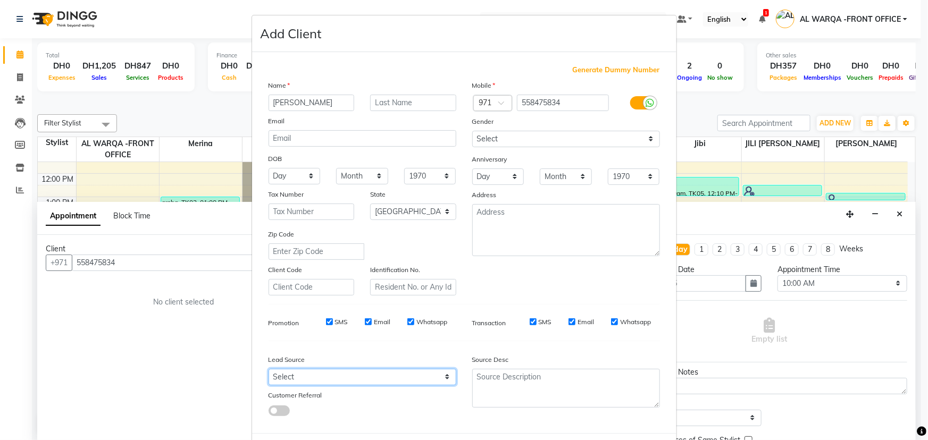
click at [363, 379] on select "Select Walk-in Referral Internet Friend Word of Mouth Advertisement Facebook Ju…" at bounding box center [363, 377] width 188 height 16
select select "54219"
click at [269, 371] on select "Select Walk-in Referral Internet Friend Word of Mouth Advertisement Facebook Ju…" at bounding box center [363, 377] width 188 height 16
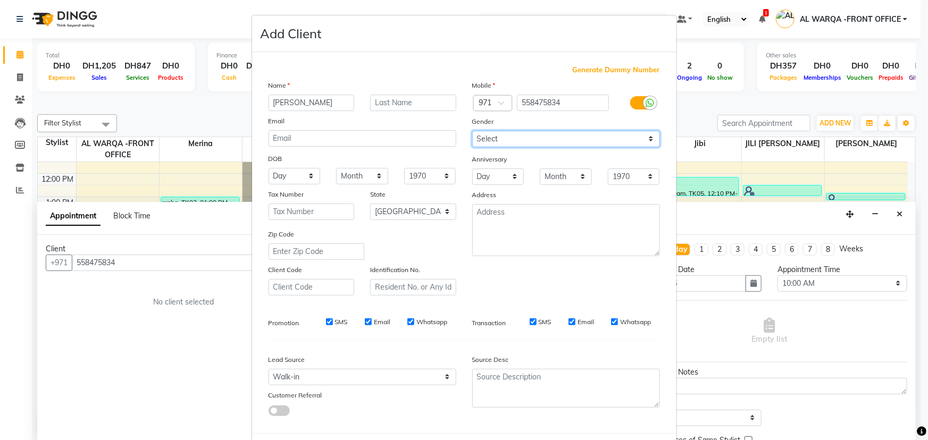
click at [543, 132] on select "Select [DEMOGRAPHIC_DATA] [DEMOGRAPHIC_DATA] Other Prefer Not To Say" at bounding box center [566, 139] width 188 height 16
select select "[DEMOGRAPHIC_DATA]"
click at [472, 131] on select "Select [DEMOGRAPHIC_DATA] [DEMOGRAPHIC_DATA] Other Prefer Not To Say" at bounding box center [566, 139] width 188 height 16
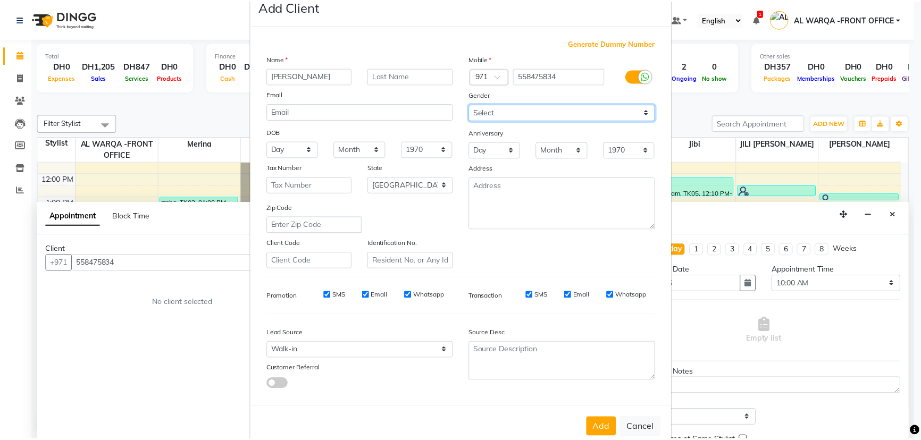
scroll to position [53, 0]
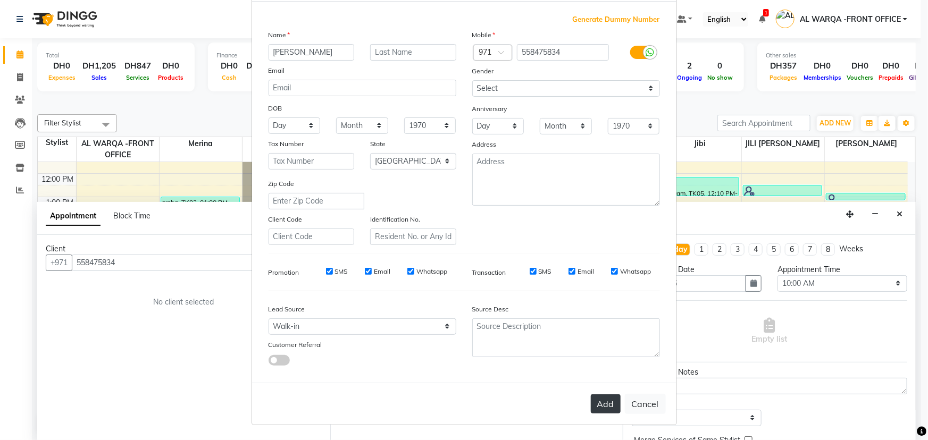
click at [603, 396] on button "Add" at bounding box center [606, 404] width 30 height 19
select select
select select "null"
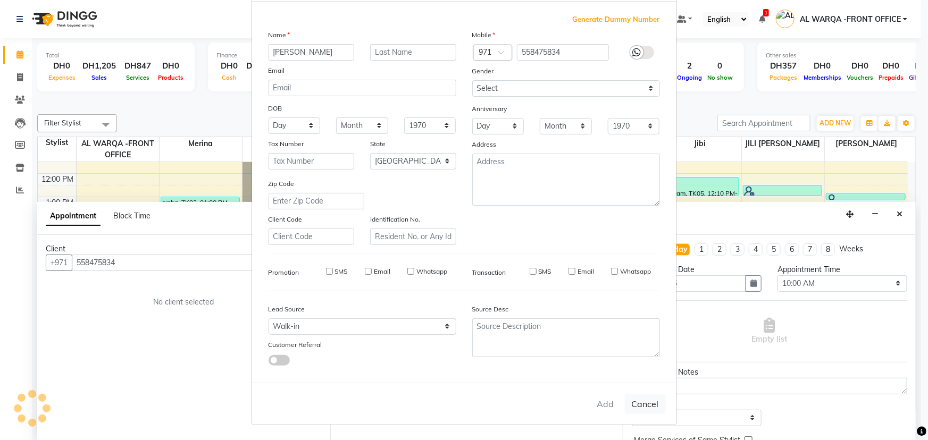
select select
checkbox input "false"
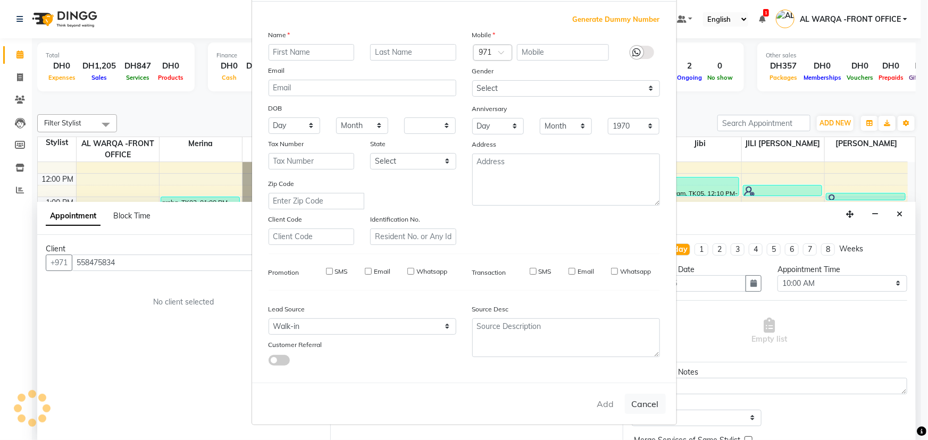
checkbox input "false"
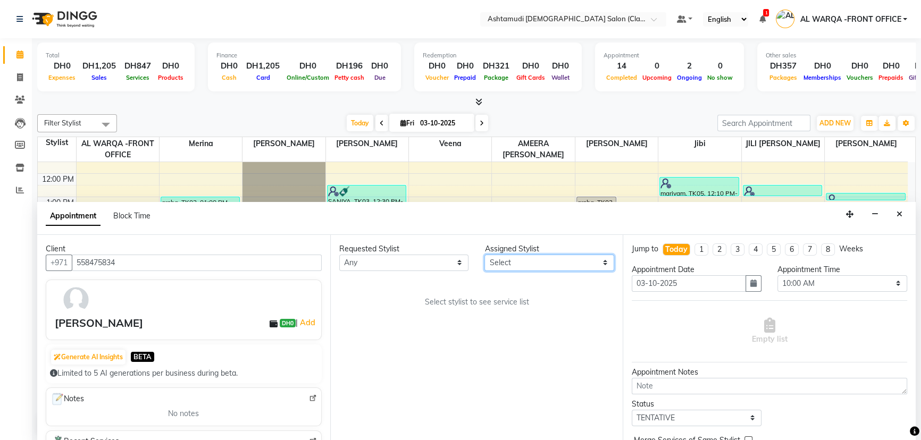
click at [548, 258] on select "Select AL WARQA -FRONT OFFICE AMEERA [PERSON_NAME] [PERSON_NAME] JILI [PERSON_N…" at bounding box center [550, 263] width 130 height 16
select select "77691"
click at [485, 255] on select "Select AL WARQA -FRONT OFFICE AMEERA [PERSON_NAME] [PERSON_NAME] JILI [PERSON_N…" at bounding box center [550, 263] width 130 height 16
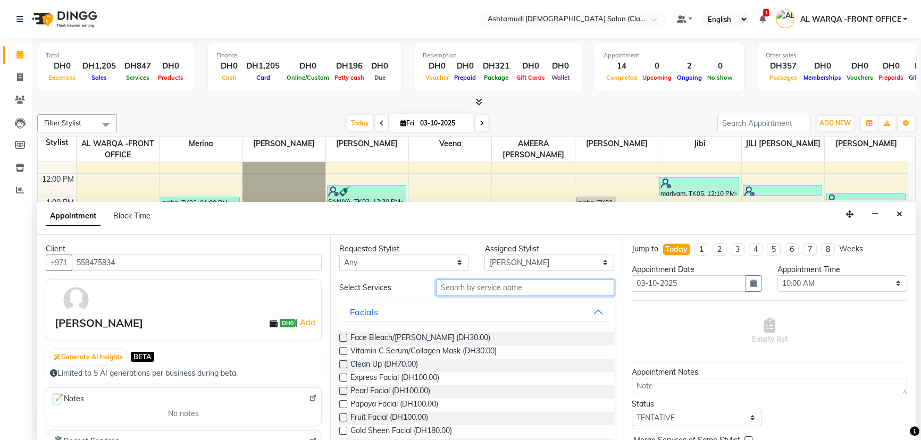
click at [513, 284] on input "text" at bounding box center [525, 288] width 178 height 16
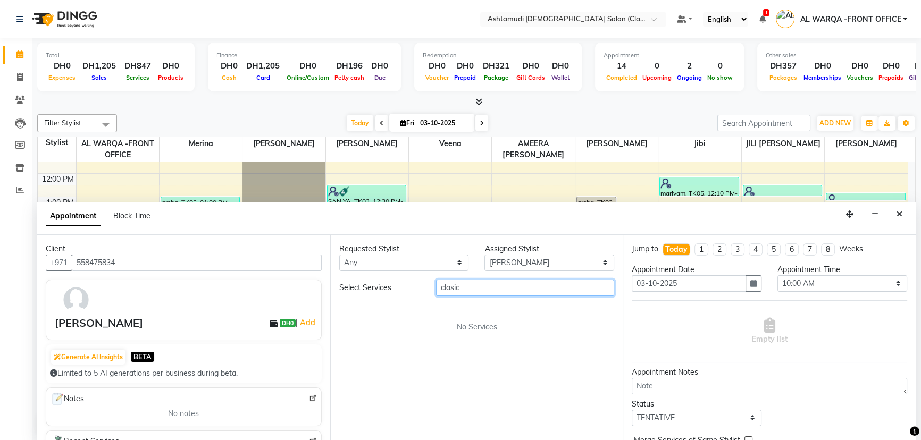
click at [513, 286] on input "clasic" at bounding box center [525, 288] width 178 height 16
click at [412, 286] on div "Select Services" at bounding box center [379, 287] width 97 height 11
click at [492, 286] on input "clasic" at bounding box center [525, 288] width 178 height 16
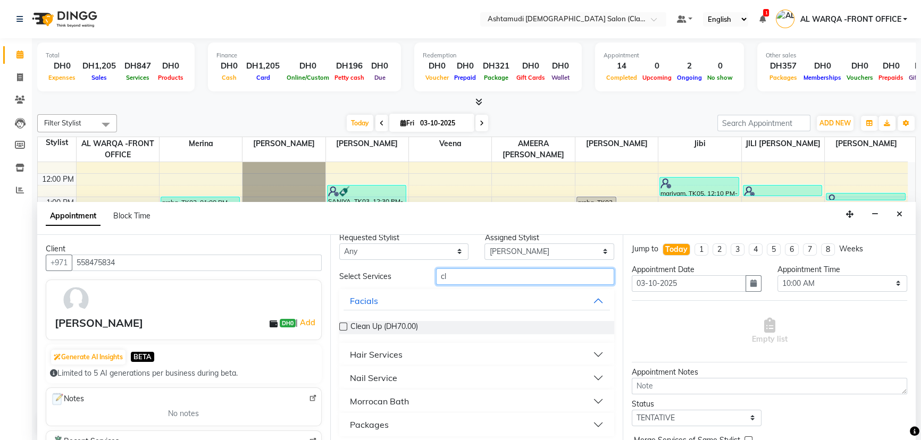
scroll to position [14, 0]
type input "cl"
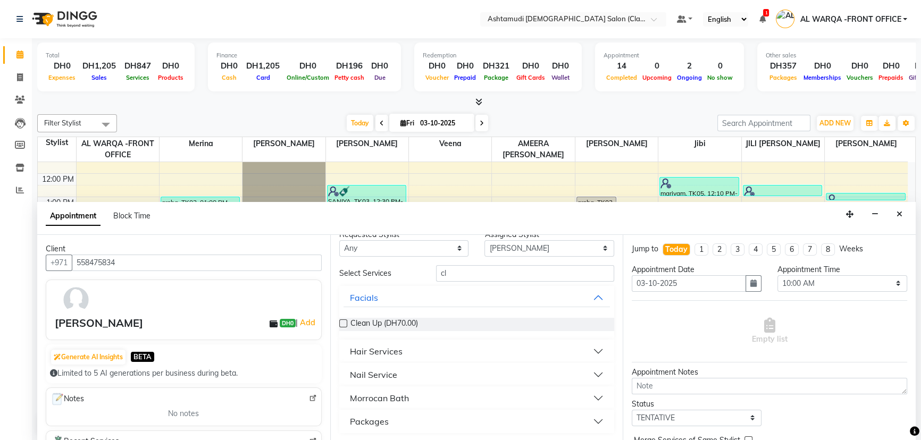
click at [441, 370] on button "Nail Service" at bounding box center [477, 374] width 267 height 19
click at [340, 412] on label at bounding box center [343, 414] width 8 height 8
click at [340, 412] on input "checkbox" at bounding box center [342, 415] width 7 height 7
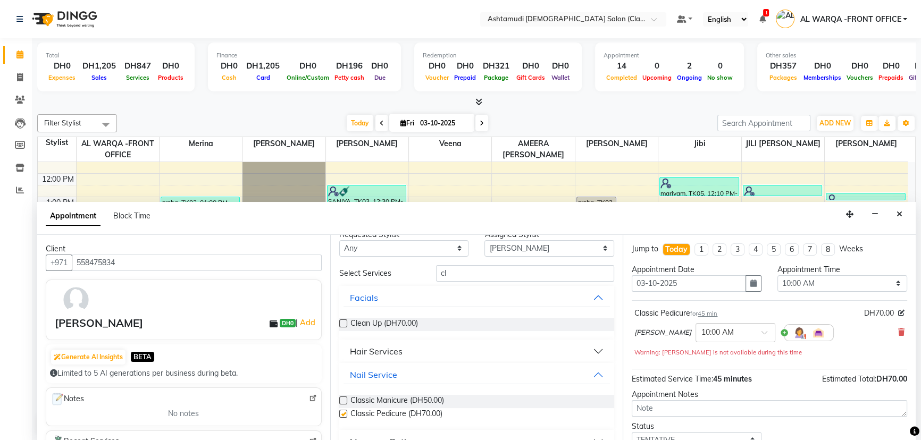
checkbox input "false"
click at [795, 277] on select "Select 10:00 AM 10:30 AM 11:00 AM 11:30 AM 12:00 PM 12:30 PM 01:00 PM 01:30 PM …" at bounding box center [843, 283] width 130 height 16
select select "1020"
click at [778, 275] on select "Select 10:00 AM 10:30 AM 11:00 AM 11:30 AM 12:00 PM 12:30 PM 01:00 PM 01:30 PM …" at bounding box center [843, 283] width 130 height 16
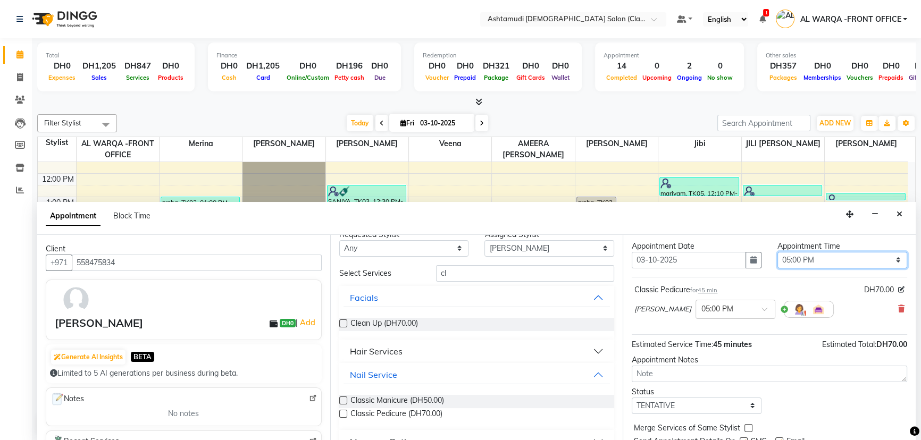
scroll to position [63, 0]
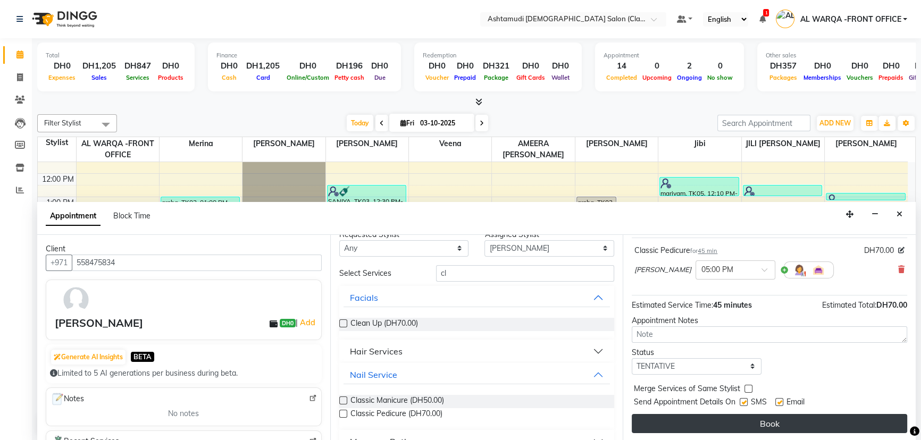
click at [828, 423] on button "Book" at bounding box center [769, 423] width 275 height 19
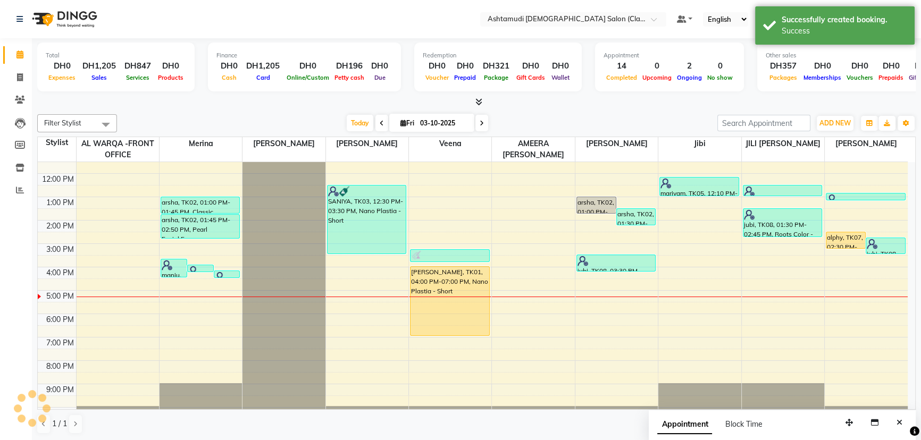
scroll to position [0, 0]
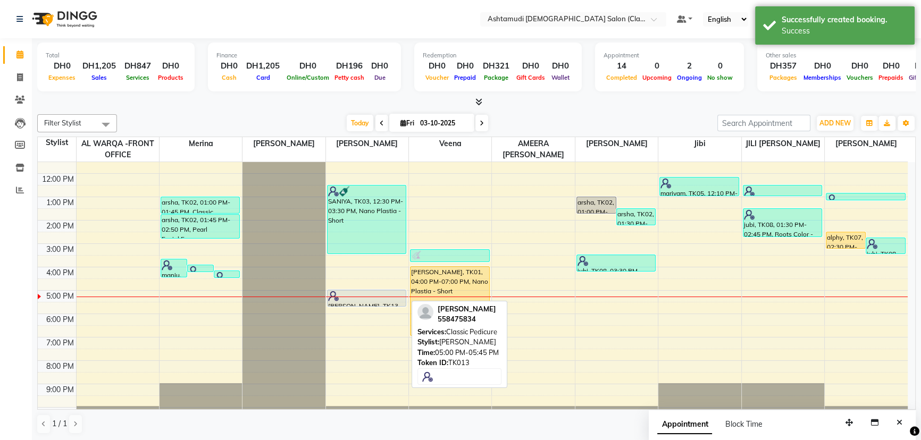
click at [374, 303] on div "[PERSON_NAME], TK13, 05:00 PM-05:45 PM, Classic Pedicure" at bounding box center [367, 298] width 79 height 16
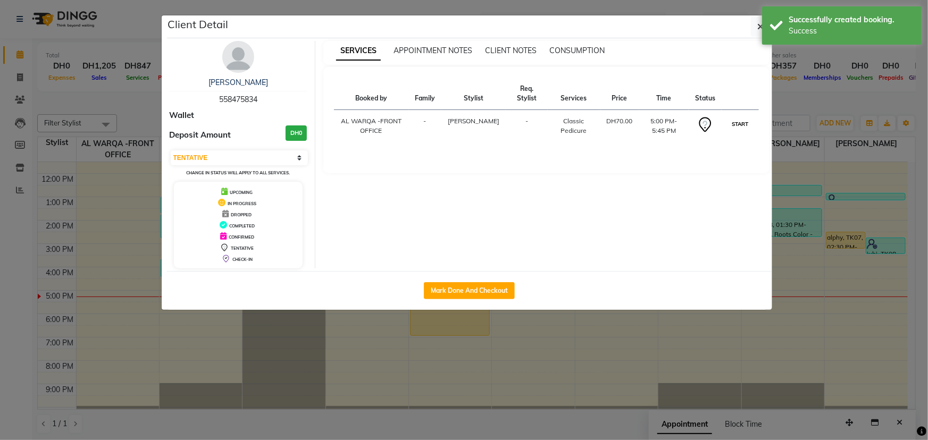
click at [745, 122] on button "START" at bounding box center [740, 124] width 22 height 13
select select "1"
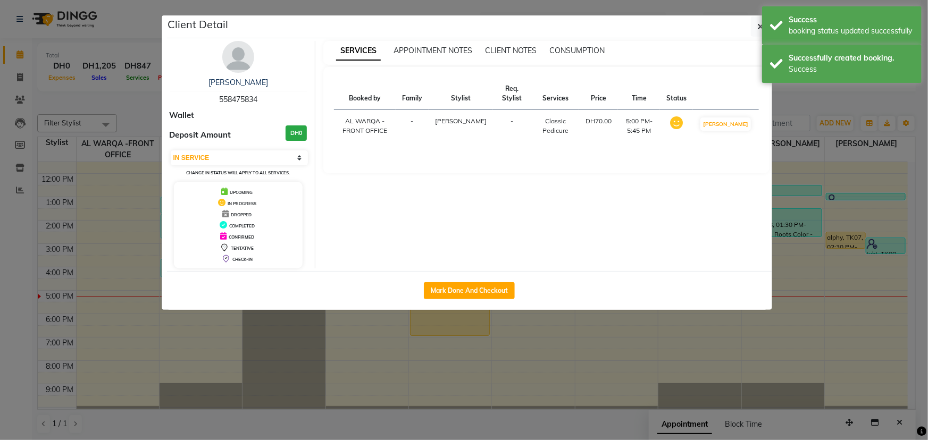
click at [494, 382] on ngb-modal-window "Client Detail [PERSON_NAME] 558475834 Wallet Deposit Amount DH0 Select IN SERVI…" at bounding box center [464, 220] width 928 height 440
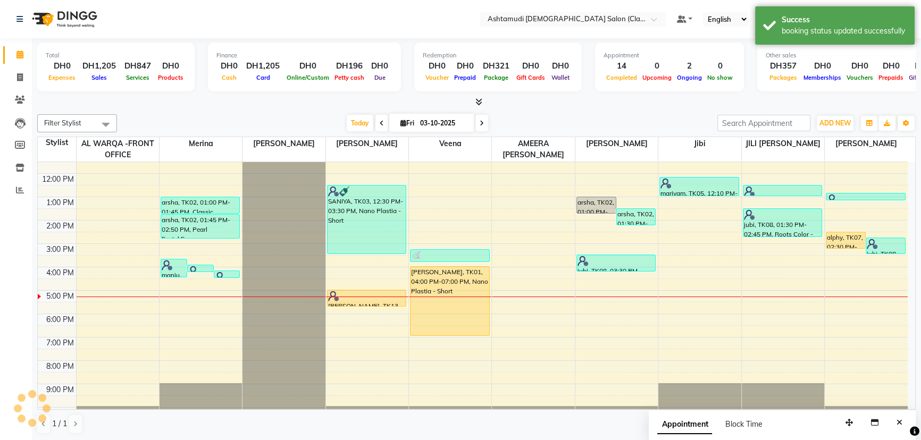
click at [564, 345] on div "9:00 AM 10:00 AM 11:00 AM 12:00 PM 1:00 PM 2:00 PM 3:00 PM 4:00 PM 5:00 PM 6:00…" at bounding box center [473, 267] width 870 height 327
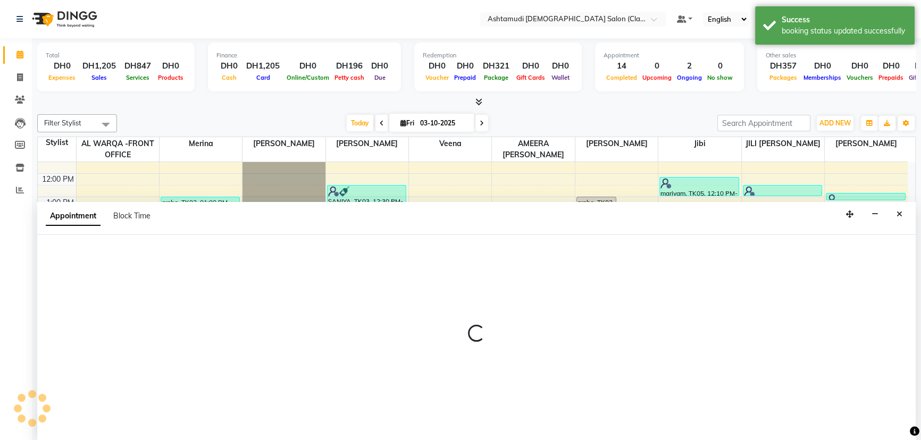
select select "86620"
select select "1140"
select select "tentative"
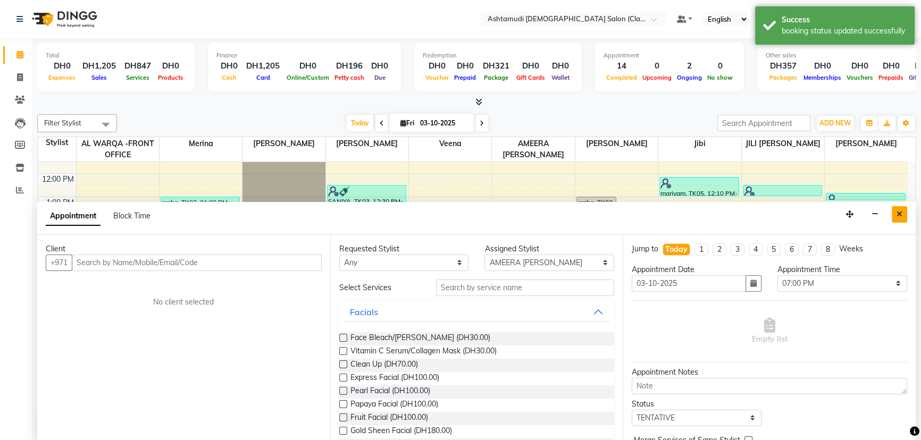
click at [895, 215] on button "Close" at bounding box center [899, 214] width 15 height 16
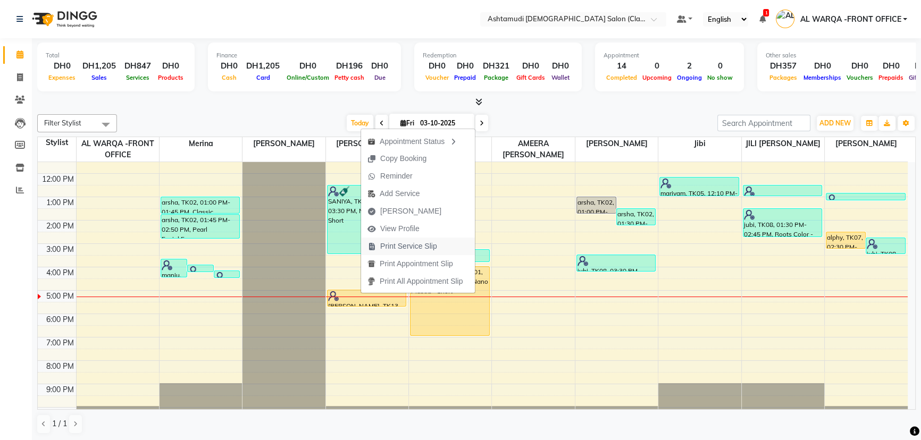
click at [390, 247] on span "Print Service Slip" at bounding box center [408, 246] width 57 height 11
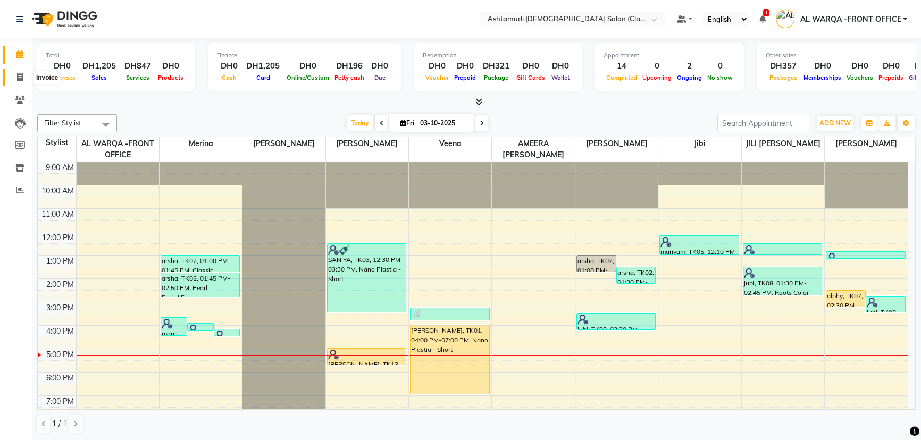
click at [17, 72] on span at bounding box center [20, 78] width 19 height 12
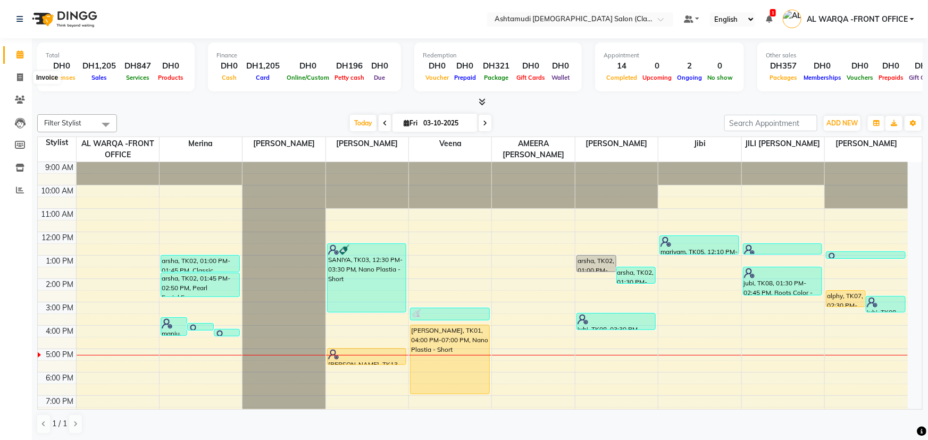
select select "service"
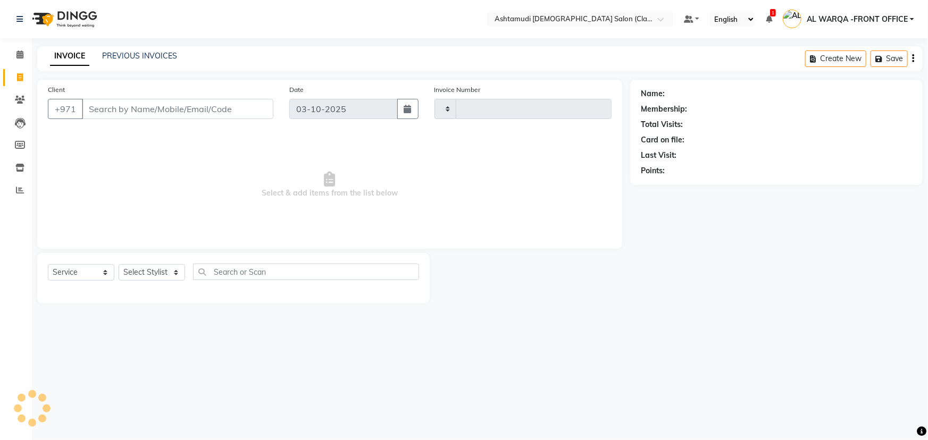
type input "1755"
select select "8201"
click at [113, 108] on input "Client" at bounding box center [177, 109] width 191 height 20
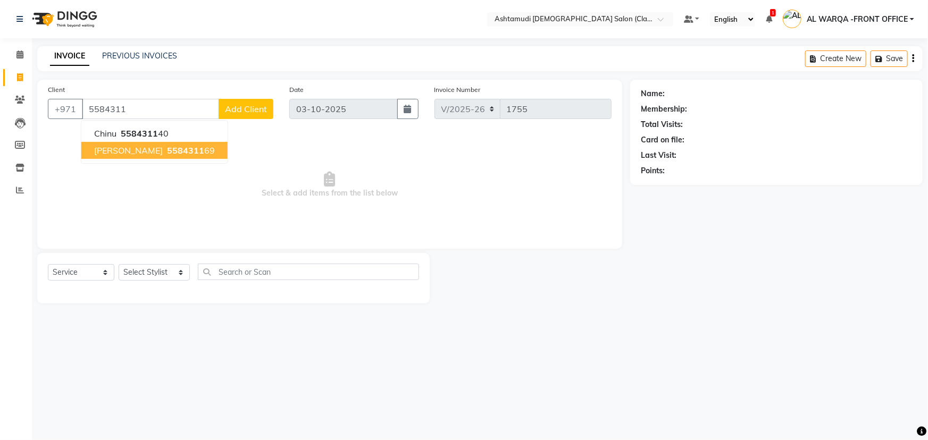
click at [95, 146] on span "[PERSON_NAME]" at bounding box center [128, 150] width 69 height 11
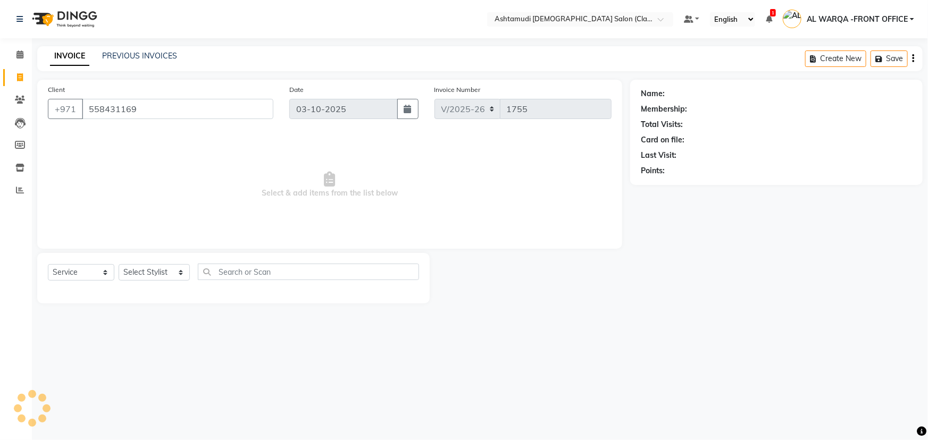
type input "558431169"
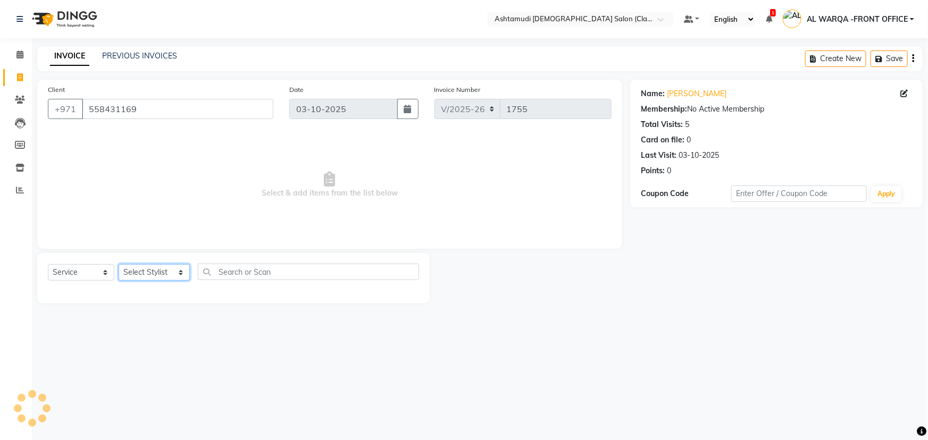
click at [176, 272] on select "Select Stylist AL WARQA -FRONT OFFICE AMEERA [PERSON_NAME] [PERSON_NAME] JILI […" at bounding box center [154, 272] width 71 height 16
click at [83, 275] on select "Select Service Product Membership Package Voucher Prepaid Gift Card" at bounding box center [81, 272] width 66 height 16
select select "package"
click at [48, 264] on select "Select Service Product Membership Package Voucher Prepaid Gift Card" at bounding box center [81, 272] width 66 height 16
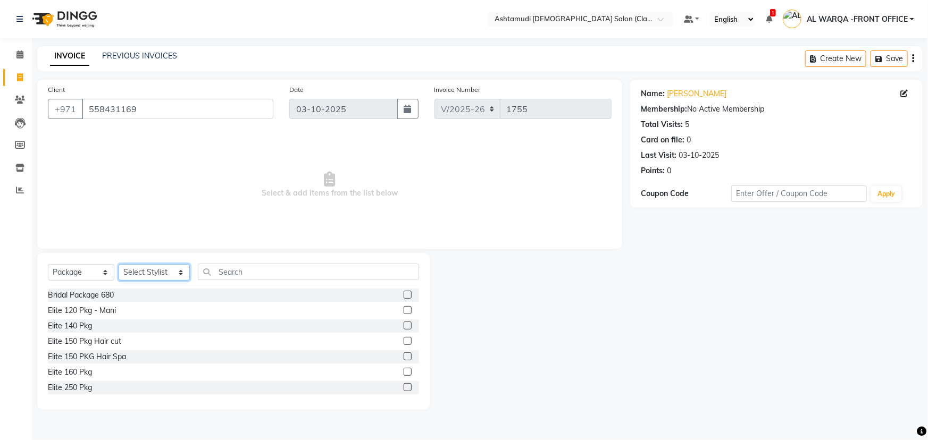
click at [133, 276] on select "Select Stylist AL WARQA -FRONT OFFICE AMEERA [PERSON_NAME] [PERSON_NAME] JILI […" at bounding box center [154, 272] width 71 height 16
select select "80345"
click at [119, 264] on select "Select Stylist AL WARQA -FRONT OFFICE AMEERA [PERSON_NAME] [PERSON_NAME] JILI […" at bounding box center [154, 272] width 71 height 16
click at [404, 311] on label at bounding box center [408, 310] width 8 height 8
click at [404, 311] on input "checkbox" at bounding box center [407, 310] width 7 height 7
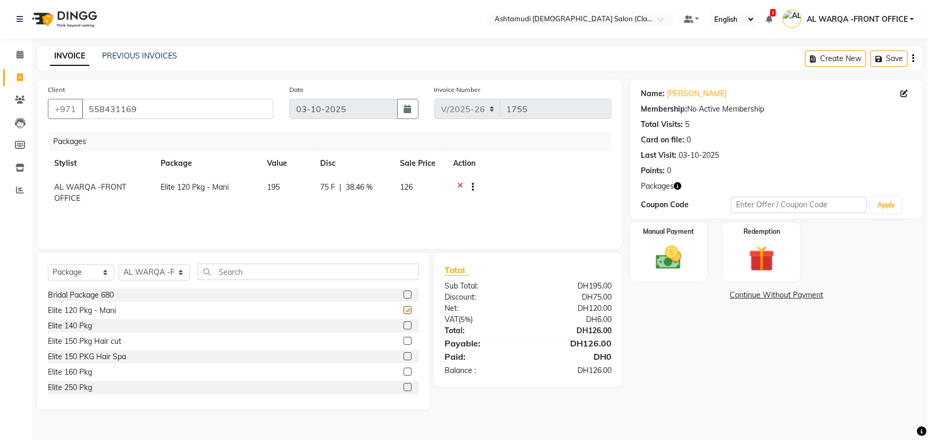
checkbox input "false"
click at [659, 250] on img at bounding box center [669, 258] width 44 height 31
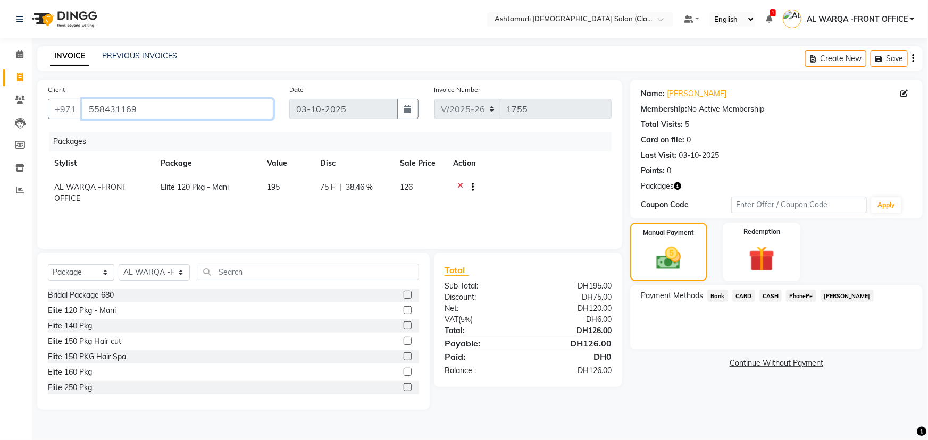
drag, startPoint x: 86, startPoint y: 112, endPoint x: 138, endPoint y: 111, distance: 52.1
click at [138, 111] on input "558431169" at bounding box center [177, 109] width 191 height 20
click at [748, 295] on span "CARD" at bounding box center [743, 296] width 23 height 12
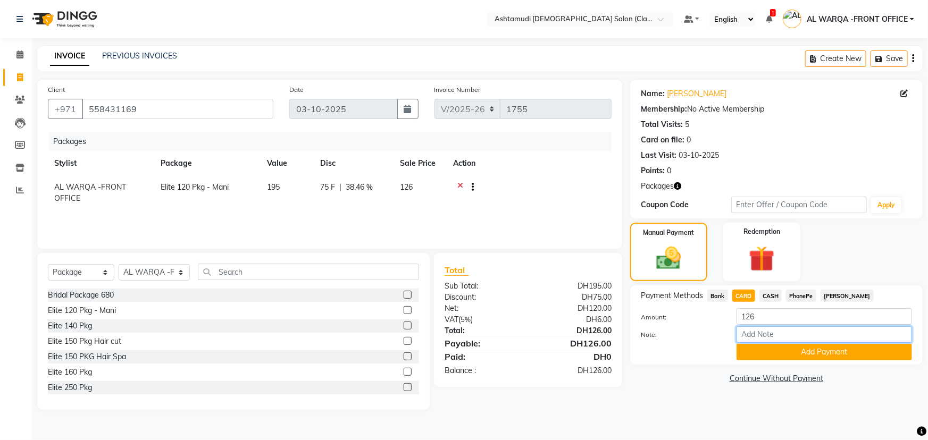
click at [761, 340] on input "Note:" at bounding box center [825, 335] width 176 height 16
type input "AMEERA"
click at [807, 351] on button "Add Payment" at bounding box center [825, 352] width 176 height 16
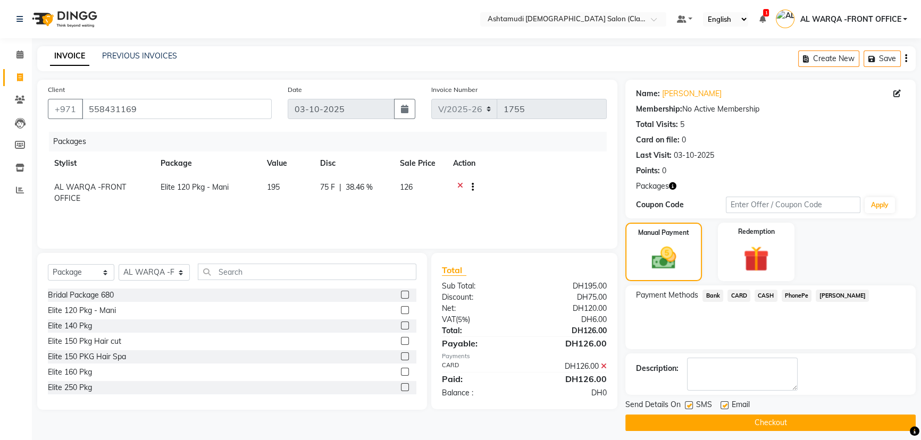
scroll to position [6, 0]
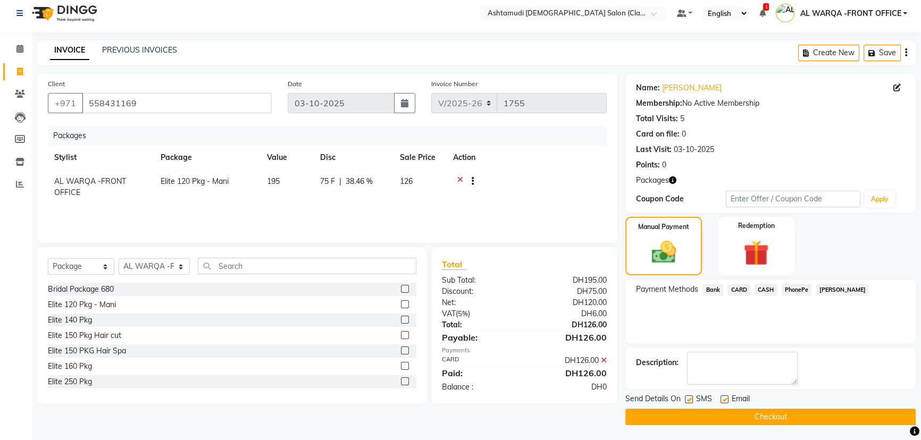
click at [706, 409] on button "Checkout" at bounding box center [770, 417] width 290 height 16
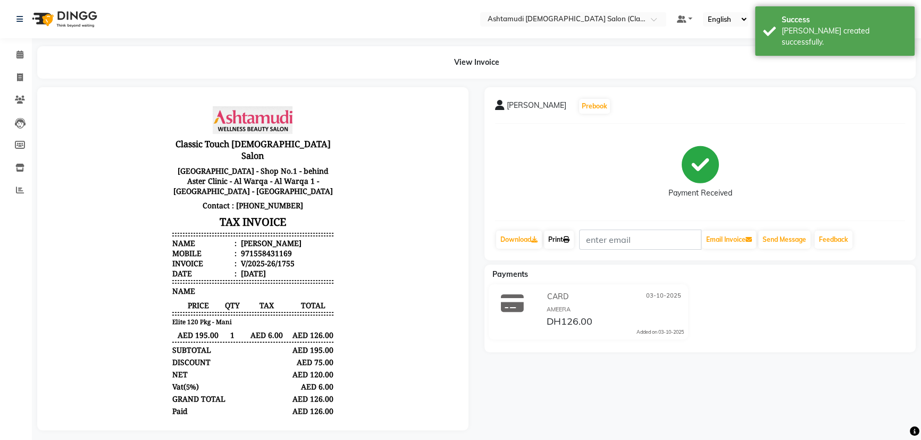
click at [561, 241] on link "Print" at bounding box center [559, 240] width 30 height 18
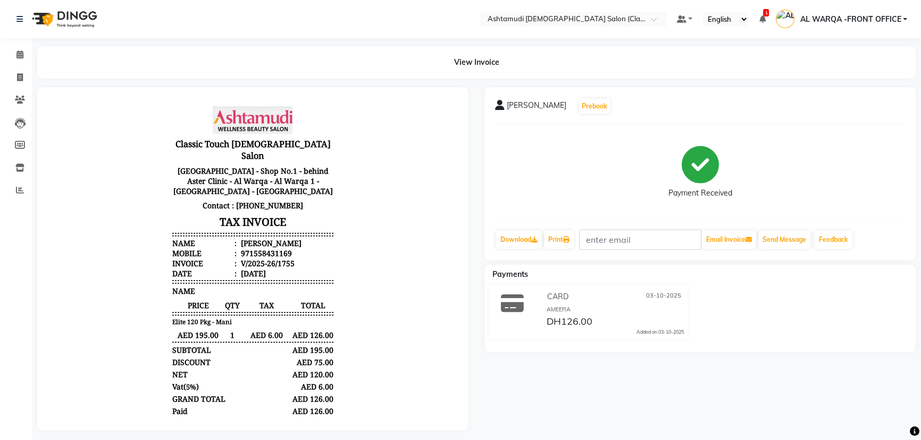
drag, startPoint x: 548, startPoint y: 364, endPoint x: 538, endPoint y: 349, distance: 17.3
click at [548, 363] on div "SUJITHRA Prebook Payment Received Download Print Email Invoice Send Message Fee…" at bounding box center [700, 259] width 447 height 344
click at [17, 74] on icon at bounding box center [20, 77] width 6 height 8
select select "service"
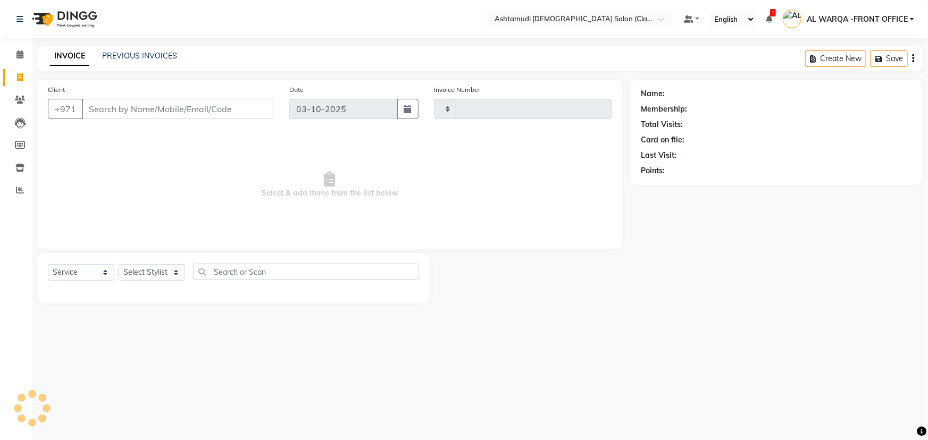
type input "1756"
select select "8201"
click at [106, 108] on input "Client" at bounding box center [177, 109] width 191 height 20
type input "558431169"
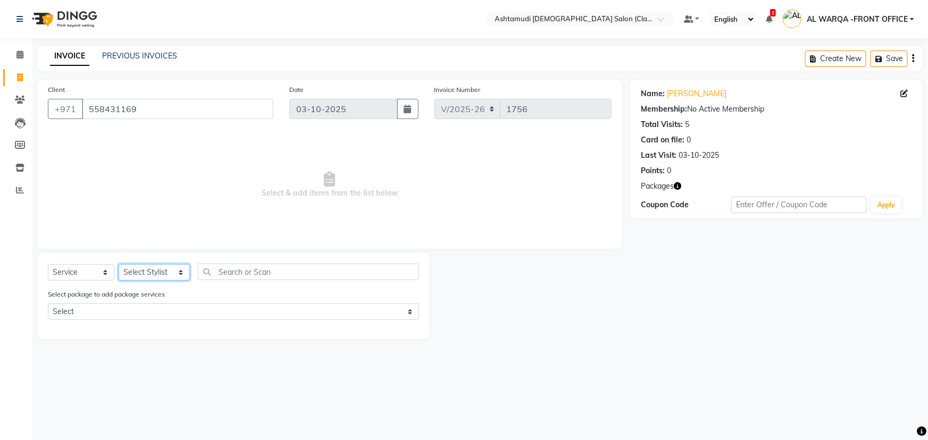
click at [166, 265] on select "Select Stylist AL WARQA -FRONT OFFICE AMEERA [PERSON_NAME] [PERSON_NAME] JILI […" at bounding box center [154, 272] width 71 height 16
select select "77683"
click at [119, 264] on select "Select Stylist AL WARQA -FRONT OFFICE AMEERA [PERSON_NAME] [PERSON_NAME] JILI […" at bounding box center [154, 272] width 71 height 16
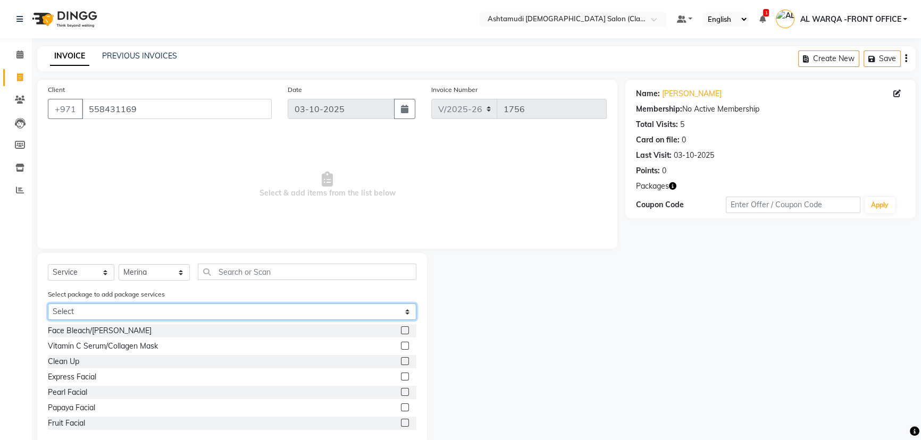
click at [101, 308] on select "Select Elite 120 Pkg - Mani" at bounding box center [232, 312] width 369 height 16
select select "1: Object"
click at [48, 304] on select "Select Elite 120 Pkg - Mani" at bounding box center [232, 312] width 369 height 16
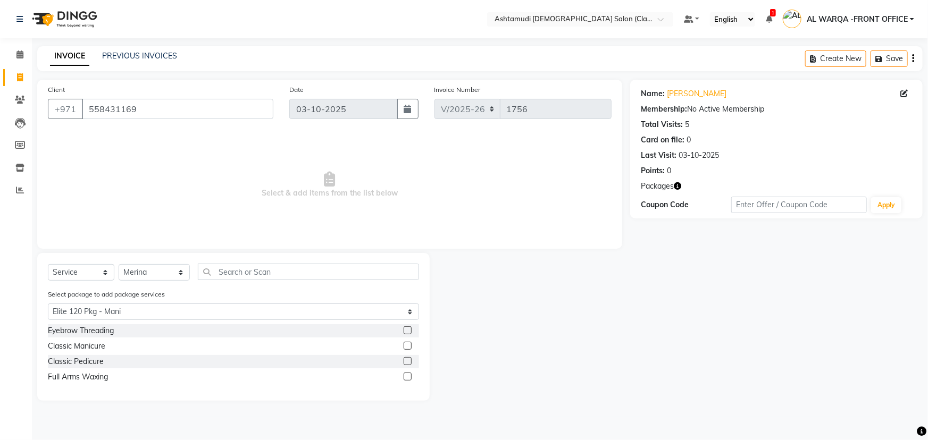
click at [408, 377] on label at bounding box center [408, 377] width 8 height 8
click at [408, 377] on input "checkbox" at bounding box center [407, 377] width 7 height 7
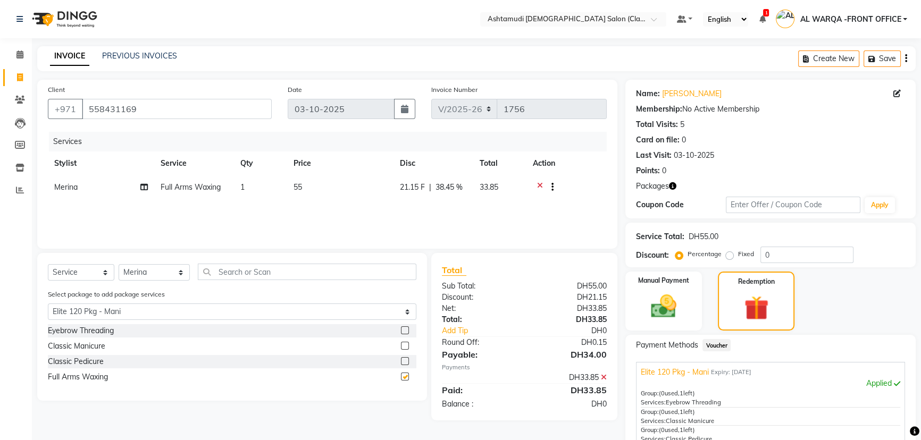
checkbox input "false"
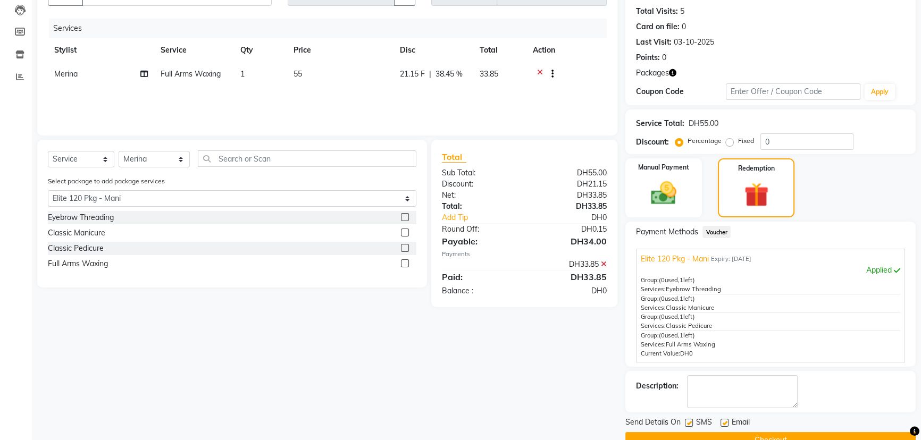
scroll to position [137, 0]
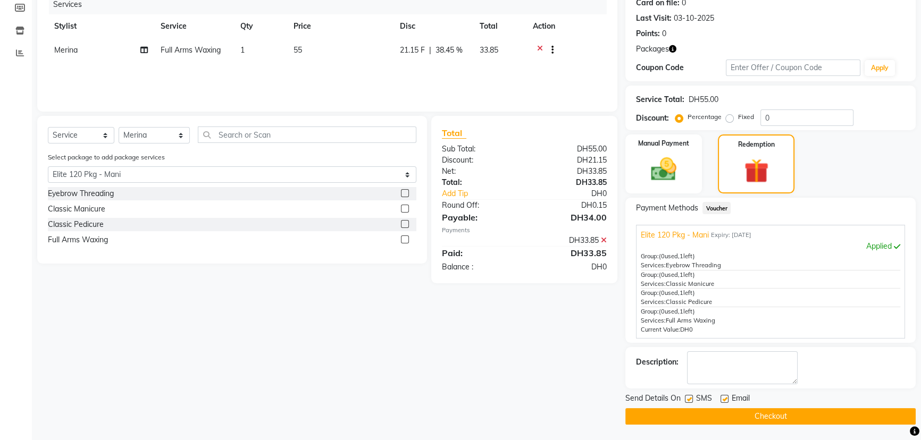
click at [407, 207] on label at bounding box center [405, 209] width 8 height 8
click at [407, 207] on input "checkbox" at bounding box center [404, 209] width 7 height 7
checkbox input "false"
click at [163, 139] on select "Select Stylist AL WARQA -FRONT OFFICE AMEERA [PERSON_NAME] [PERSON_NAME] JILI […" at bounding box center [154, 135] width 71 height 16
select select "82444"
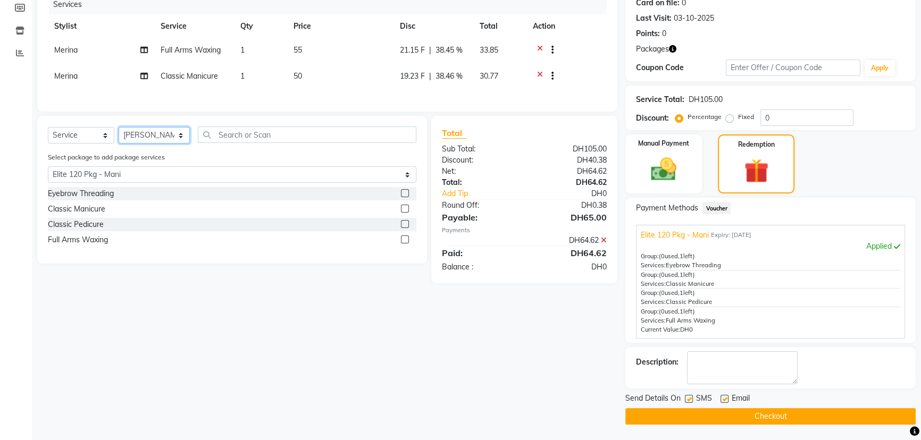
click at [119, 132] on select "Select Stylist AL WARQA -FRONT OFFICE AMEERA [PERSON_NAME] [PERSON_NAME] JILI […" at bounding box center [154, 135] width 71 height 16
click at [402, 228] on label at bounding box center [405, 224] width 8 height 8
click at [402, 228] on input "checkbox" at bounding box center [404, 224] width 7 height 7
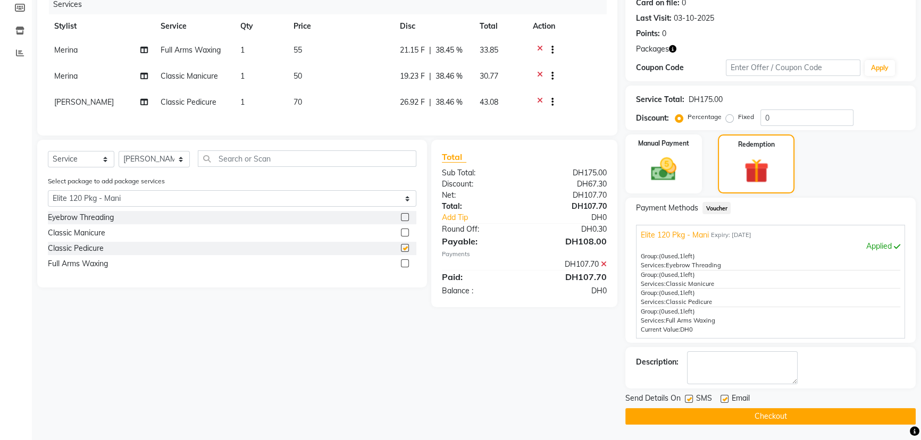
checkbox input "false"
click at [781, 419] on button "Checkout" at bounding box center [770, 416] width 290 height 16
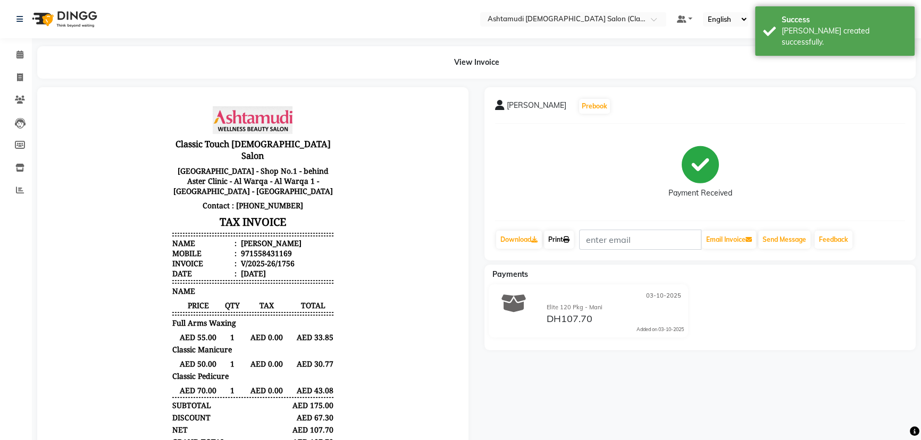
click at [559, 244] on link "Print" at bounding box center [559, 240] width 30 height 18
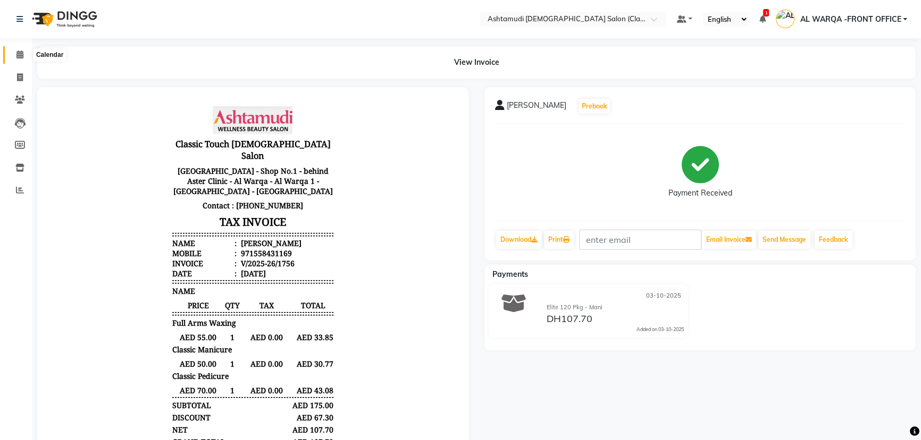
click at [16, 52] on icon at bounding box center [19, 55] width 7 height 8
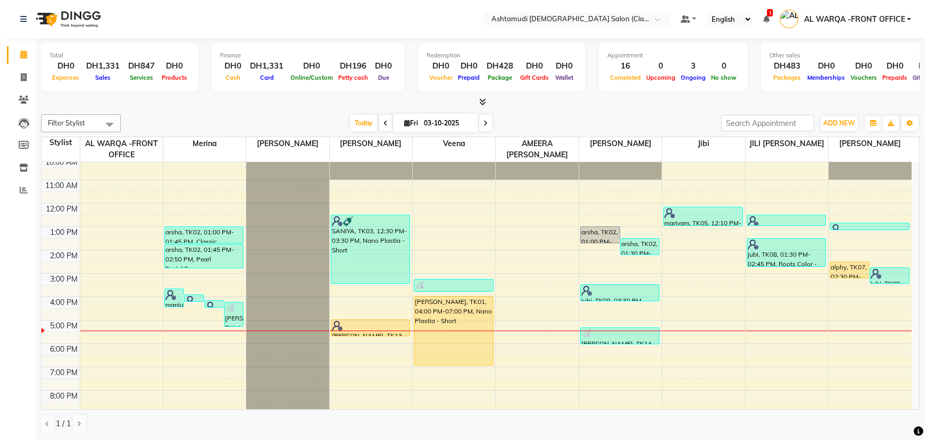
scroll to position [78, 0]
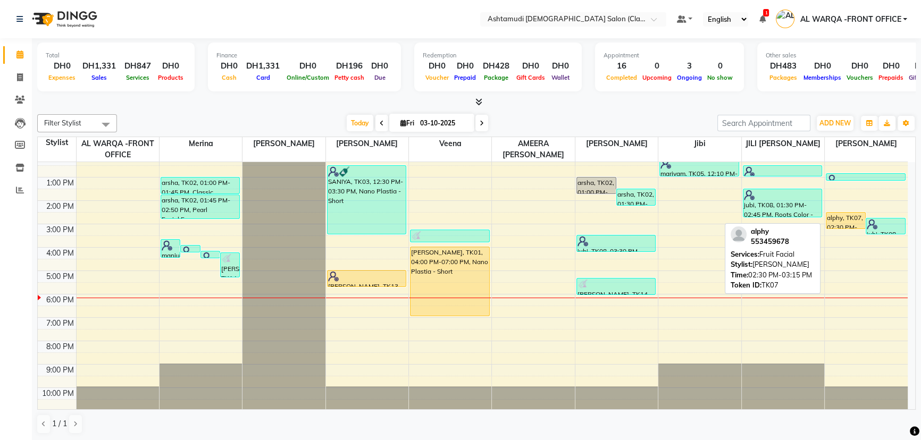
click at [842, 220] on div "alphy, TK07, 02:30 PM-03:15 PM, Fruit Facial" at bounding box center [845, 221] width 39 height 16
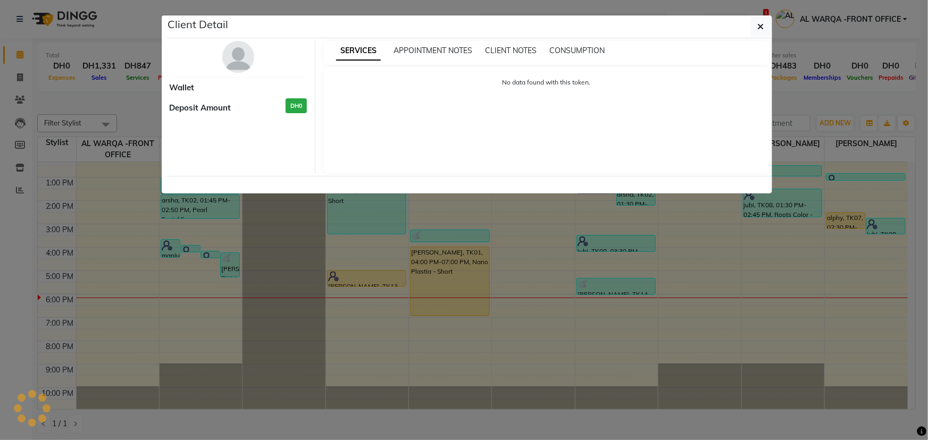
select select "1"
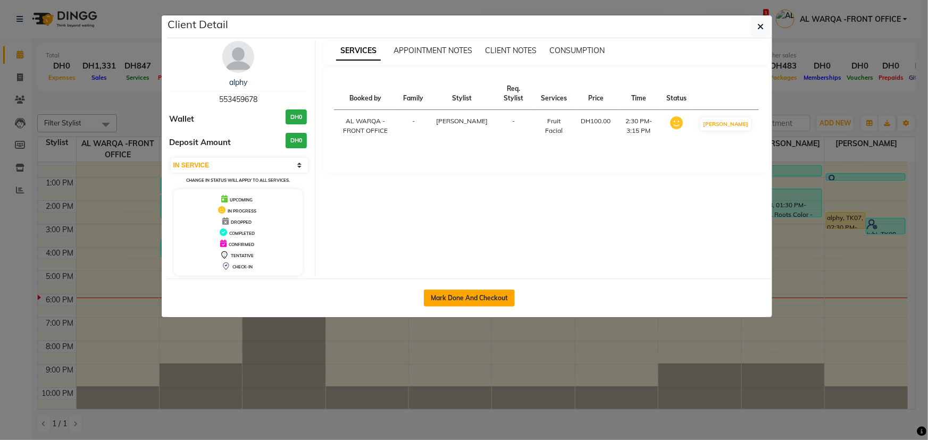
drag, startPoint x: 480, startPoint y: 289, endPoint x: 480, endPoint y: 295, distance: 5.9
click at [480, 294] on button "Mark Done And Checkout" at bounding box center [469, 298] width 91 height 17
select select "8201"
select select "service"
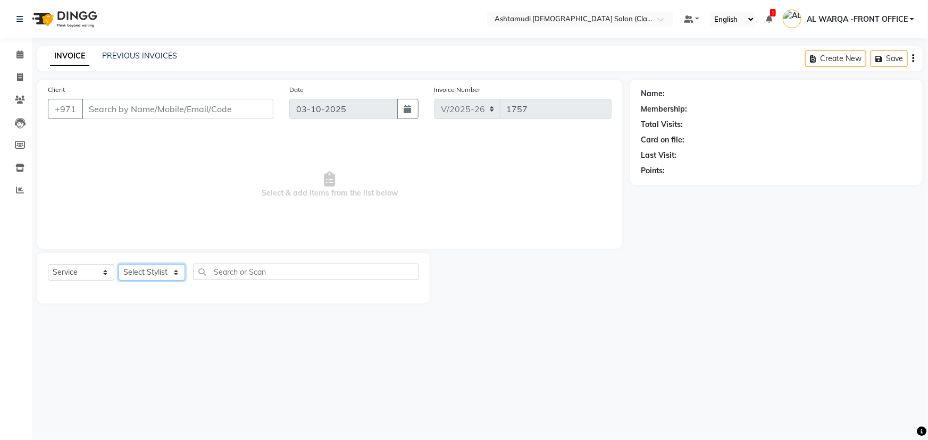
click at [152, 278] on select "Select Stylist" at bounding box center [152, 272] width 66 height 16
type input "553459678"
select select "82443"
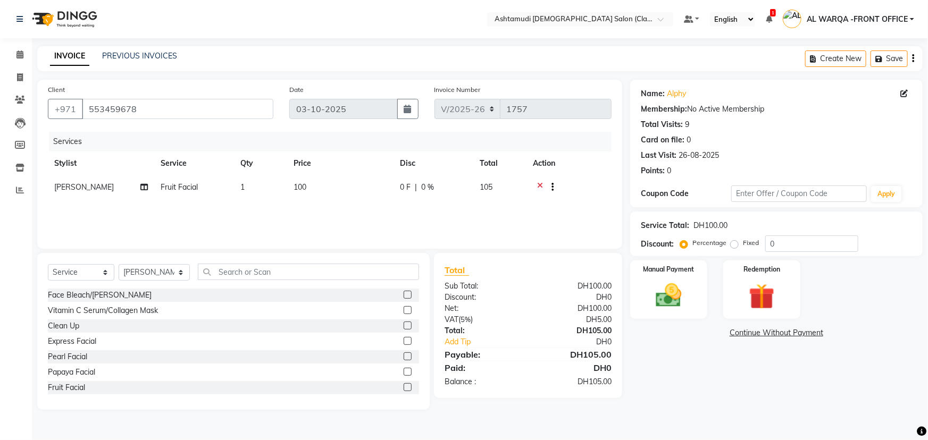
click at [538, 187] on icon at bounding box center [540, 188] width 6 height 13
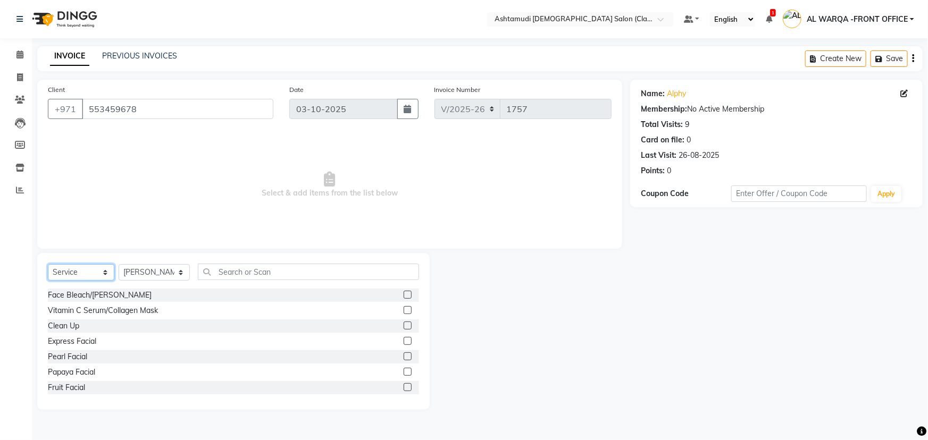
click at [79, 271] on select "Select Service Product Membership Package Voucher Prepaid Gift Card" at bounding box center [81, 272] width 66 height 16
select select "package"
click at [48, 264] on select "Select Service Product Membership Package Voucher Prepaid Gift Card" at bounding box center [81, 272] width 66 height 16
click at [132, 271] on select "Select Stylist AL WARQA -FRONT OFFICE AMEERA [PERSON_NAME] [PERSON_NAME] JILI […" at bounding box center [154, 272] width 71 height 16
select select "80345"
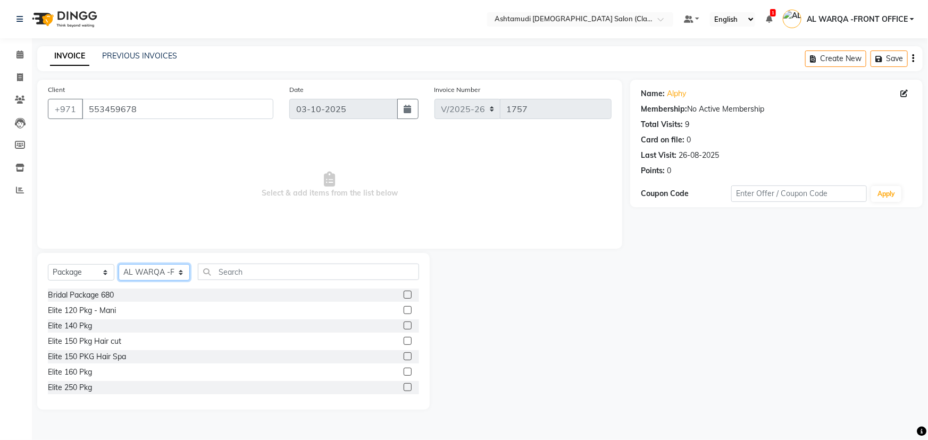
click at [119, 264] on select "Select Stylist AL WARQA -FRONT OFFICE AMEERA [PERSON_NAME] [PERSON_NAME] JILI […" at bounding box center [154, 272] width 71 height 16
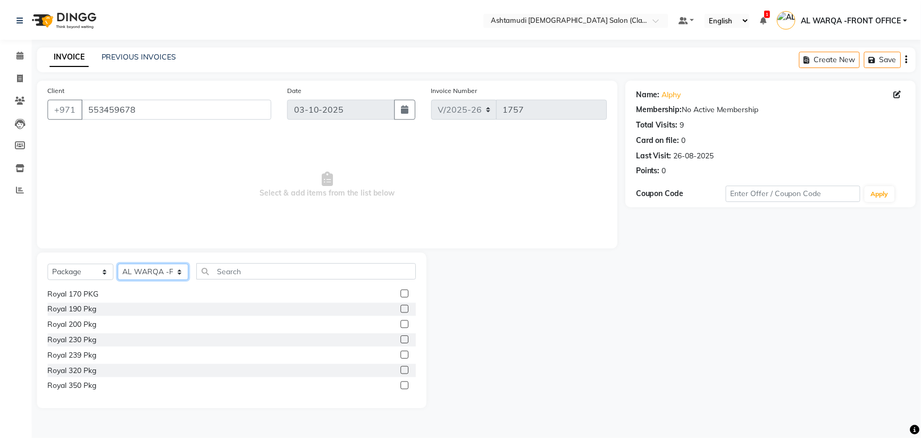
scroll to position [232, 0]
click at [404, 387] on label at bounding box center [408, 386] width 8 height 8
click at [404, 387] on input "checkbox" at bounding box center [407, 386] width 7 height 7
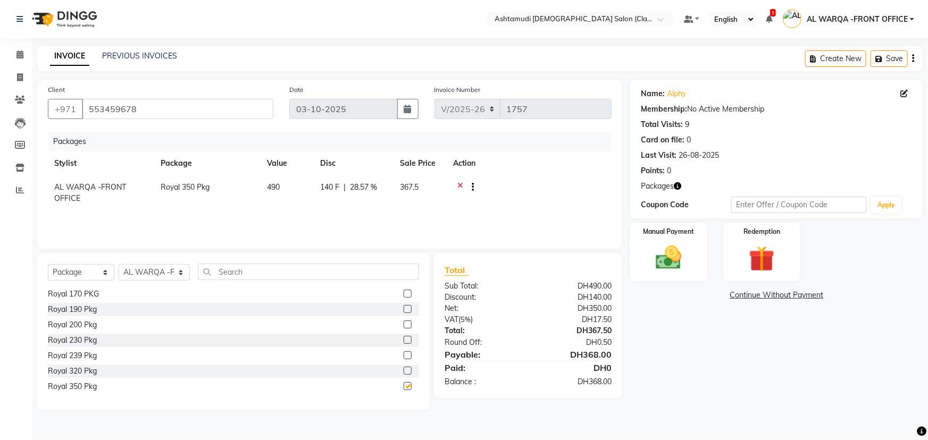
checkbox input "false"
click at [170, 274] on select "Select Stylist AL WARQA -FRONT OFFICE AMEERA [PERSON_NAME] [PERSON_NAME] JILI […" at bounding box center [154, 272] width 71 height 16
click at [85, 274] on select "Select Service Product Membership Package Voucher Prepaid Gift Card" at bounding box center [81, 272] width 66 height 16
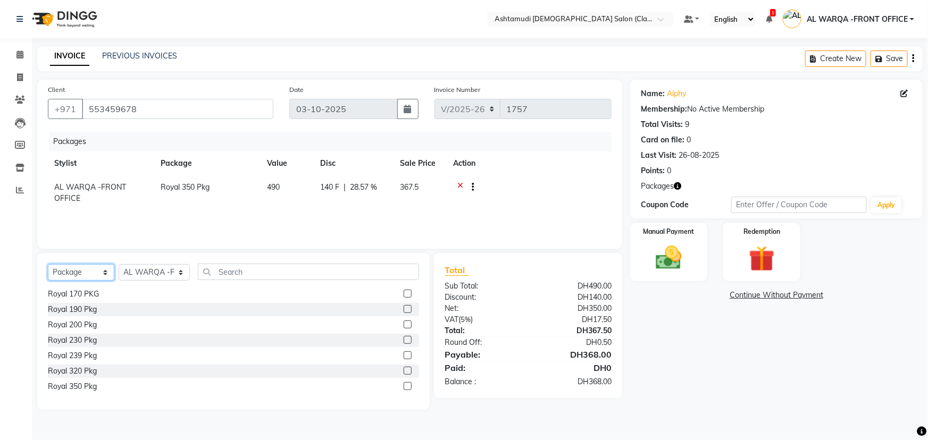
select select "service"
click at [48, 264] on select "Select Service Product Membership Package Voucher Prepaid Gift Card" at bounding box center [81, 272] width 66 height 16
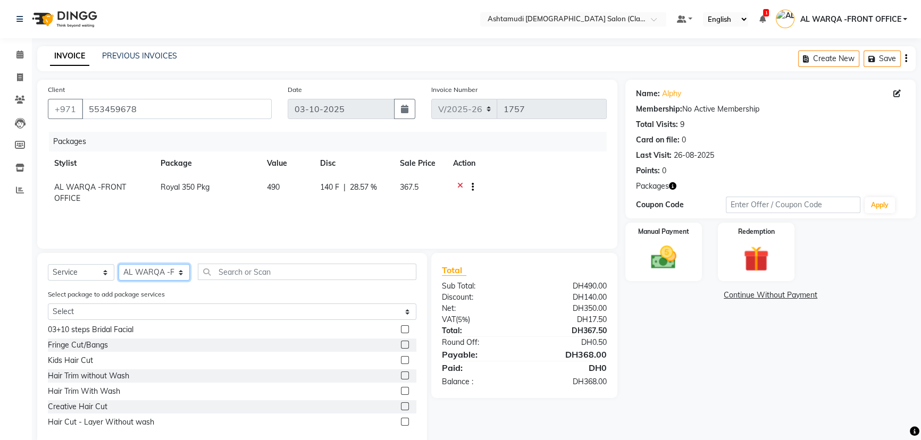
click at [163, 277] on select "Select Stylist AL WARQA -FRONT OFFICE AMEERA [PERSON_NAME] [PERSON_NAME] JILI […" at bounding box center [154, 272] width 71 height 16
select select "82443"
click at [119, 264] on select "Select Stylist AL WARQA -FRONT OFFICE AMEERA [PERSON_NAME] [PERSON_NAME] JILI […" at bounding box center [154, 272] width 71 height 16
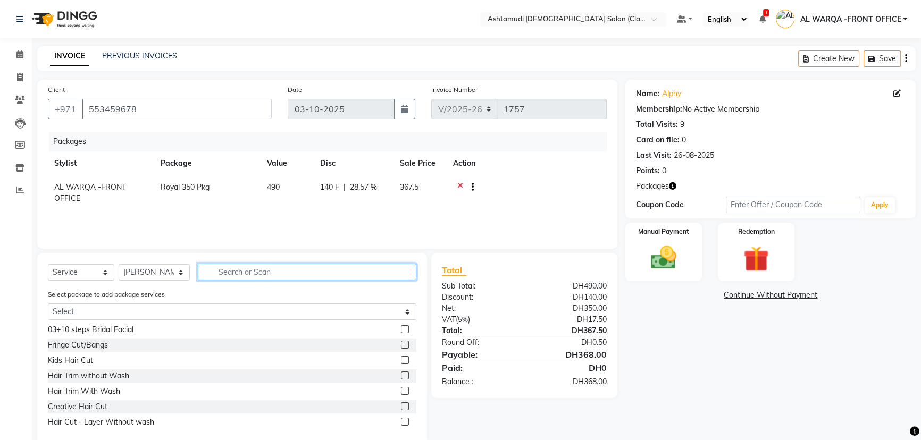
click at [242, 273] on input "text" at bounding box center [307, 272] width 219 height 16
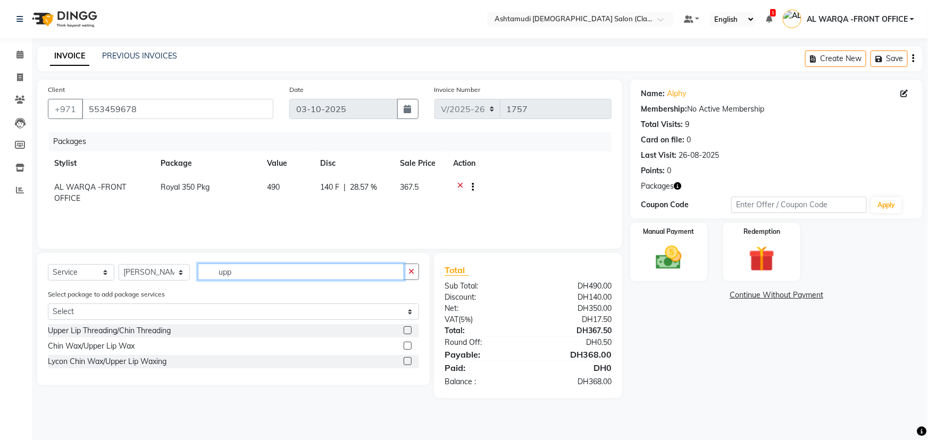
type input "upp"
click at [408, 364] on label at bounding box center [408, 361] width 8 height 8
click at [408, 364] on input "checkbox" at bounding box center [407, 361] width 7 height 7
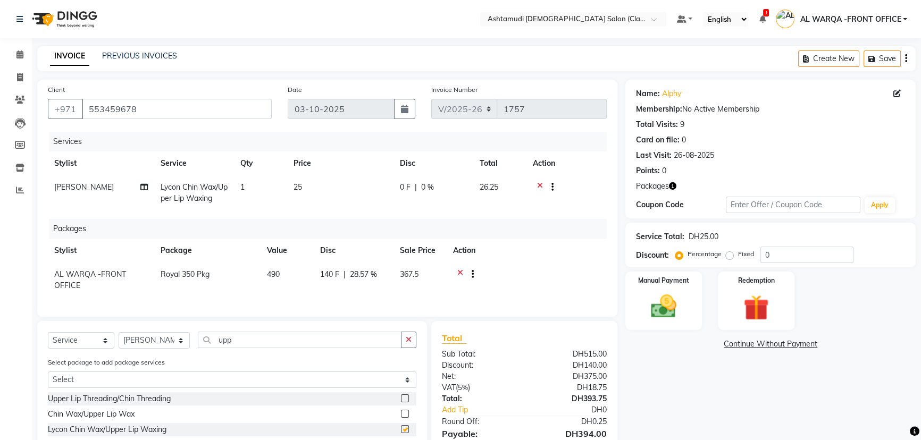
checkbox input "false"
click at [255, 346] on input "upp" at bounding box center [300, 340] width 204 height 16
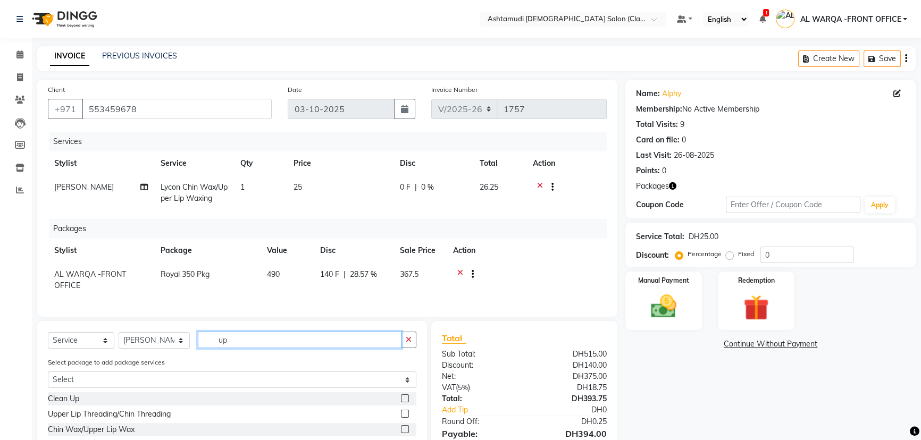
type input "u"
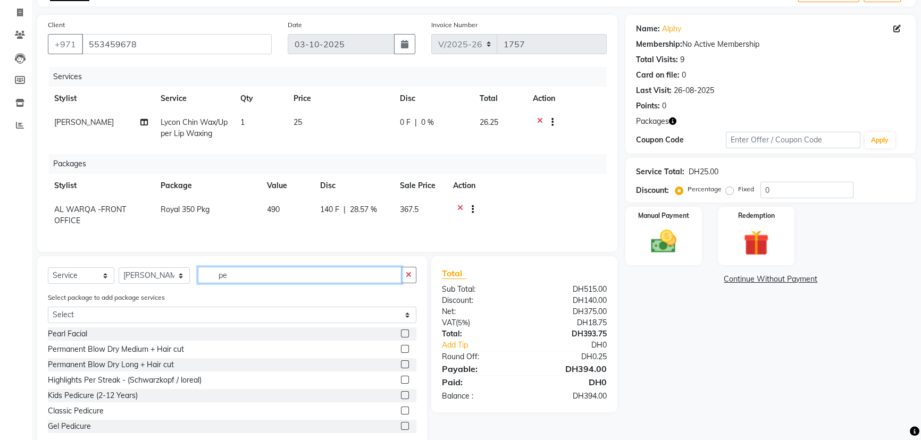
scroll to position [96, 0]
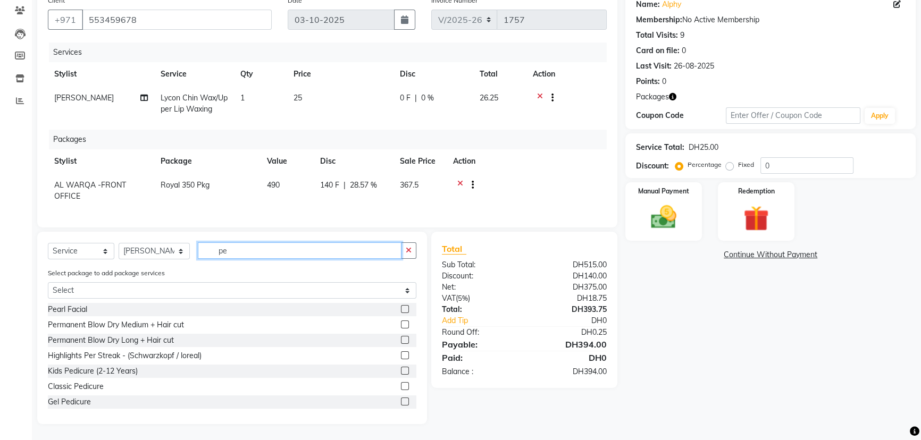
type input "pe"
click at [401, 387] on label at bounding box center [405, 386] width 8 height 8
click at [401, 387] on input "checkbox" at bounding box center [404, 386] width 7 height 7
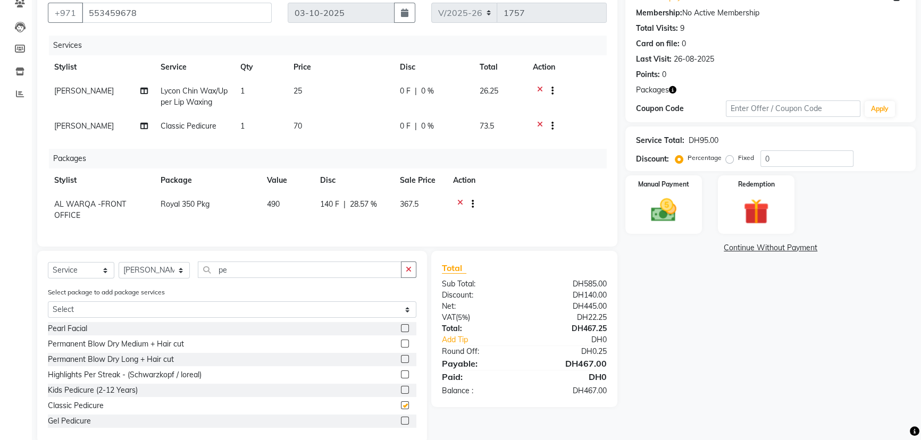
checkbox input "false"
click at [160, 273] on select "Select Stylist AL WARQA -FRONT OFFICE AMEERA [PERSON_NAME] [PERSON_NAME] JILI […" at bounding box center [154, 270] width 71 height 16
select select "82444"
click at [119, 269] on select "Select Stylist AL WARQA -FRONT OFFICE AMEERA [PERSON_NAME] [PERSON_NAME] JILI […" at bounding box center [154, 270] width 71 height 16
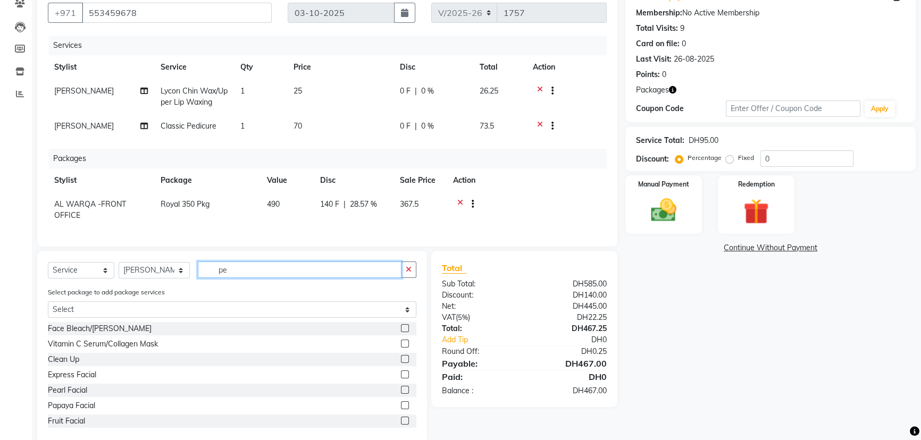
click at [254, 273] on input "pe" at bounding box center [300, 270] width 204 height 16
type input "p"
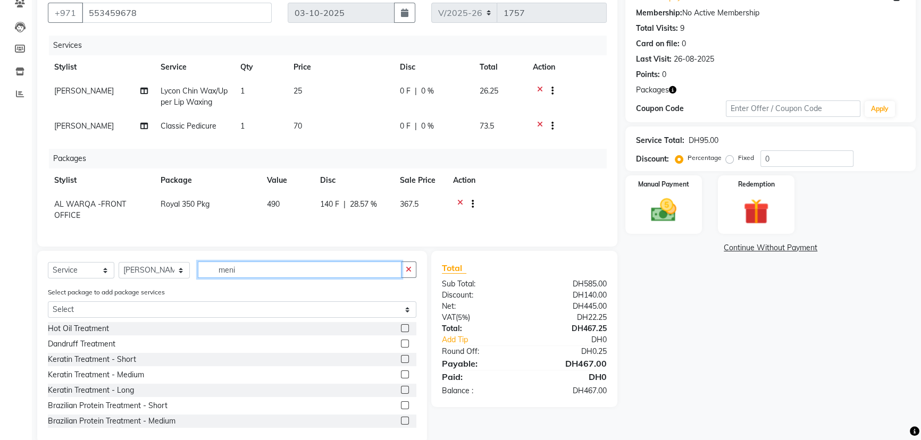
scroll to position [86, 0]
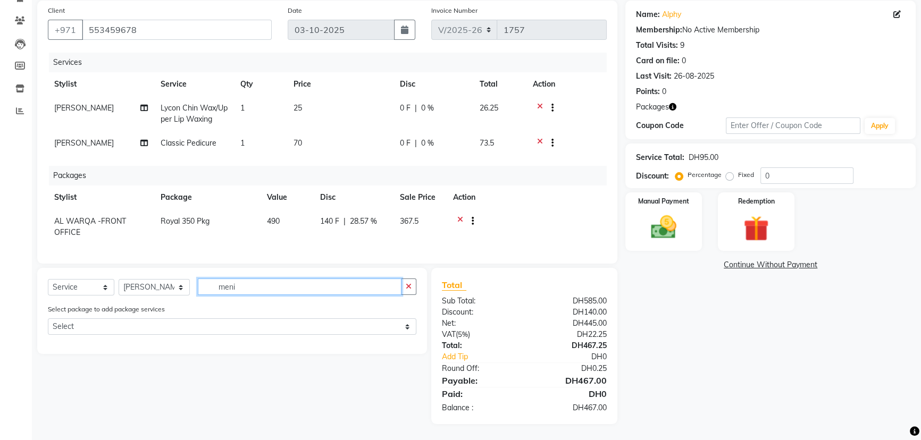
click at [250, 296] on div "Select Service Product Membership Package Voucher Prepaid Gift Card Select Styl…" at bounding box center [232, 291] width 369 height 25
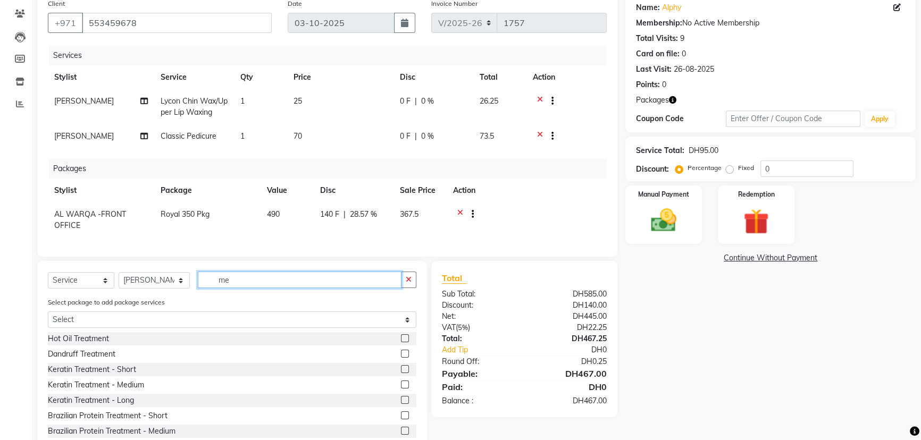
scroll to position [96, 0]
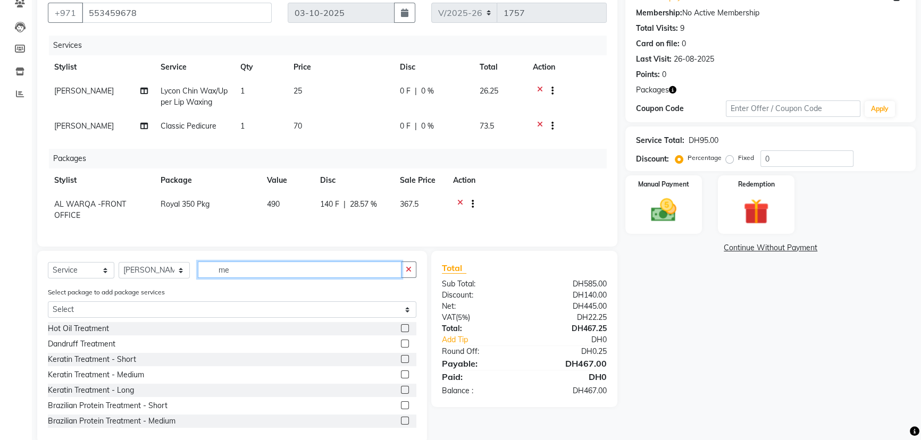
type input "m"
type input "clas"
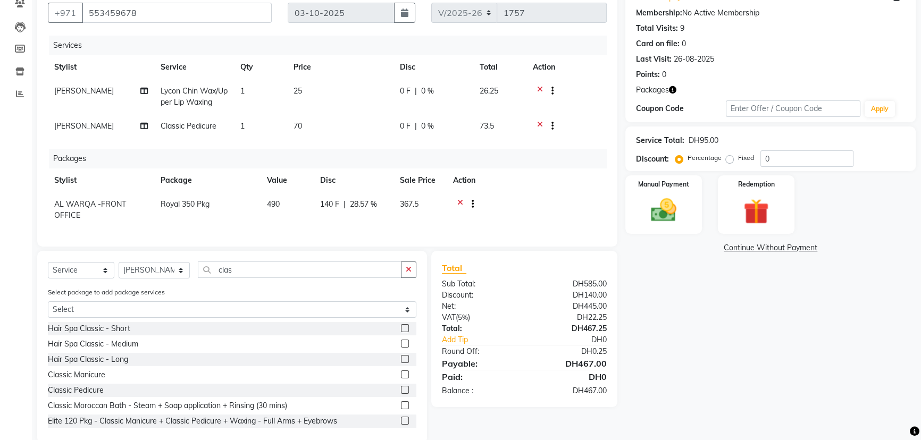
click at [401, 379] on label at bounding box center [405, 375] width 8 height 8
click at [401, 379] on input "checkbox" at bounding box center [404, 375] width 7 height 7
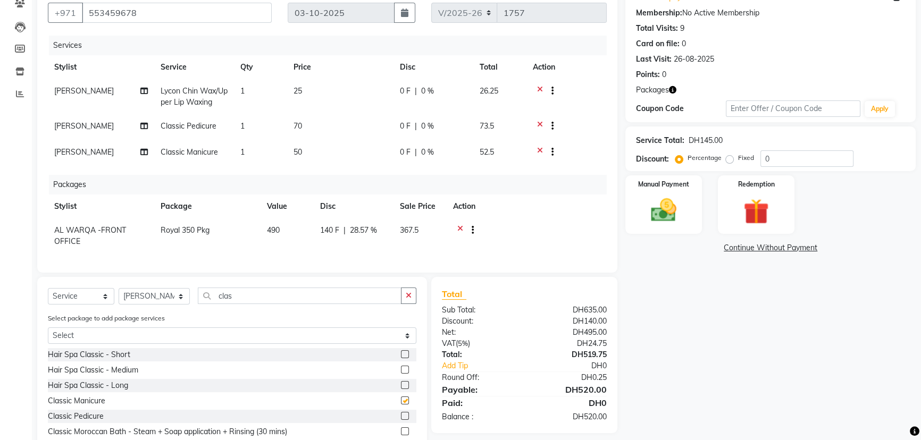
checkbox input "false"
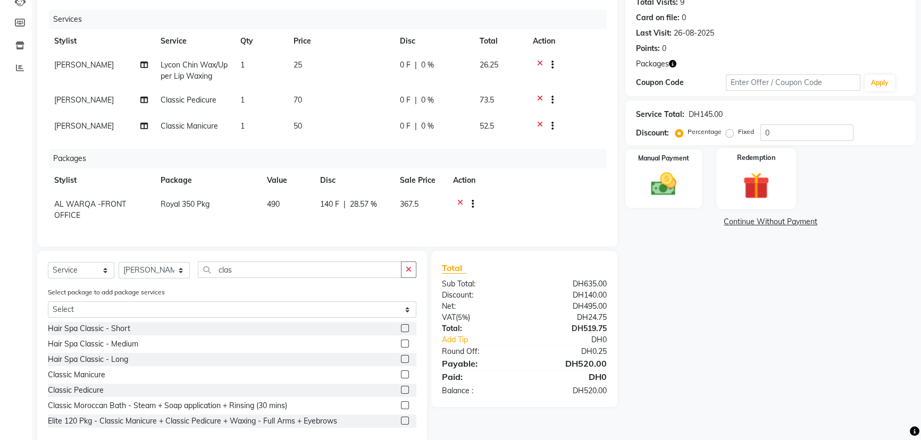
scroll to position [101, 0]
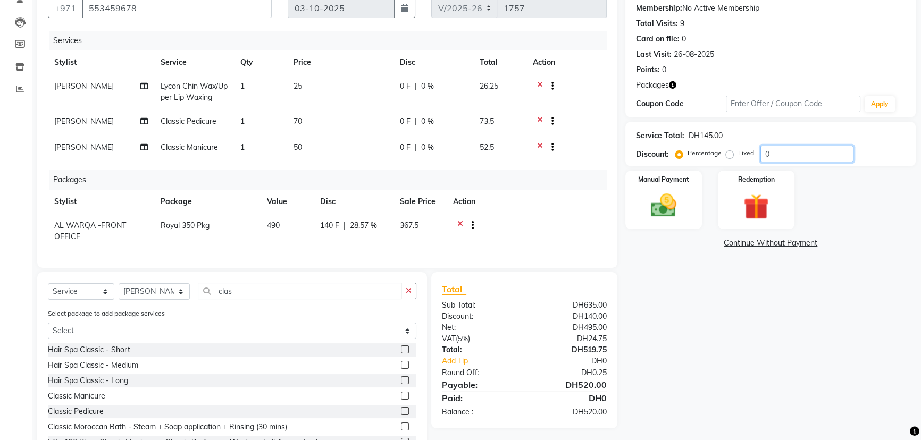
click at [784, 155] on input "0" at bounding box center [807, 154] width 93 height 16
click at [759, 339] on div "Name: Alphy Membership: No Active Membership Total Visits: 9 Card on file: 0 La…" at bounding box center [774, 222] width 298 height 486
click at [801, 156] on input "015" at bounding box center [807, 154] width 93 height 16
type input "0"
type input "15"
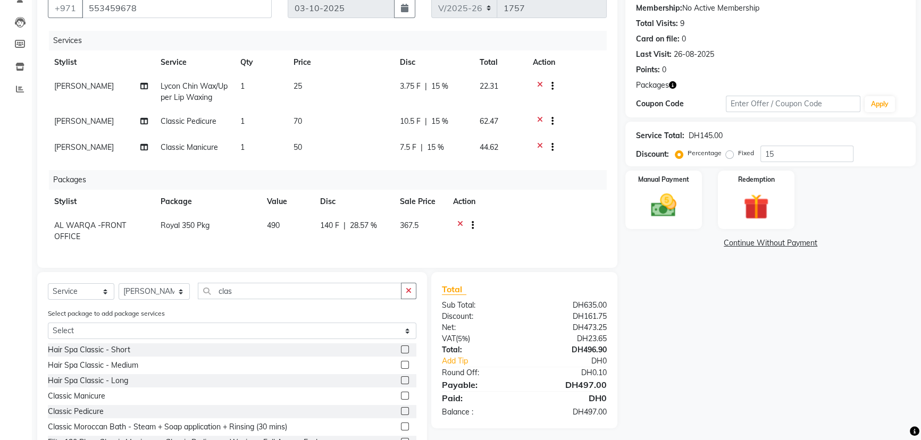
click at [734, 265] on div "Name: Alphy Membership: No Active Membership Total Visits: 9 Card on file: 0 La…" at bounding box center [774, 222] width 298 height 486
click at [871, 331] on div "Name: Alphy Membership: No Active Membership Total Visits: 9 Card on file: 0 La…" at bounding box center [774, 222] width 298 height 486
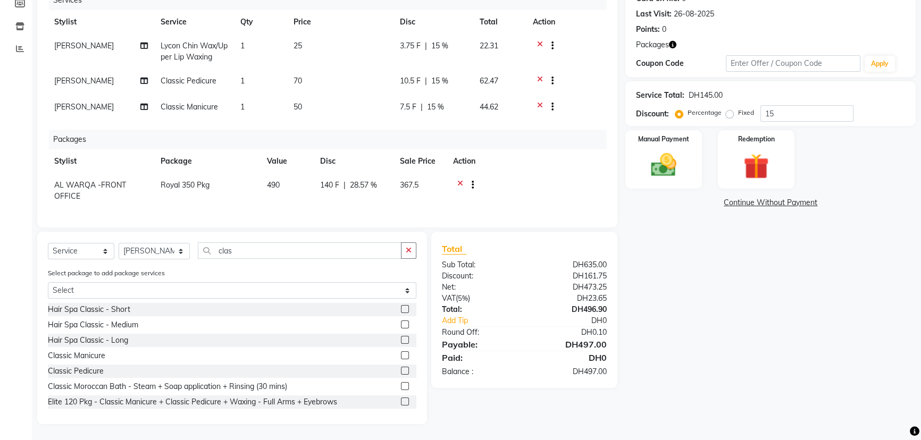
scroll to position [149, 0]
click at [661, 156] on img at bounding box center [663, 165] width 43 height 30
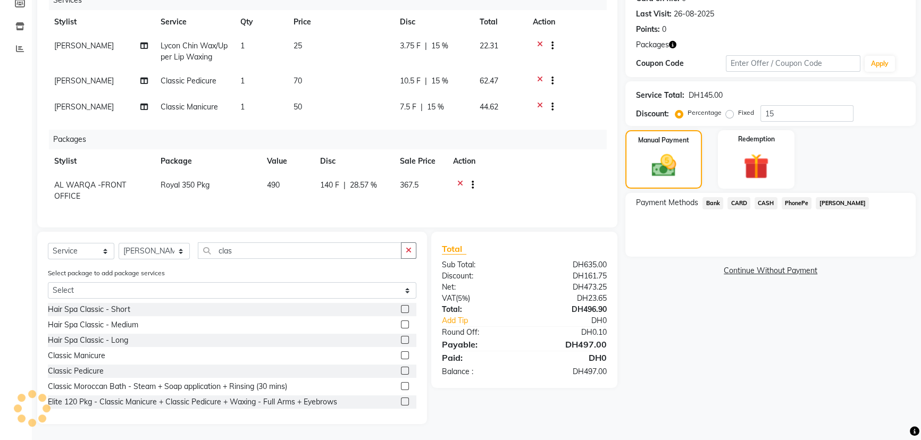
click at [741, 197] on span "CARD" at bounding box center [739, 203] width 23 height 12
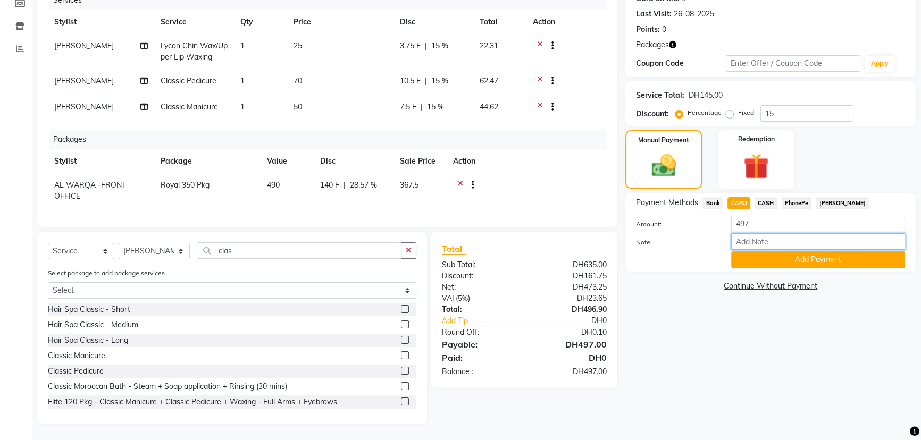
click at [760, 233] on input "Note:" at bounding box center [818, 241] width 174 height 16
type input "AMEERA"
click at [765, 252] on button "Add Payment" at bounding box center [818, 260] width 174 height 16
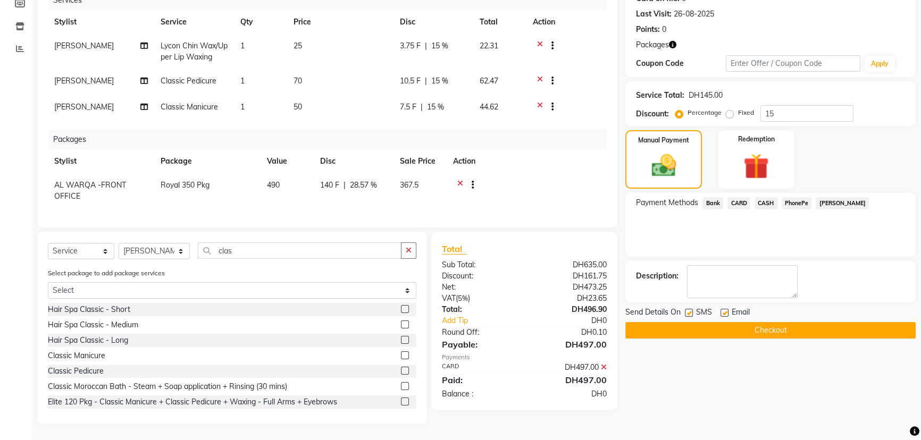
click at [754, 322] on button "Checkout" at bounding box center [770, 330] width 290 height 16
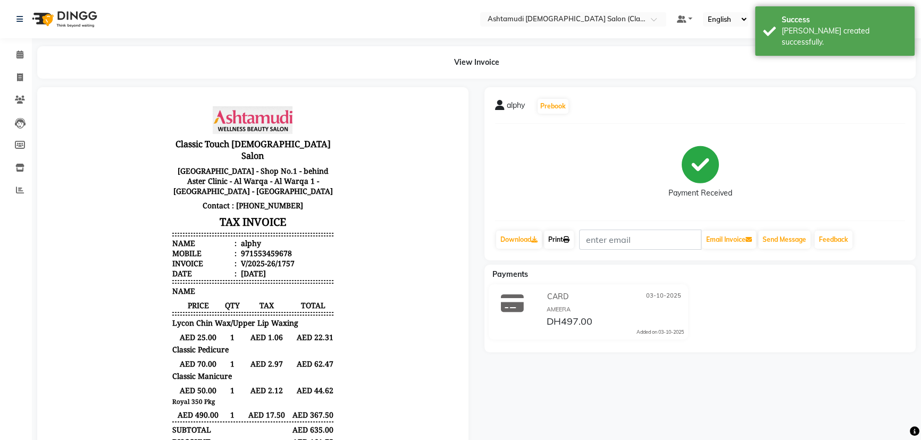
click at [571, 233] on link "Print" at bounding box center [559, 240] width 30 height 18
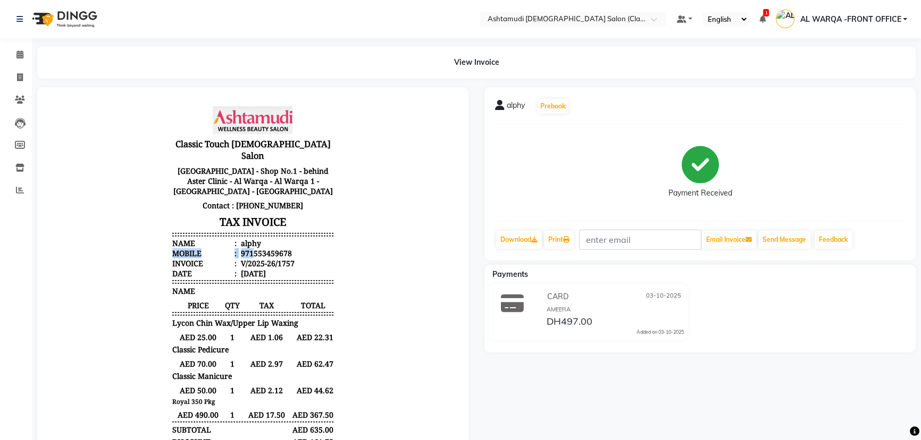
drag, startPoint x: 245, startPoint y: 240, endPoint x: 280, endPoint y: 236, distance: 35.4
click at [282, 238] on ul "Name : alphy Mobile : 971553459678 Invoice : V/2025-26/1757 Date : 03/10/2025" at bounding box center [252, 258] width 161 height 40
click at [317, 248] on li "Mobile : 971553459678" at bounding box center [252, 253] width 161 height 10
drag, startPoint x: 246, startPoint y: 241, endPoint x: 285, endPoint y: 240, distance: 38.8
click at [285, 248] on li "Mobile : 971553459678" at bounding box center [252, 253] width 161 height 10
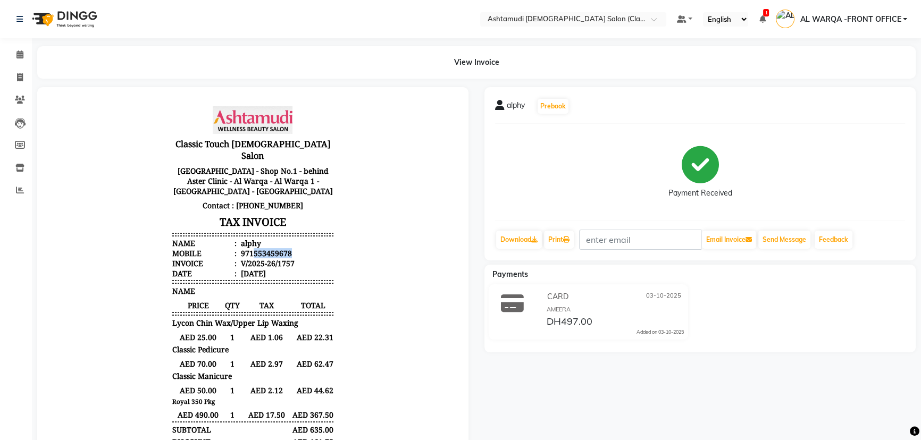
copy div "553459678"
click at [18, 78] on icon at bounding box center [20, 77] width 6 height 8
select select "service"
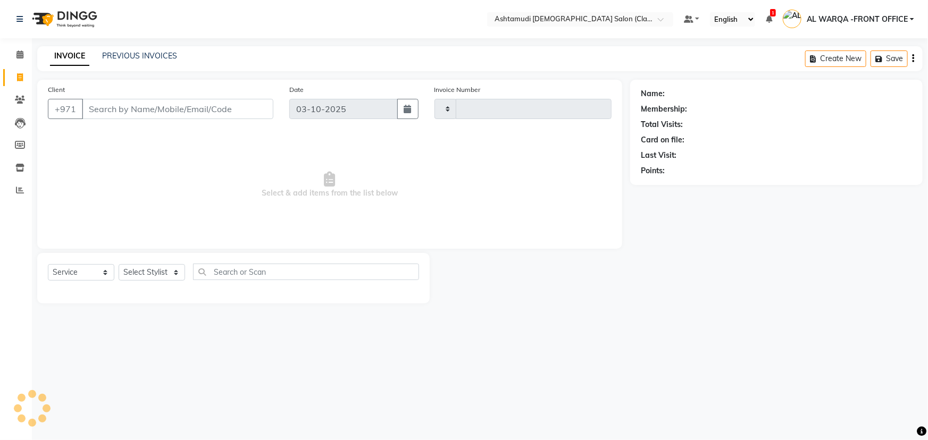
type input "1759"
select select "8201"
click at [121, 114] on input "Client" at bounding box center [177, 109] width 191 height 20
type input "553459678"
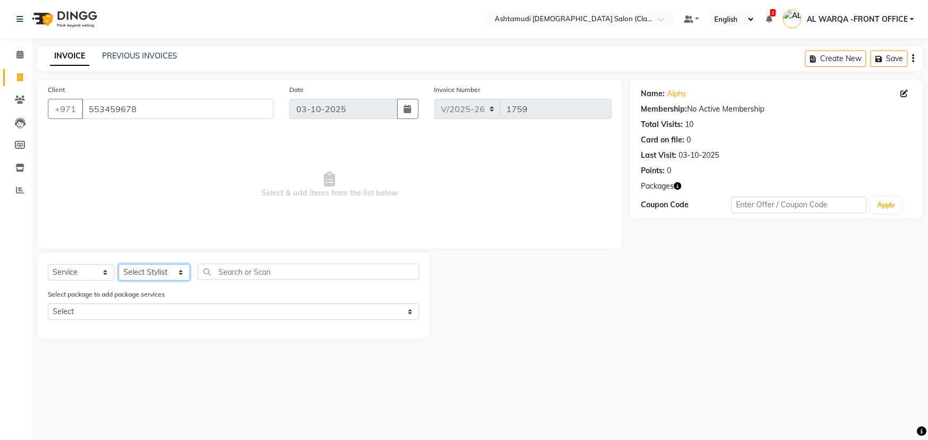
click at [153, 275] on select "Select Stylist AL WARQA -FRONT OFFICE AMEERA [PERSON_NAME] [PERSON_NAME] JILI […" at bounding box center [154, 272] width 71 height 16
select select "82443"
click at [119, 264] on select "Select Stylist AL WARQA -FRONT OFFICE AMEERA [PERSON_NAME] [PERSON_NAME] JILI […" at bounding box center [154, 272] width 71 height 16
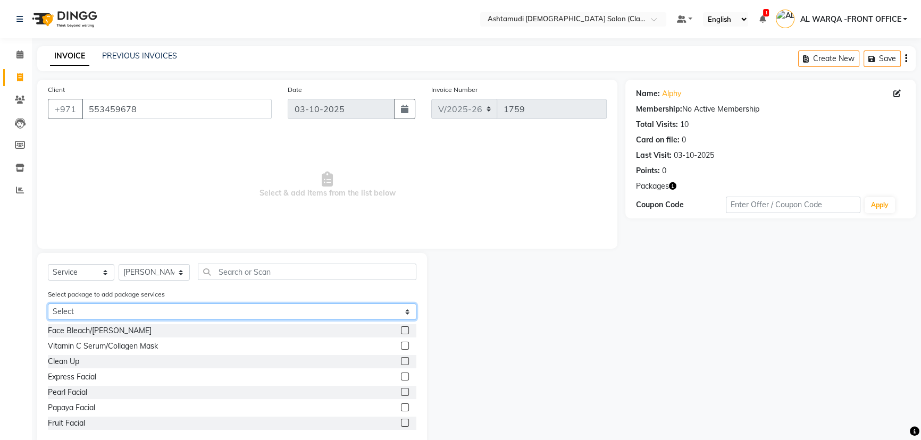
click at [168, 310] on select "Select Royal 350 Pkg" at bounding box center [232, 312] width 369 height 16
select select "1: Object"
click at [48, 304] on select "Select Royal 350 Pkg" at bounding box center [232, 312] width 369 height 16
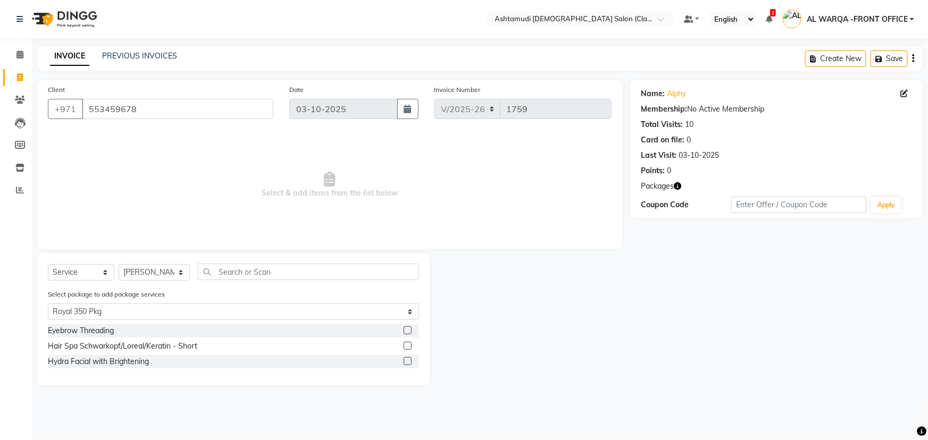
click at [404, 330] on label at bounding box center [408, 331] width 8 height 8
click at [404, 330] on input "checkbox" at bounding box center [407, 331] width 7 height 7
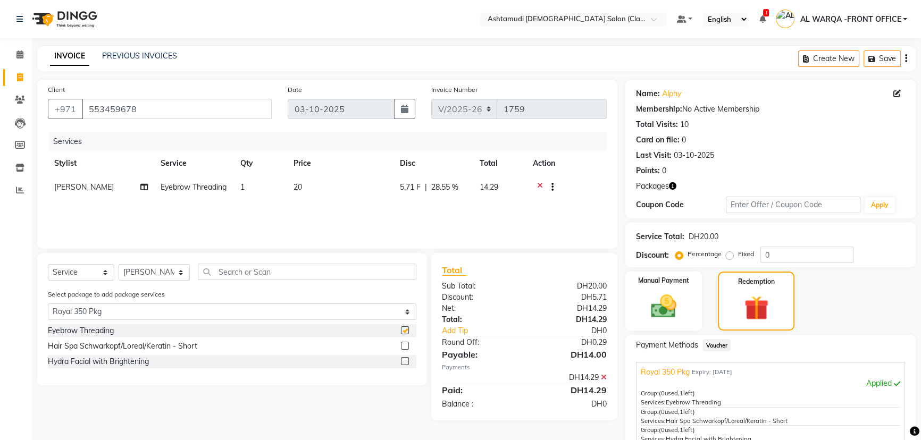
checkbox input "false"
click at [404, 345] on label at bounding box center [405, 346] width 8 height 8
click at [404, 345] on input "checkbox" at bounding box center [404, 346] width 7 height 7
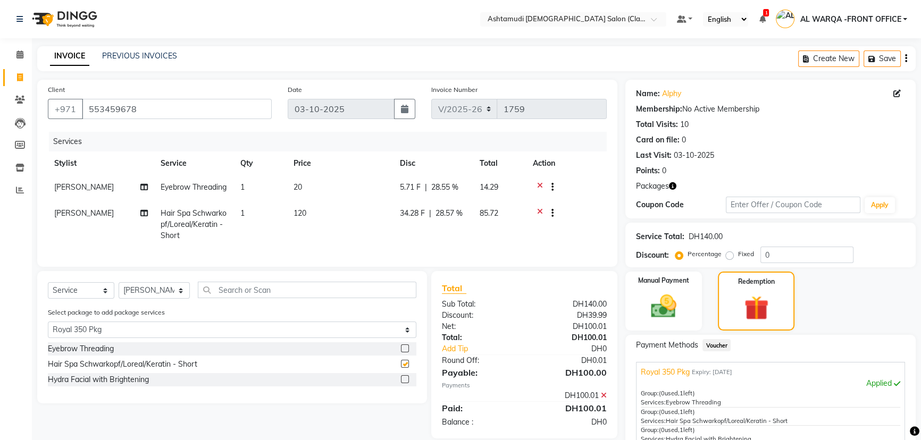
checkbox input "false"
click at [404, 383] on label at bounding box center [405, 379] width 8 height 8
click at [404, 383] on input "checkbox" at bounding box center [404, 380] width 7 height 7
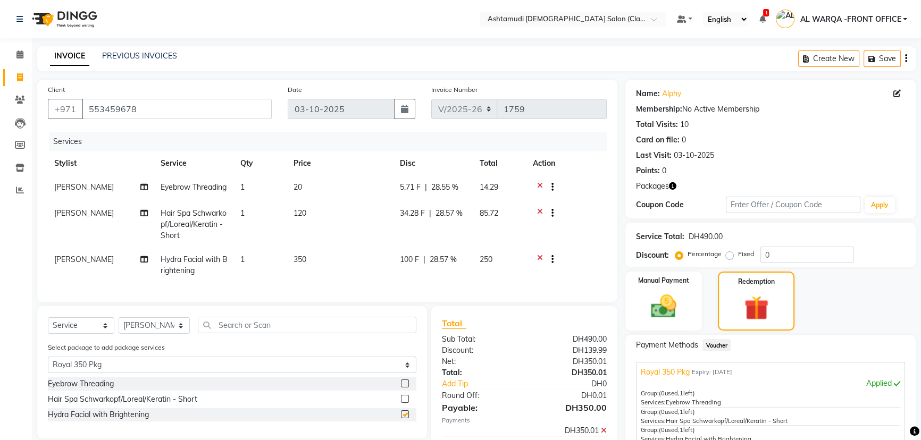
checkbox input "false"
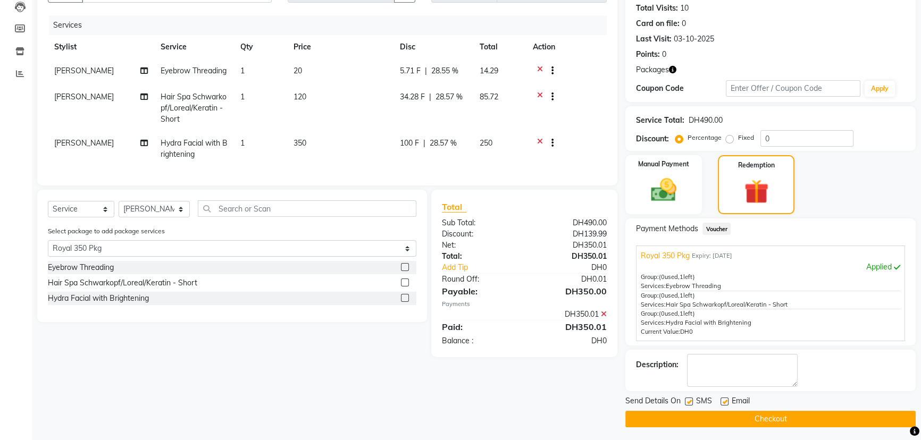
scroll to position [119, 0]
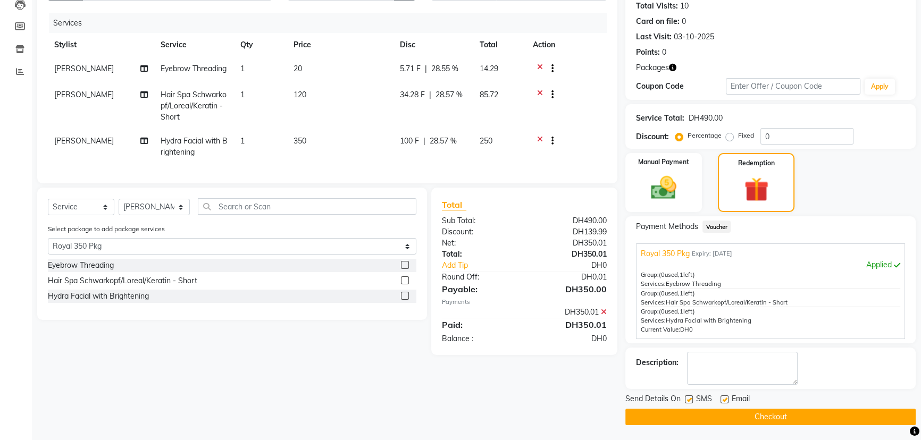
click at [645, 410] on button "Checkout" at bounding box center [770, 417] width 290 height 16
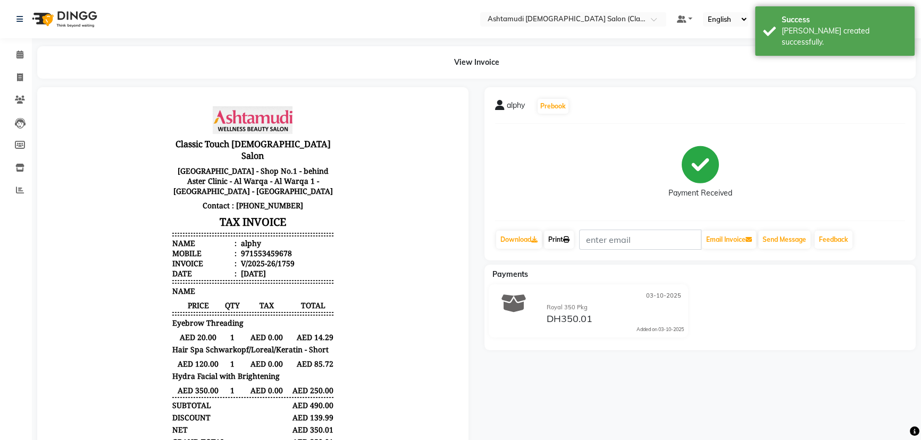
click at [553, 239] on link "Print" at bounding box center [559, 240] width 30 height 18
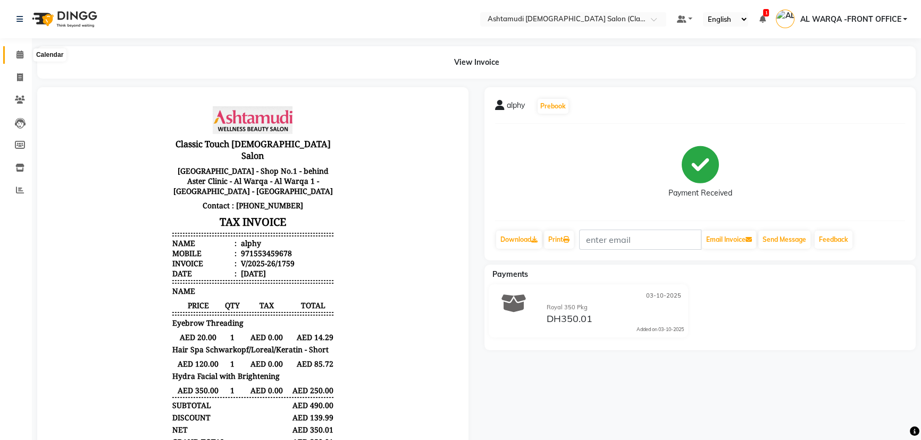
click at [22, 55] on icon at bounding box center [19, 55] width 7 height 8
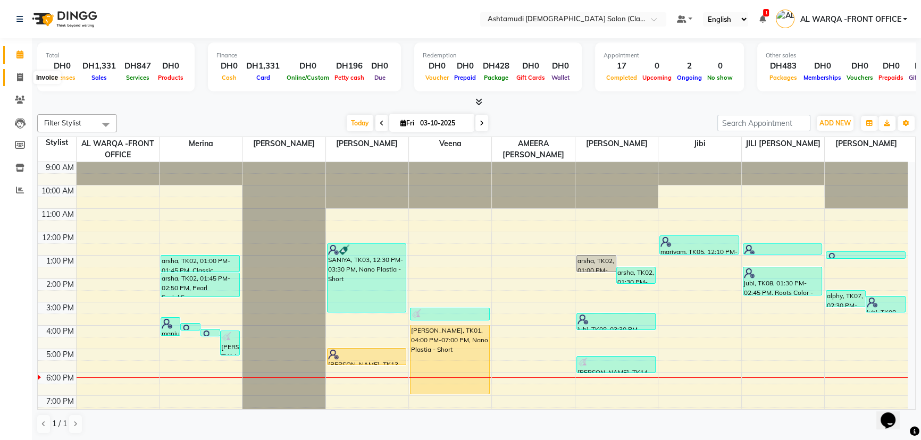
click at [21, 77] on icon at bounding box center [20, 77] width 6 height 8
select select "8201"
select select "service"
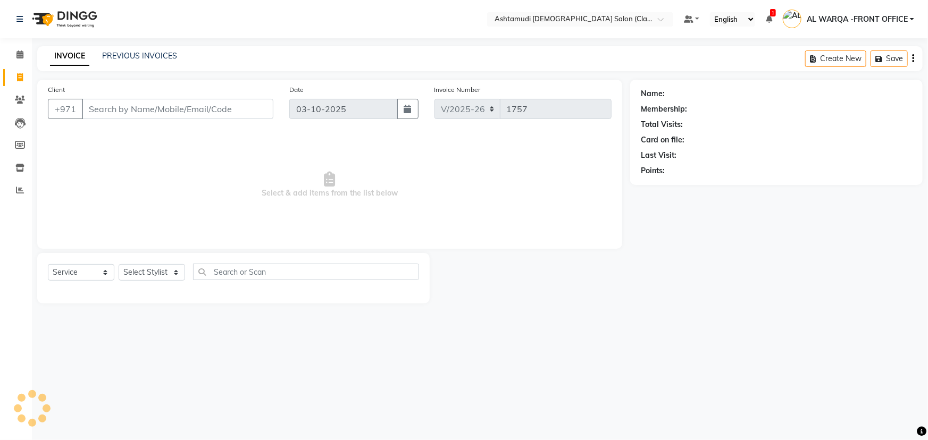
click at [103, 108] on input "Client" at bounding box center [177, 109] width 191 height 20
type input "554474375"
click at [249, 111] on span "Add Client" at bounding box center [246, 109] width 42 height 11
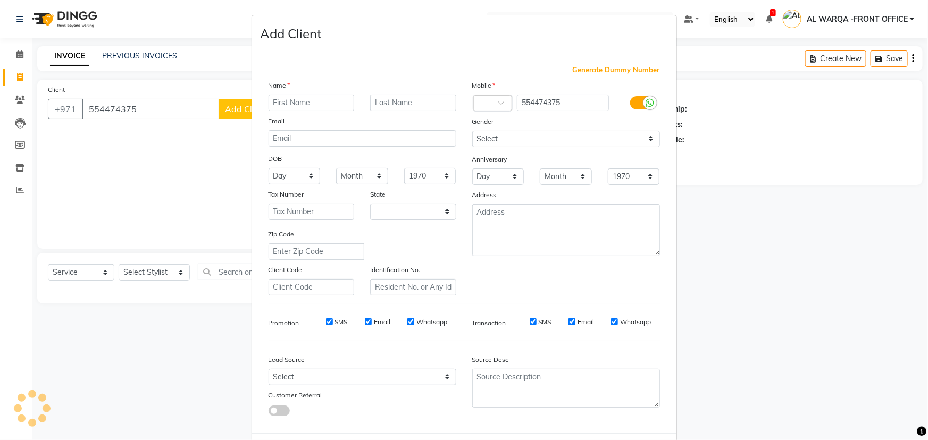
select select "3798"
click at [285, 102] on input "text" at bounding box center [312, 103] width 86 height 16
type input "shahal"
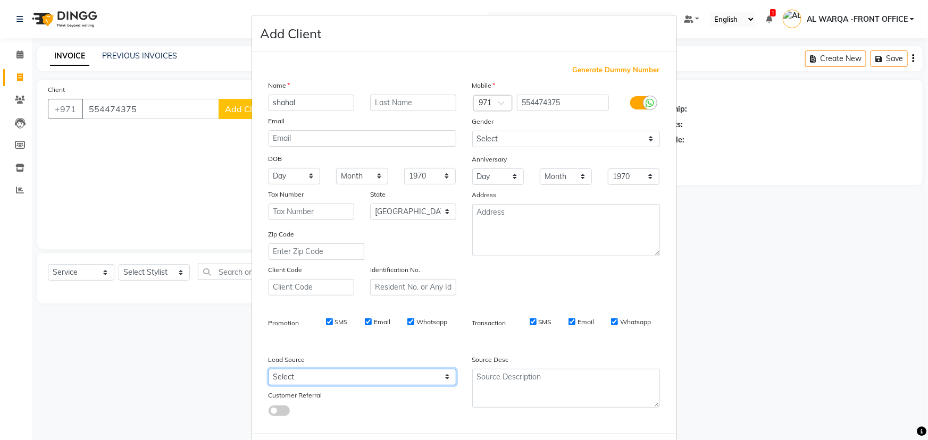
click at [325, 382] on select "Select Walk-in Referral Internet Friend Word of Mouth Advertisement Facebook Ju…" at bounding box center [363, 377] width 188 height 16
select select "54219"
click at [269, 371] on select "Select Walk-in Referral Internet Friend Word of Mouth Advertisement Facebook Ju…" at bounding box center [363, 377] width 188 height 16
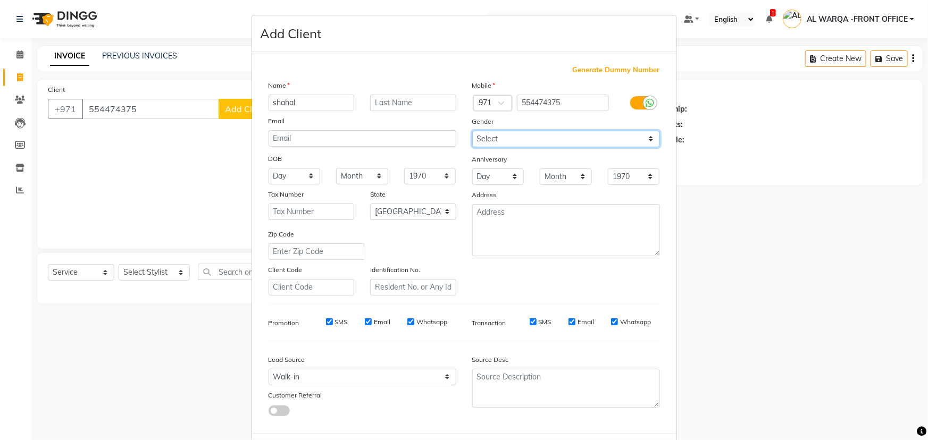
click at [613, 138] on select "Select [DEMOGRAPHIC_DATA] [DEMOGRAPHIC_DATA] Other Prefer Not To Say" at bounding box center [566, 139] width 188 height 16
select select "[DEMOGRAPHIC_DATA]"
click at [472, 131] on select "Select [DEMOGRAPHIC_DATA] [DEMOGRAPHIC_DATA] Other Prefer Not To Say" at bounding box center [566, 139] width 188 height 16
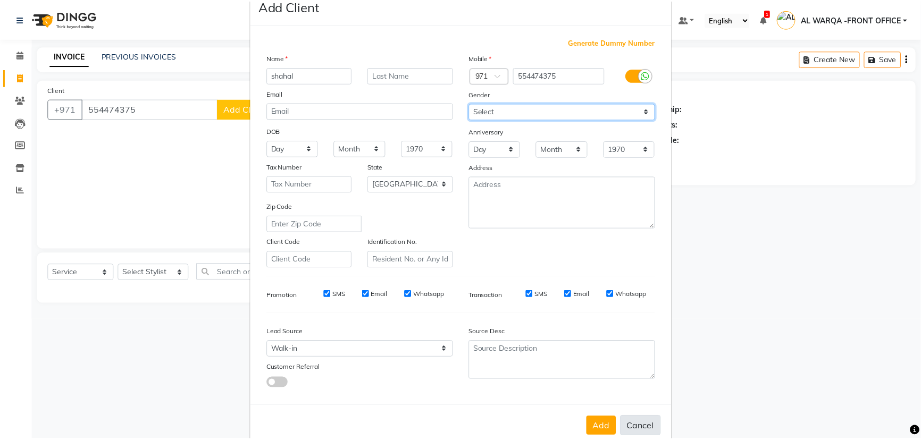
scroll to position [53, 0]
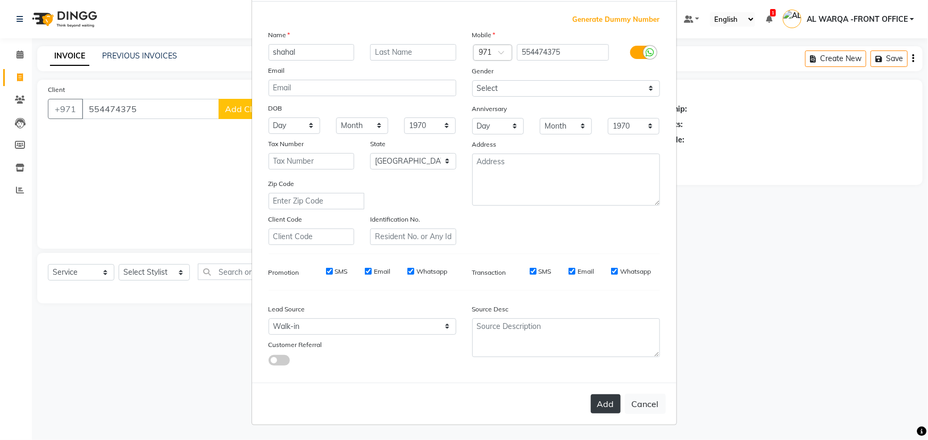
click at [603, 404] on button "Add" at bounding box center [606, 404] width 30 height 19
select select
select select "null"
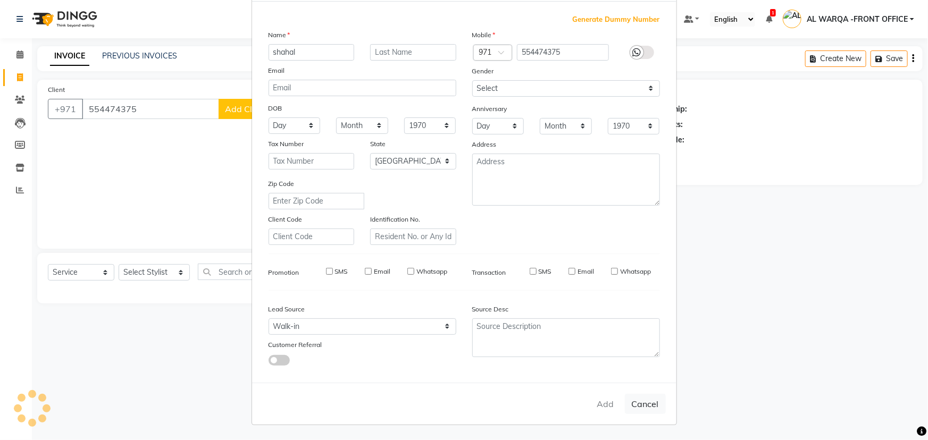
select select
checkbox input "false"
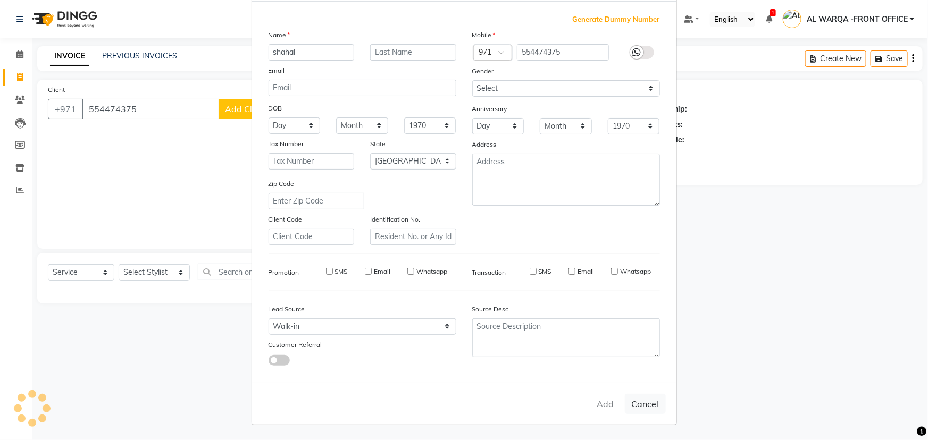
checkbox input "false"
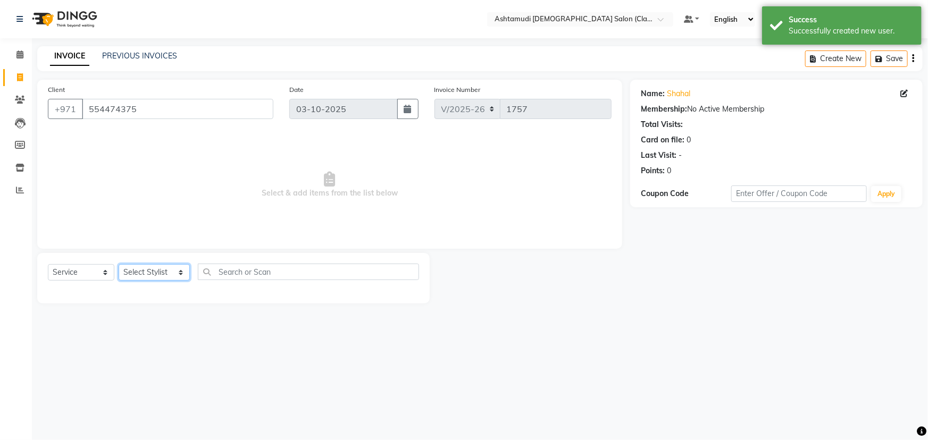
click at [154, 272] on select "Select Stylist AL WARQA -FRONT OFFICE AMEERA [PERSON_NAME] [PERSON_NAME] JILI […" at bounding box center [154, 272] width 71 height 16
select select "89076"
click at [119, 264] on select "Select Stylist AL WARQA -FRONT OFFICE AMEERA [PERSON_NAME] [PERSON_NAME] JILI […" at bounding box center [154, 272] width 71 height 16
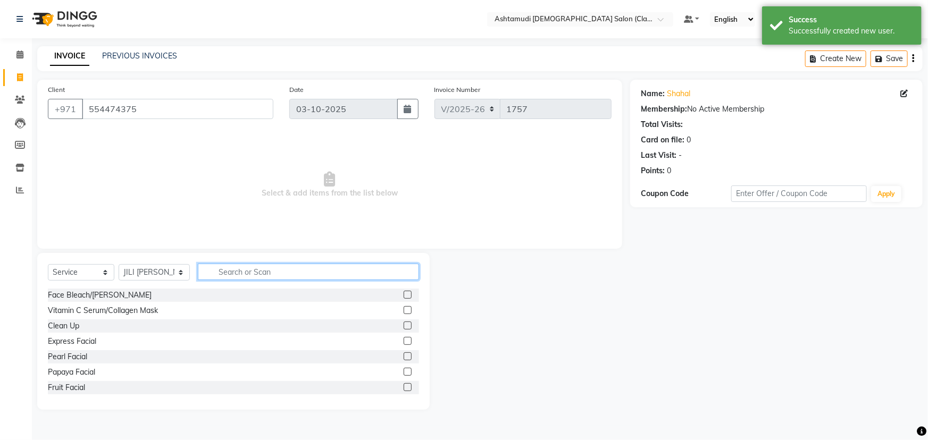
click at [230, 275] on input "text" at bounding box center [308, 272] width 221 height 16
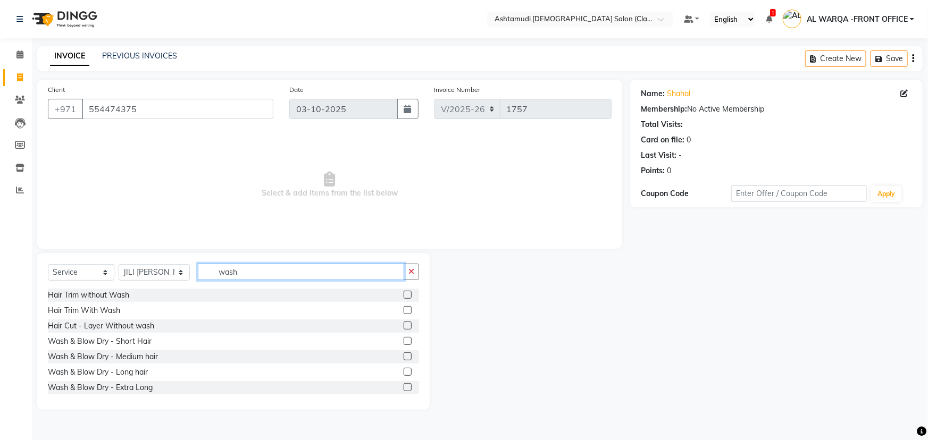
type input "wash"
click at [404, 356] on label at bounding box center [408, 357] width 8 height 8
click at [404, 356] on input "checkbox" at bounding box center [407, 357] width 7 height 7
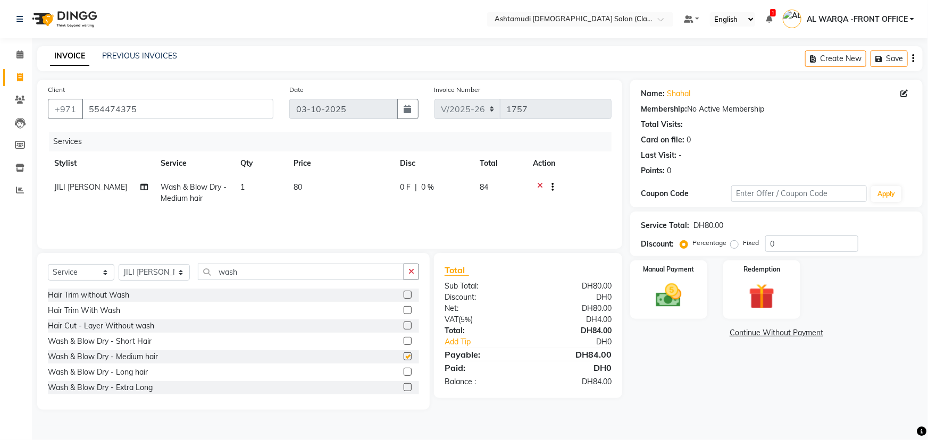
checkbox input "false"
click at [819, 240] on input "0" at bounding box center [811, 244] width 93 height 16
type input "015"
click at [630, 307] on div "Manual Payment" at bounding box center [669, 290] width 80 height 61
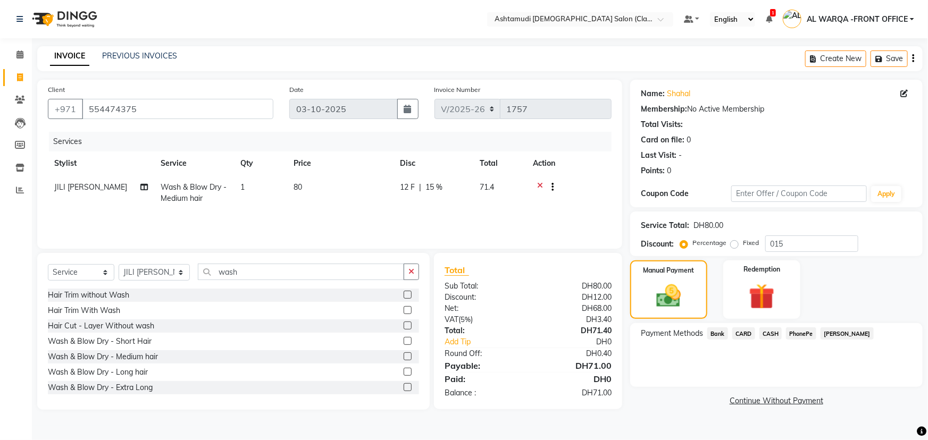
click at [739, 330] on span "CARD" at bounding box center [743, 334] width 23 height 12
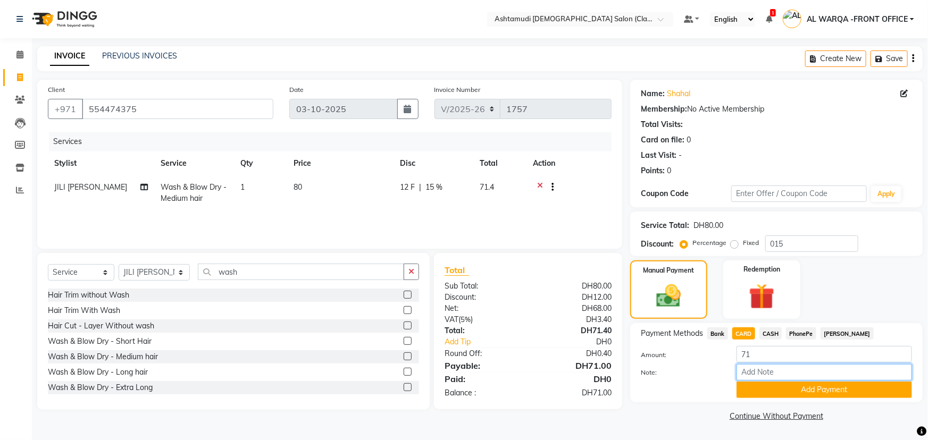
click at [746, 378] on input "Note:" at bounding box center [825, 372] width 176 height 16
type input "AMEERA"
click at [820, 390] on button "Add Payment" at bounding box center [825, 390] width 176 height 16
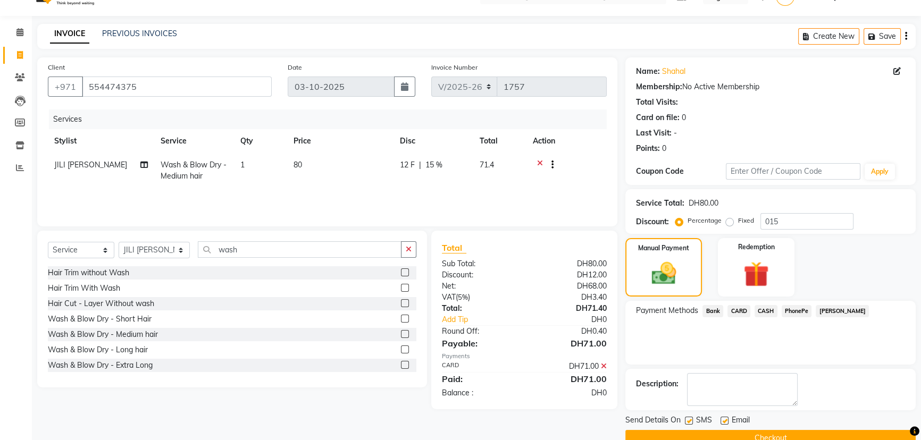
scroll to position [44, 0]
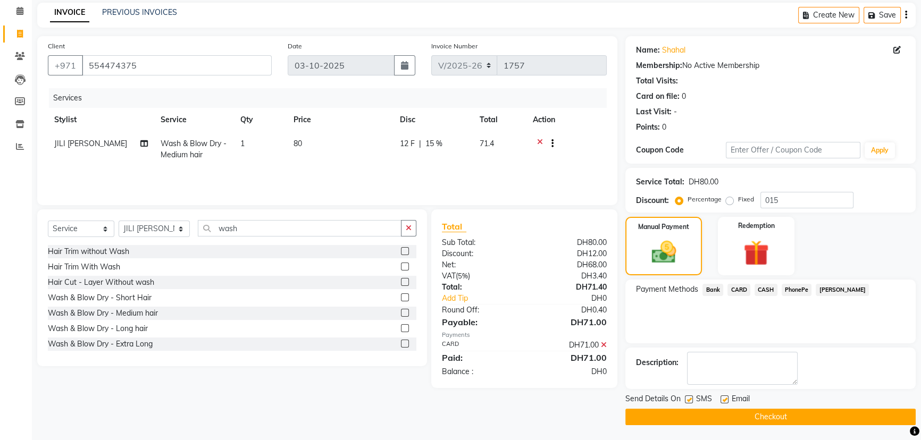
click at [721, 415] on button "Checkout" at bounding box center [770, 417] width 290 height 16
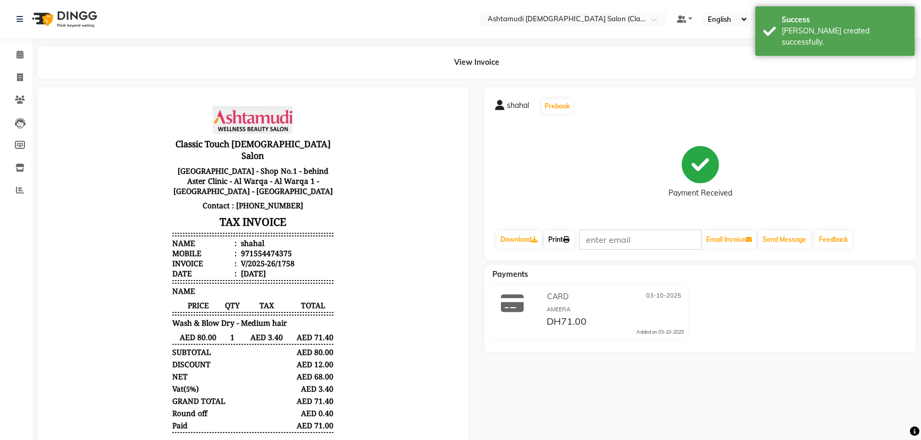
click at [556, 240] on link "Print" at bounding box center [559, 240] width 30 height 18
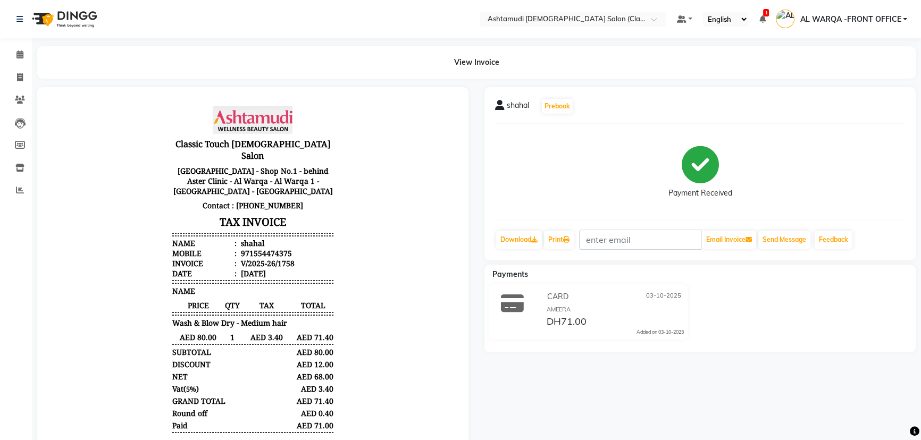
click at [521, 207] on div "Payment Received" at bounding box center [700, 172] width 410 height 80
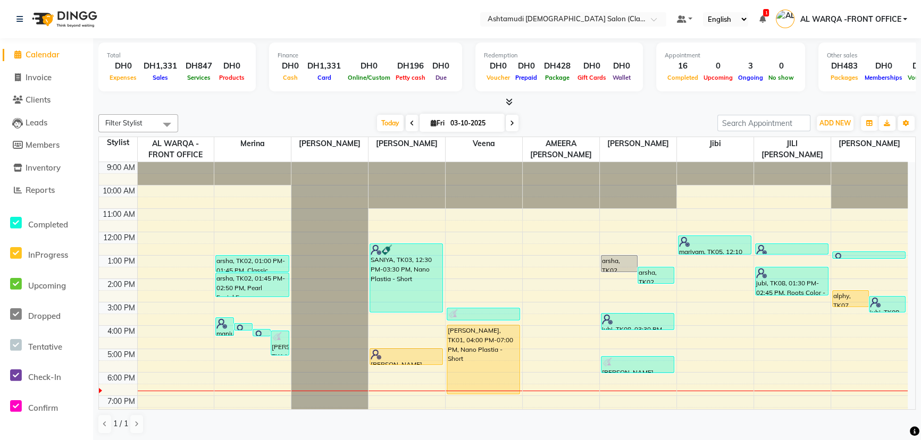
scroll to position [78, 0]
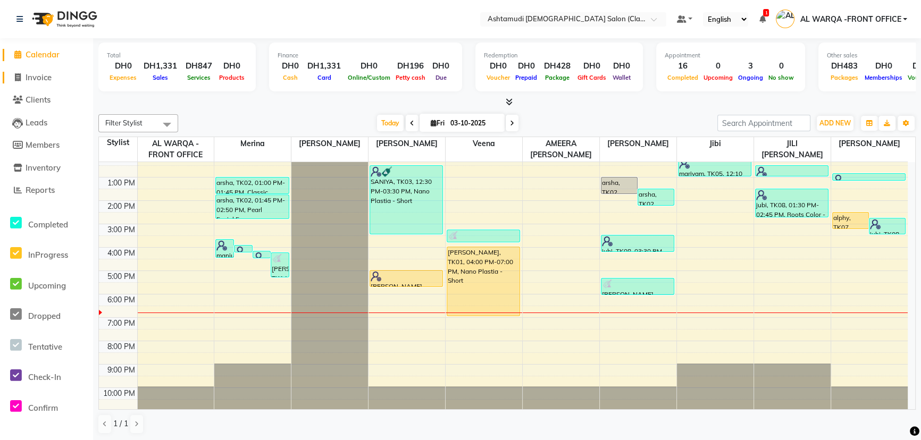
click at [31, 77] on span "Invoice" at bounding box center [39, 77] width 26 height 10
select select "service"
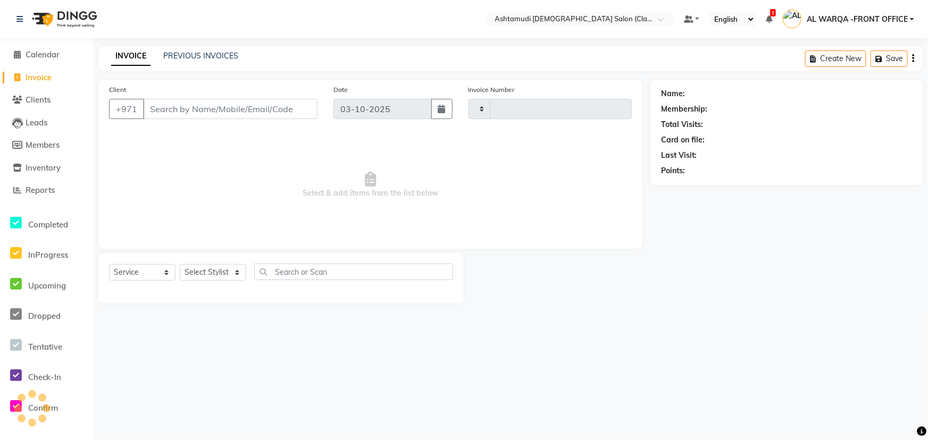
type input "1760"
select select "8201"
click at [222, 266] on select "Select Stylist AL WARQA -FRONT OFFICE AMEERA [PERSON_NAME] [PERSON_NAME] JILI […" at bounding box center [214, 272] width 69 height 16
click at [131, 270] on select "Select Service Product Membership Package Voucher Prepaid Gift Card" at bounding box center [142, 272] width 66 height 16
select select "package"
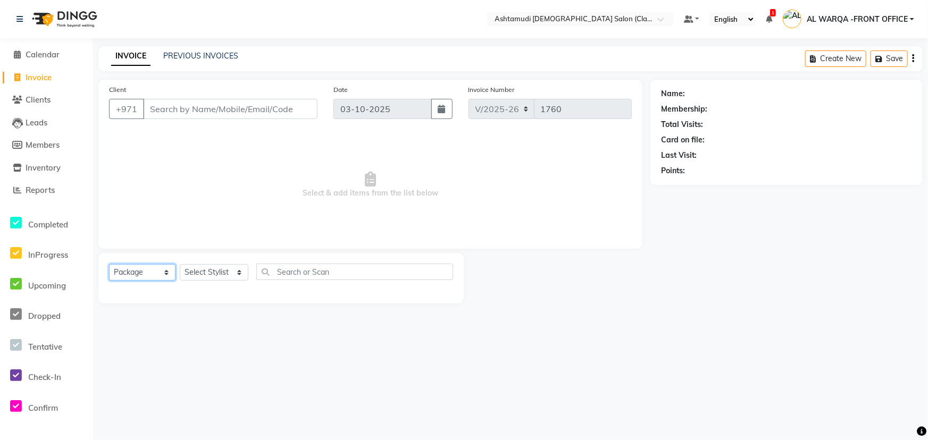
click at [109, 264] on select "Select Service Product Membership Package Voucher Prepaid Gift Card" at bounding box center [142, 272] width 66 height 16
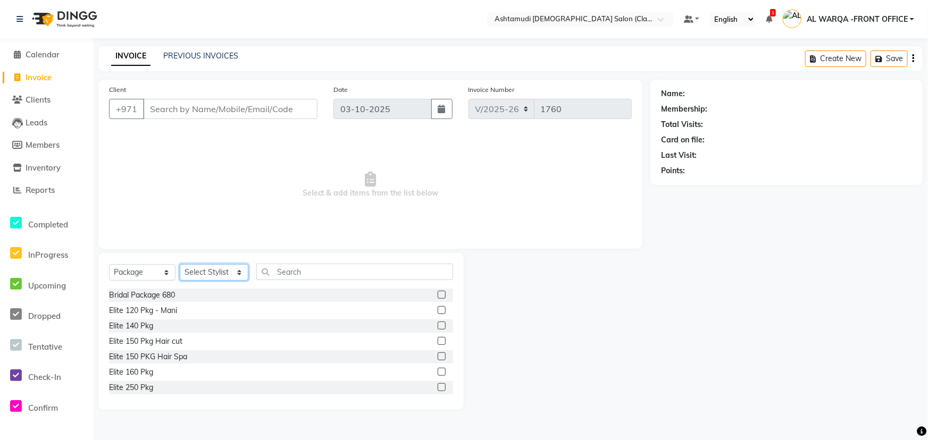
click at [222, 274] on select "Select Stylist AL WARQA -FRONT OFFICE AMEERA [PERSON_NAME] [PERSON_NAME] JILI […" at bounding box center [214, 272] width 69 height 16
select select "80345"
click at [180, 264] on select "Select Stylist AL WARQA -FRONT OFFICE AMEERA [PERSON_NAME] [PERSON_NAME] JILI […" at bounding box center [214, 272] width 69 height 16
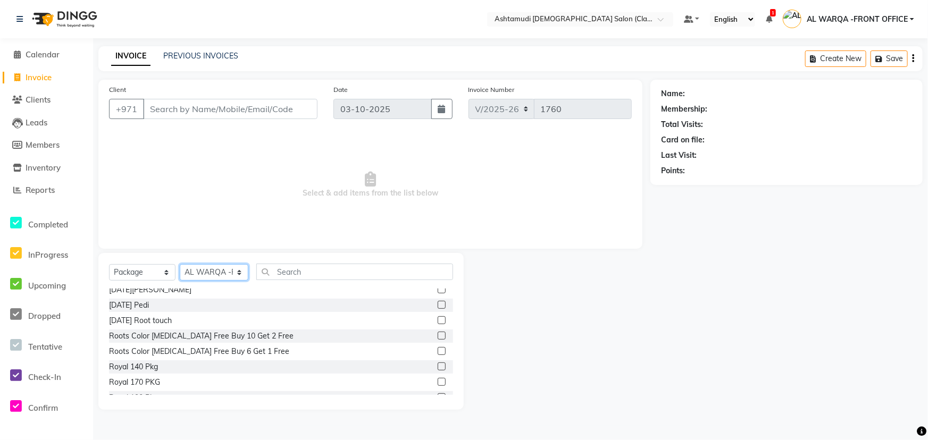
scroll to position [145, 0]
click at [438, 364] on label at bounding box center [442, 366] width 8 height 8
click at [438, 364] on input "checkbox" at bounding box center [441, 366] width 7 height 7
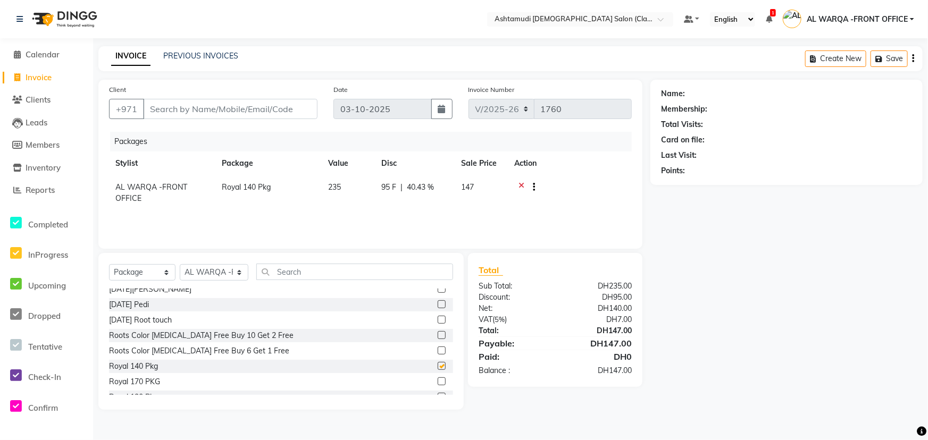
checkbox input "false"
click at [151, 272] on select "Select Service Product Membership Package Voucher Prepaid Gift Card" at bounding box center [142, 272] width 66 height 16
click at [197, 271] on select "Select Stylist AL WARQA -FRONT OFFICE AMEERA [PERSON_NAME] [PERSON_NAME] JILI […" at bounding box center [214, 272] width 69 height 16
select select "88890"
click at [180, 264] on select "Select Stylist AL WARQA -FRONT OFFICE AMEERA [PERSON_NAME] [PERSON_NAME] JILI […" at bounding box center [214, 272] width 69 height 16
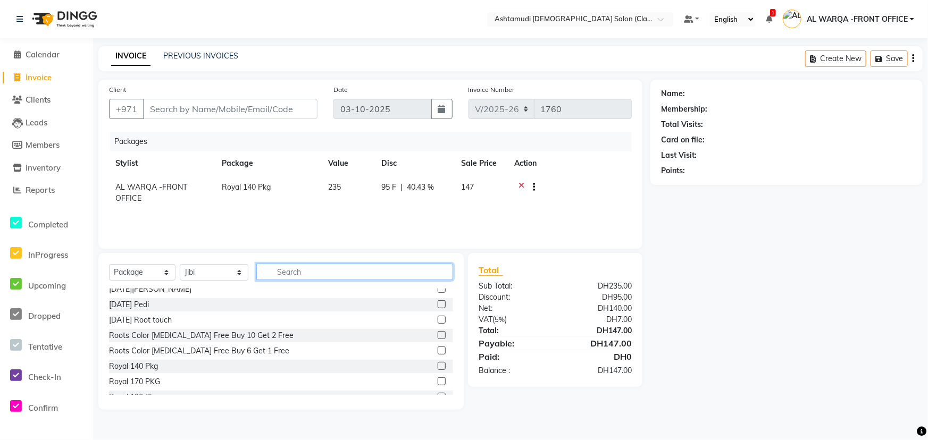
click at [298, 270] on input "text" at bounding box center [354, 272] width 197 height 16
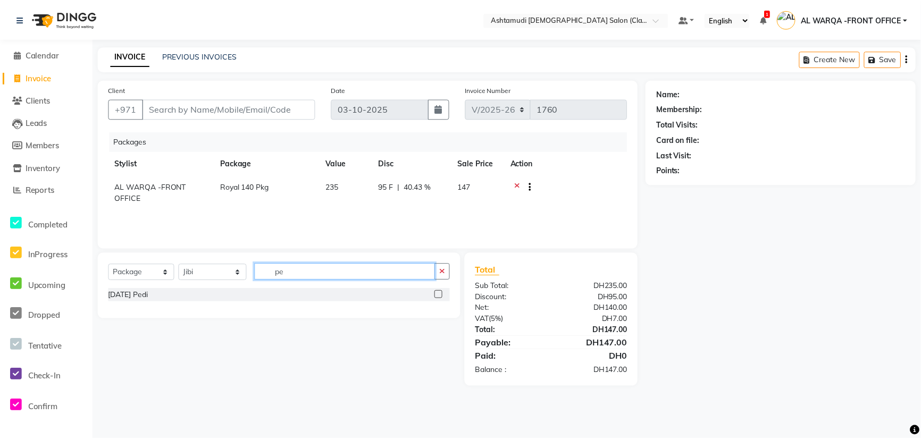
scroll to position [0, 0]
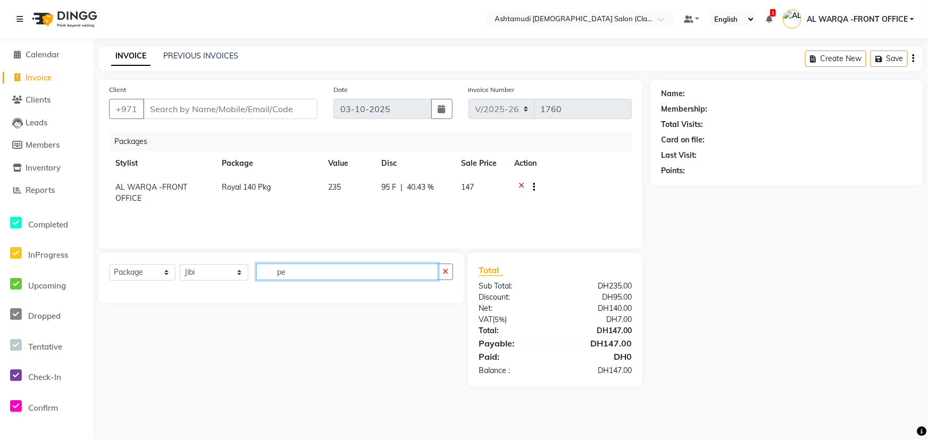
type input "p"
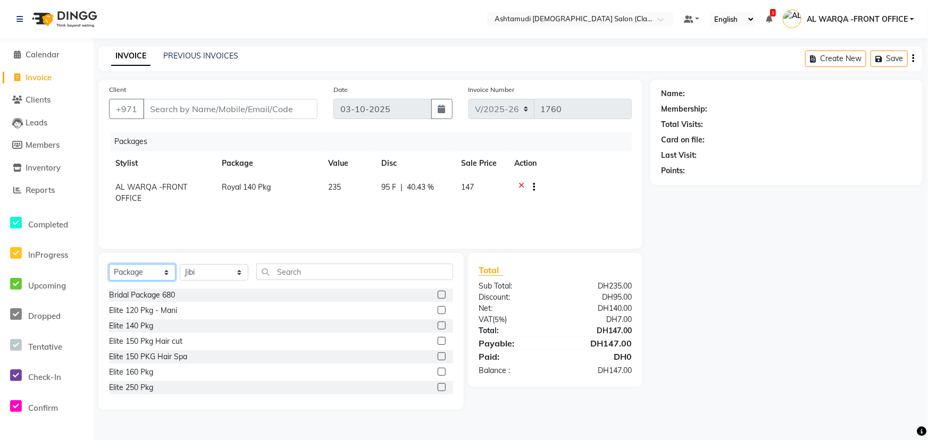
click at [121, 267] on select "Select Service Product Membership Package Voucher Prepaid Gift Card" at bounding box center [142, 272] width 66 height 16
select select "service"
click at [109, 264] on select "Select Service Product Membership Package Voucher Prepaid Gift Card" at bounding box center [142, 272] width 66 height 16
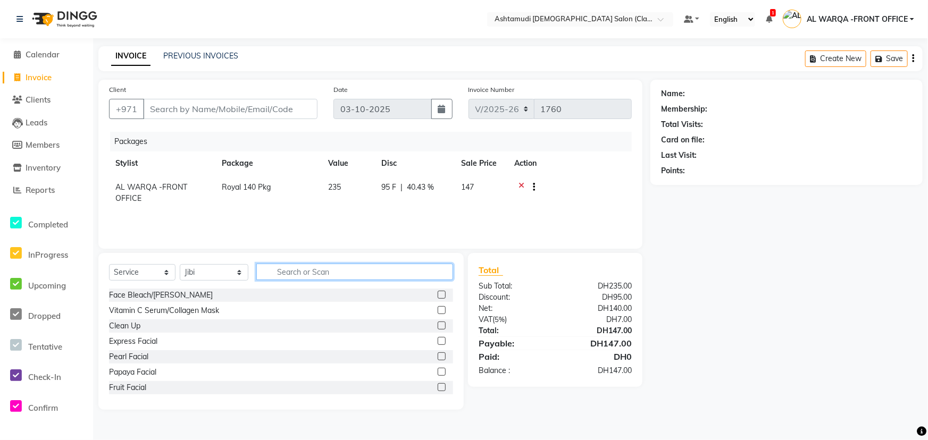
click at [298, 277] on input "text" at bounding box center [354, 272] width 197 height 16
click at [231, 277] on select "Select Stylist AL WARQA -FRONT OFFICE AMEERA [PERSON_NAME] [PERSON_NAME] JILI […" at bounding box center [214, 272] width 69 height 16
click at [351, 275] on input "text" at bounding box center [354, 272] width 197 height 16
type input "fa"
click at [438, 325] on label at bounding box center [442, 326] width 8 height 8
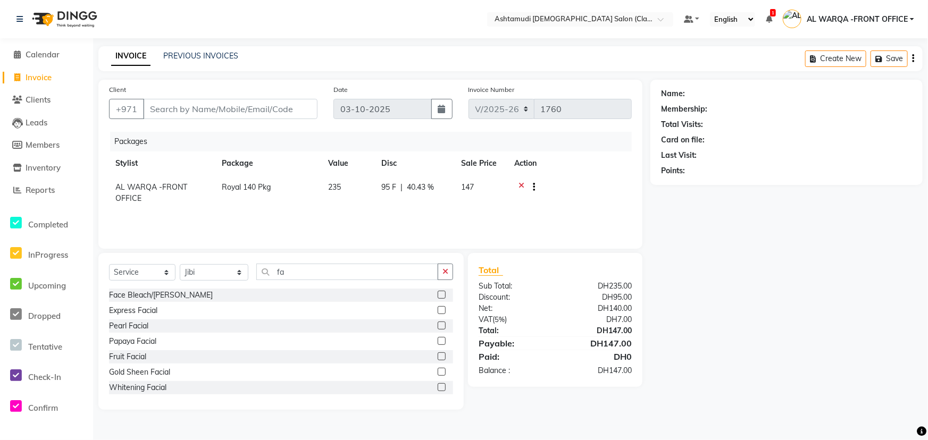
click at [438, 325] on input "checkbox" at bounding box center [441, 326] width 7 height 7
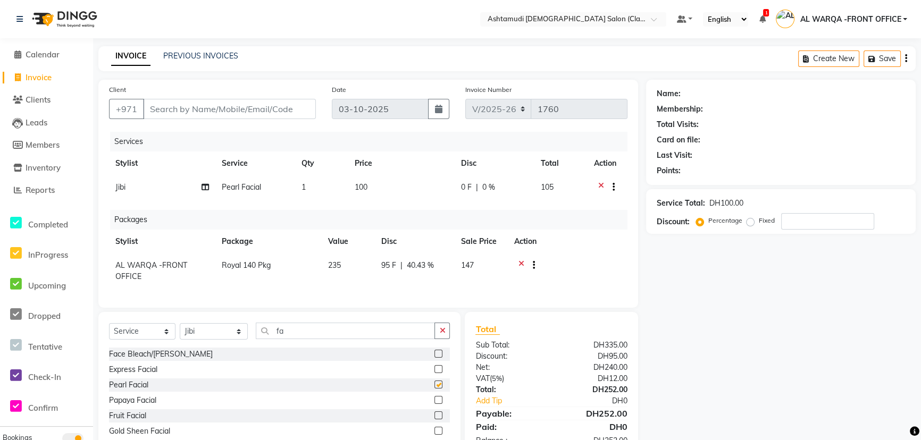
checkbox input "false"
click at [307, 333] on input "fa" at bounding box center [345, 331] width 179 height 16
type input "f"
type input "d"
click at [435, 358] on label at bounding box center [439, 354] width 8 height 8
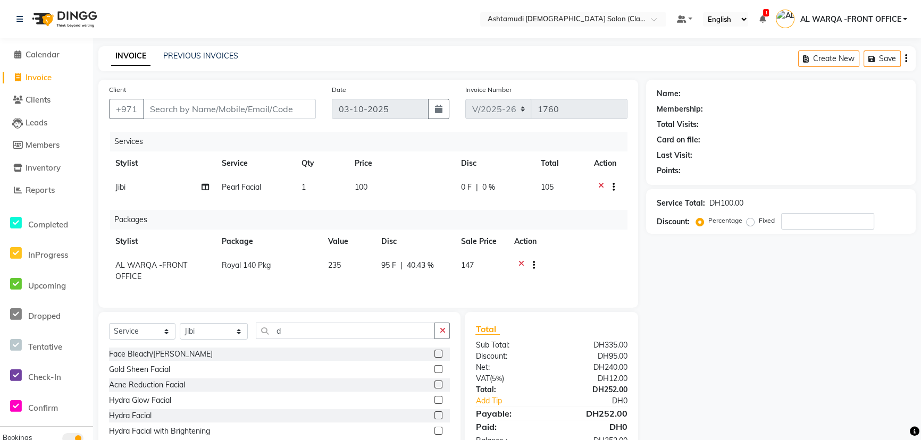
click at [435, 358] on input "checkbox" at bounding box center [438, 354] width 7 height 7
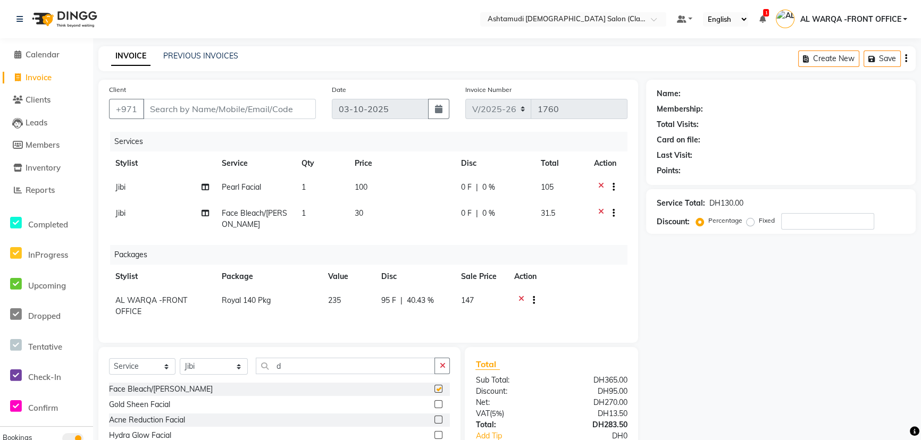
checkbox input "false"
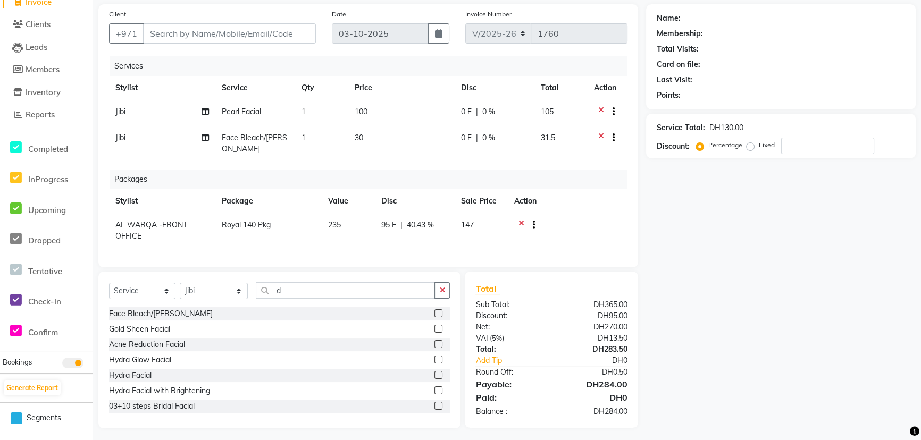
scroll to position [87, 0]
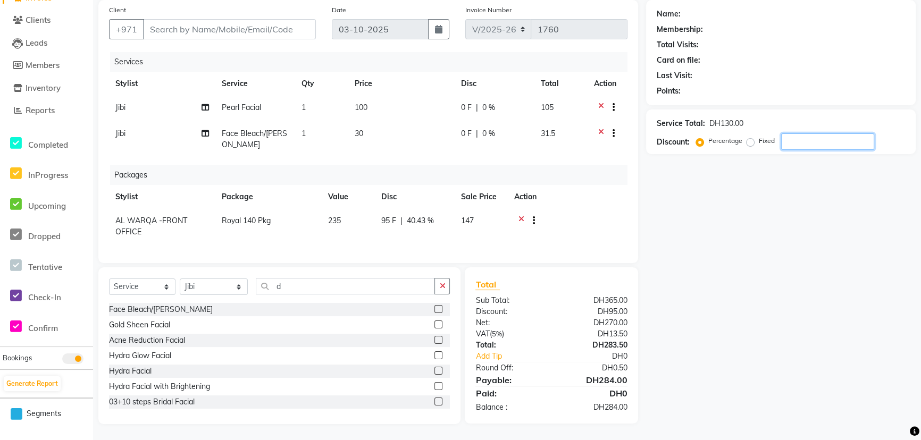
click at [802, 135] on input "number" at bounding box center [827, 141] width 93 height 16
type input "1"
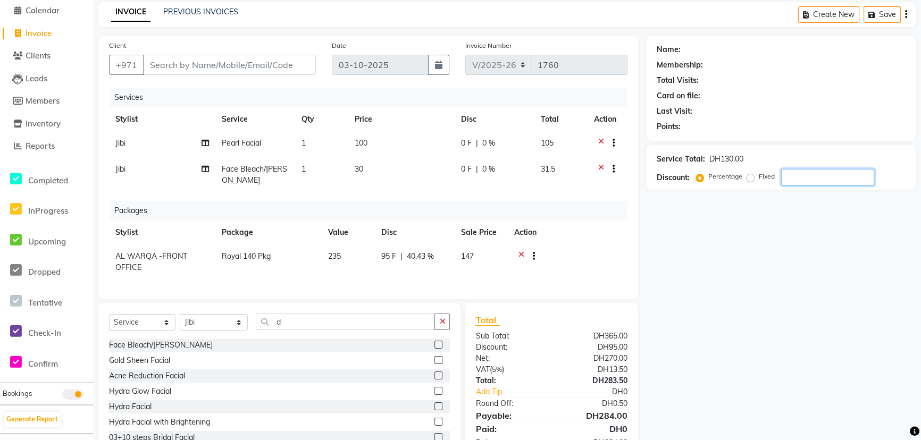
scroll to position [38, 0]
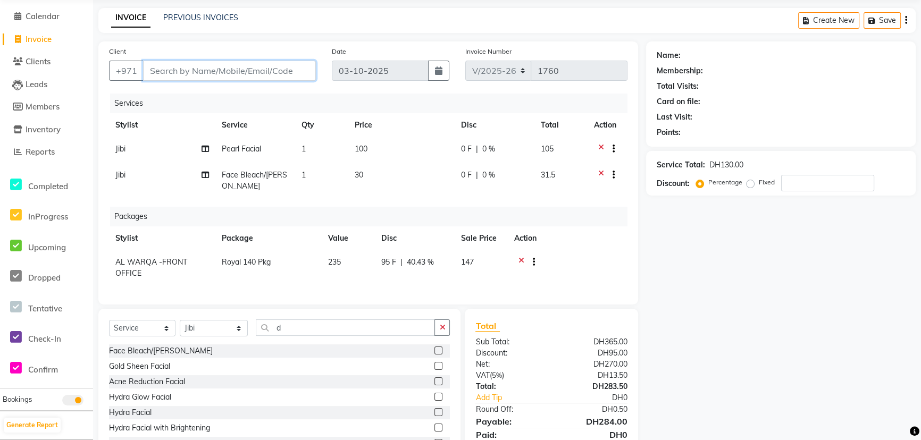
click at [200, 72] on input "Client" at bounding box center [229, 71] width 173 height 20
type input "5"
type input "0"
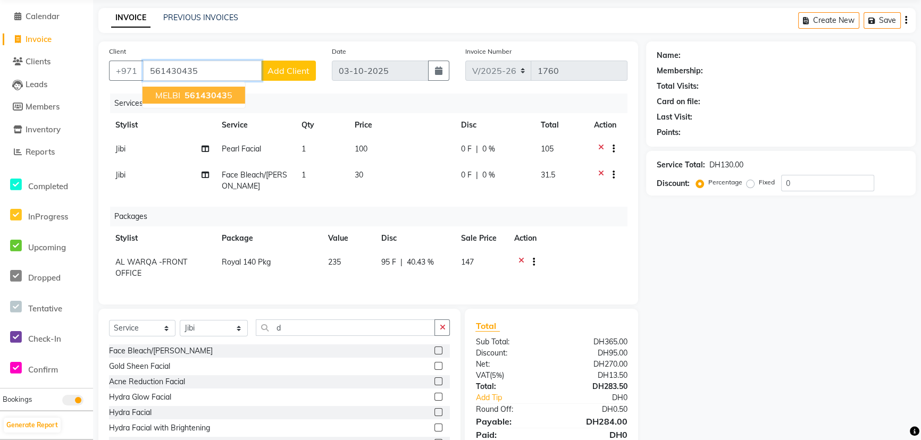
type input "561430435"
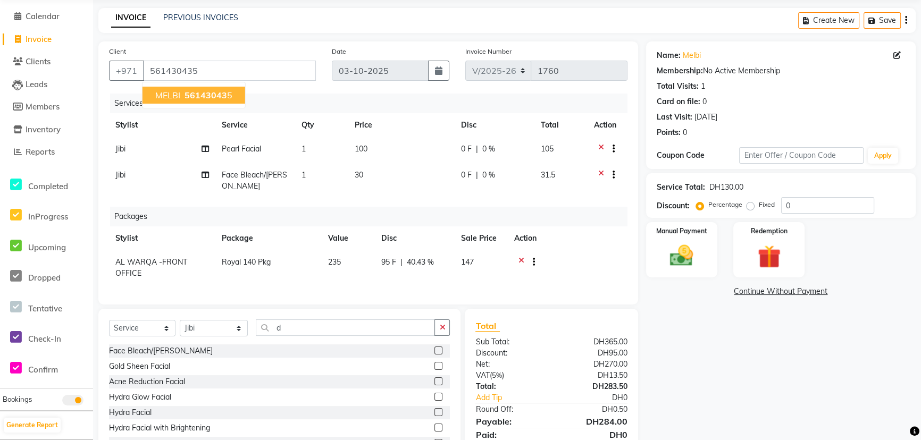
click at [203, 96] on span "56143043" at bounding box center [206, 95] width 43 height 11
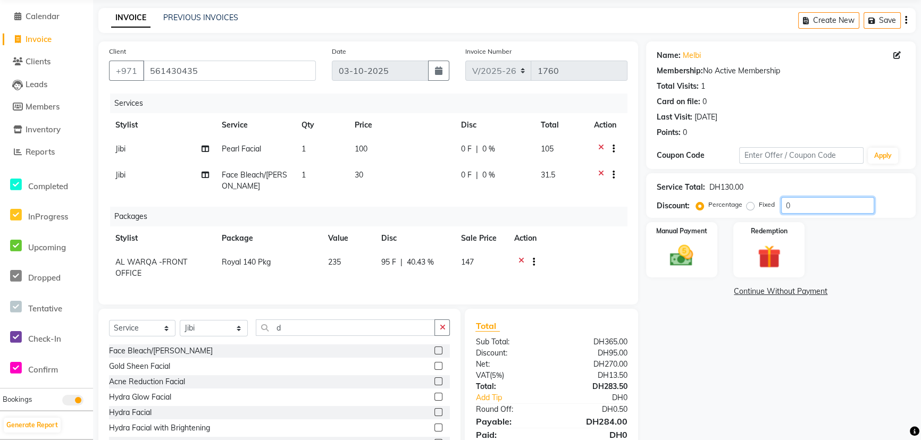
click at [790, 203] on input "0" at bounding box center [827, 205] width 93 height 16
type input "0"
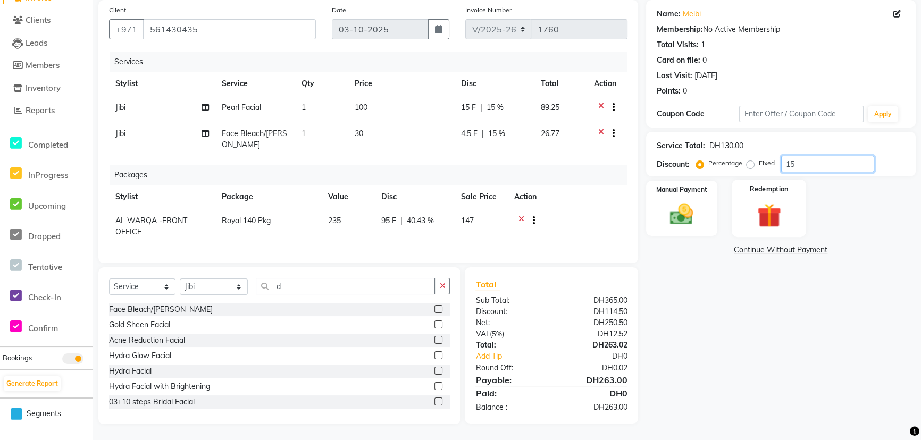
type input "1"
click at [790, 160] on input "number" at bounding box center [827, 164] width 93 height 16
type input "15"
click at [684, 207] on img at bounding box center [681, 215] width 39 height 28
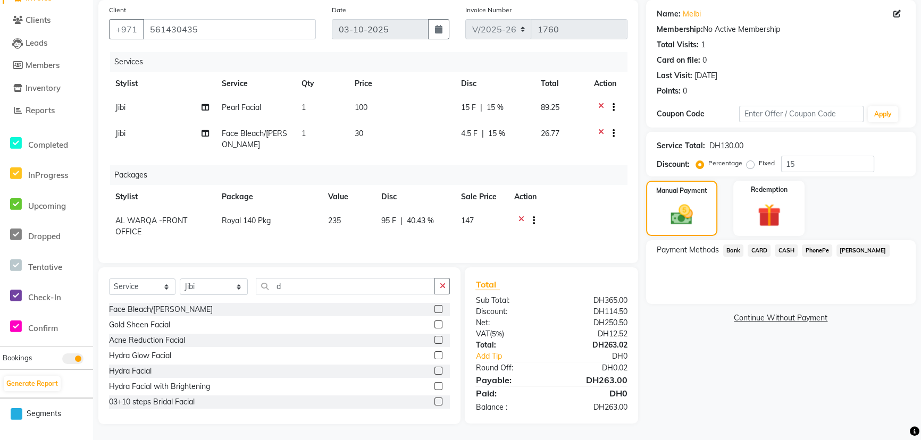
click at [762, 245] on span "CARD" at bounding box center [759, 251] width 23 height 12
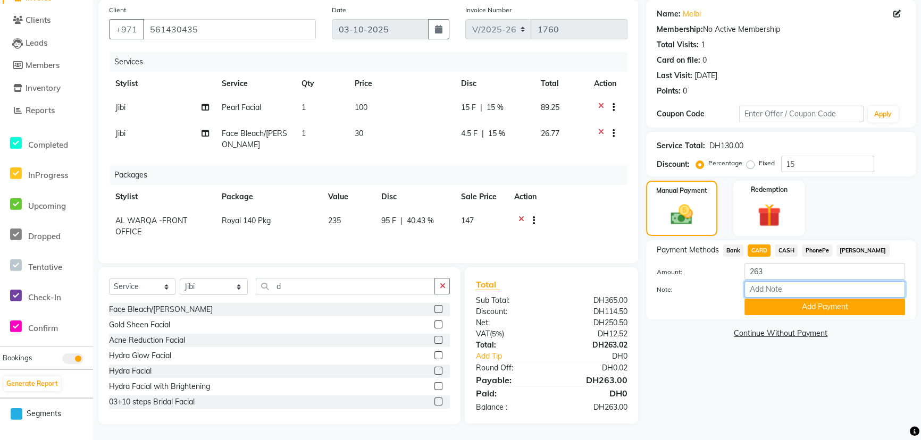
click at [776, 282] on input "Note:" at bounding box center [825, 289] width 161 height 16
type input "veena"
click at [826, 299] on button "Add Payment" at bounding box center [825, 307] width 161 height 16
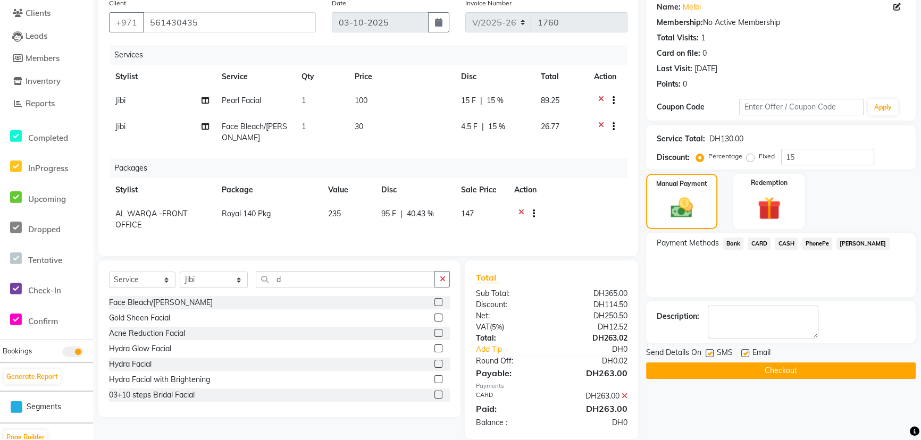
click at [796, 370] on button "Checkout" at bounding box center [781, 371] width 270 height 16
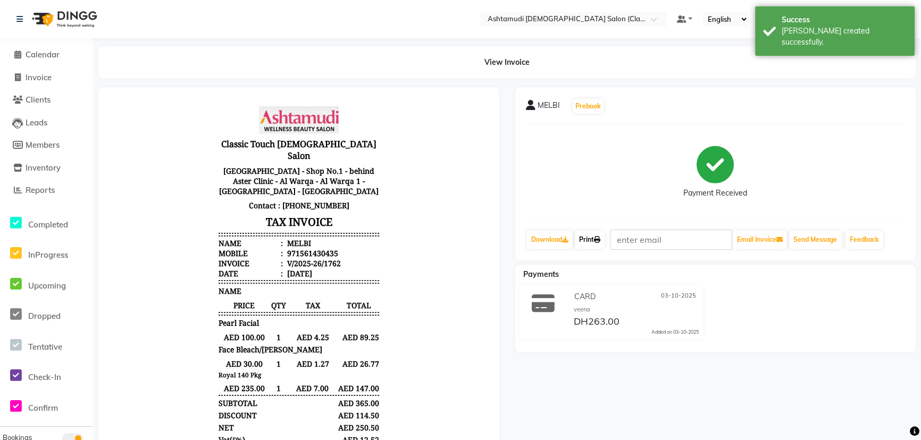
click at [589, 239] on link "Print" at bounding box center [590, 240] width 30 height 18
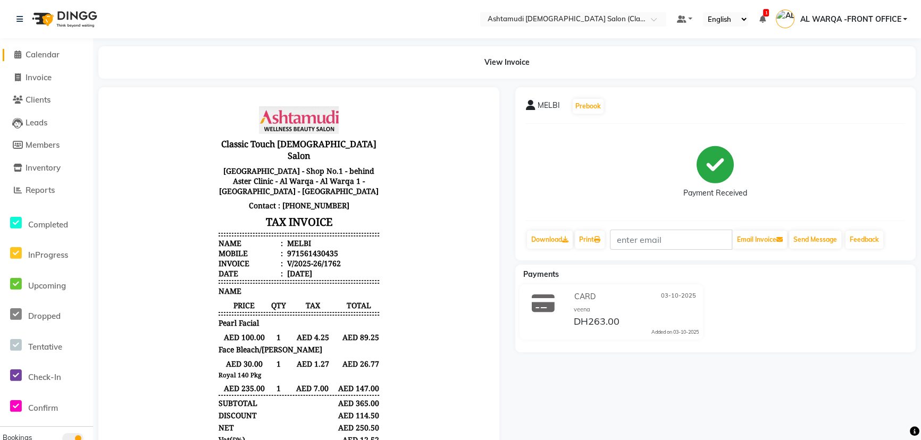
click at [41, 52] on span "Calendar" at bounding box center [43, 54] width 34 height 10
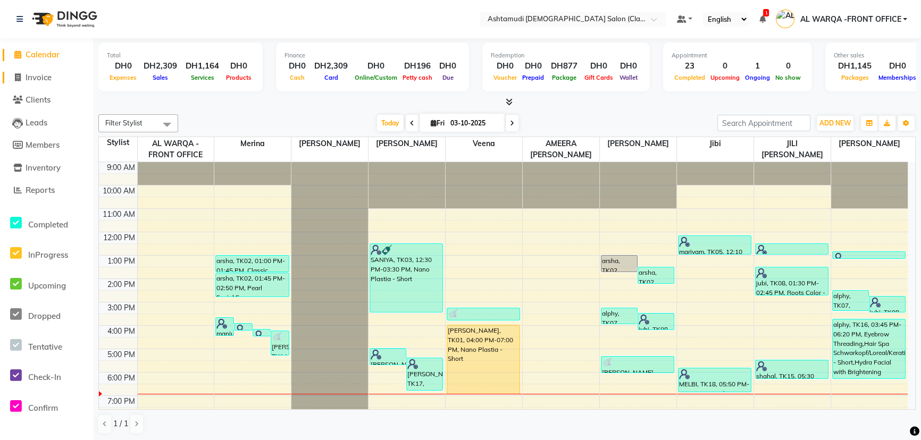
click at [36, 79] on span "Invoice" at bounding box center [39, 77] width 26 height 10
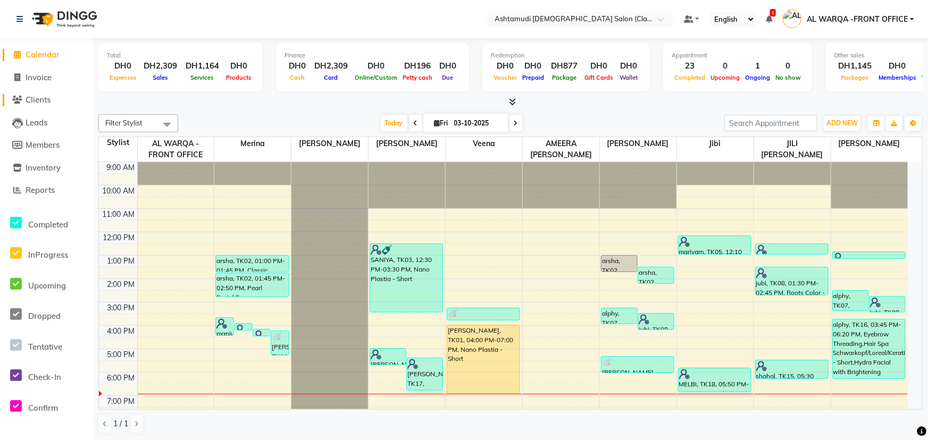
select select "service"
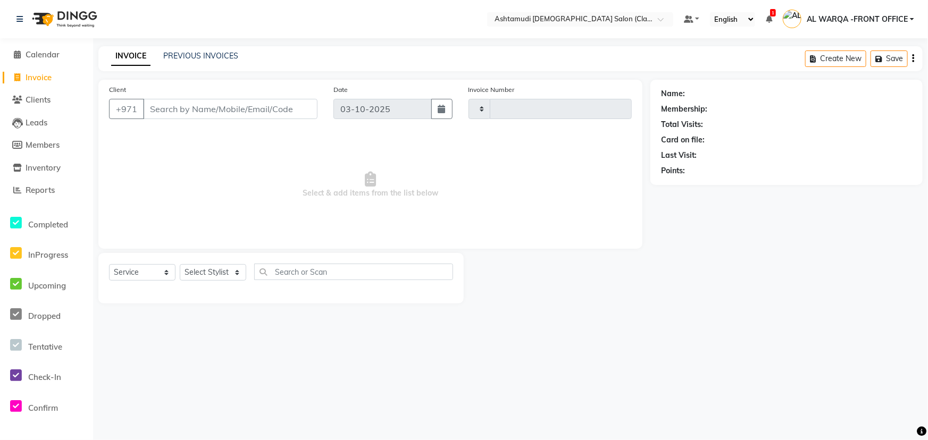
type input "1763"
select select "8201"
click at [176, 113] on input "Client" at bounding box center [230, 109] width 174 height 20
type input "561430435"
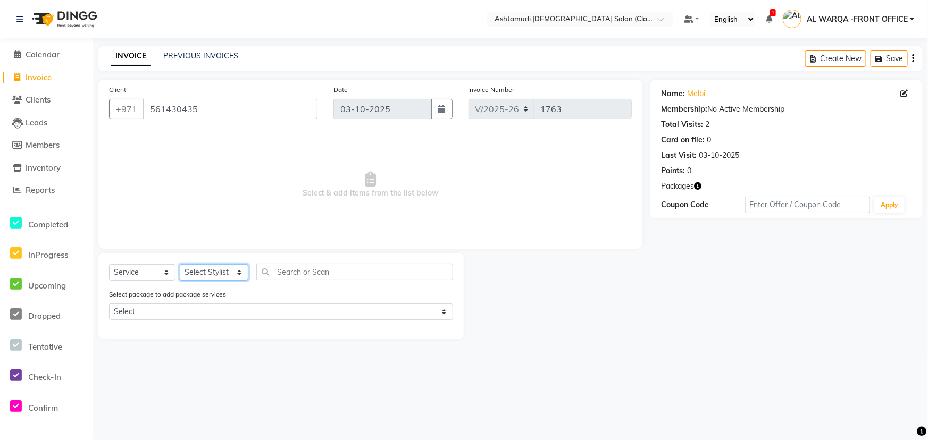
click at [214, 269] on select "Select Stylist AL WARQA -FRONT OFFICE AMEERA [PERSON_NAME] [PERSON_NAME] JILI […" at bounding box center [214, 272] width 69 height 16
select select "77683"
click at [180, 264] on select "Select Stylist AL WARQA -FRONT OFFICE AMEERA [PERSON_NAME] [PERSON_NAME] JILI […" at bounding box center [214, 272] width 69 height 16
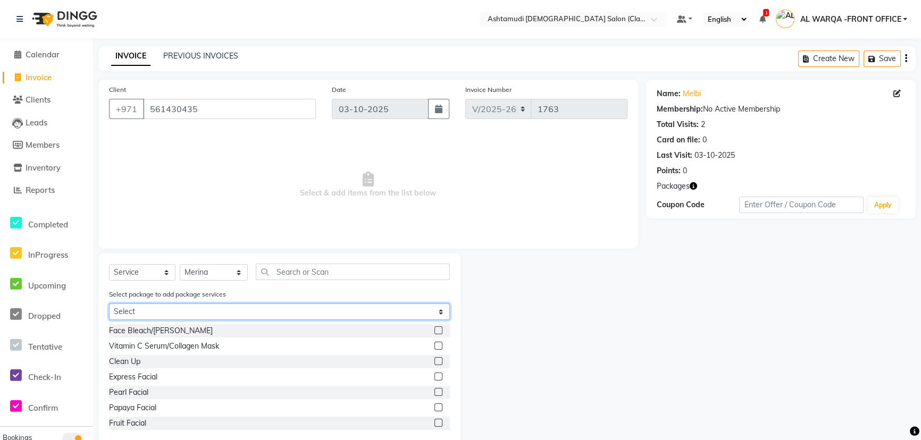
click at [222, 312] on select "Select Royal 140 Pkg" at bounding box center [279, 312] width 341 height 16
select select "1: Object"
click at [109, 304] on select "Select Royal 140 Pkg" at bounding box center [279, 312] width 341 height 16
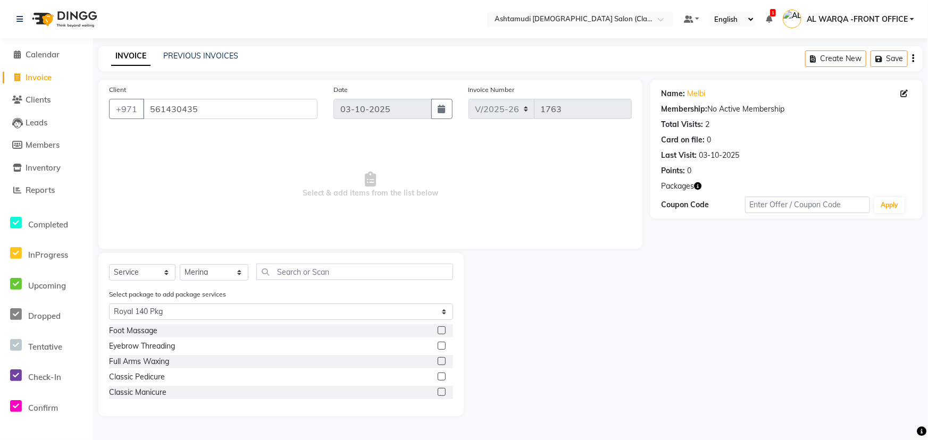
click at [445, 330] on label at bounding box center [442, 331] width 8 height 8
click at [445, 330] on input "checkbox" at bounding box center [441, 331] width 7 height 7
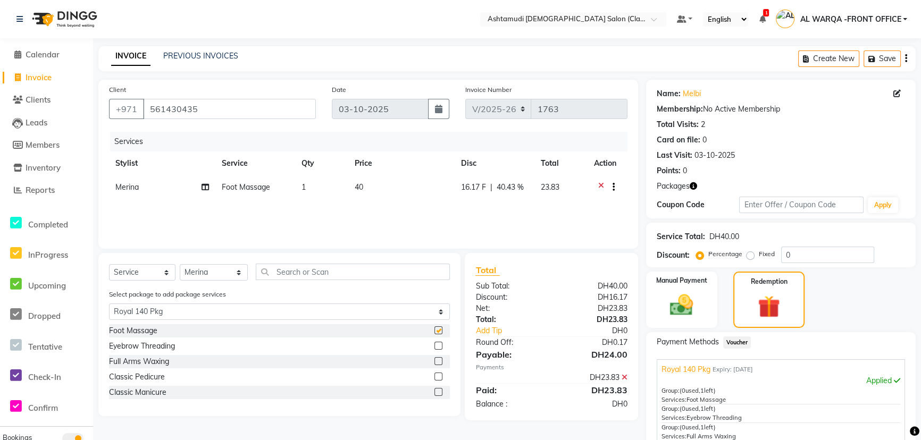
checkbox input "false"
click at [435, 378] on label at bounding box center [439, 377] width 8 height 8
click at [435, 378] on input "checkbox" at bounding box center [438, 377] width 7 height 7
checkbox input "false"
click at [195, 278] on select "Select Stylist AL WARQA -FRONT OFFICE AMEERA [PERSON_NAME] [PERSON_NAME] JILI […" at bounding box center [214, 272] width 68 height 16
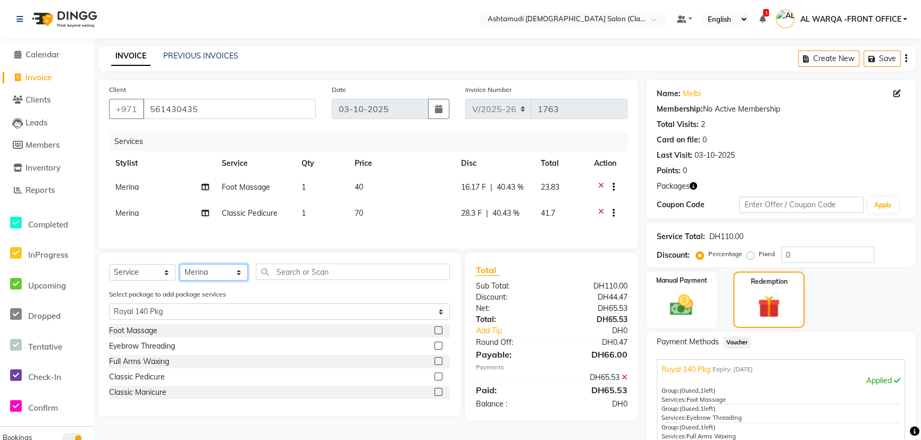
select select "82444"
click at [180, 270] on select "Select Stylist AL WARQA -FRONT OFFICE AMEERA [PERSON_NAME] [PERSON_NAME] JILI […" at bounding box center [214, 272] width 68 height 16
click at [439, 396] on label at bounding box center [439, 392] width 8 height 8
click at [439, 396] on input "checkbox" at bounding box center [438, 392] width 7 height 7
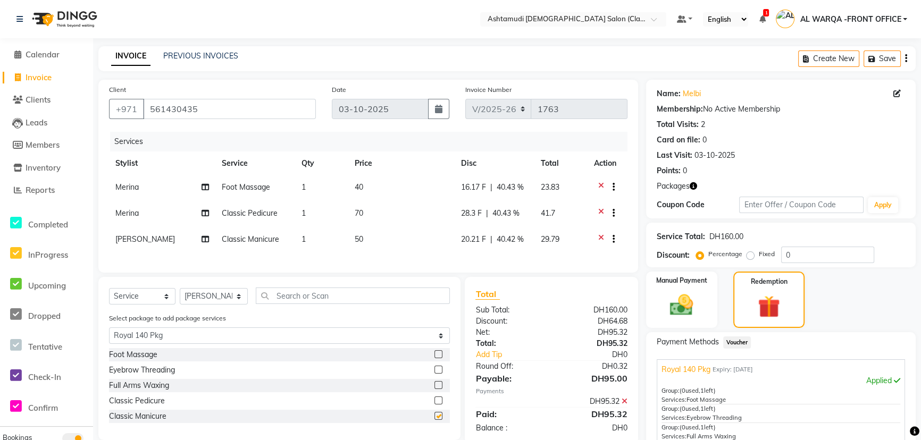
checkbox input "false"
click at [208, 300] on select "Select Stylist AL WARQA -FRONT OFFICE AMEERA [PERSON_NAME] [PERSON_NAME] JILI […" at bounding box center [214, 296] width 68 height 16
select select "88890"
click at [180, 296] on select "Select Stylist AL WARQA -FRONT OFFICE AMEERA [PERSON_NAME] [PERSON_NAME] JILI […" at bounding box center [214, 296] width 68 height 16
click at [439, 374] on label at bounding box center [439, 370] width 8 height 8
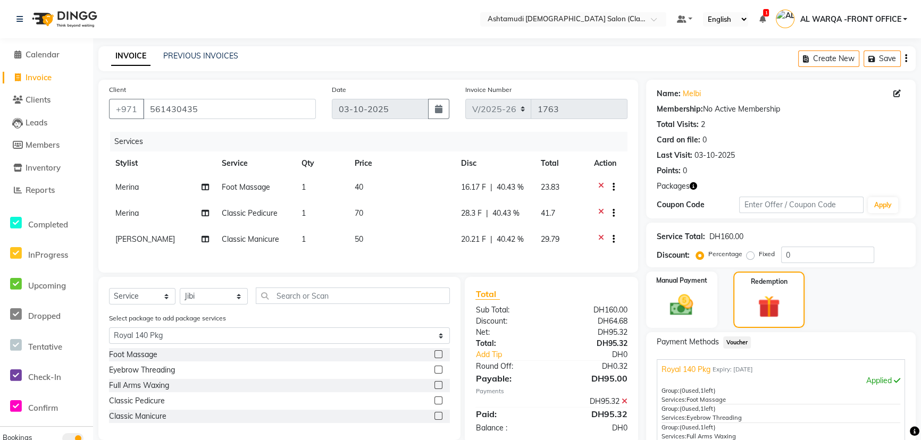
click at [439, 374] on input "checkbox" at bounding box center [438, 370] width 7 height 7
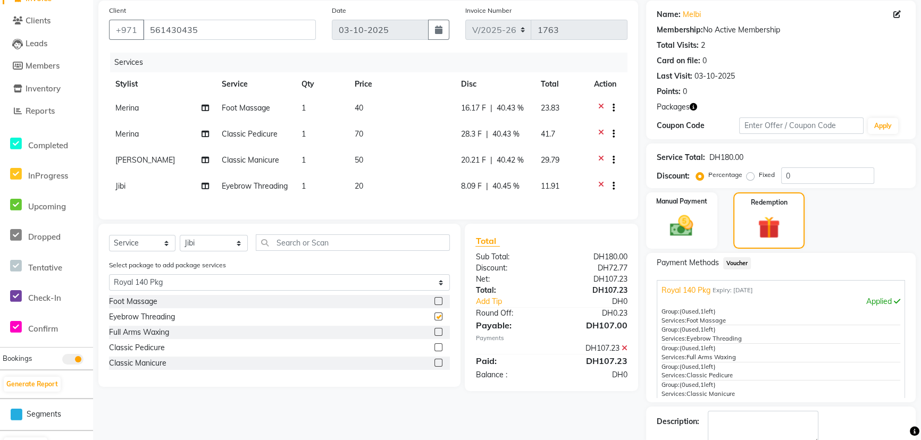
checkbox input "false"
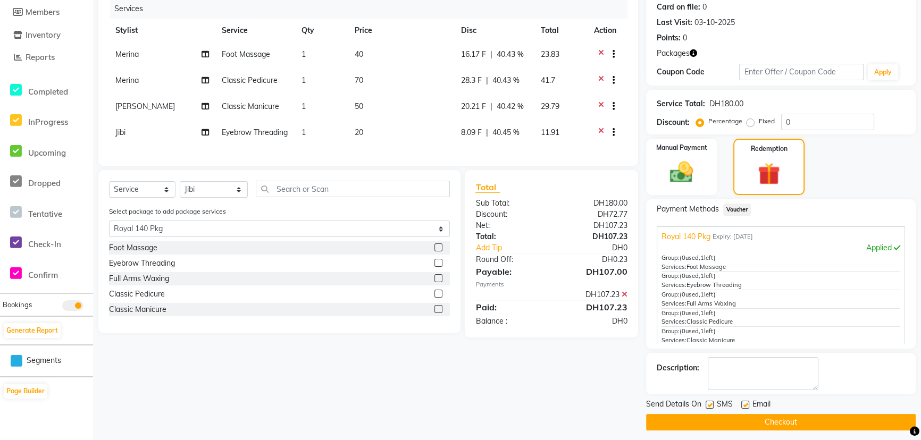
scroll to position [138, 0]
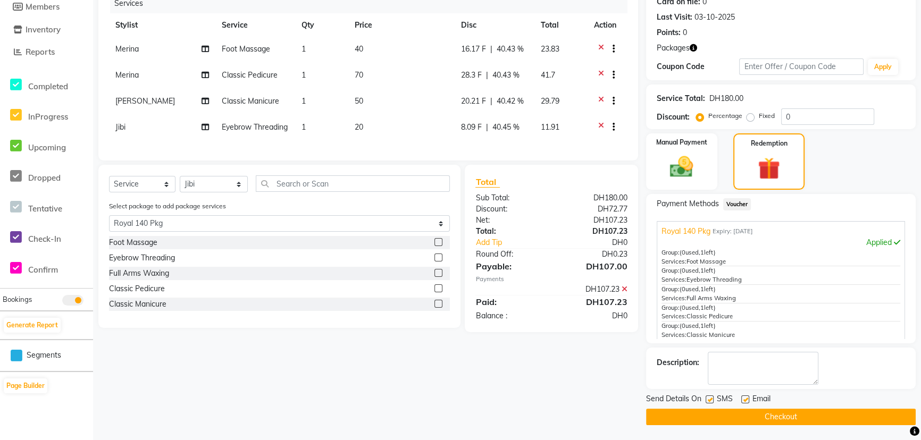
click at [811, 421] on button "Checkout" at bounding box center [781, 417] width 270 height 16
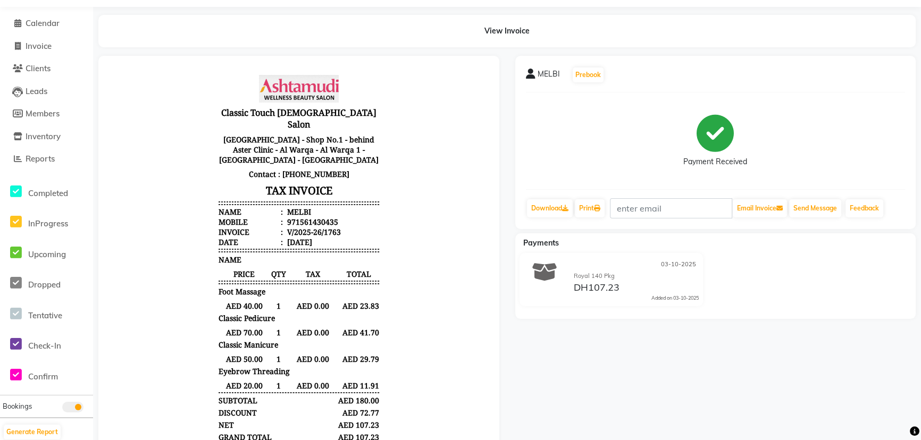
scroll to position [48, 0]
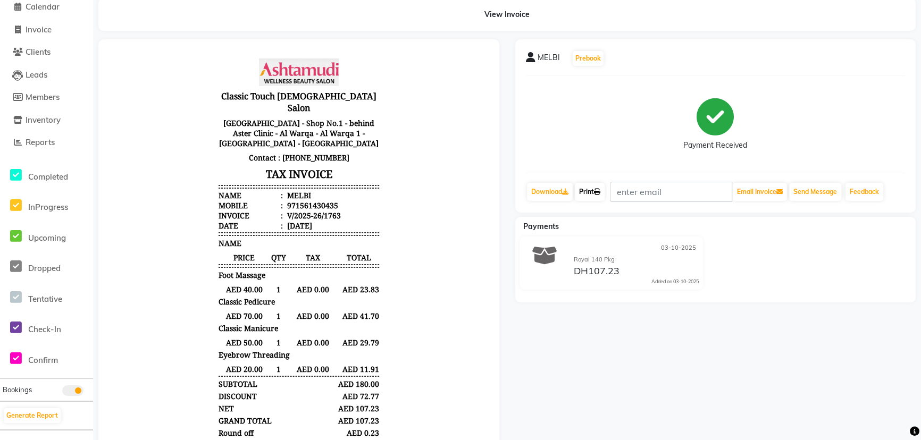
click at [591, 195] on link "Print" at bounding box center [590, 192] width 30 height 18
drag, startPoint x: 605, startPoint y: 340, endPoint x: 597, endPoint y: 340, distance: 8.5
click at [599, 340] on div "MELBI Prebook Payment Received Download Print Email Invoice Send Message Feedba…" at bounding box center [715, 269] width 417 height 460
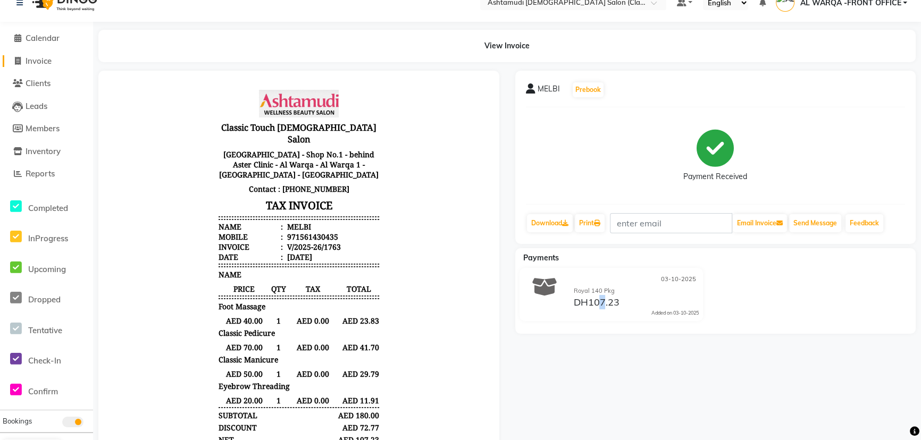
scroll to position [0, 0]
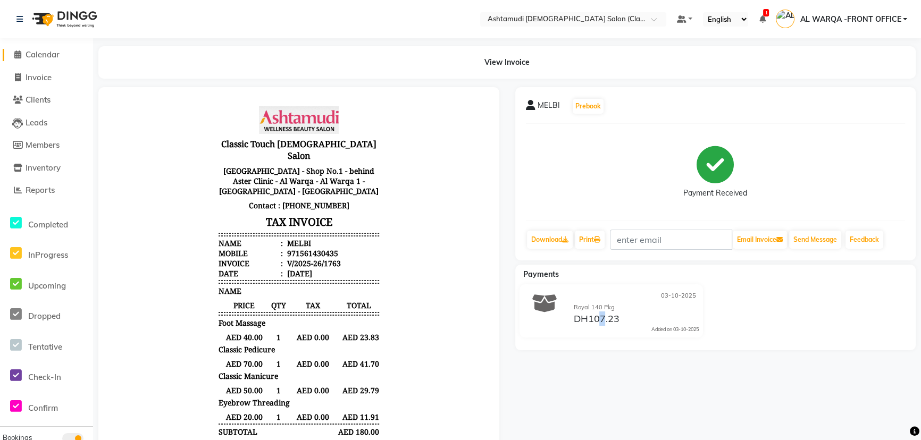
click at [21, 52] on span at bounding box center [18, 55] width 16 height 12
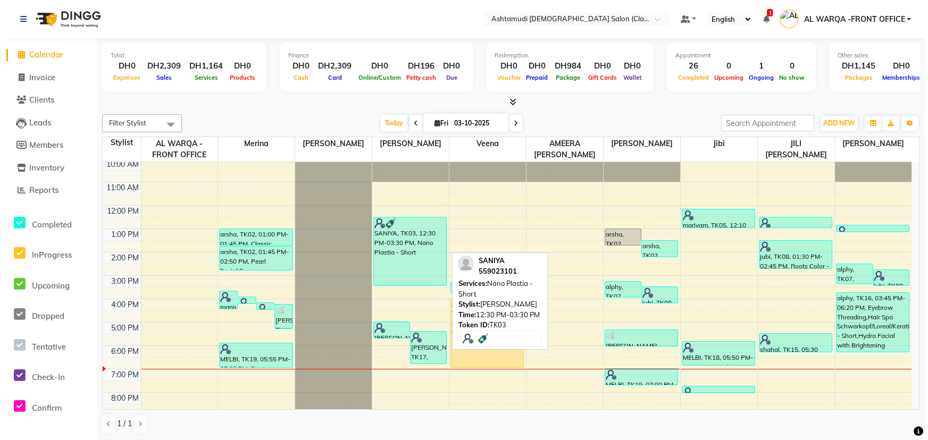
scroll to position [78, 0]
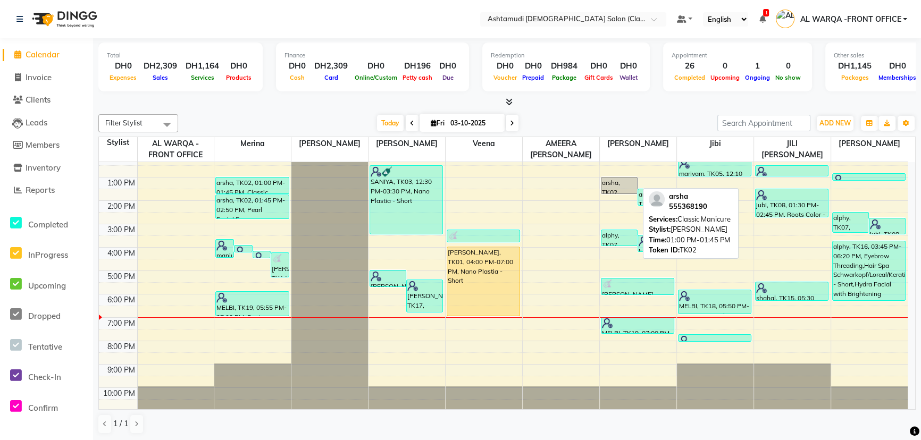
click at [630, 187] on div "arsha, TK02, 01:00 PM-01:45 PM, Classic Manicure" at bounding box center [620, 186] width 36 height 16
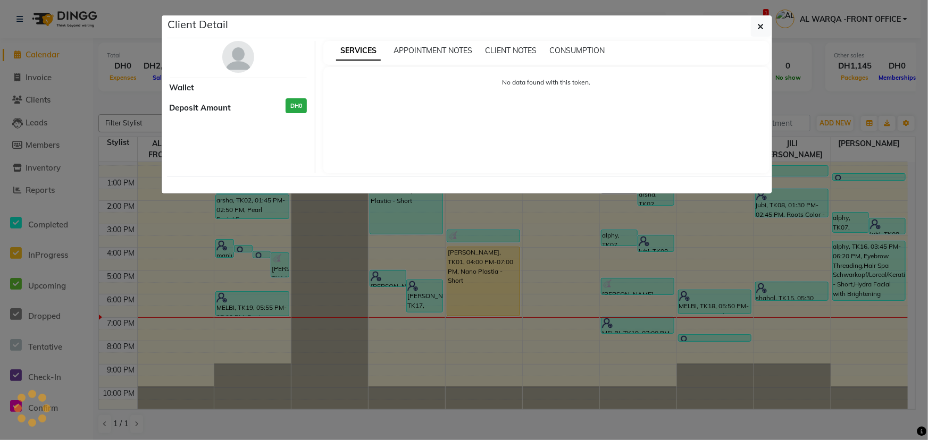
select select "3"
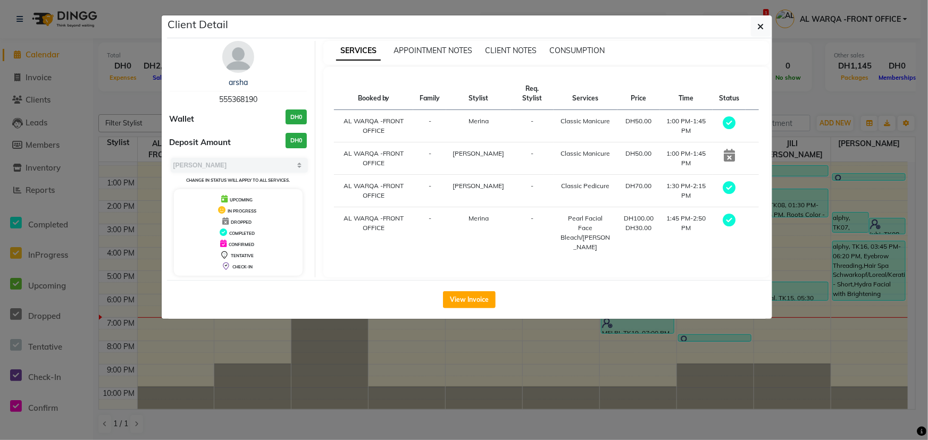
click at [729, 150] on icon at bounding box center [729, 155] width 11 height 13
click at [729, 154] on icon at bounding box center [729, 155] width 11 height 13
click at [754, 337] on ngb-modal-window "Client Detail arsha 555368190 Wallet DH0 Deposit Amount DH0 Select MARK DONE UP…" at bounding box center [464, 220] width 928 height 440
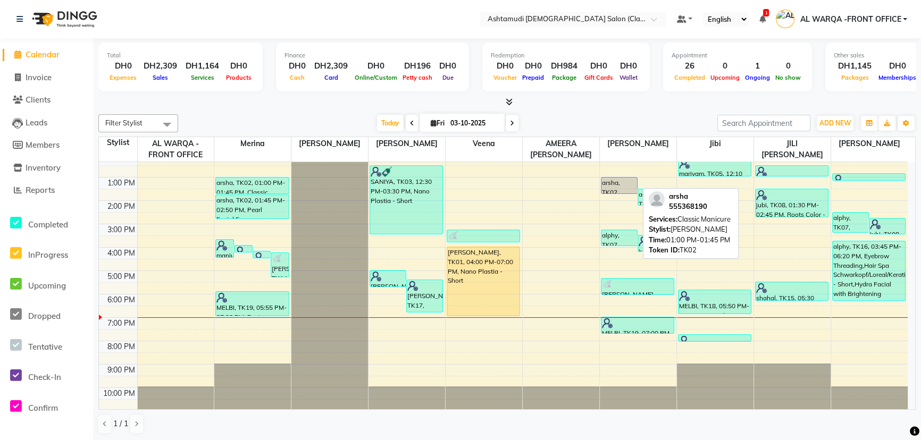
click at [615, 188] on div "arsha, TK02, 01:00 PM-01:45 PM, Classic Manicure" at bounding box center [620, 186] width 36 height 16
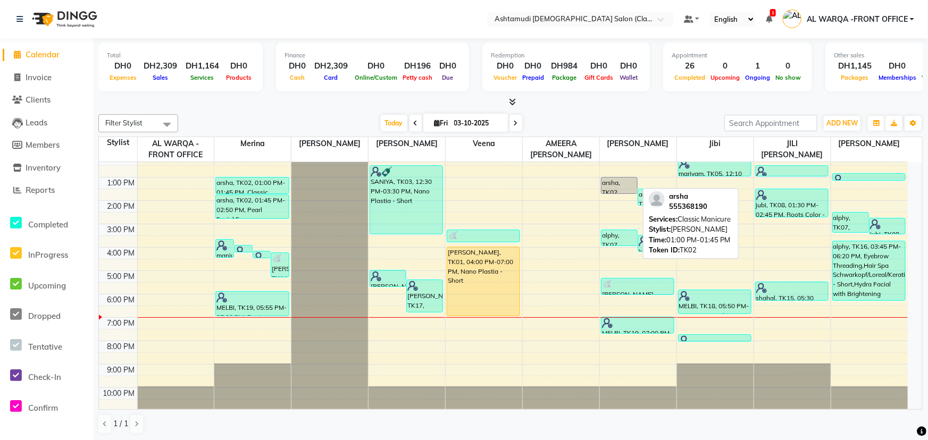
select select "3"
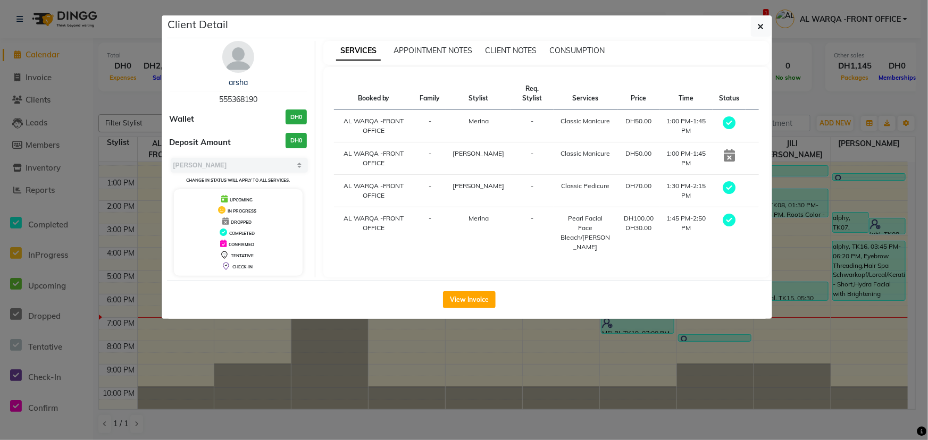
click at [397, 372] on ngb-modal-window "Client Detail arsha 555368190 Wallet DH0 Deposit Amount DH0 Select MARK DONE UP…" at bounding box center [464, 220] width 928 height 440
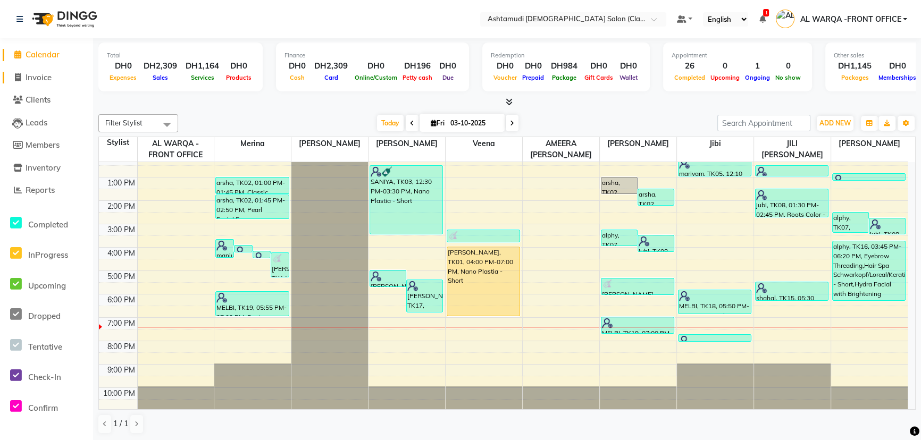
click at [60, 74] on link "Invoice" at bounding box center [47, 78] width 88 height 12
select select "service"
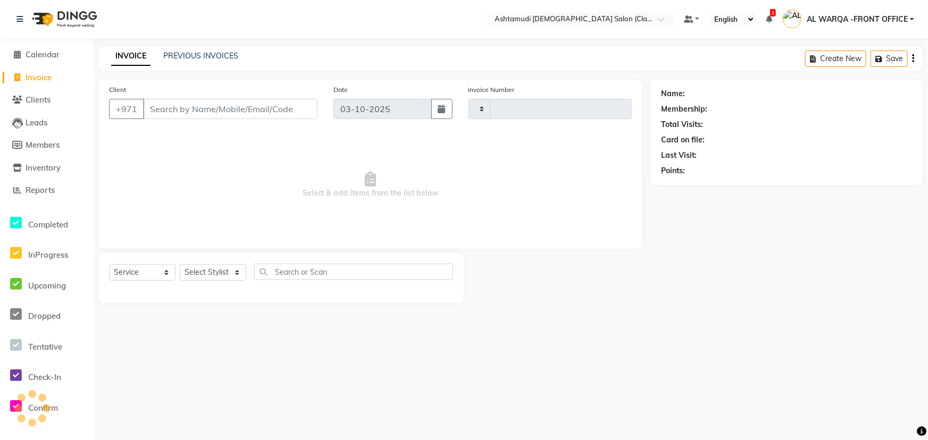
type input "1764"
select select "8201"
click at [227, 262] on div "Select Service Product Membership Package Voucher Prepaid Gift Card Select Styl…" at bounding box center [280, 278] width 365 height 51
click at [223, 280] on select "Select Stylist AL WARQA -FRONT OFFICE AMEERA [PERSON_NAME] [PERSON_NAME] JILI […" at bounding box center [214, 272] width 69 height 16
select select "80375"
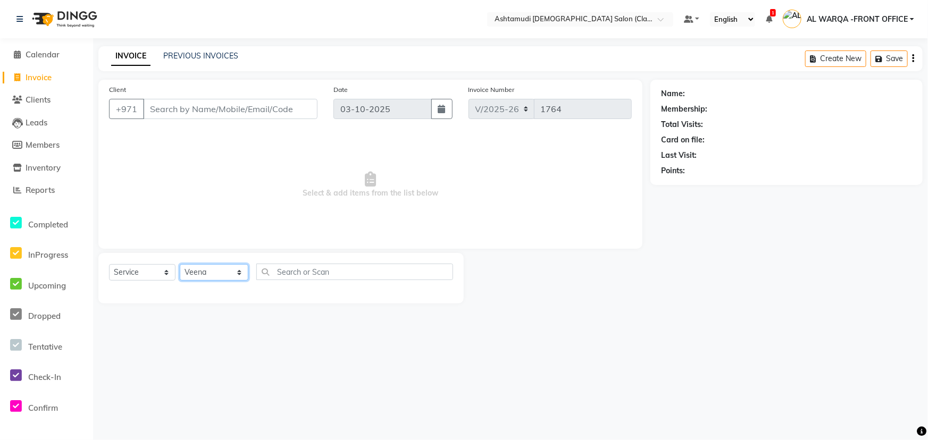
click at [180, 264] on select "Select Stylist AL WARQA -FRONT OFFICE AMEERA [PERSON_NAME] [PERSON_NAME] JILI […" at bounding box center [214, 272] width 69 height 16
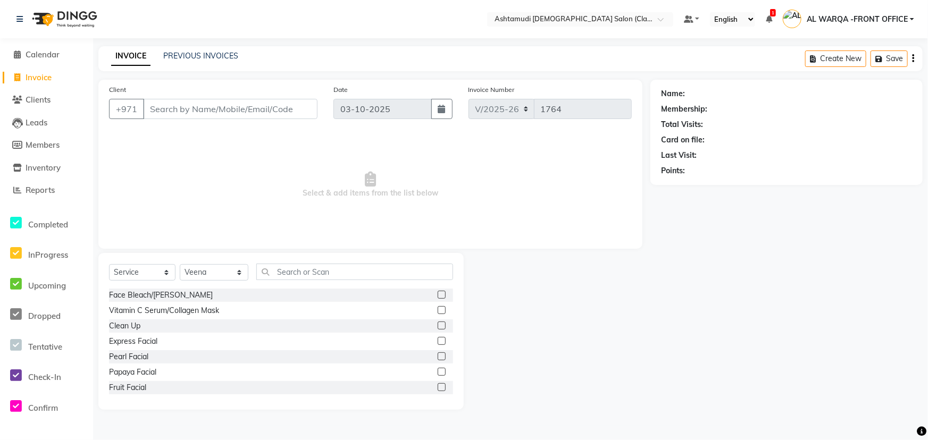
click at [319, 262] on div "Select Service Product Membership Package Voucher Prepaid Gift Card Select Styl…" at bounding box center [280, 331] width 365 height 157
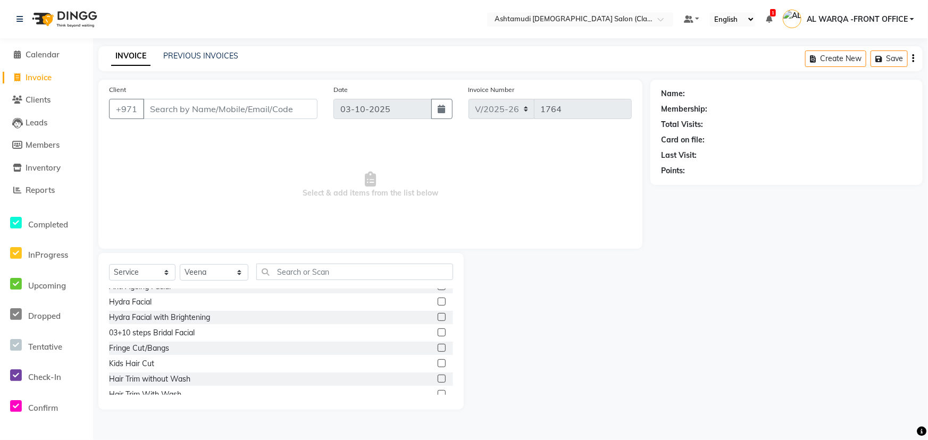
scroll to position [290, 0]
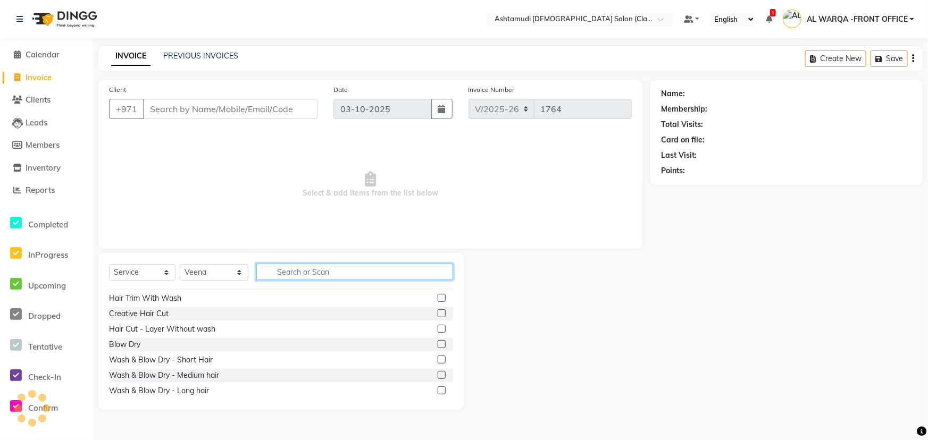
click at [271, 269] on input "text" at bounding box center [354, 272] width 197 height 16
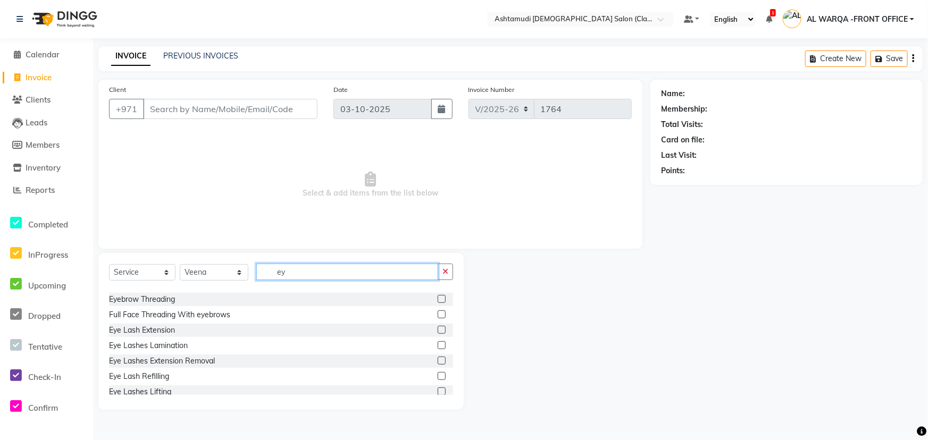
scroll to position [0, 0]
type input "ey"
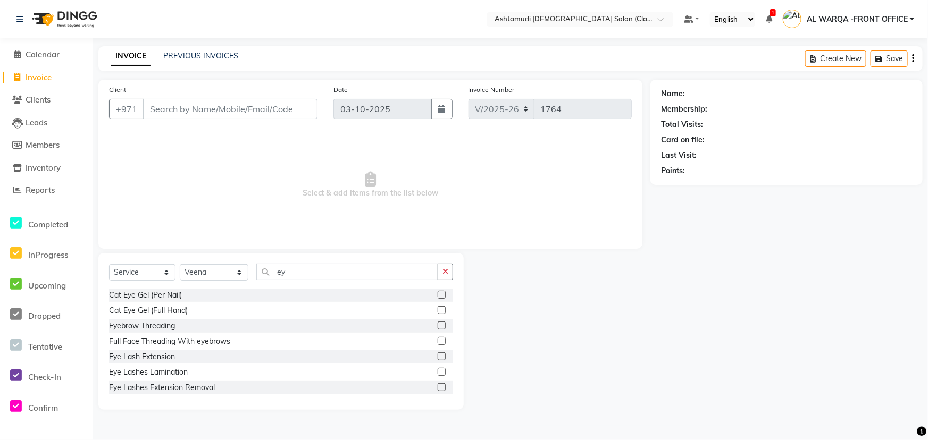
click at [438, 325] on label at bounding box center [442, 326] width 8 height 8
click at [438, 325] on input "checkbox" at bounding box center [441, 326] width 7 height 7
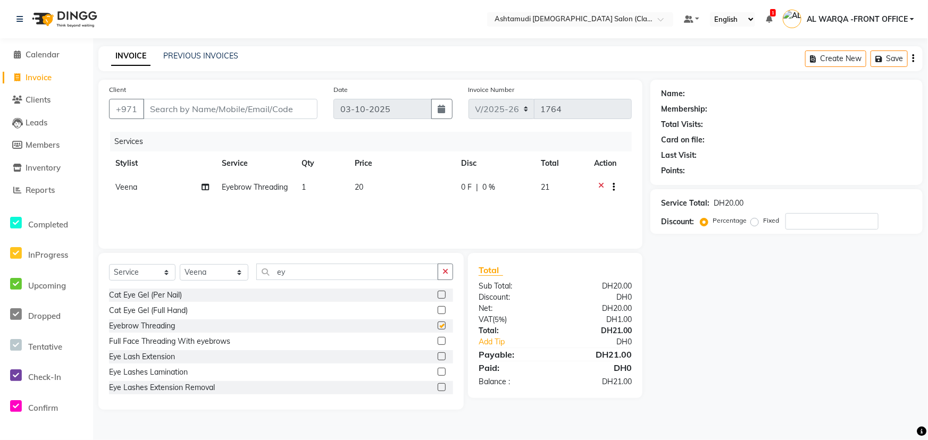
checkbox input "false"
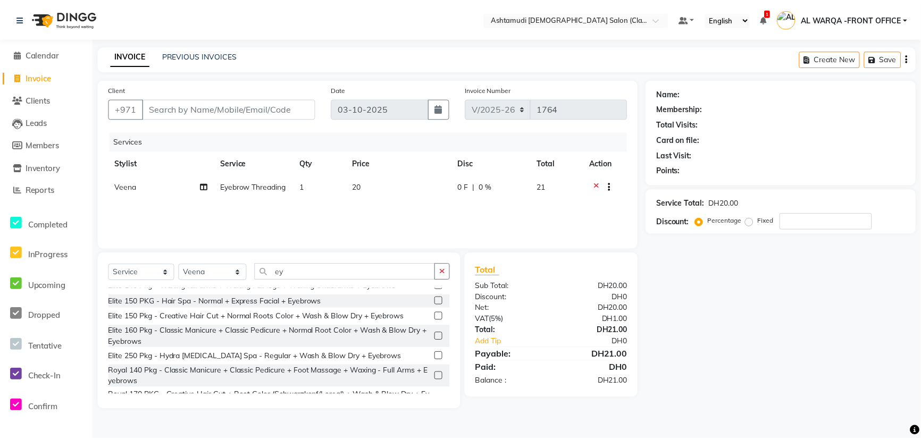
scroll to position [278, 0]
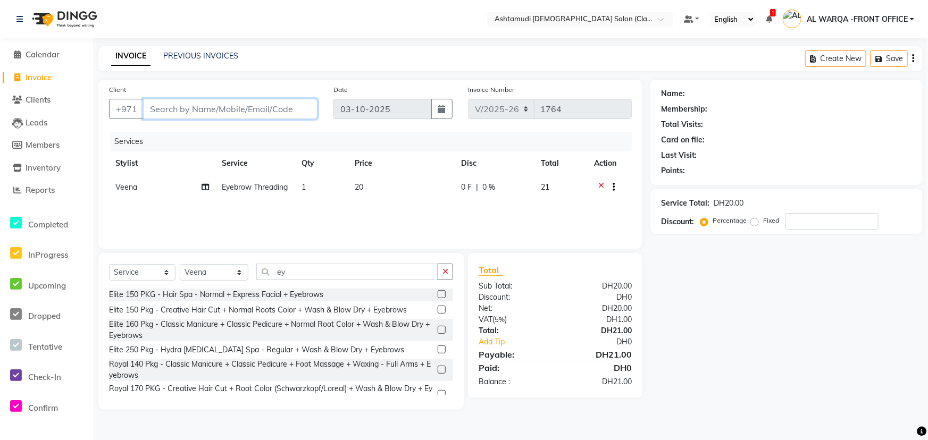
click at [164, 106] on input "Client" at bounding box center [230, 109] width 174 height 20
type input "5"
type input "0"
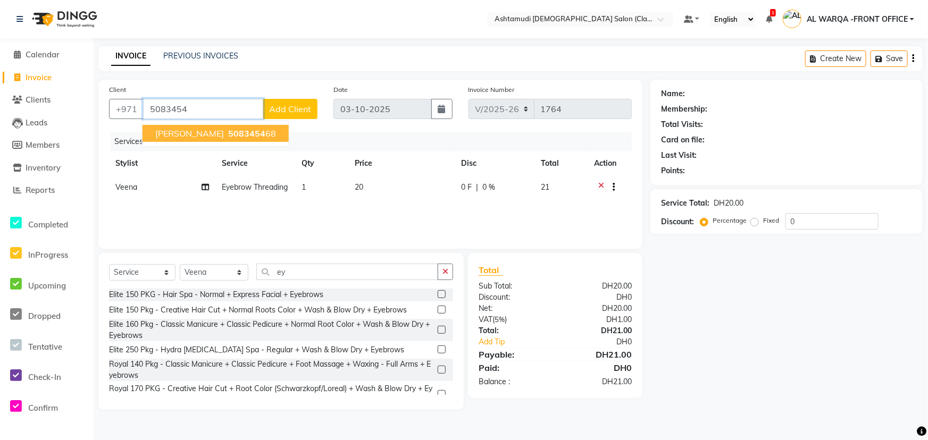
click at [228, 136] on span "5083454" at bounding box center [246, 133] width 37 height 11
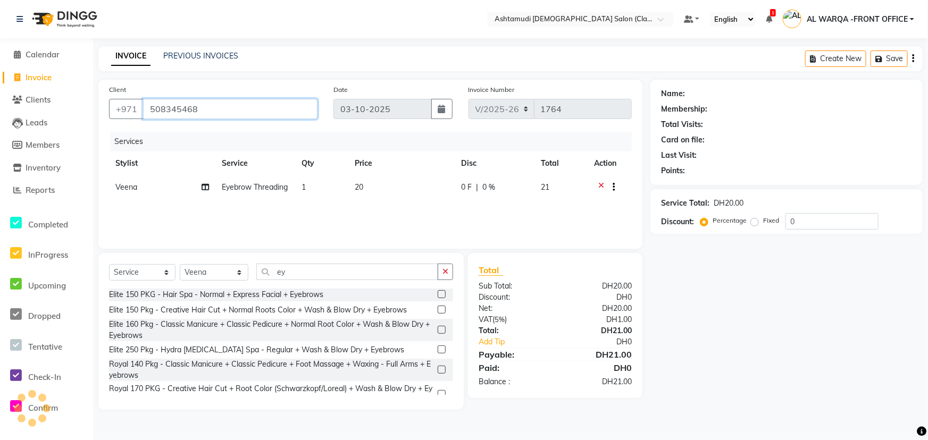
type input "508345468"
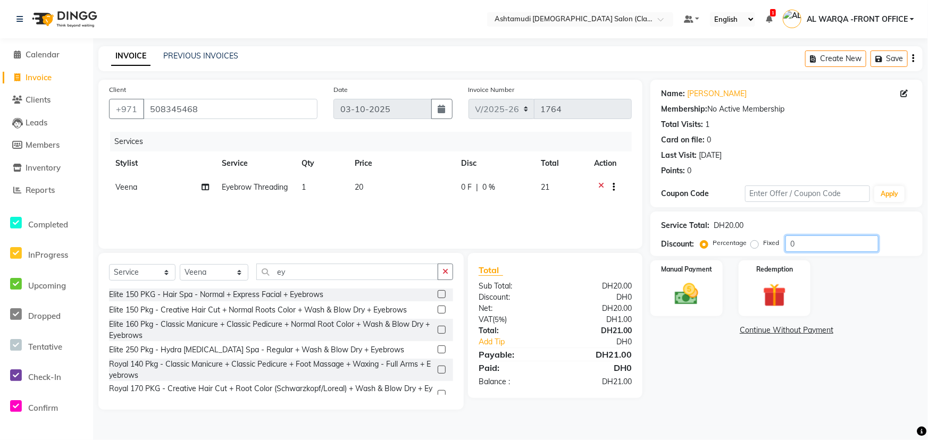
click at [820, 246] on input "0" at bounding box center [832, 244] width 93 height 16
type input "015"
click at [684, 303] on img at bounding box center [686, 294] width 39 height 28
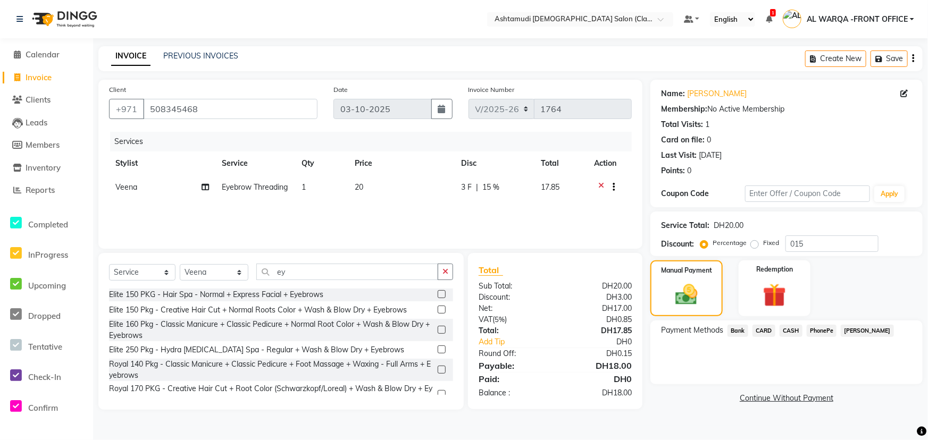
click at [784, 327] on span "CASH" at bounding box center [791, 331] width 23 height 12
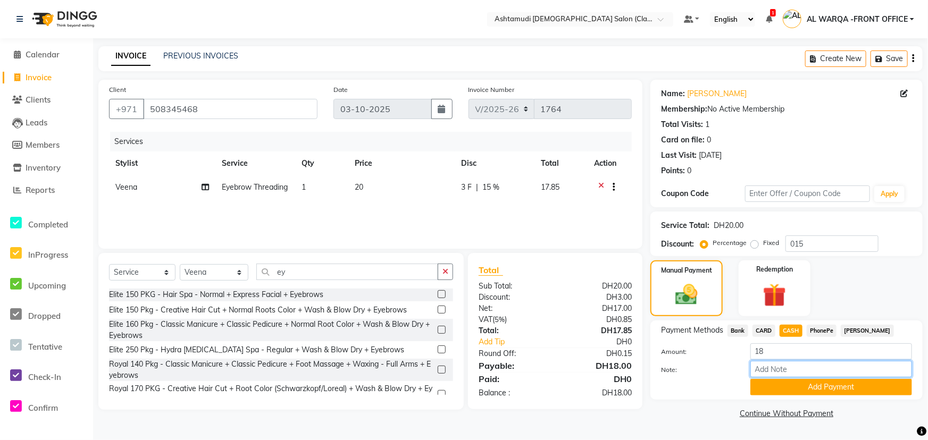
click at [790, 368] on input "Note:" at bounding box center [831, 369] width 162 height 16
type input "AMEERA"
click at [824, 385] on button "Add Payment" at bounding box center [831, 387] width 162 height 16
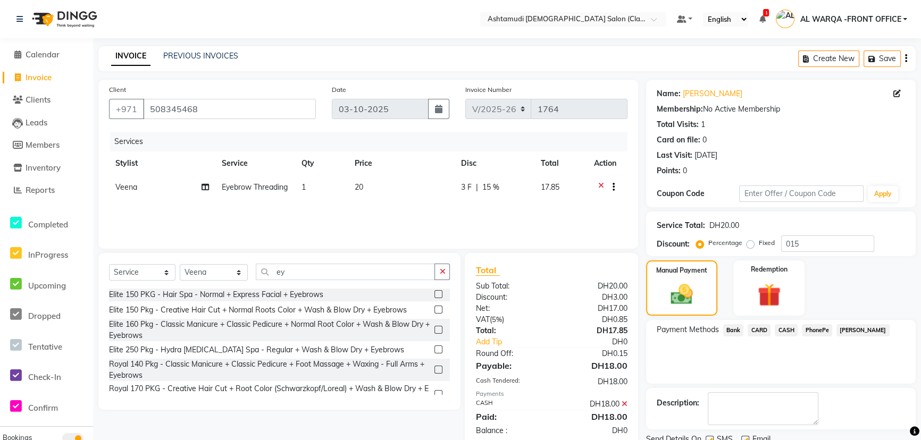
scroll to position [41, 0]
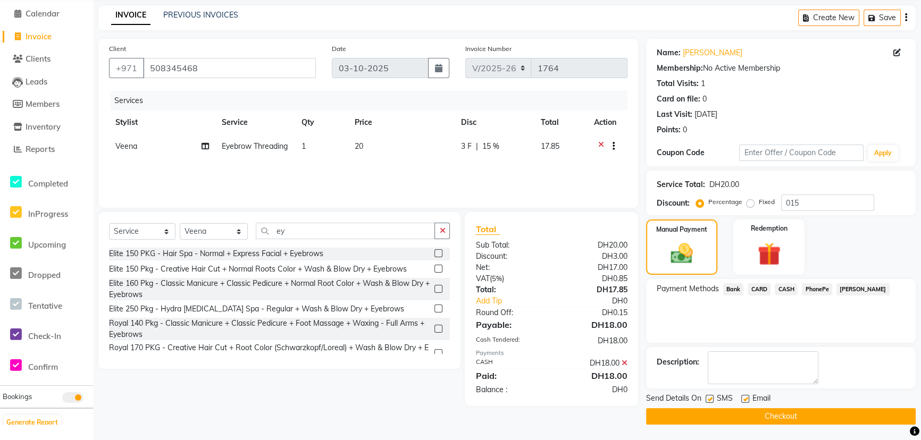
click at [798, 411] on button "Checkout" at bounding box center [781, 416] width 270 height 16
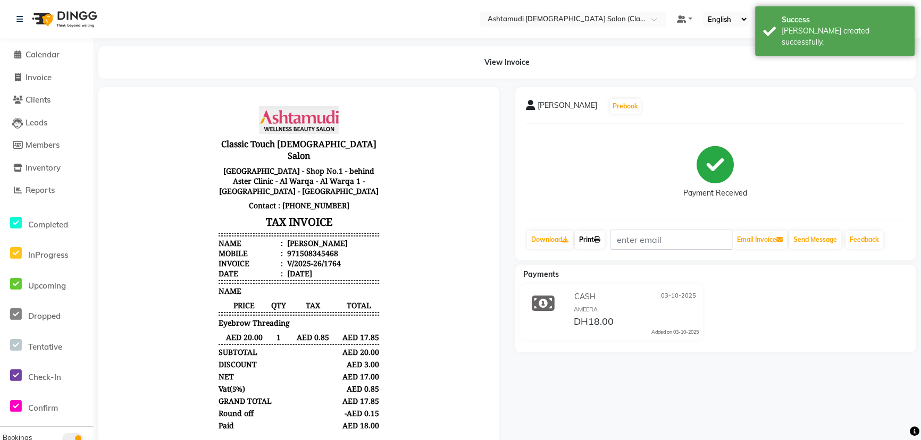
click at [589, 238] on link "Print" at bounding box center [590, 240] width 30 height 18
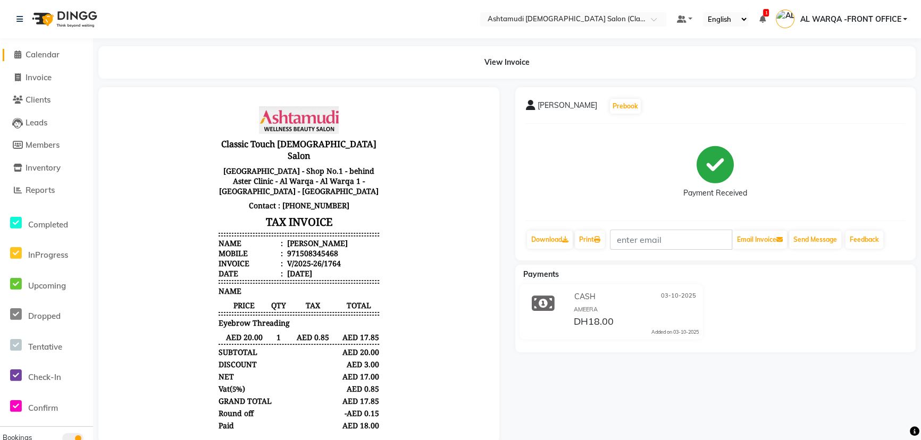
click at [51, 49] on span "Calendar" at bounding box center [43, 54] width 34 height 10
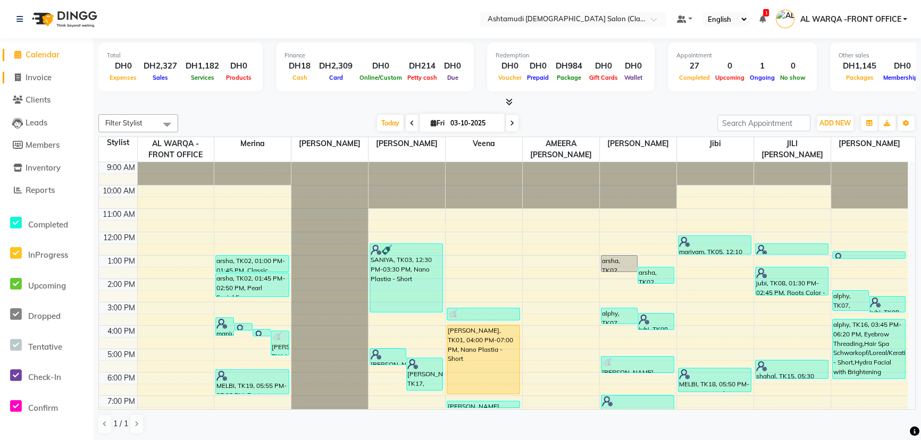
click at [44, 80] on span "Invoice" at bounding box center [39, 77] width 26 height 10
select select "service"
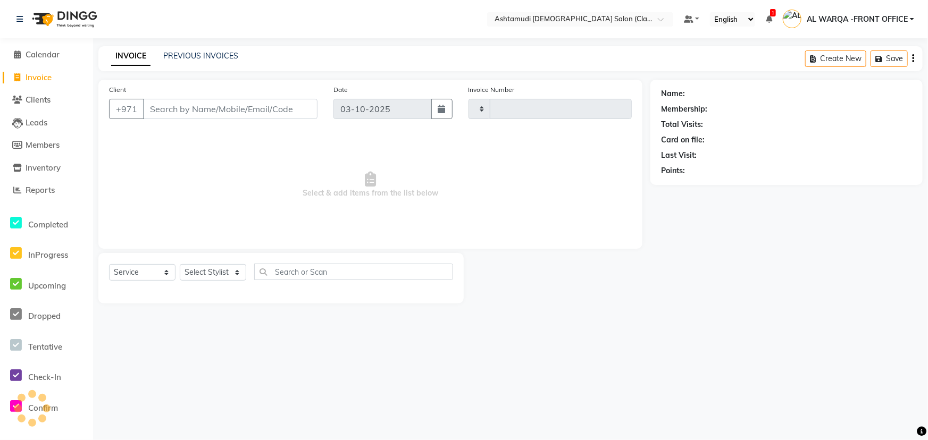
type input "1765"
select select "8201"
click at [198, 274] on select "Select Stylist AL WARQA -FRONT OFFICE AMEERA [PERSON_NAME] [PERSON_NAME] JILI […" at bounding box center [214, 272] width 69 height 16
select select "77683"
click at [180, 264] on select "Select Stylist AL WARQA -FRONT OFFICE AMEERA [PERSON_NAME] [PERSON_NAME] JILI […" at bounding box center [214, 272] width 69 height 16
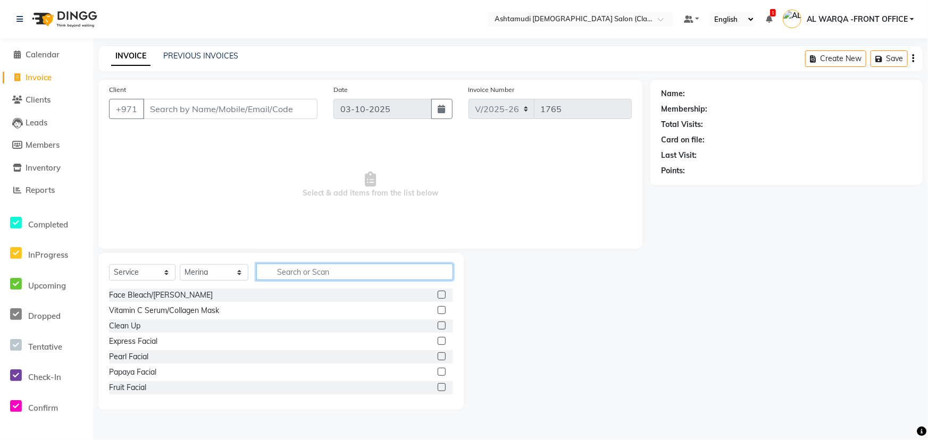
click at [289, 278] on input "text" at bounding box center [354, 272] width 197 height 16
type input "eye"
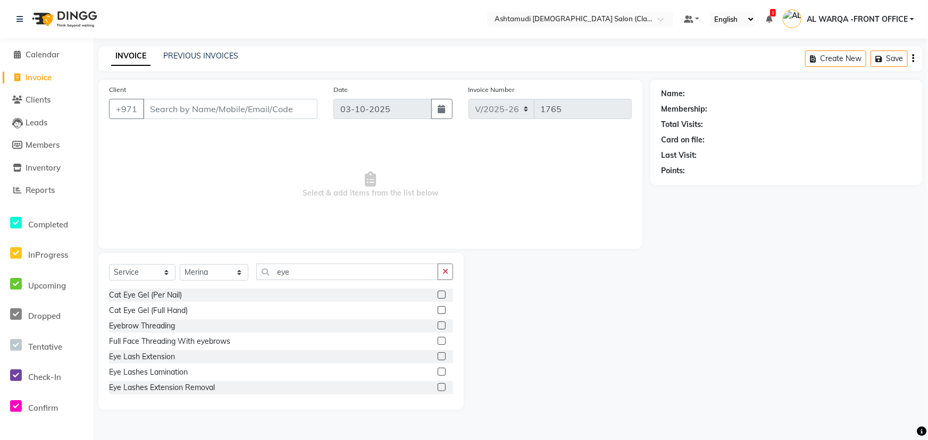
click at [438, 327] on label at bounding box center [442, 326] width 8 height 8
click at [438, 327] on input "checkbox" at bounding box center [441, 326] width 7 height 7
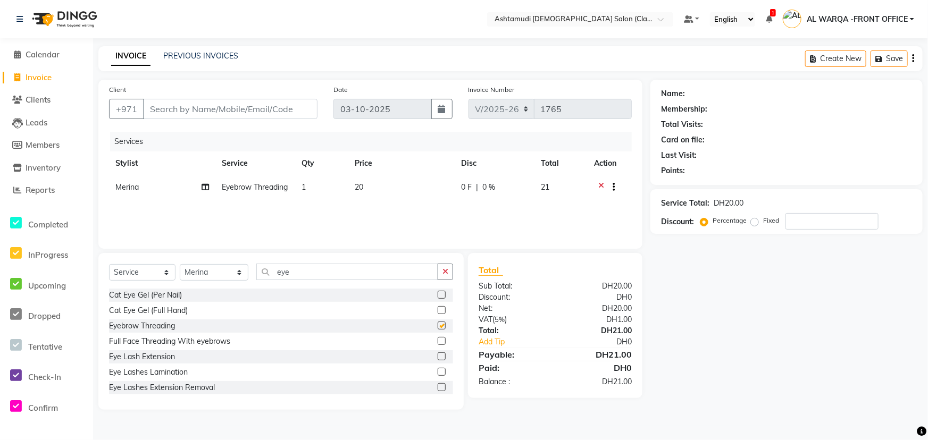
checkbox input "false"
click at [345, 279] on input "eye" at bounding box center [347, 272] width 182 height 16
type input "e"
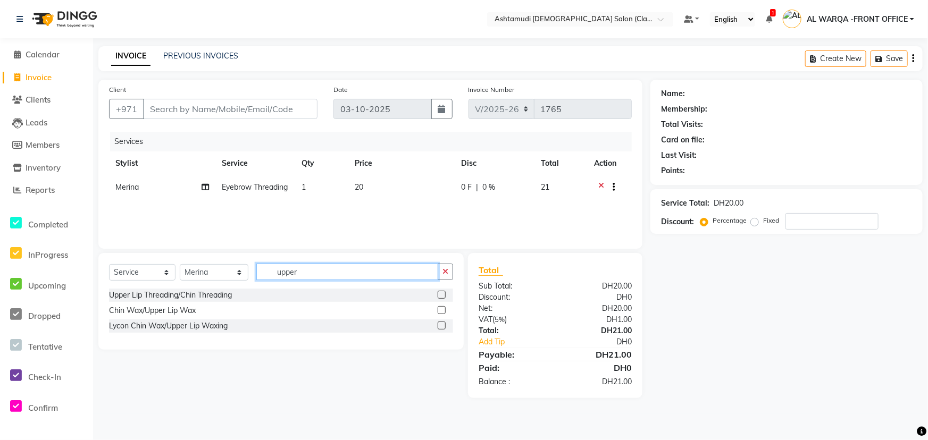
type input "upper"
click at [441, 296] on label at bounding box center [442, 295] width 8 height 8
click at [441, 296] on input "checkbox" at bounding box center [441, 295] width 7 height 7
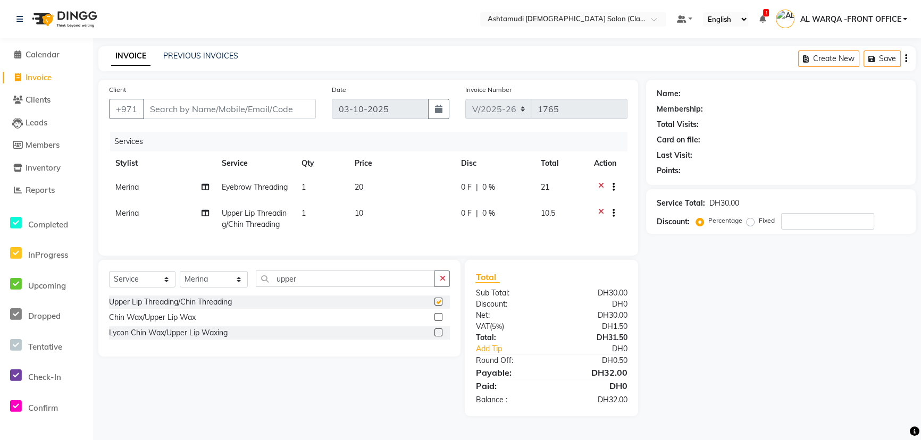
checkbox input "false"
click at [236, 116] on input "Client" at bounding box center [229, 109] width 173 height 20
type input "5"
type input "0"
type input "585011335"
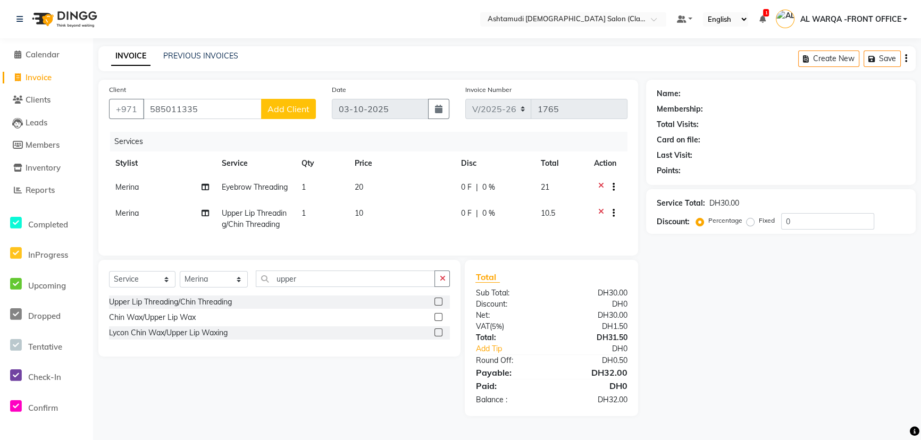
click at [300, 111] on span "Add Client" at bounding box center [289, 109] width 42 height 11
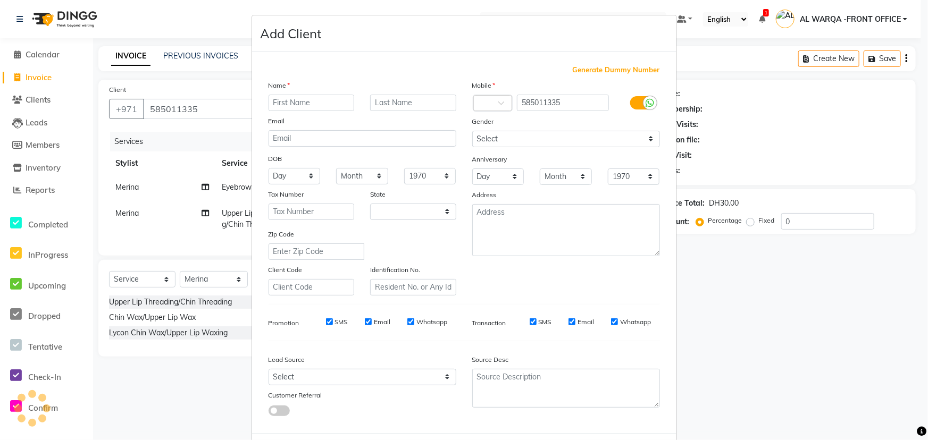
select select "3798"
click at [320, 107] on input "text" at bounding box center [312, 103] width 86 height 16
type input "salim"
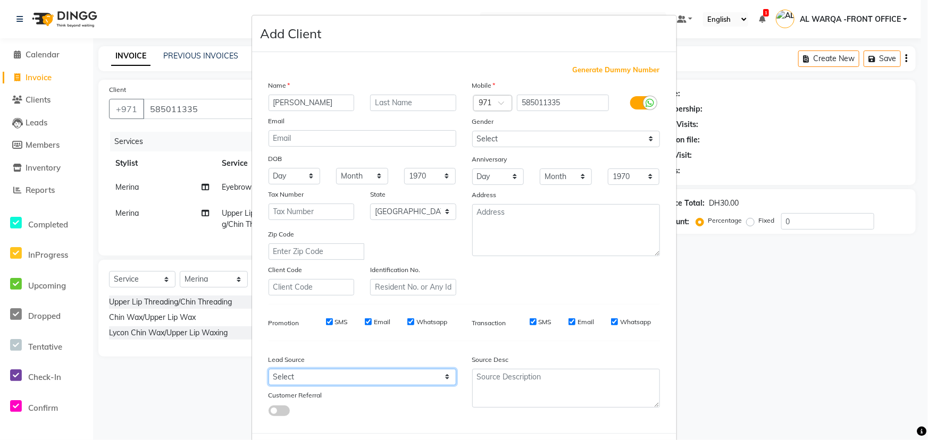
drag, startPoint x: 366, startPoint y: 381, endPoint x: 365, endPoint y: 373, distance: 8.5
click at [366, 381] on select "Select Walk-in Referral Internet Friend Word of Mouth Advertisement Facebook Ju…" at bounding box center [363, 377] width 188 height 16
select select "54219"
click at [269, 371] on select "Select Walk-in Referral Internet Friend Word of Mouth Advertisement Facebook Ju…" at bounding box center [363, 377] width 188 height 16
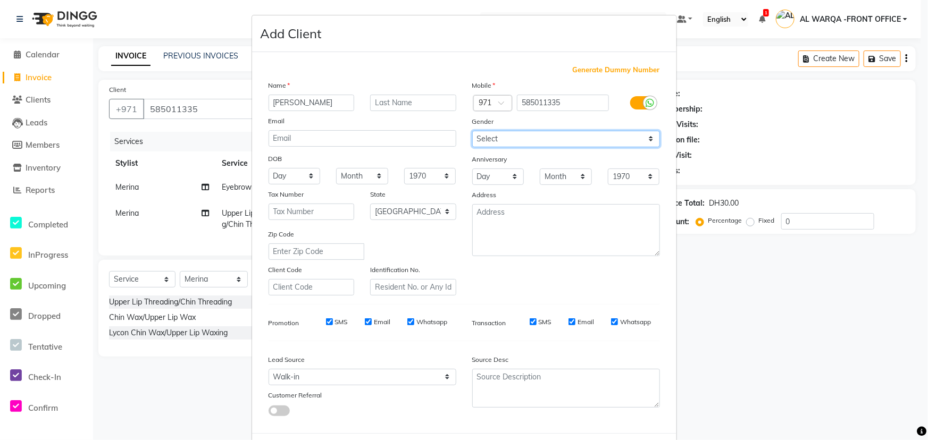
click at [487, 140] on select "Select Male Female Other Prefer Not To Say" at bounding box center [566, 139] width 188 height 16
select select "female"
click at [472, 131] on select "Select Male Female Other Prefer Not To Say" at bounding box center [566, 139] width 188 height 16
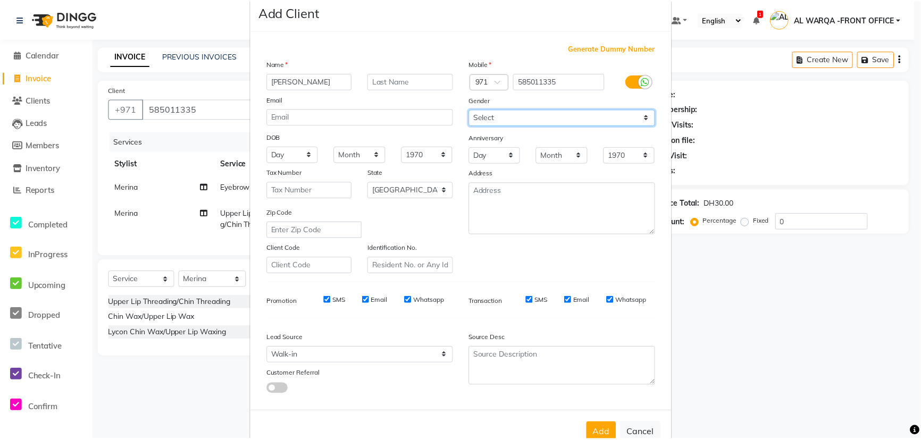
scroll to position [53, 0]
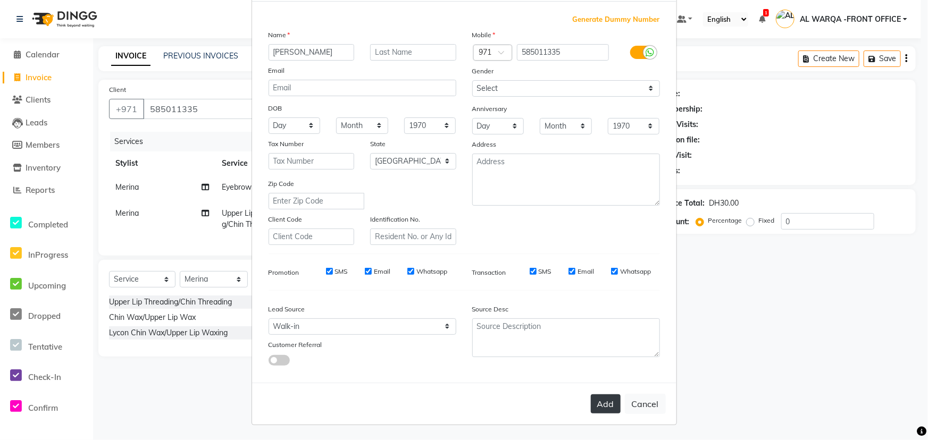
click at [594, 403] on button "Add" at bounding box center [606, 404] width 30 height 19
select select
select select "null"
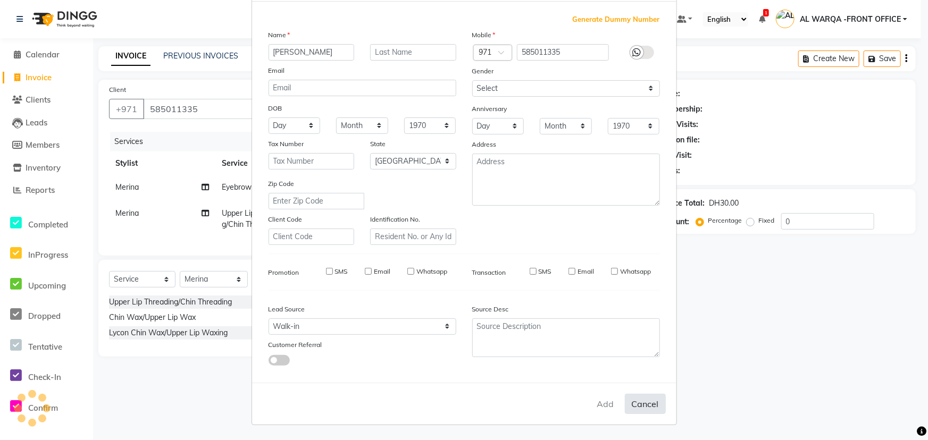
select select
checkbox input "false"
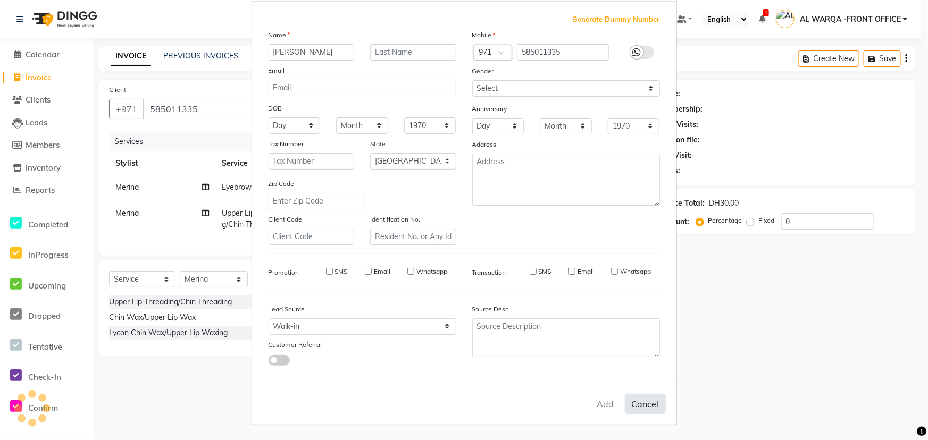
checkbox input "false"
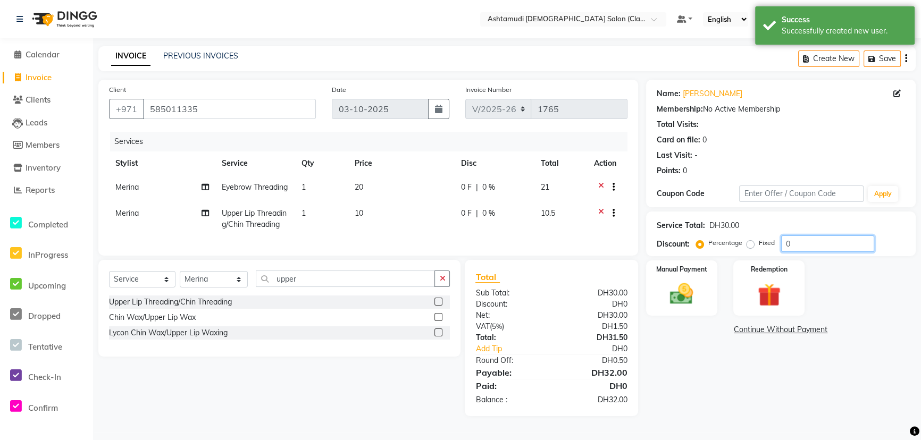
click at [818, 244] on input "0" at bounding box center [827, 244] width 93 height 16
type input "015"
click at [135, 185] on span "Merina" at bounding box center [126, 187] width 23 height 10
select select "77683"
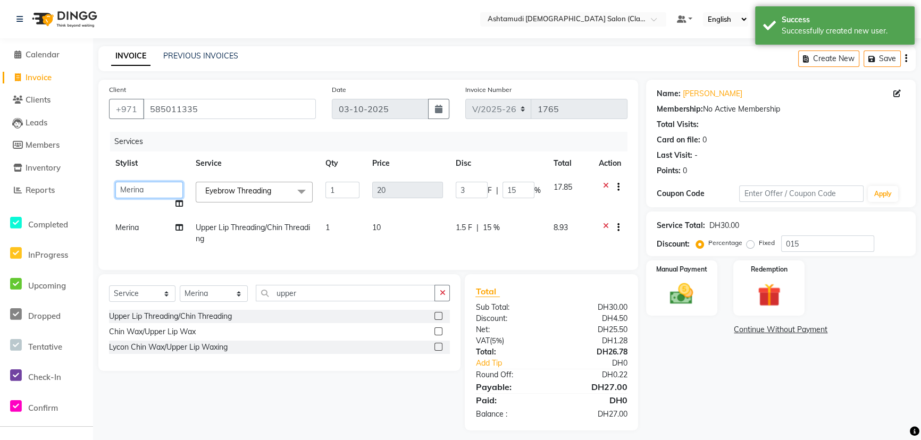
click at [135, 185] on select "AL WARQA -FRONT OFFICE AMEERA NIHAL Anita Jibi JILI MAHALIA Merina Rachna Souad…" at bounding box center [149, 190] width 68 height 16
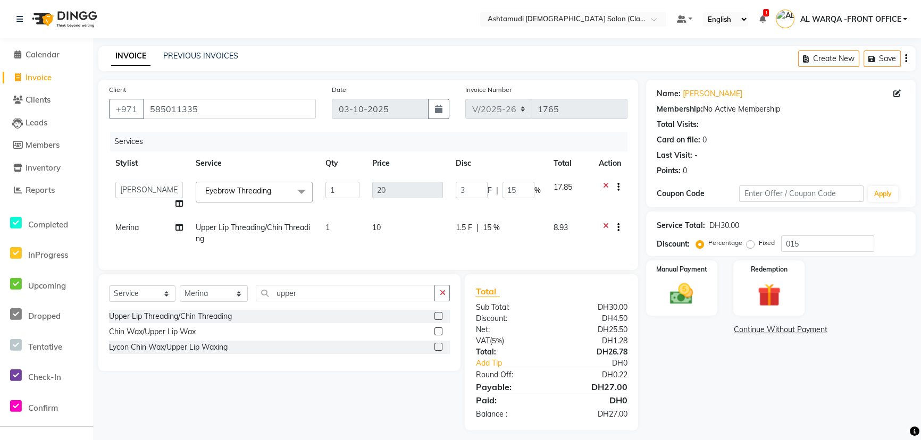
select select "82443"
click at [116, 231] on span "Merina" at bounding box center [126, 228] width 23 height 10
select select "77683"
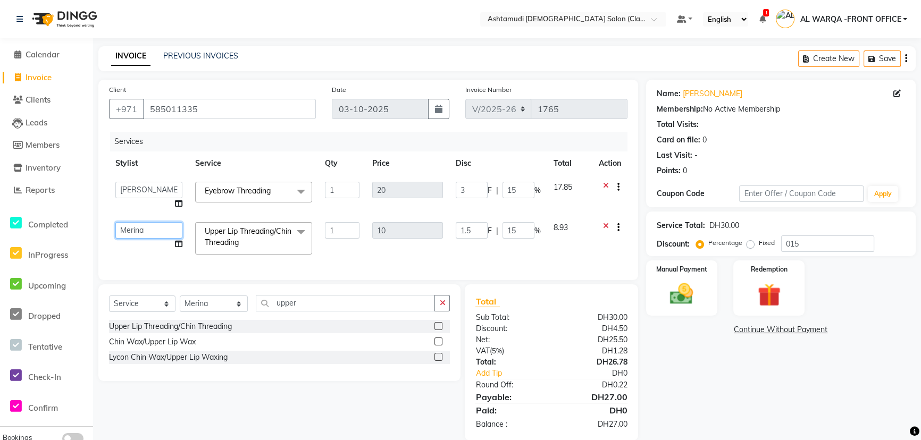
click at [127, 229] on select "AL WARQA -FRONT OFFICE AMEERA NIHAL Anita Jibi JILI MAHALIA Merina Rachna Souad…" at bounding box center [148, 230] width 67 height 16
select select "82443"
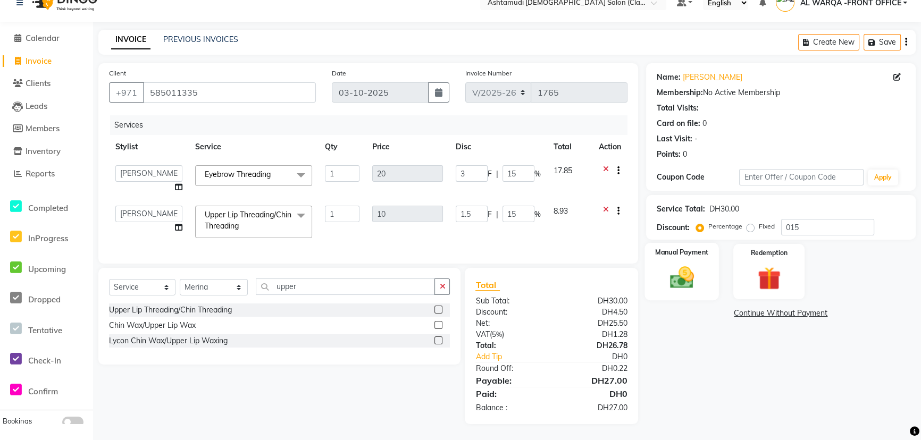
click at [656, 275] on div "Manual Payment" at bounding box center [682, 271] width 74 height 57
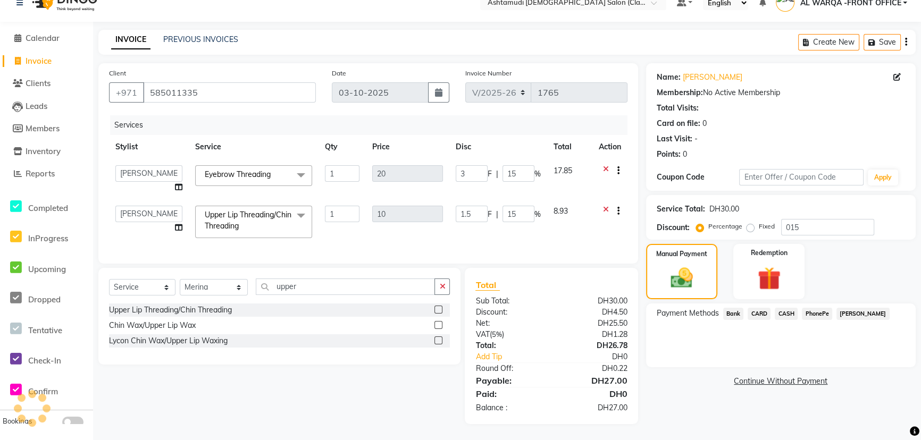
click at [757, 308] on span "CARD" at bounding box center [759, 314] width 23 height 12
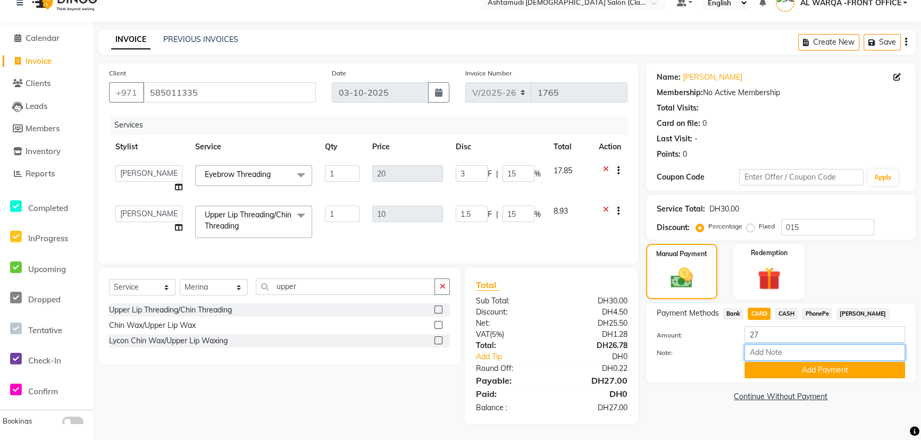
click at [760, 348] on input "Note:" at bounding box center [825, 353] width 161 height 16
type input "AMEERA"
click at [826, 362] on button "Add Payment" at bounding box center [825, 370] width 161 height 16
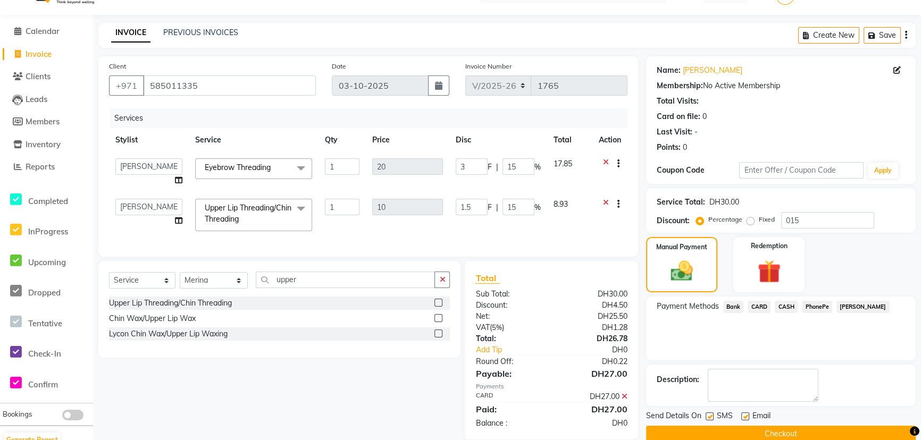
scroll to position [46, 0]
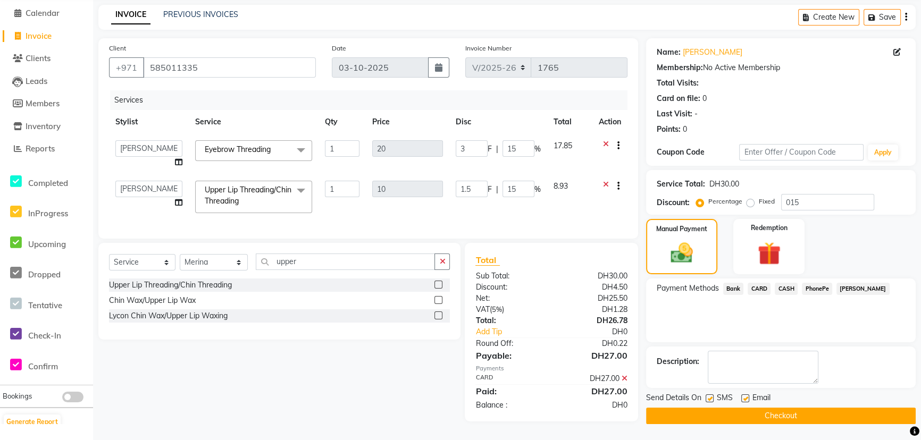
click at [804, 417] on button "Checkout" at bounding box center [781, 416] width 270 height 16
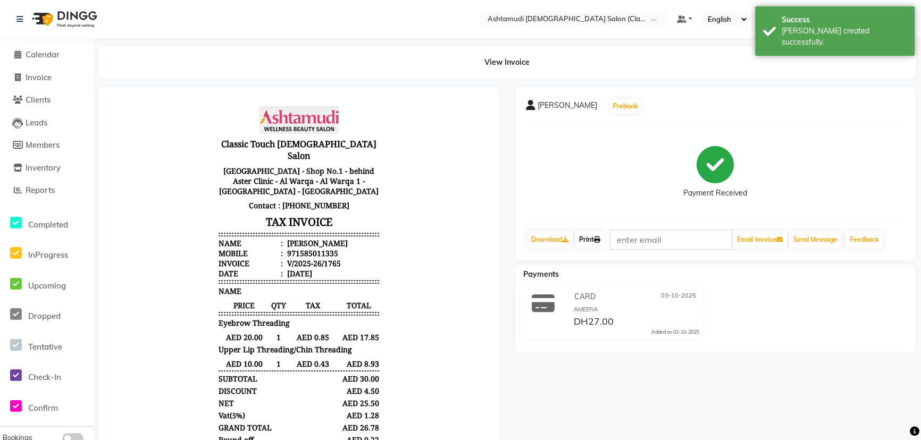
click at [596, 236] on link "Print" at bounding box center [590, 240] width 30 height 18
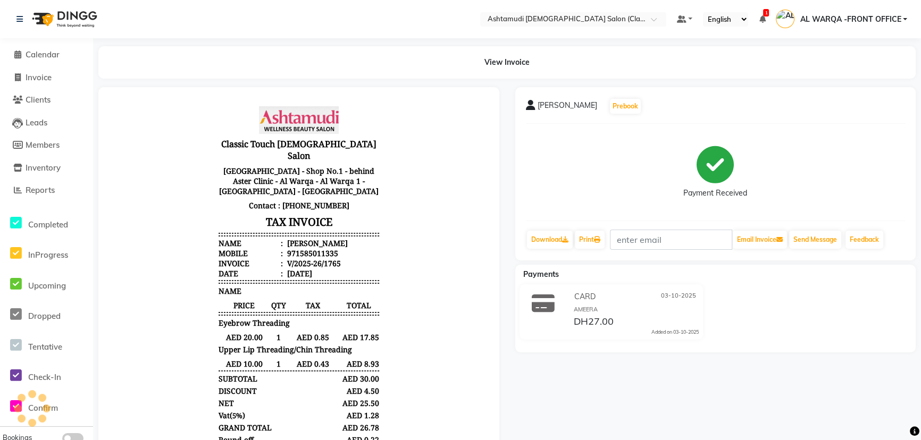
click at [604, 182] on div "Payment Received" at bounding box center [716, 172] width 380 height 80
click at [11, 53] on span at bounding box center [18, 55] width 16 height 12
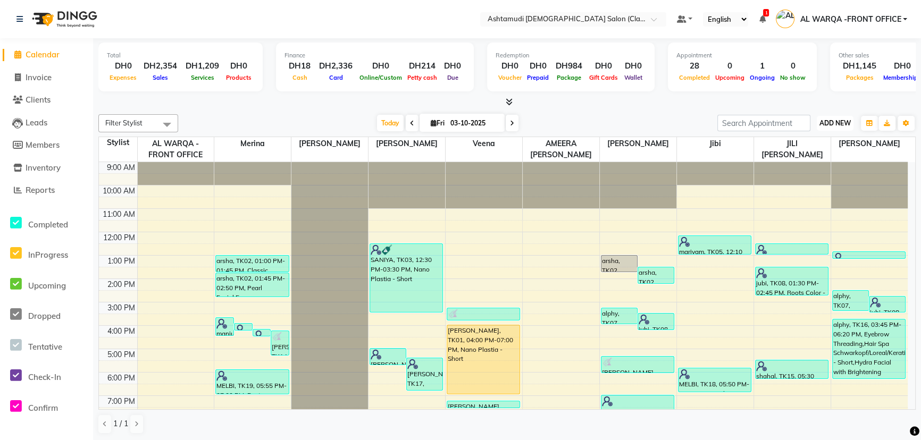
click at [834, 128] on button "ADD NEW Toggle Dropdown" at bounding box center [835, 123] width 37 height 15
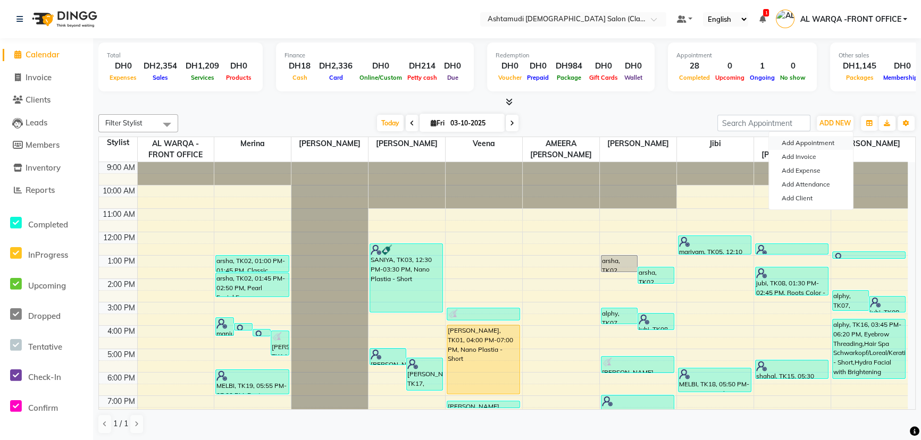
click at [830, 144] on button "Add Appointment" at bounding box center [811, 143] width 84 height 14
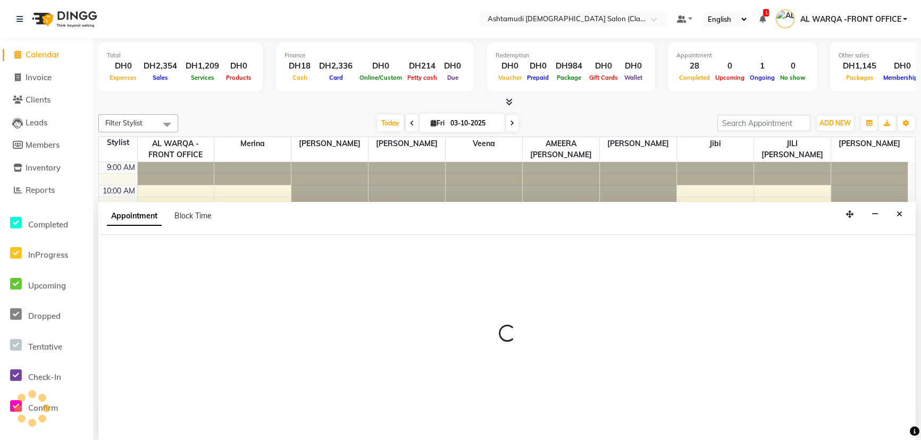
select select "600"
select select "tentative"
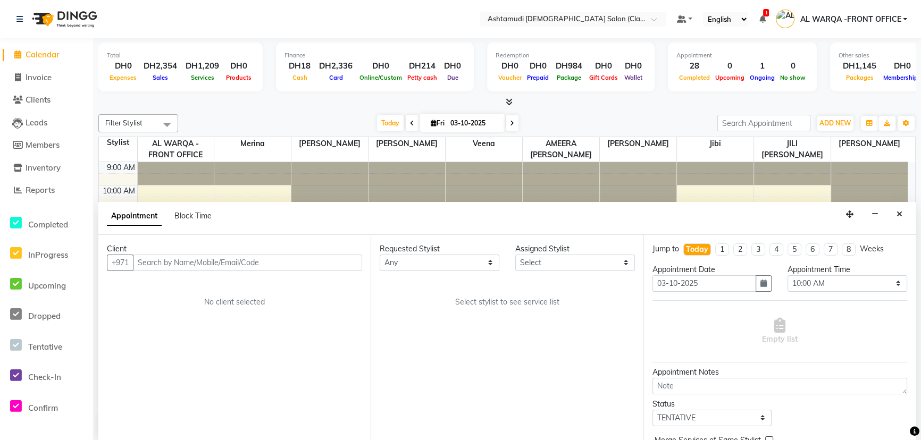
click at [177, 260] on input "text" at bounding box center [247, 263] width 229 height 16
click at [40, 72] on span "Invoice" at bounding box center [39, 77] width 26 height 10
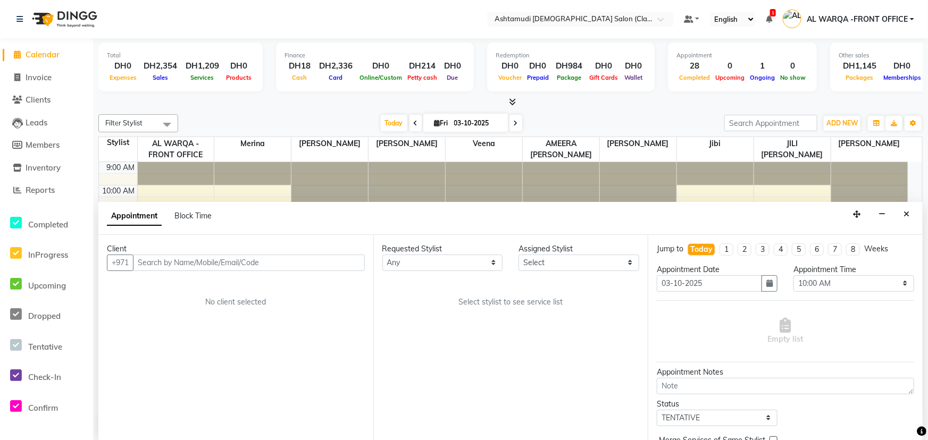
select select "8201"
select select "service"
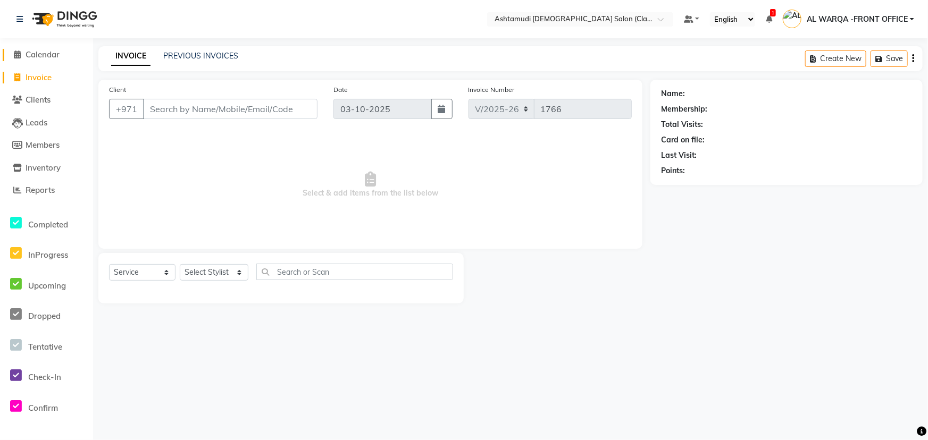
click at [35, 58] on span "Calendar" at bounding box center [43, 54] width 34 height 10
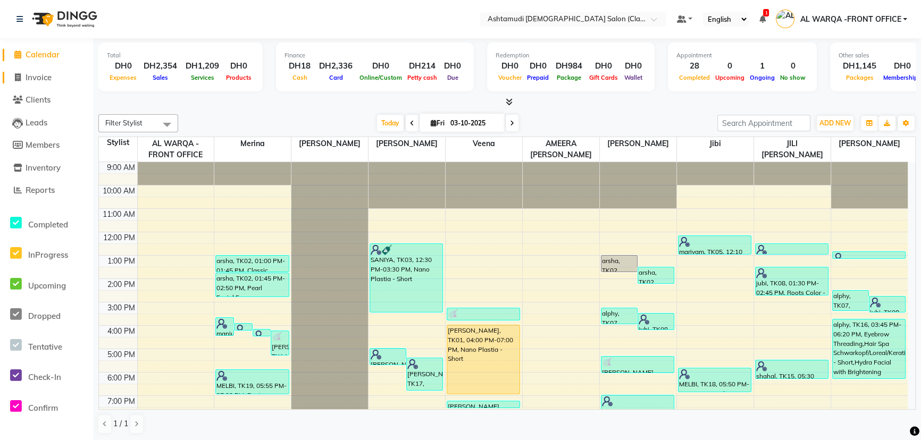
click at [38, 74] on span "Invoice" at bounding box center [39, 77] width 26 height 10
select select "service"
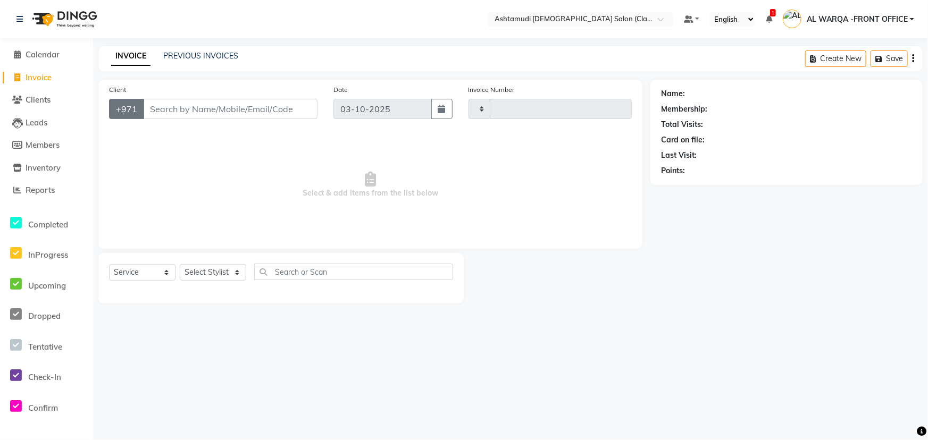
type input "1766"
select select "8201"
click at [165, 114] on input "Client" at bounding box center [230, 109] width 174 height 20
type input "5044642782"
click at [301, 110] on span "Add Client" at bounding box center [290, 109] width 42 height 11
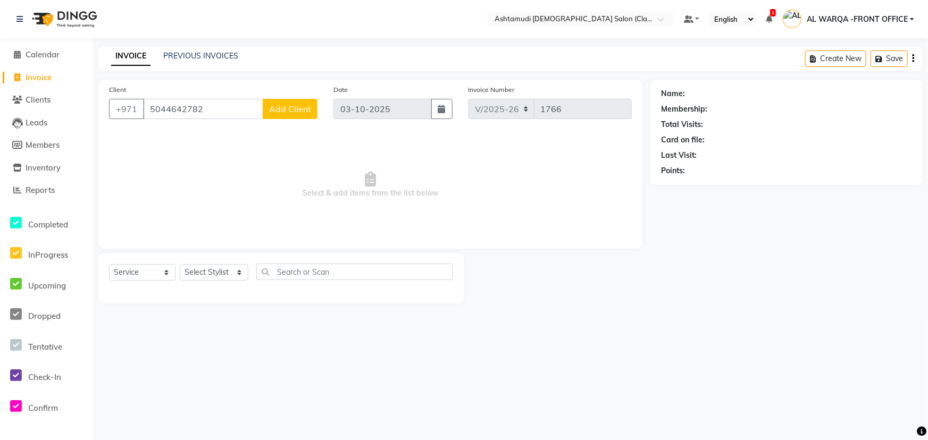
select select "3798"
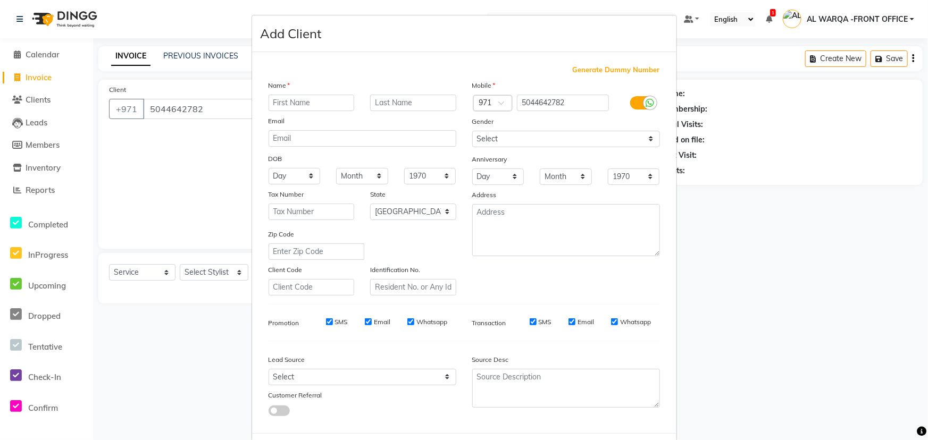
click at [330, 101] on input "text" at bounding box center [312, 103] width 86 height 16
type input "swetha"
click at [332, 372] on select "Select Walk-in Referral Internet Friend Word of Mouth Advertisement Facebook Ju…" at bounding box center [363, 377] width 188 height 16
select select "54219"
click at [269, 371] on select "Select Walk-in Referral Internet Friend Word of Mouth Advertisement Facebook Ju…" at bounding box center [363, 377] width 188 height 16
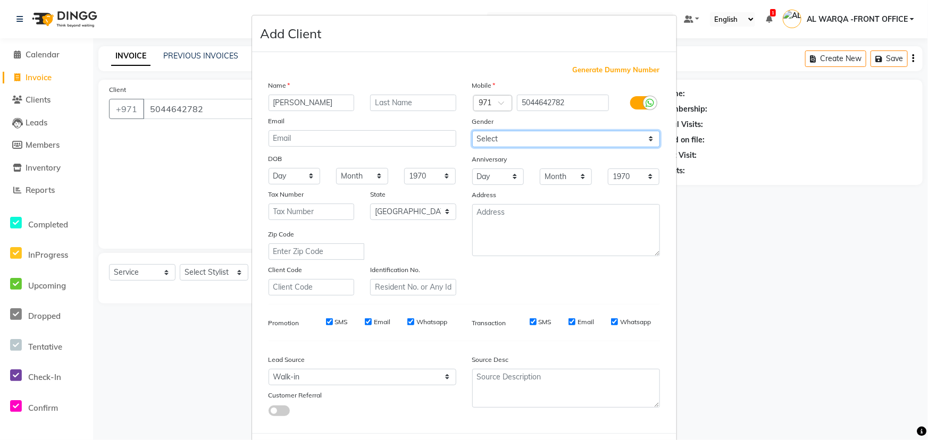
click at [500, 143] on select "Select Male Female Other Prefer Not To Say" at bounding box center [566, 139] width 188 height 16
select select "female"
click at [472, 131] on select "Select Male Female Other Prefer Not To Say" at bounding box center [566, 139] width 188 height 16
click at [79, 366] on ngb-modal-window "Add Client Generate Dummy Number Name swetha Email DOB Day 01 02 03 04 05 06 07…" at bounding box center [464, 220] width 928 height 440
click at [191, 269] on ngb-modal-window "Add Client Generate Dummy Number Name swetha Email DOB Day 01 02 03 04 05 06 07…" at bounding box center [464, 220] width 928 height 440
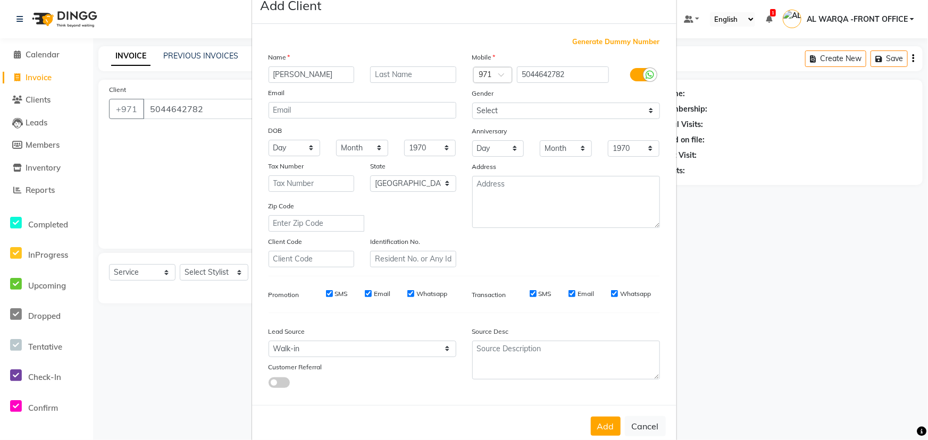
scroll to position [53, 0]
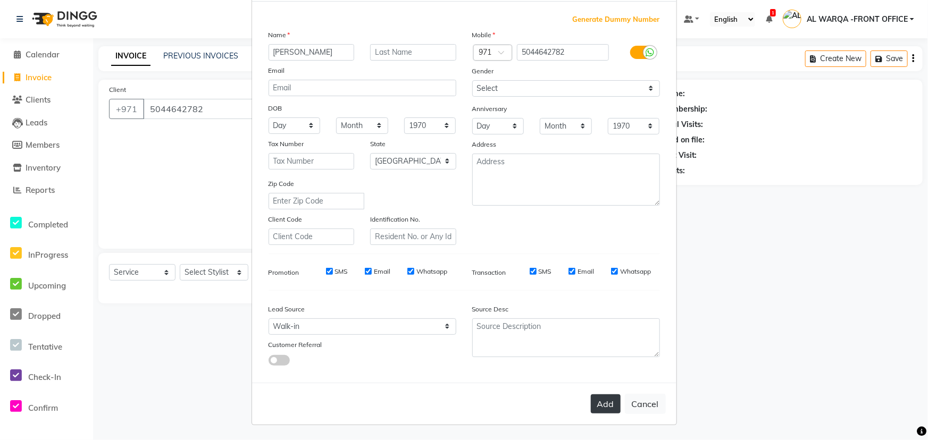
click at [605, 402] on button "Add" at bounding box center [606, 404] width 30 height 19
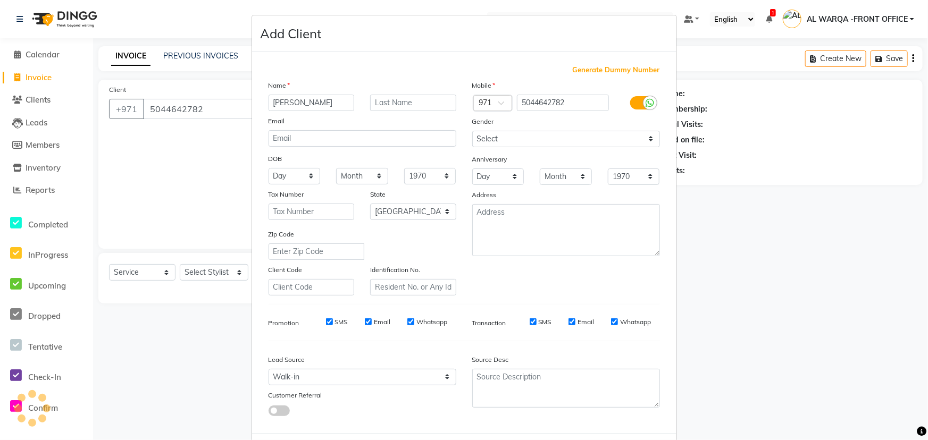
scroll to position [0, 0]
select select
select select "null"
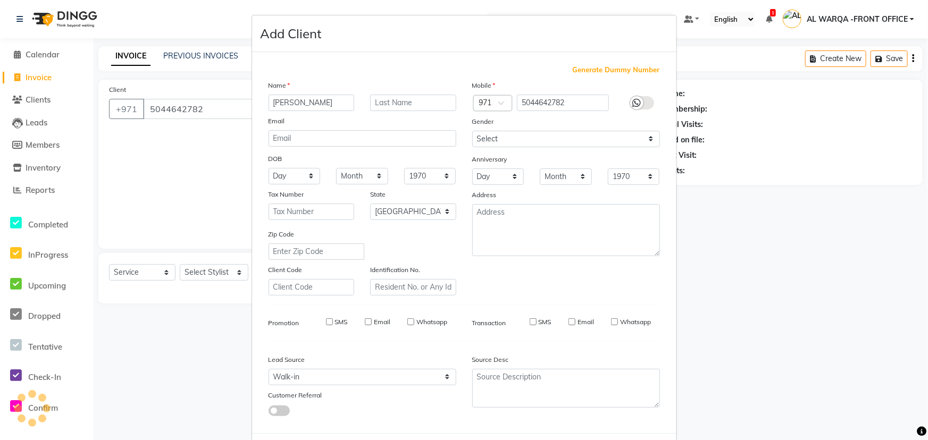
select select
checkbox input "false"
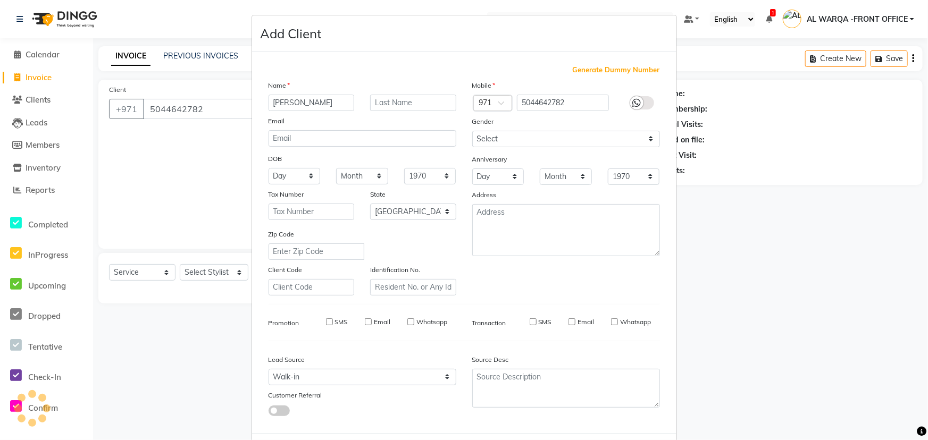
checkbox input "false"
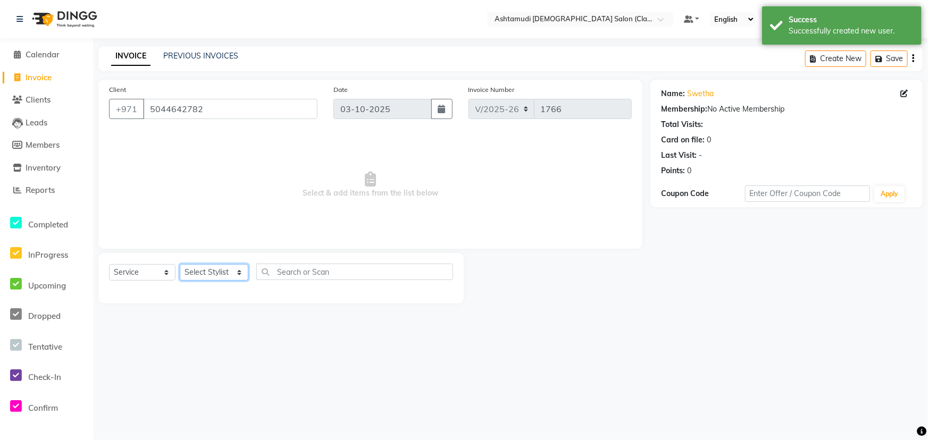
click at [200, 268] on select "Select Stylist AL WARQA -FRONT OFFICE AMEERA [PERSON_NAME] [PERSON_NAME] JILI […" at bounding box center [214, 272] width 69 height 16
select select "88890"
click at [180, 264] on select "Select Stylist AL WARQA -FRONT OFFICE AMEERA [PERSON_NAME] [PERSON_NAME] JILI […" at bounding box center [214, 272] width 69 height 16
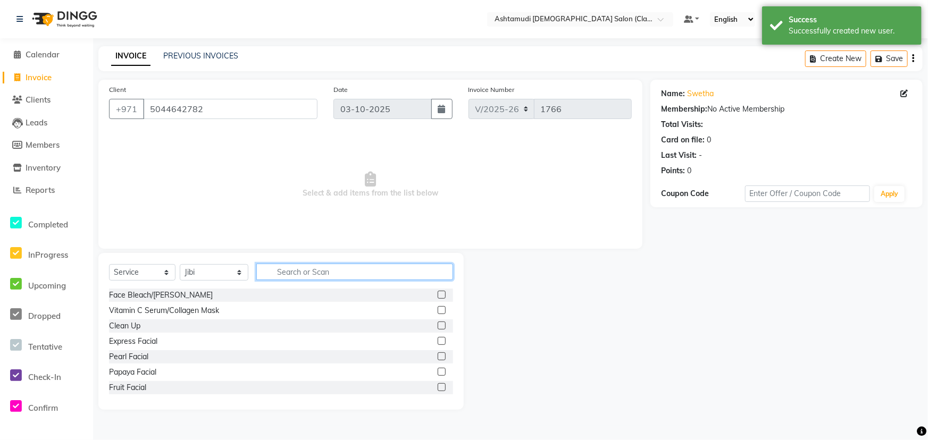
click at [380, 273] on input "text" at bounding box center [354, 272] width 197 height 16
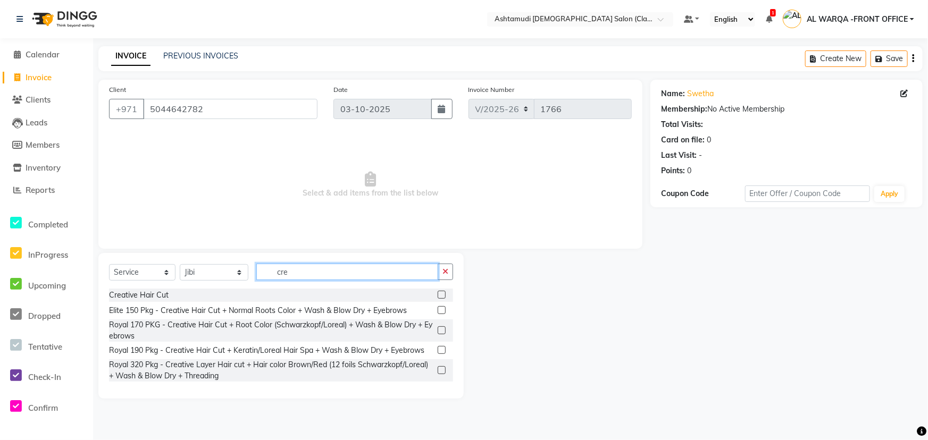
type input "cre"
click at [439, 293] on label at bounding box center [442, 295] width 8 height 8
click at [439, 293] on input "checkbox" at bounding box center [441, 295] width 7 height 7
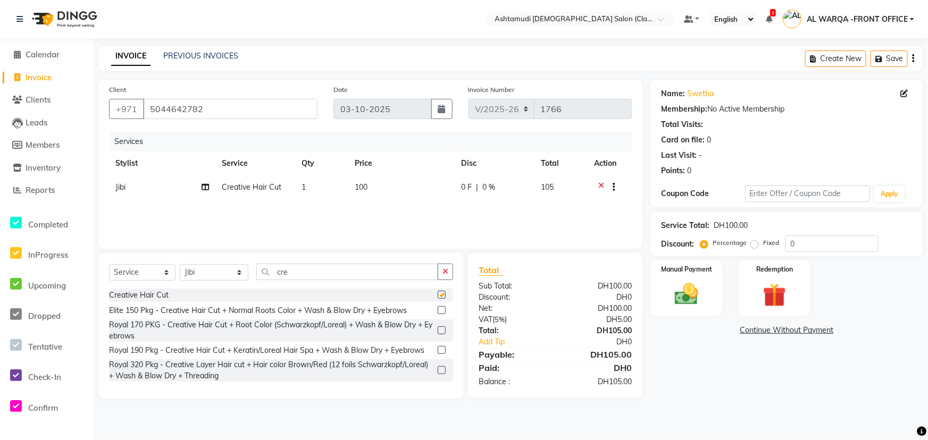
checkbox input "false"
click at [850, 247] on input "0" at bounding box center [832, 244] width 93 height 16
type input "015"
click at [211, 109] on input "5044642782" at bounding box center [230, 109] width 174 height 20
type input "504464278"
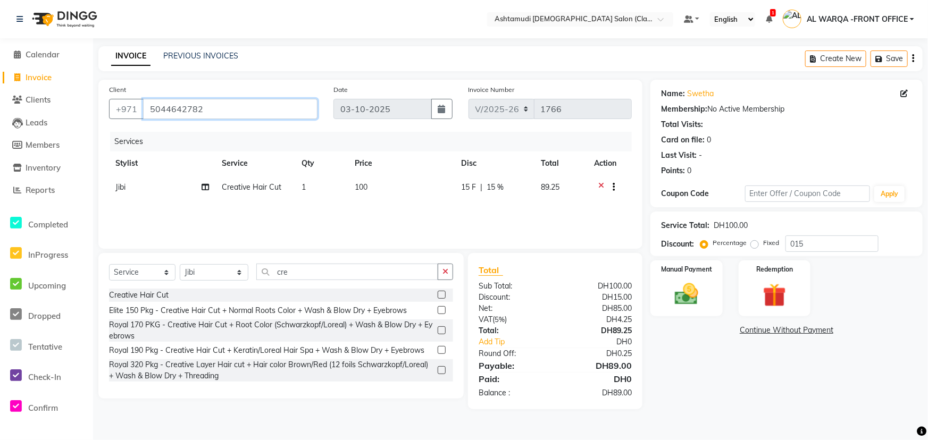
type input "0"
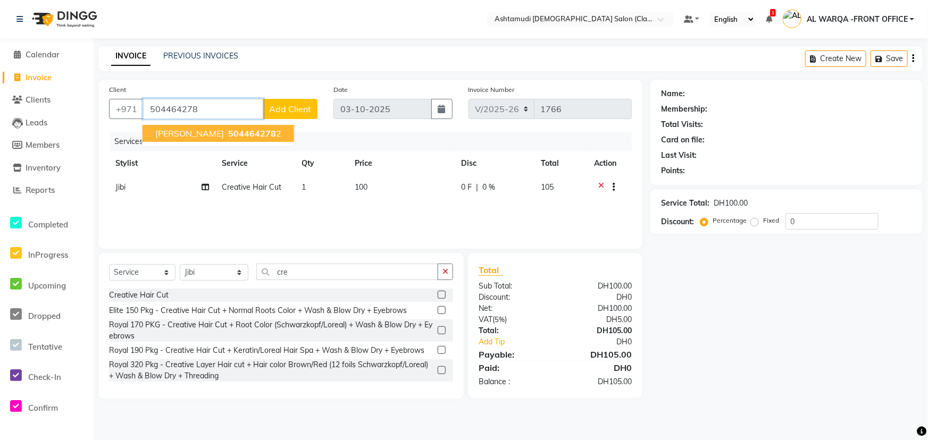
click at [228, 133] on span "504464278" at bounding box center [252, 133] width 48 height 11
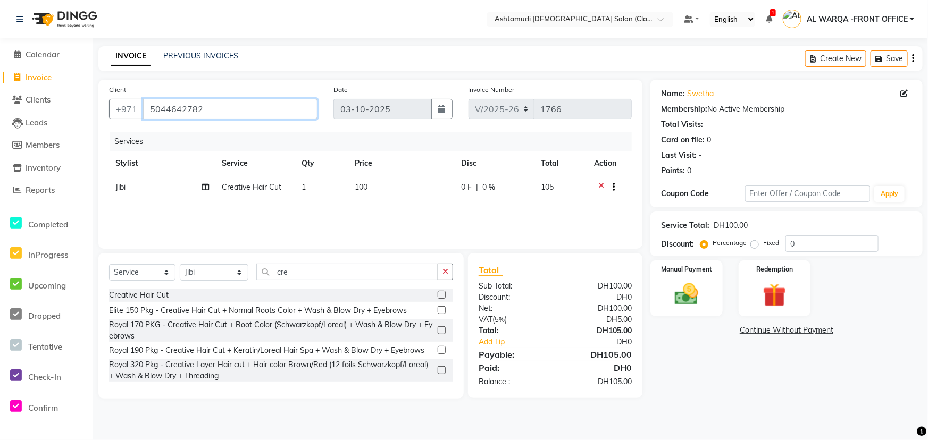
click at [210, 111] on input "5044642782" at bounding box center [230, 109] width 174 height 20
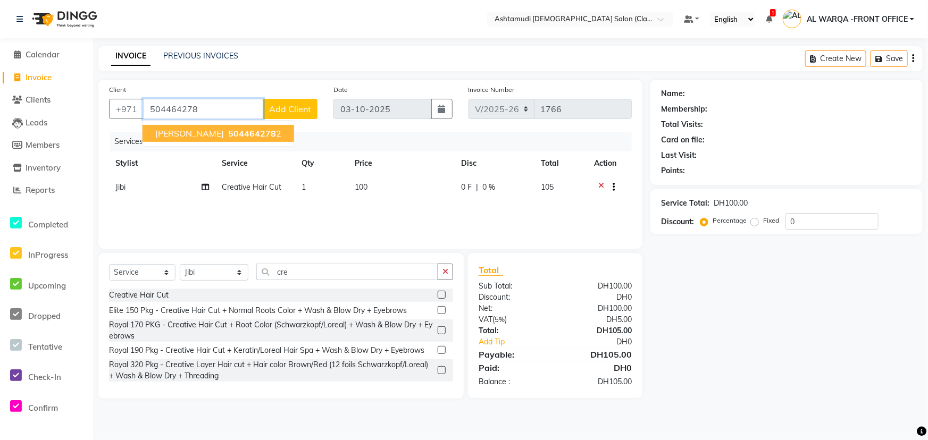
type input "504464278"
click at [302, 112] on span "Add Client" at bounding box center [290, 109] width 42 height 11
select select
select select "54219"
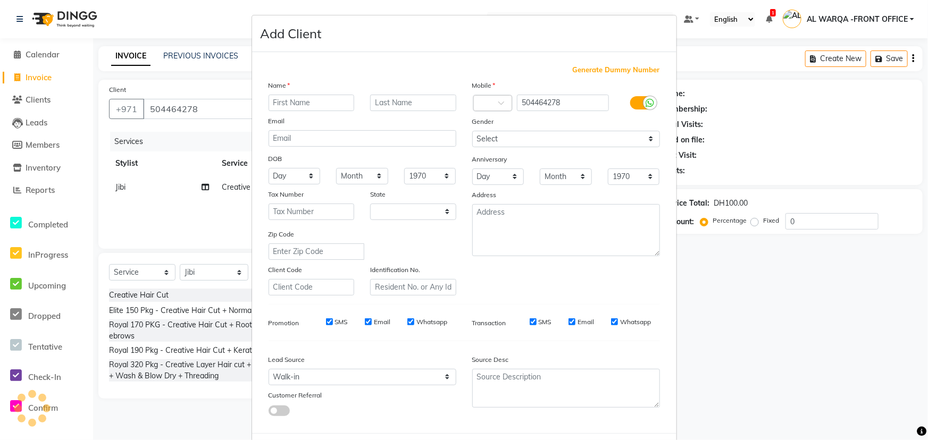
select select "3798"
click at [278, 103] on input "text" at bounding box center [312, 103] width 86 height 16
type input "swtha"
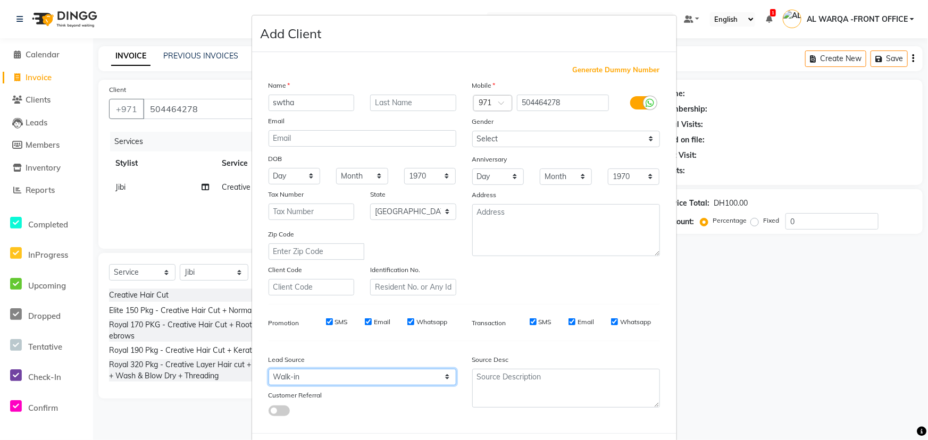
click at [368, 378] on select "Select Walk-in Referral Internet Friend Word of Mouth Advertisement Facebook Ju…" at bounding box center [363, 377] width 188 height 16
click at [269, 371] on select "Select Walk-in Referral Internet Friend Word of Mouth Advertisement Facebook Ju…" at bounding box center [363, 377] width 188 height 16
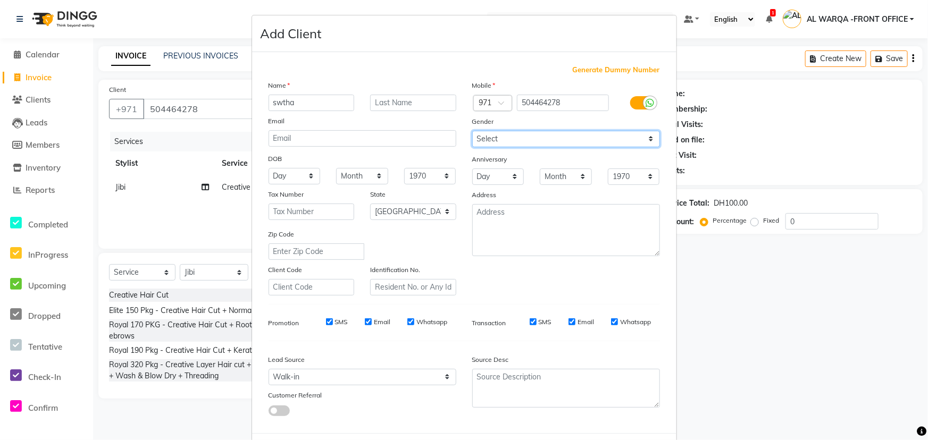
click at [557, 135] on select "Select Male Female Other Prefer Not To Say" at bounding box center [566, 139] width 188 height 16
select select "female"
click at [472, 131] on select "Select Male Female Other Prefer Not To Say" at bounding box center [566, 139] width 188 height 16
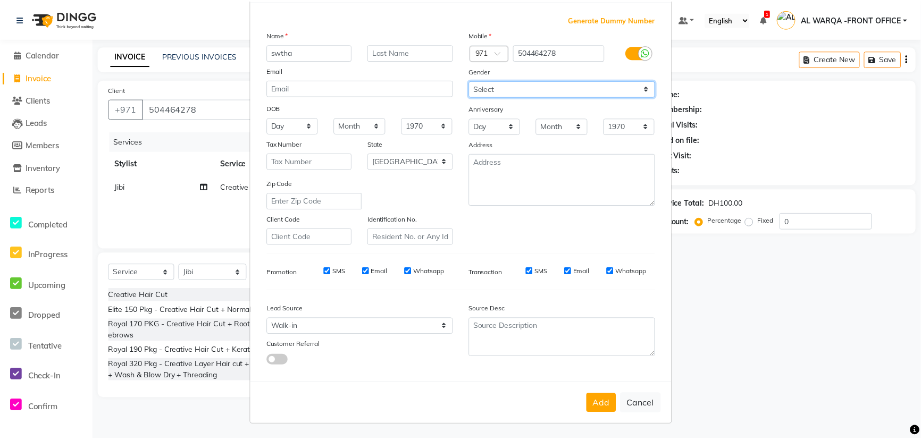
scroll to position [53, 0]
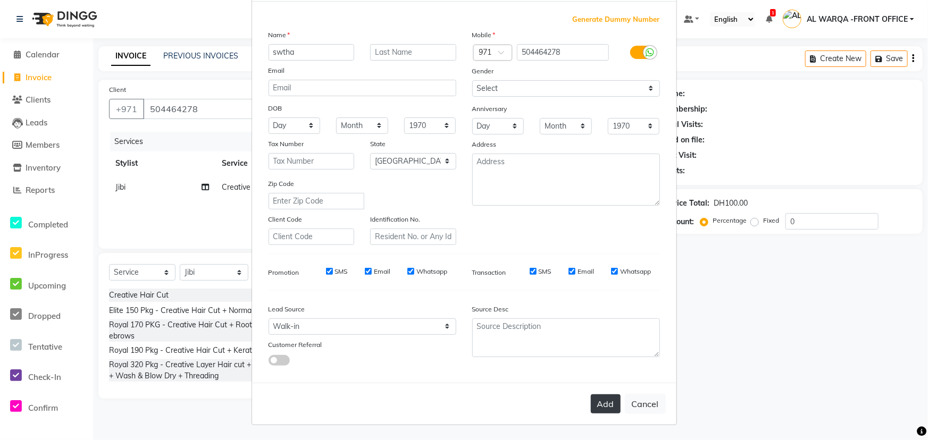
click at [607, 402] on button "Add" at bounding box center [606, 404] width 30 height 19
select select
select select "null"
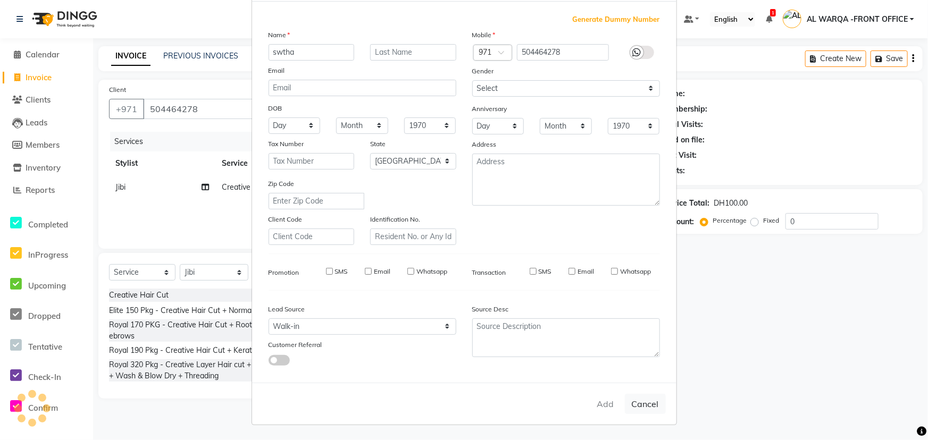
select select
checkbox input "false"
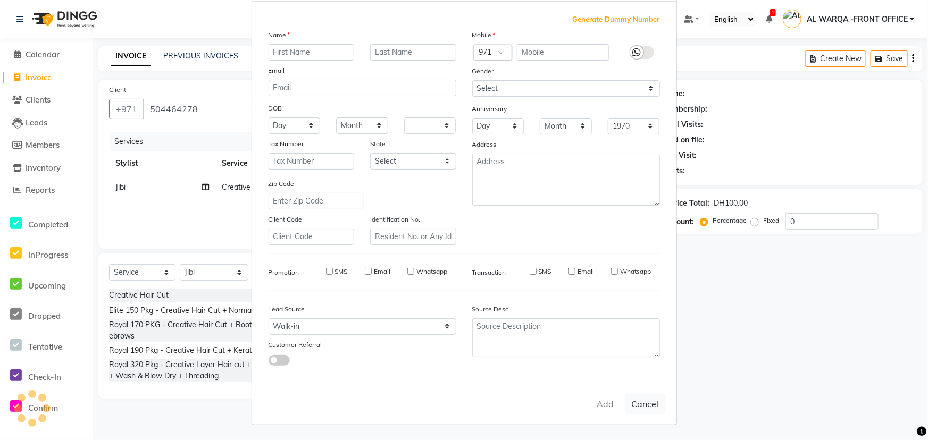
checkbox input "false"
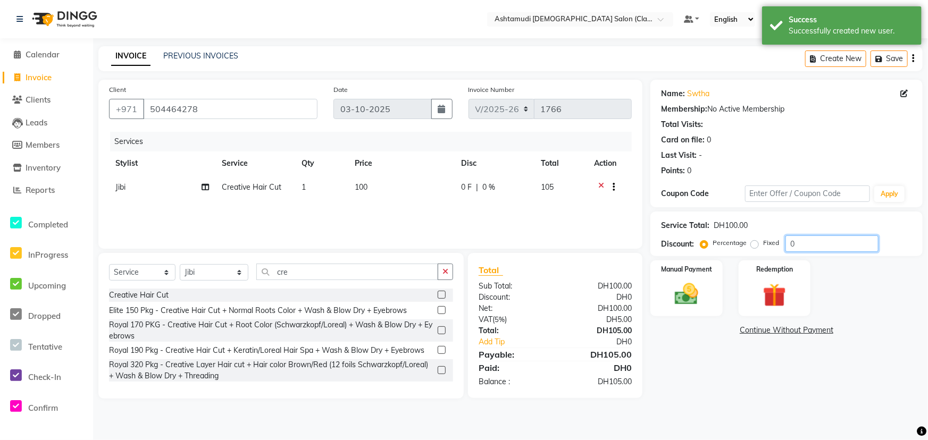
click at [801, 246] on input "0" at bounding box center [832, 244] width 93 height 16
type input "015"
click at [704, 285] on img at bounding box center [686, 294] width 39 height 28
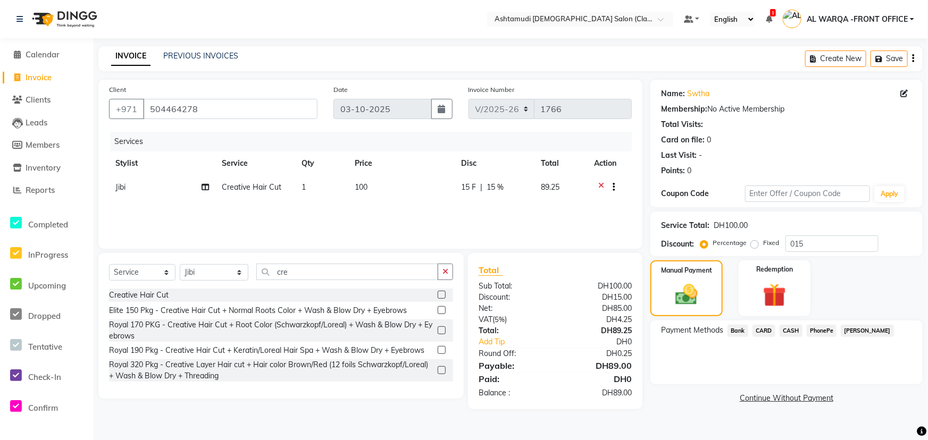
click at [764, 334] on span "CARD" at bounding box center [764, 331] width 23 height 12
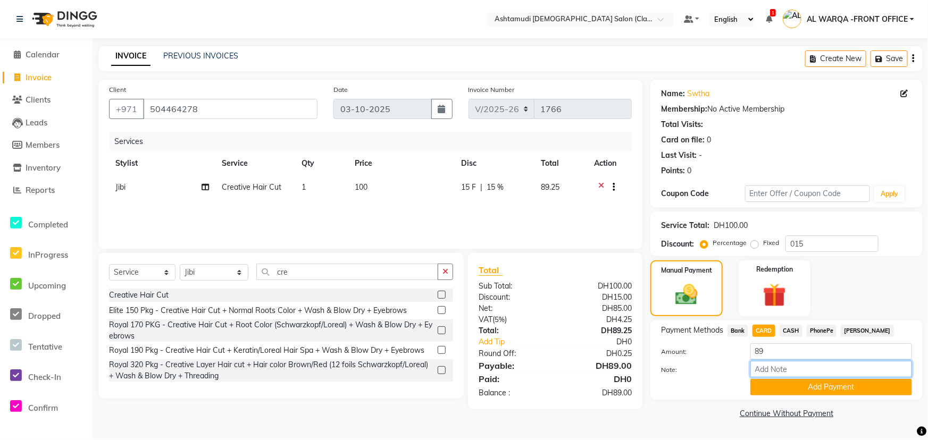
click at [773, 369] on input "Note:" at bounding box center [831, 369] width 162 height 16
type input "AMEERA"
click at [816, 387] on button "Add Payment" at bounding box center [831, 387] width 162 height 16
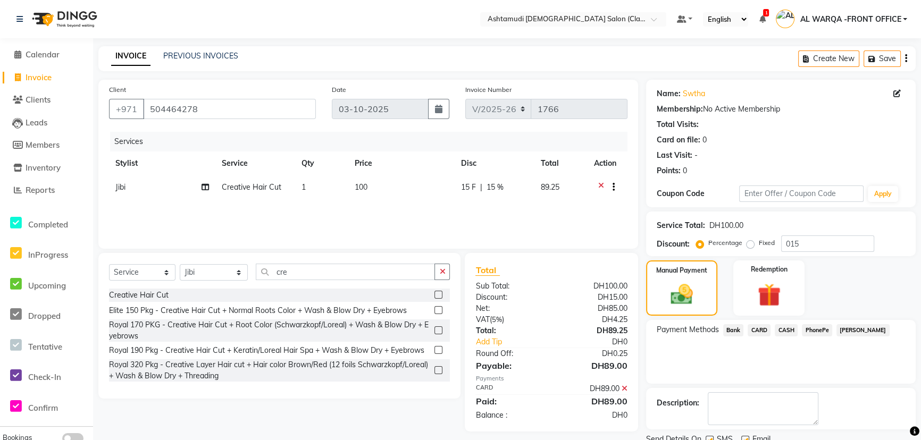
scroll to position [41, 0]
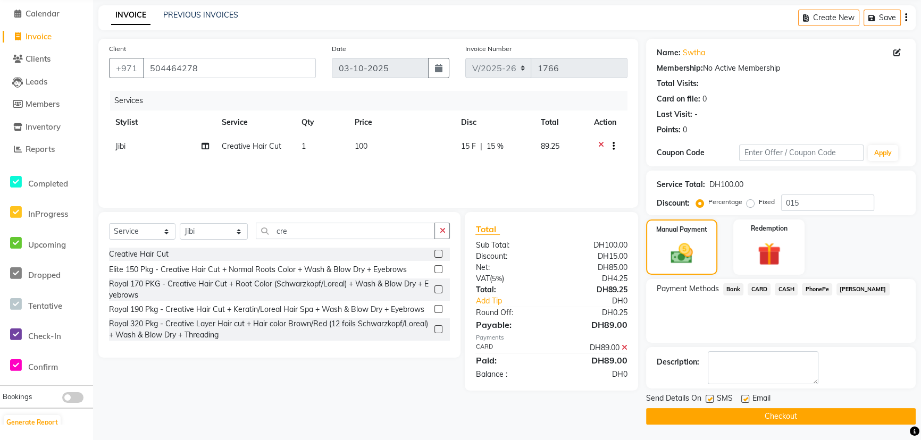
click at [739, 414] on button "Checkout" at bounding box center [781, 416] width 270 height 16
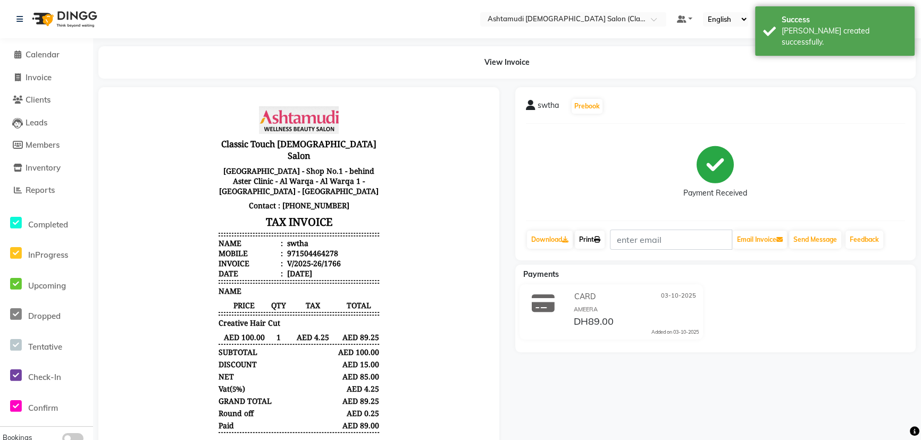
click at [596, 236] on link "Print" at bounding box center [590, 240] width 30 height 18
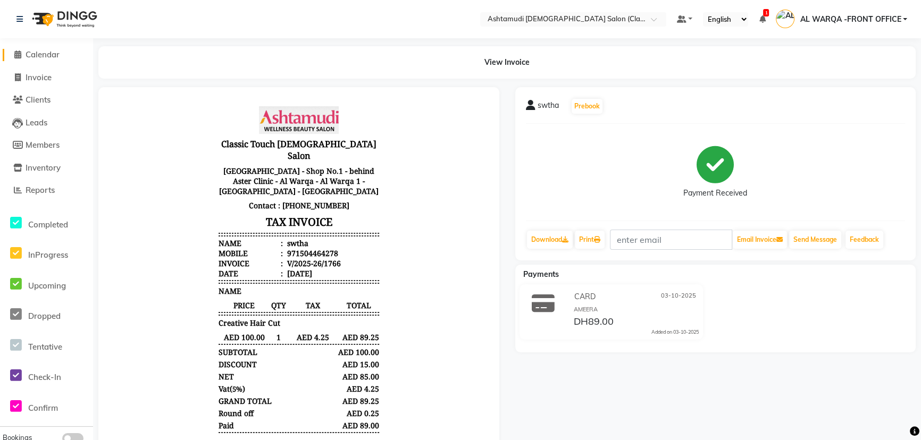
click at [52, 55] on span "Calendar" at bounding box center [43, 54] width 34 height 10
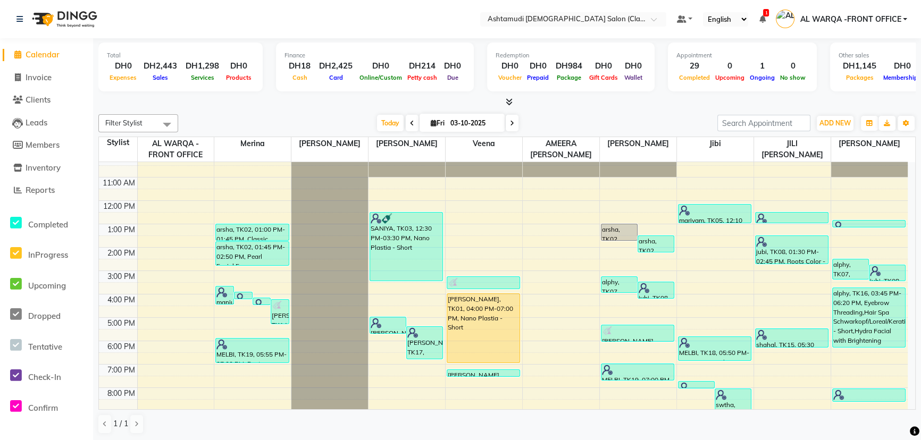
scroll to position [48, 0]
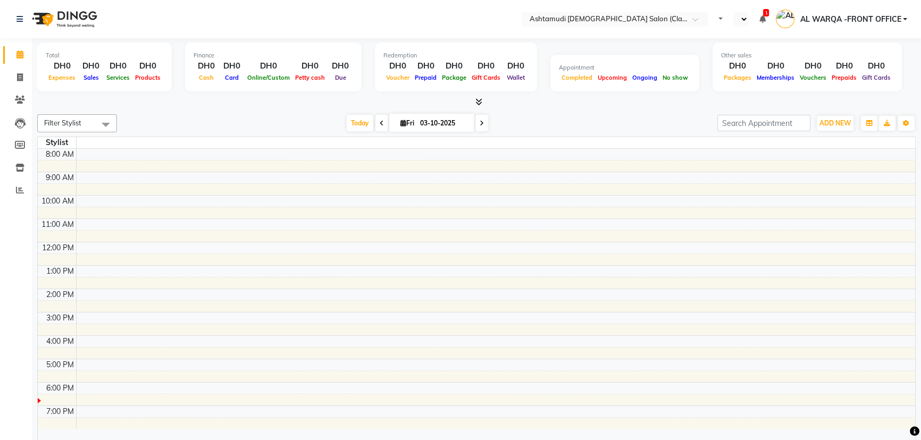
select select "en"
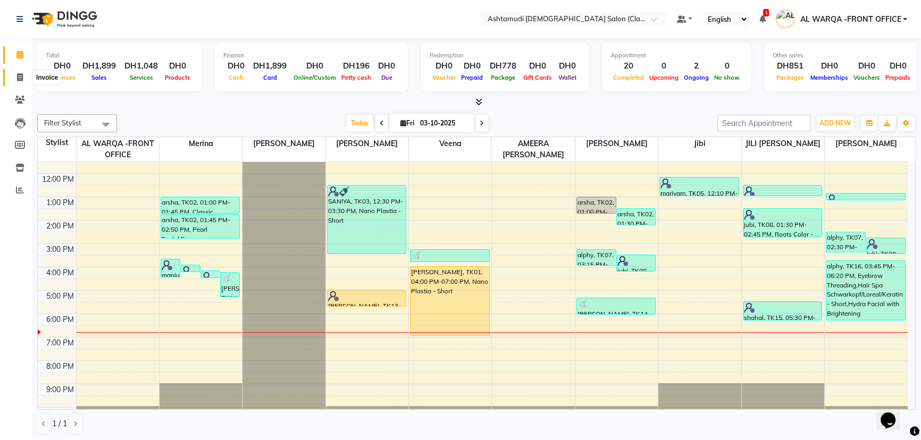
click at [17, 79] on icon at bounding box center [20, 77] width 6 height 8
select select "8201"
select select "service"
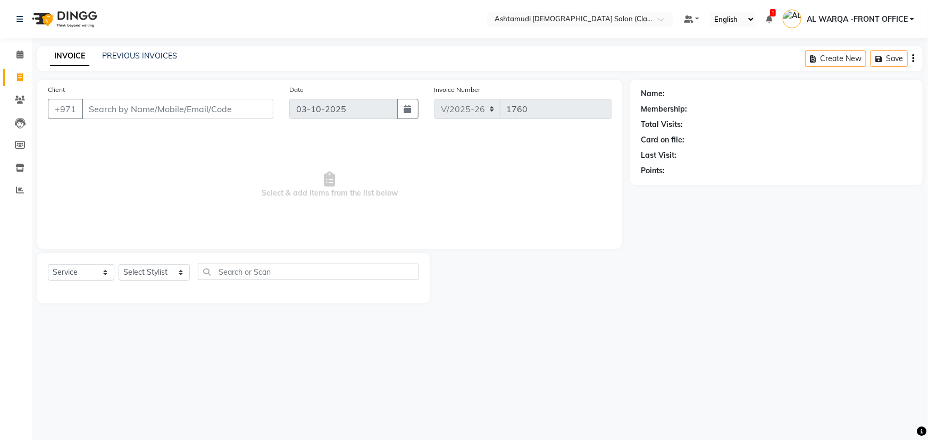
click at [130, 104] on input "Client" at bounding box center [177, 109] width 191 height 20
click at [18, 56] on icon at bounding box center [19, 55] width 7 height 8
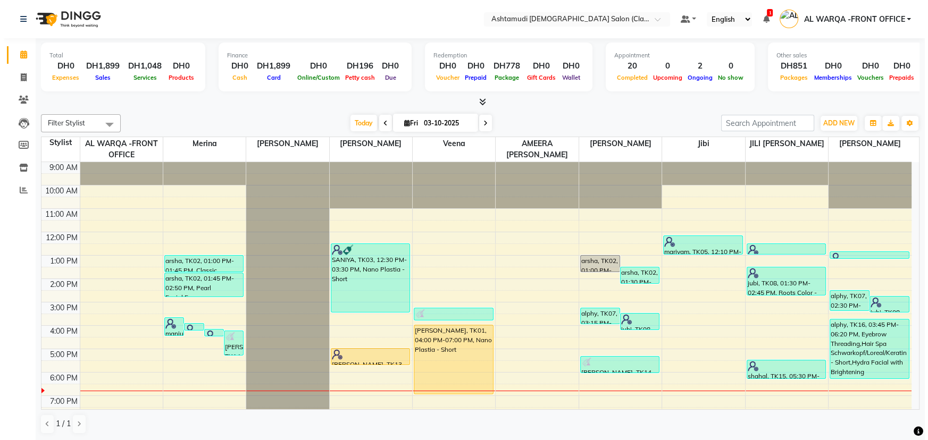
scroll to position [48, 0]
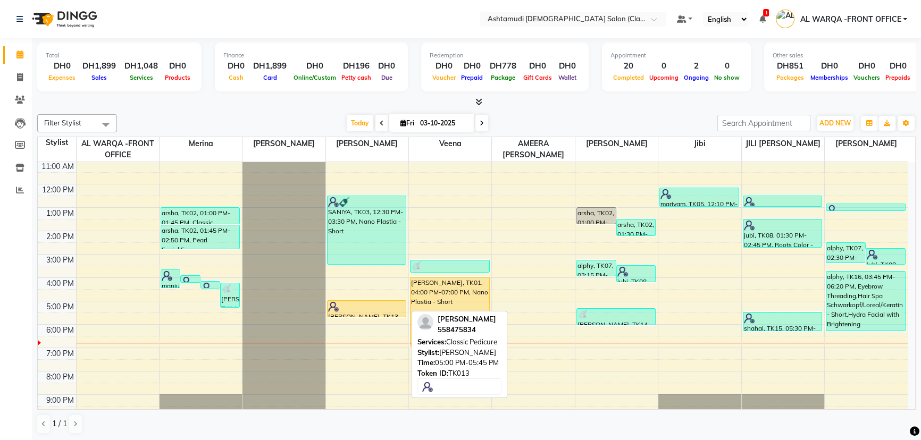
click at [375, 307] on div at bounding box center [367, 307] width 78 height 11
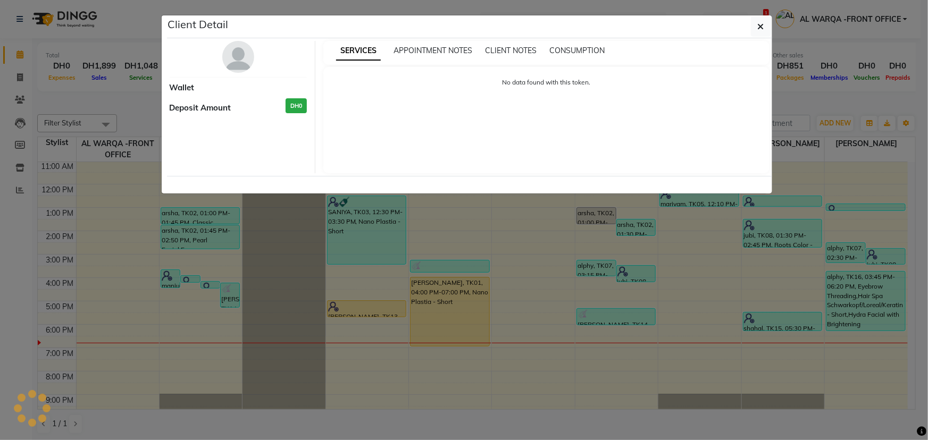
select select "1"
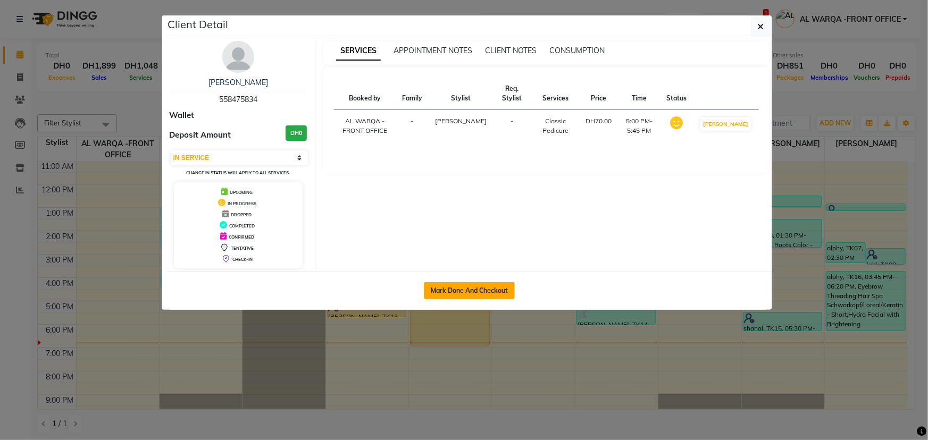
click at [462, 296] on button "Mark Done And Checkout" at bounding box center [469, 290] width 91 height 17
select select "8201"
select select "service"
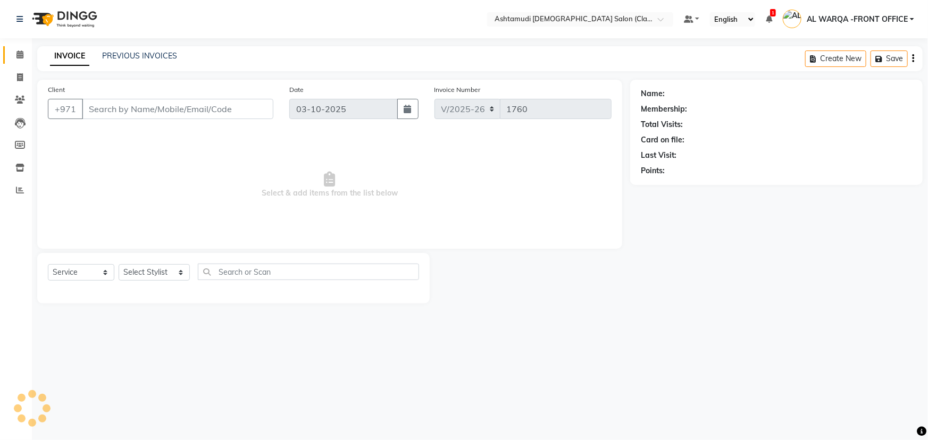
type input "558475834"
select select "77691"
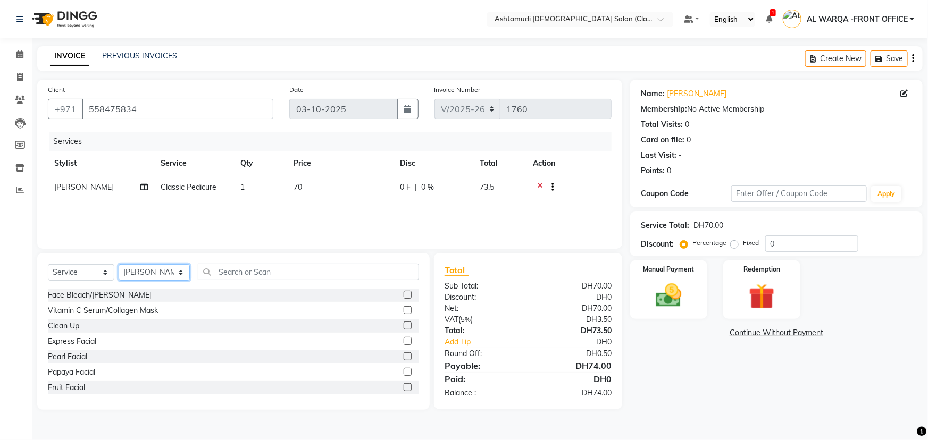
click at [165, 271] on select "Select Stylist AL WARQA -FRONT OFFICE AMEERA [PERSON_NAME] [PERSON_NAME] JILI […" at bounding box center [154, 272] width 71 height 16
click at [537, 185] on icon at bounding box center [540, 188] width 6 height 13
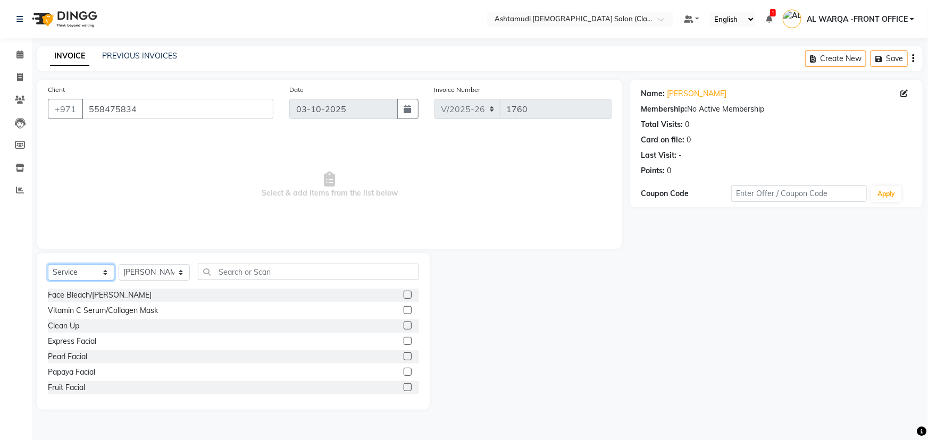
click at [73, 272] on select "Select Service Product Membership Package Voucher Prepaid Gift Card" at bounding box center [81, 272] width 66 height 16
select select "package"
click at [48, 264] on select "Select Service Product Membership Package Voucher Prepaid Gift Card" at bounding box center [81, 272] width 66 height 16
click at [154, 269] on select "Select Stylist AL WARQA -FRONT OFFICE AMEERA [PERSON_NAME] [PERSON_NAME] JILI […" at bounding box center [154, 272] width 71 height 16
select select "80345"
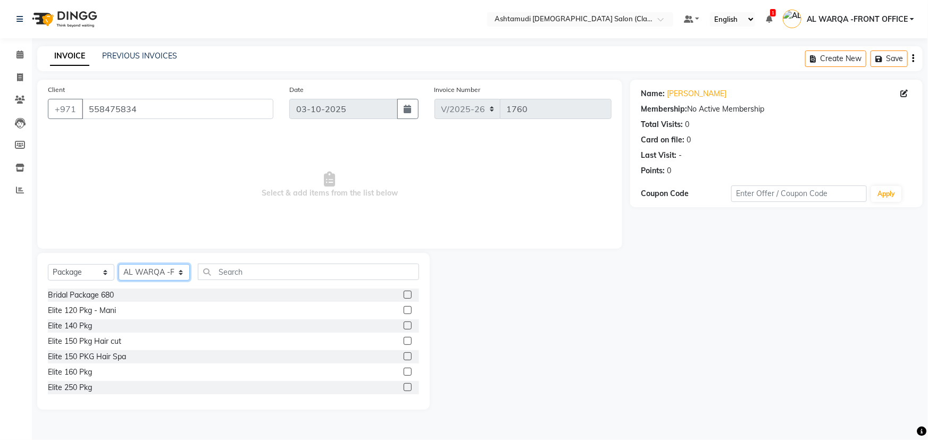
click at [119, 264] on select "Select Stylist AL WARQA -FRONT OFFICE AMEERA [PERSON_NAME] [PERSON_NAME] JILI […" at bounding box center [154, 272] width 71 height 16
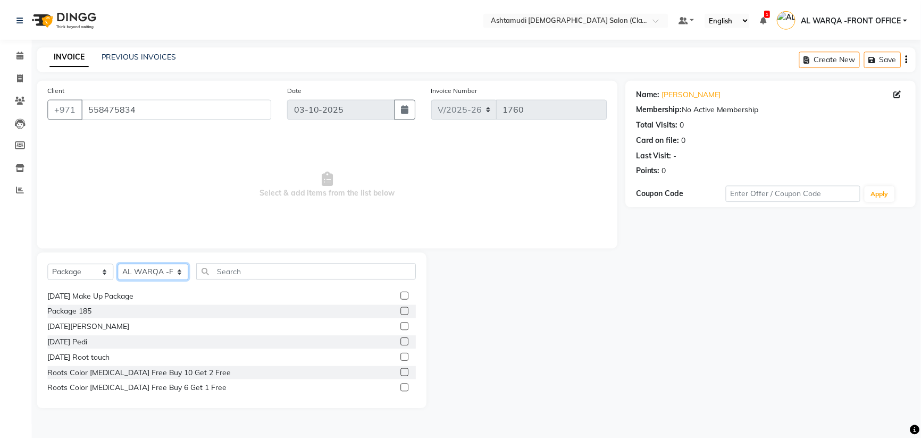
scroll to position [145, 0]
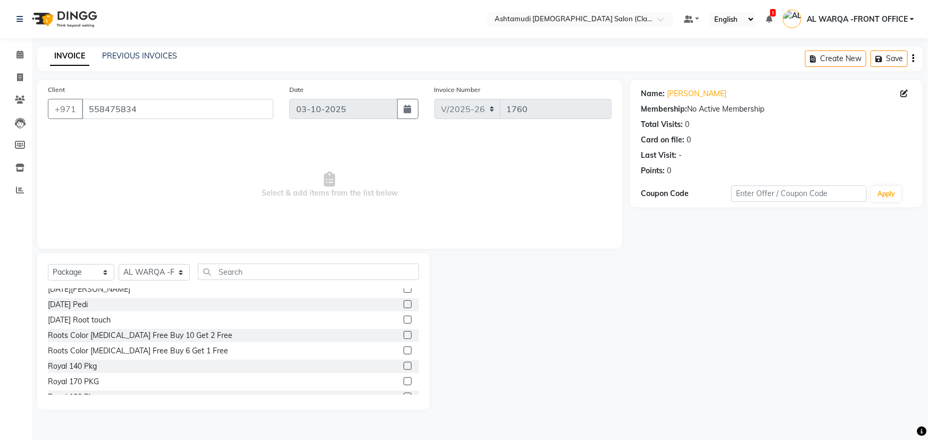
click at [404, 367] on label at bounding box center [408, 366] width 8 height 8
click at [404, 367] on input "checkbox" at bounding box center [407, 366] width 7 height 7
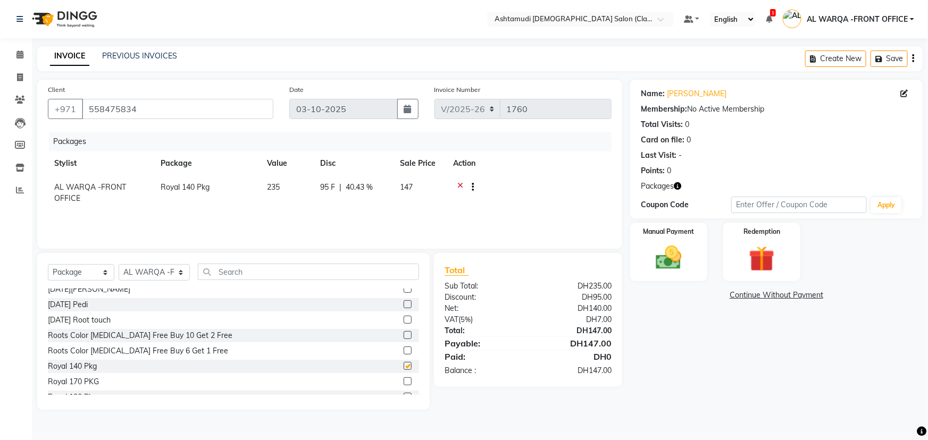
checkbox input "false"
click at [674, 251] on img at bounding box center [669, 258] width 44 height 31
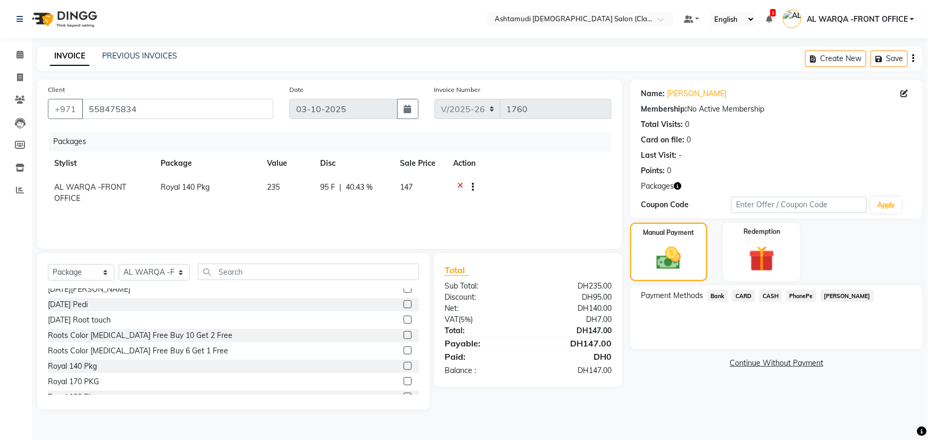
click at [745, 292] on span "CARD" at bounding box center [743, 296] width 23 height 12
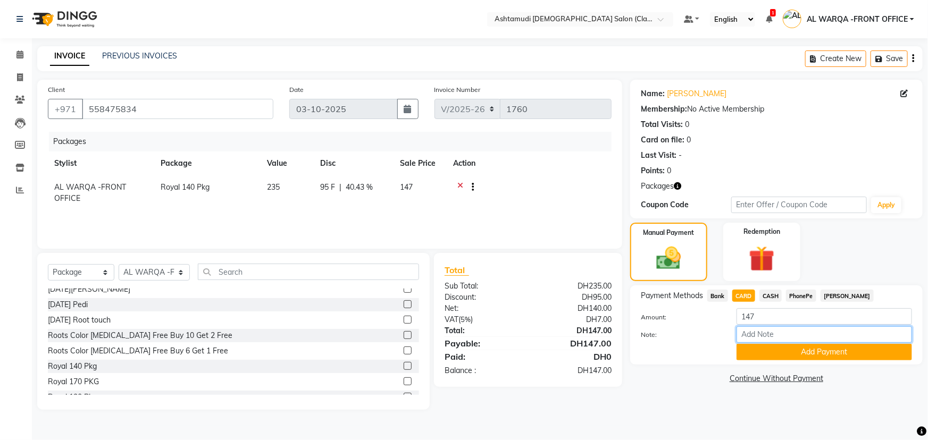
click at [774, 332] on input "Note:" at bounding box center [825, 335] width 176 height 16
type input "AMEERA"
click at [826, 351] on button "Add Payment" at bounding box center [825, 352] width 176 height 16
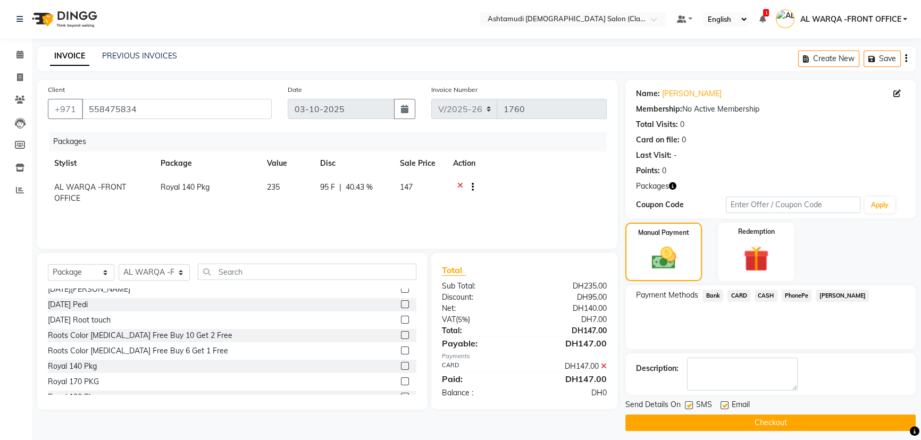
scroll to position [6, 0]
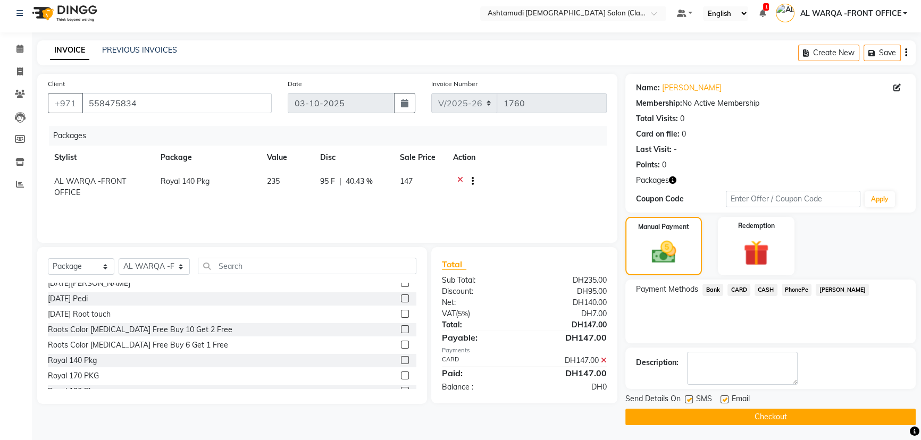
click at [811, 412] on button "Checkout" at bounding box center [770, 417] width 290 height 16
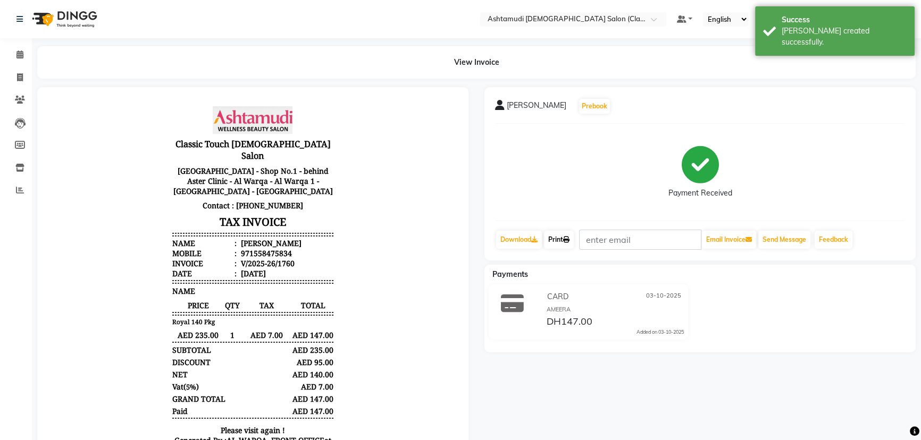
click at [556, 244] on link "Print" at bounding box center [559, 240] width 30 height 18
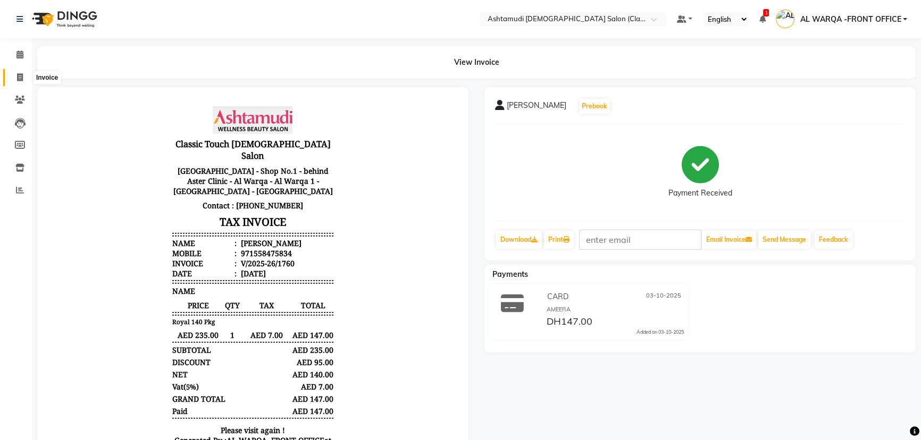
click at [21, 76] on icon at bounding box center [20, 77] width 6 height 8
select select "service"
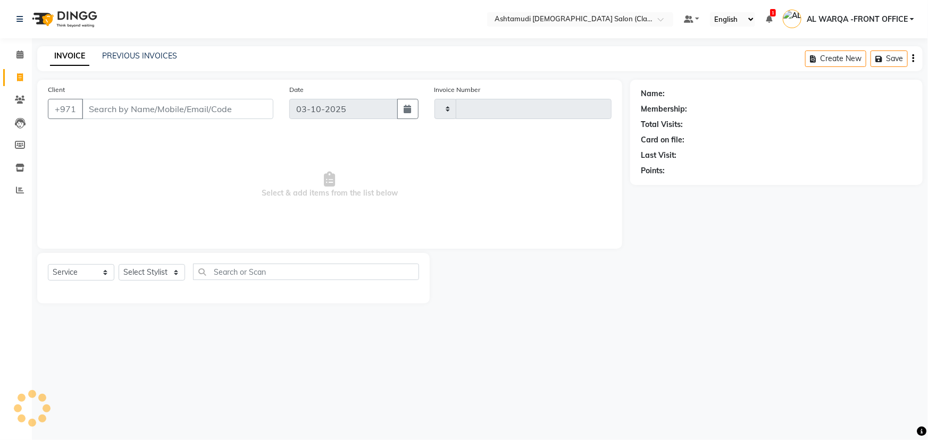
type input "1761"
select select "8201"
click at [132, 112] on input "Client" at bounding box center [177, 109] width 191 height 20
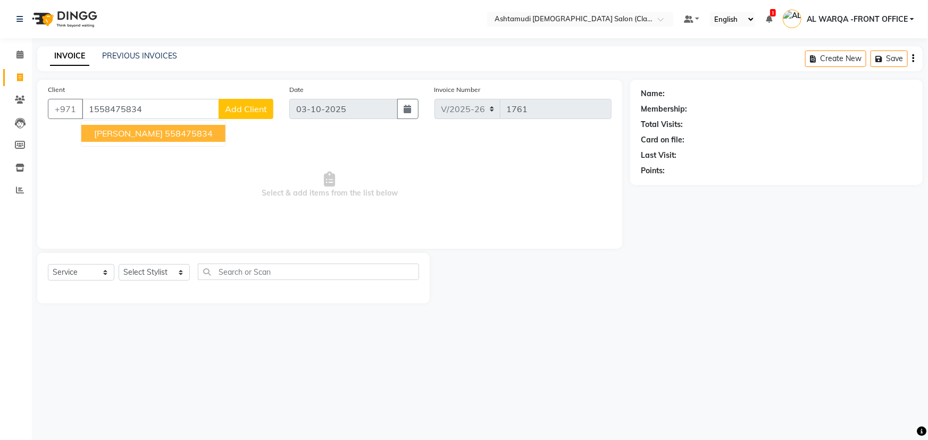
click at [110, 130] on span "[PERSON_NAME]" at bounding box center [128, 133] width 69 height 11
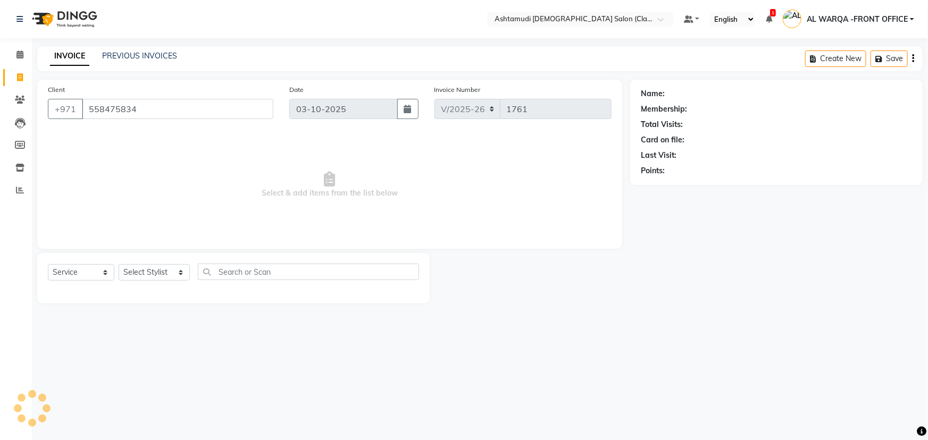
type input "558475834"
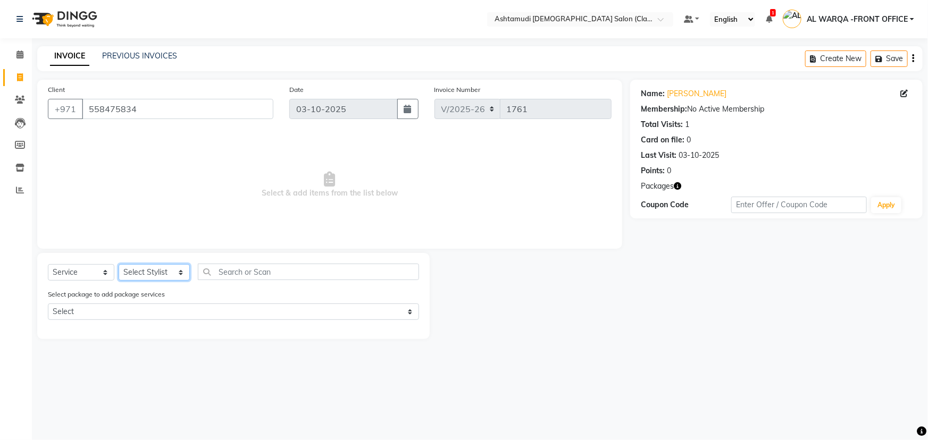
click at [138, 266] on select "Select Stylist AL WARQA -FRONT OFFICE AMEERA [PERSON_NAME] [PERSON_NAME] JILI […" at bounding box center [154, 272] width 71 height 16
select select "77691"
click at [119, 264] on select "Select Stylist AL WARQA -FRONT OFFICE AMEERA [PERSON_NAME] [PERSON_NAME] JILI […" at bounding box center [154, 272] width 71 height 16
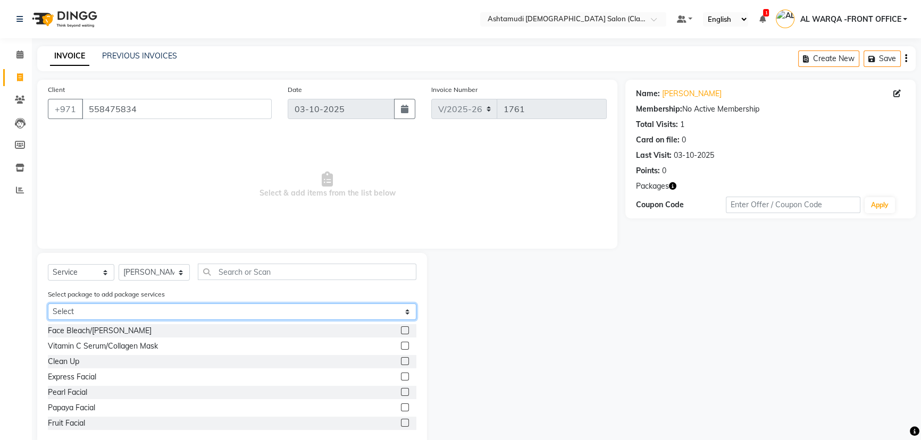
click at [106, 309] on select "Select Royal 140 Pkg" at bounding box center [232, 312] width 369 height 16
select select "1: Object"
click at [48, 304] on select "Select Royal 140 Pkg" at bounding box center [232, 312] width 369 height 16
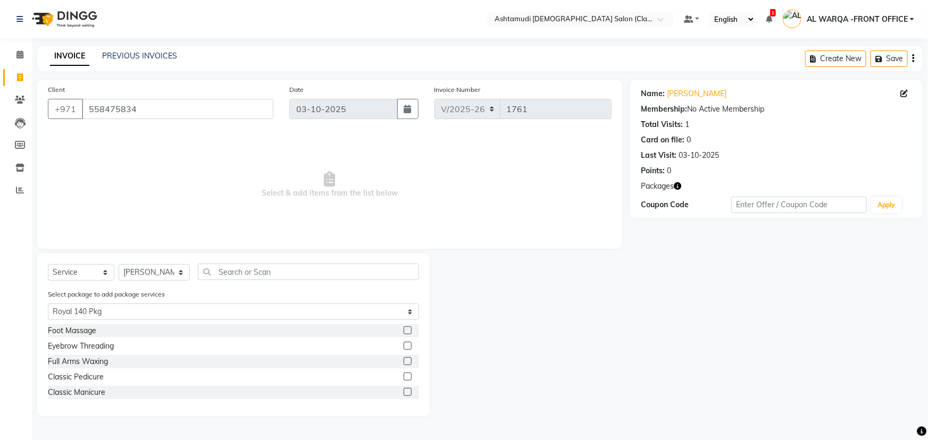
click at [409, 363] on label at bounding box center [408, 361] width 8 height 8
click at [409, 363] on input "checkbox" at bounding box center [407, 361] width 7 height 7
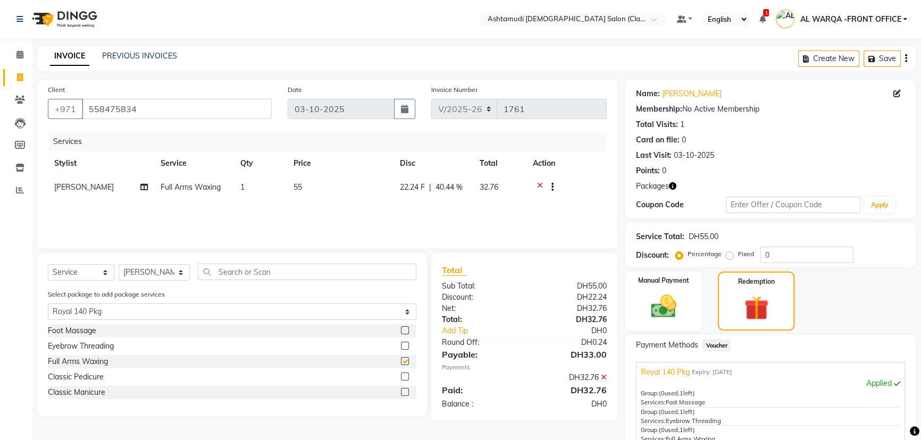
checkbox input "false"
click at [402, 378] on label at bounding box center [405, 377] width 8 height 8
click at [402, 378] on input "checkbox" at bounding box center [404, 377] width 7 height 7
checkbox input "false"
click at [405, 335] on label at bounding box center [405, 331] width 8 height 8
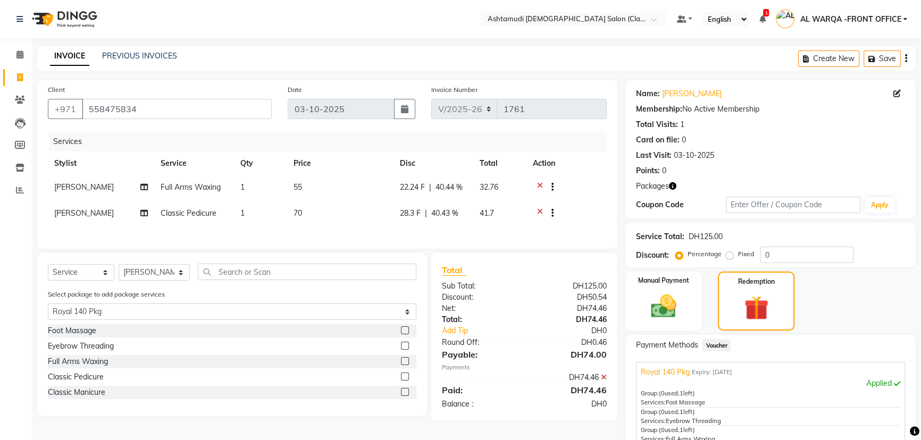
click at [405, 335] on input "checkbox" at bounding box center [404, 331] width 7 height 7
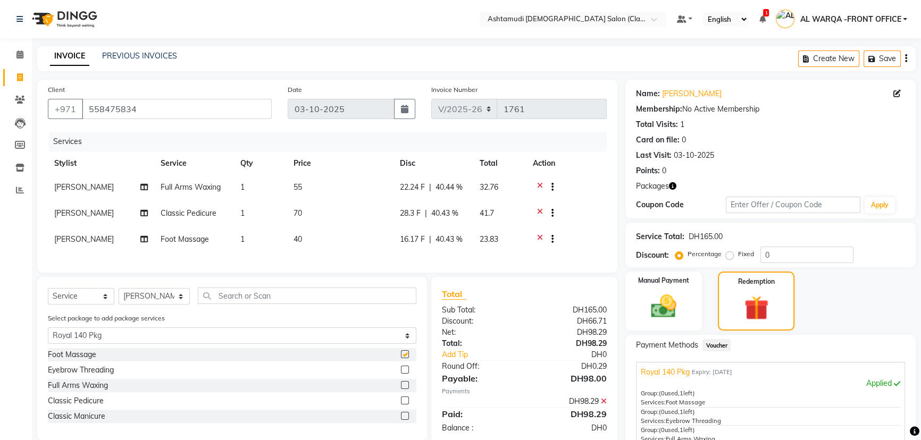
checkbox input "false"
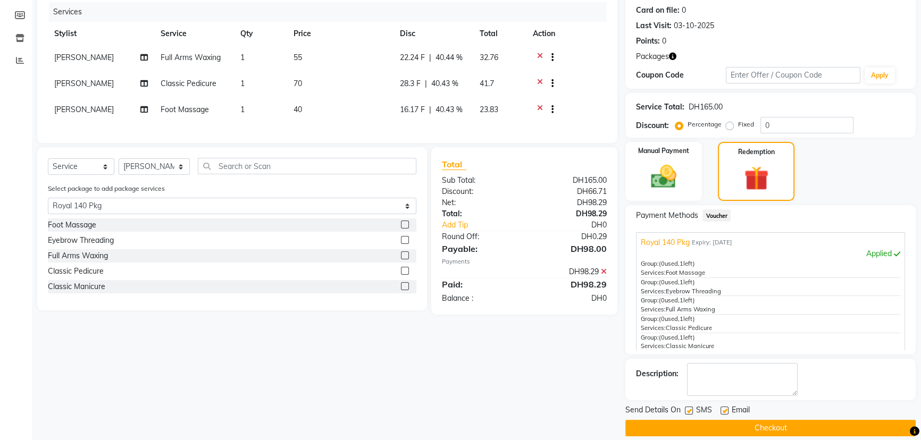
scroll to position [141, 0]
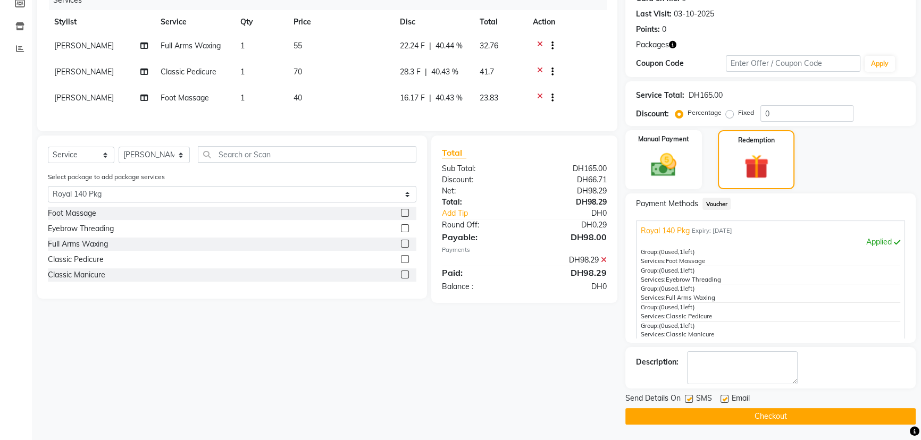
click at [686, 413] on button "Checkout" at bounding box center [770, 416] width 290 height 16
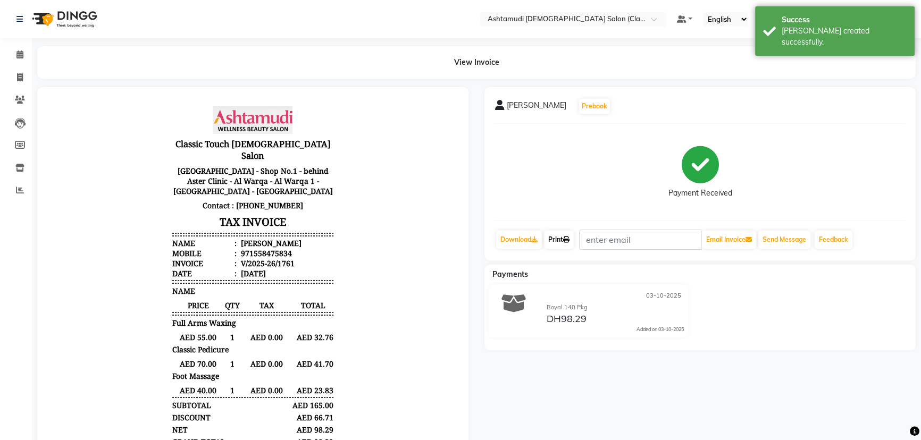
click at [564, 239] on link "Print" at bounding box center [559, 240] width 30 height 18
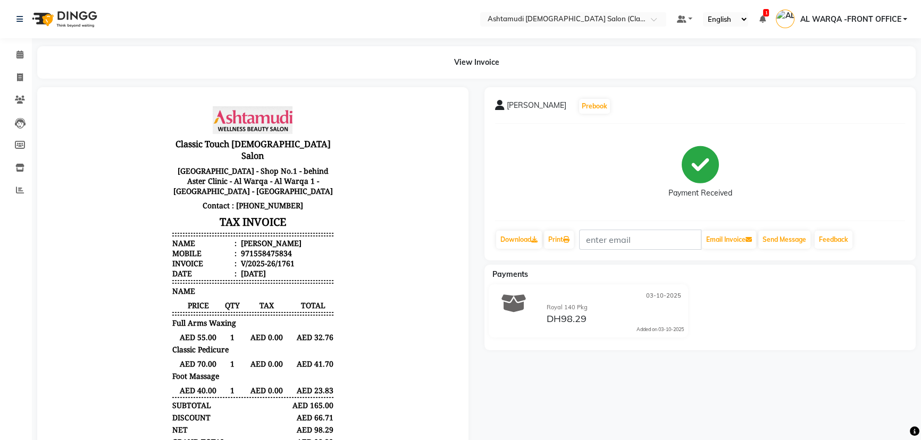
click at [522, 213] on div "[PERSON_NAME] Prebook Payment Received Download Print Email Invoice Send Messag…" at bounding box center [700, 173] width 431 height 173
click at [23, 55] on icon at bounding box center [19, 55] width 7 height 8
